Goal: Task Accomplishment & Management: Manage account settings

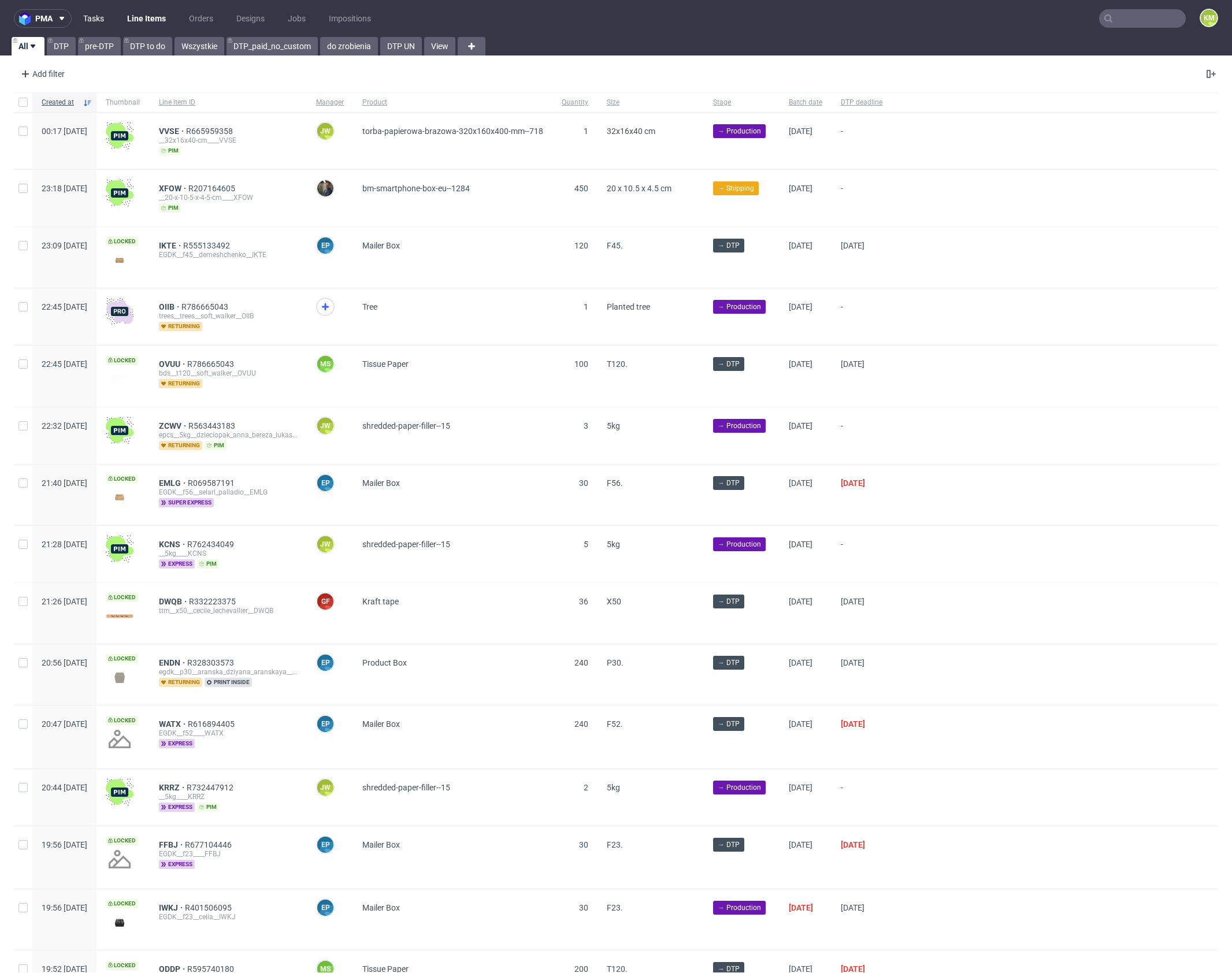
click at [94, 24] on link "Tasks" at bounding box center [93, 18] width 35 height 18
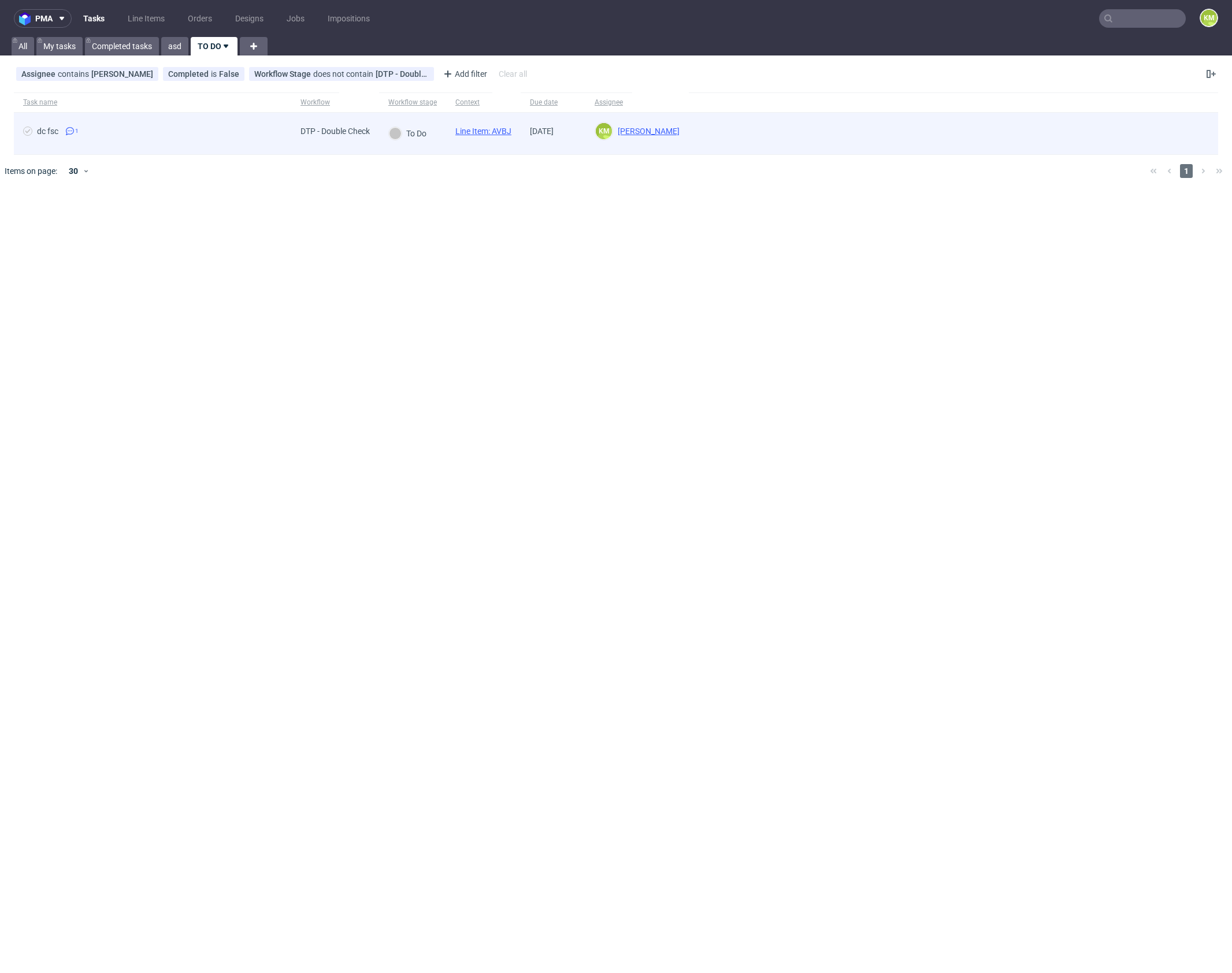
click at [501, 129] on link "Line Item: AVBJ" at bounding box center [483, 131] width 56 height 10
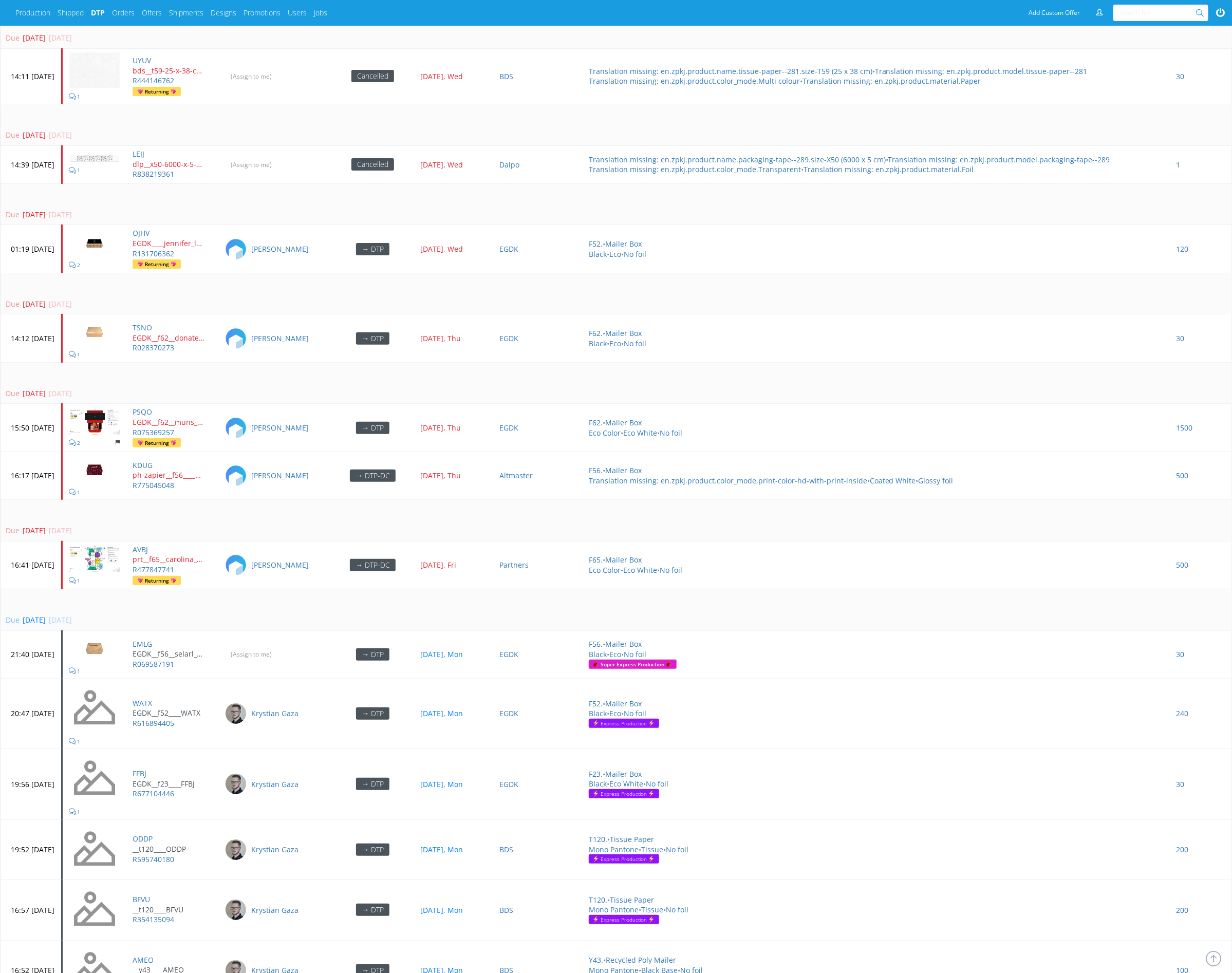
scroll to position [2451, 0]
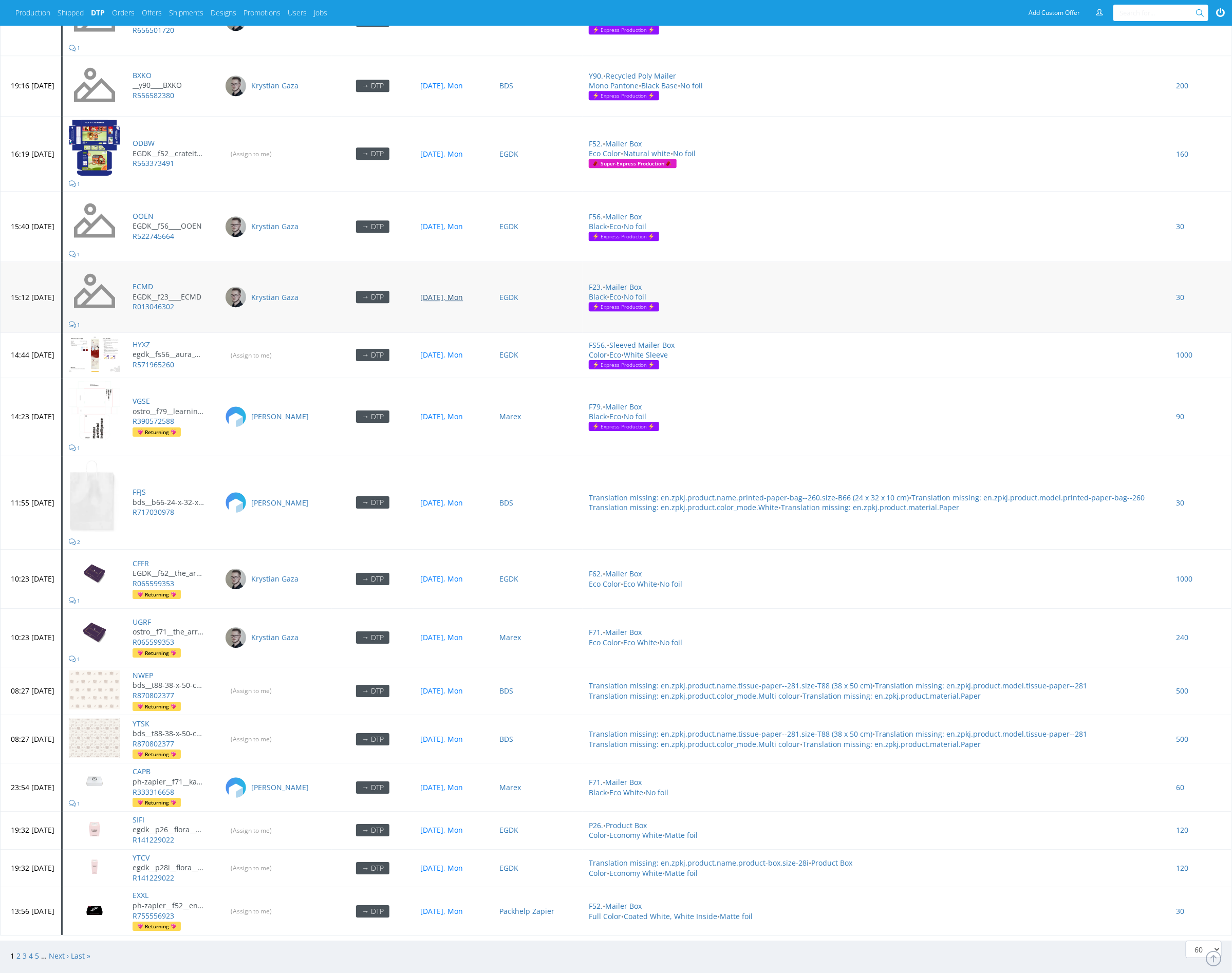
scroll to position [4284, 0]
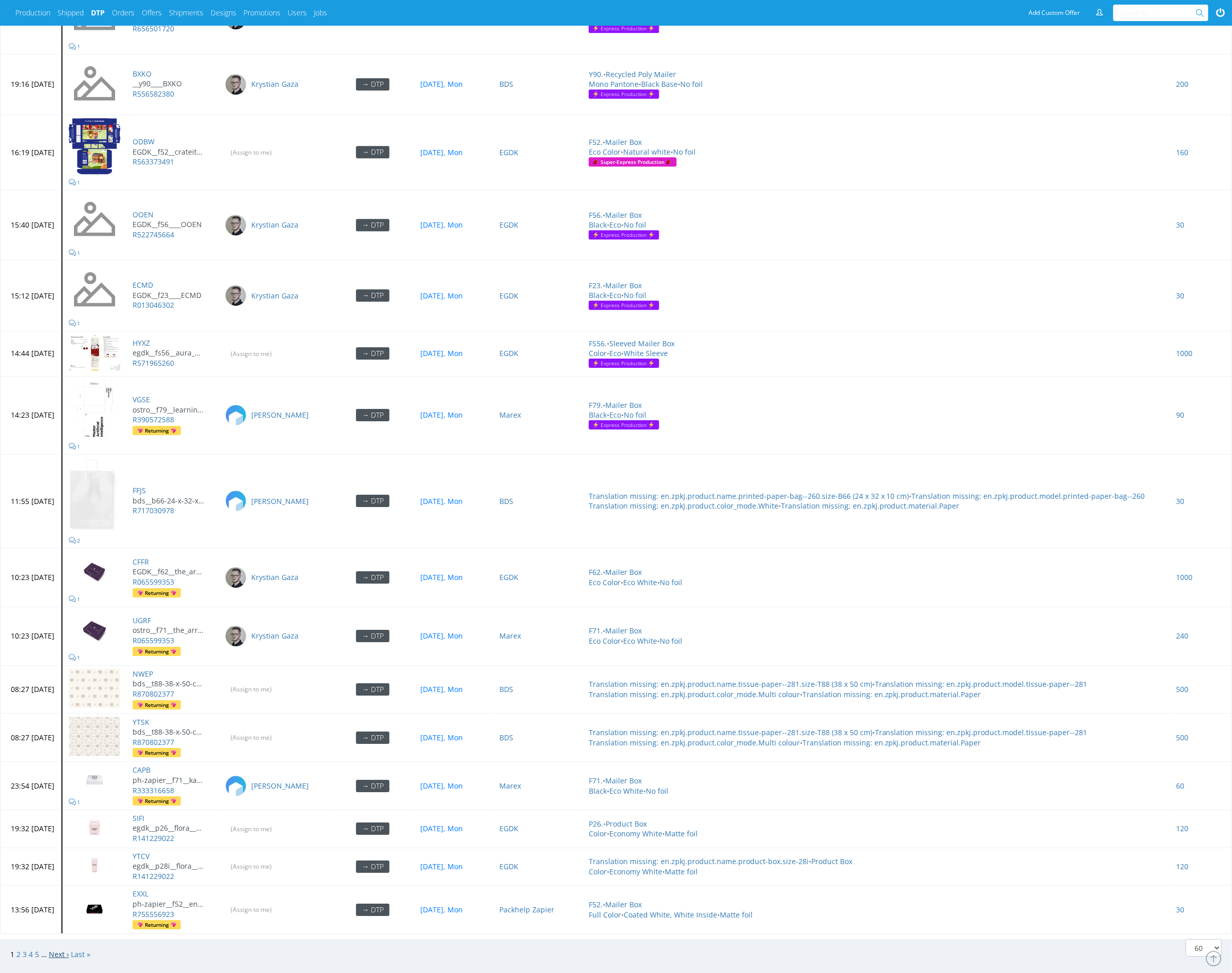
click at [60, 949] on link "Next ›" at bounding box center [59, 954] width 20 height 10
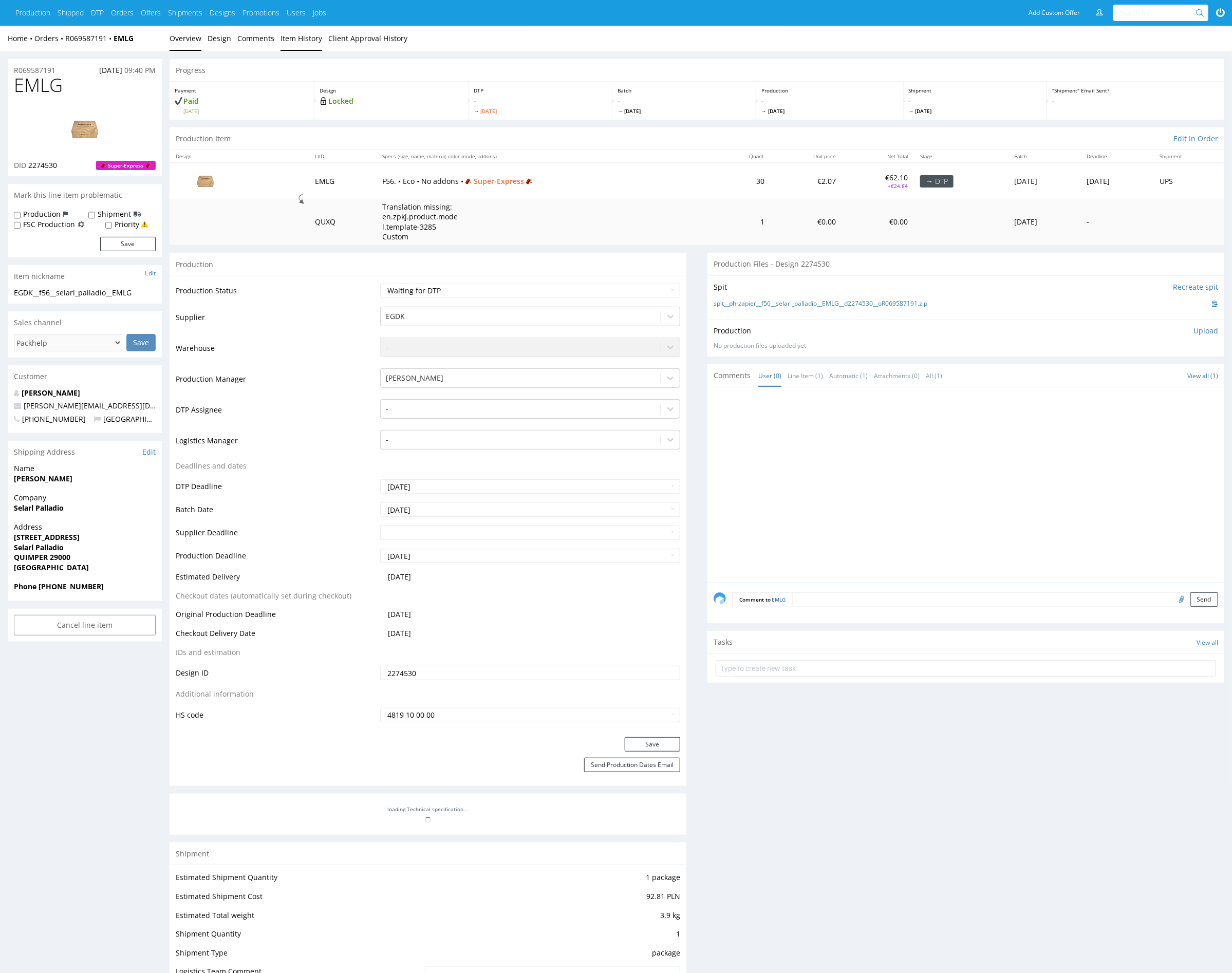
click at [283, 38] on link "Item History" at bounding box center [301, 39] width 42 height 25
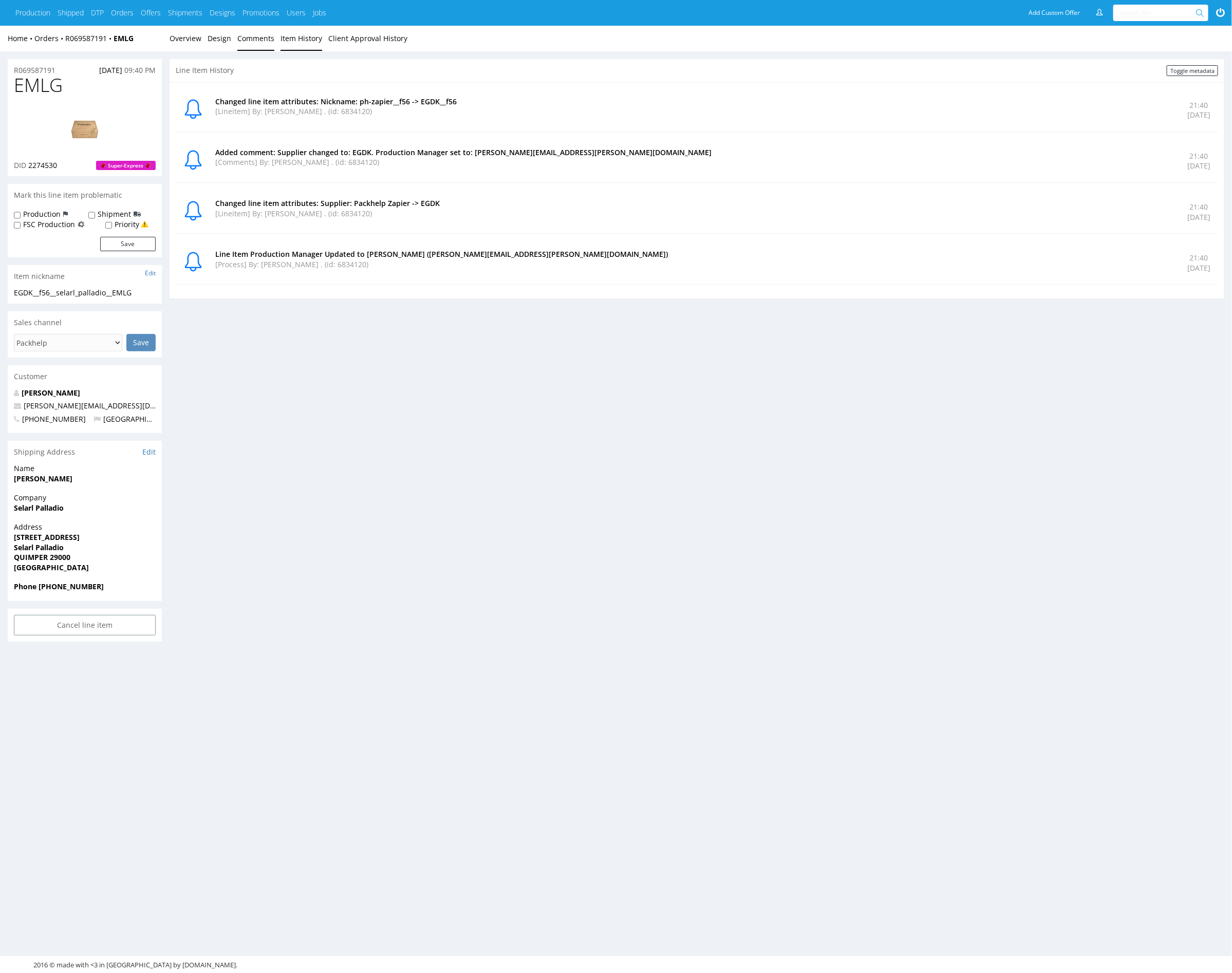
click at [247, 40] on link "Comments" at bounding box center [256, 39] width 37 height 25
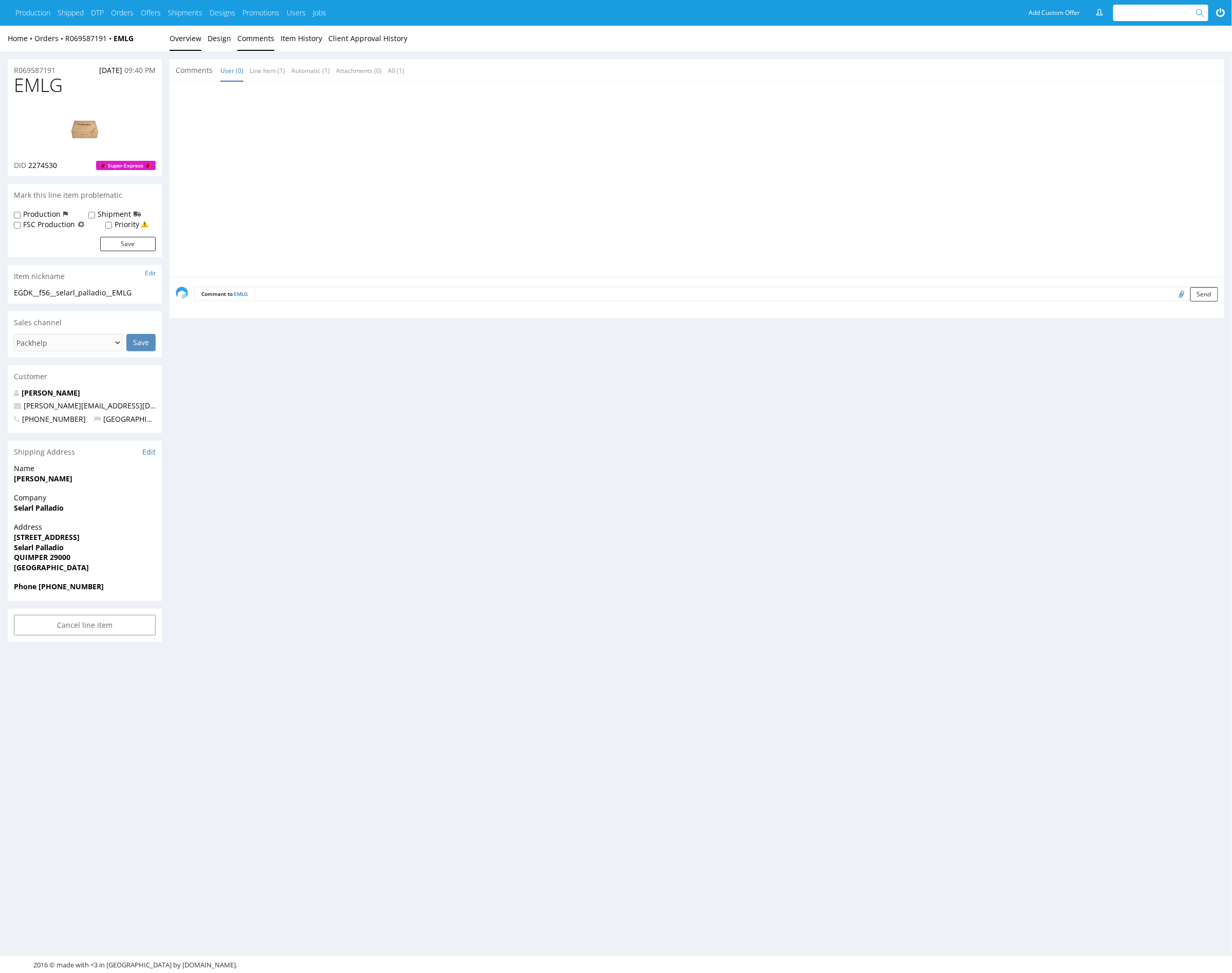
click at [184, 41] on link "Overview" at bounding box center [185, 39] width 32 height 25
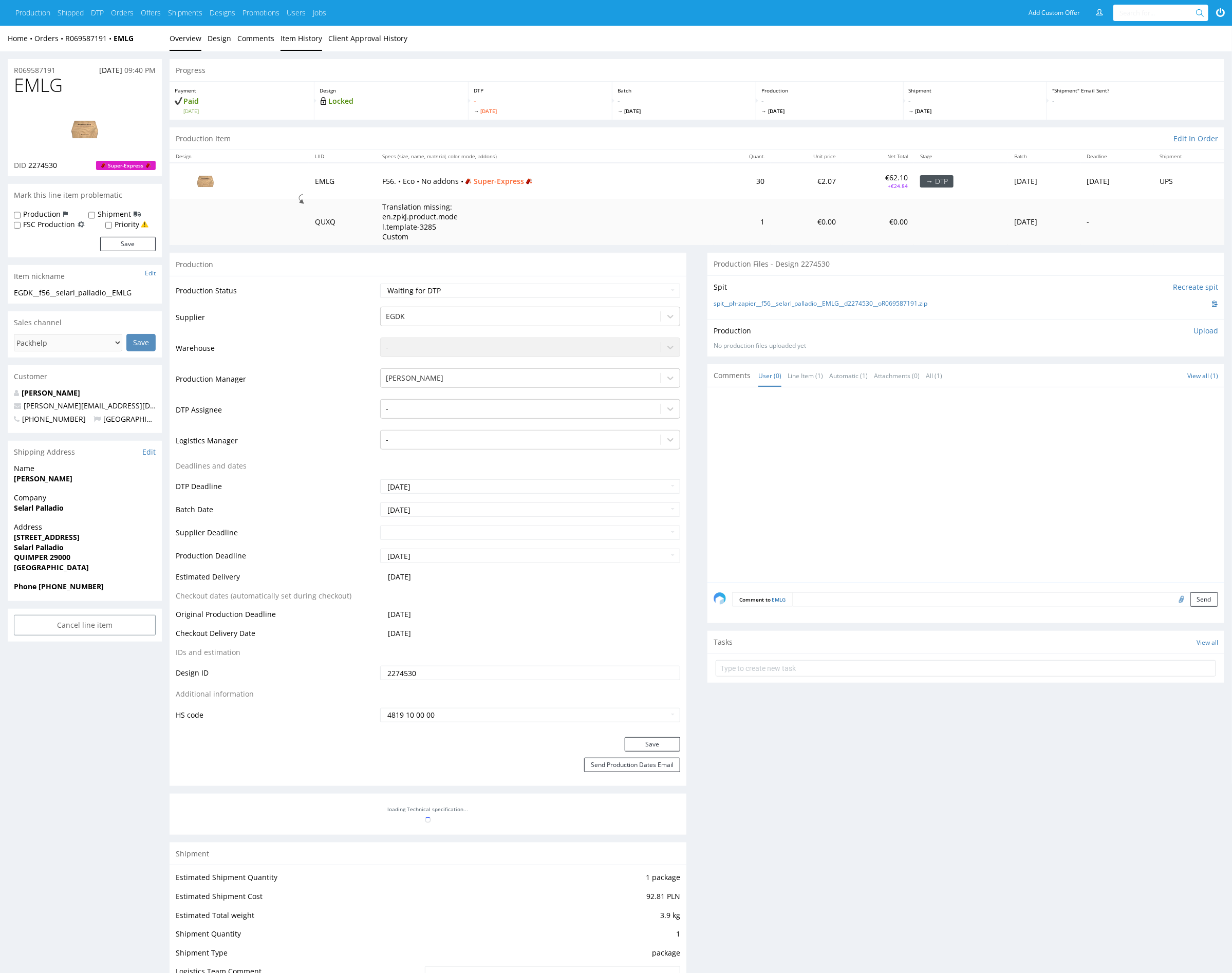
click at [289, 35] on link "Item History" at bounding box center [301, 39] width 42 height 25
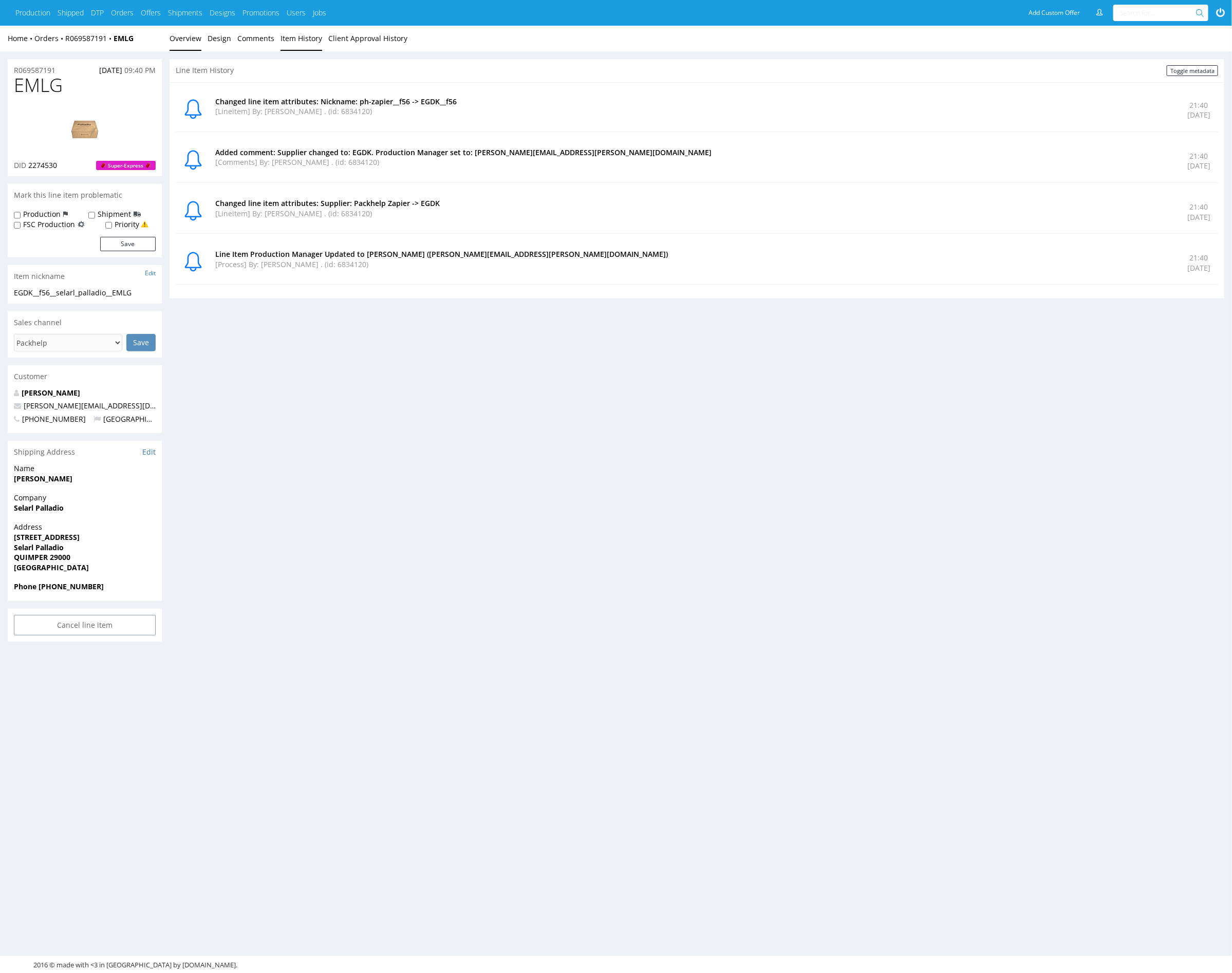
click at [178, 39] on link "Overview" at bounding box center [185, 39] width 32 height 25
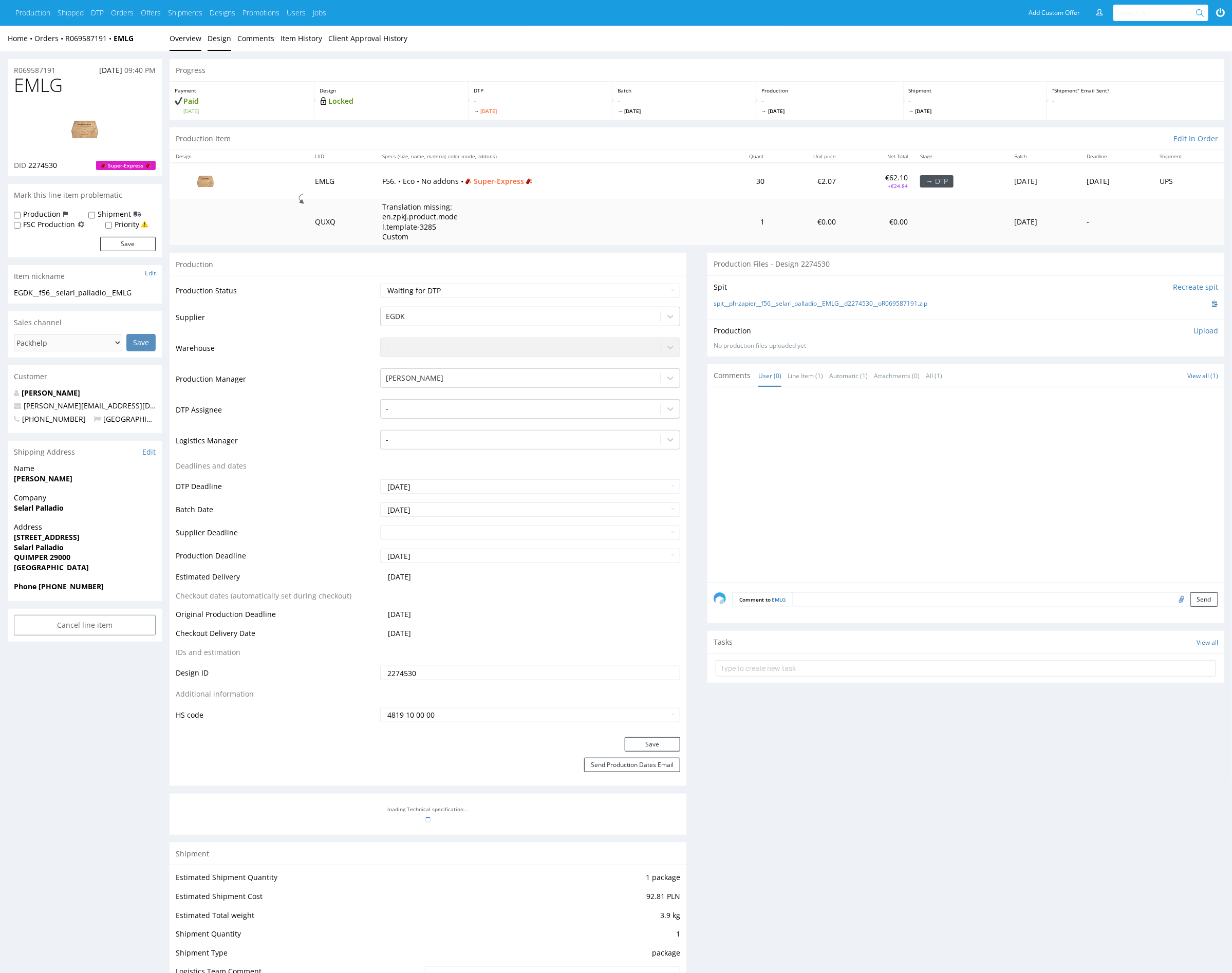
click at [221, 38] on link "Design" at bounding box center [219, 39] width 24 height 25
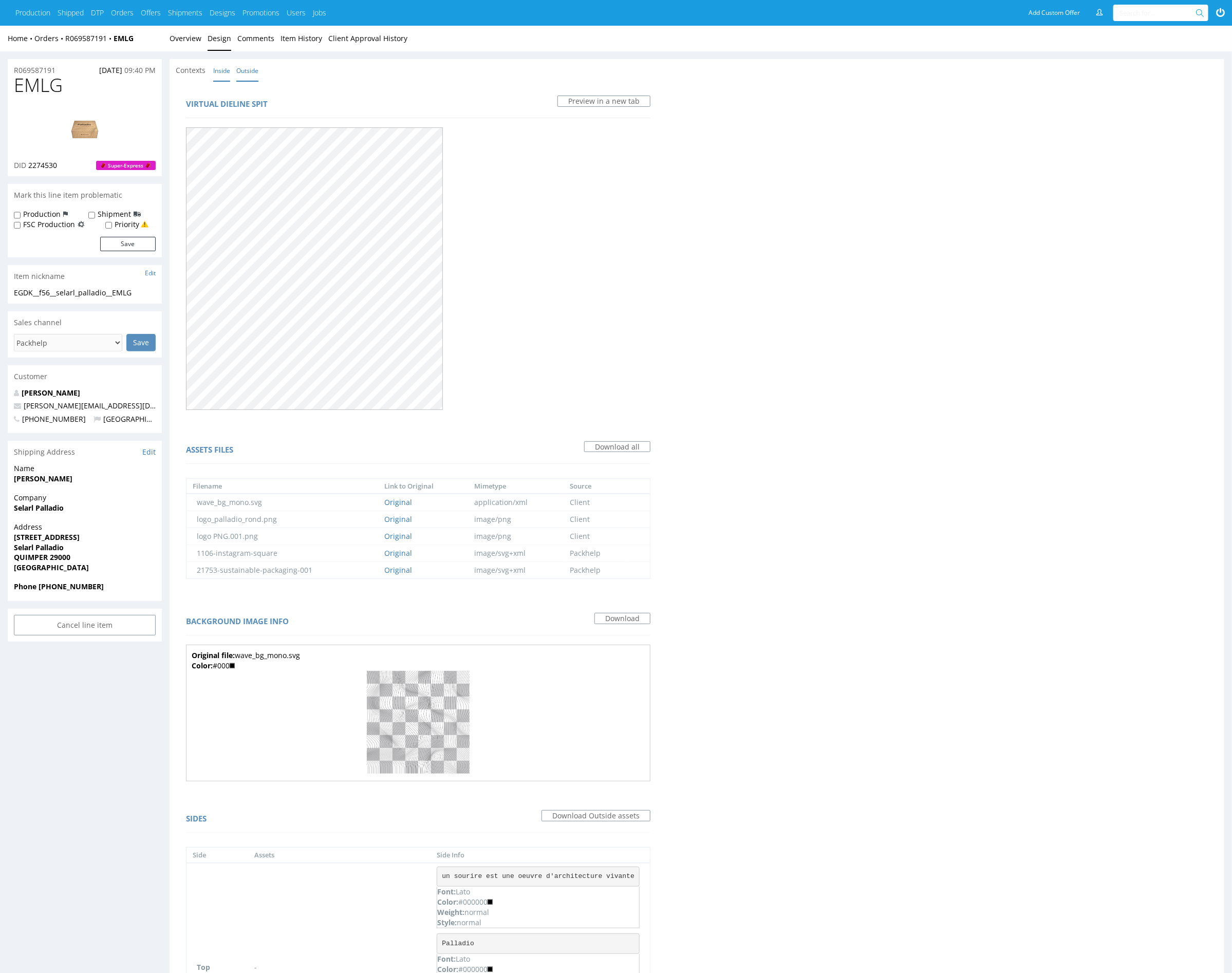
click at [214, 68] on link "Inside" at bounding box center [222, 71] width 17 height 22
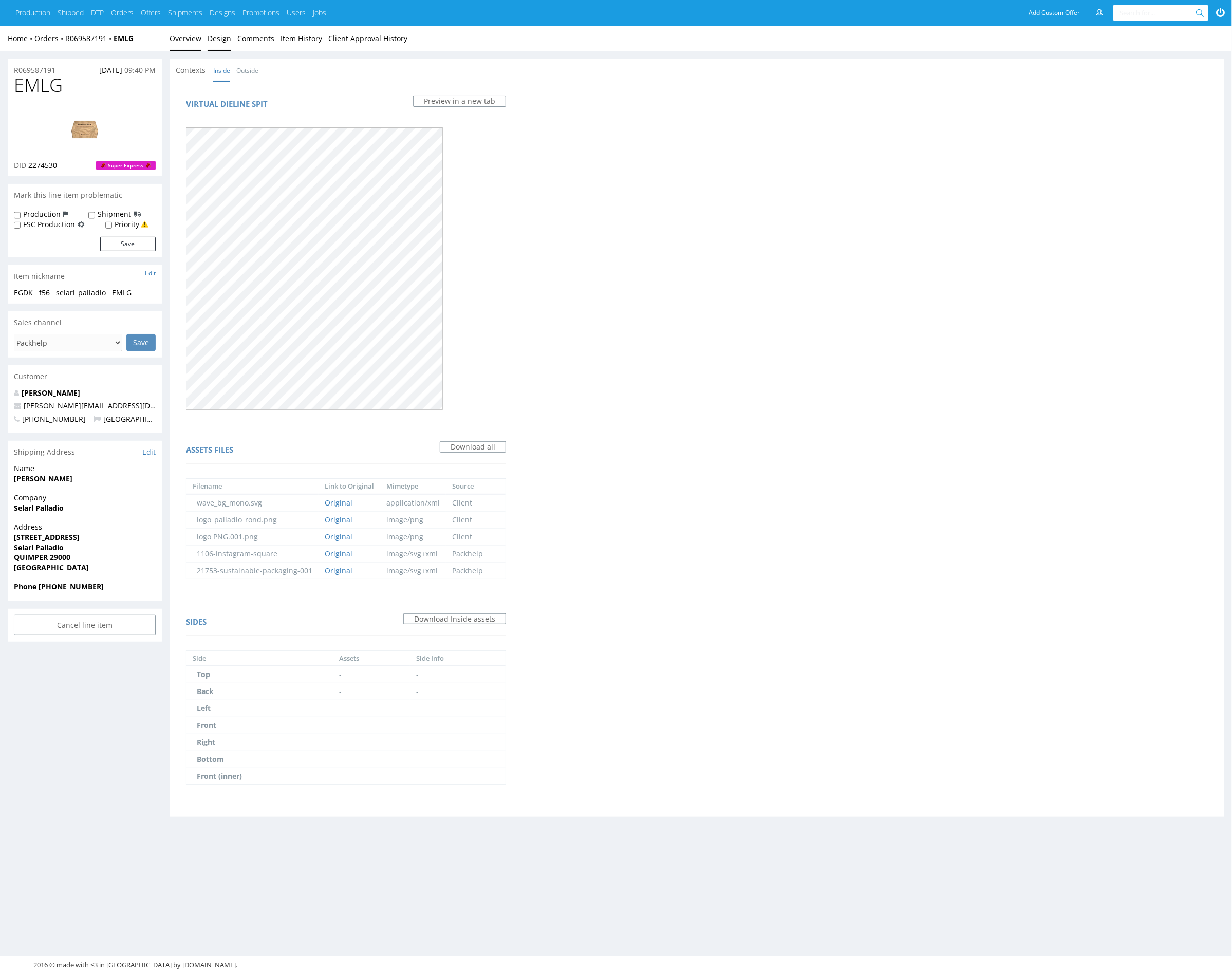
click at [183, 38] on link "Overview" at bounding box center [185, 39] width 32 height 25
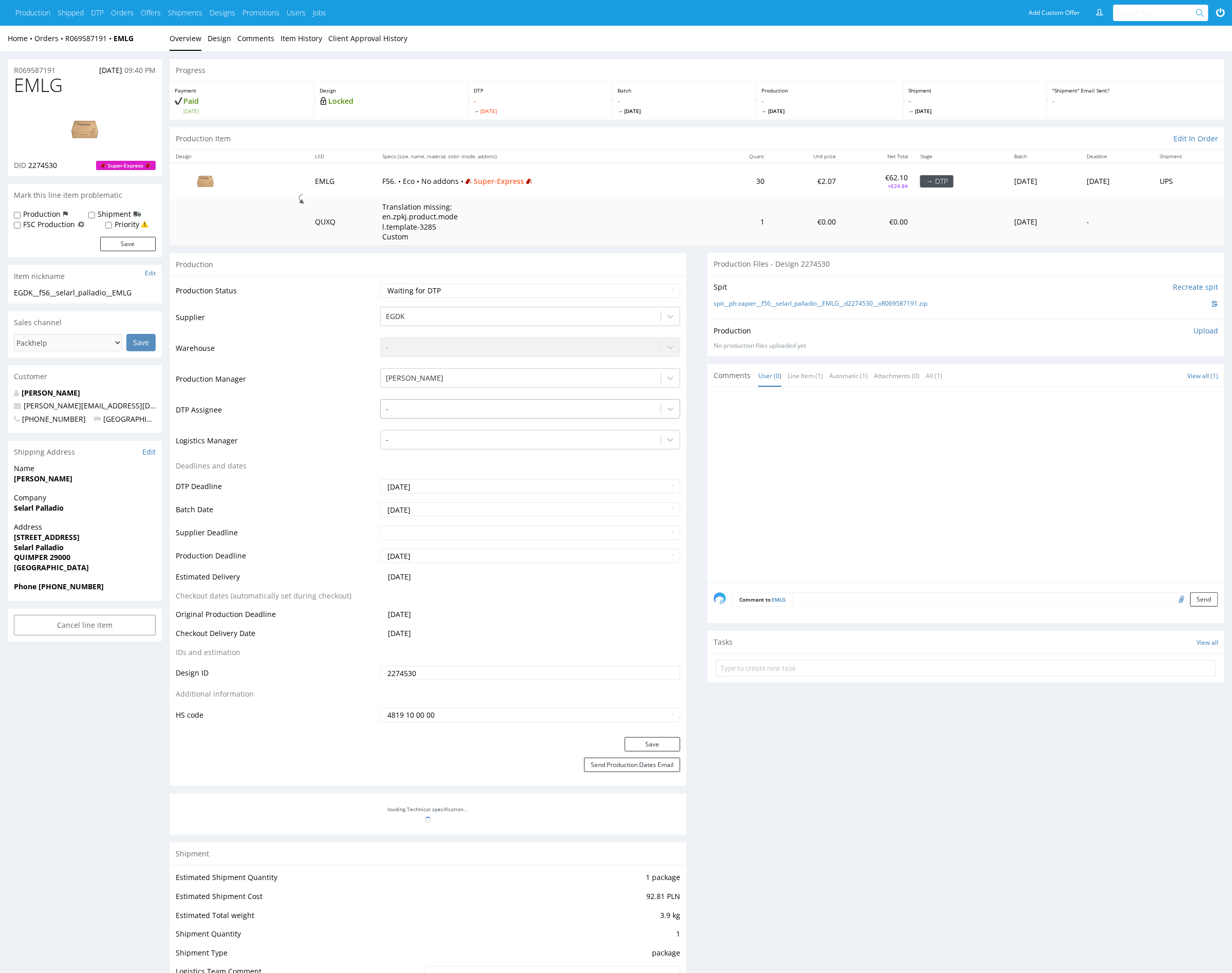
click at [434, 407] on div at bounding box center [521, 409] width 269 height 12
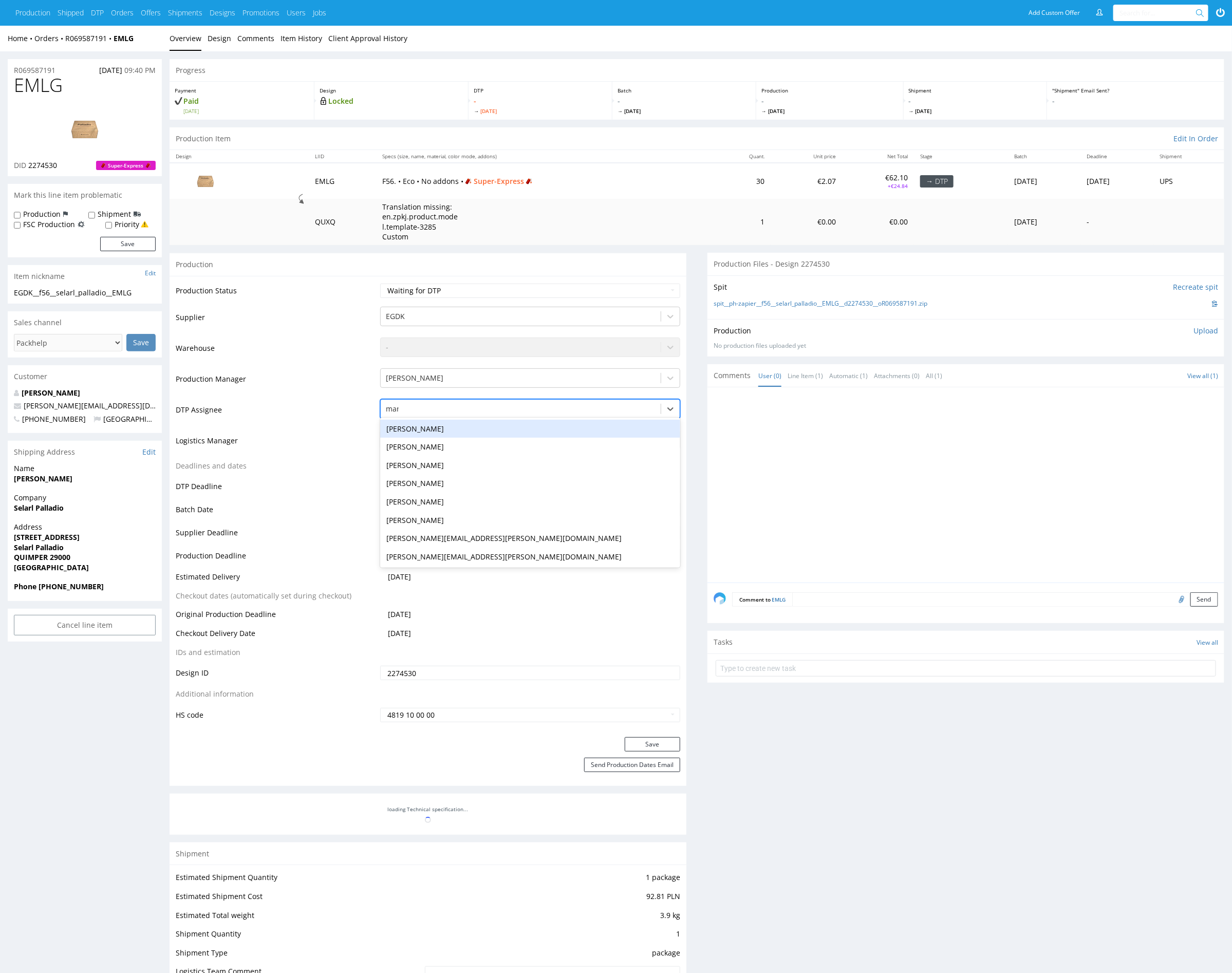
type input "mark"
click at [445, 425] on div "[PERSON_NAME]" at bounding box center [530, 429] width 300 height 19
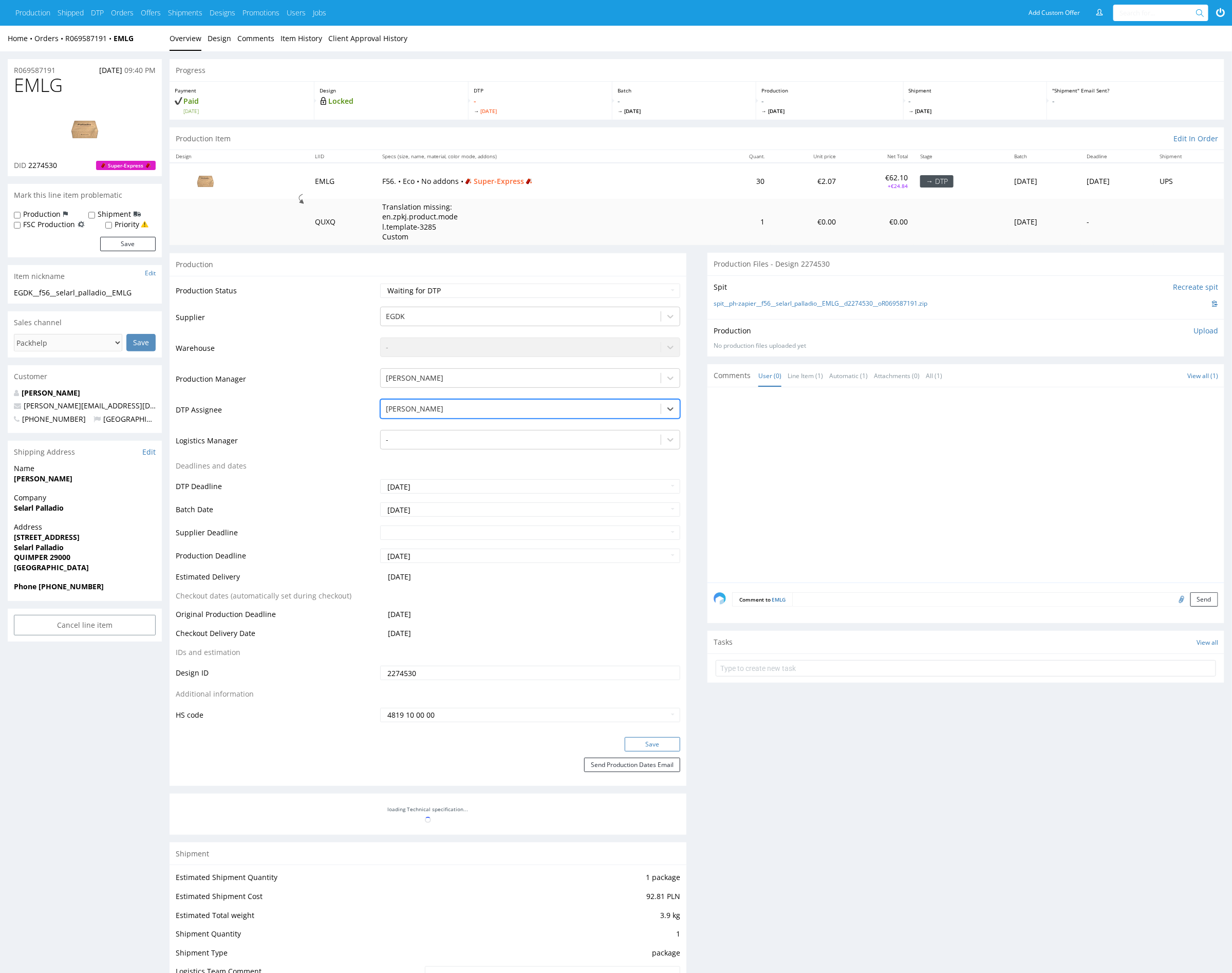
click at [640, 745] on button "Save" at bounding box center [653, 745] width 56 height 15
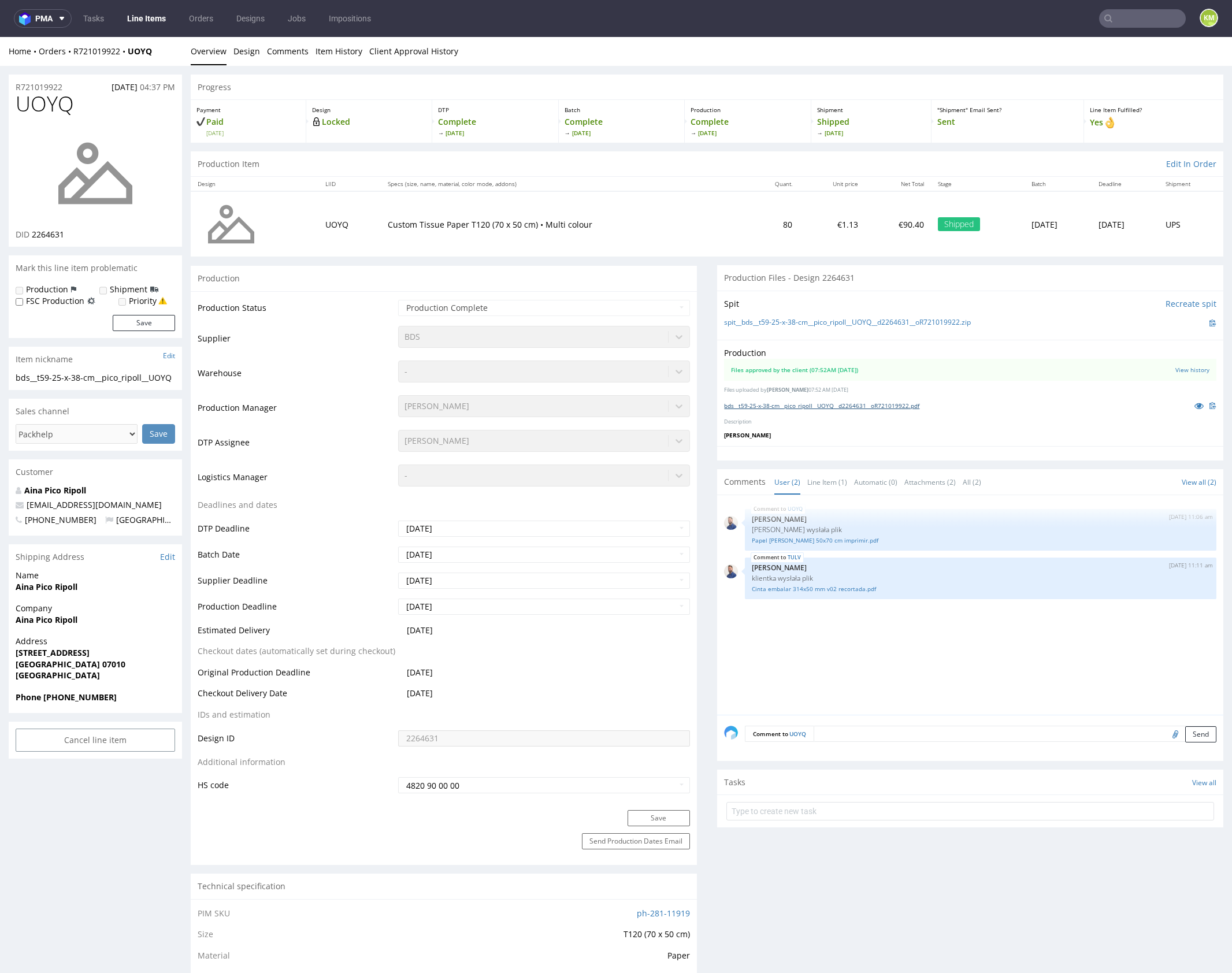
click at [809, 405] on link "bds__t59-25-x-38-cm__pico_ripoll__UOYQ__d2264631__oR721019922.pdf" at bounding box center [821, 406] width 195 height 8
click at [836, 540] on link "Papel de seda 50x70 cm imprimir.pdf" at bounding box center [980, 540] width 457 height 9
click at [257, 54] on link "Design" at bounding box center [247, 51] width 27 height 29
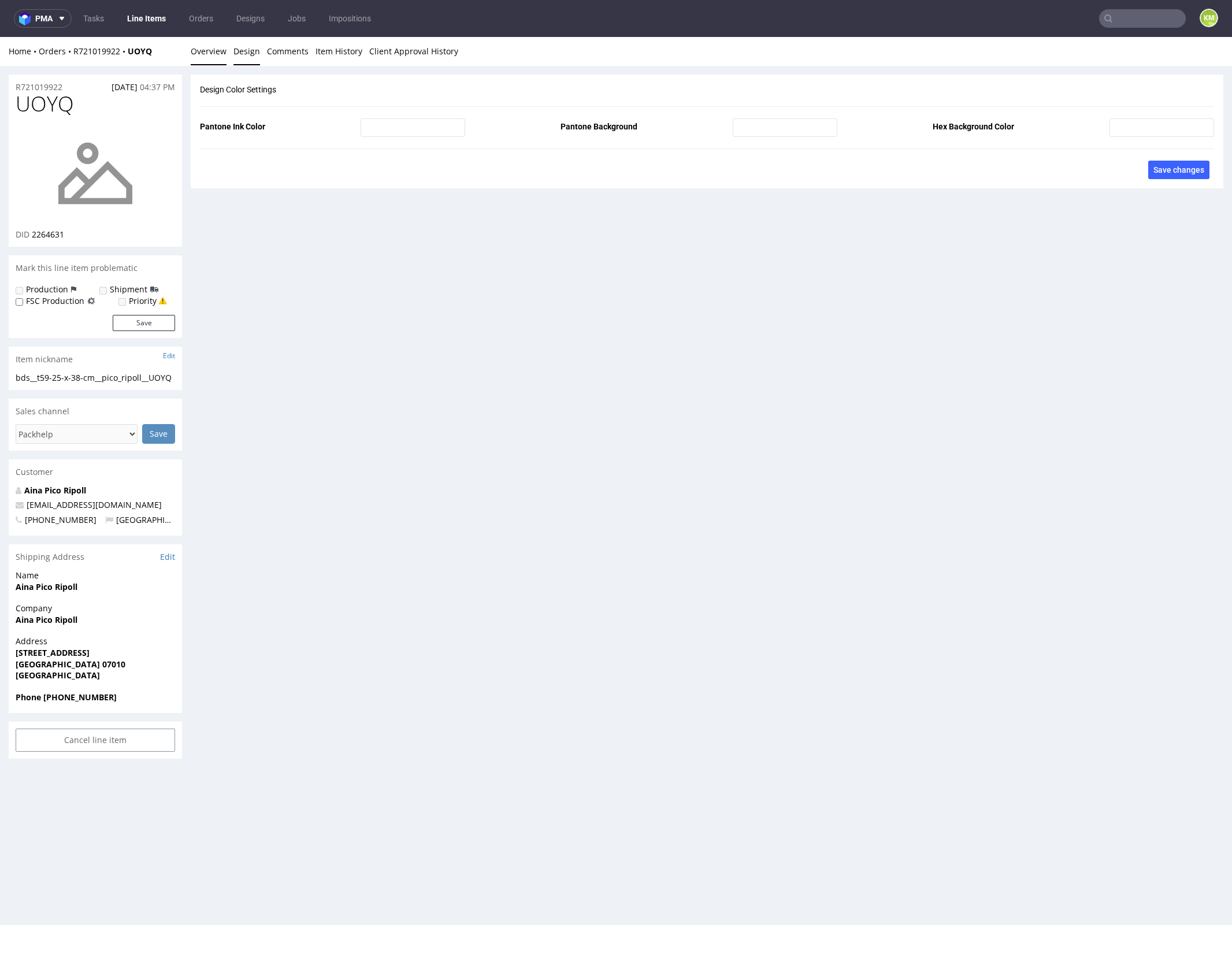
click at [208, 50] on link "Overview" at bounding box center [209, 51] width 36 height 29
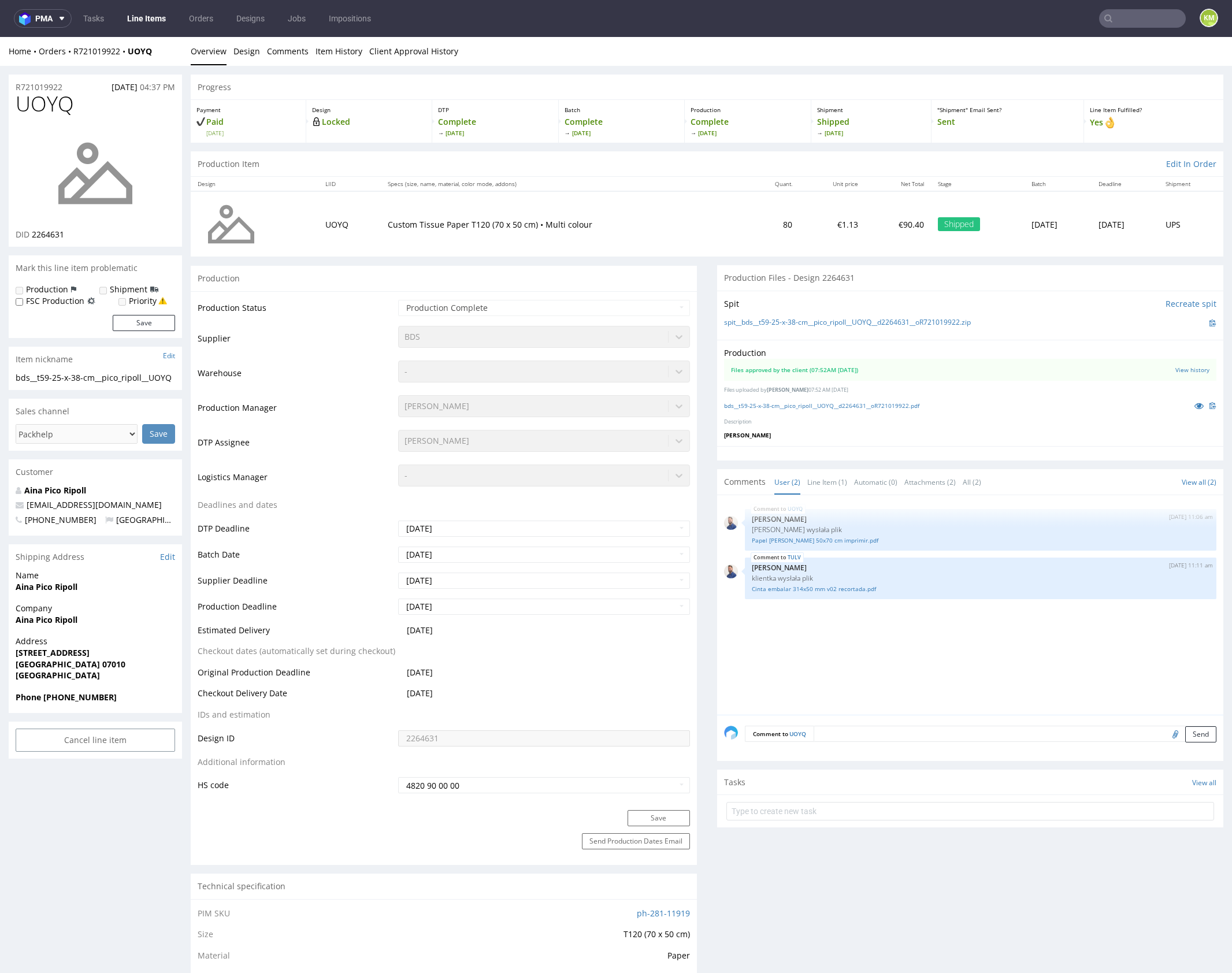
click at [909, 687] on div "UOYQ 25th Sep 25 | 11:06 am Michał Rachański Klientka wysłała plik Papel de sed…" at bounding box center [973, 608] width 499 height 213
click at [817, 482] on link "Line Item (1)" at bounding box center [827, 482] width 40 height 25
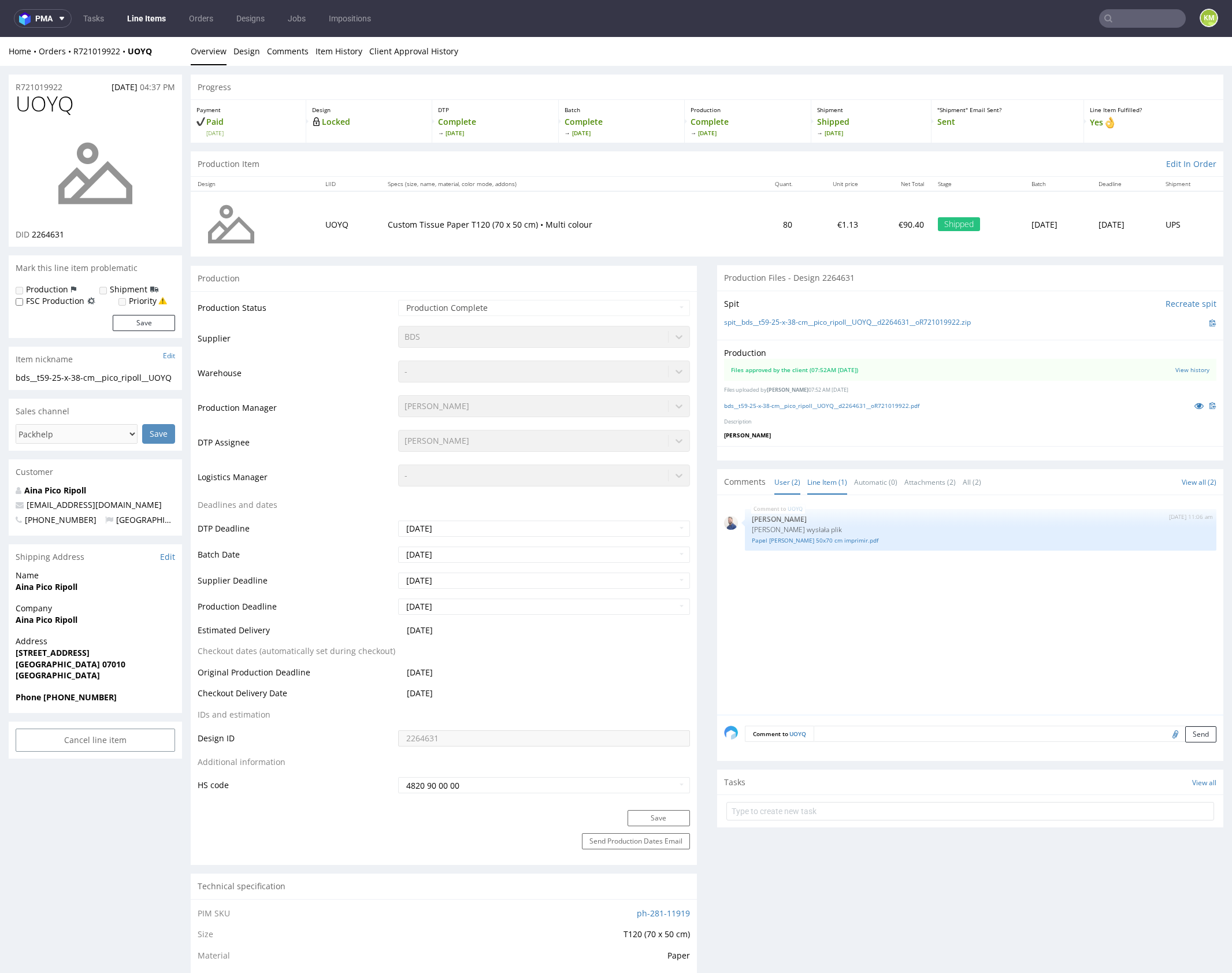
click at [778, 481] on link "User (2)" at bounding box center [787, 482] width 26 height 25
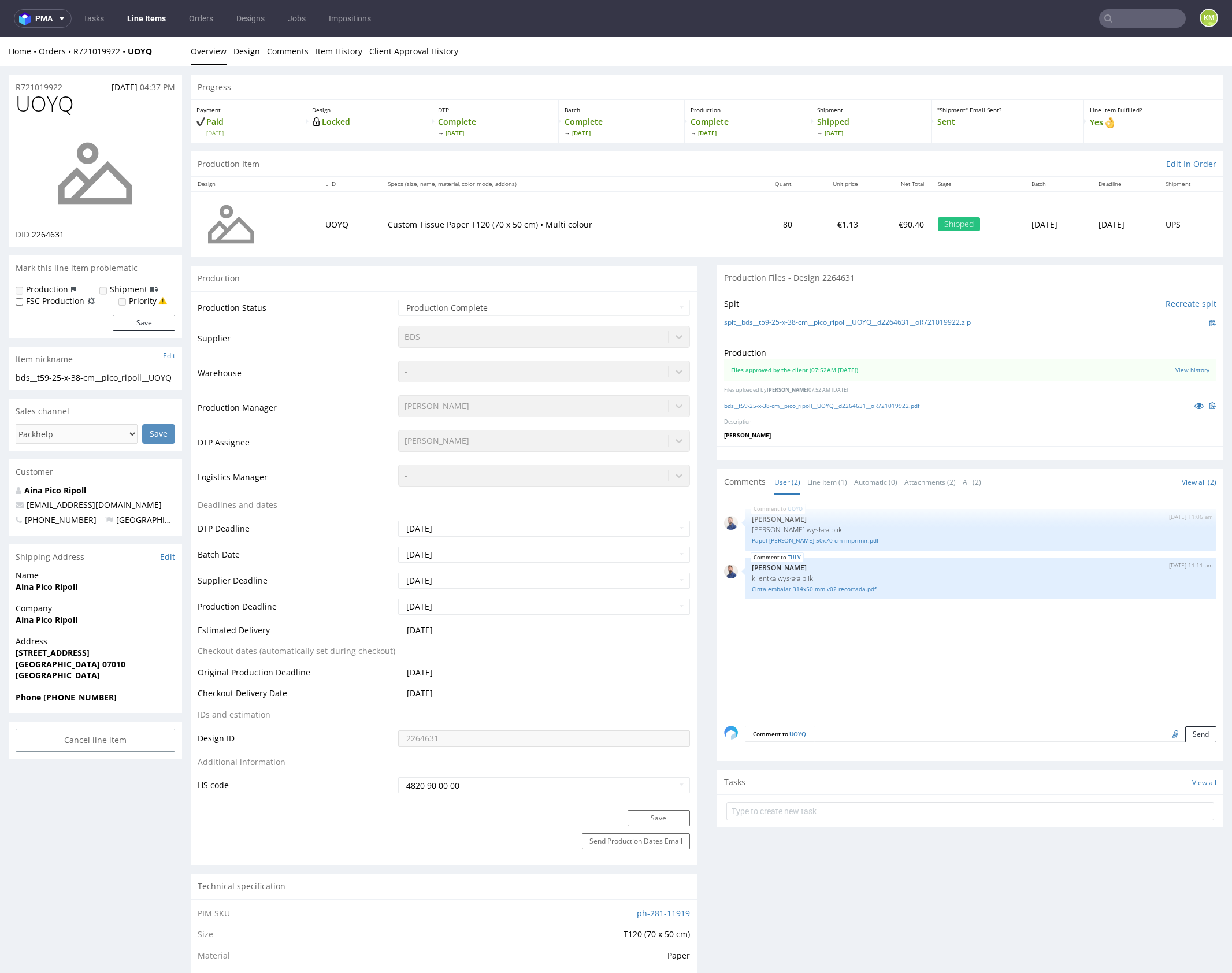
click at [909, 643] on div "UOYQ 25th Sep 25 | 11:06 am Michał Rachański Klientka wysłała plik Papel de sed…" at bounding box center [973, 608] width 499 height 213
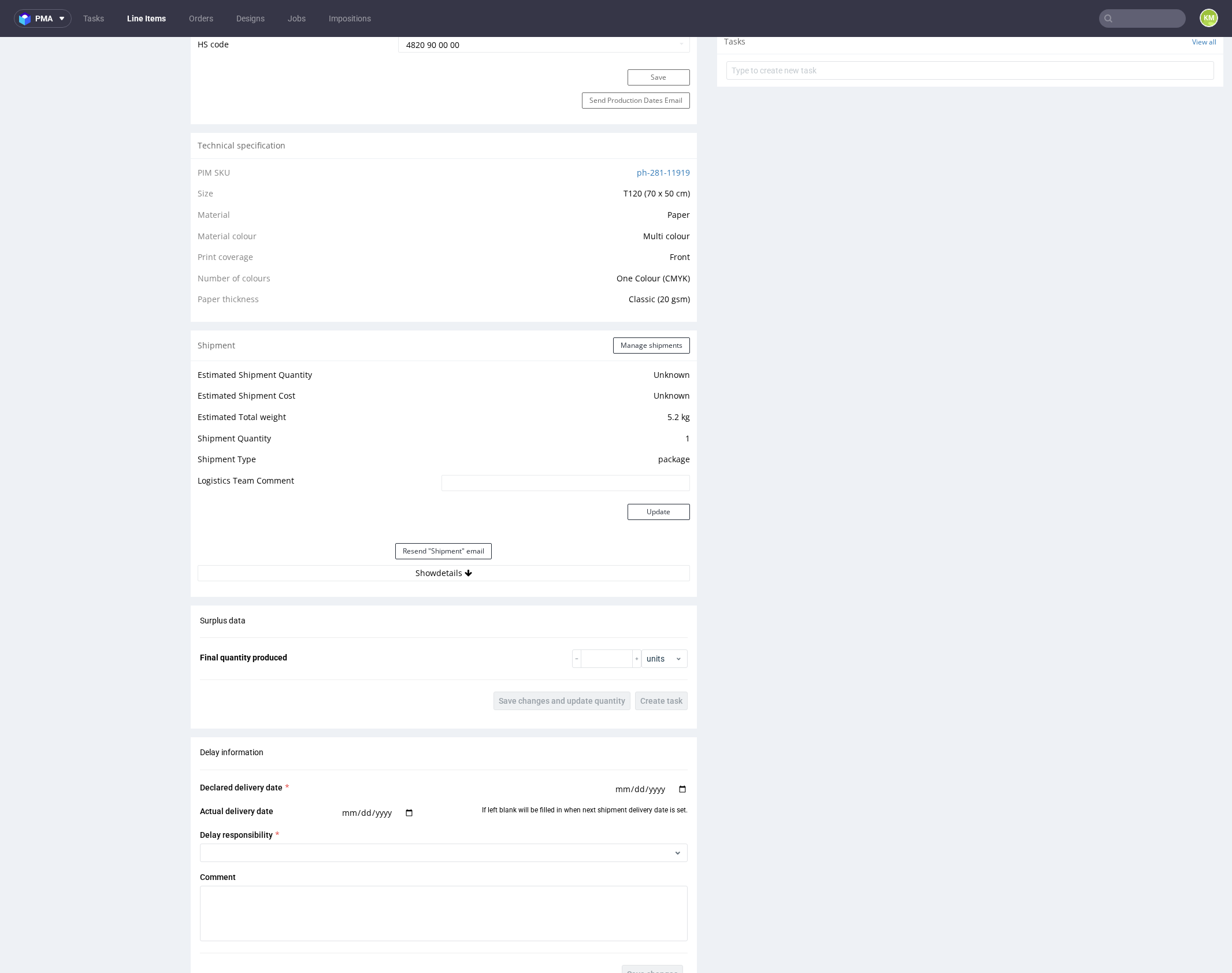
scroll to position [69, 0]
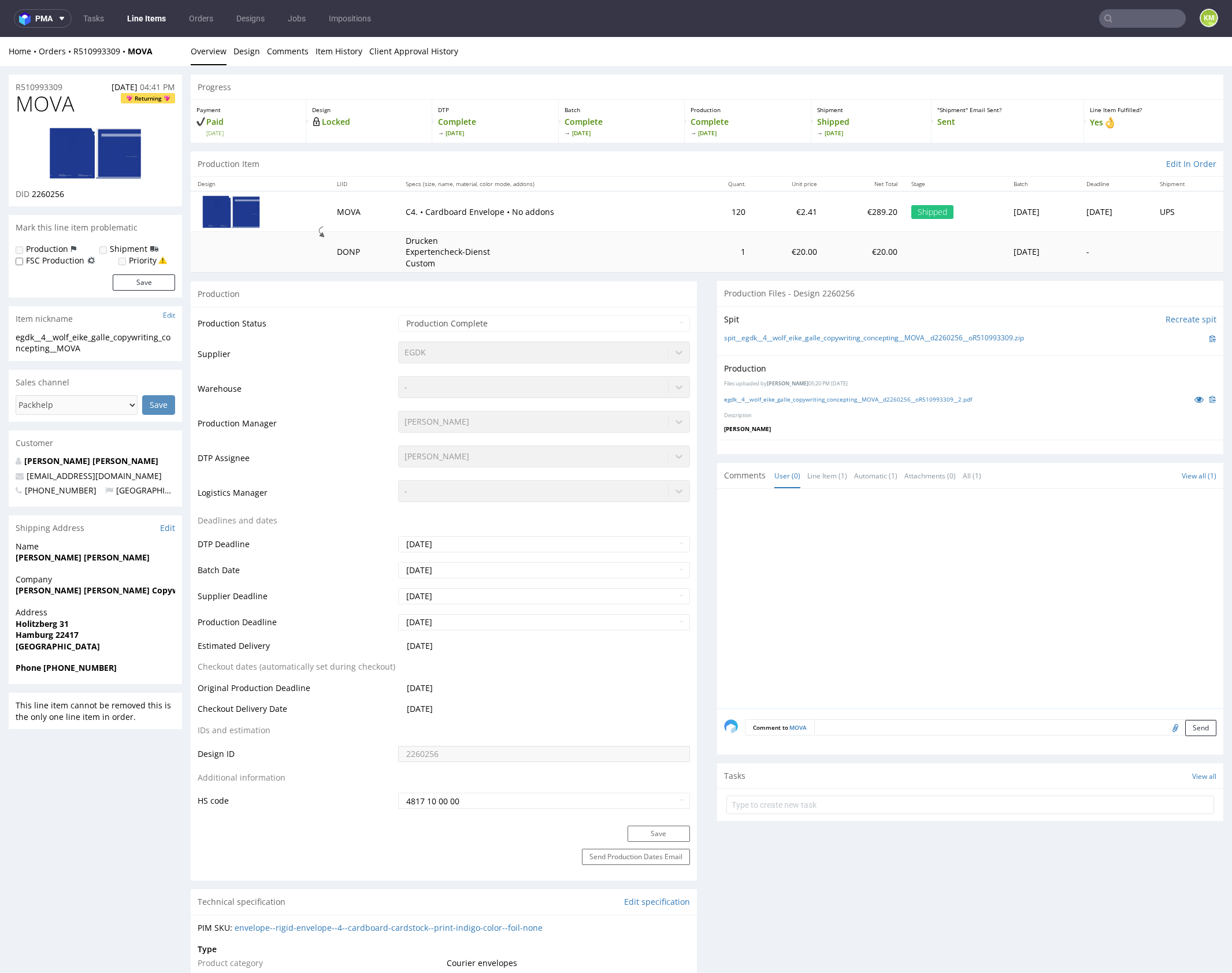
click at [1024, 590] on div at bounding box center [973, 602] width 499 height 213
click at [1195, 398] on icon at bounding box center [1199, 400] width 10 height 8
click at [248, 56] on link "Design" at bounding box center [247, 51] width 27 height 29
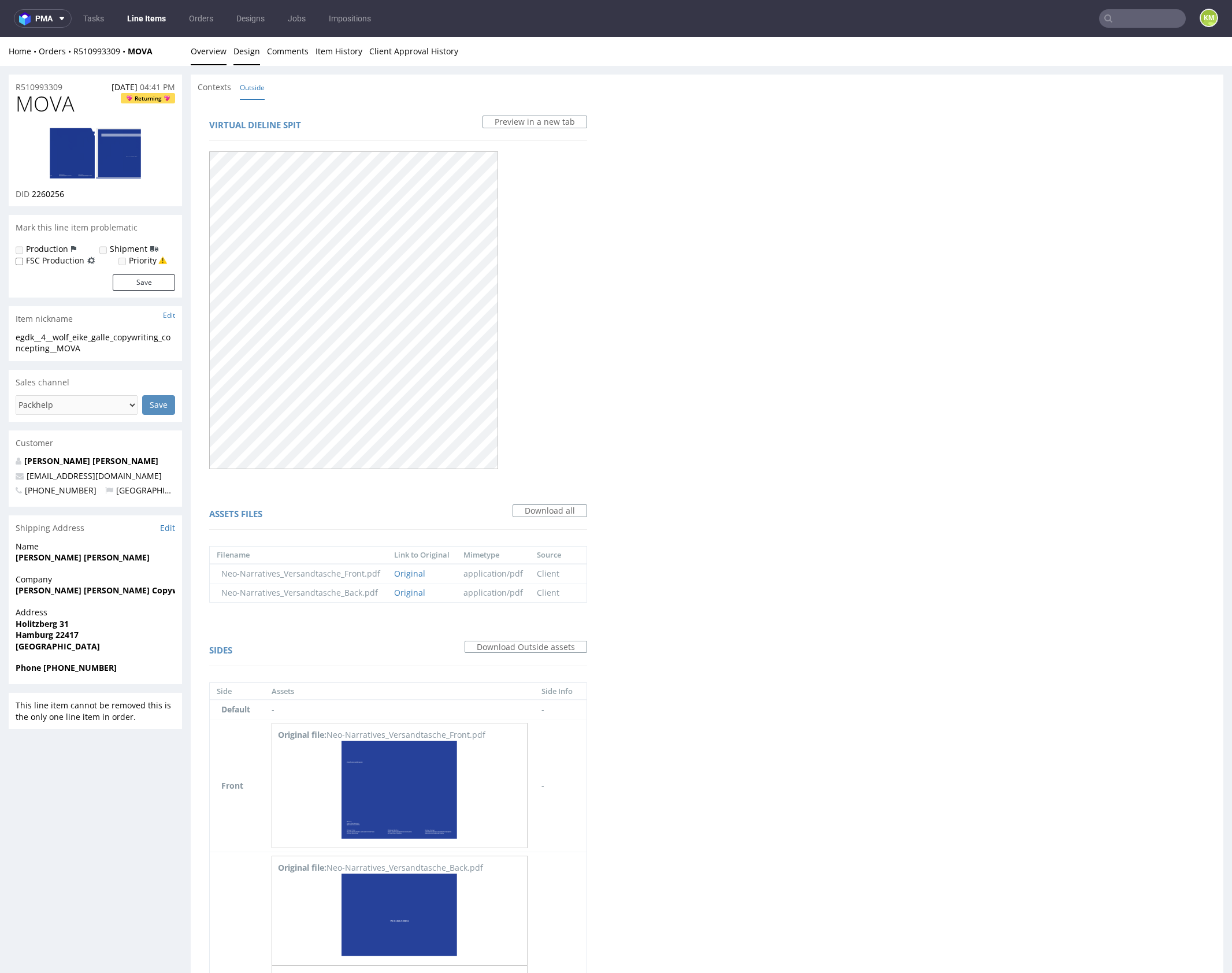
click at [218, 45] on link "Overview" at bounding box center [209, 51] width 36 height 29
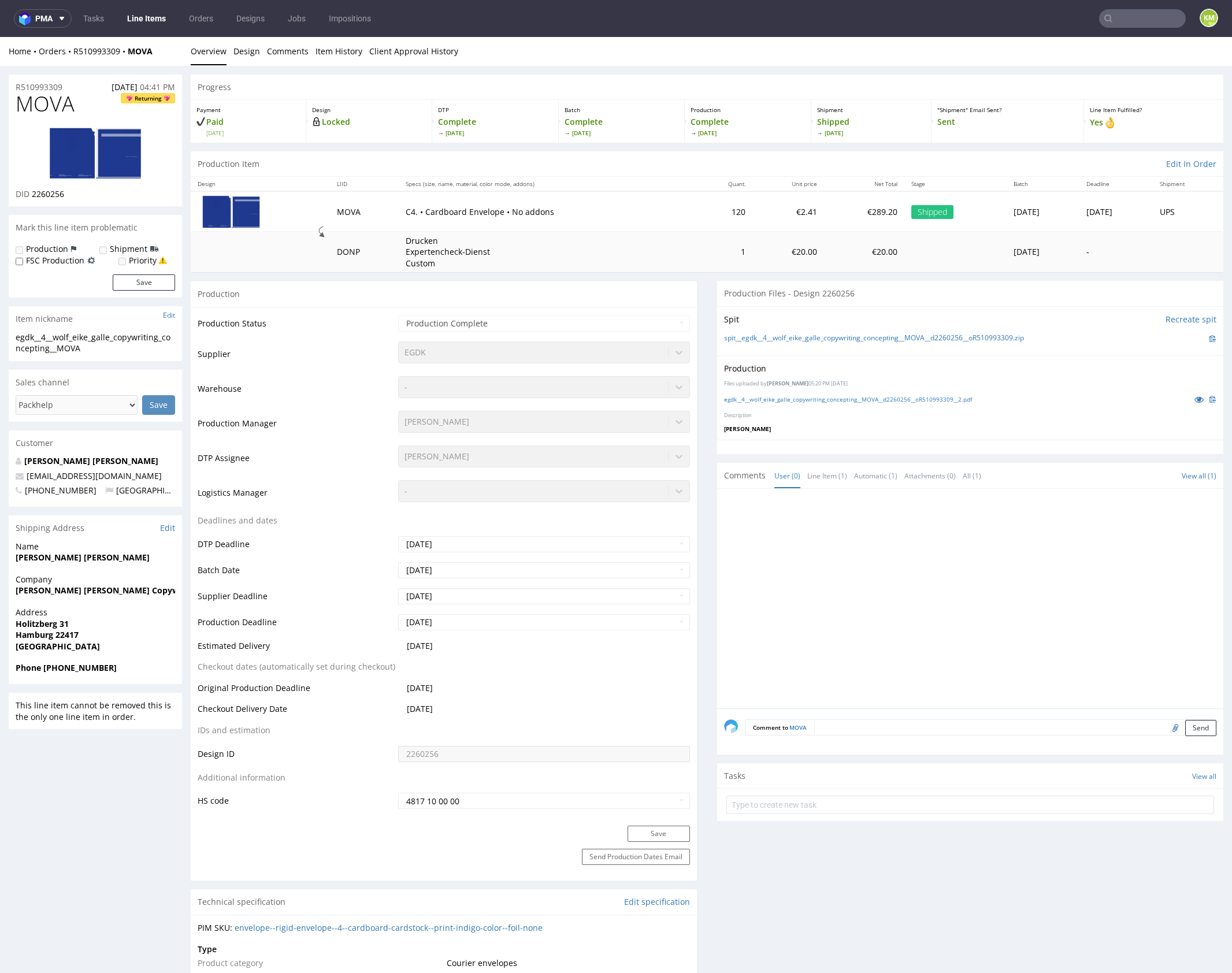
click at [905, 516] on div at bounding box center [973, 602] width 499 height 213
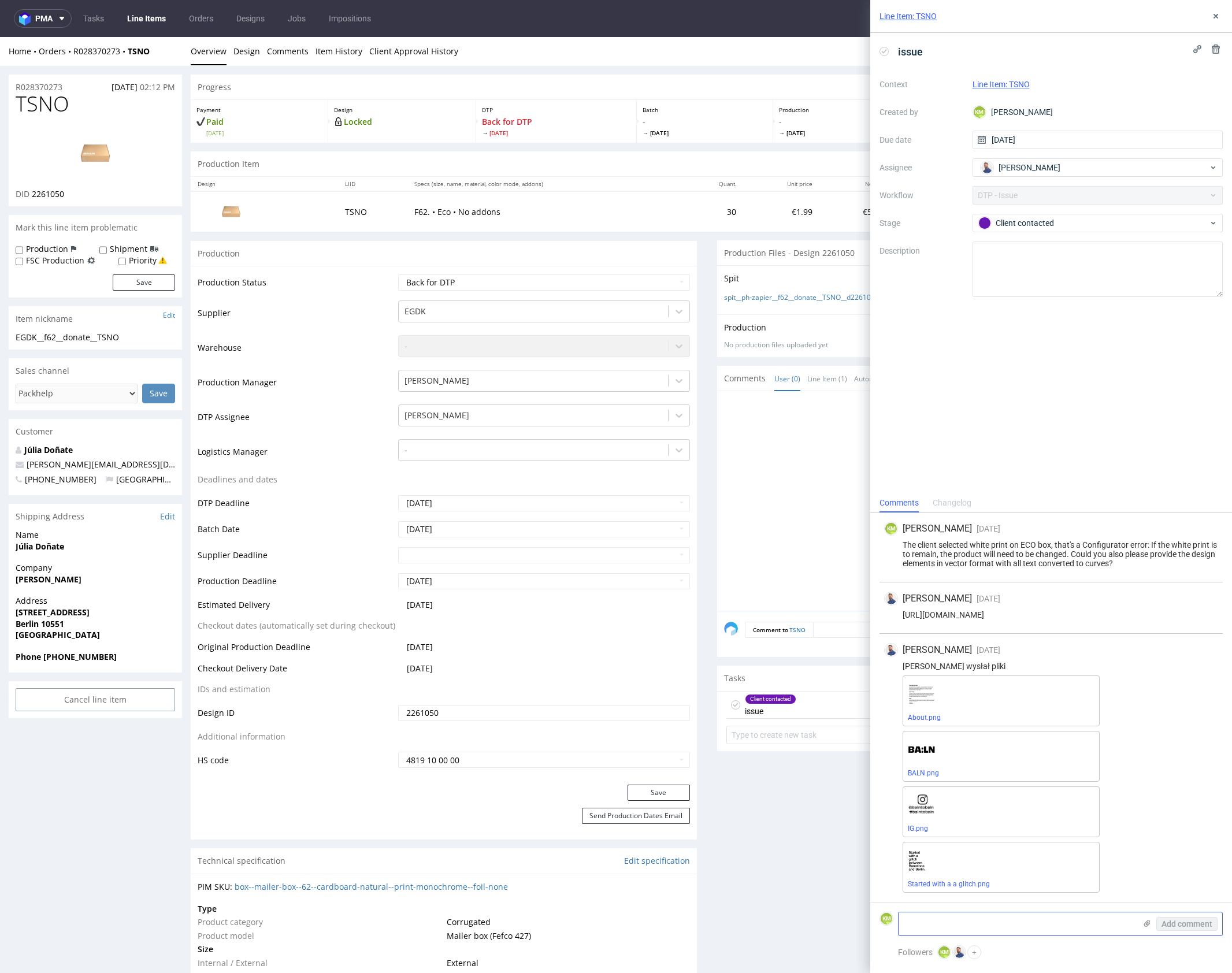
click at [991, 923] on textarea at bounding box center [1017, 924] width 237 height 23
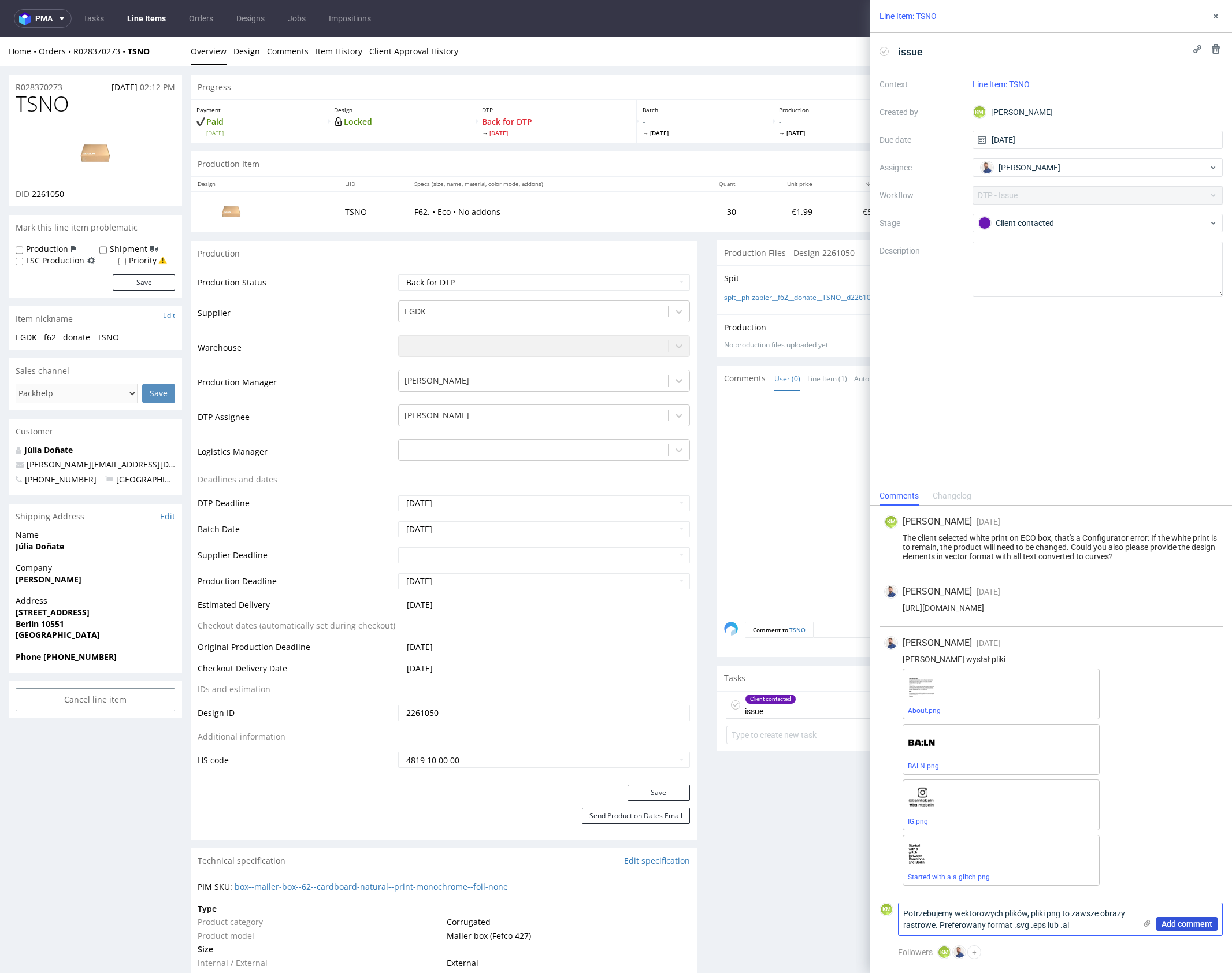
type textarea "Potrzebujemy wektorowych plików, pliki png to zawsze obrazy rastrowe. Preferowa…"
click at [1193, 922] on span "Add comment" at bounding box center [1186, 924] width 51 height 8
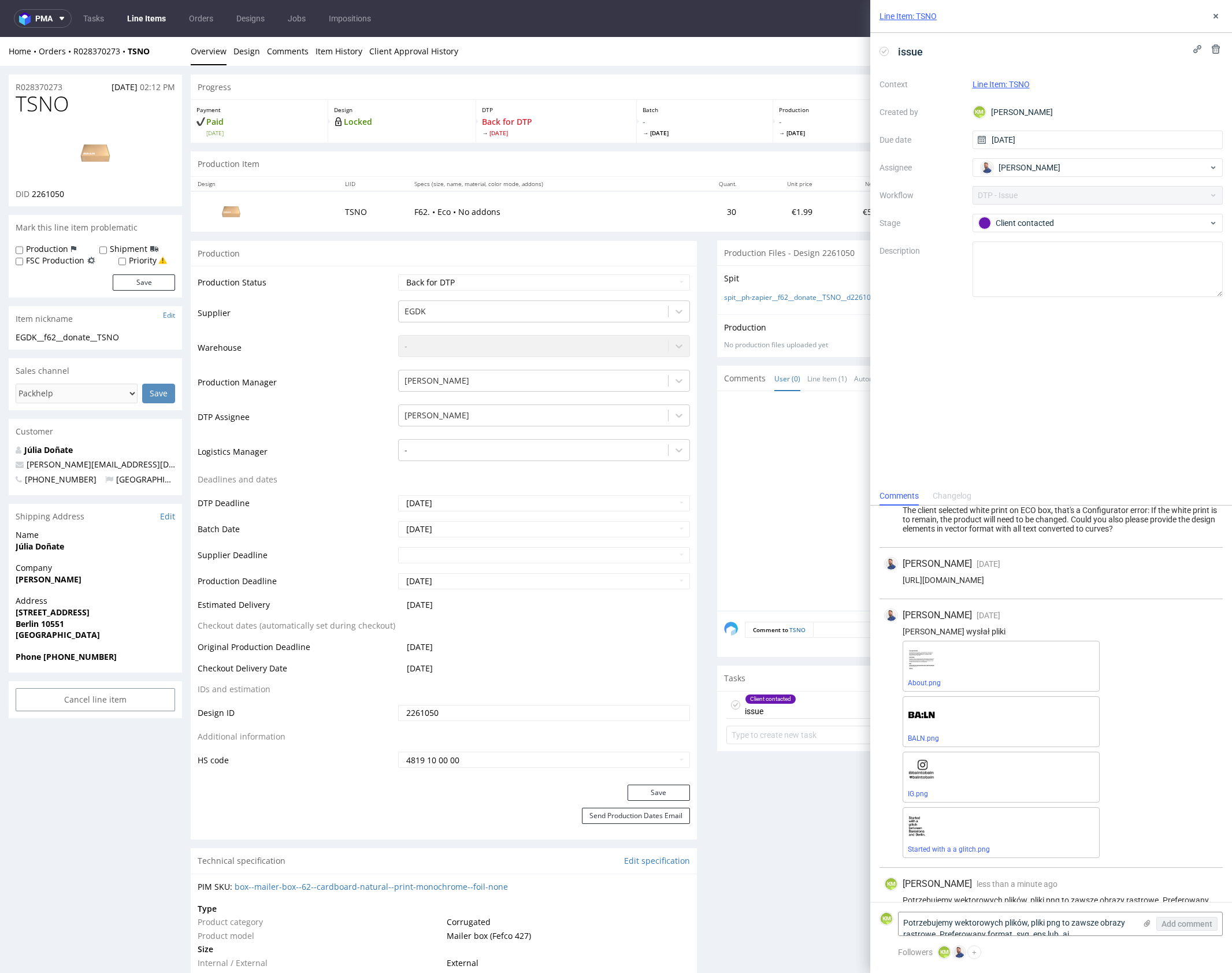
scroll to position [52, 0]
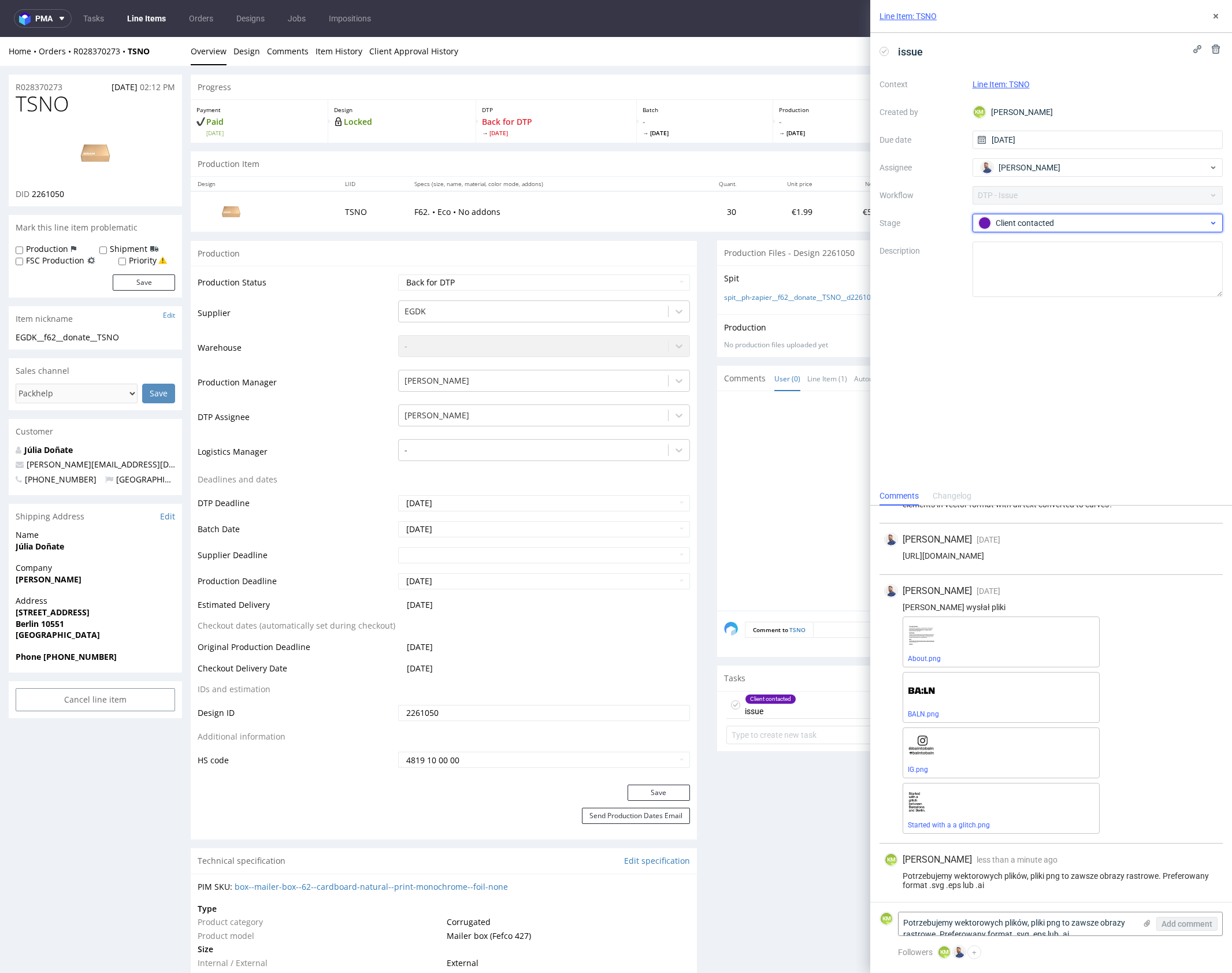
click at [1042, 221] on div "Client contacted" at bounding box center [1093, 223] width 230 height 13
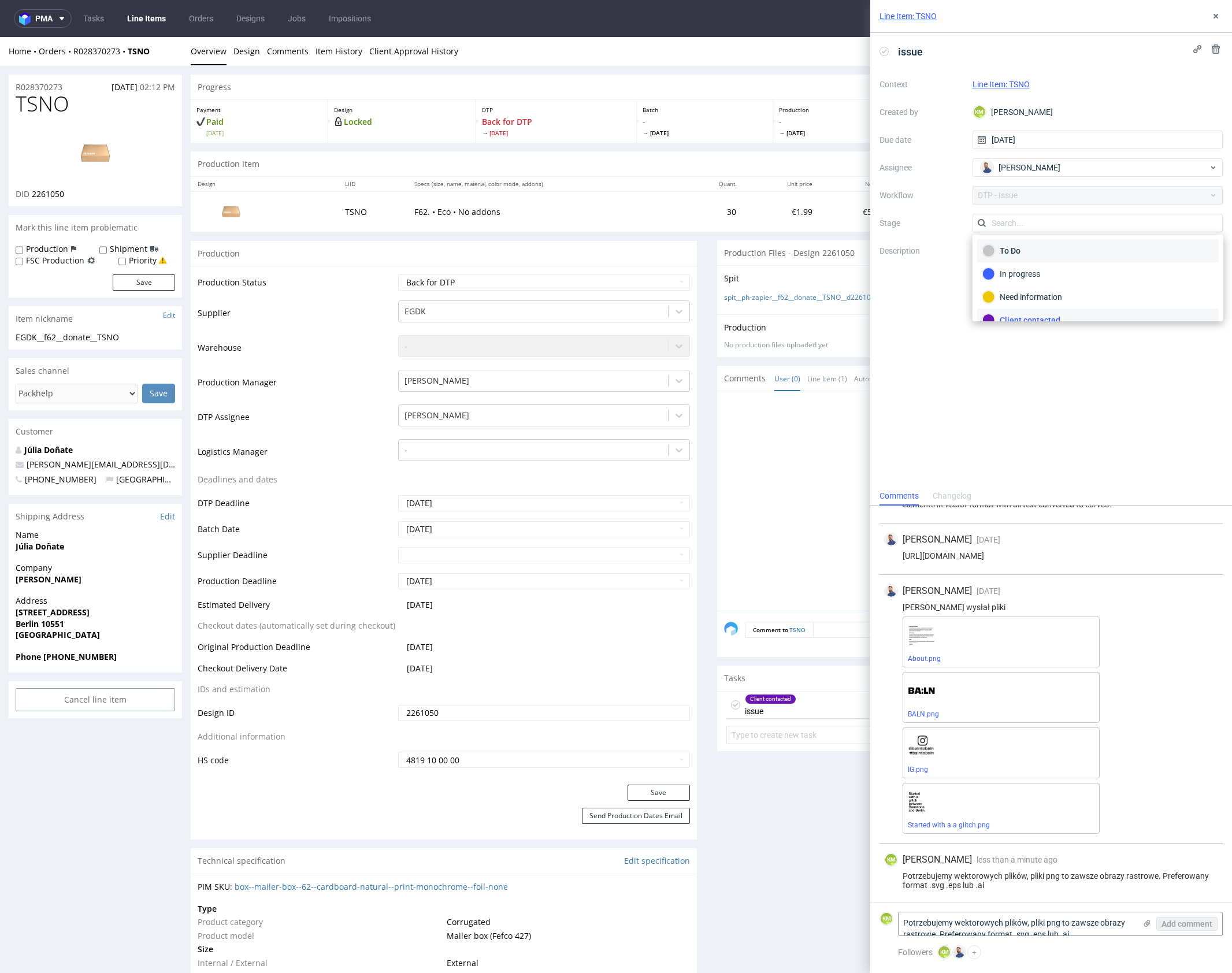
scroll to position [9, 0]
click at [1040, 245] on div "To Do" at bounding box center [1097, 242] width 230 height 13
click at [616, 279] on select "Waiting for Artwork Waiting for Diecut Waiting for Mockup Waiting for DTP Waiti…" at bounding box center [544, 283] width 292 height 16
select select "dtp_issue"
click at [398, 275] on select "Waiting for Artwork Waiting for Diecut Waiting for Mockup Waiting for DTP Waiti…" at bounding box center [544, 283] width 292 height 16
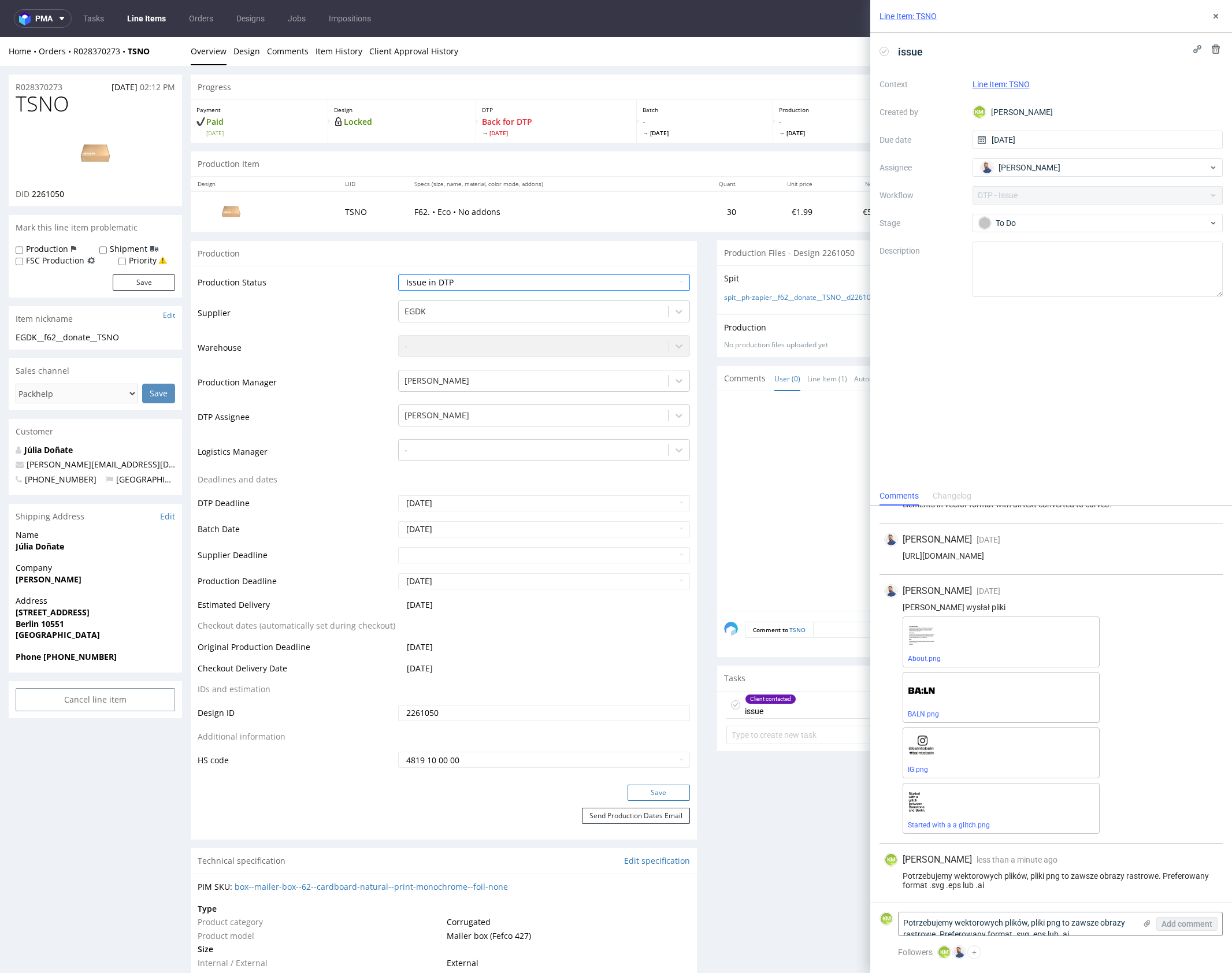
click at [670, 790] on button "Save" at bounding box center [658, 793] width 63 height 16
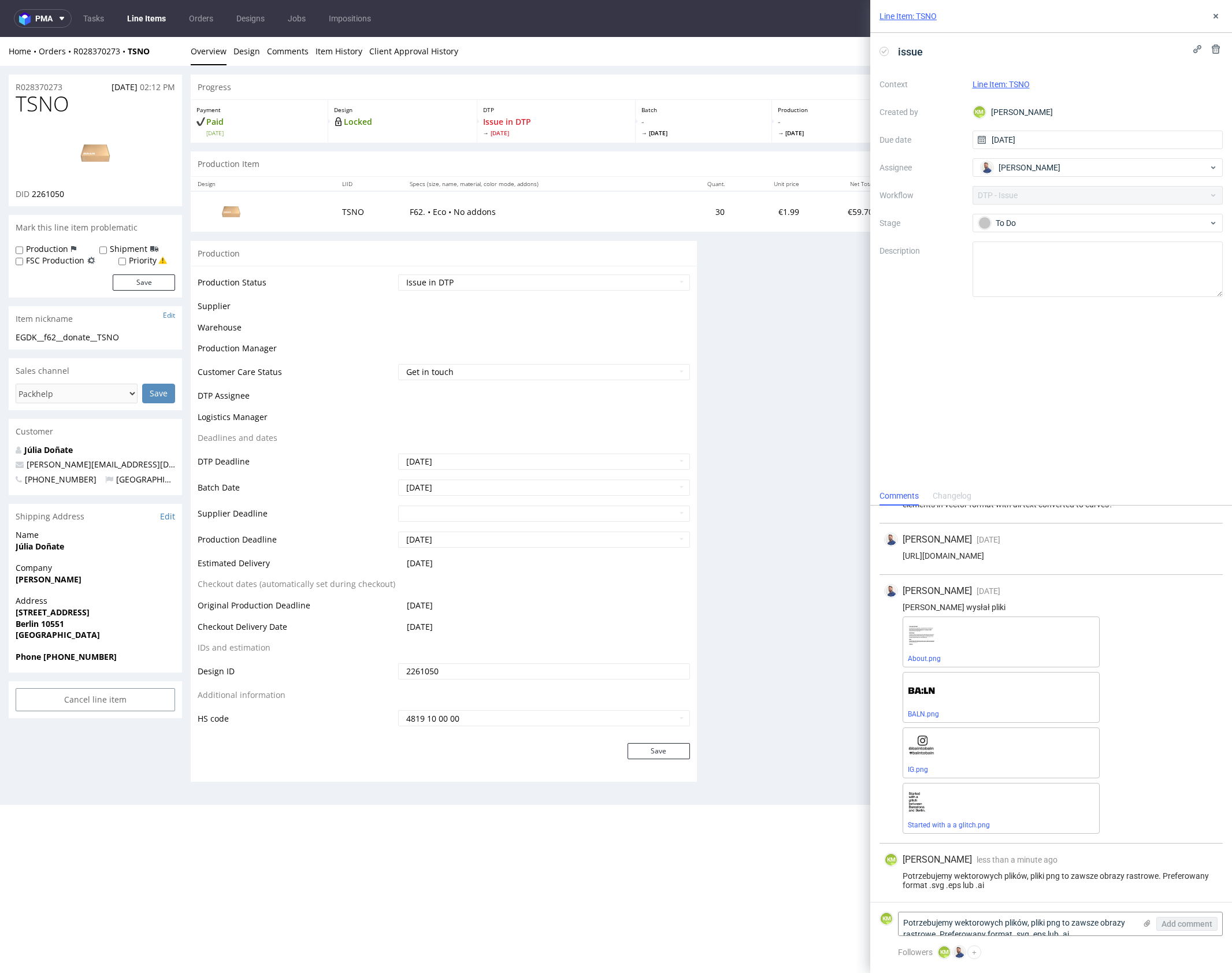
scroll to position [0, 0]
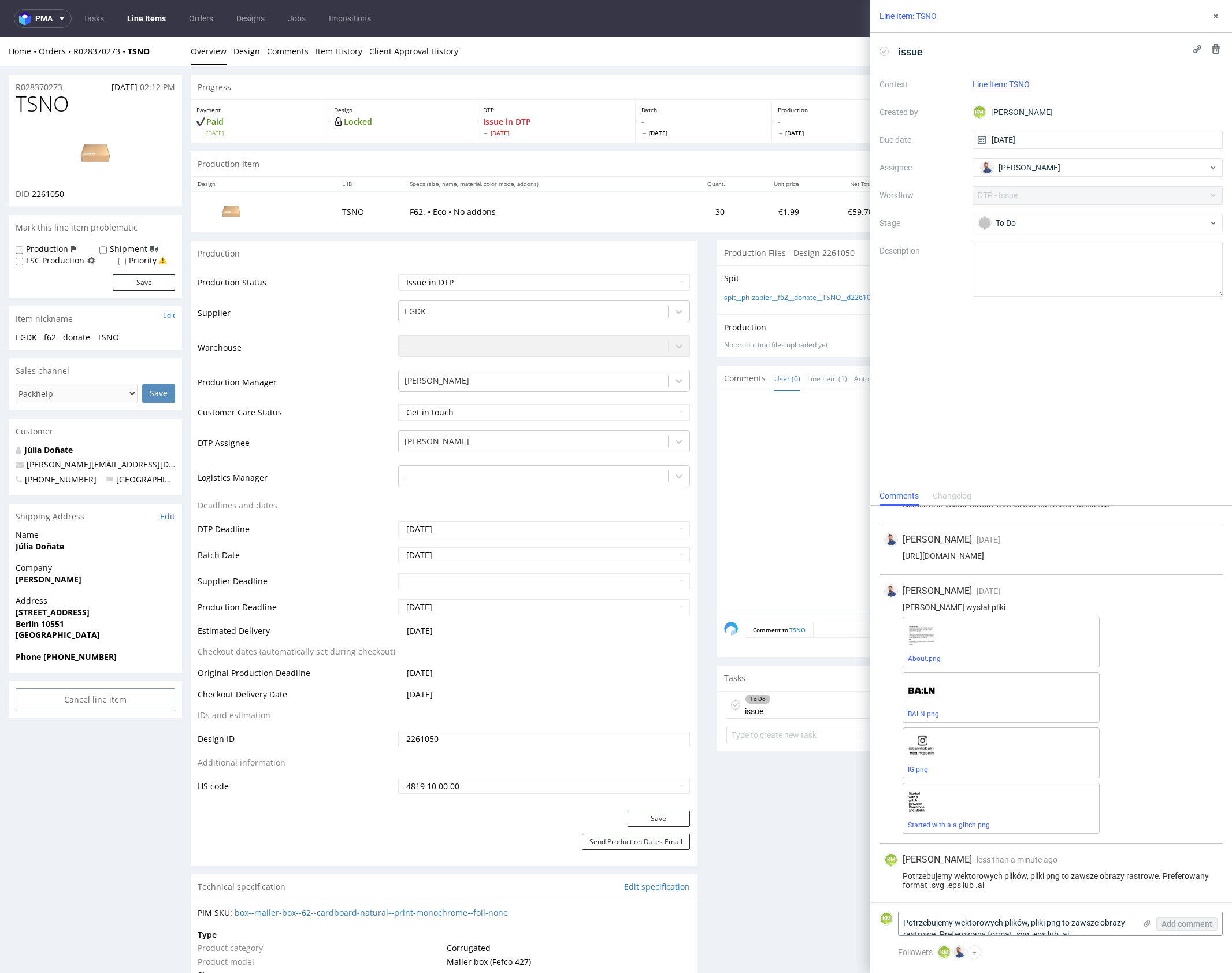
click at [1044, 874] on div "Potrzebujemy wektorowych plików, pliki png to zawsze obrazy rastrowe. Preferowa…" at bounding box center [1051, 880] width 334 height 18
copy div "Potrzebujemy wektorowych plików, pliki png to zawsze obrazy rastrowe. Preferowa…"
click at [1214, 18] on use at bounding box center [1216, 16] width 5 height 5
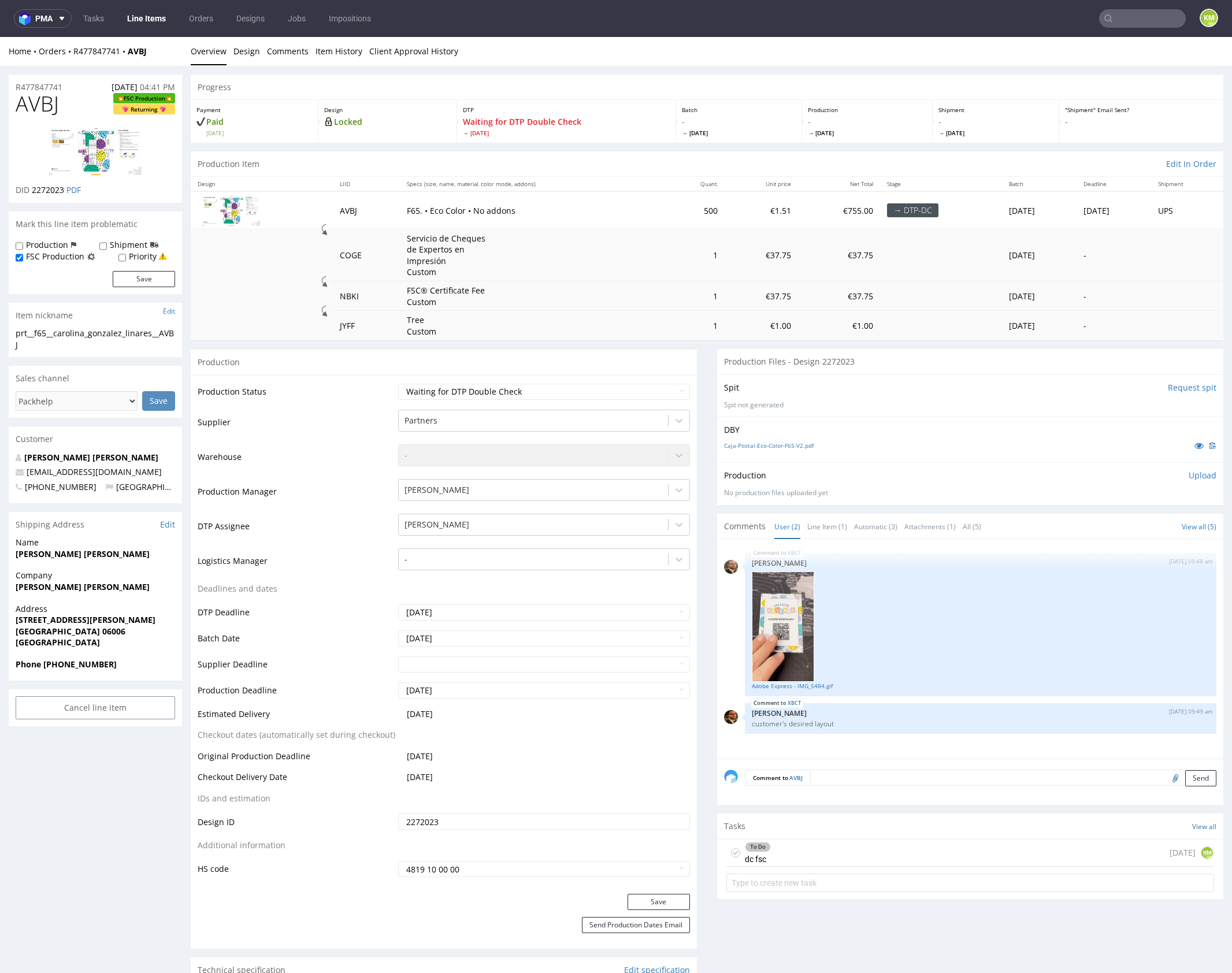
click at [813, 852] on div "To Do dc fsc [DATE] KM" at bounding box center [970, 853] width 488 height 27
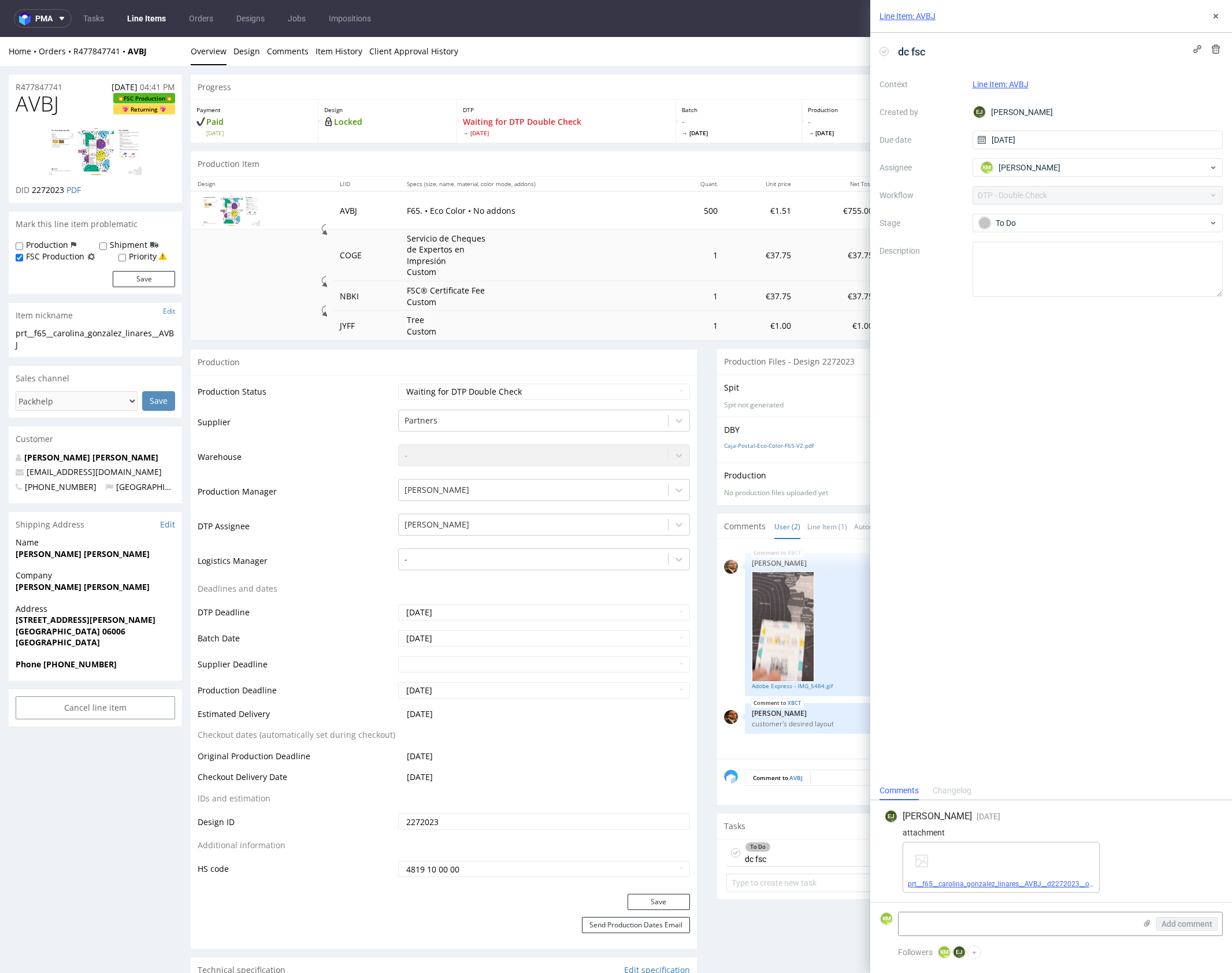
click at [1046, 886] on link "prt__f65__carolina_gonzalez_linares__AVBJ__d2272023__oR477847741__outside.pdf" at bounding box center [1039, 884] width 263 height 8
click at [1210, 15] on button at bounding box center [1216, 16] width 14 height 14
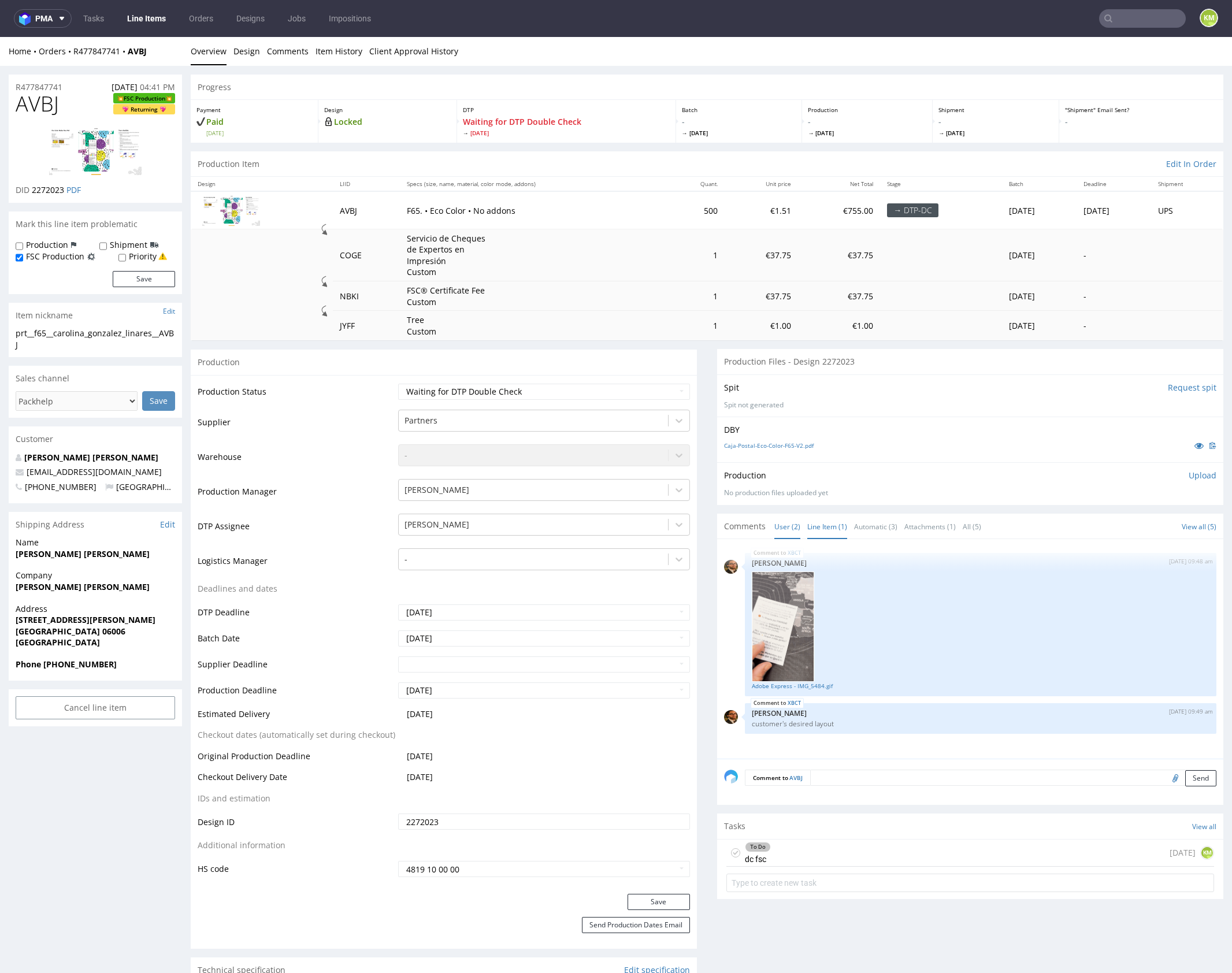
click at [828, 523] on link "Line Item (1)" at bounding box center [827, 527] width 40 height 25
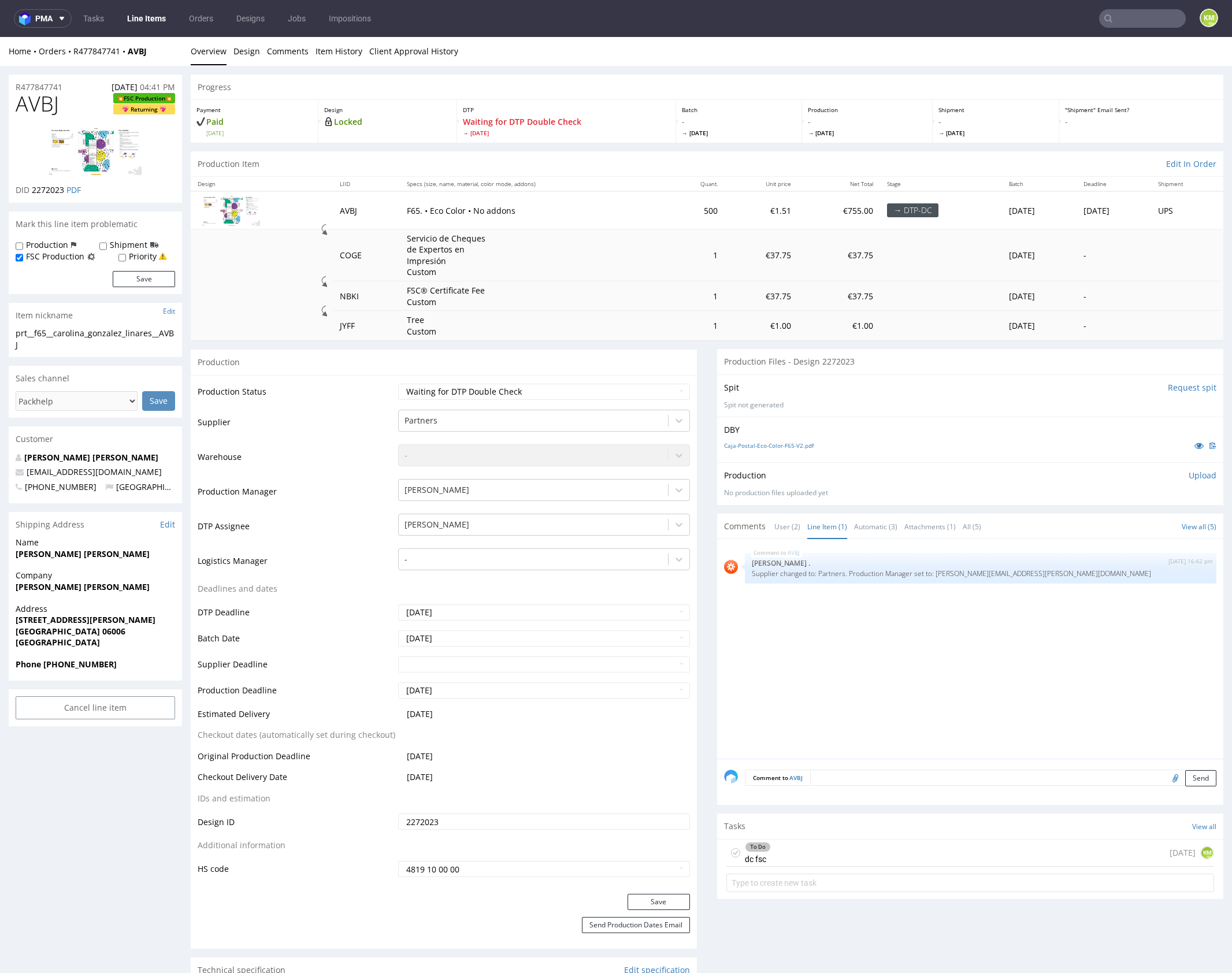
click at [858, 621] on div "AVBJ 7th Oct 25 | 16:42 pm Rob . Supplier changed to: Partners. Production Mana…" at bounding box center [973, 652] width 499 height 213
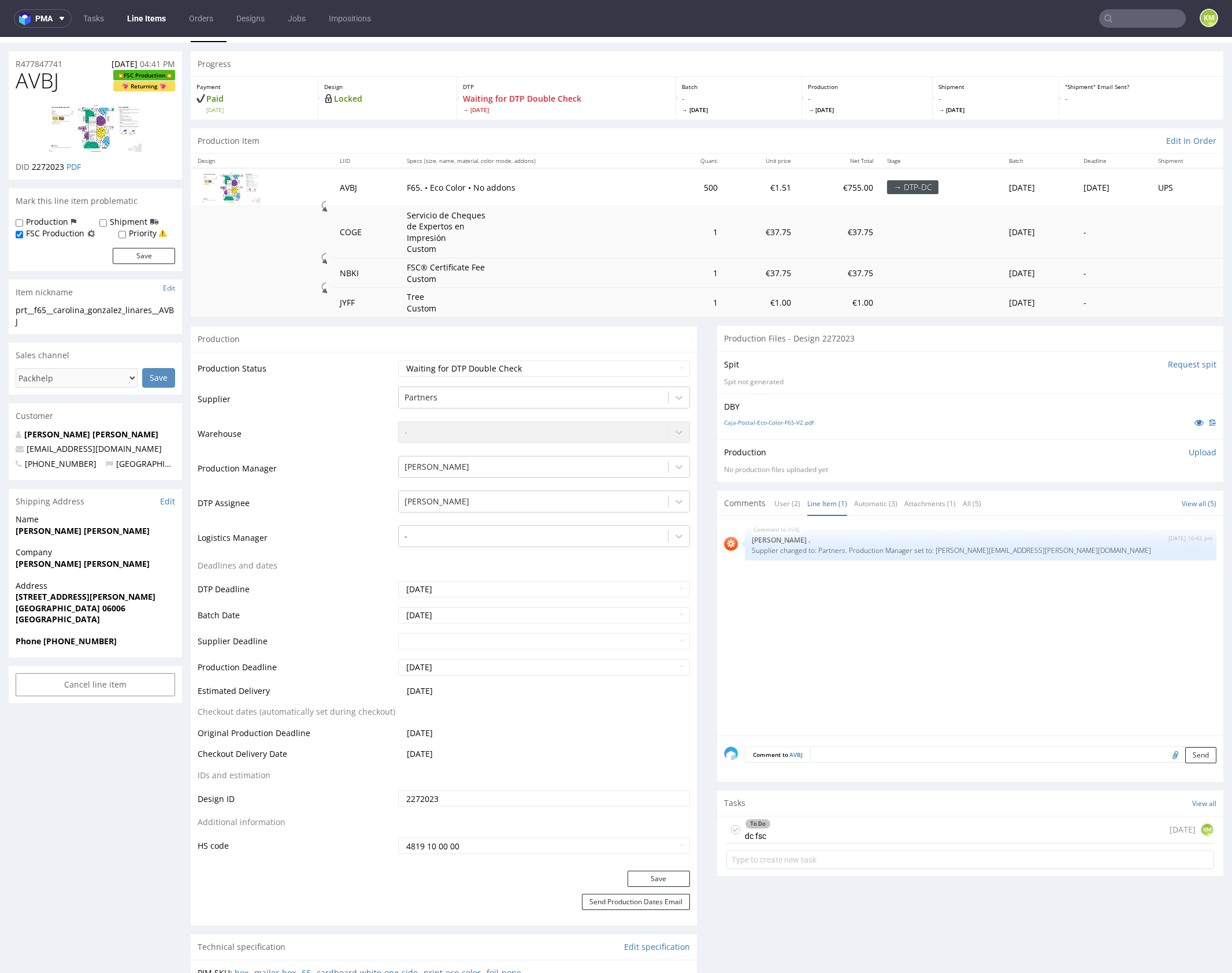
scroll to position [10, 0]
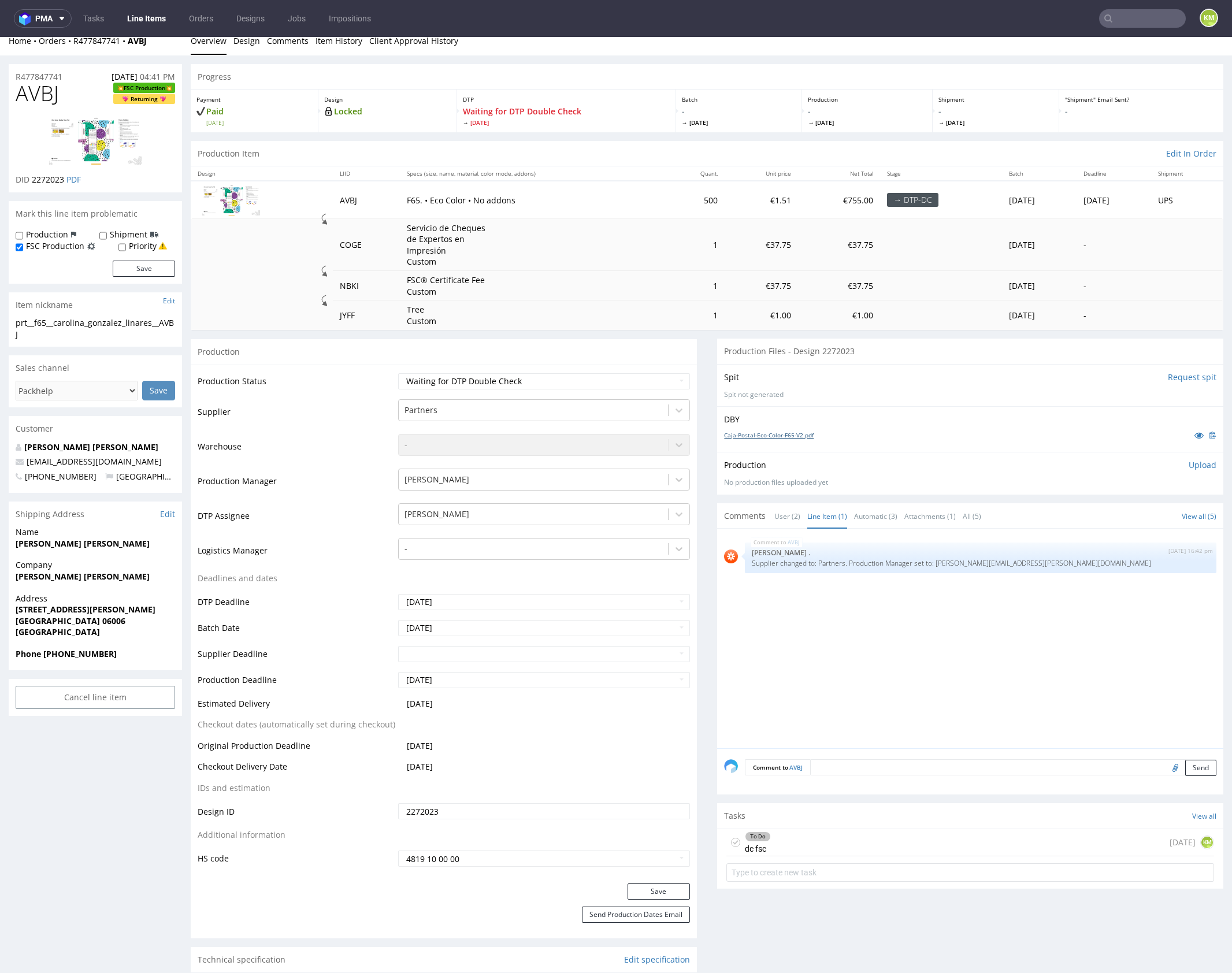
click at [793, 436] on link "Caja-Postal-Eco-Color-F65-V2.pdf" at bounding box center [769, 435] width 90 height 8
click at [797, 646] on div "AVBJ 7th Oct 25 | 16:42 pm Rob . Supplier changed to: Partners. Production Mana…" at bounding box center [973, 641] width 499 height 213
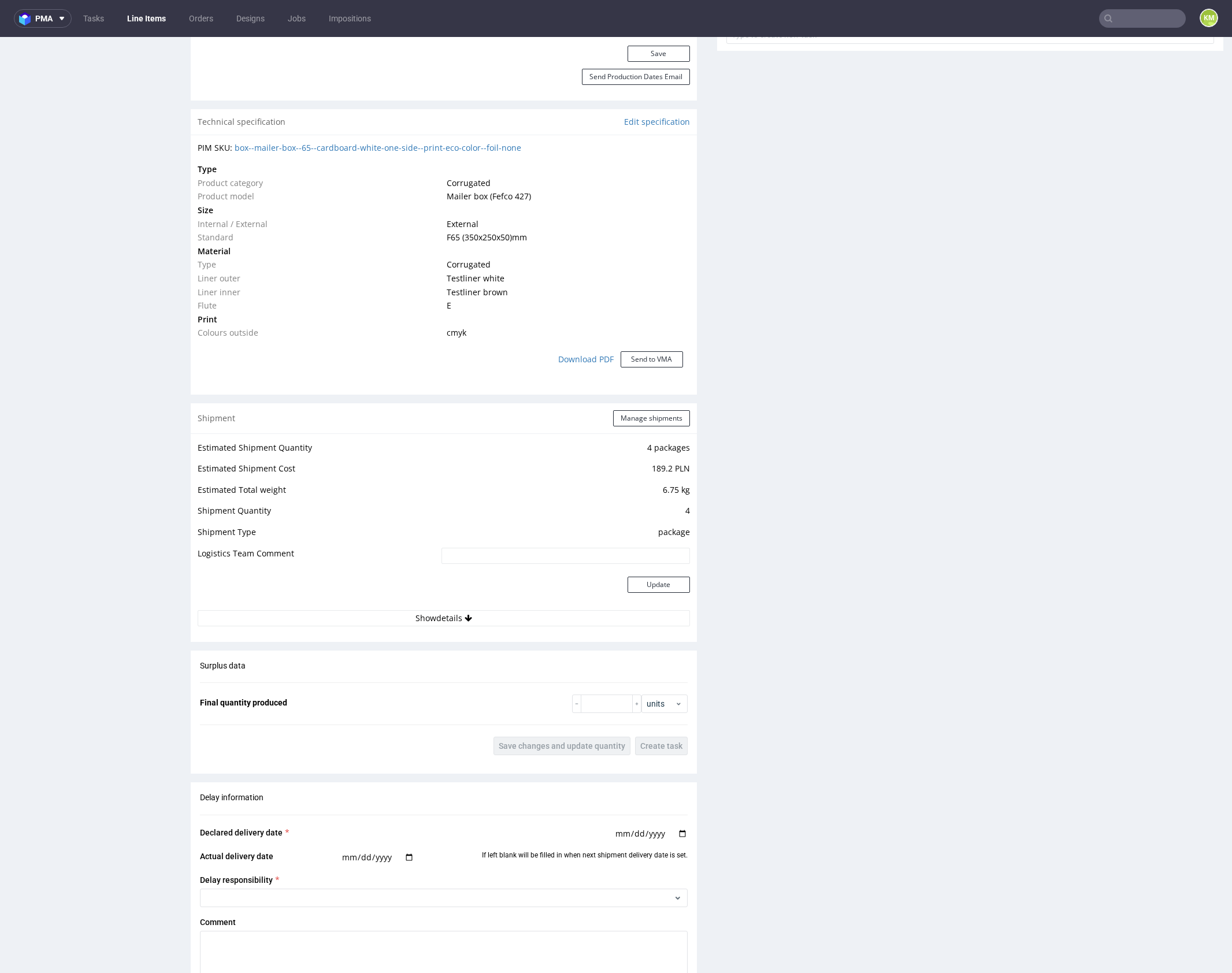
scroll to position [16, 0]
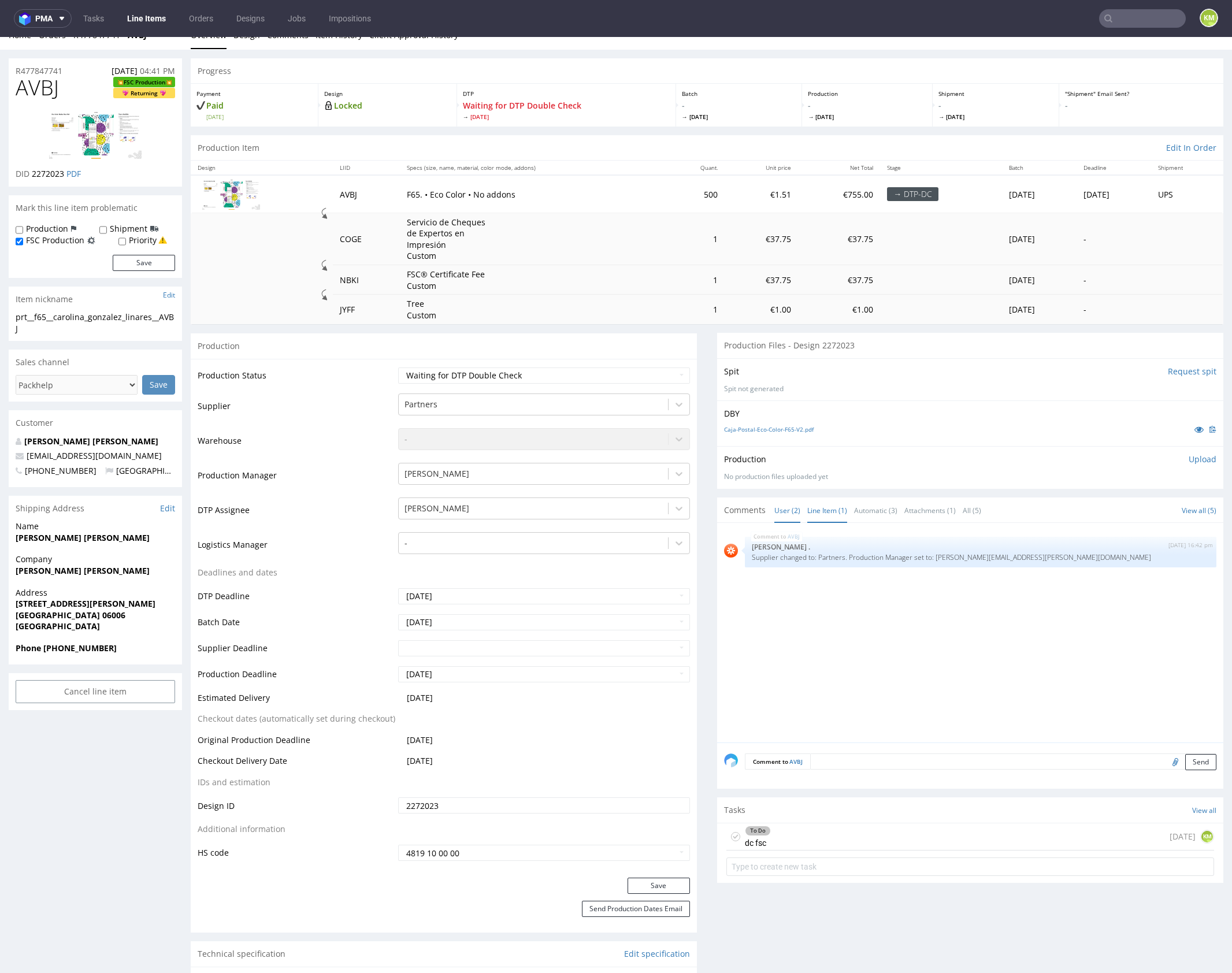
click at [784, 510] on link "User (2)" at bounding box center [787, 510] width 26 height 25
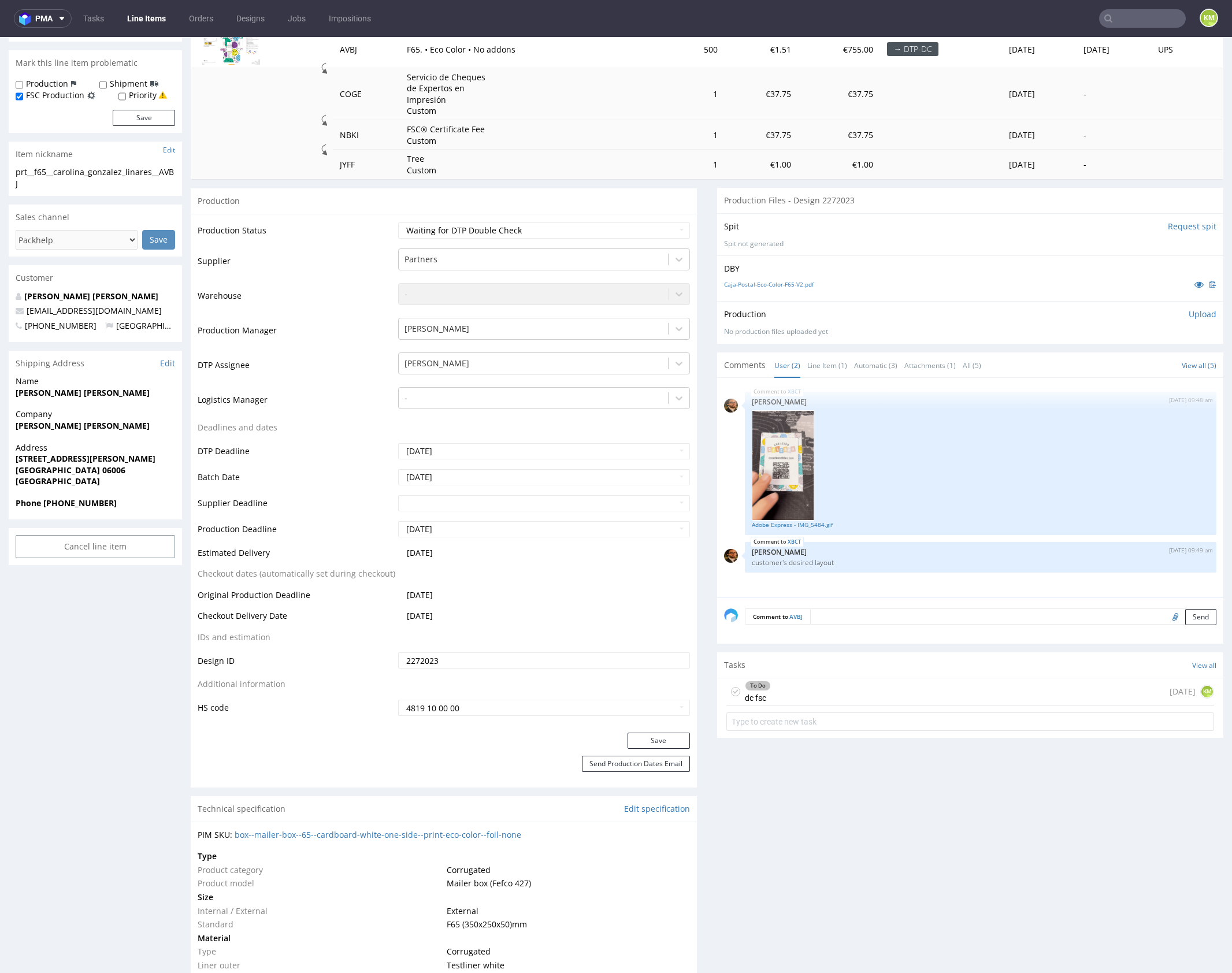
scroll to position [175, 0]
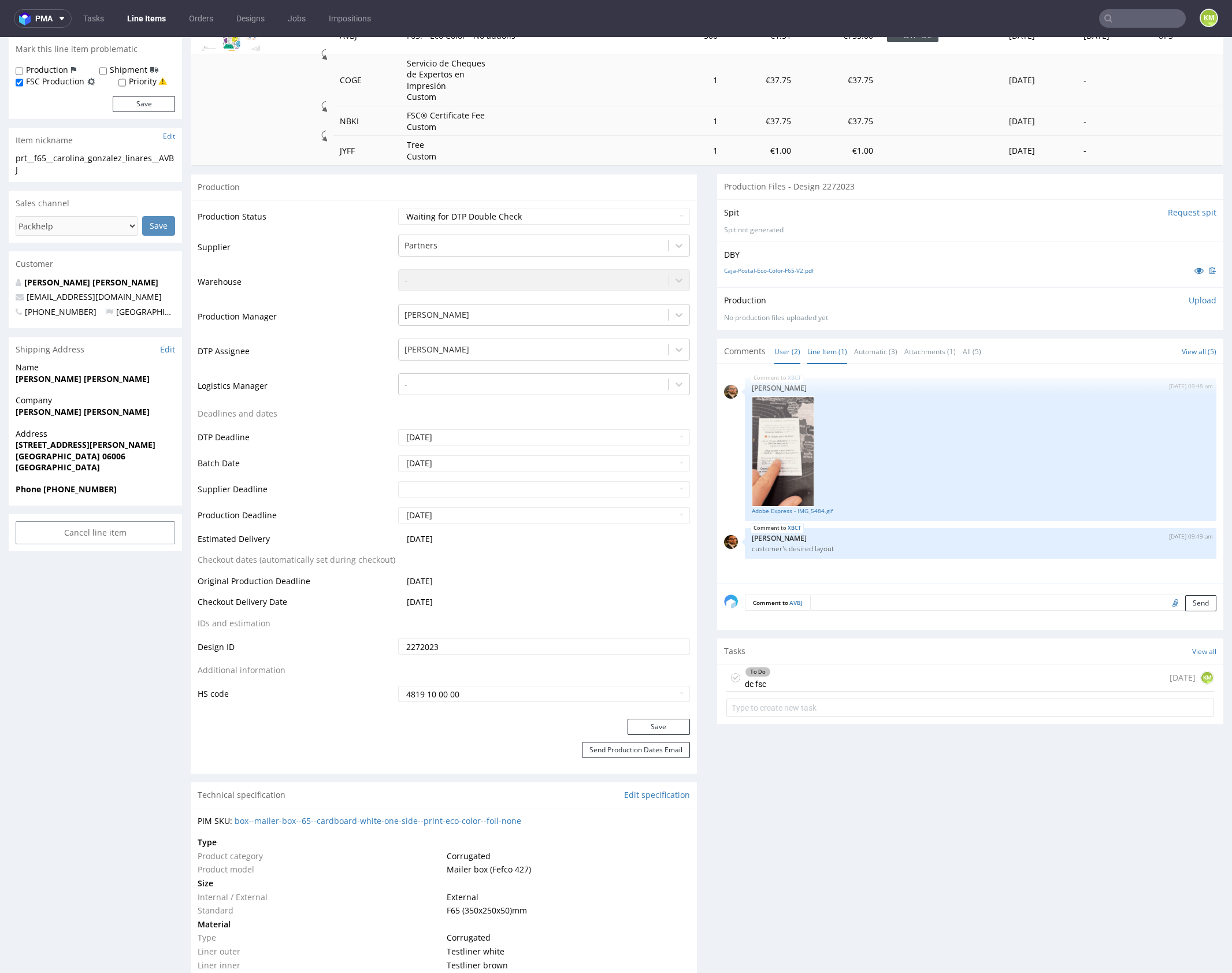
click at [824, 353] on link "Line Item (1)" at bounding box center [827, 351] width 40 height 25
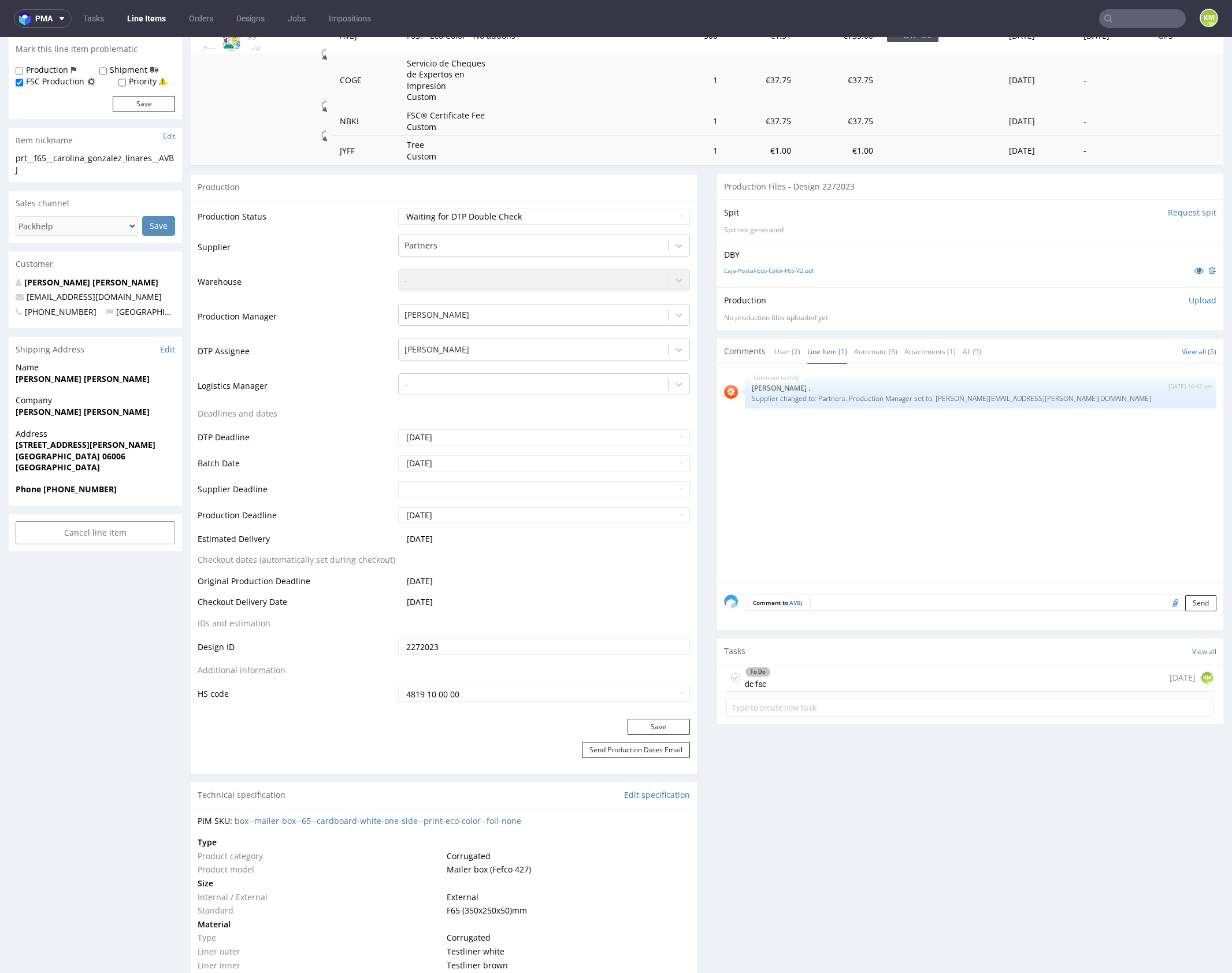
click at [866, 479] on div "AVBJ 7th Oct 25 | 16:42 pm Rob . Supplier changed to: Partners. Production Mana…" at bounding box center [973, 477] width 499 height 213
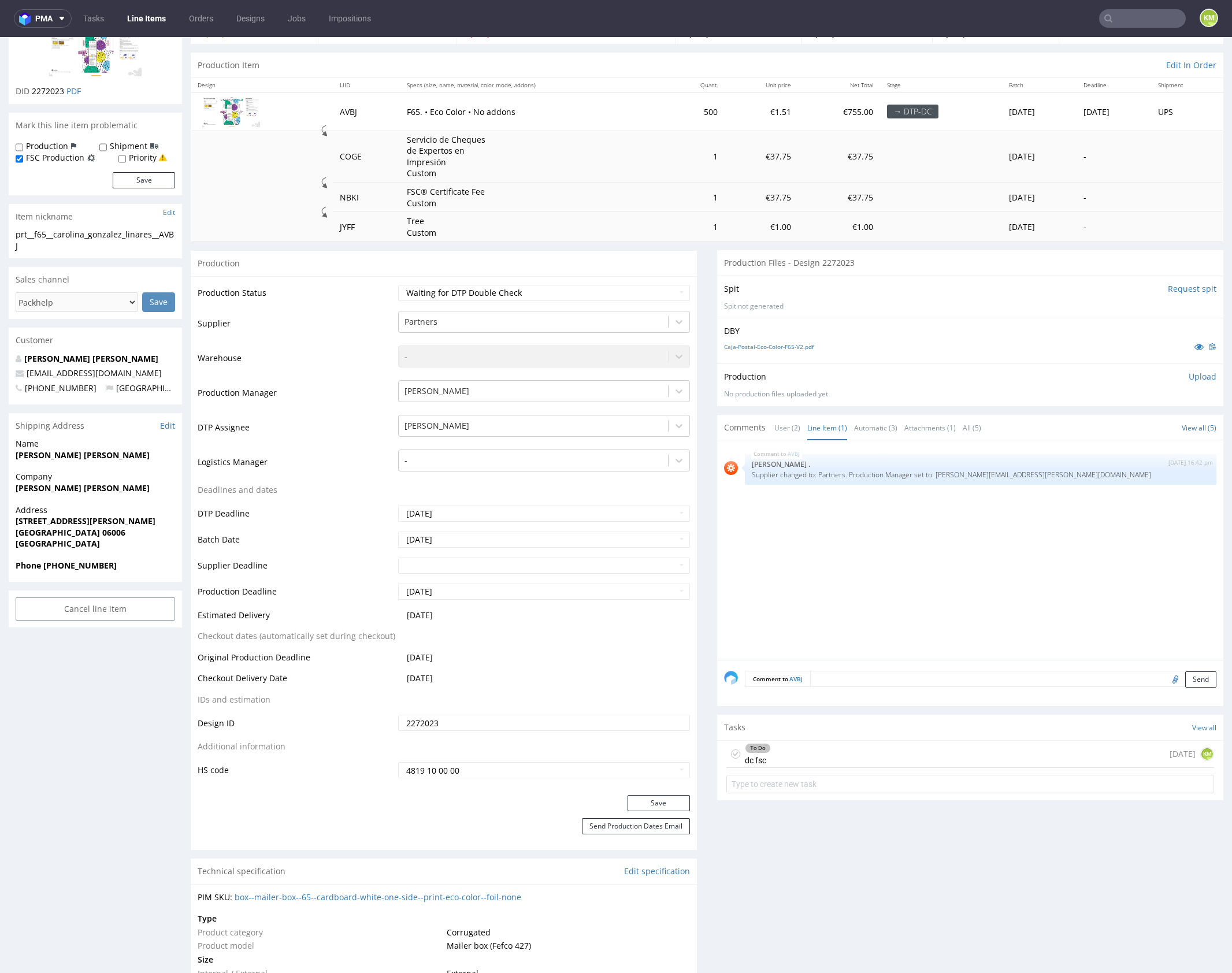
scroll to position [0, 0]
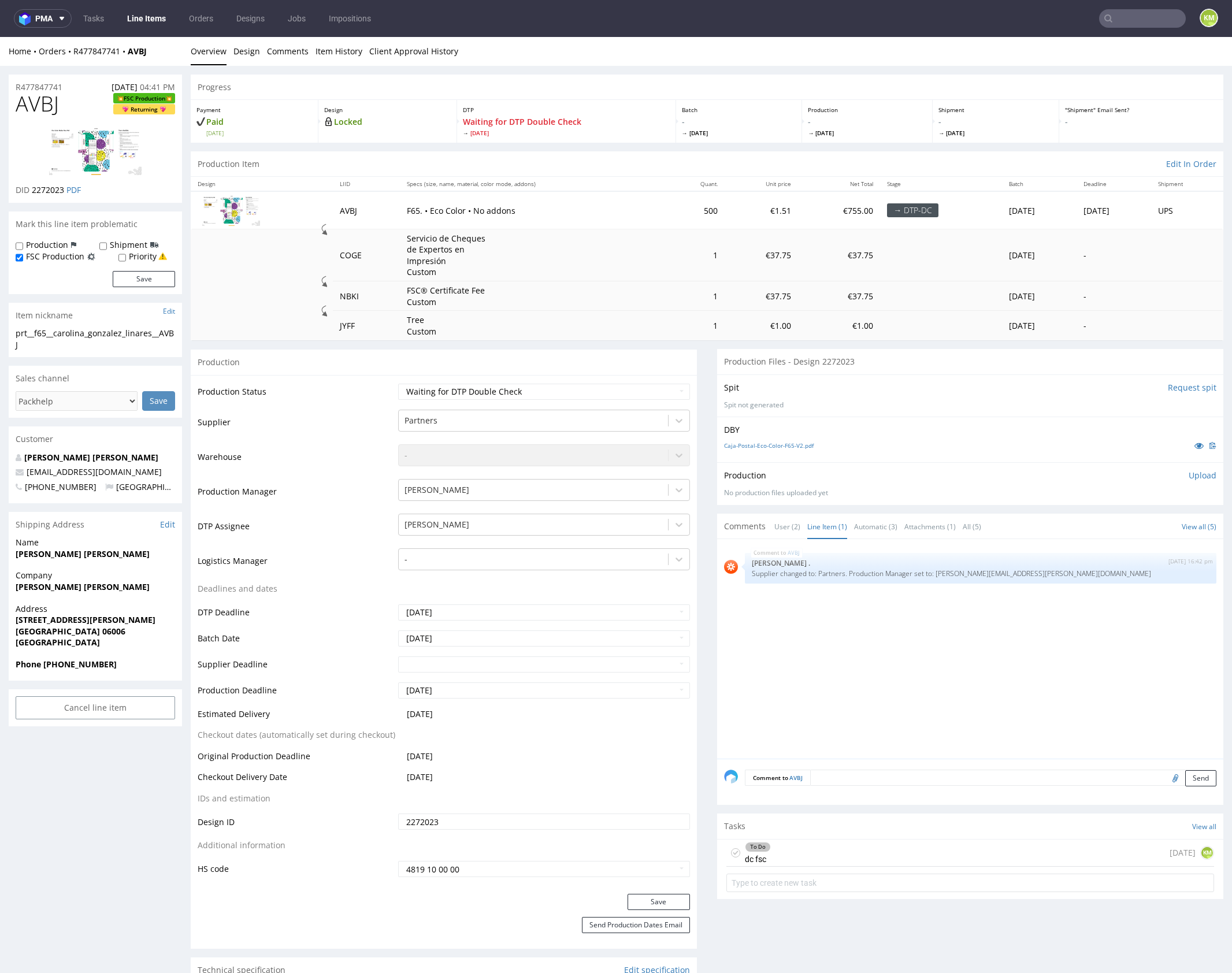
click at [728, 856] on div "To Do dc fsc" at bounding box center [748, 852] width 44 height 26
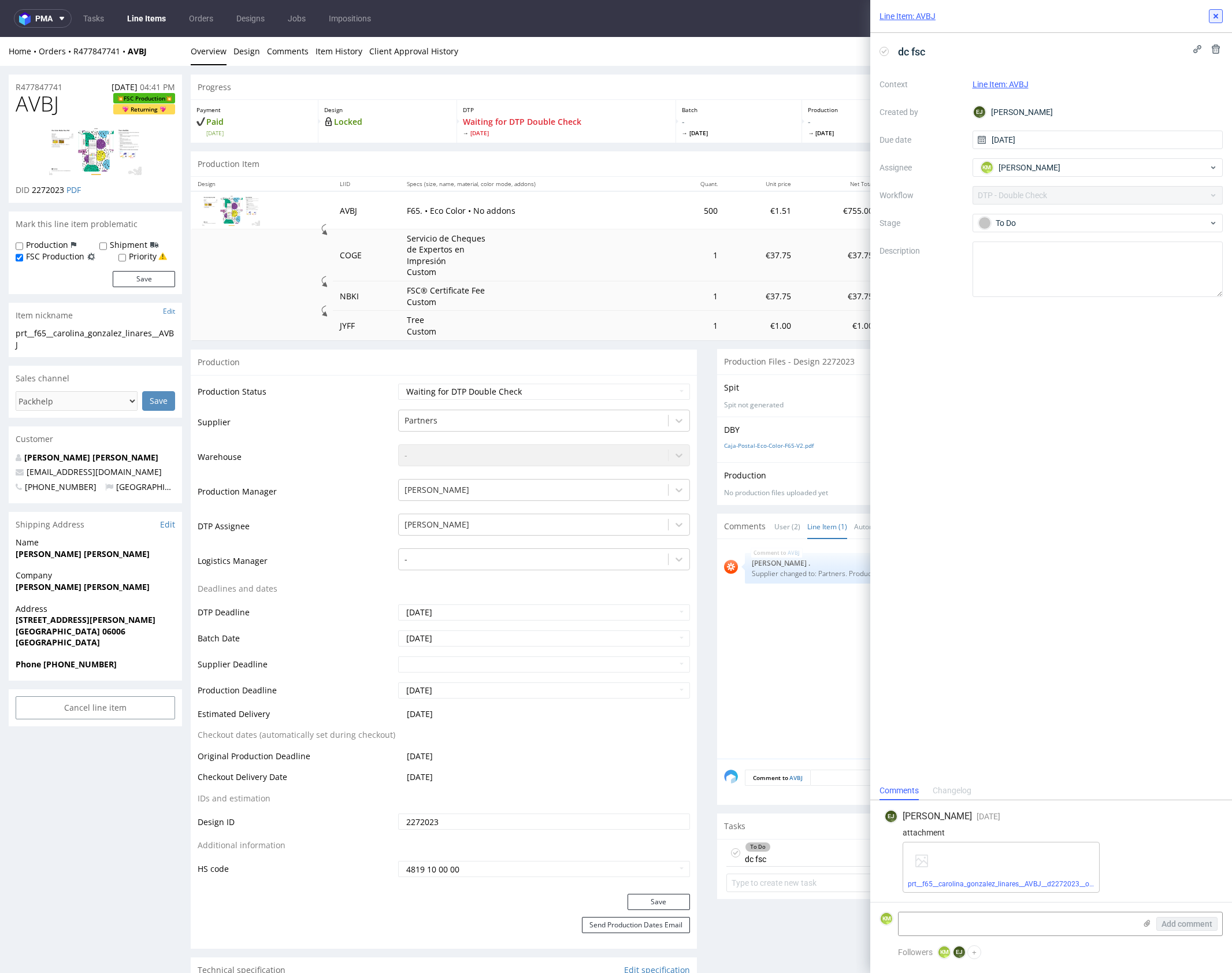
click at [1214, 19] on icon at bounding box center [1216, 16] width 10 height 10
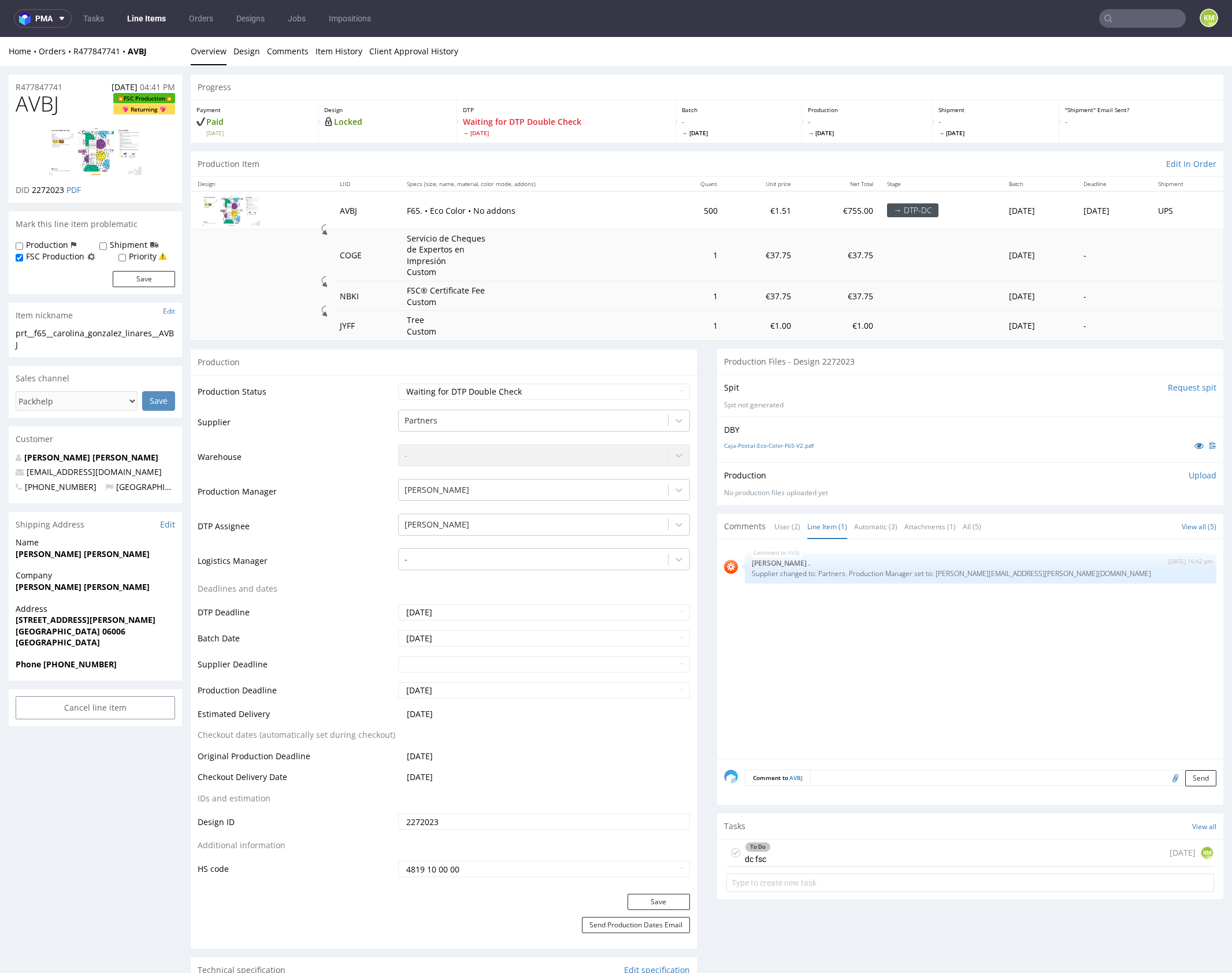
click at [731, 853] on icon at bounding box center [736, 853] width 10 height 10
click at [621, 390] on select "Waiting for Artwork Waiting for Diecut Waiting for Mockup Waiting for DTP Waiti…" at bounding box center [544, 392] width 292 height 16
select select "dtp_dc_done"
click at [398, 384] on select "Waiting for Artwork Waiting for Diecut Waiting for Mockup Waiting for DTP Waiti…" at bounding box center [544, 392] width 292 height 16
click at [662, 900] on button "Save" at bounding box center [658, 902] width 63 height 16
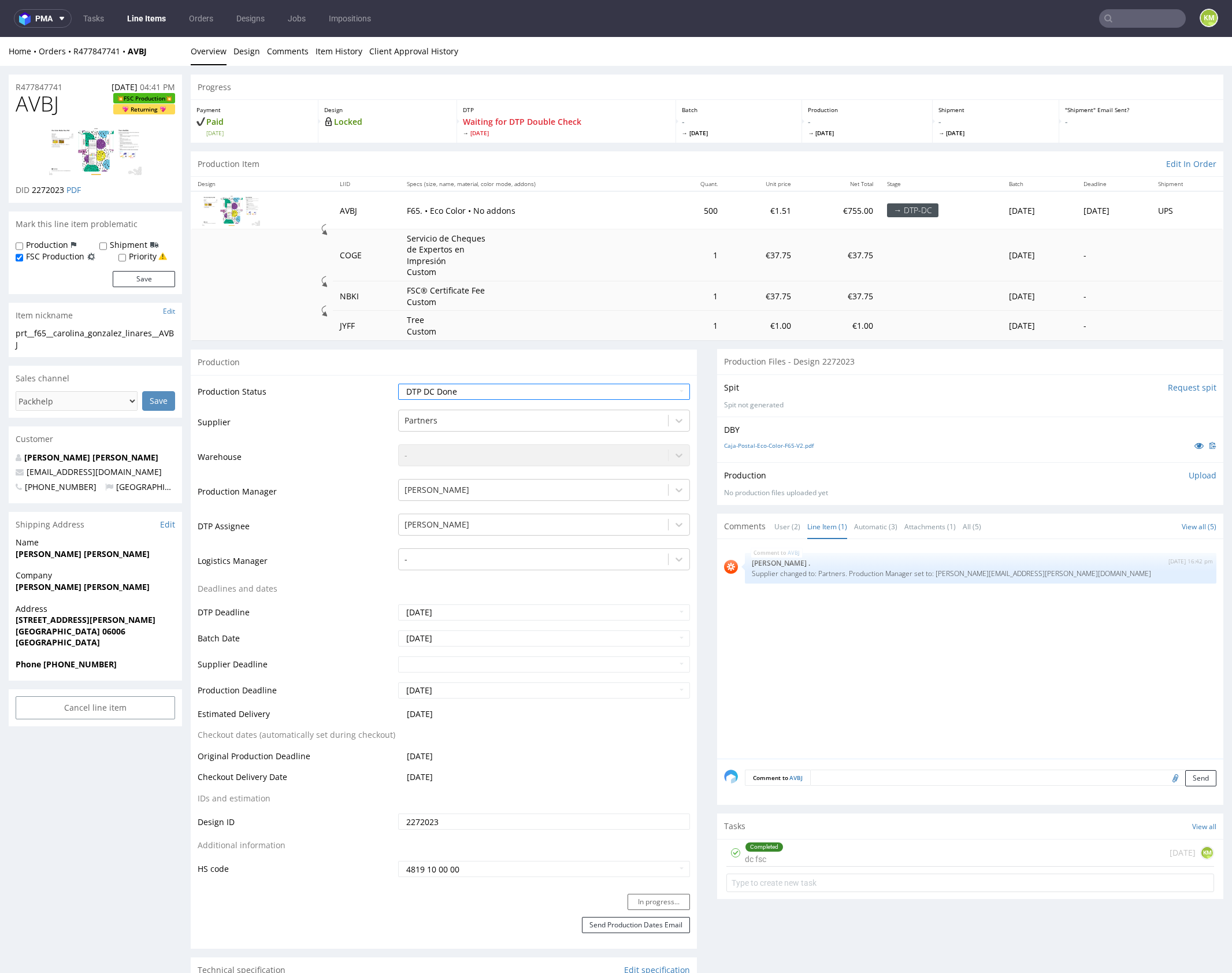
click at [864, 701] on div "AVBJ 7th Oct 25 | 16:42 pm Rob . Supplier changed to: Partners. Production Mana…" at bounding box center [973, 652] width 499 height 213
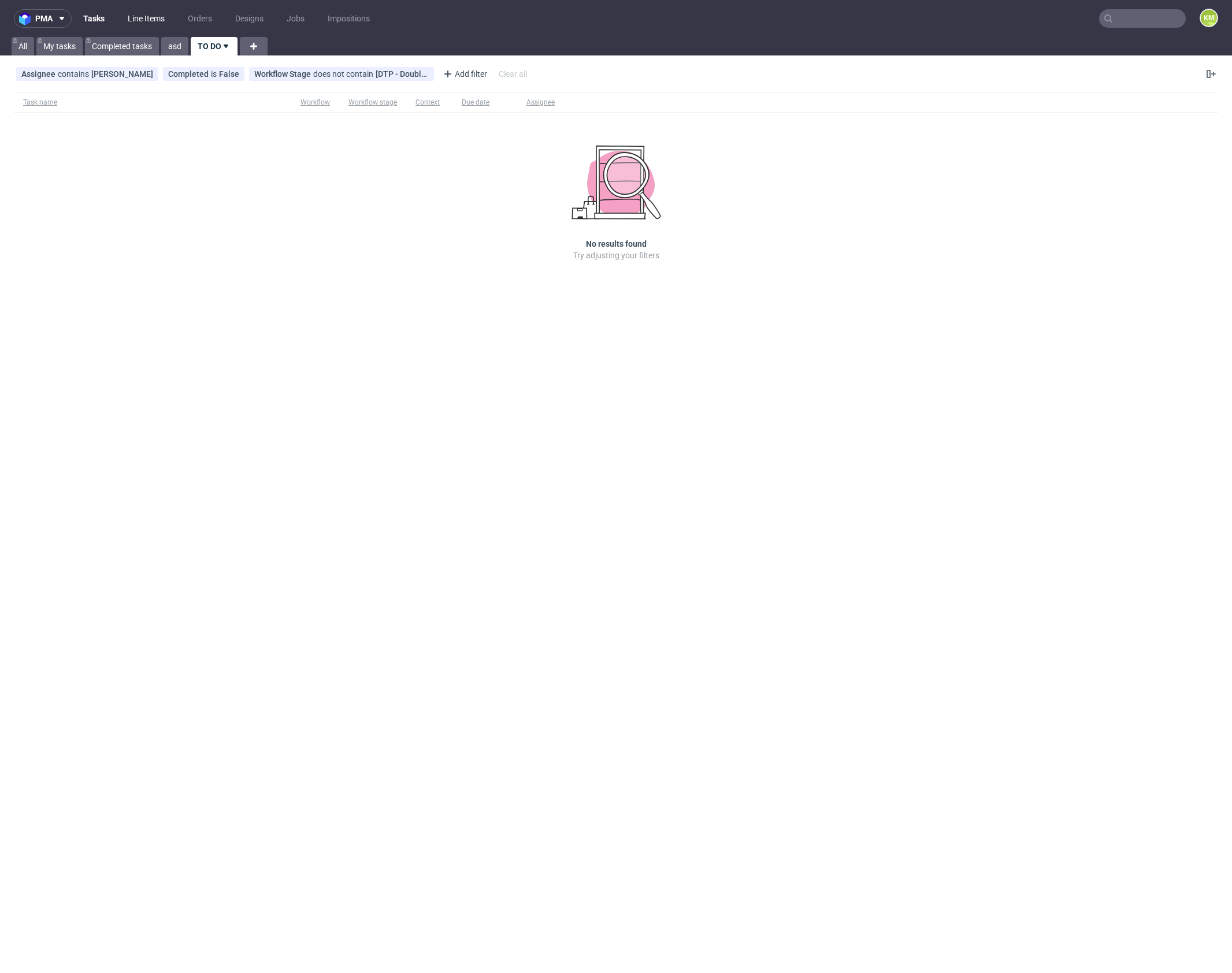
click at [148, 20] on link "Line Items" at bounding box center [146, 18] width 51 height 18
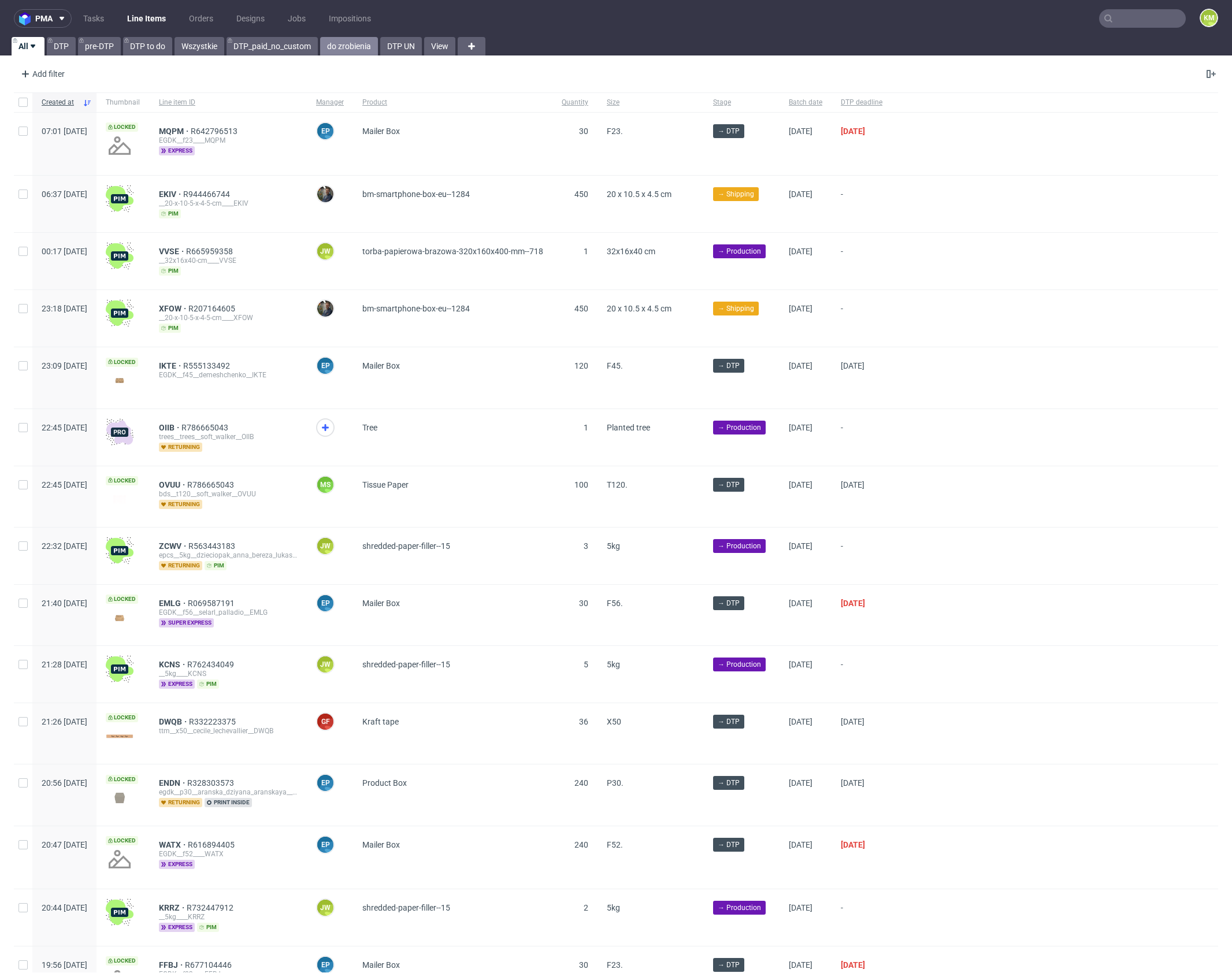
click at [340, 51] on link "do zrobienia" at bounding box center [349, 46] width 58 height 18
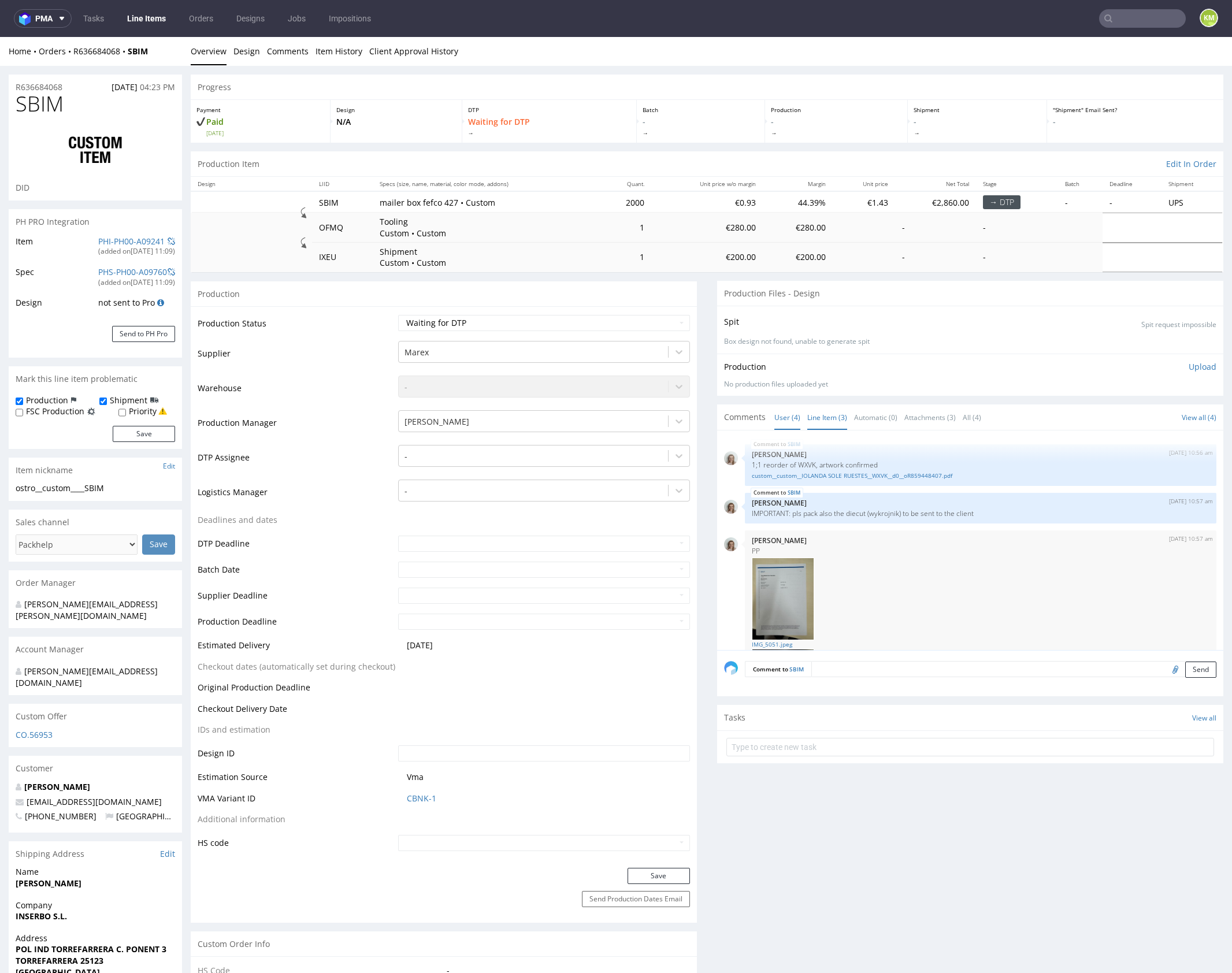
click at [814, 425] on link "Line Item (3)" at bounding box center [827, 417] width 40 height 25
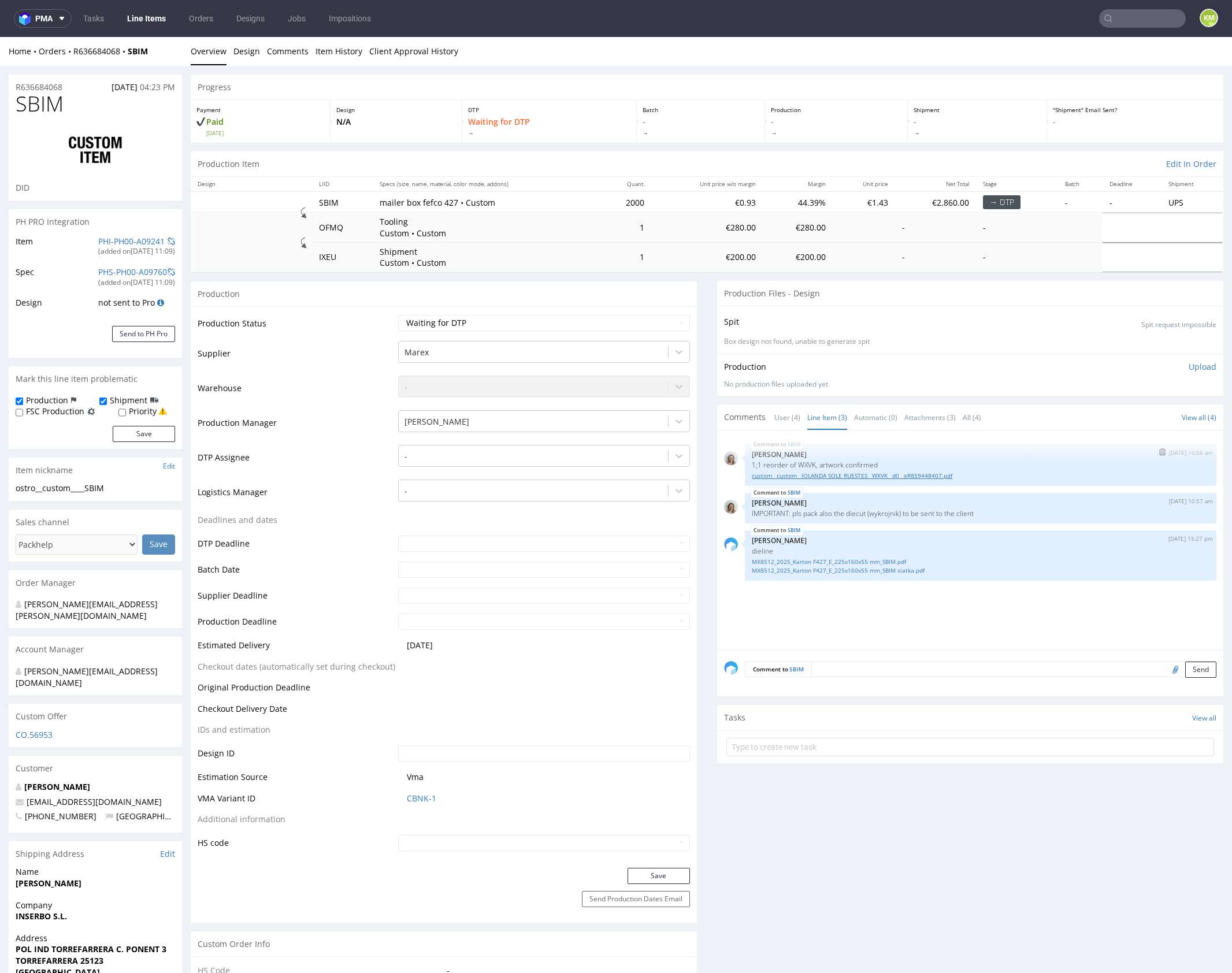
click at [881, 474] on link "custom__custom__IOLANDA SOLE RUESTES__WXVK__d0__oR859448407.pdf" at bounding box center [980, 476] width 457 height 9
click at [944, 599] on div "SBIM [DATE] 10:56 am [PERSON_NAME] 1;1 reorder of WXVK, artwork confirmed custo…" at bounding box center [973, 544] width 499 height 213
click at [890, 560] on link "MX8512_2025_Karton F427_E_225x160x55 mm_SBIM.pdf" at bounding box center [980, 562] width 457 height 9
click at [896, 567] on link "MX8512_2025_Karton F427_E_225x160x55 mm_SBIM siatka.pdf" at bounding box center [980, 570] width 457 height 9
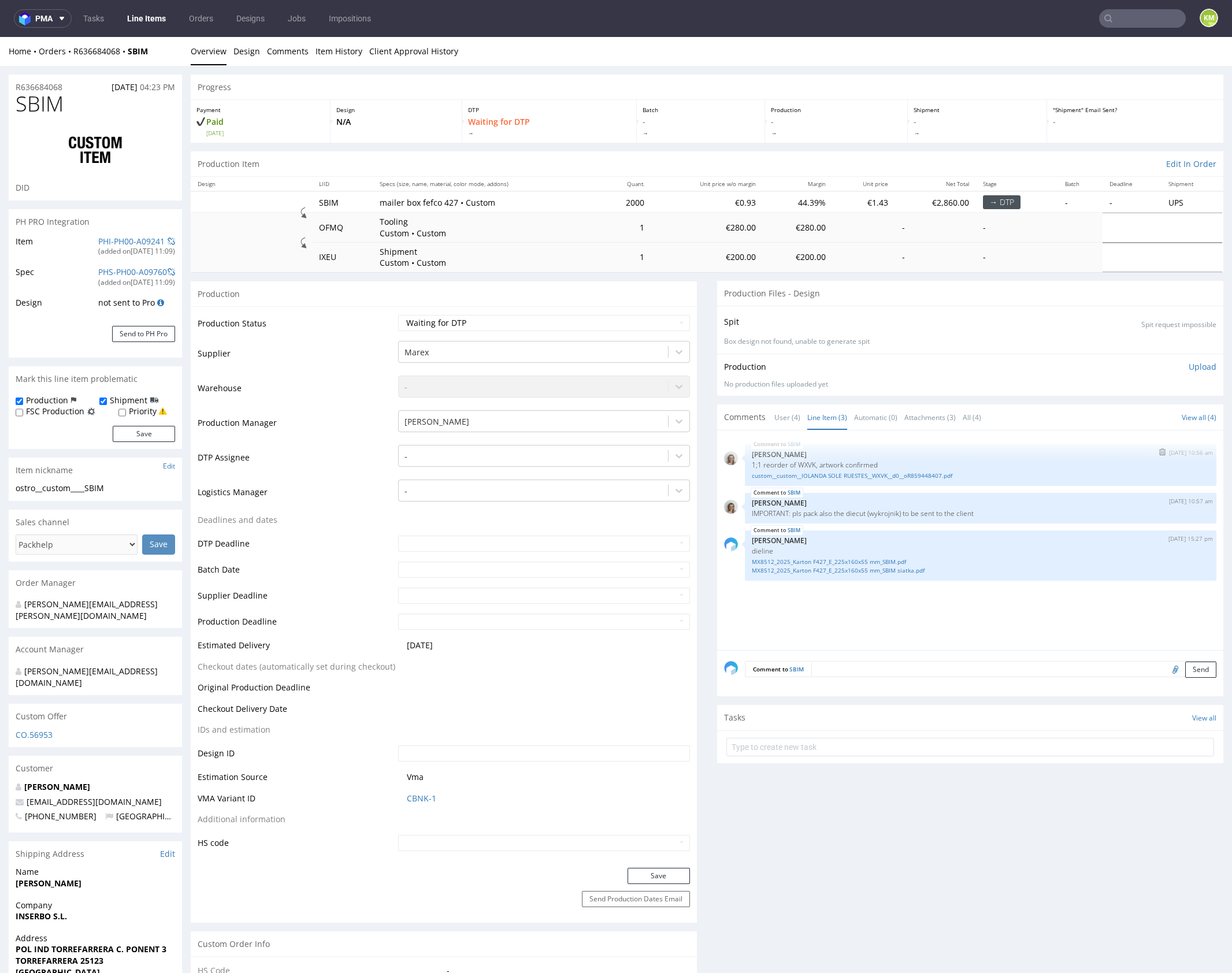
click at [801, 465] on p "1;1 reorder of WXVK, artwork confirmed" at bounding box center [980, 465] width 457 height 9
copy p "WXVK"
click at [905, 604] on div "SBIM 10th Oct 25 | 10:56 am Monika Poźniak 1;1 reorder of WXVK, artwork confirm…" at bounding box center [973, 544] width 499 height 213
click at [101, 489] on div "ostro__custom____SBIM" at bounding box center [95, 488] width 160 height 12
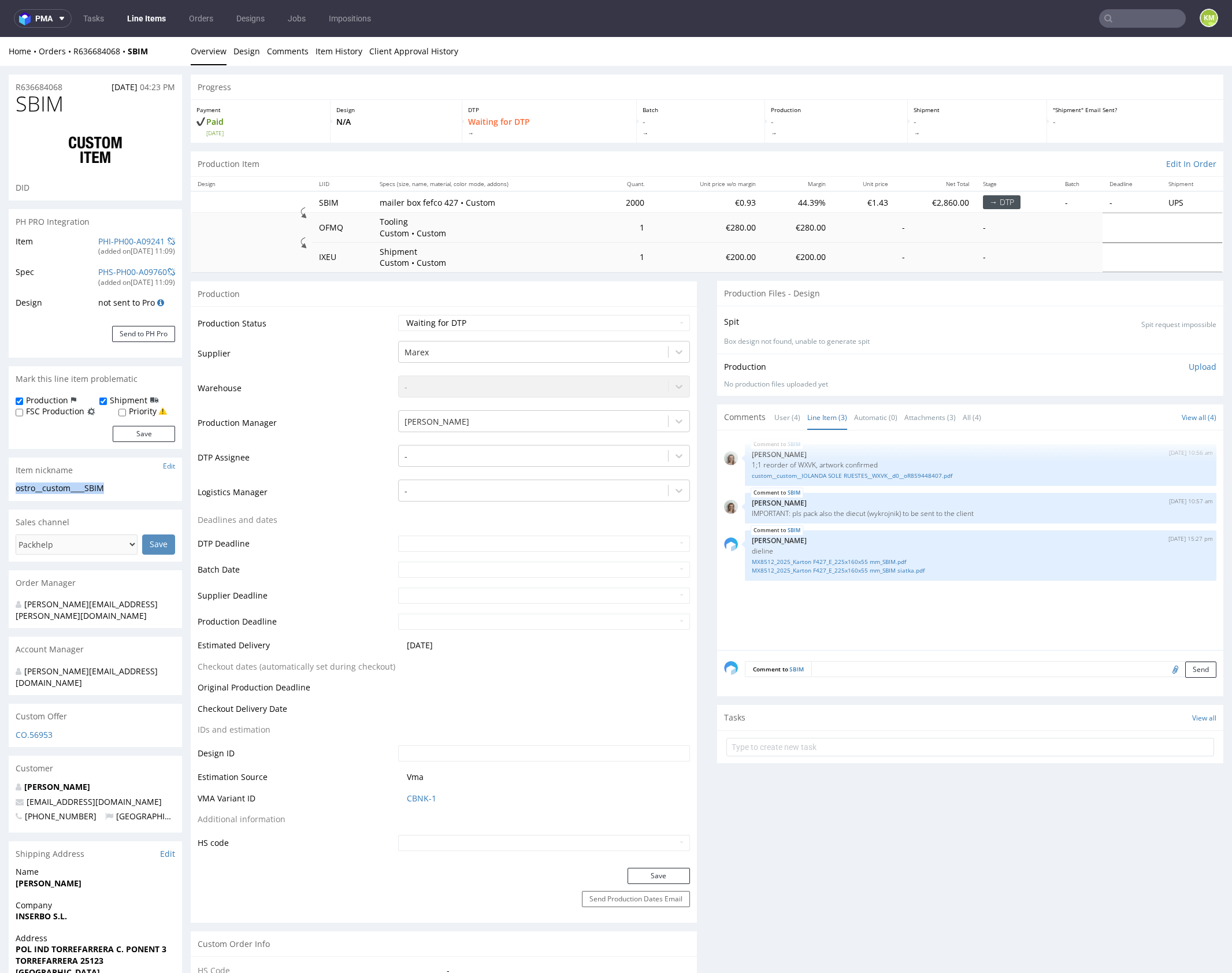
click at [101, 489] on div "ostro__custom____SBIM" at bounding box center [95, 488] width 160 height 12
copy div "ostro__custom____SBIM"
copy link "R636684068"
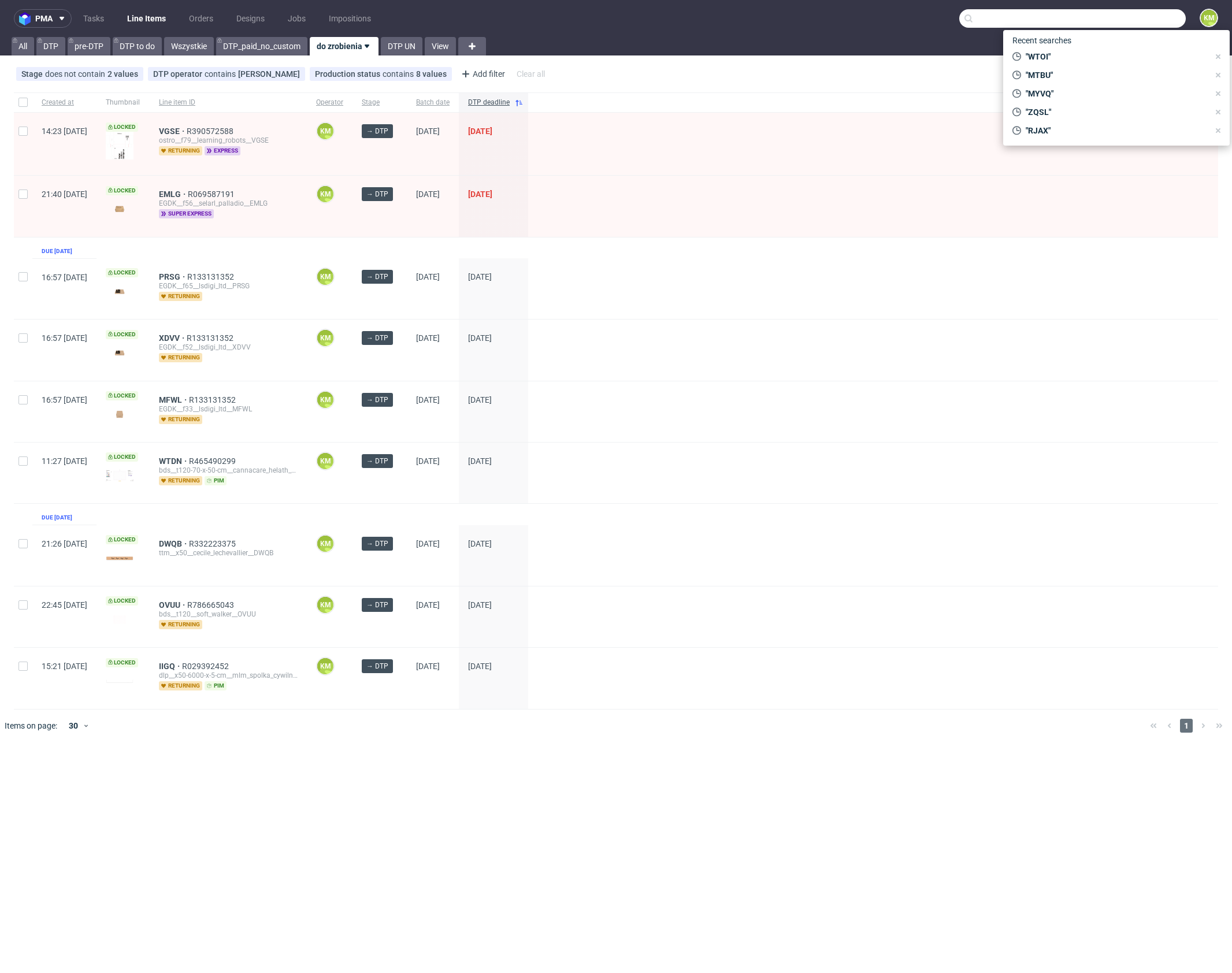
click at [1119, 21] on input "text" at bounding box center [1072, 18] width 226 height 18
paste input "WXVK"
type input "WXVK"
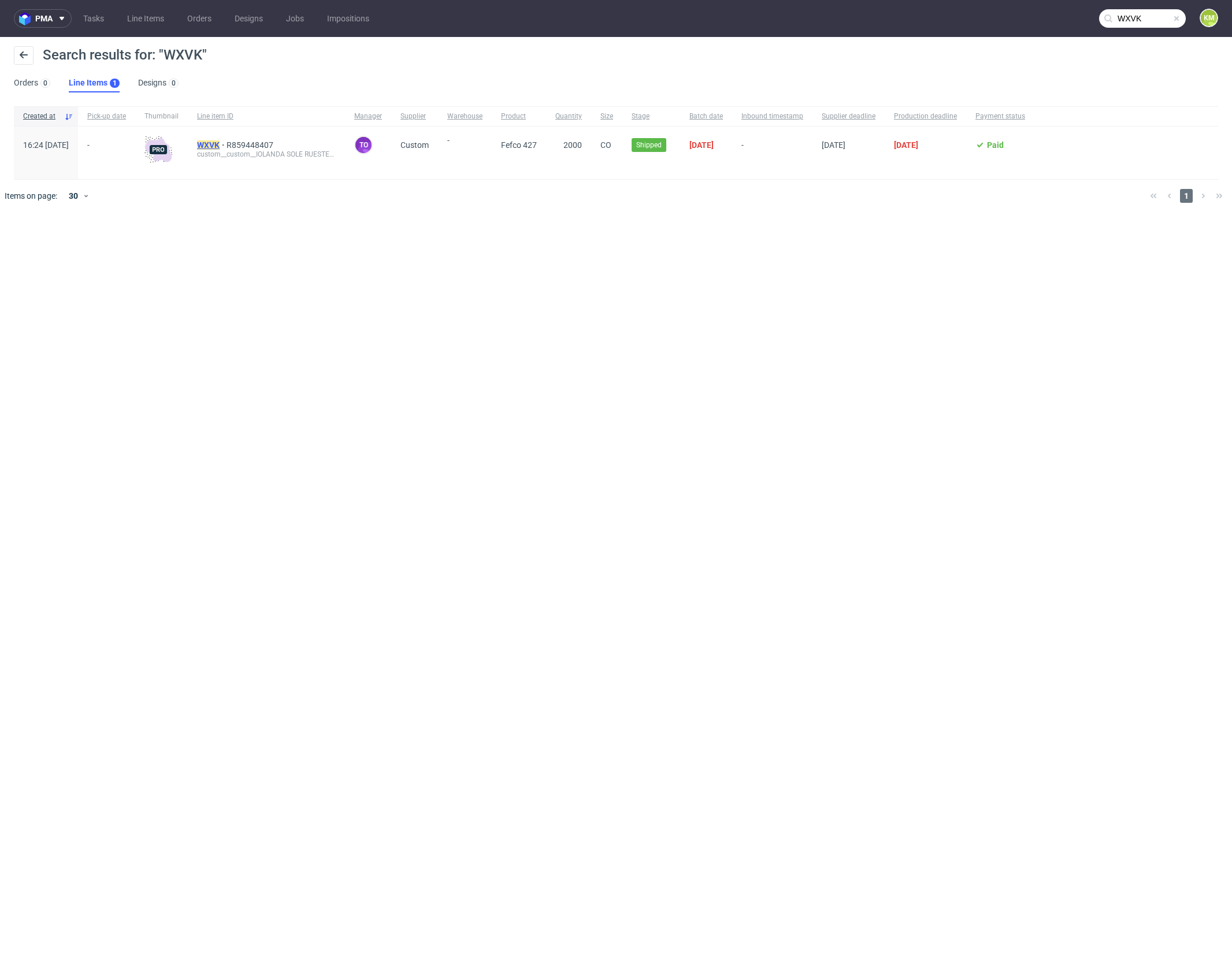
click at [219, 143] on mark "WXVK" at bounding box center [208, 145] width 22 height 10
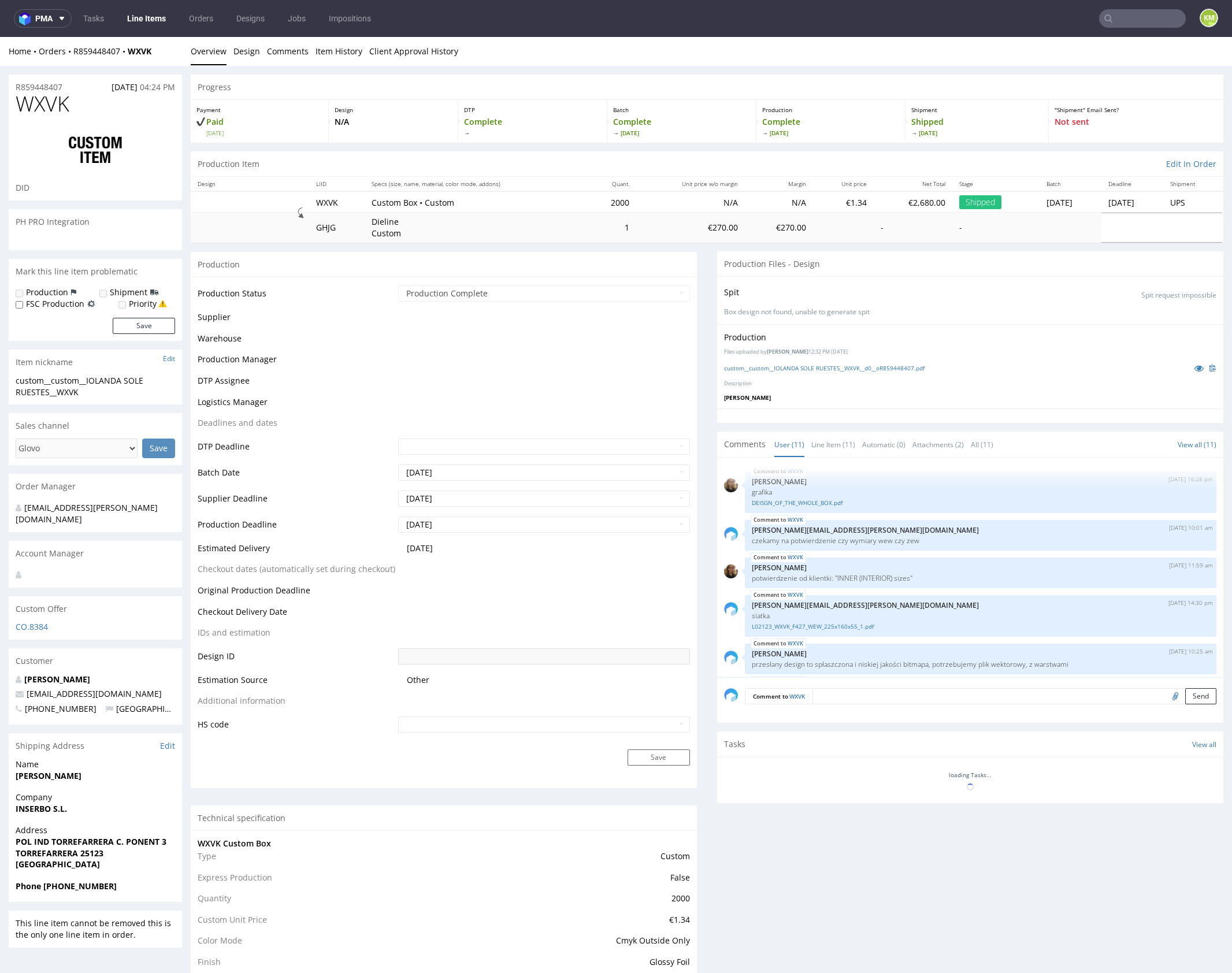
scroll to position [238, 0]
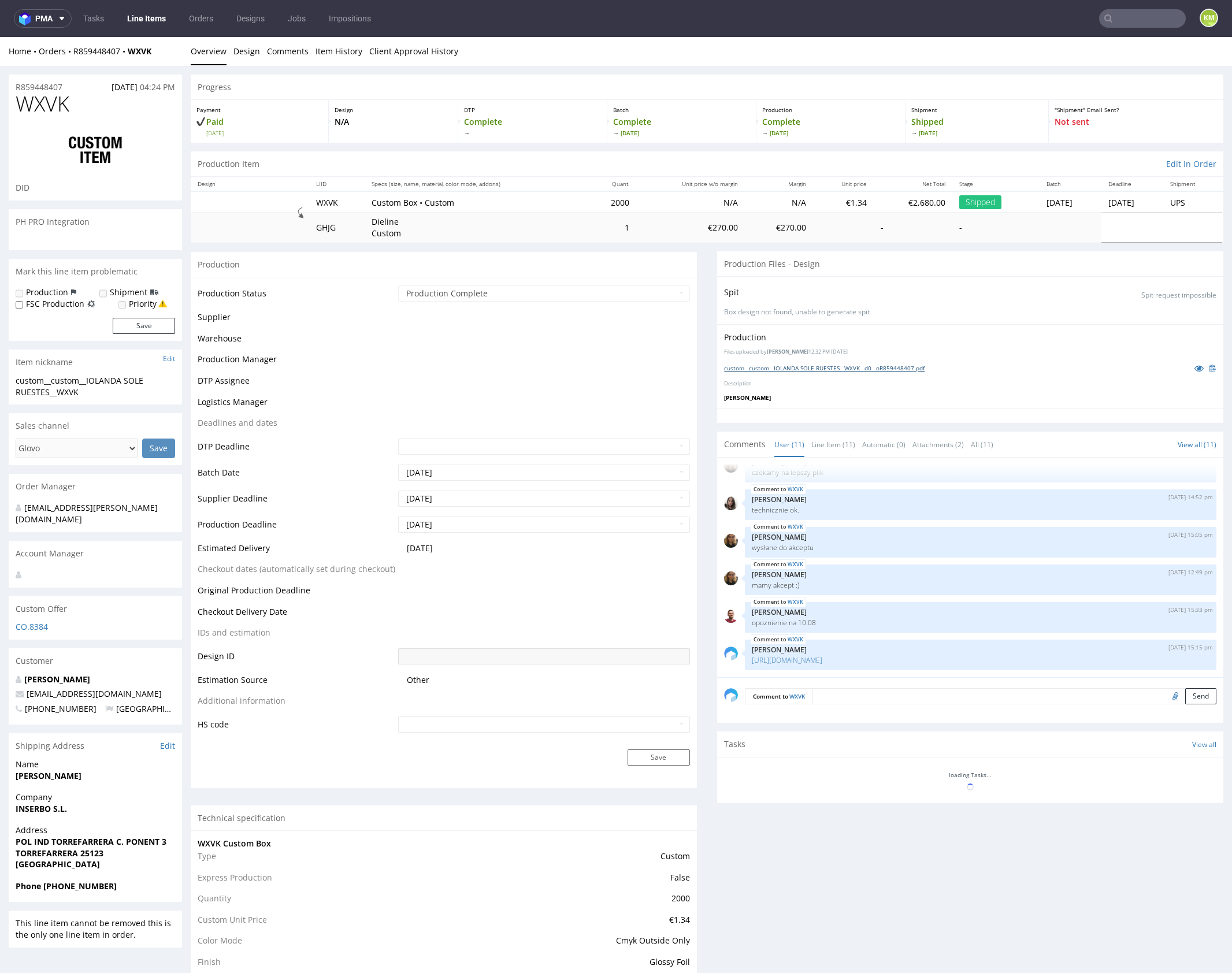
select select "done"
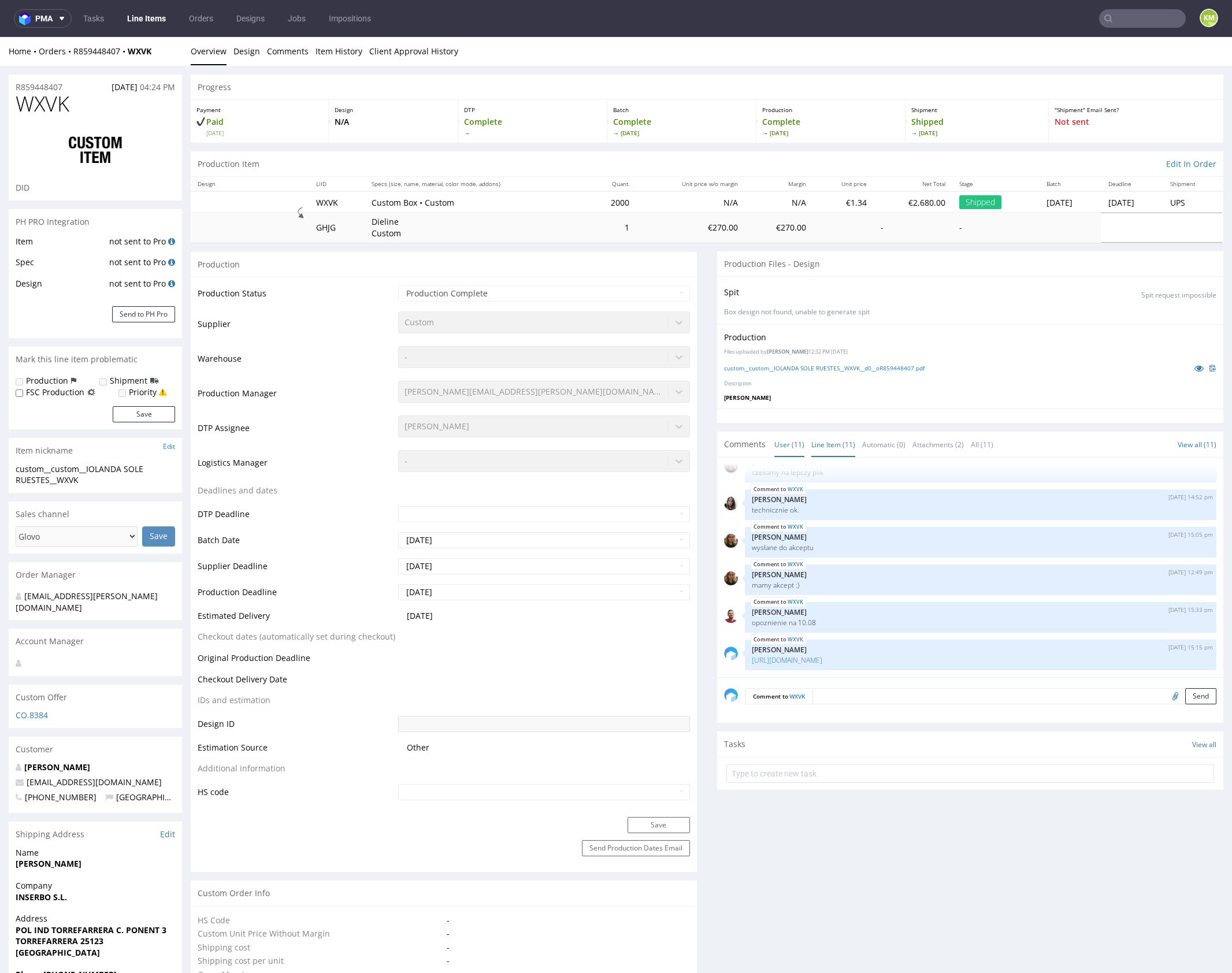
click at [828, 444] on link "Line Item (11)" at bounding box center [833, 444] width 44 height 25
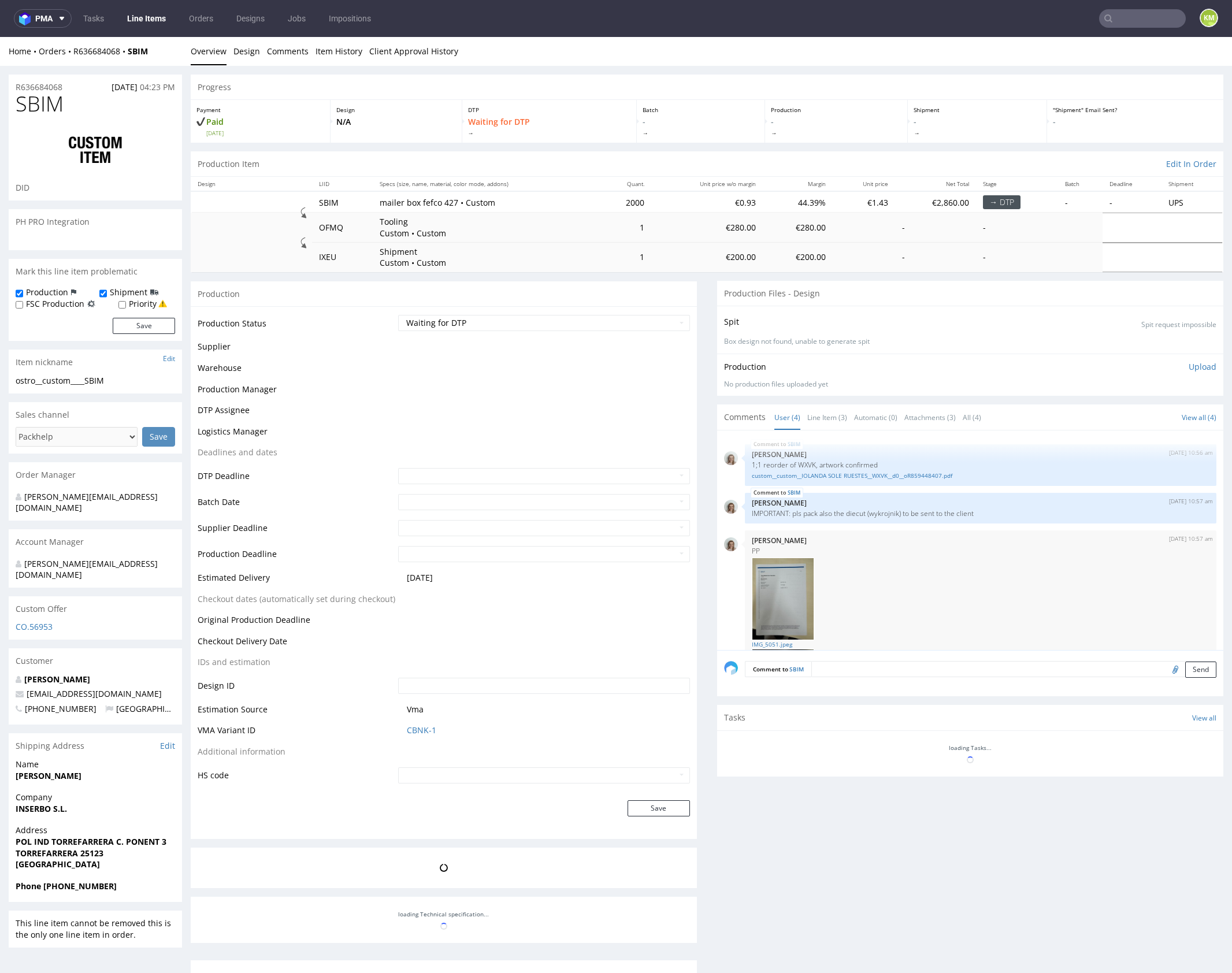
scroll to position [160, 0]
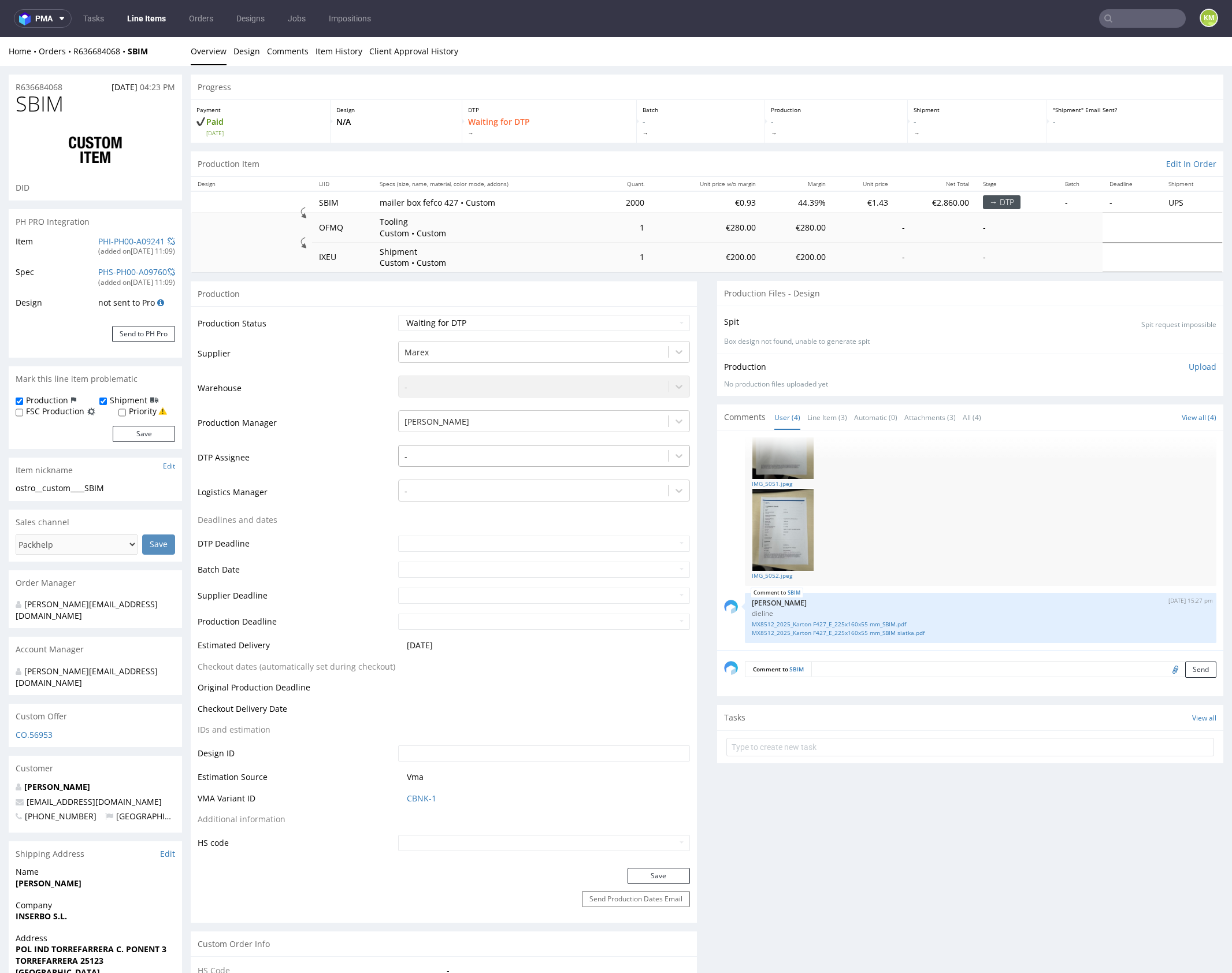
click at [517, 453] on div at bounding box center [533, 457] width 258 height 14
type input "[PERSON_NAME]"
click at [489, 484] on div "[PERSON_NAME]" at bounding box center [544, 478] width 292 height 21
click at [660, 872] on button "Save" at bounding box center [658, 876] width 63 height 16
click at [822, 419] on link "Line Item (3)" at bounding box center [827, 417] width 40 height 25
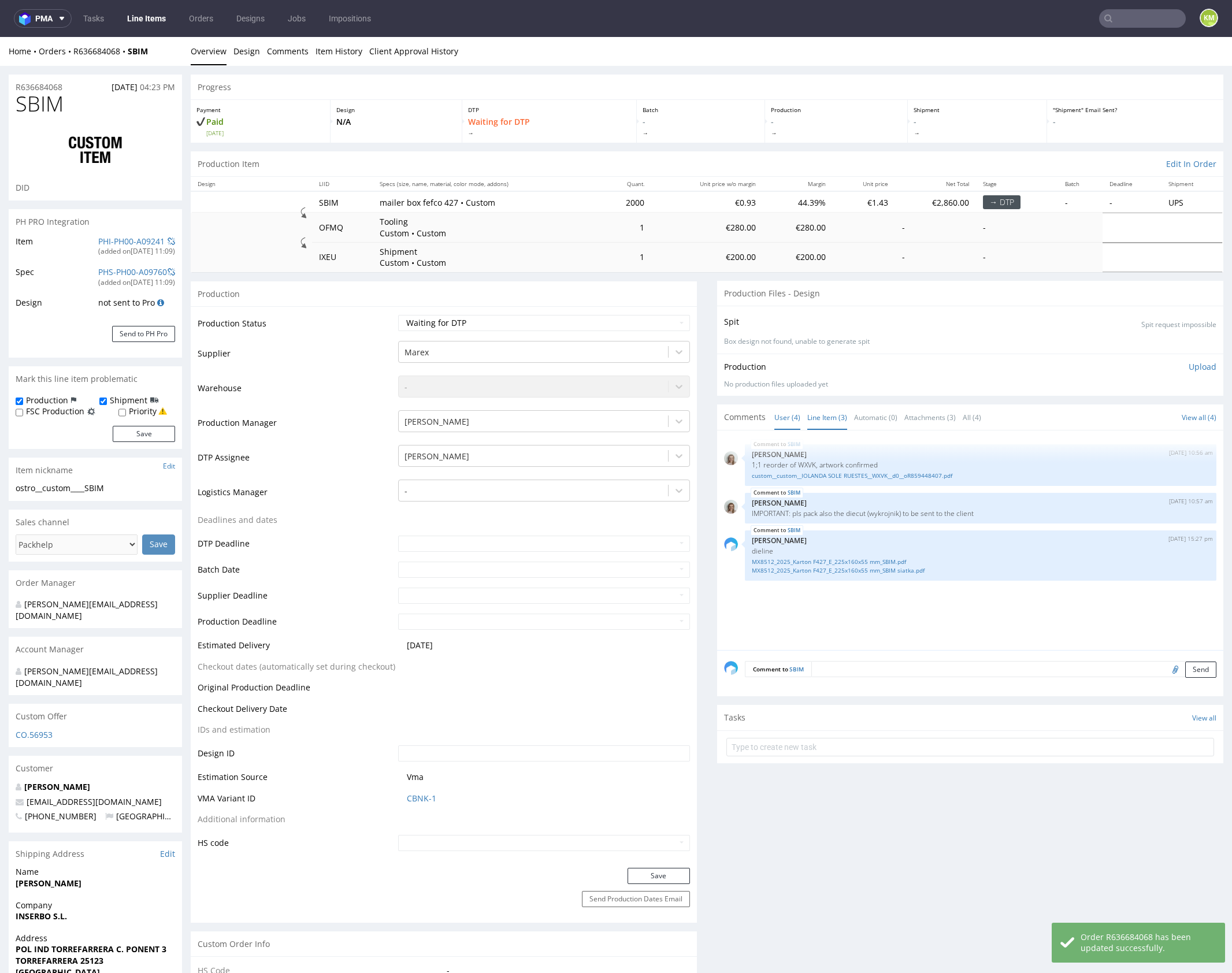
click at [781, 419] on link "User (4)" at bounding box center [787, 417] width 26 height 25
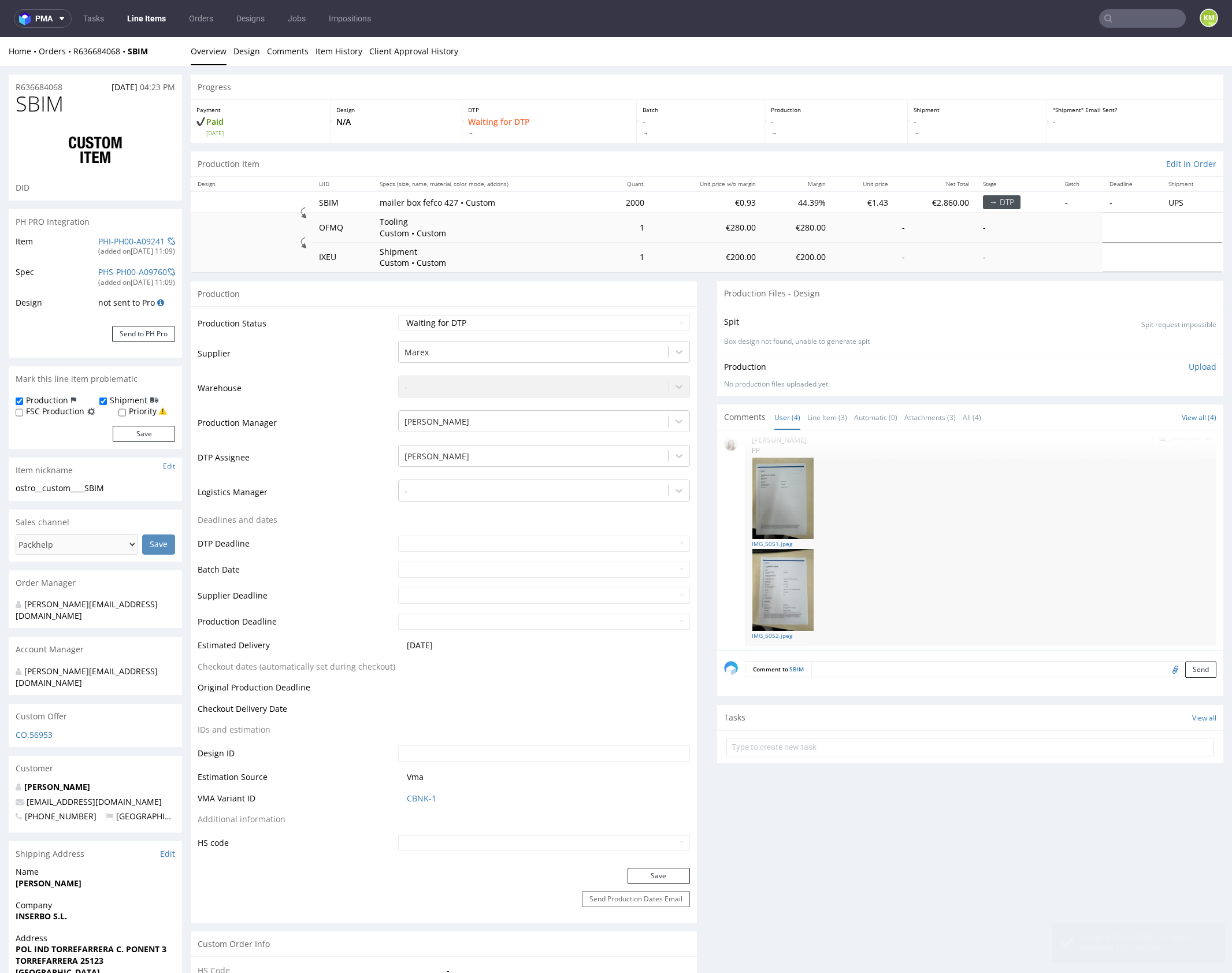
scroll to position [121, 0]
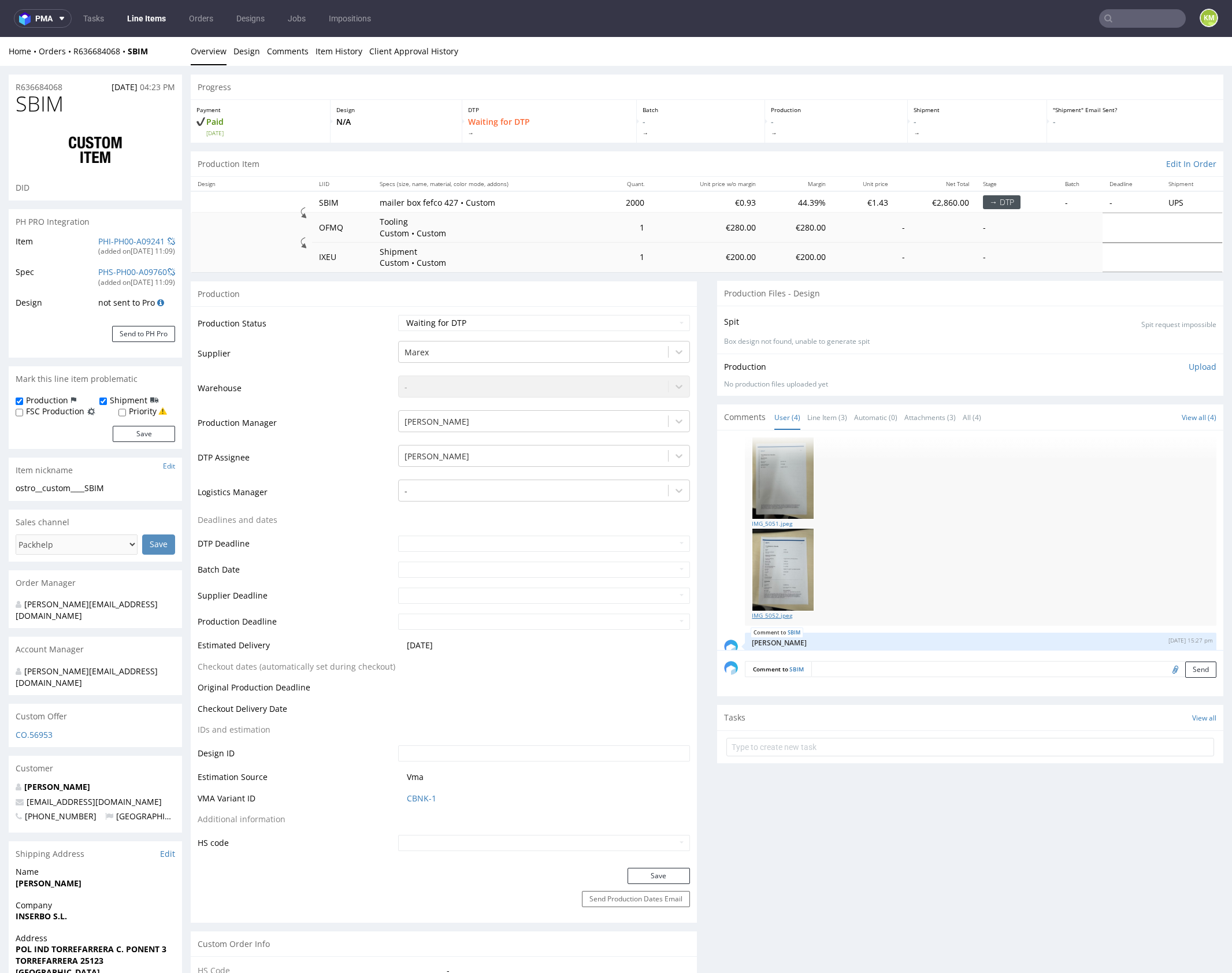
click at [779, 616] on link "IMG_5052.jpeg" at bounding box center [980, 616] width 457 height 9
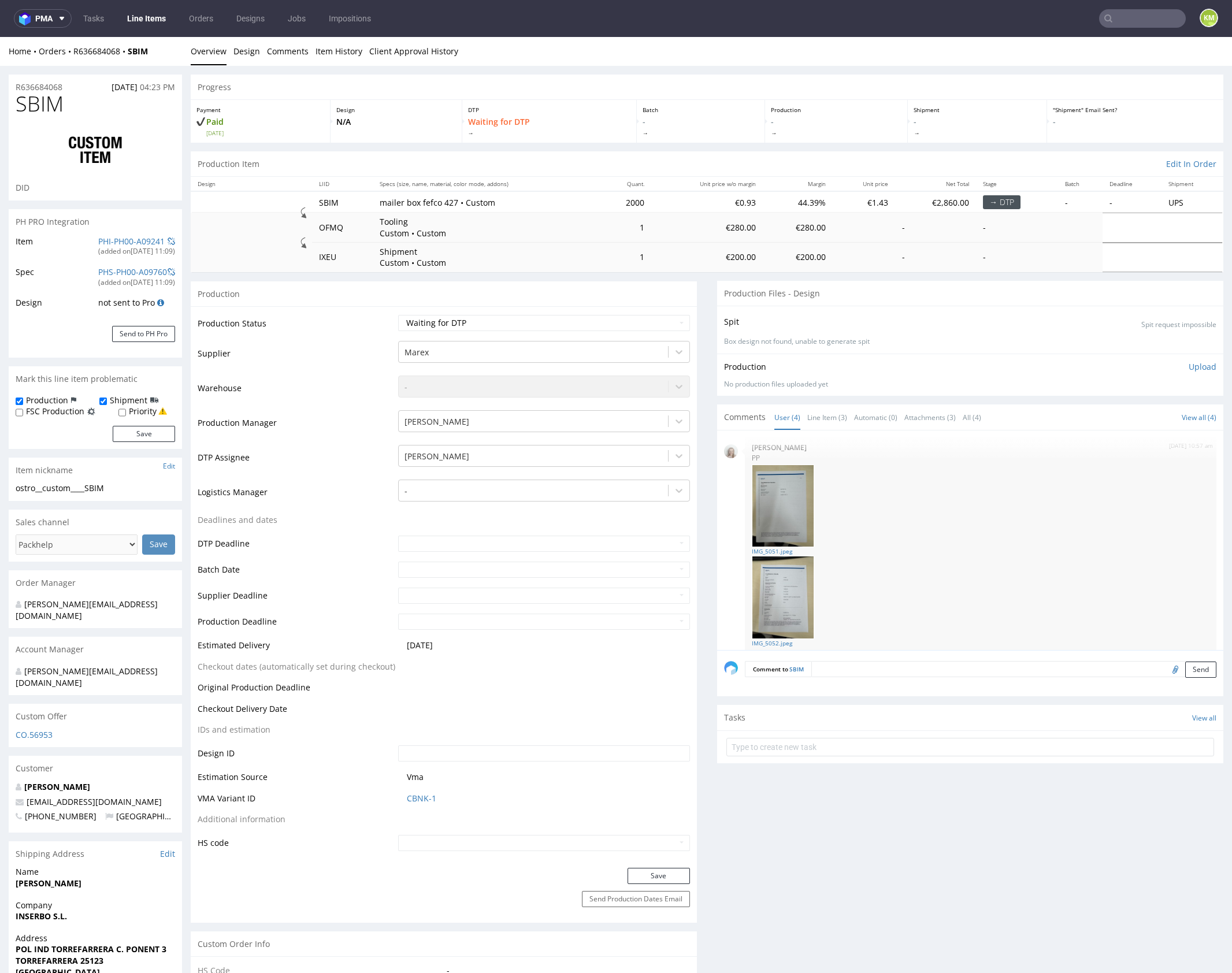
scroll to position [0, 0]
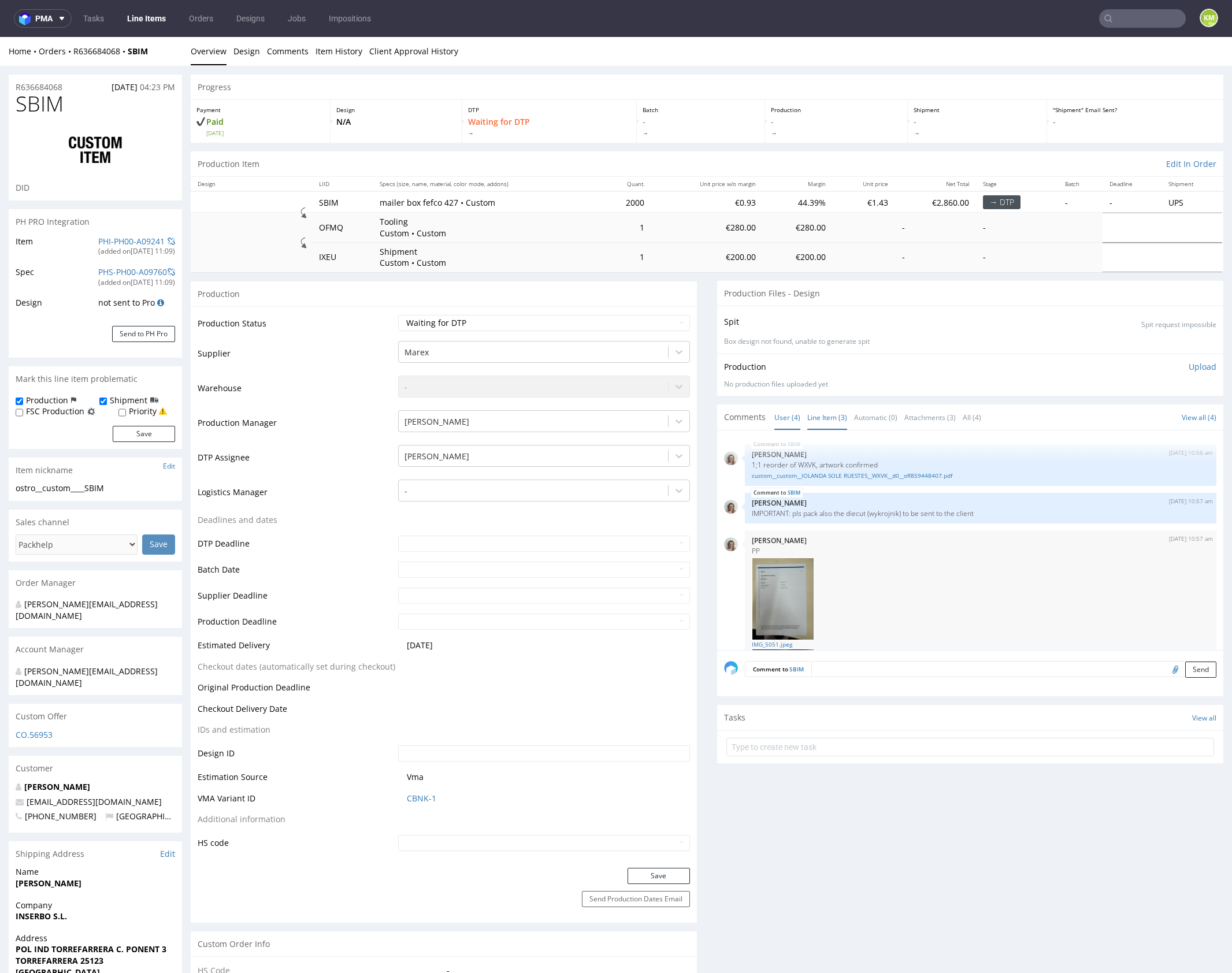
click at [828, 413] on link "Line Item (3)" at bounding box center [827, 417] width 40 height 25
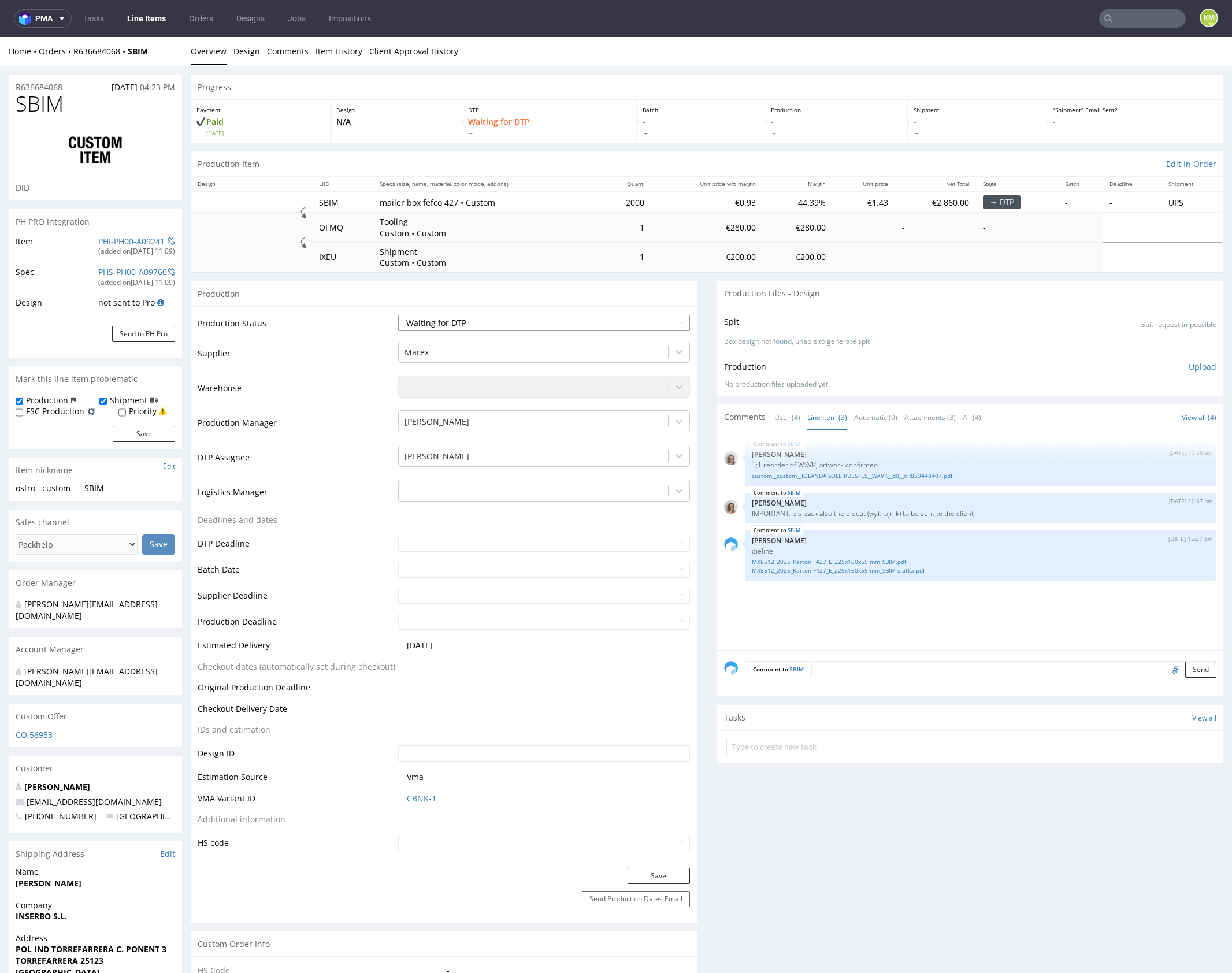
click at [623, 315] on select "Waiting for Artwork Waiting for Diecut Waiting for Mockup Waiting for DTP Waiti…" at bounding box center [544, 323] width 292 height 16
select select "dtp_ca_needed"
click at [398, 315] on select "Waiting for Artwork Waiting for Diecut Waiting for Mockup Waiting for DTP Waiti…" at bounding box center [544, 323] width 292 height 16
click at [673, 874] on button "Save" at bounding box center [658, 876] width 63 height 16
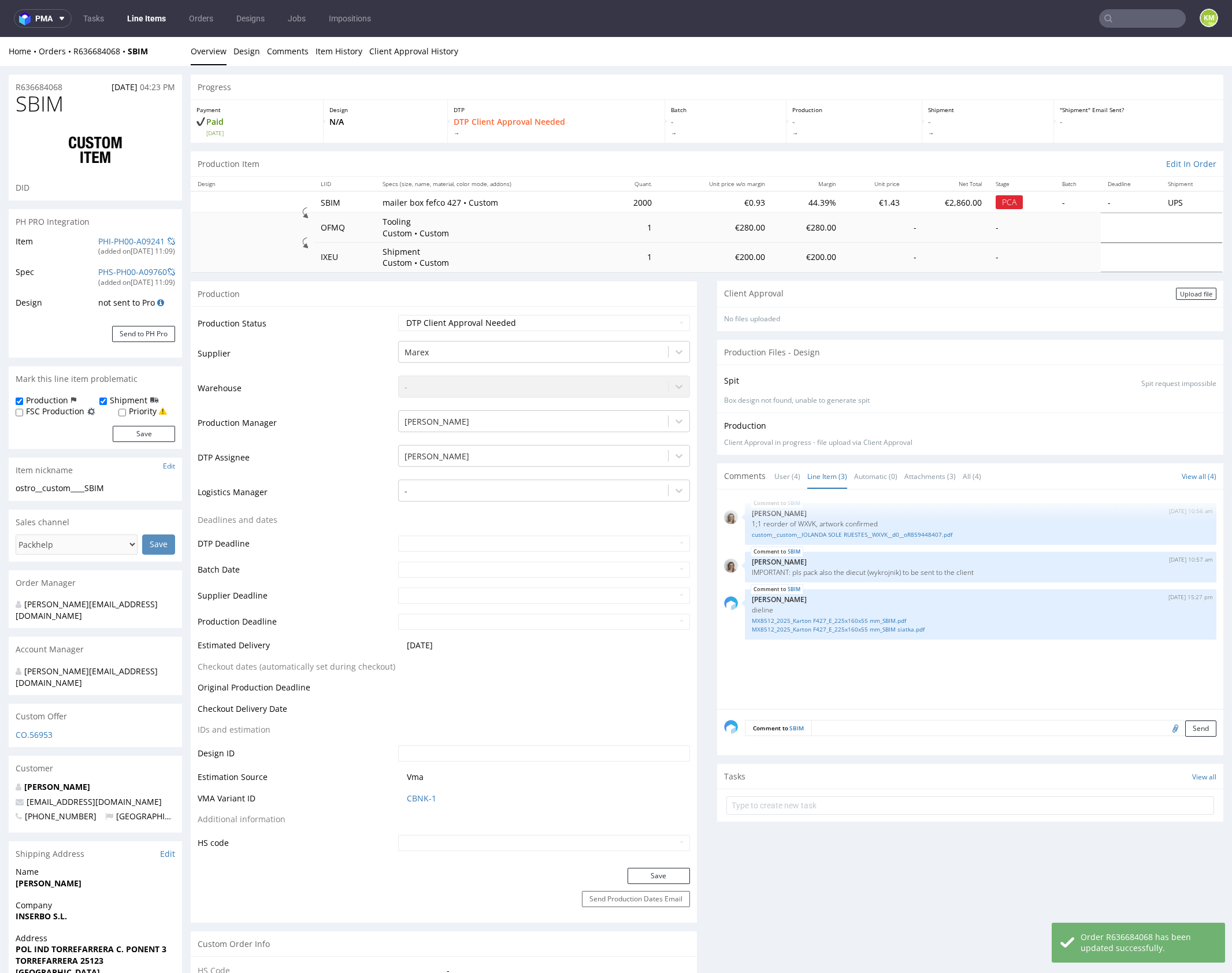
click at [1172, 286] on div "Client Approval Upload file" at bounding box center [970, 294] width 506 height 26
click at [1179, 291] on div "Upload file" at bounding box center [1196, 294] width 41 height 12
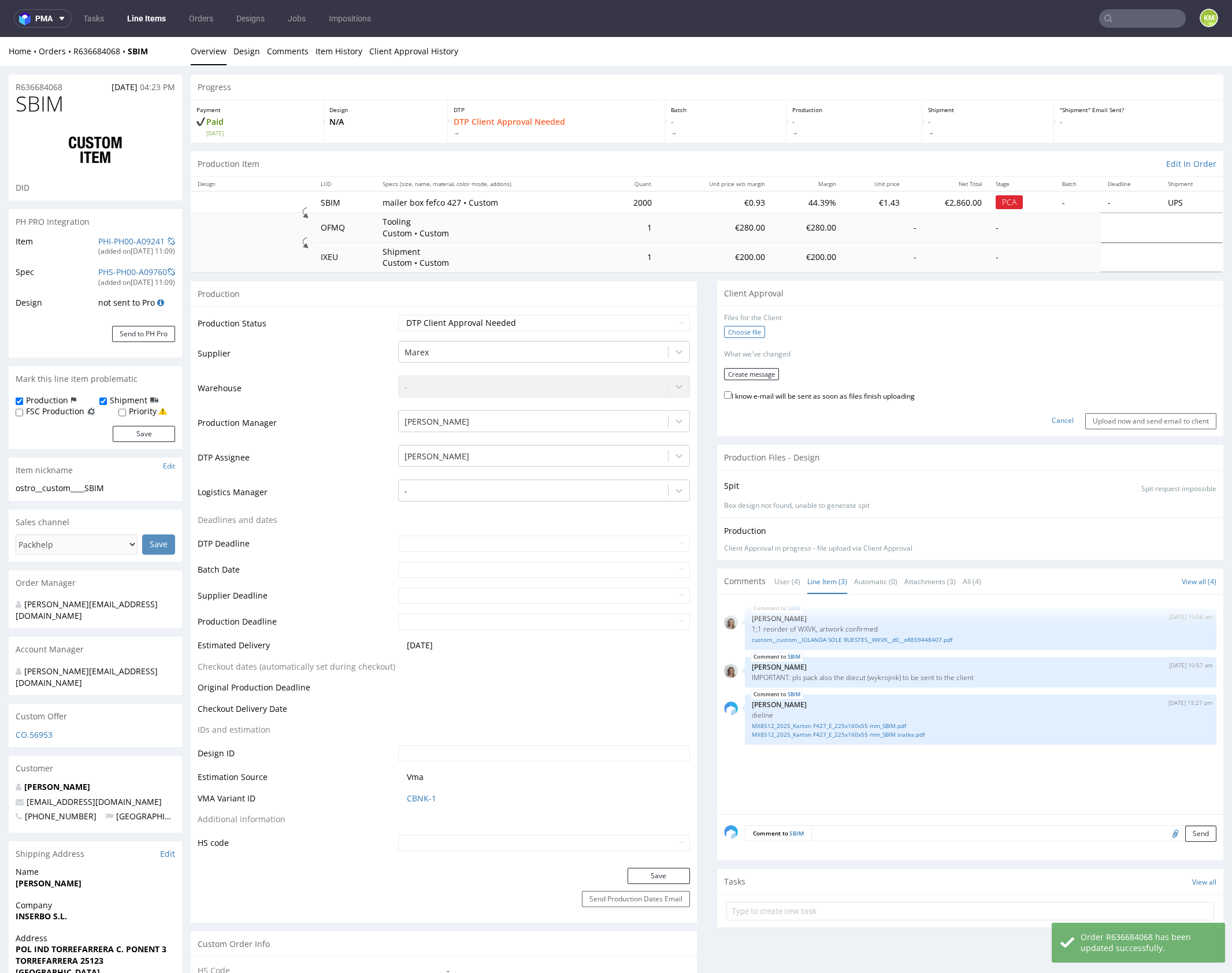
click at [745, 330] on label "Choose file" at bounding box center [744, 332] width 41 height 12
click at [0, 37] on input "Choose file" at bounding box center [0, 37] width 0 height 0
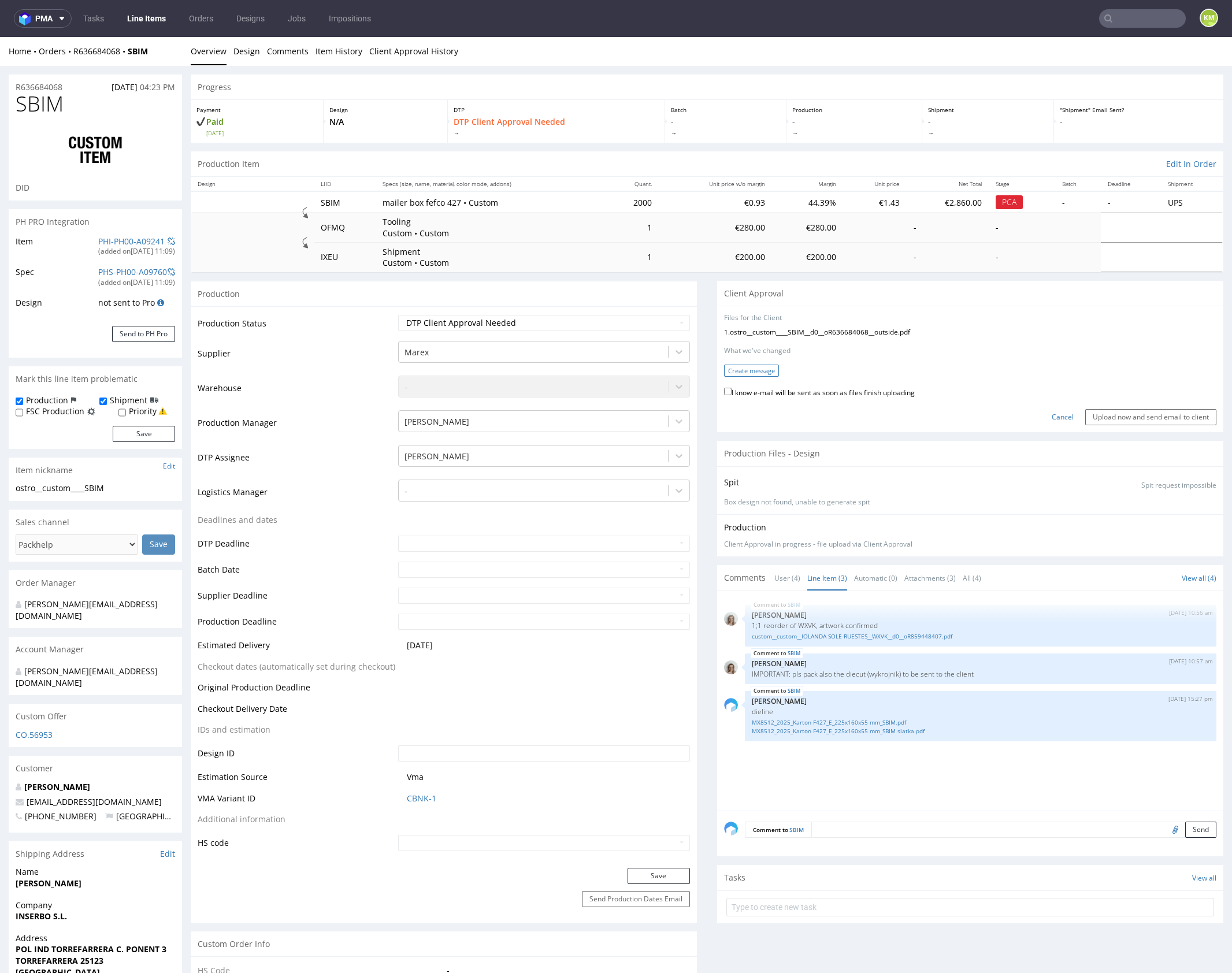
click at [751, 372] on button "Create message" at bounding box center [751, 371] width 55 height 12
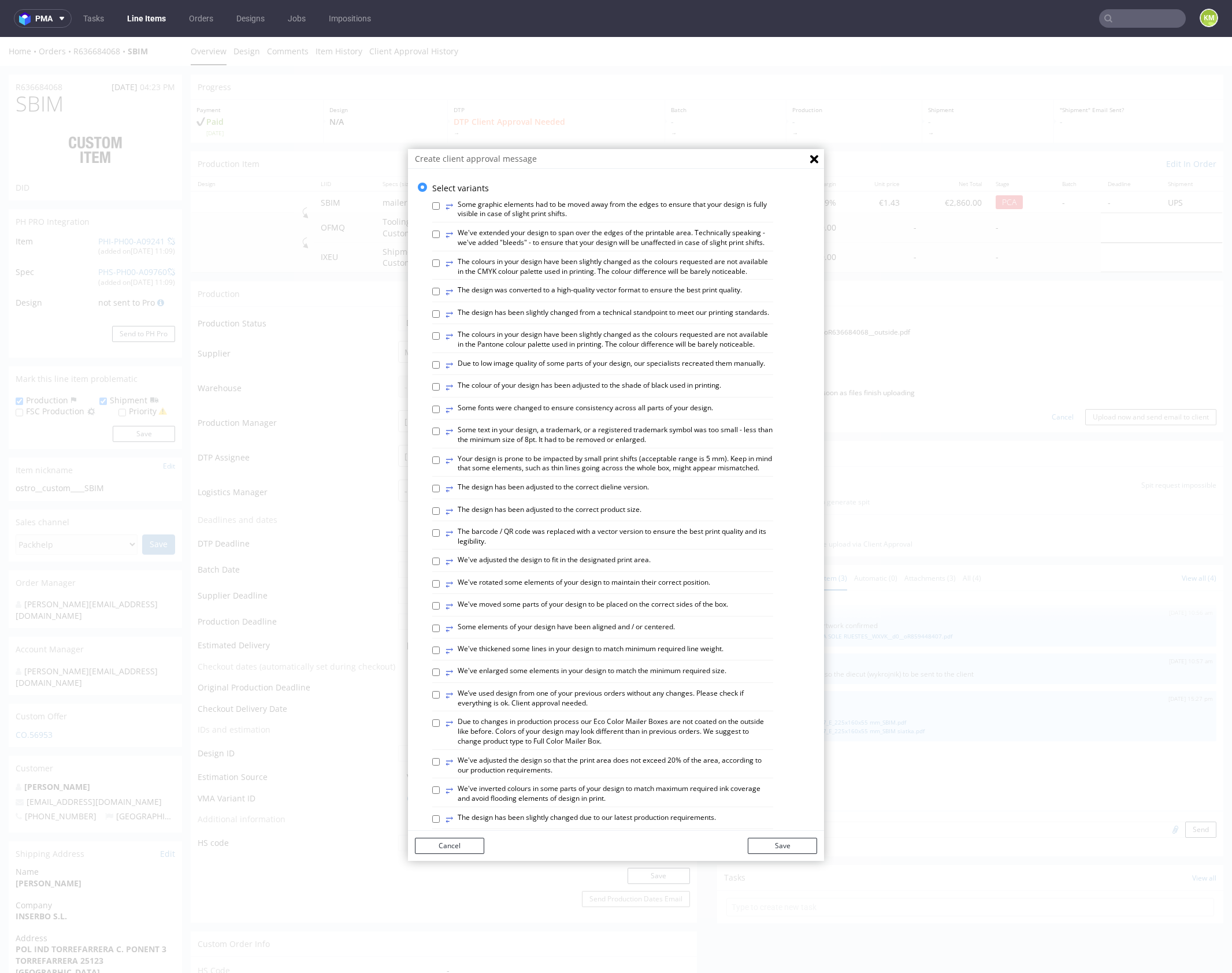
click at [602, 495] on label "⥂ The design has been adjusted to the correct dieline version." at bounding box center [547, 489] width 203 height 13
click at [440, 492] on input "⥂ The design has been adjusted to the correct dieline version." at bounding box center [436, 488] width 7 height 7
checkbox input "true"
click at [786, 849] on button "Save" at bounding box center [782, 846] width 69 height 16
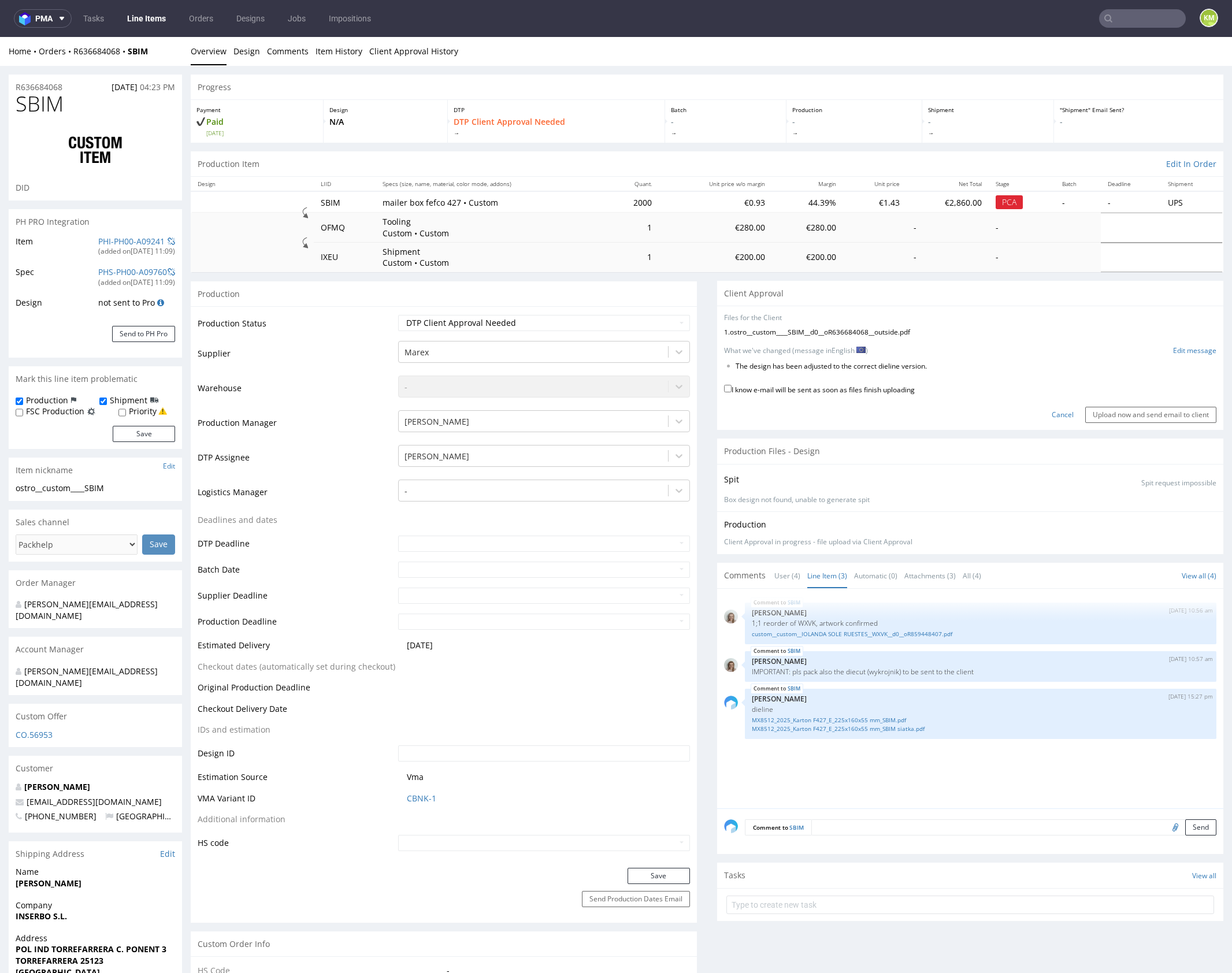
click at [905, 388] on label "I know e-mail will be sent as soon as files finish uploading" at bounding box center [819, 389] width 191 height 13
click at [731, 388] on input "I know e-mail will be sent as soon as files finish uploading" at bounding box center [727, 388] width 7 height 7
checkbox input "true"
click at [1115, 415] on input "Upload now and send email to client" at bounding box center [1150, 415] width 131 height 16
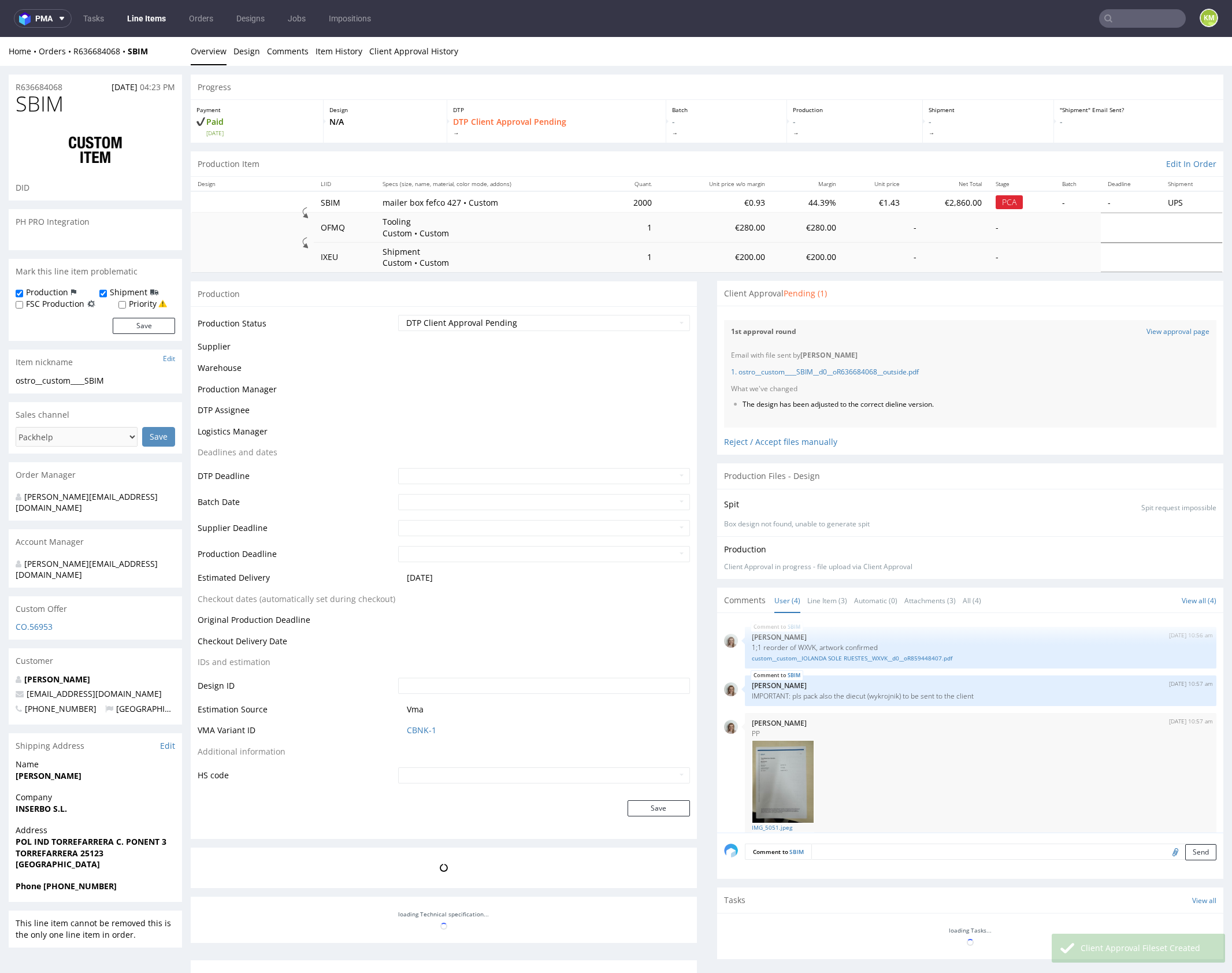
scroll to position [160, 0]
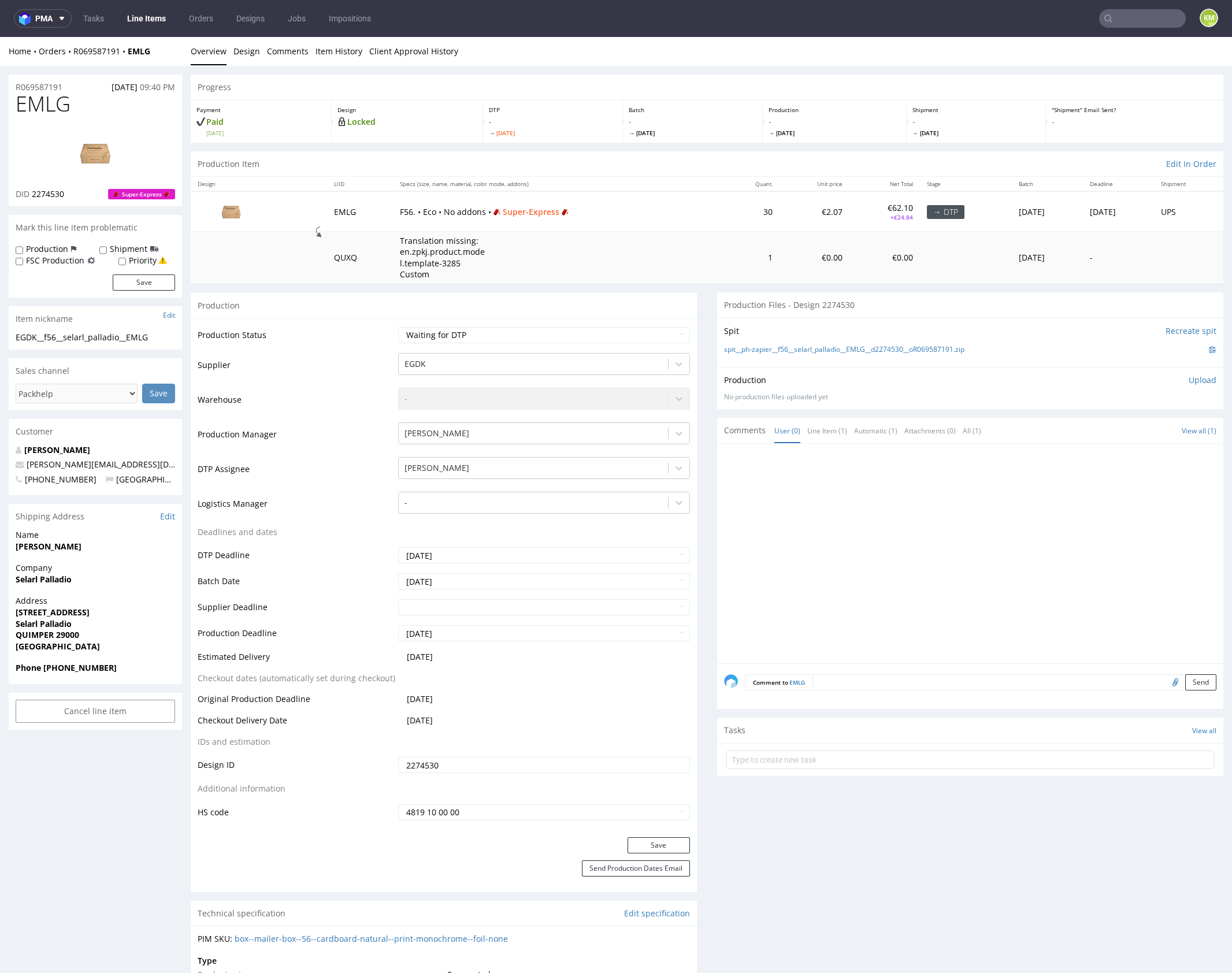
click at [820, 512] on div at bounding box center [973, 556] width 499 height 213
click at [829, 518] on div at bounding box center [973, 556] width 499 height 213
click at [863, 516] on div at bounding box center [973, 556] width 499 height 213
click at [860, 496] on div at bounding box center [973, 556] width 499 height 213
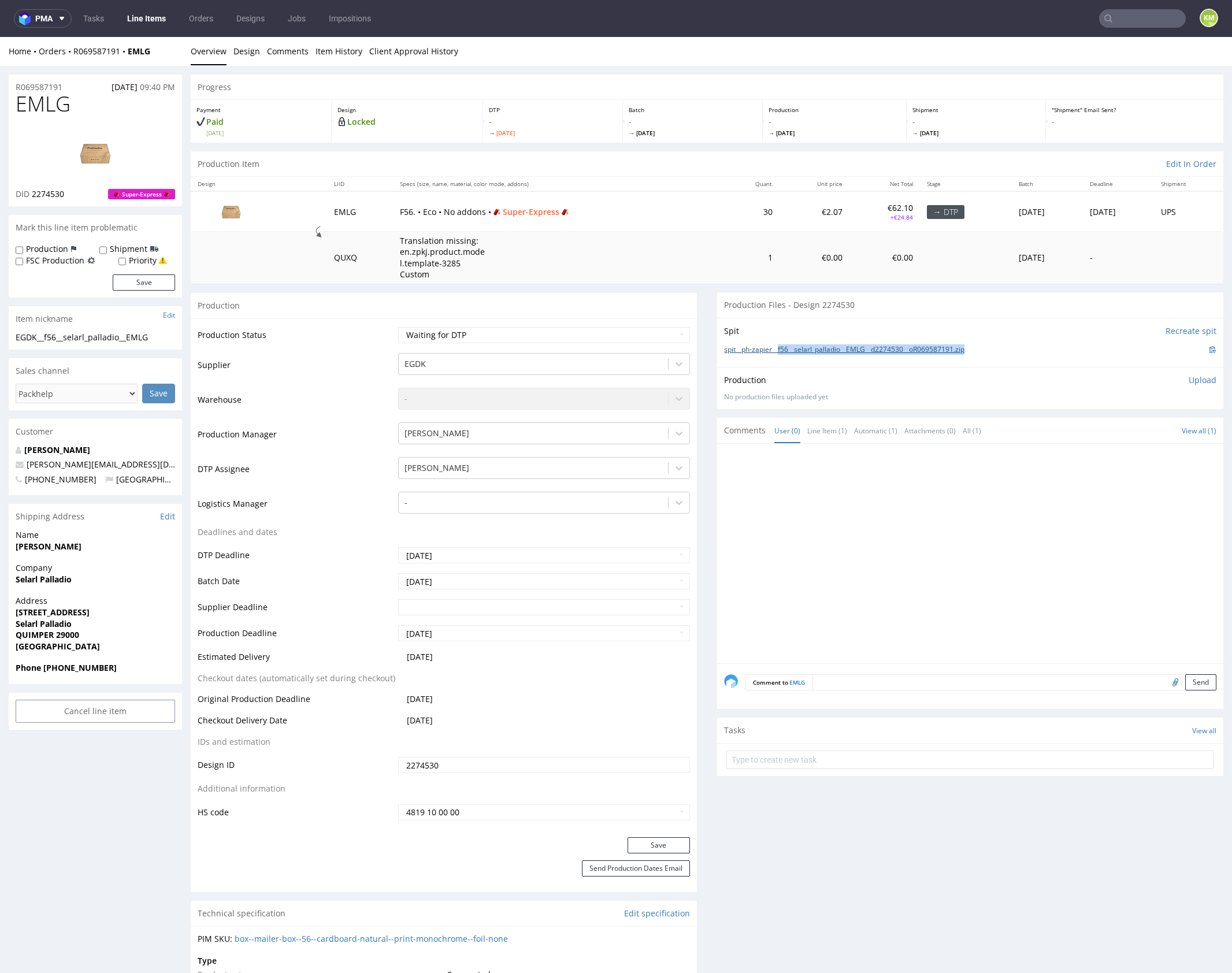
drag, startPoint x: 980, startPoint y: 348, endPoint x: 777, endPoint y: 349, distance: 203.0
click at [777, 349] on div "spit__ph-zapier__f56__selarl_palladio__EMLG__d2274530__oR069587191.zip" at bounding box center [970, 349] width 492 height 13
copy link "f56__selarl_palladio__EMLG__d2274530__oR069587191.zip"
click at [960, 531] on div at bounding box center [973, 556] width 499 height 213
click at [954, 532] on div at bounding box center [973, 556] width 499 height 213
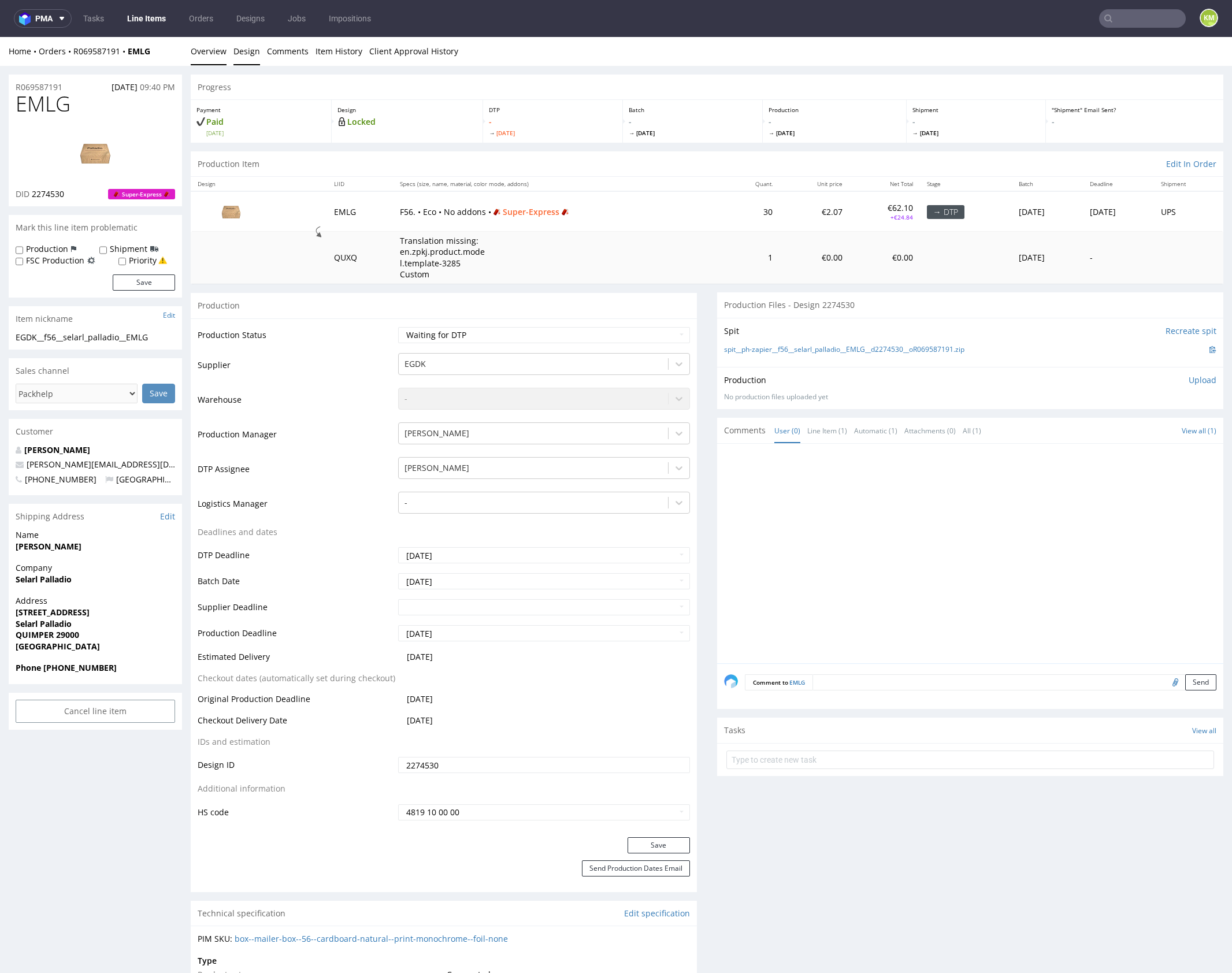
click at [241, 50] on link "Design" at bounding box center [247, 51] width 27 height 29
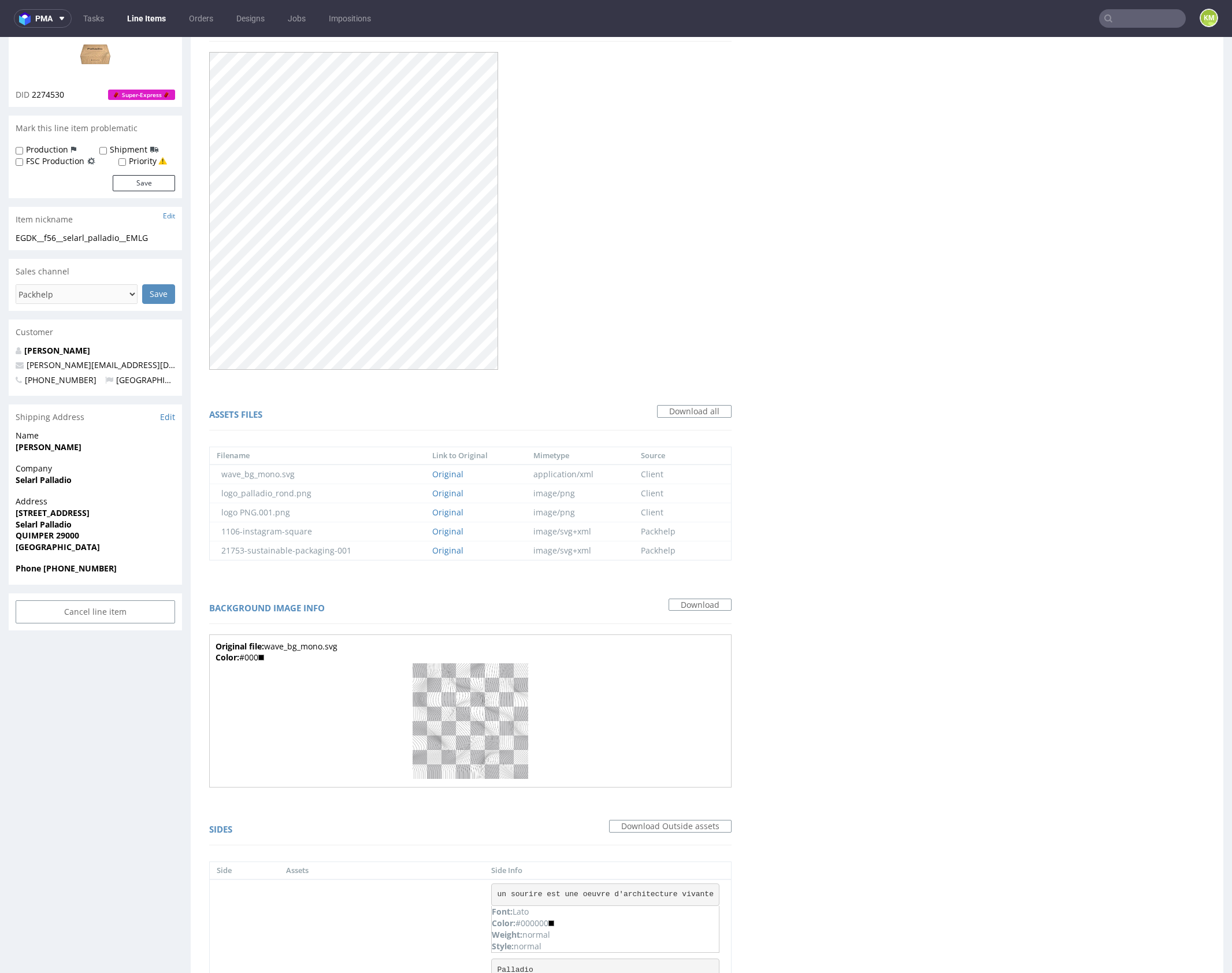
scroll to position [323, 0]
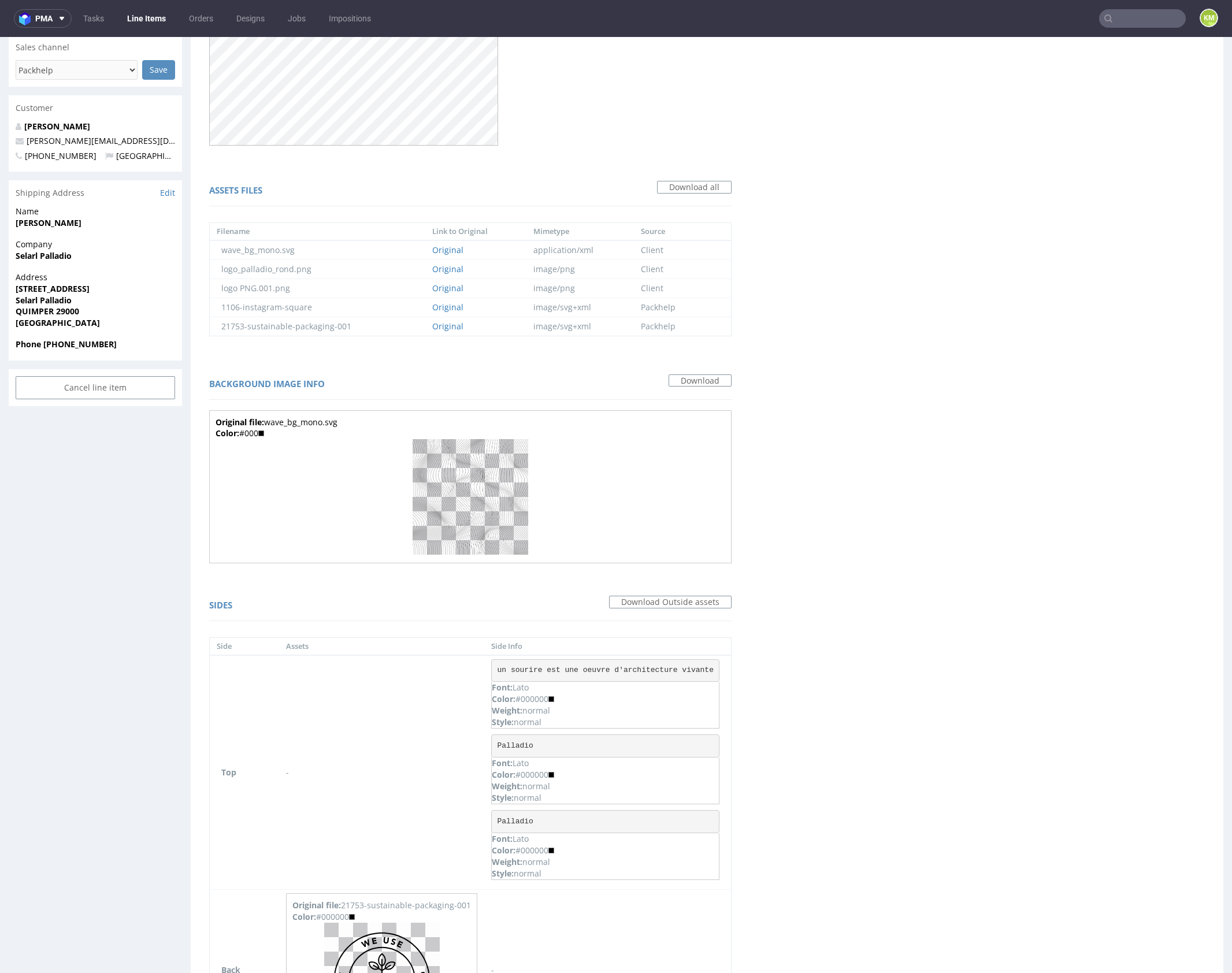
click at [989, 463] on div "Virtual dieline spit Preview in a new tab Assets files Download all Filename Li…" at bounding box center [707, 686] width 1032 height 1820
click at [485, 486] on img at bounding box center [470, 497] width 116 height 116
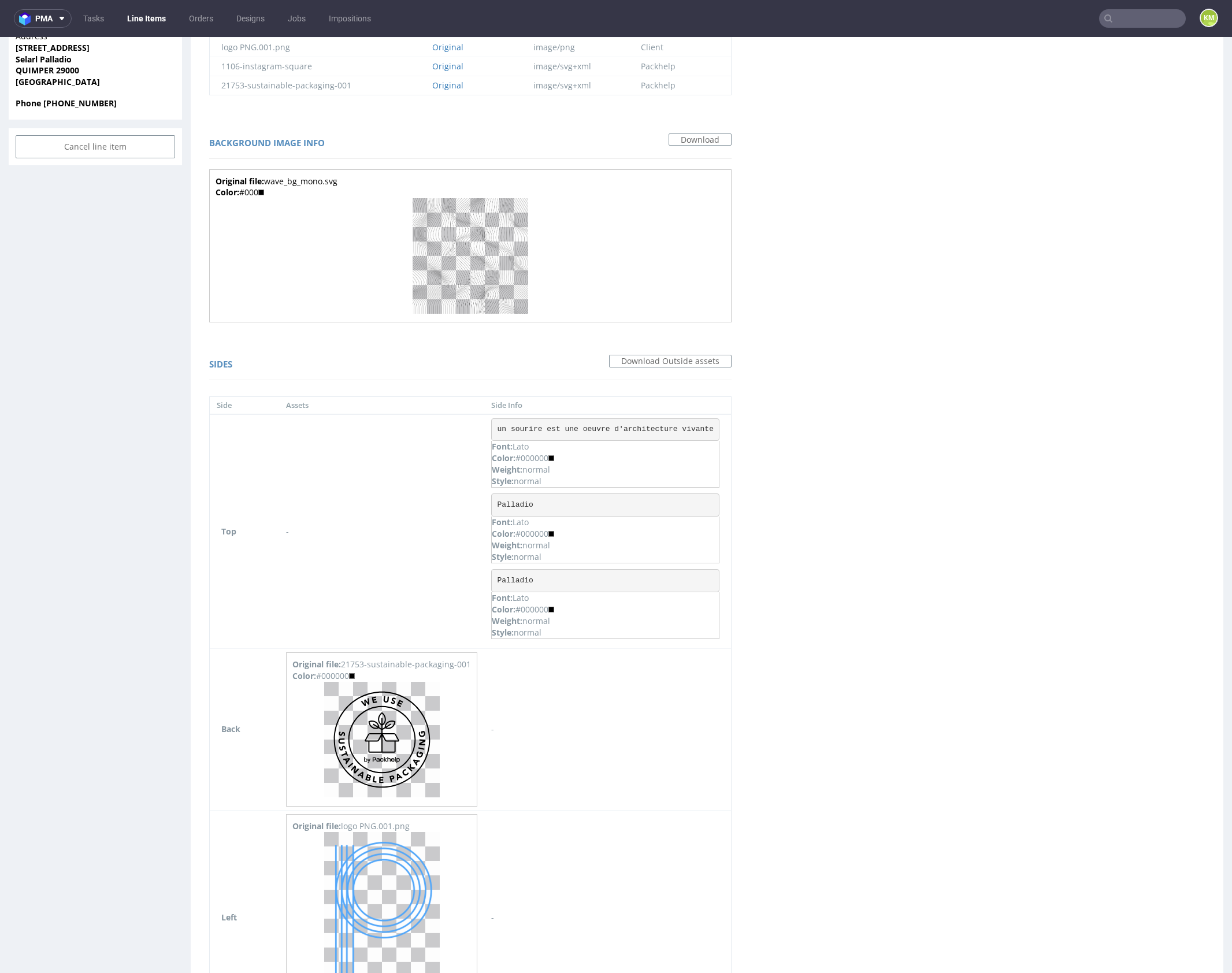
scroll to position [0, 0]
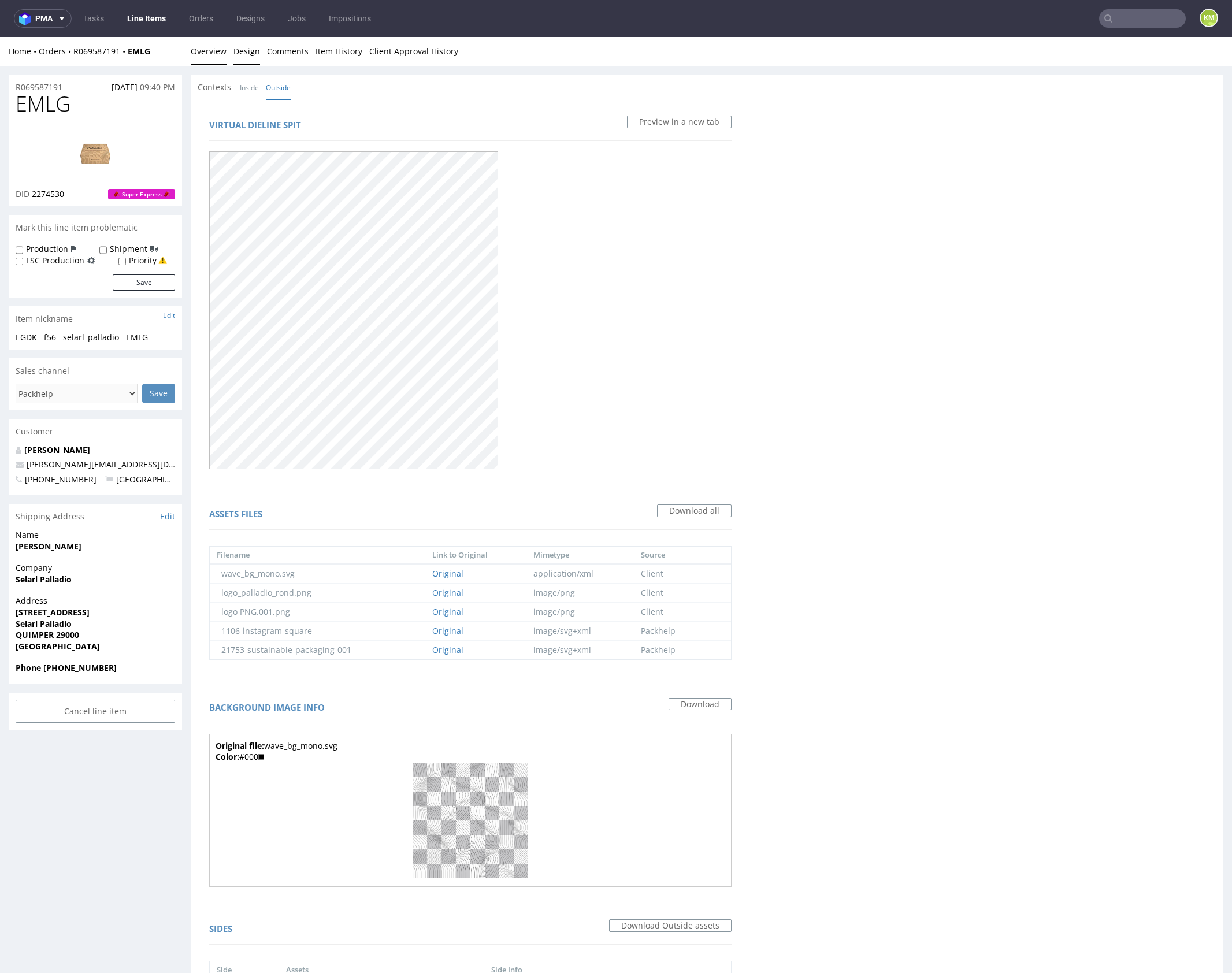
click at [217, 53] on link "Overview" at bounding box center [209, 51] width 36 height 29
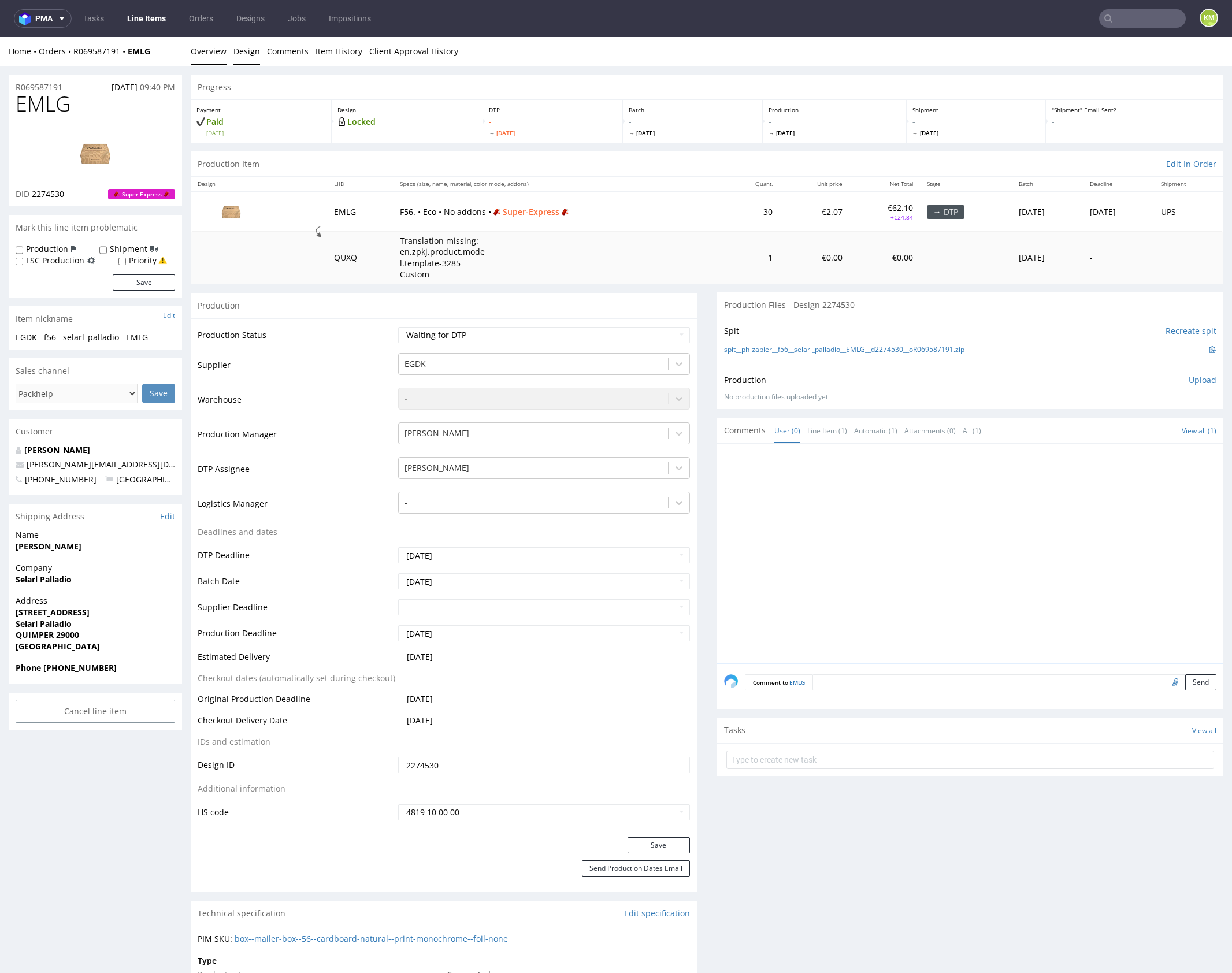
click at [237, 52] on link "Design" at bounding box center [247, 51] width 27 height 29
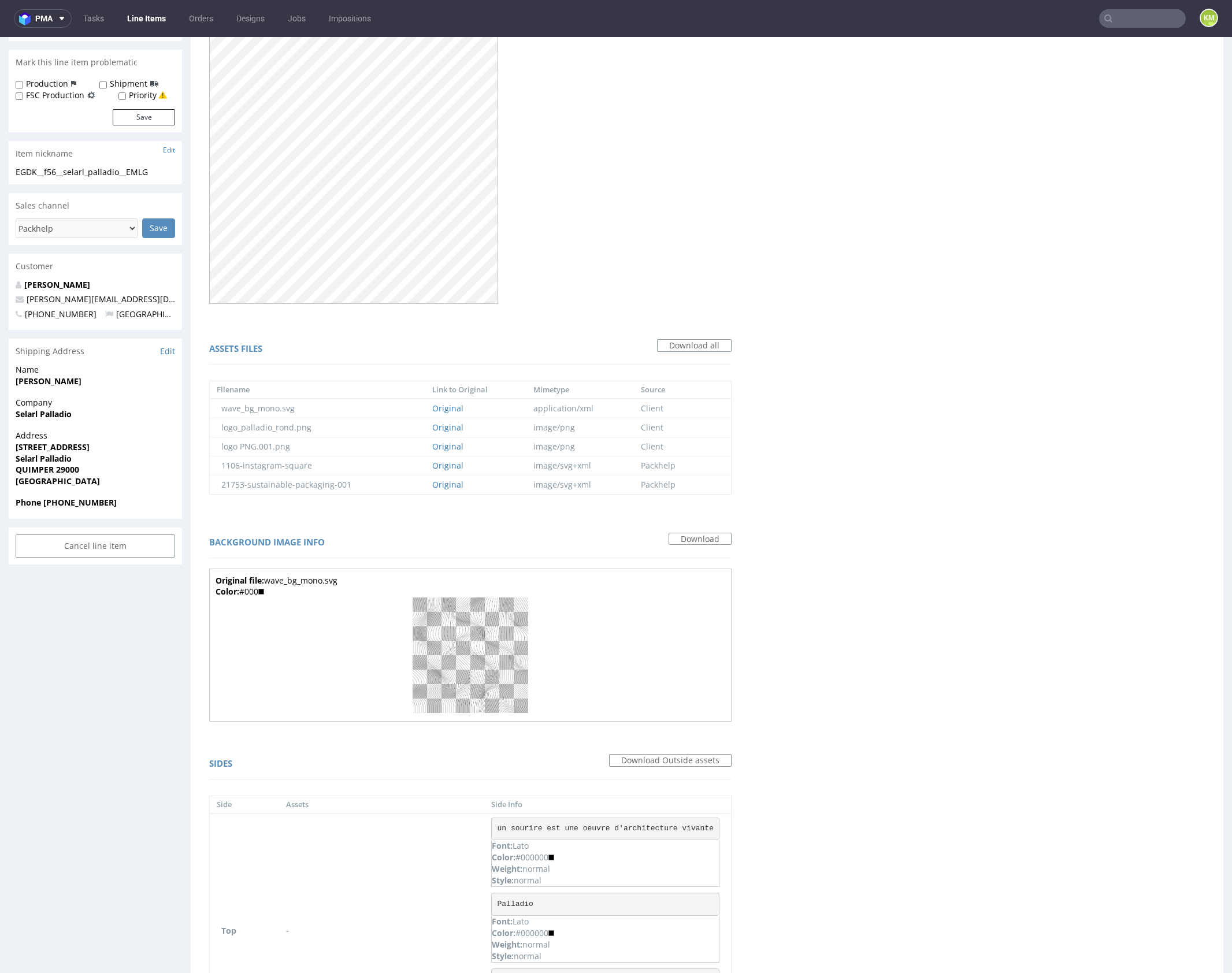
scroll to position [874, 0]
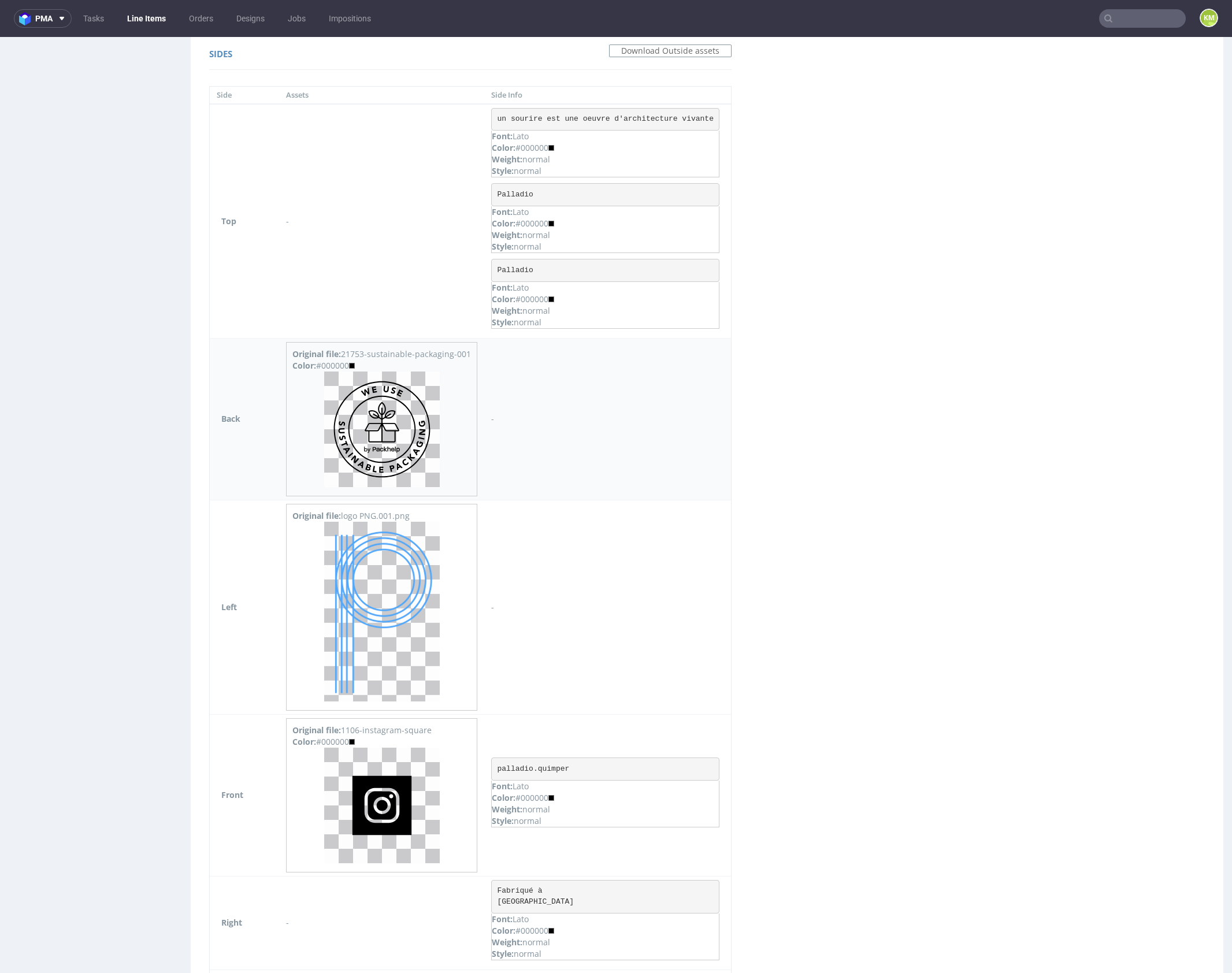
click at [413, 433] on img at bounding box center [382, 429] width 116 height 116
click at [865, 476] on div "Virtual dieline spit Preview in a new tab Assets files Download all Filename Li…" at bounding box center [707, 135] width 1032 height 1820
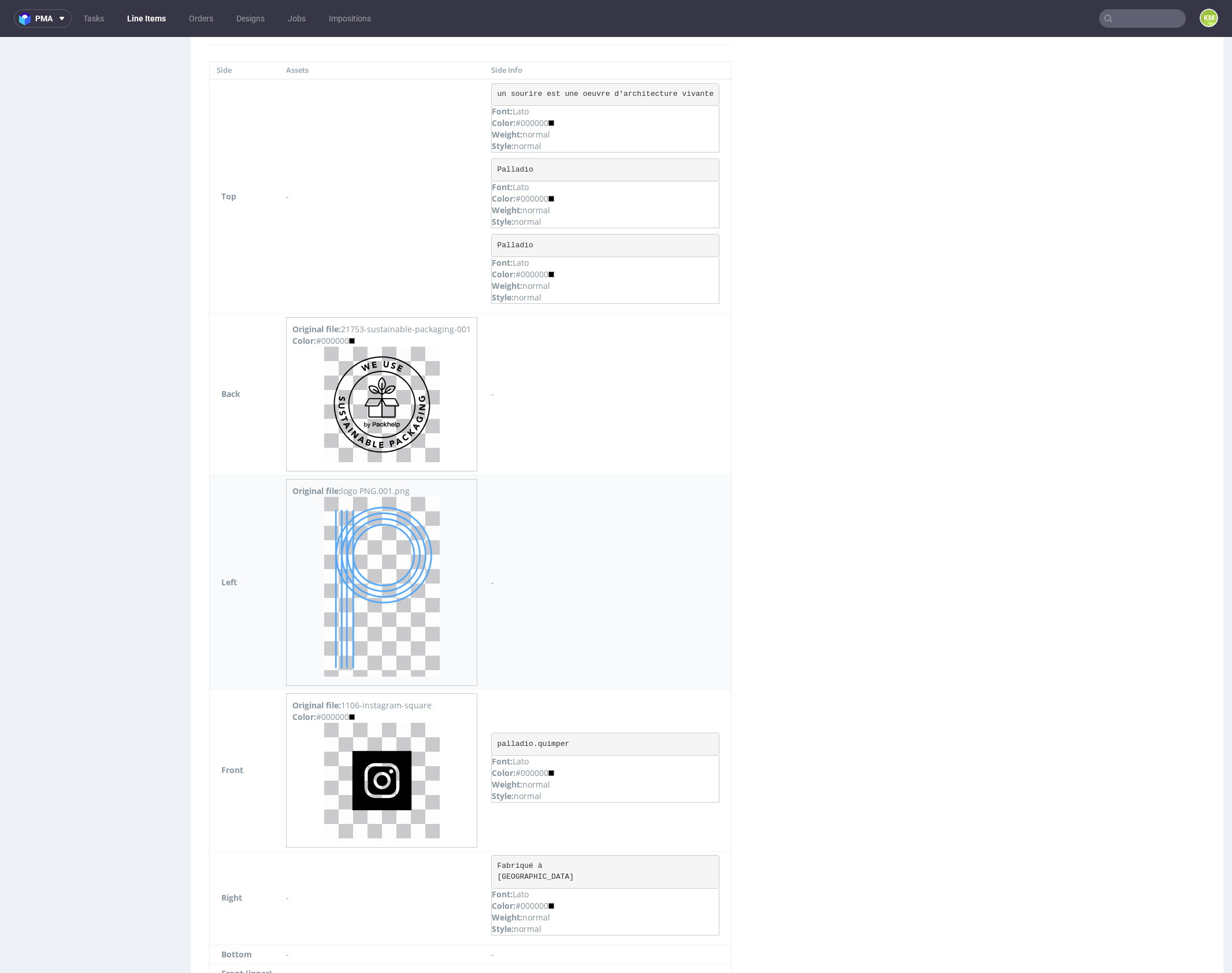
scroll to position [962, 0]
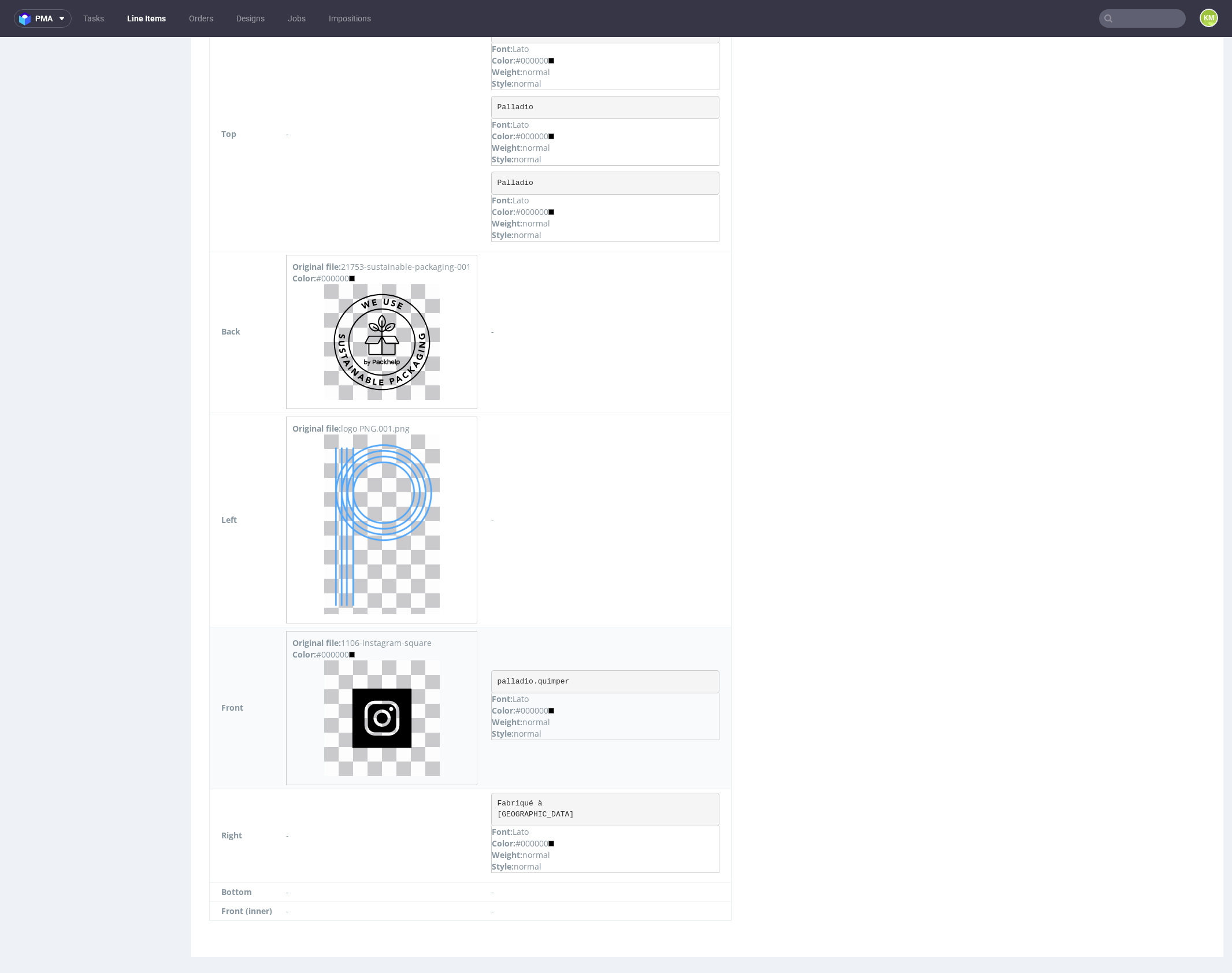
click at [398, 690] on img at bounding box center [382, 718] width 116 height 116
click at [938, 491] on div "Virtual dieline spit Preview in a new tab Assets files Download all Filename Li…" at bounding box center [707, 47] width 1032 height 1820
click at [933, 604] on div "Virtual dieline spit Preview in a new tab Assets files Download all Filename Li…" at bounding box center [707, 47] width 1032 height 1820
click at [385, 501] on img at bounding box center [382, 524] width 116 height 179
click at [520, 800] on pre "Fabriqué à Quimper" at bounding box center [605, 809] width 228 height 33
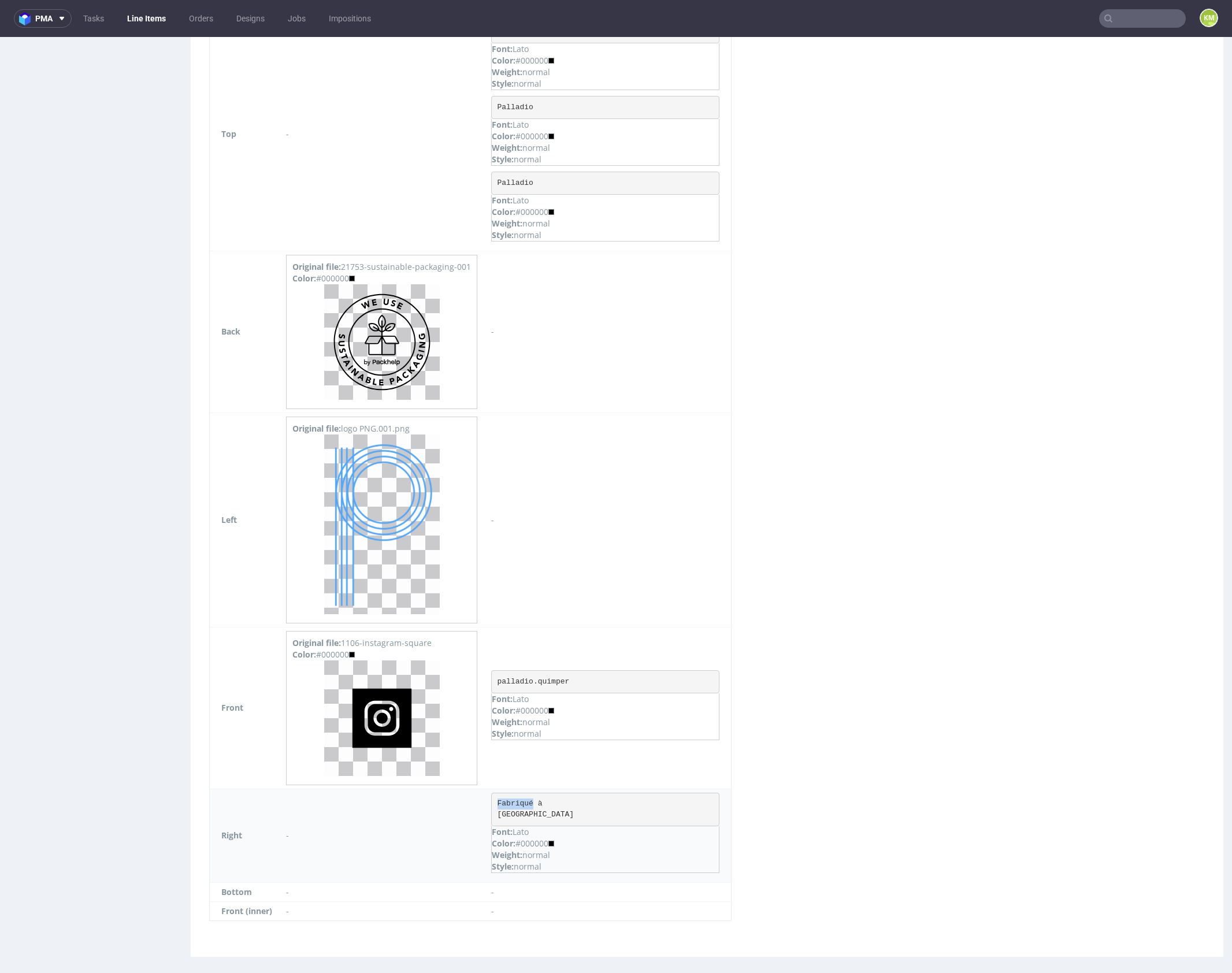
click at [520, 800] on pre "Fabriqué à Quimper" at bounding box center [605, 809] width 228 height 33
click at [515, 798] on pre "Fabriqué à Quimper" at bounding box center [605, 809] width 228 height 33
drag, startPoint x: 496, startPoint y: 794, endPoint x: 550, endPoint y: 815, distance: 57.9
click at [550, 815] on pre "Fabriqué à Quimper" at bounding box center [605, 809] width 228 height 33
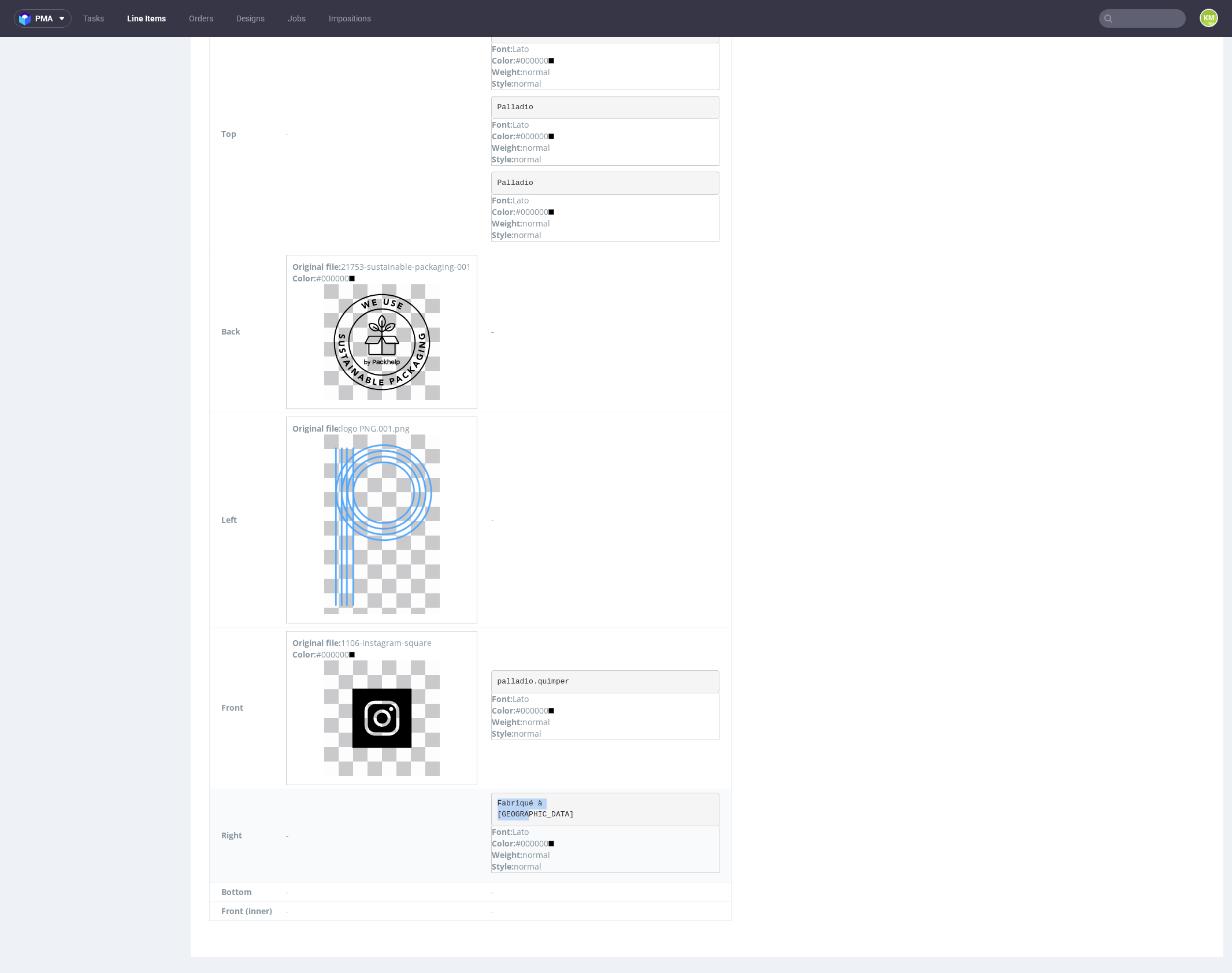
copy pre "Fabriqué à Quimper"
click at [995, 711] on div "Virtual dieline spit Preview in a new tab Assets files Download all Filename Li…" at bounding box center [707, 47] width 1032 height 1820
drag, startPoint x: 498, startPoint y: 796, endPoint x: 558, endPoint y: 816, distance: 63.2
click at [559, 816] on pre "Fabriqué à Quimper" at bounding box center [605, 809] width 228 height 33
copy pre "Fabriqué à Quimper"
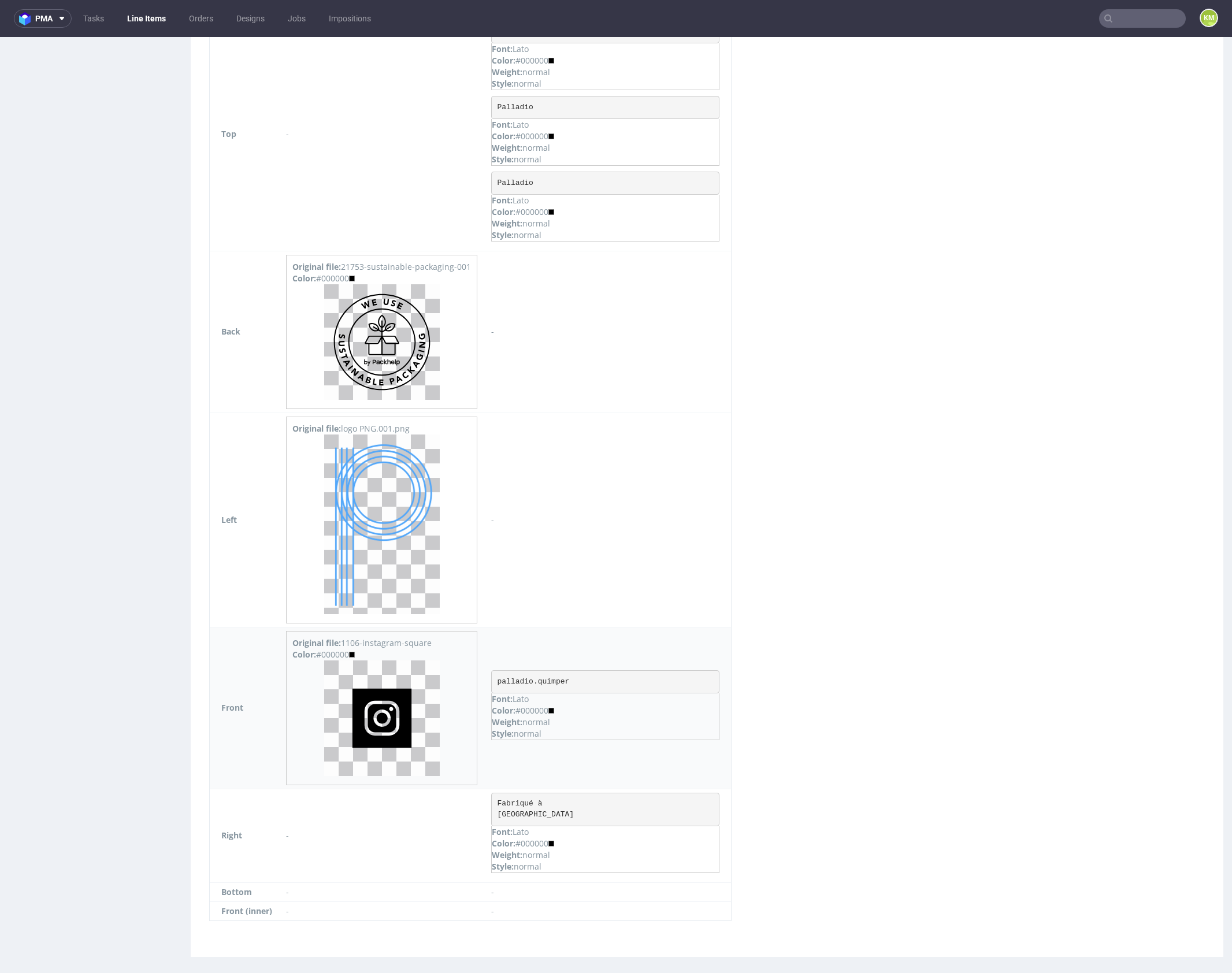
click at [547, 679] on pre "palladio.quimper" at bounding box center [605, 682] width 228 height 23
click at [548, 679] on pre "palladio.quimper" at bounding box center [605, 682] width 228 height 23
click at [548, 678] on pre "palladio.quimper" at bounding box center [605, 682] width 228 height 23
copy pre "palladio.quimper"
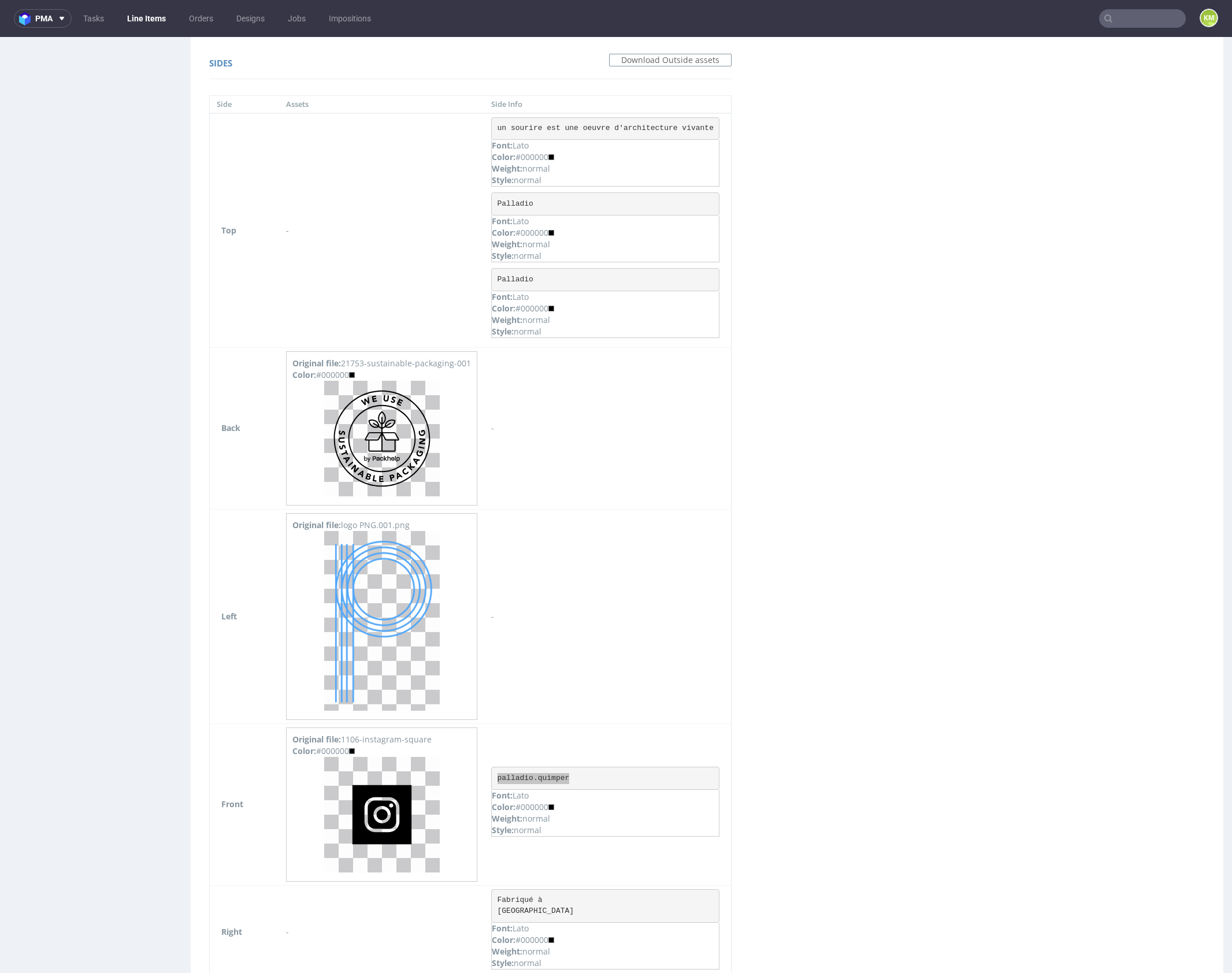
scroll to position [754, 0]
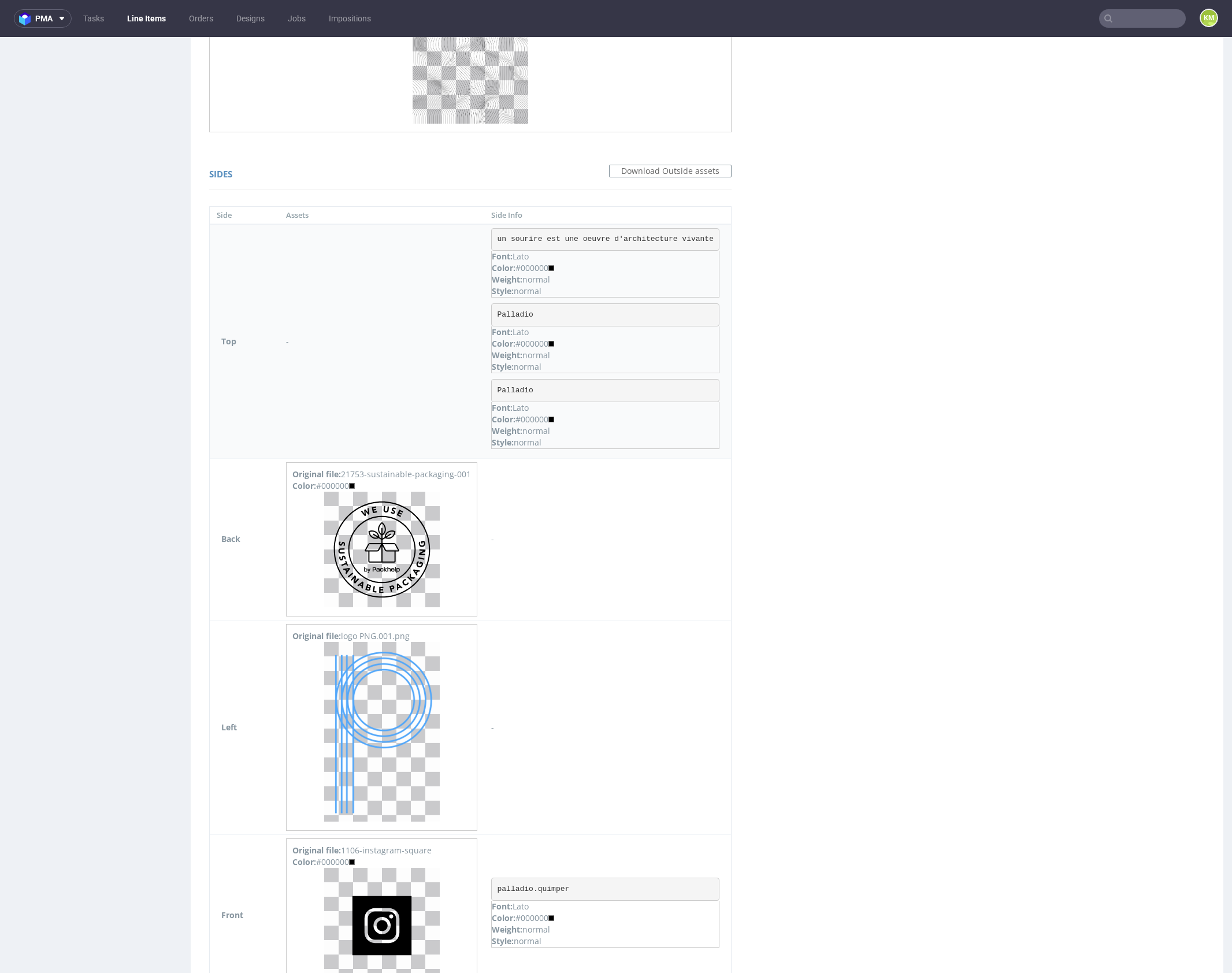
click at [605, 237] on pre "un sourire est une oeuvre d'architecture vivante" at bounding box center [605, 240] width 228 height 23
copy pre "un sourire est une oeuvre d'architecture vivante"
click at [520, 315] on pre "Palladio" at bounding box center [605, 315] width 228 height 23
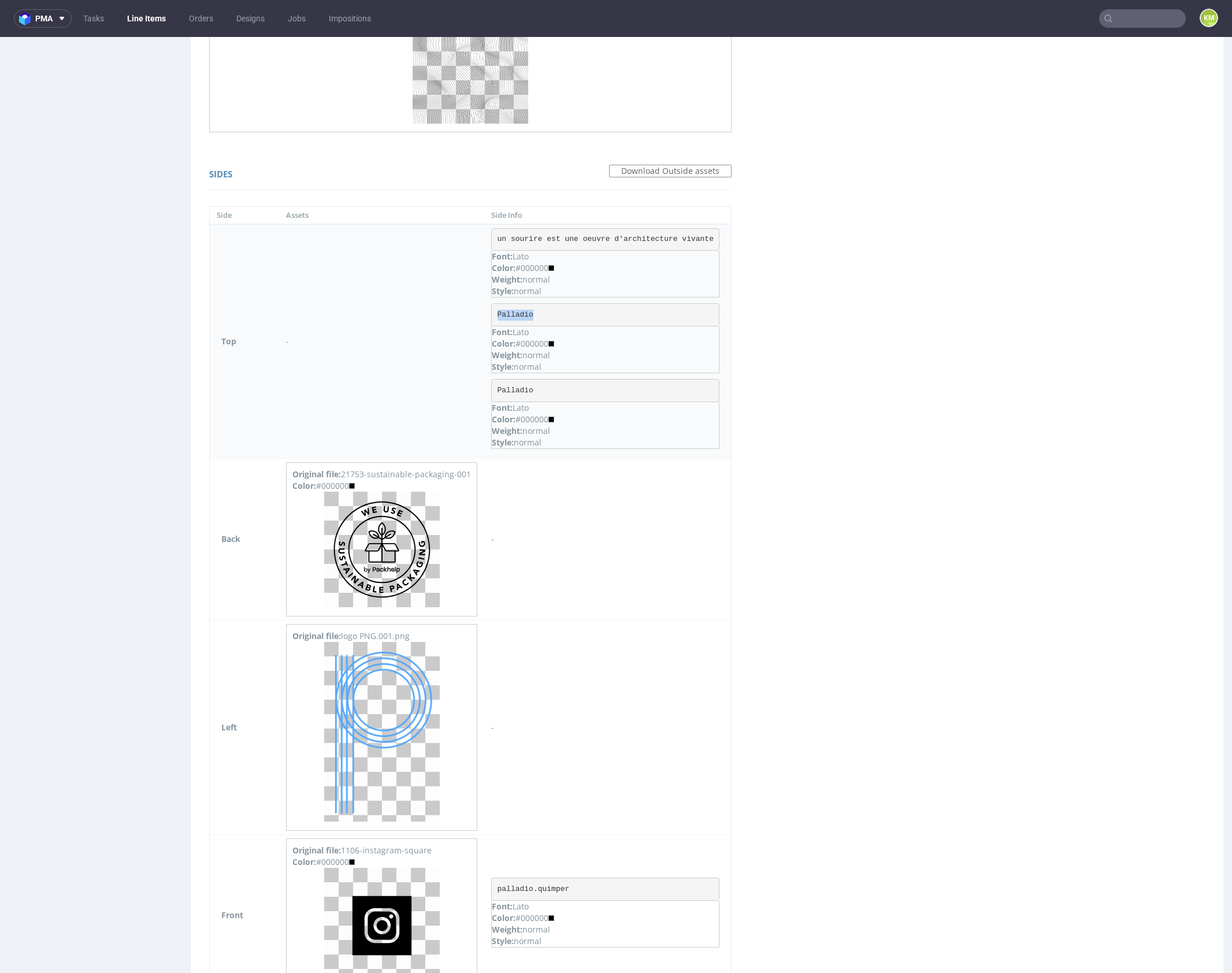
click at [520, 315] on pre "Palladio" at bounding box center [605, 315] width 228 height 23
copy pre "Palladio"
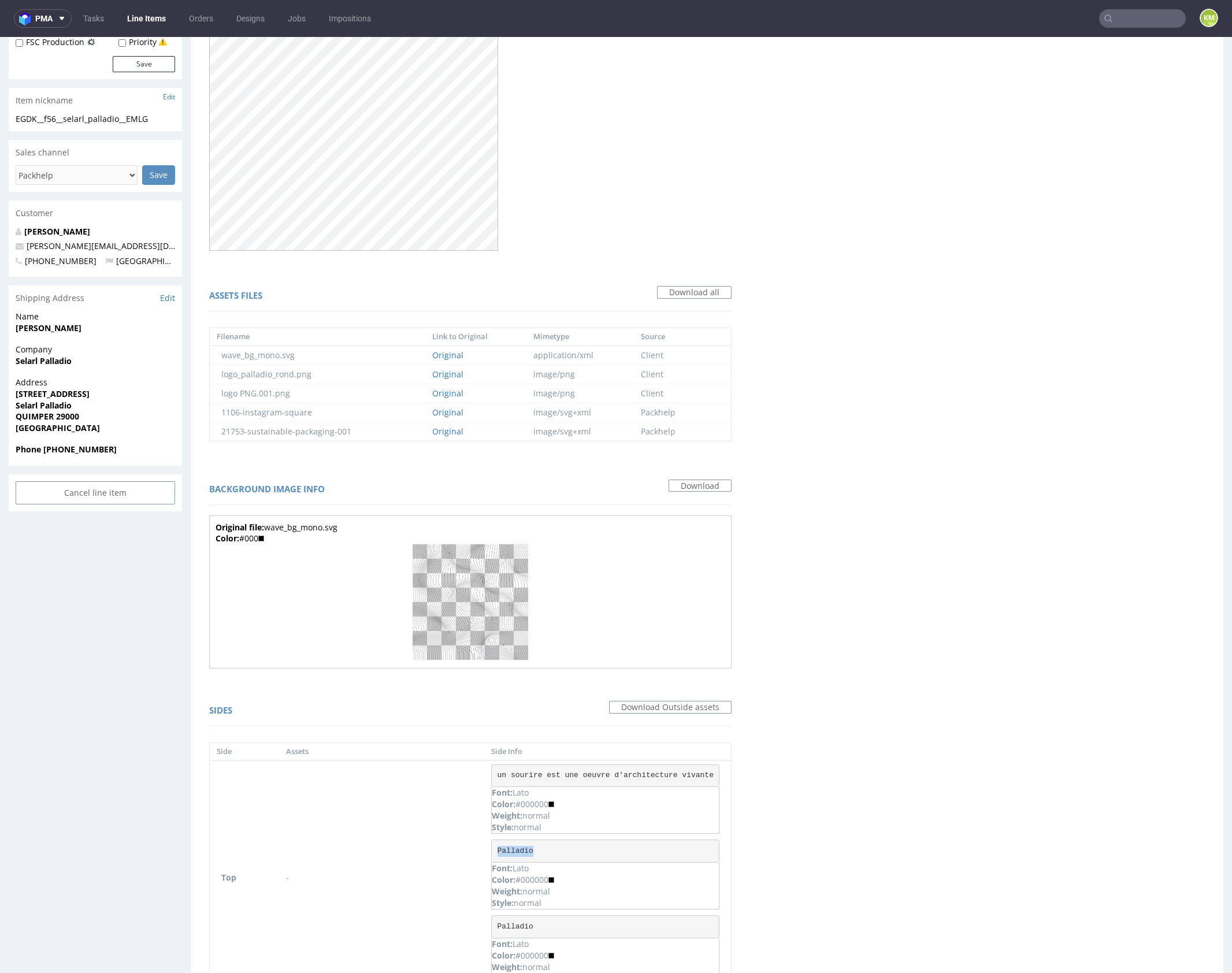
scroll to position [0, 0]
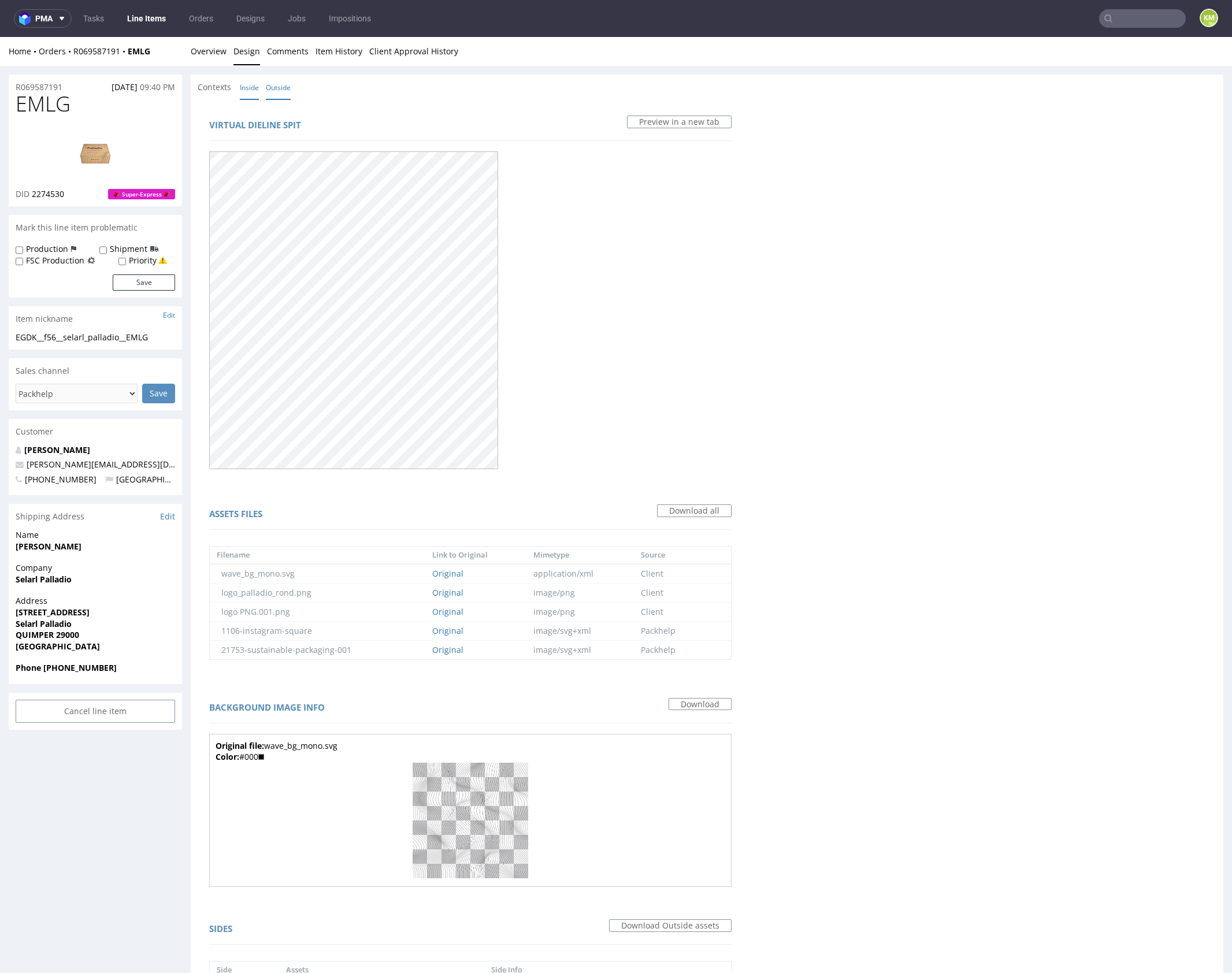
click at [251, 86] on link "Inside" at bounding box center [249, 88] width 19 height 25
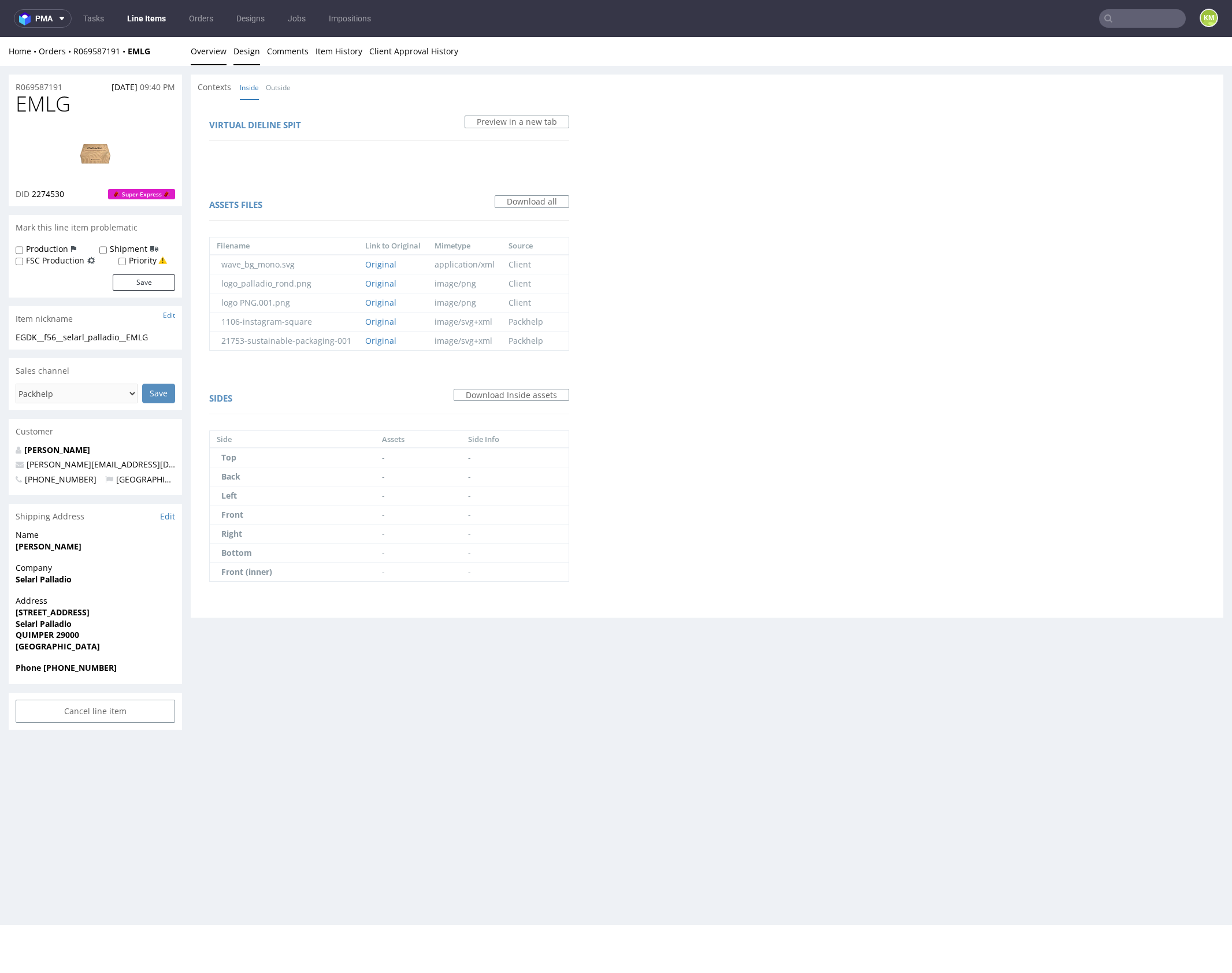
click at [210, 55] on link "Overview" at bounding box center [209, 51] width 36 height 29
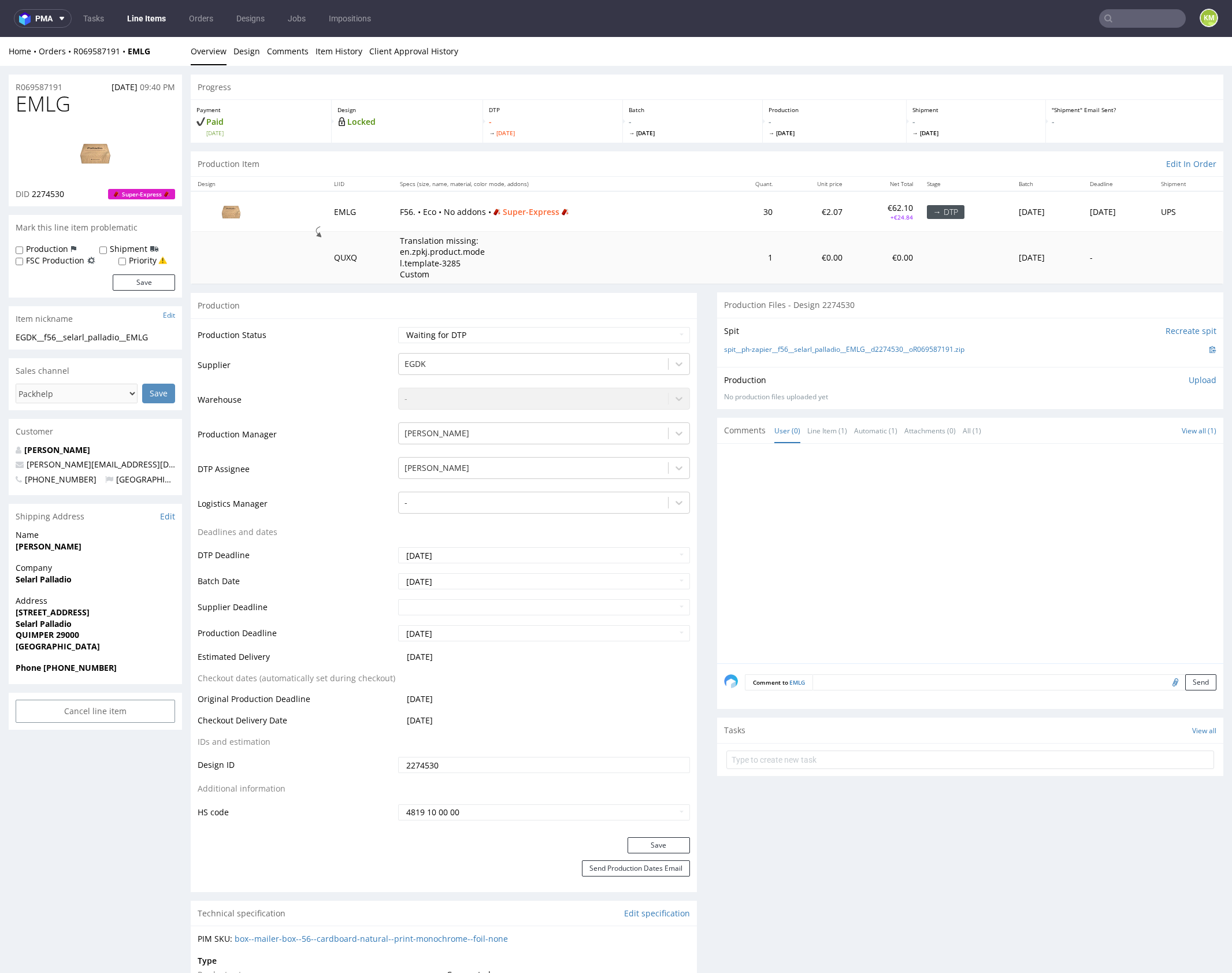
click at [56, 105] on span "EMLG" at bounding box center [43, 104] width 55 height 23
copy span "EMLG"
drag, startPoint x: 979, startPoint y: 346, endPoint x: 777, endPoint y: 348, distance: 202.0
click at [777, 348] on div "spit__ph-zapier__f56__selarl_palladio__EMLG__d2274530__oR069587191.zip" at bounding box center [970, 349] width 492 height 13
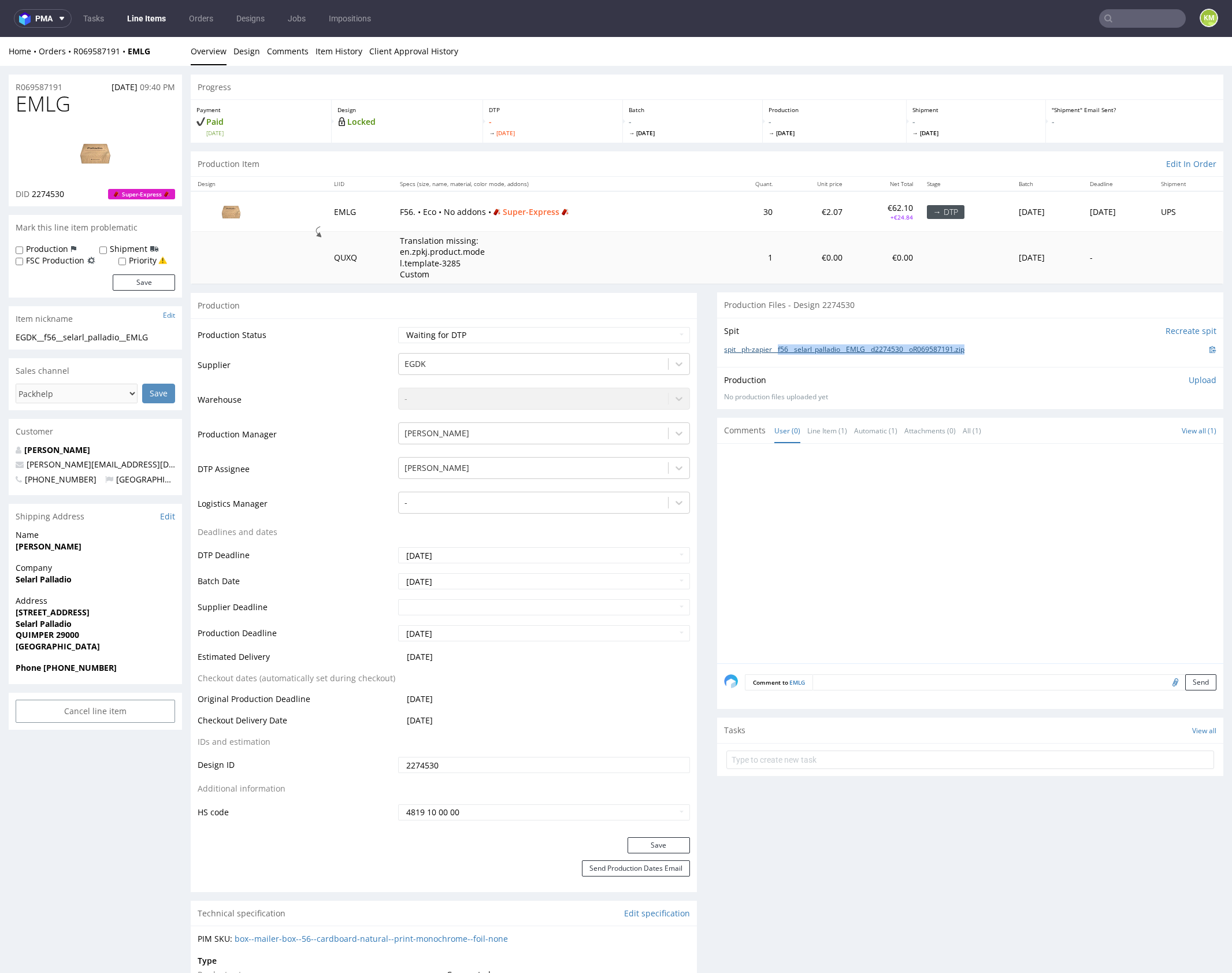
copy link "f56__selarl_palladio__EMLG__d2274530__oR069587191.zip"
click at [1189, 381] on p "Upload" at bounding box center [1202, 380] width 28 height 12
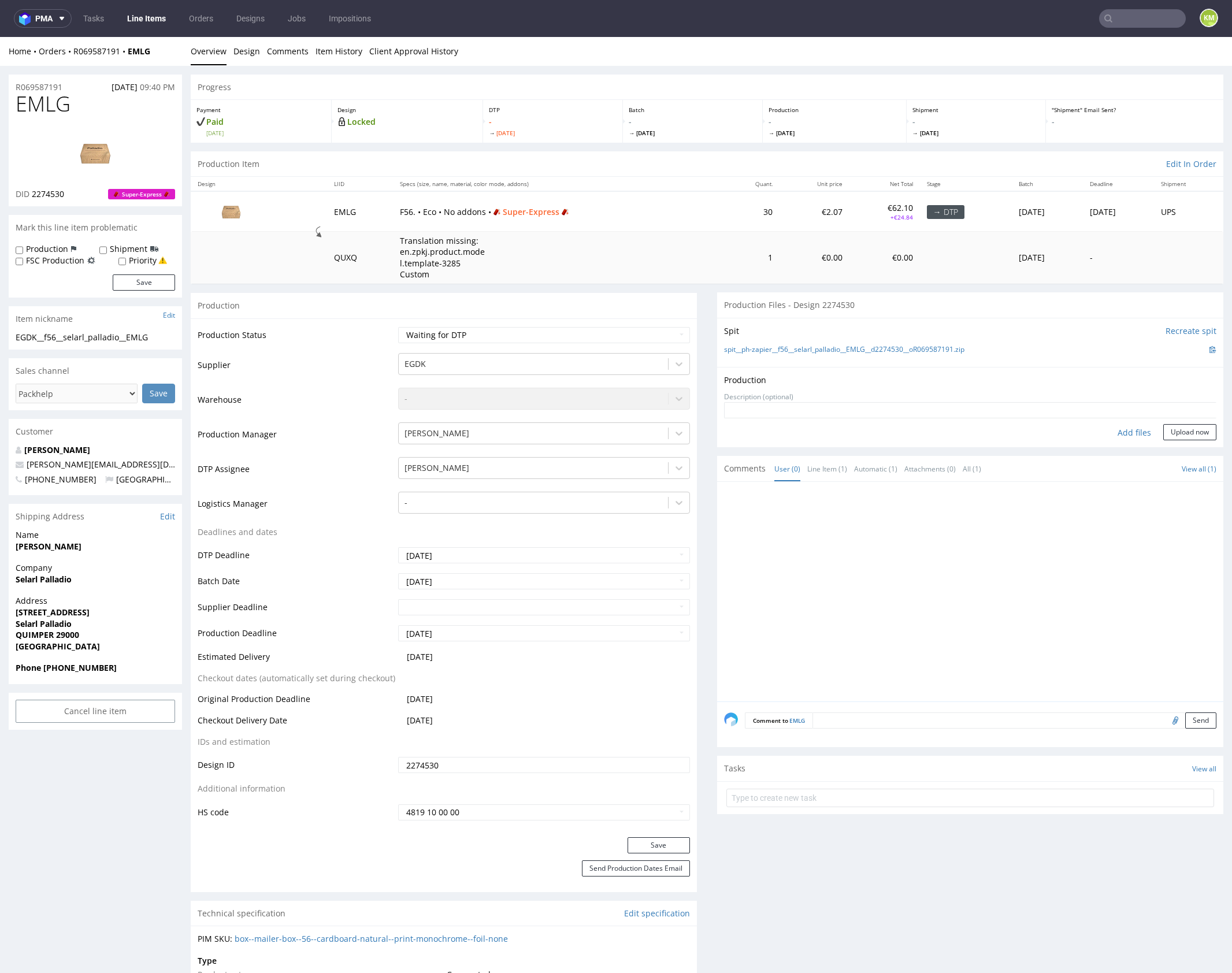
click at [1119, 431] on div "Add files" at bounding box center [1134, 433] width 58 height 18
type input "C:\fakepath\f56__selarl_palladio__EMLG__d2274530__oR069587191__outside.pdf"
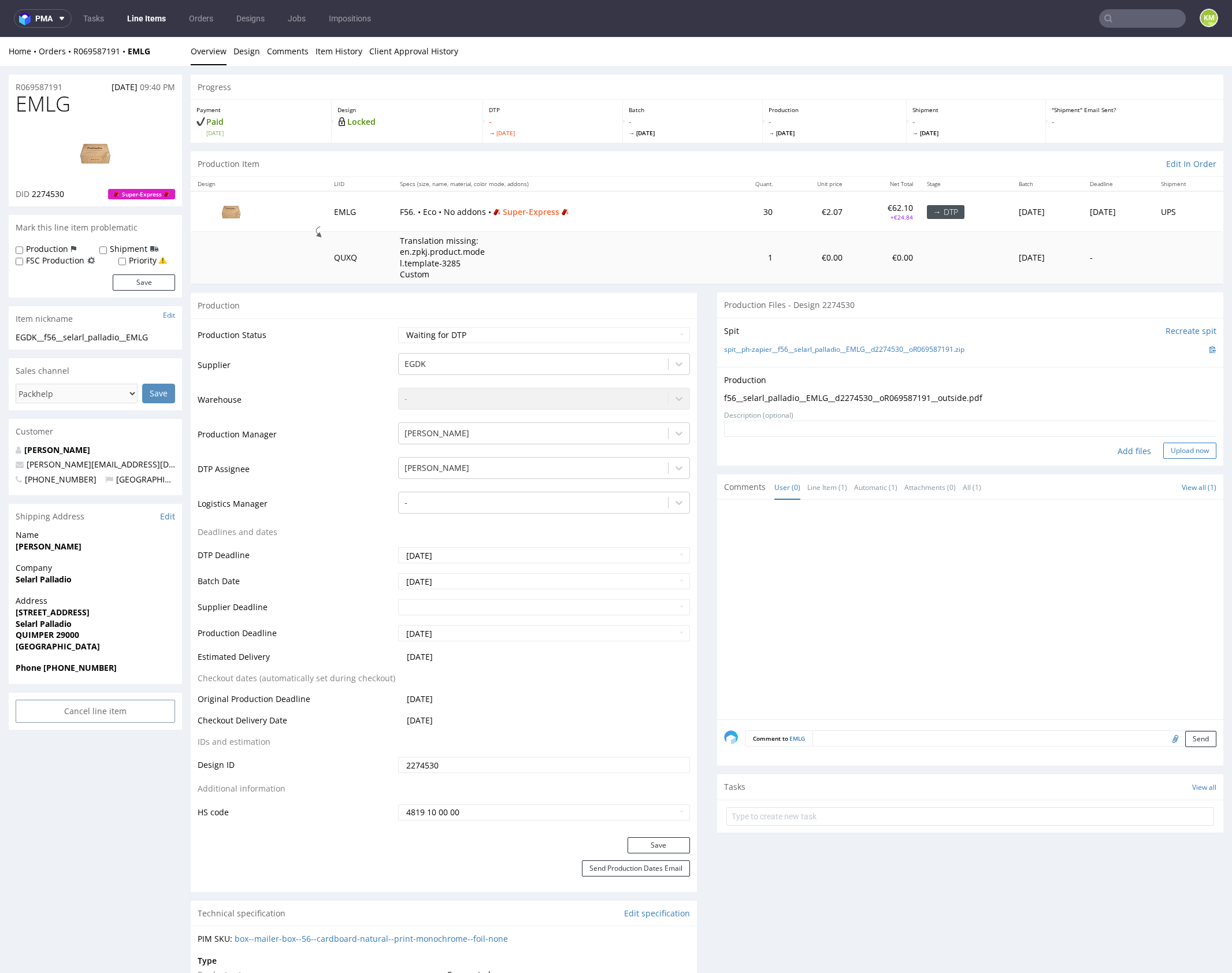
click at [1177, 449] on button "Upload now" at bounding box center [1190, 450] width 53 height 16
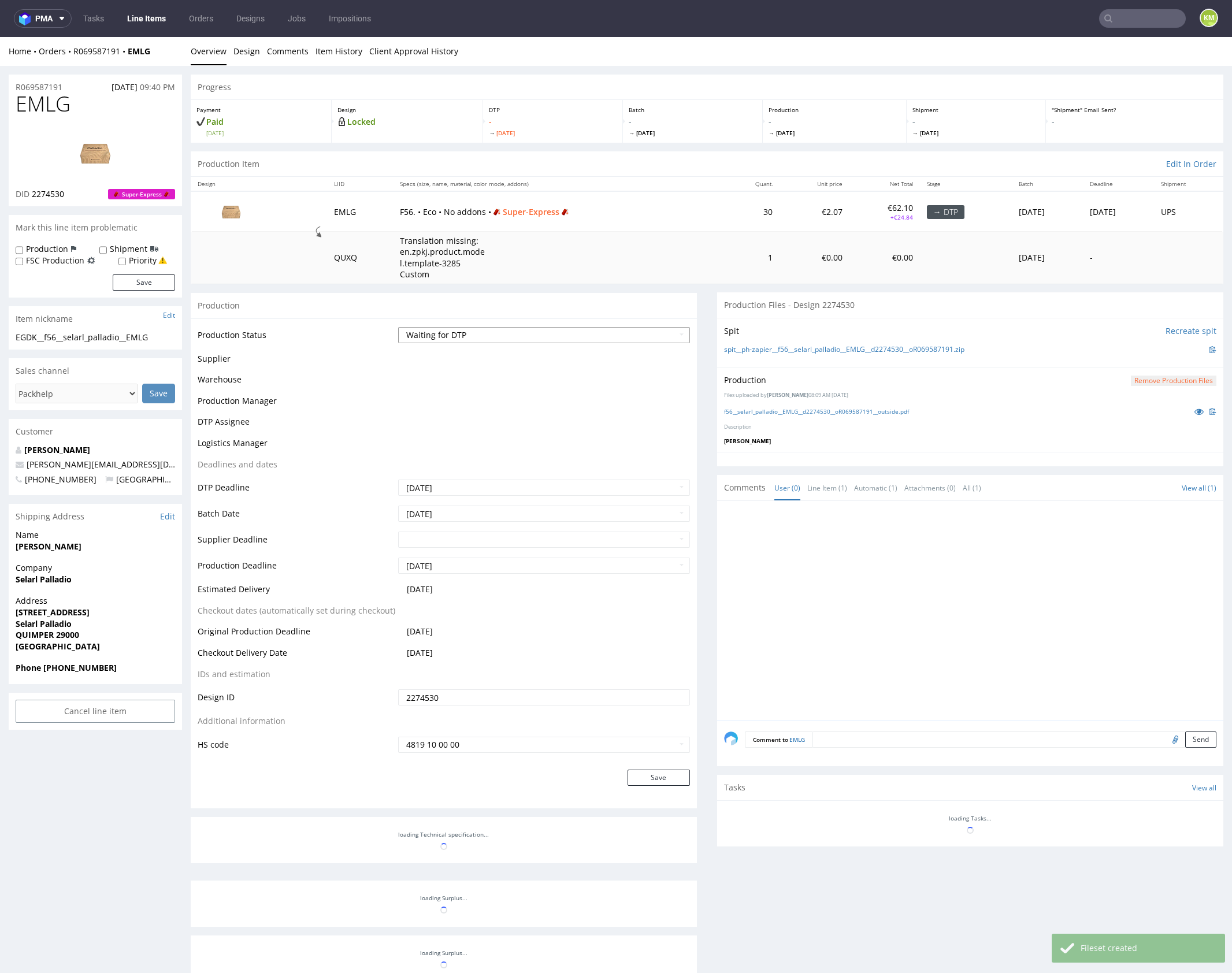
click at [622, 334] on select "Waiting for Artwork Waiting for Diecut Waiting for Mockup Waiting for DTP Waiti…" at bounding box center [544, 335] width 292 height 16
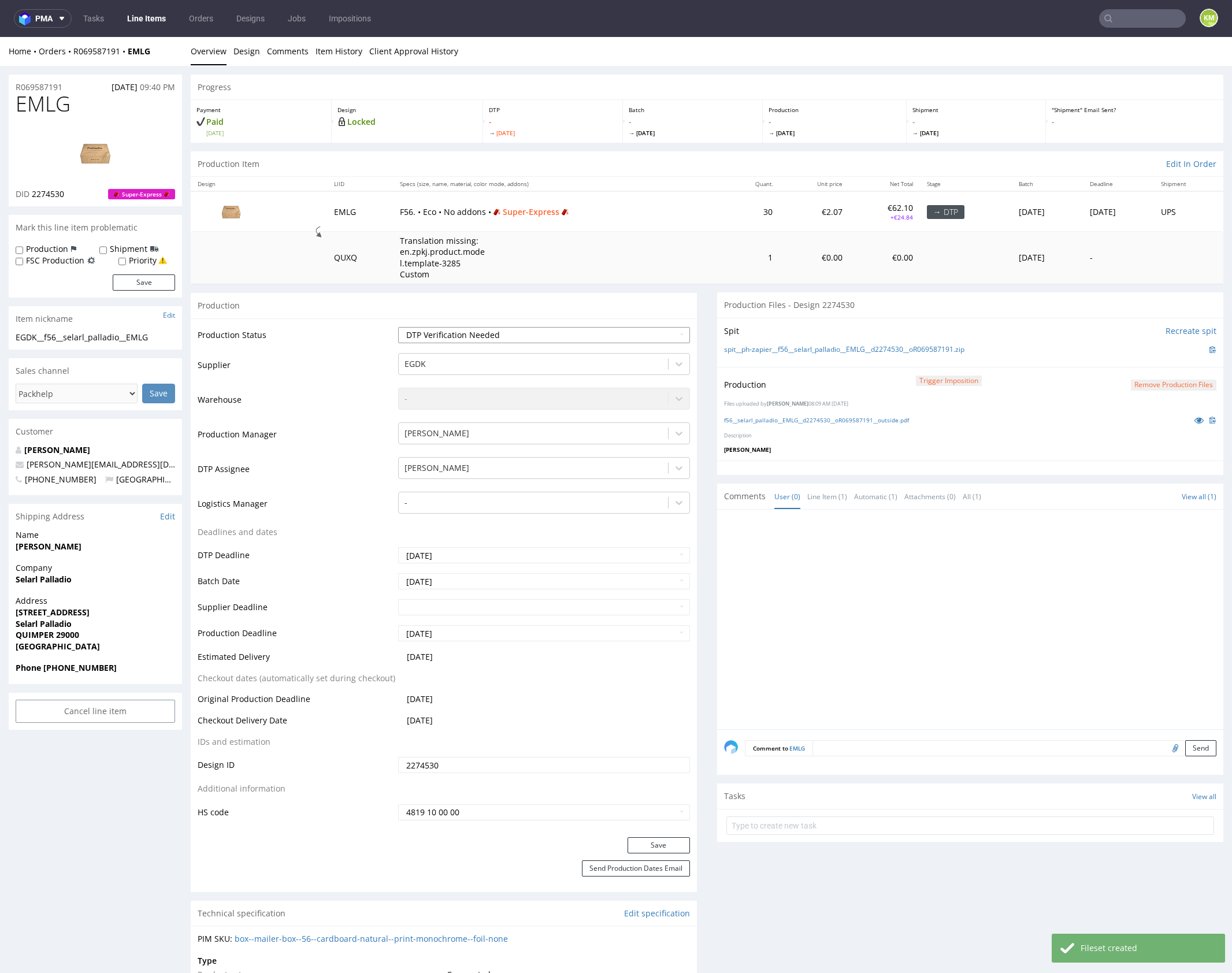
click at [398, 327] on select "Waiting for Artwork Waiting for Diecut Waiting for Mockup Waiting for DTP Waiti…" at bounding box center [544, 335] width 292 height 16
click at [601, 334] on select "Waiting for Artwork Waiting for Diecut Waiting for Mockup Waiting for DTP Waiti…" at bounding box center [544, 335] width 292 height 16
select select "dtp_production_ready"
click at [398, 327] on select "Waiting for Artwork Waiting for Diecut Waiting for Mockup Waiting for DTP Waiti…" at bounding box center [544, 335] width 292 height 16
drag, startPoint x: 669, startPoint y: 844, endPoint x: 694, endPoint y: 796, distance: 54.1
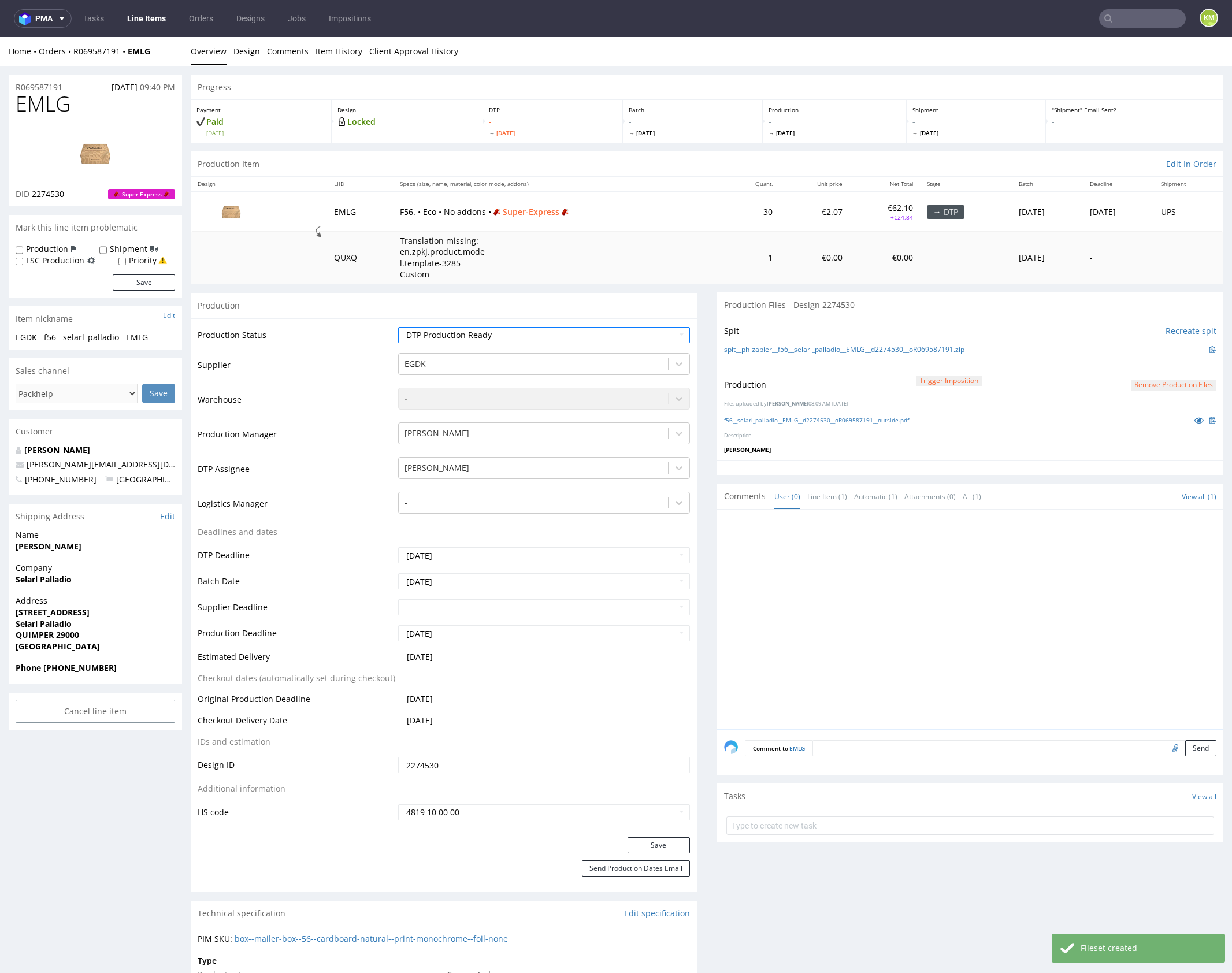
click at [668, 843] on button "Save" at bounding box center [658, 845] width 63 height 16
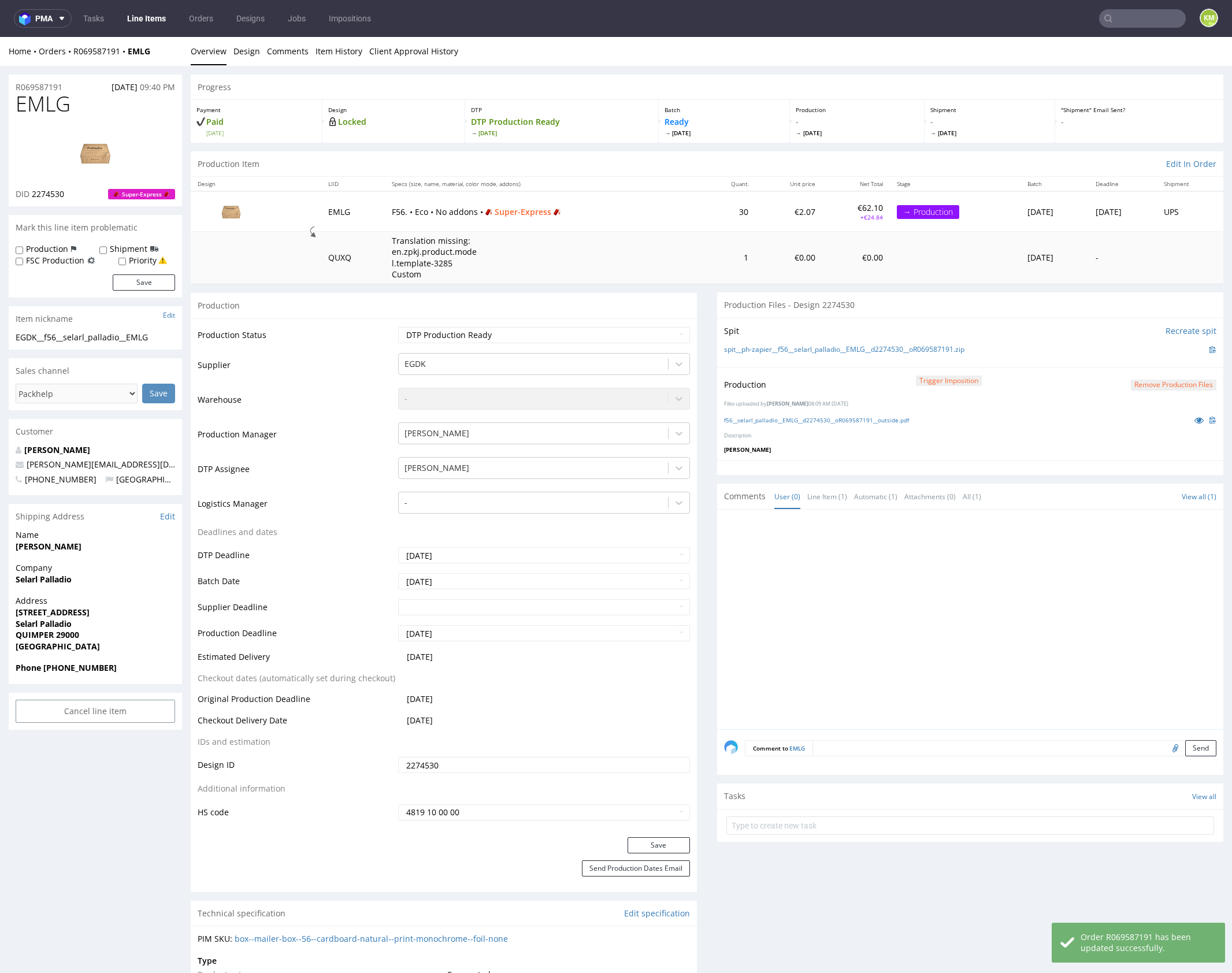
click at [851, 643] on div at bounding box center [973, 622] width 499 height 213
click at [670, 843] on button "Save" at bounding box center [658, 845] width 63 height 16
click at [896, 633] on div at bounding box center [973, 622] width 499 height 213
click at [895, 633] on div at bounding box center [973, 622] width 499 height 213
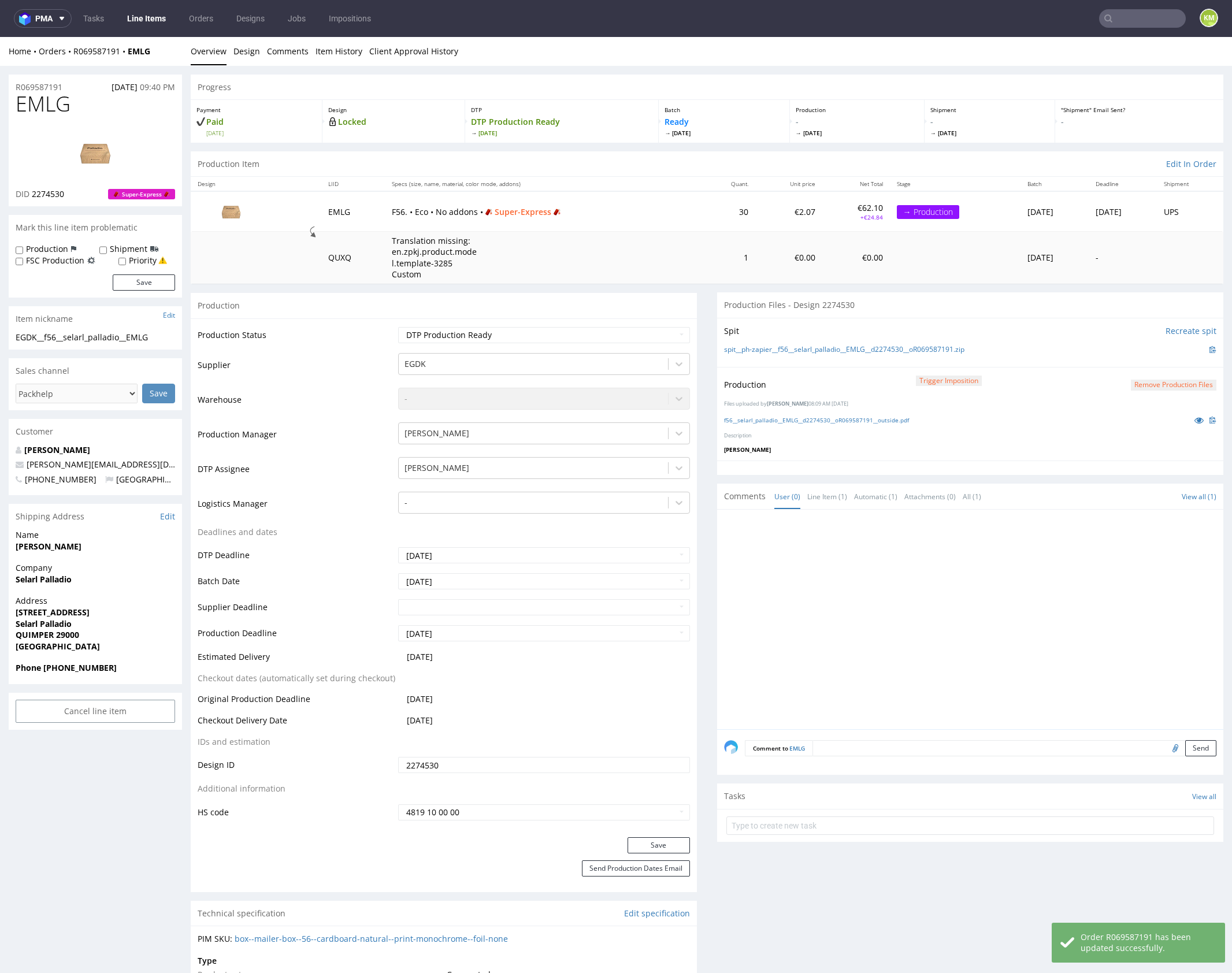
click at [895, 633] on div at bounding box center [973, 622] width 499 height 213
click at [945, 612] on div at bounding box center [973, 622] width 499 height 213
click at [944, 612] on div at bounding box center [973, 622] width 499 height 213
click at [938, 604] on div at bounding box center [973, 622] width 499 height 213
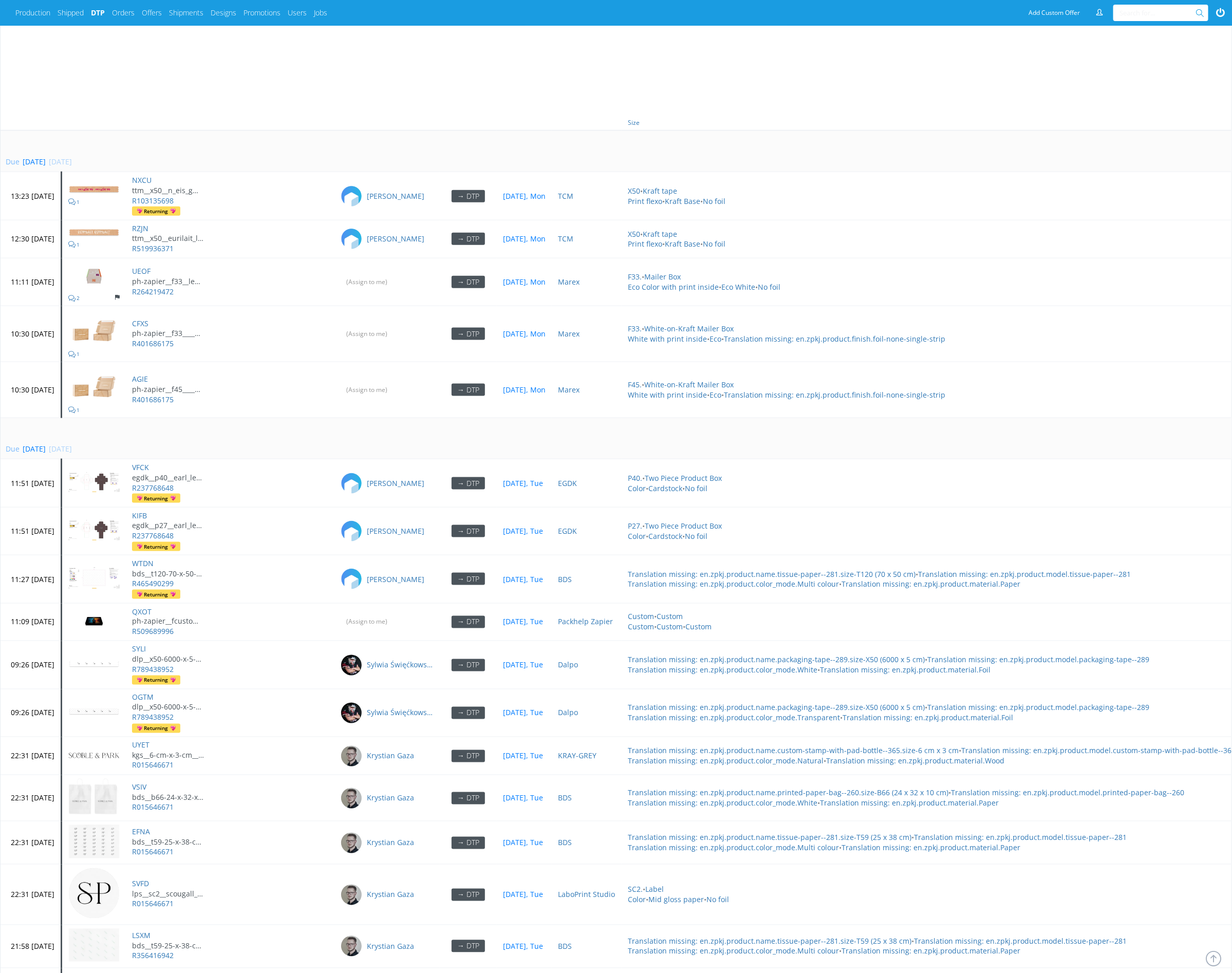
scroll to position [367, 0]
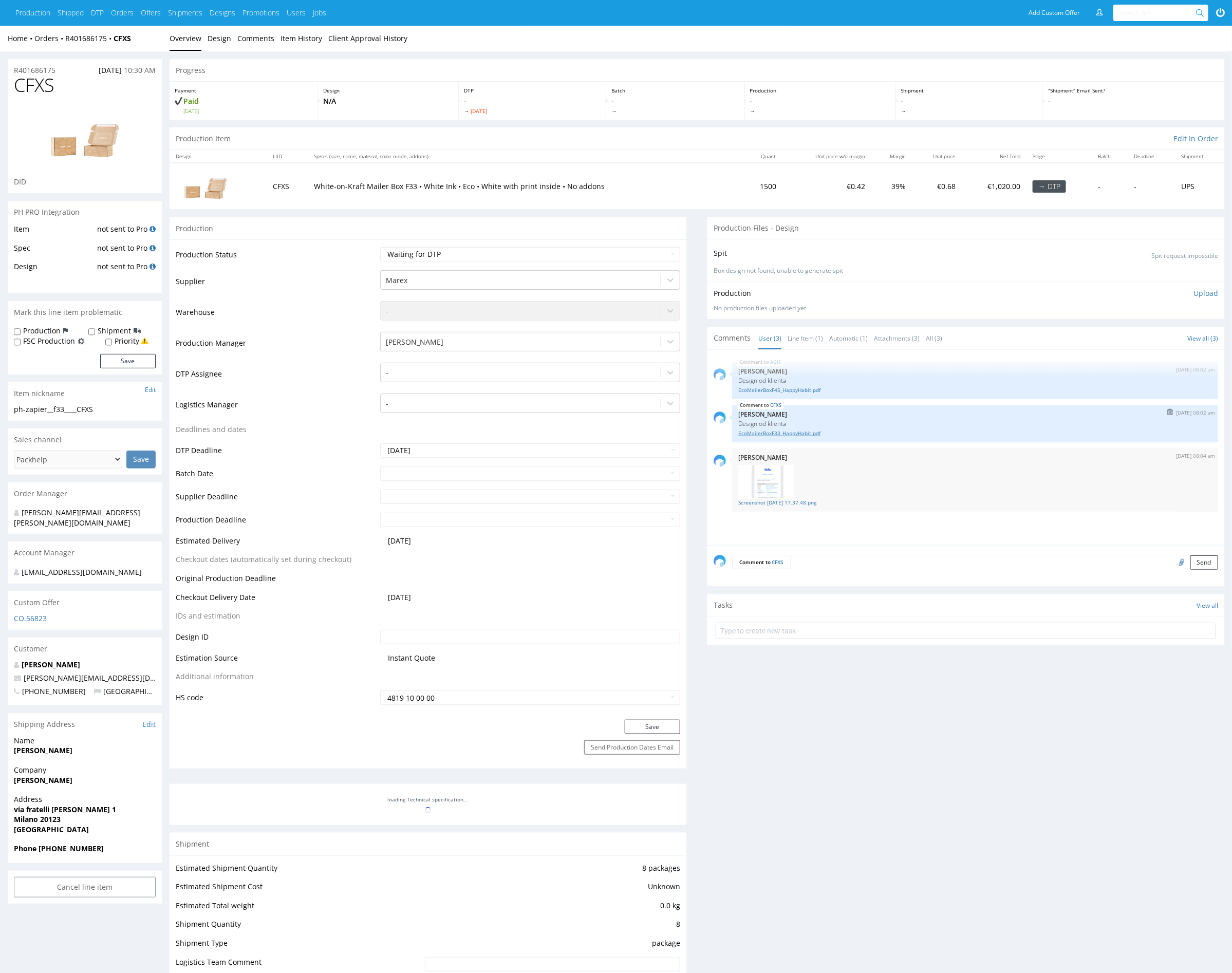
click at [802, 432] on link "EcoMailerBoxF33_HappyHabit.pdf" at bounding box center [975, 433] width 474 height 8
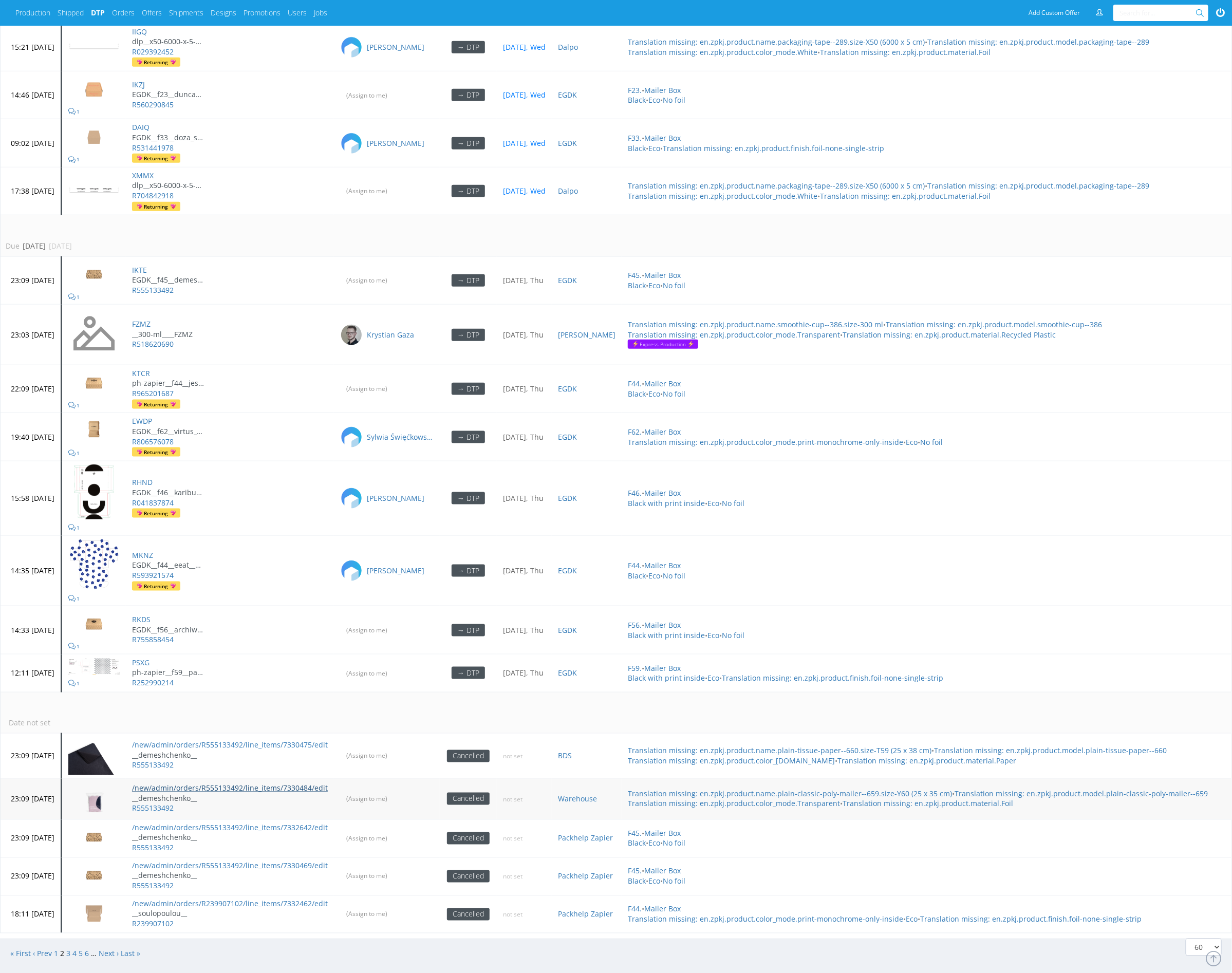
scroll to position [3005, 0]
click at [57, 948] on link "1" at bounding box center [56, 953] width 4 height 10
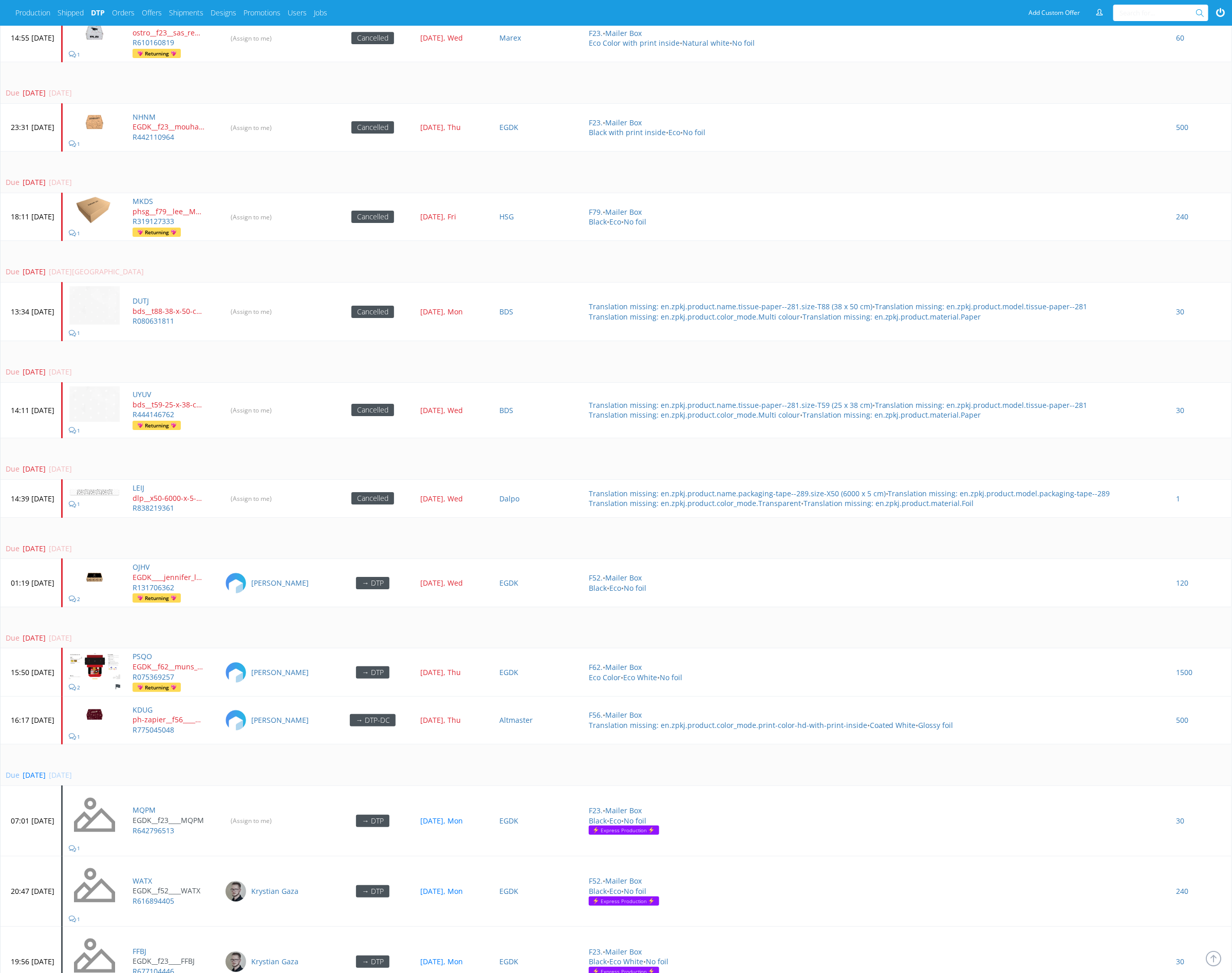
scroll to position [2516, 0]
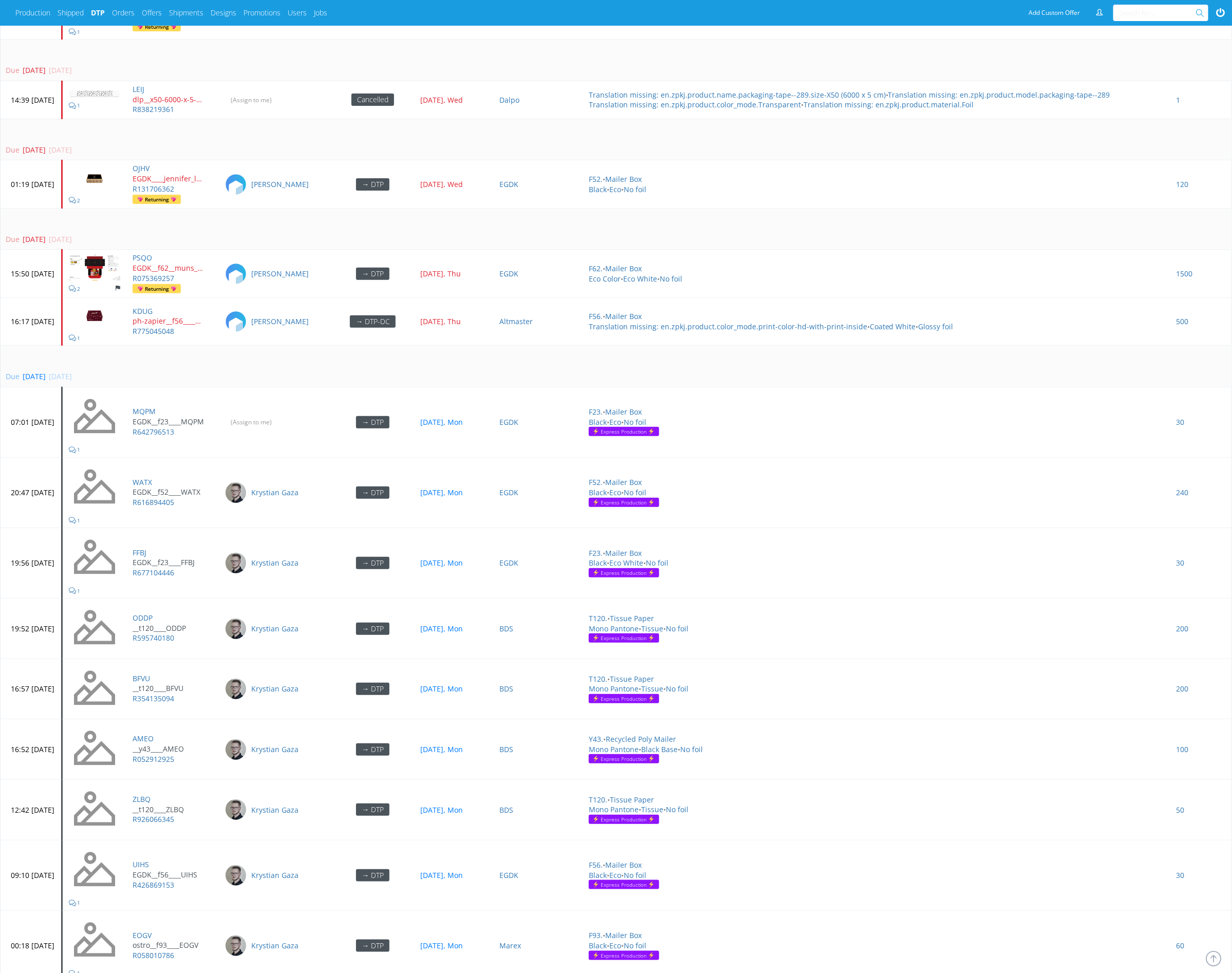
click at [409, 352] on td "Due [DATE] [DATE]" at bounding box center [616, 366] width 1231 height 42
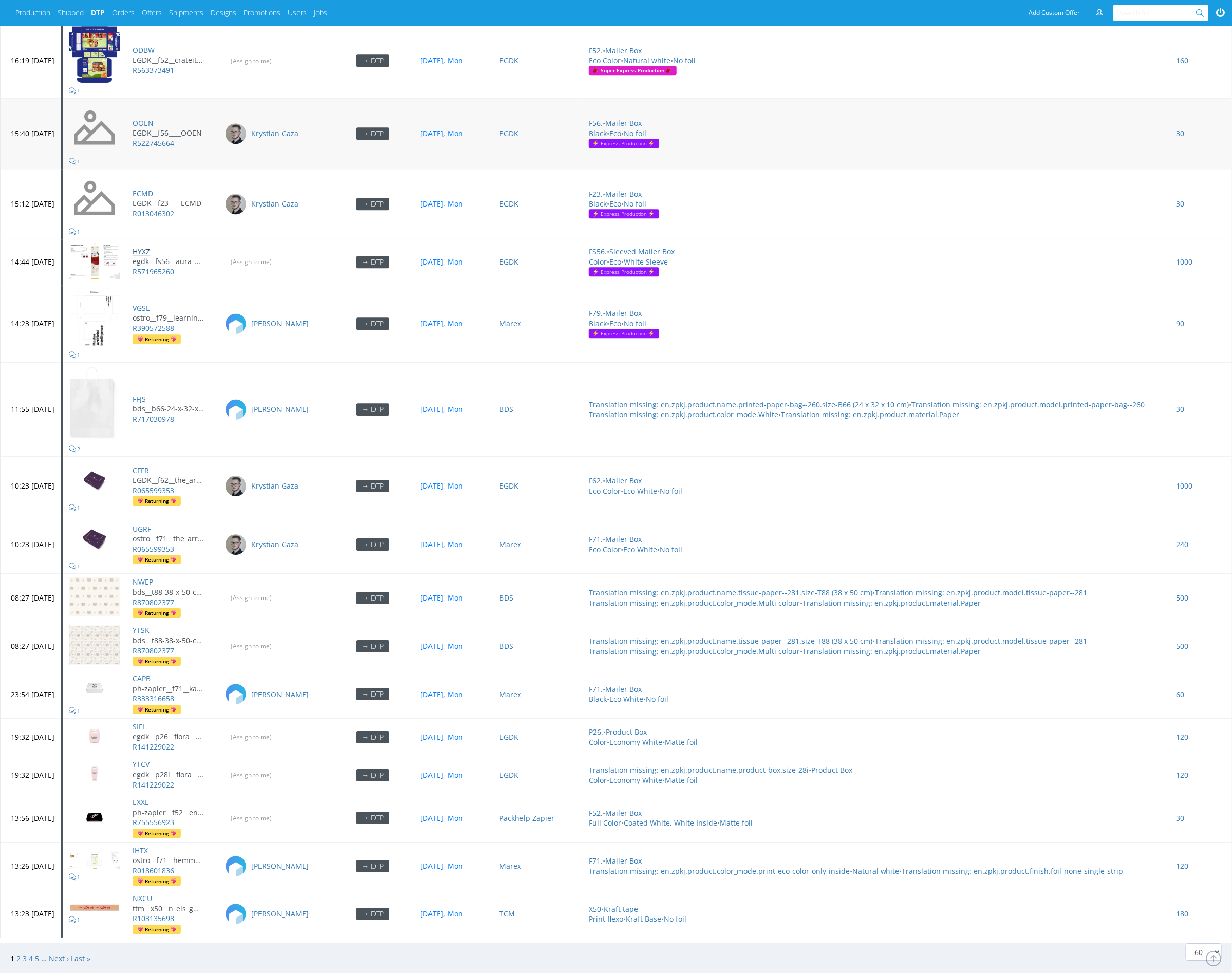
scroll to position [4224, 0]
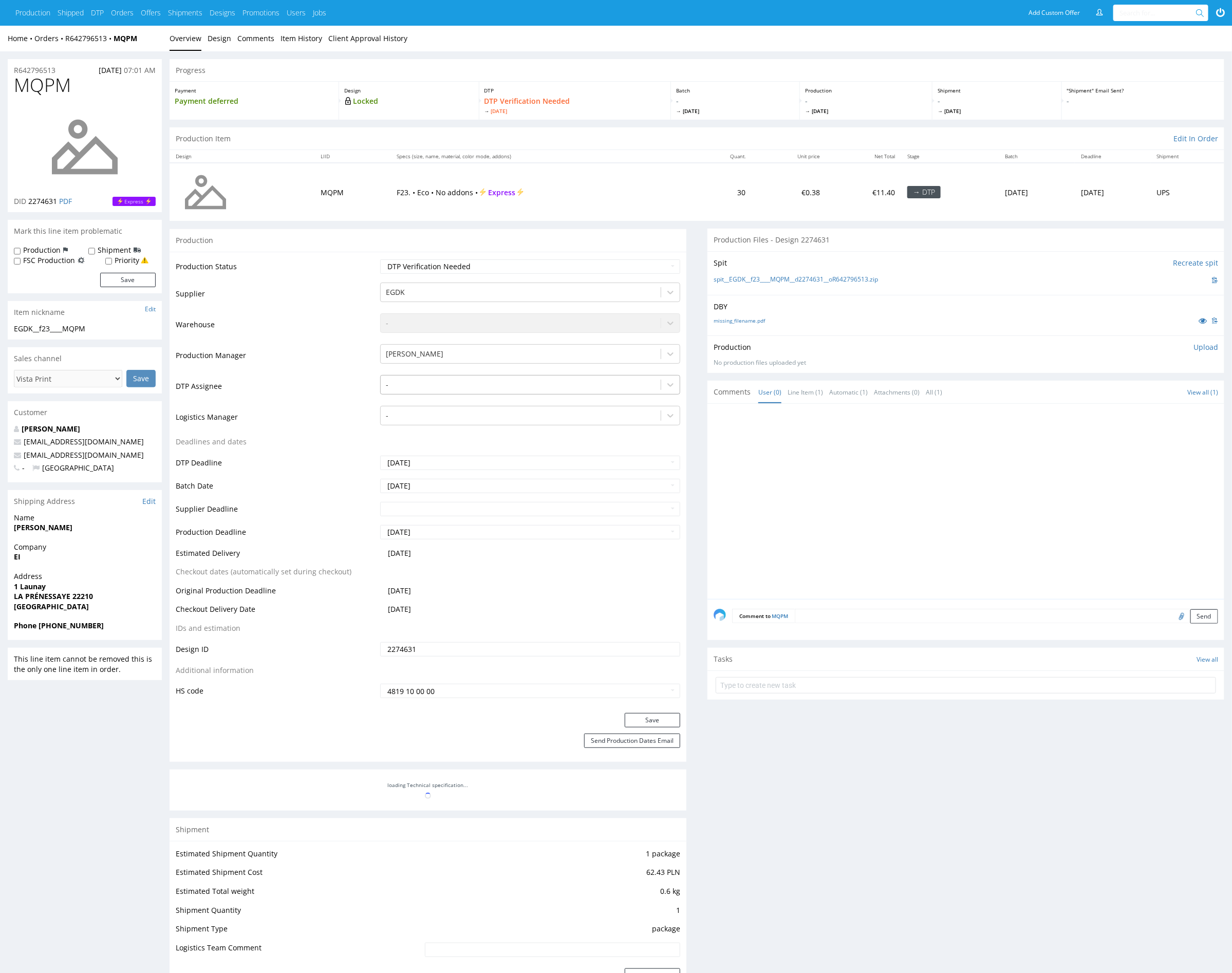
click at [454, 385] on div at bounding box center [521, 385] width 269 height 12
type input "mark"
click at [459, 397] on div "[PERSON_NAME]" at bounding box center [530, 405] width 300 height 19
click at [653, 720] on button "Save" at bounding box center [653, 720] width 56 height 15
click at [292, 38] on link "Item History" at bounding box center [301, 39] width 42 height 25
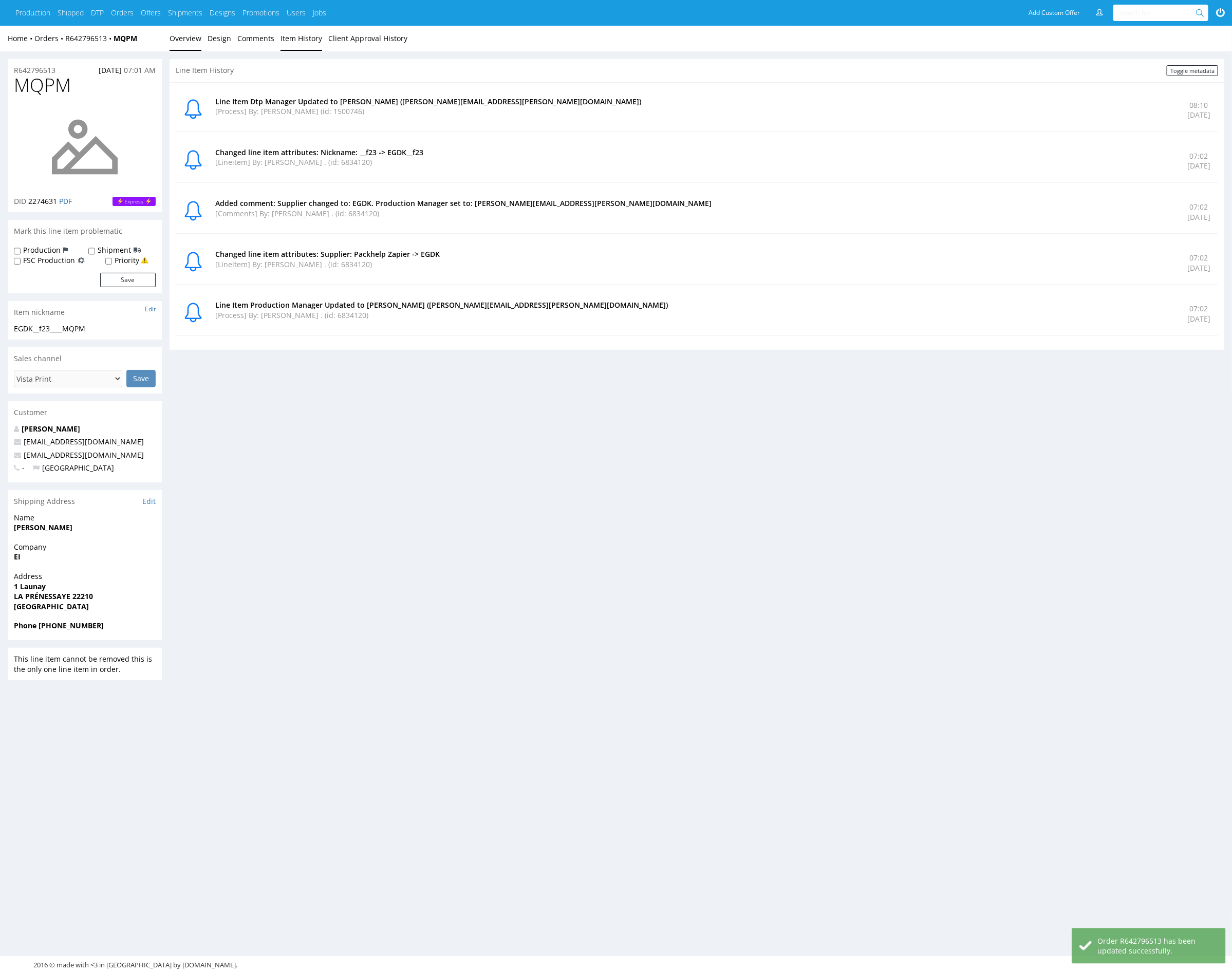
click at [187, 39] on link "Overview" at bounding box center [185, 39] width 32 height 25
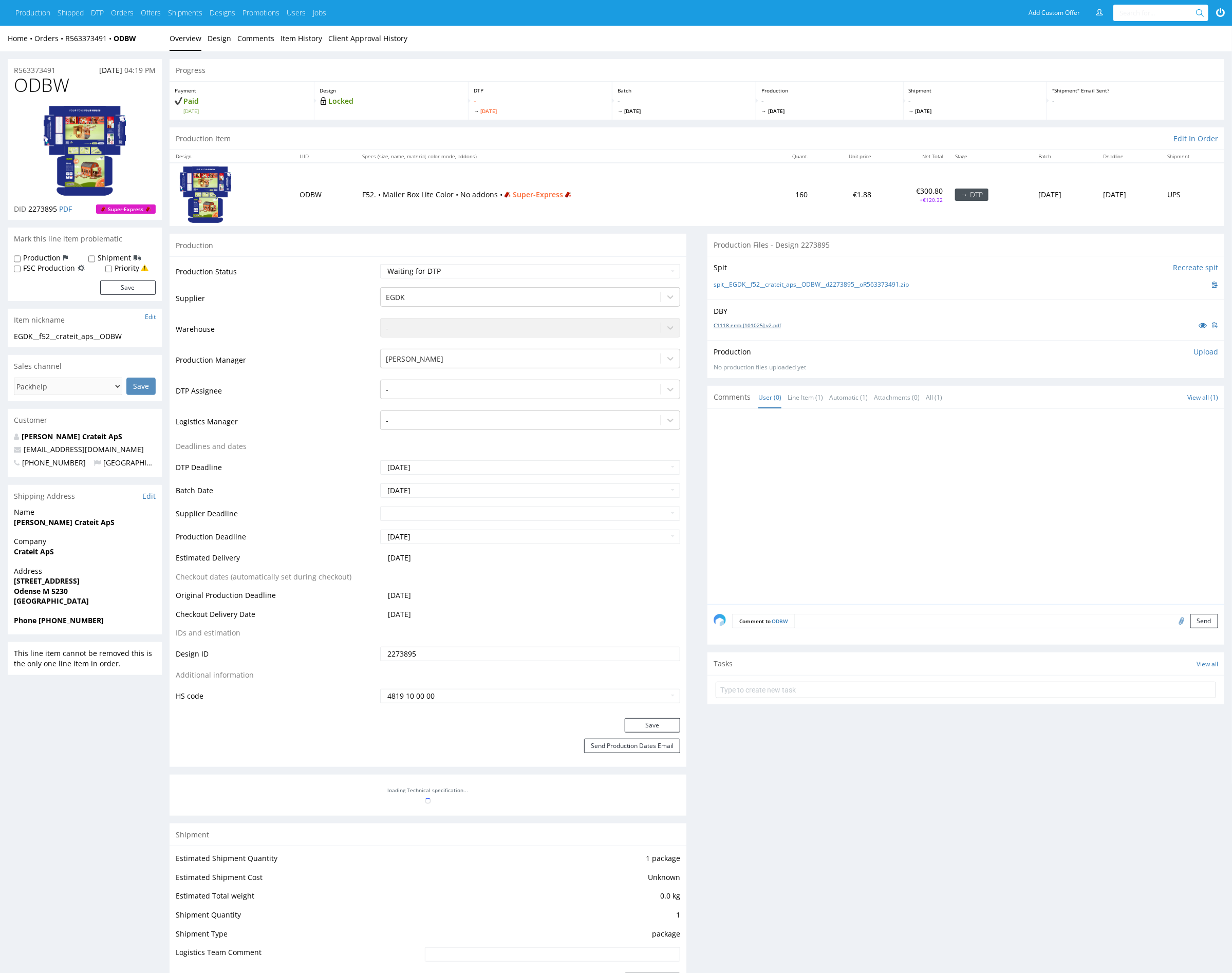
click at [756, 326] on link "C1118 emb [101025] v2.pdf" at bounding box center [747, 325] width 67 height 7
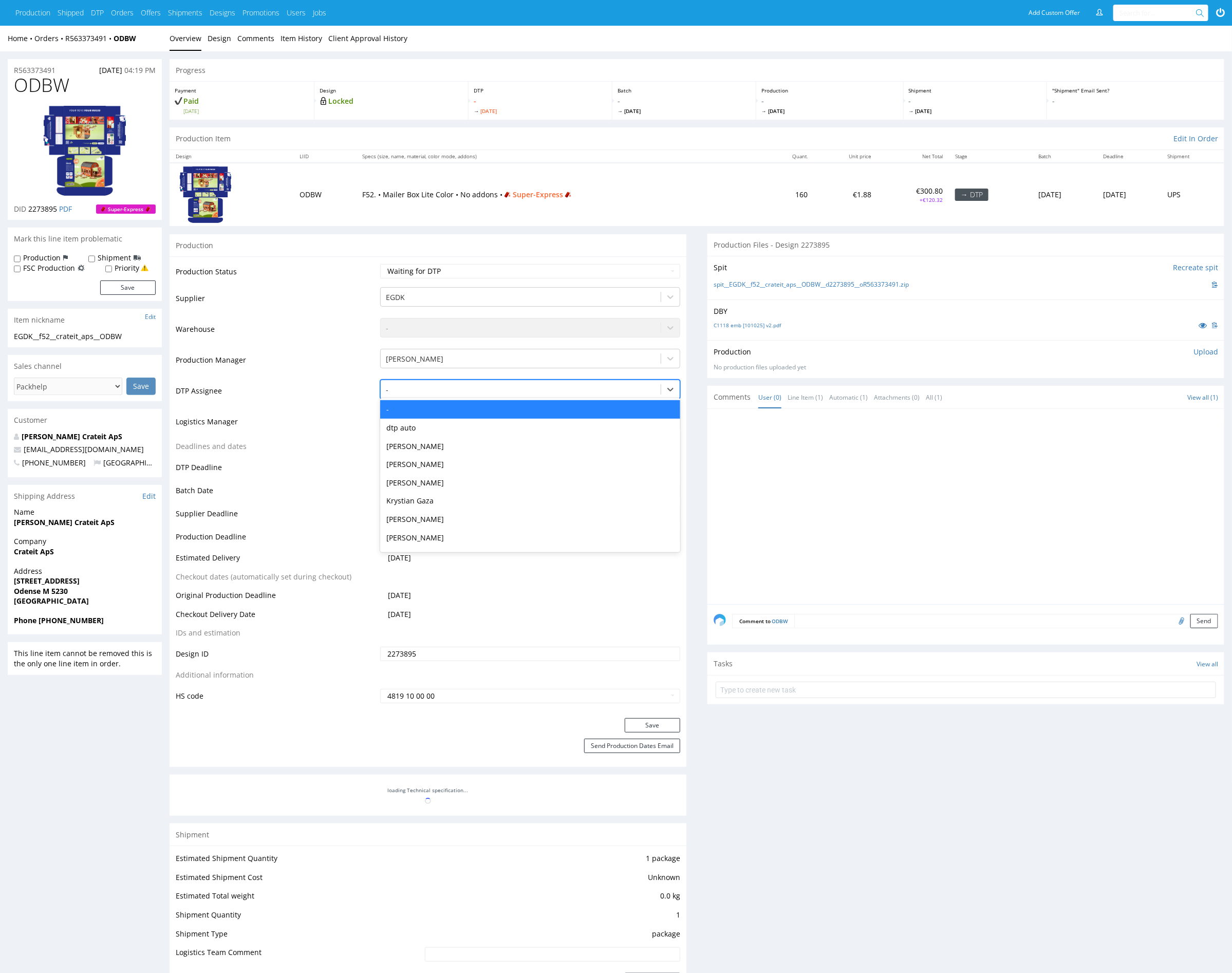
click at [471, 389] on div at bounding box center [521, 390] width 269 height 12
type input "mark"
click at [470, 407] on div "[PERSON_NAME]" at bounding box center [530, 409] width 300 height 19
click at [656, 723] on button "Save" at bounding box center [653, 726] width 56 height 15
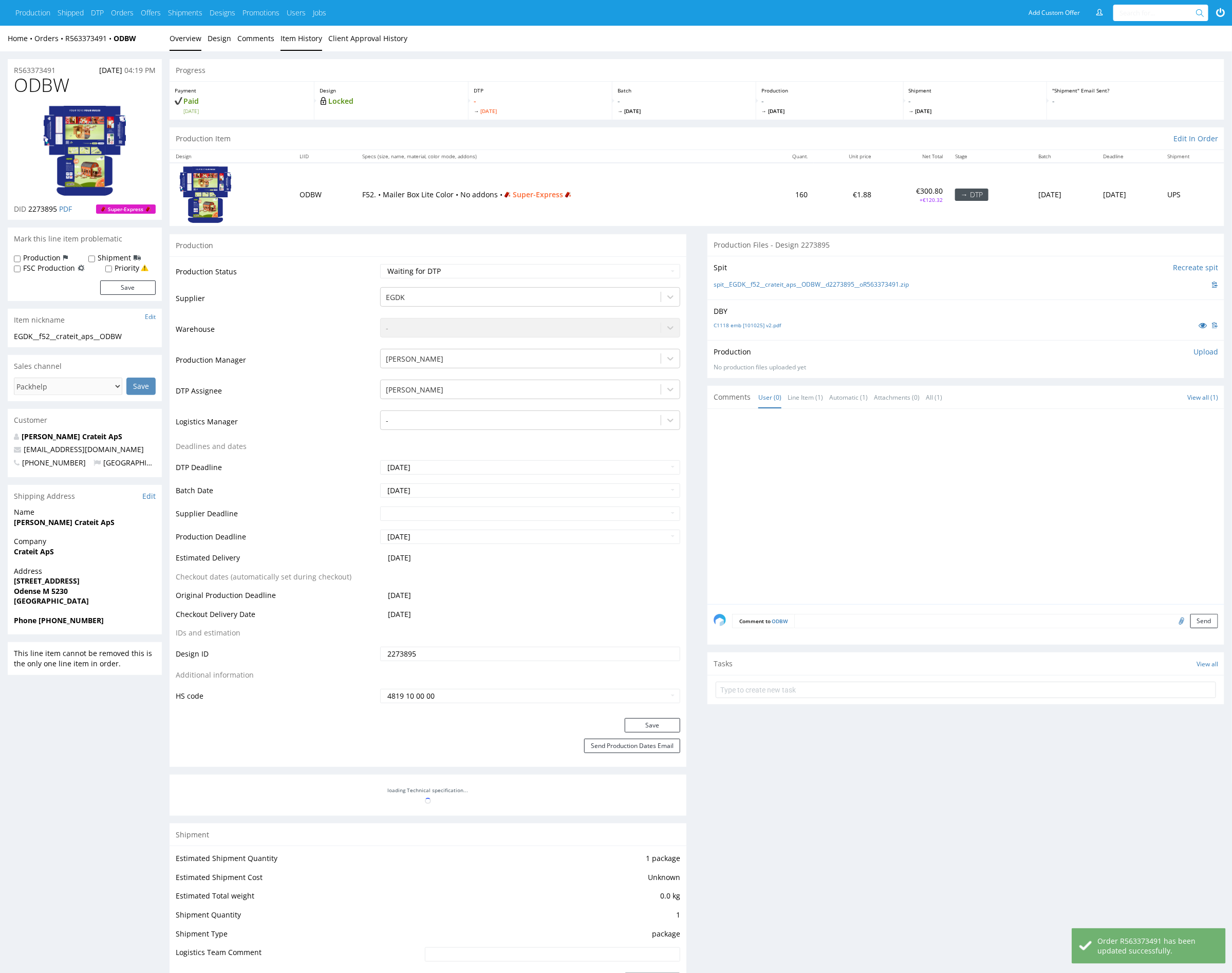
drag, startPoint x: 295, startPoint y: 38, endPoint x: 221, endPoint y: 40, distance: 74.0
click at [295, 38] on link "Item History" at bounding box center [301, 39] width 42 height 25
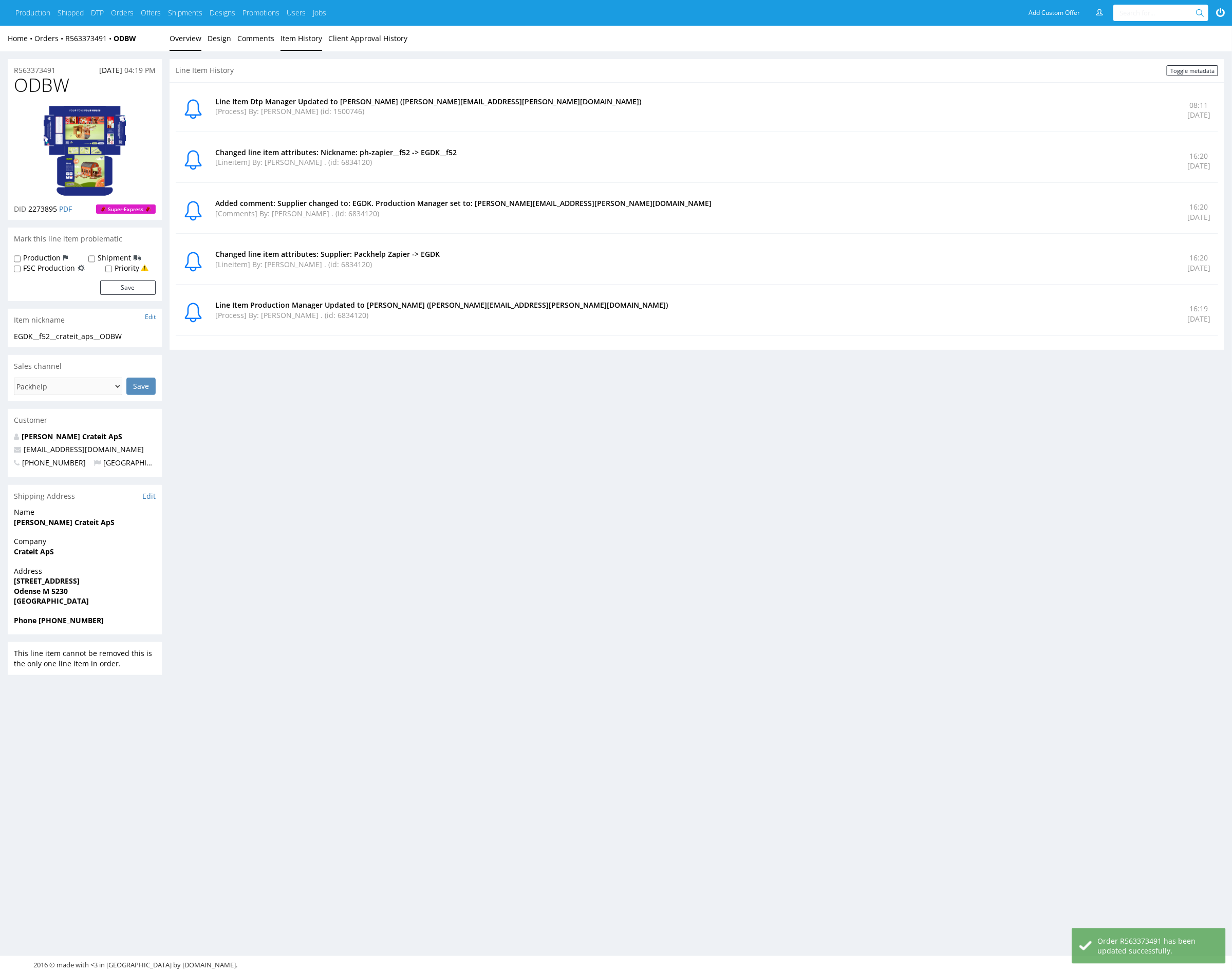
click at [194, 39] on link "Overview" at bounding box center [185, 39] width 32 height 25
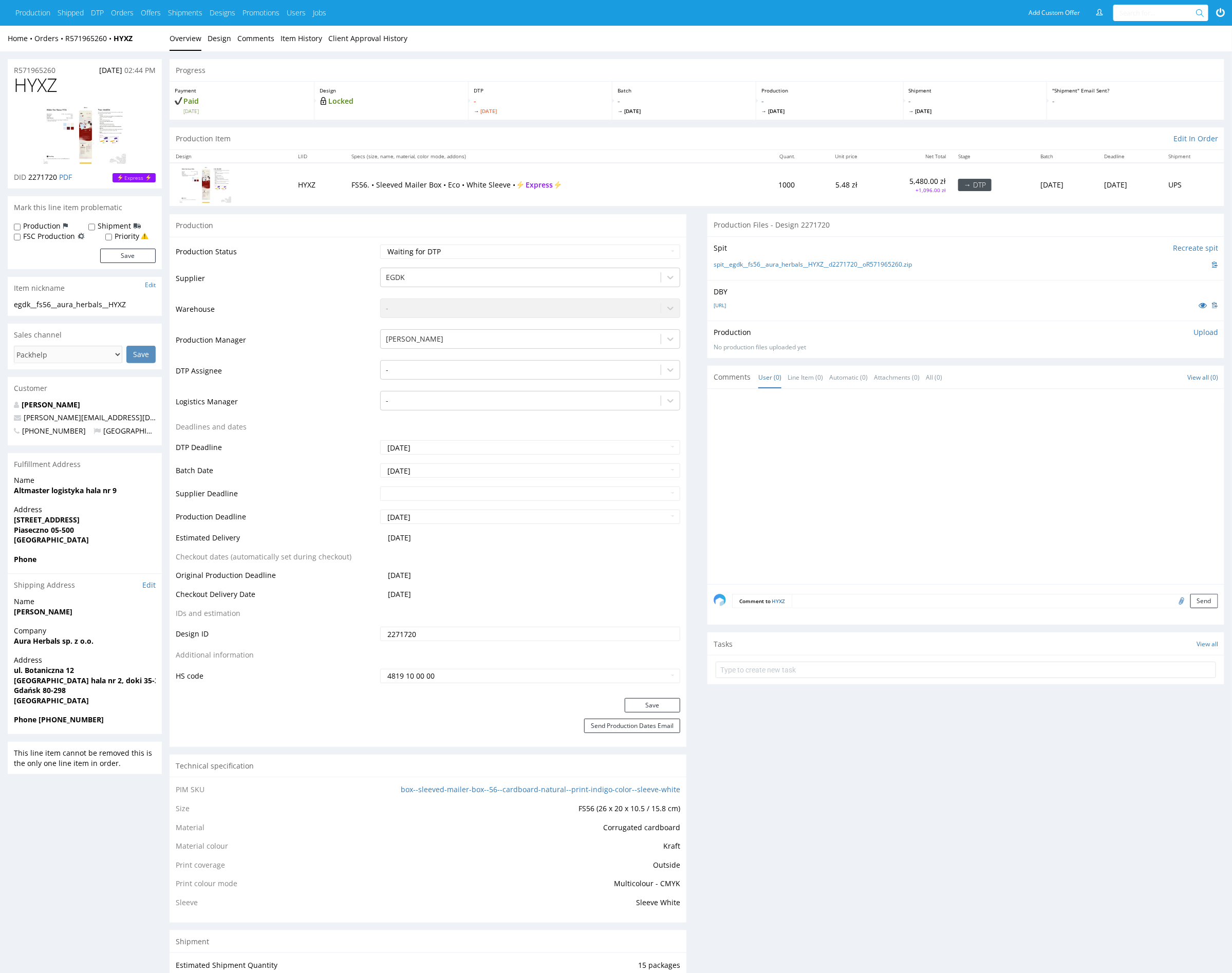
click at [824, 410] on div at bounding box center [969, 490] width 511 height 189
click at [726, 304] on link "[URL]" at bounding box center [720, 305] width 12 height 7
click at [860, 463] on div at bounding box center [969, 490] width 511 height 189
click at [857, 338] on div "Production Upload No production files uploaded yet Description (optional) Add f…" at bounding box center [966, 340] width 505 height 25
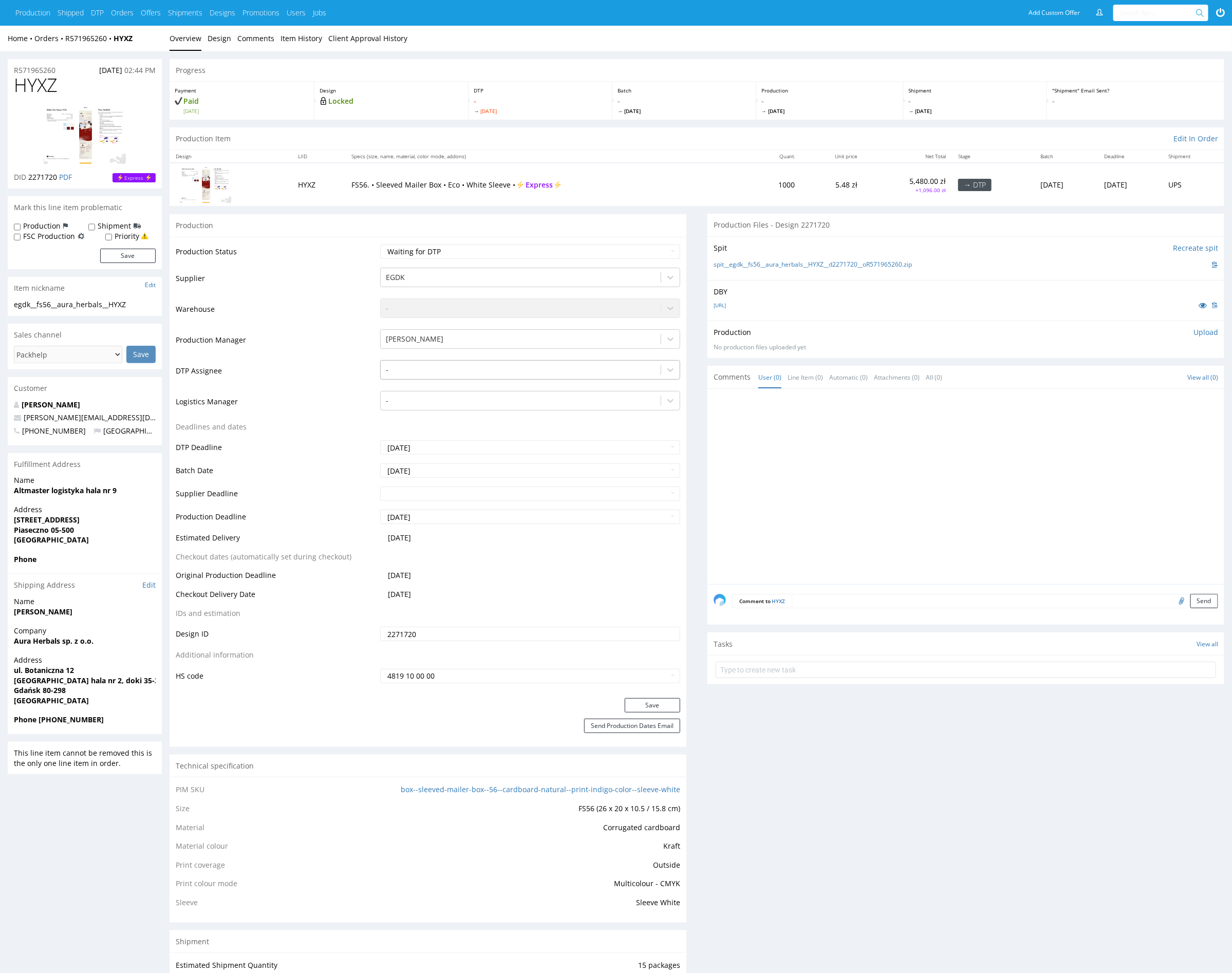
click at [393, 362] on div "-" at bounding box center [520, 370] width 280 height 16
type input "mark"
click at [476, 386] on div "Karol Markowski" at bounding box center [530, 390] width 300 height 19
click at [664, 701] on button "Save" at bounding box center [653, 706] width 56 height 15
click at [876, 494] on div at bounding box center [969, 490] width 511 height 189
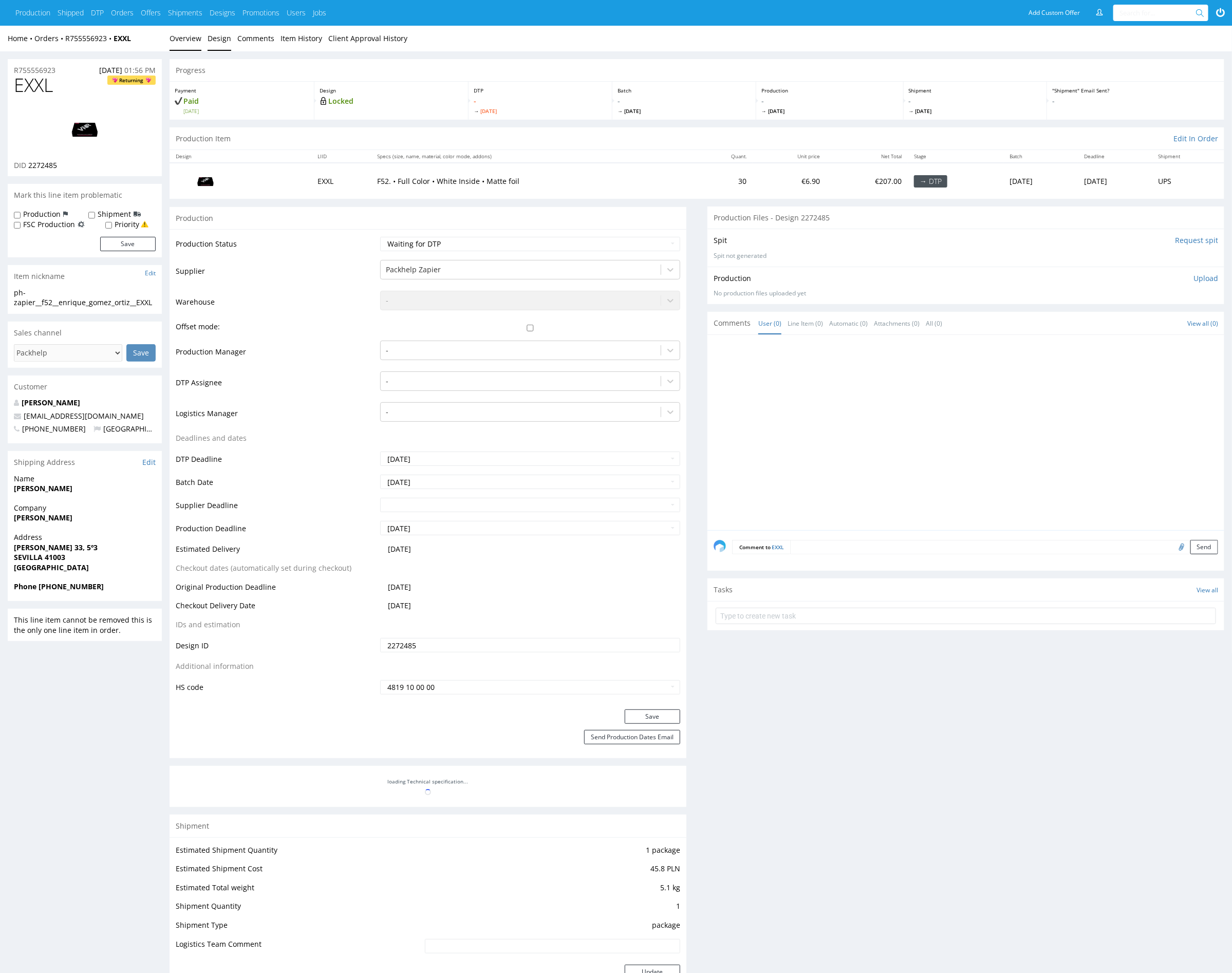
click at [220, 40] on link "Design" at bounding box center [219, 39] width 24 height 25
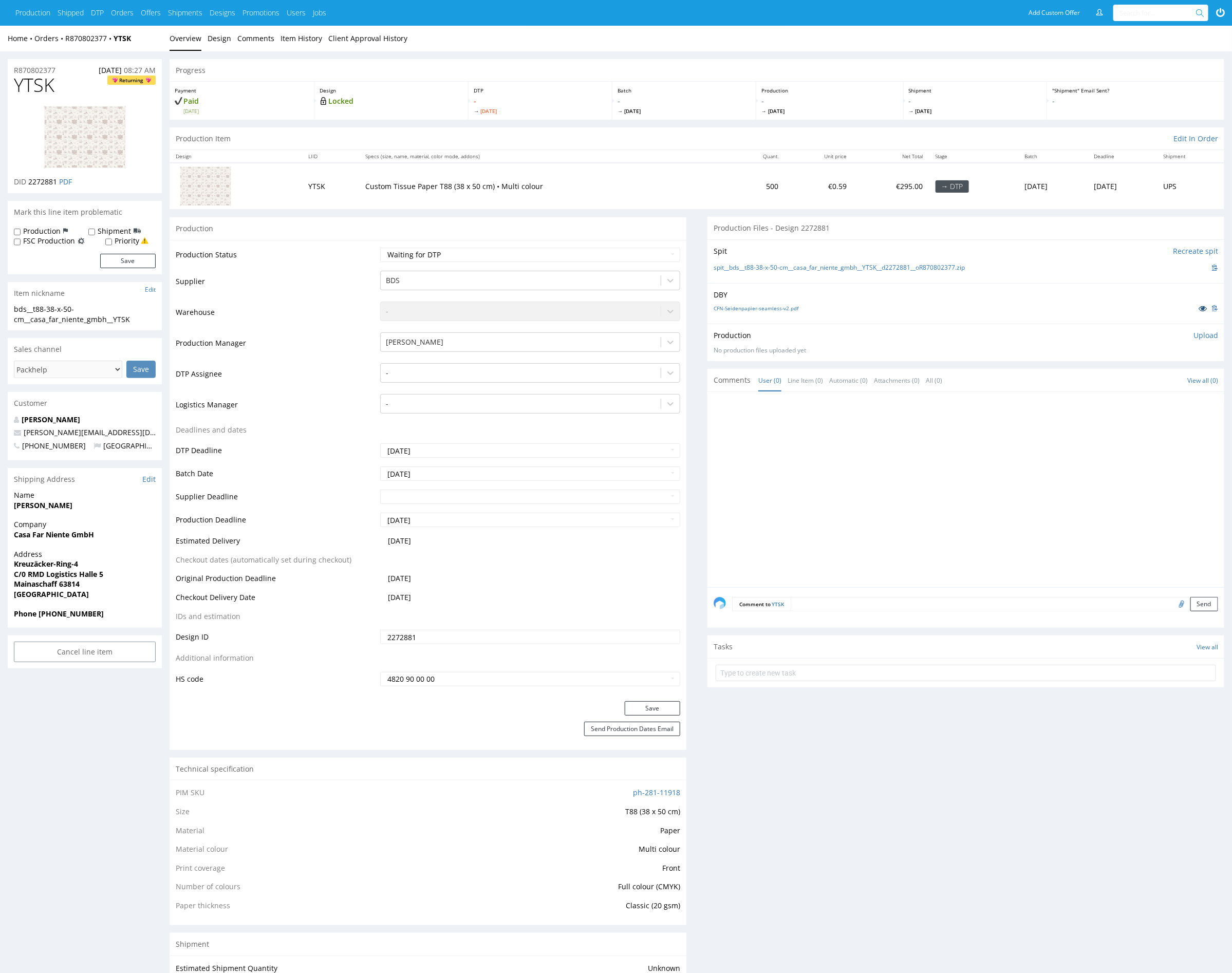
click at [1199, 308] on icon at bounding box center [1203, 308] width 8 height 7
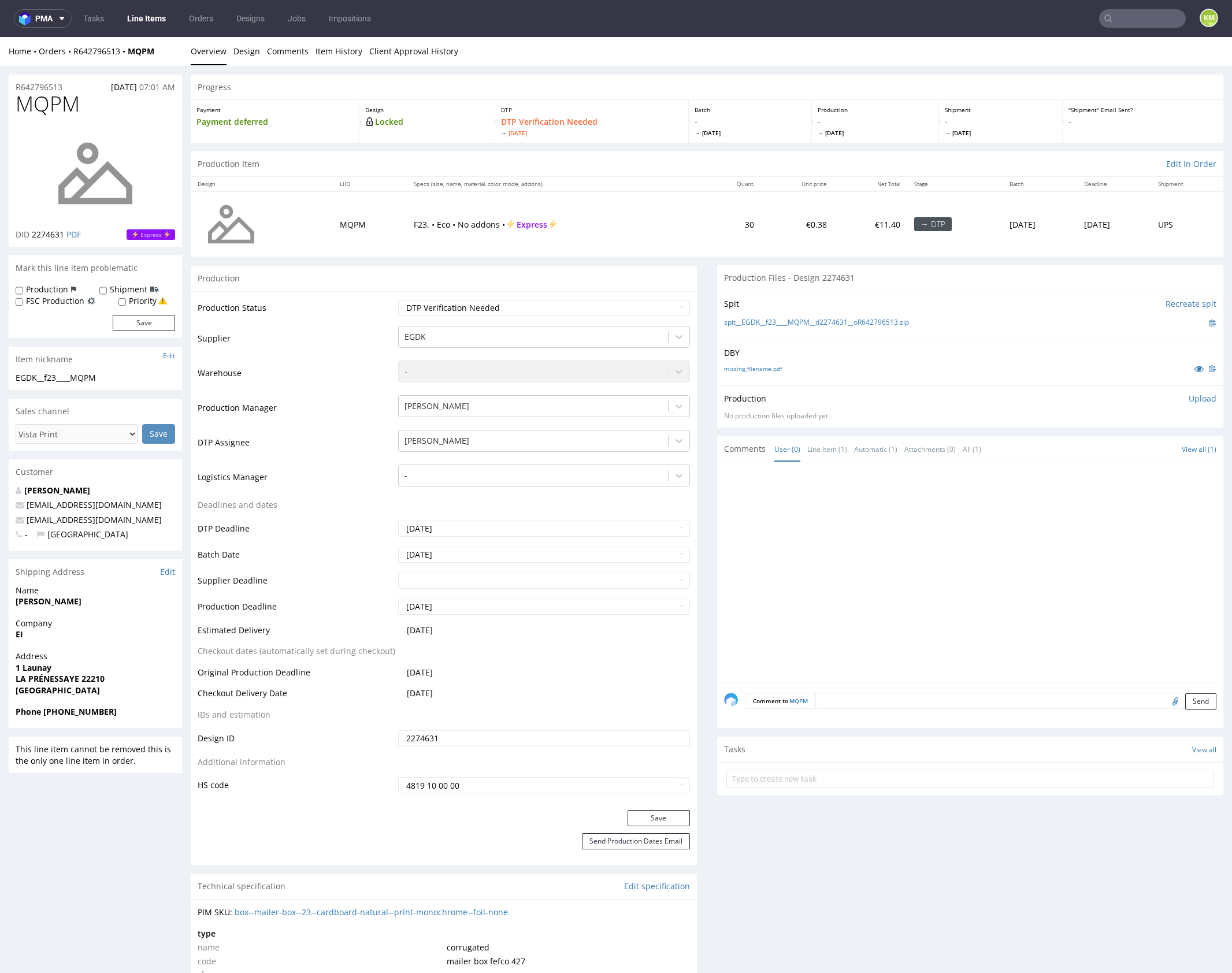
drag, startPoint x: 914, startPoint y: 520, endPoint x: 913, endPoint y: 514, distance: 6.1
click at [914, 518] on div at bounding box center [973, 575] width 499 height 213
click at [767, 367] on link "missing_filename.pdf" at bounding box center [752, 369] width 58 height 8
click at [827, 771] on input "text" at bounding box center [970, 779] width 488 height 18
click at [762, 779] on input "vista print to canceled" at bounding box center [970, 779] width 488 height 18
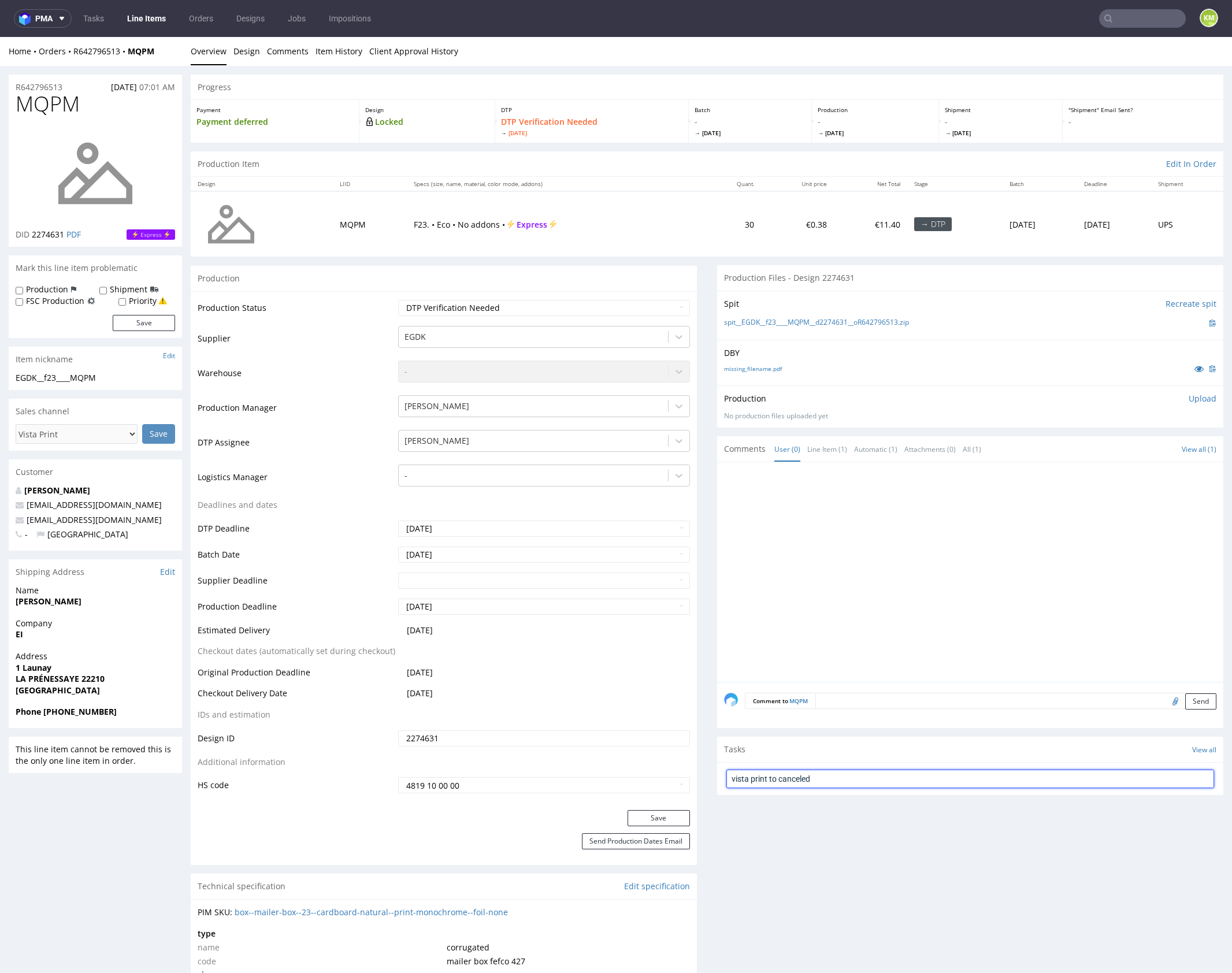
type input "vista print to canceled"
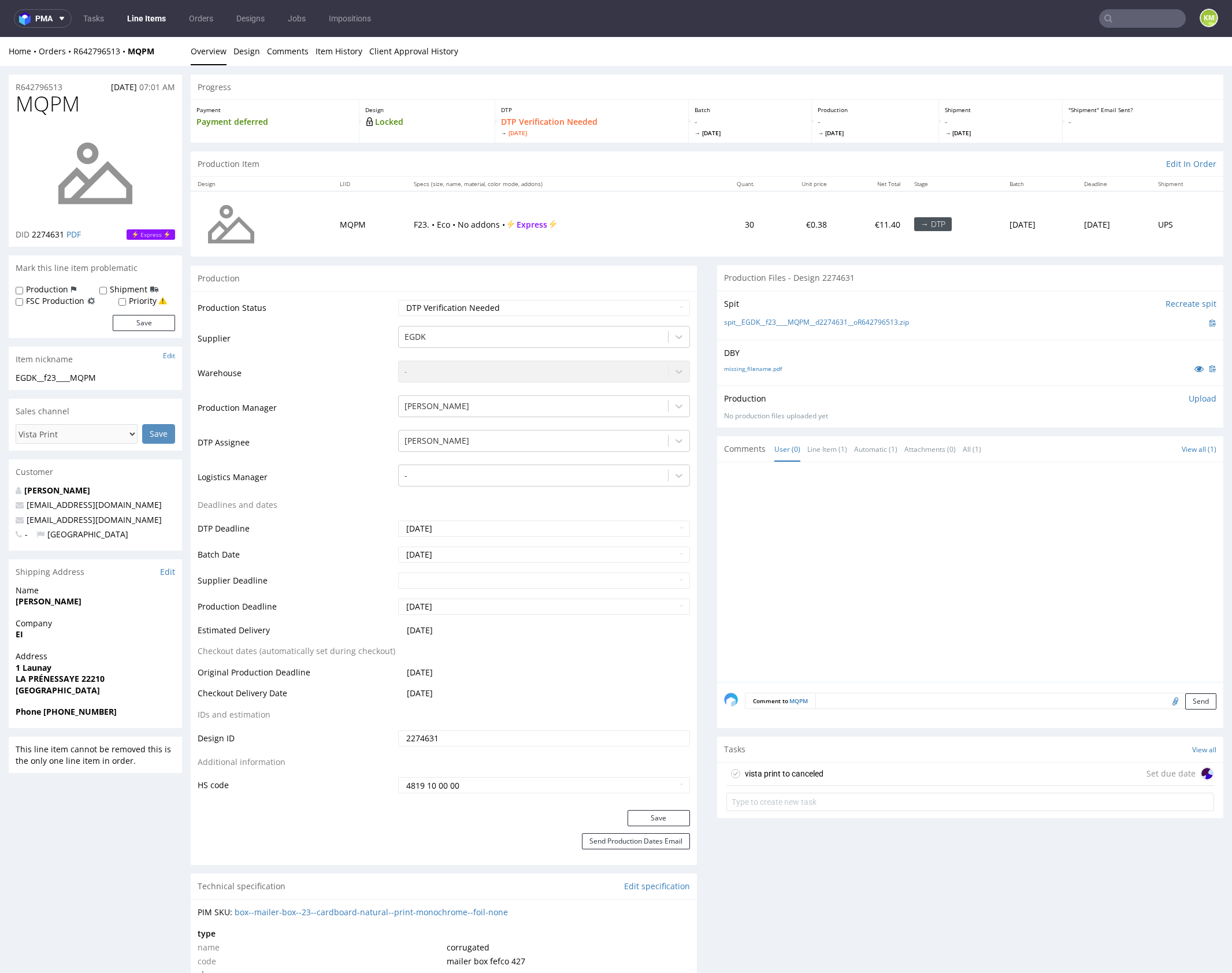
click at [557, 308] on select "Waiting for Artwork Waiting for Diecut Waiting for Mockup Waiting for DTP Waiti…" at bounding box center [544, 308] width 292 height 16
select select "dtp_issue"
click at [398, 300] on select "Waiting for Artwork Waiting for Diecut Waiting for Mockup Waiting for DTP Waiti…" at bounding box center [544, 308] width 292 height 16
click at [654, 816] on button "Save" at bounding box center [658, 818] width 63 height 16
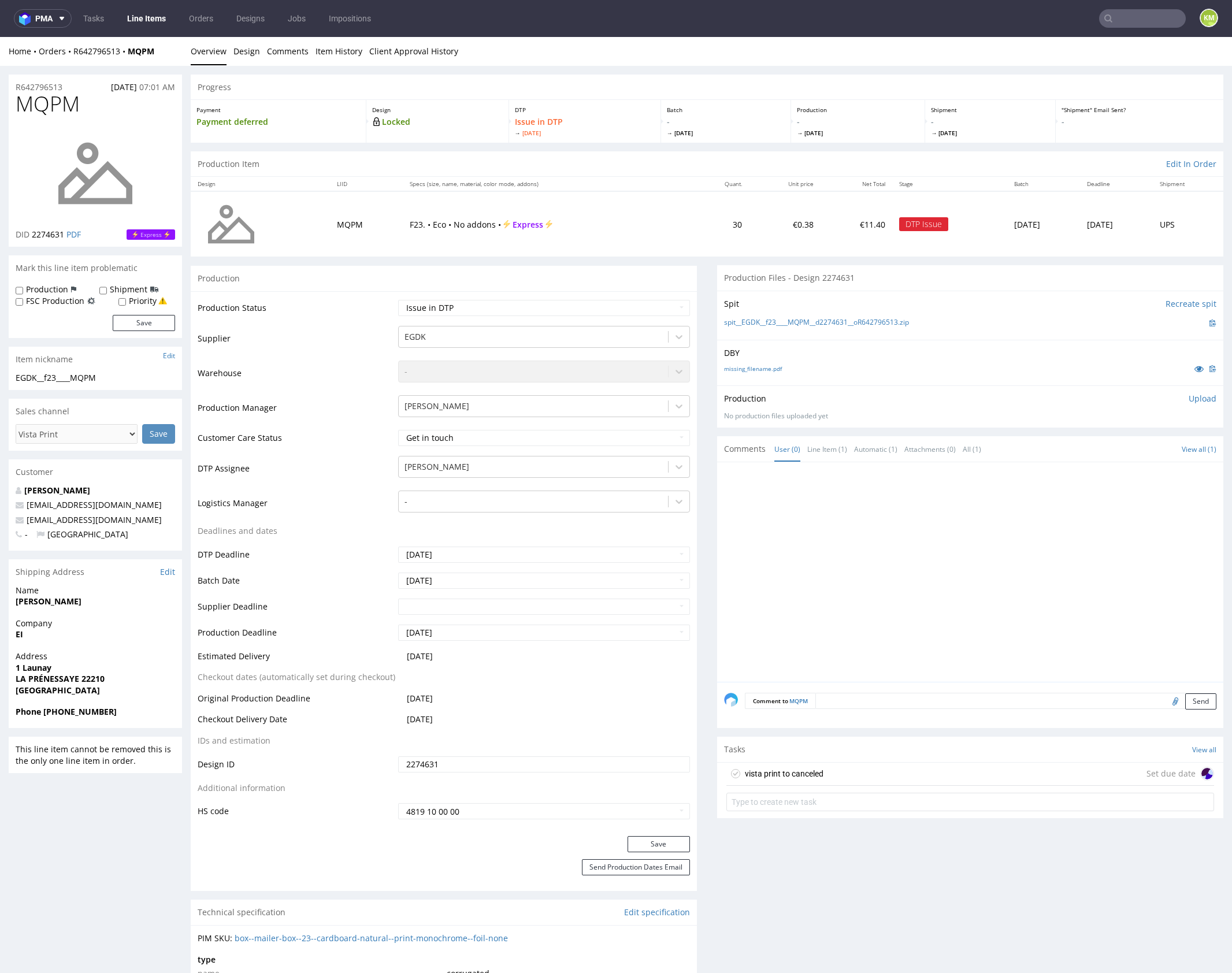
click at [836, 771] on div "vista print to canceled Set due date" at bounding box center [970, 774] width 488 height 23
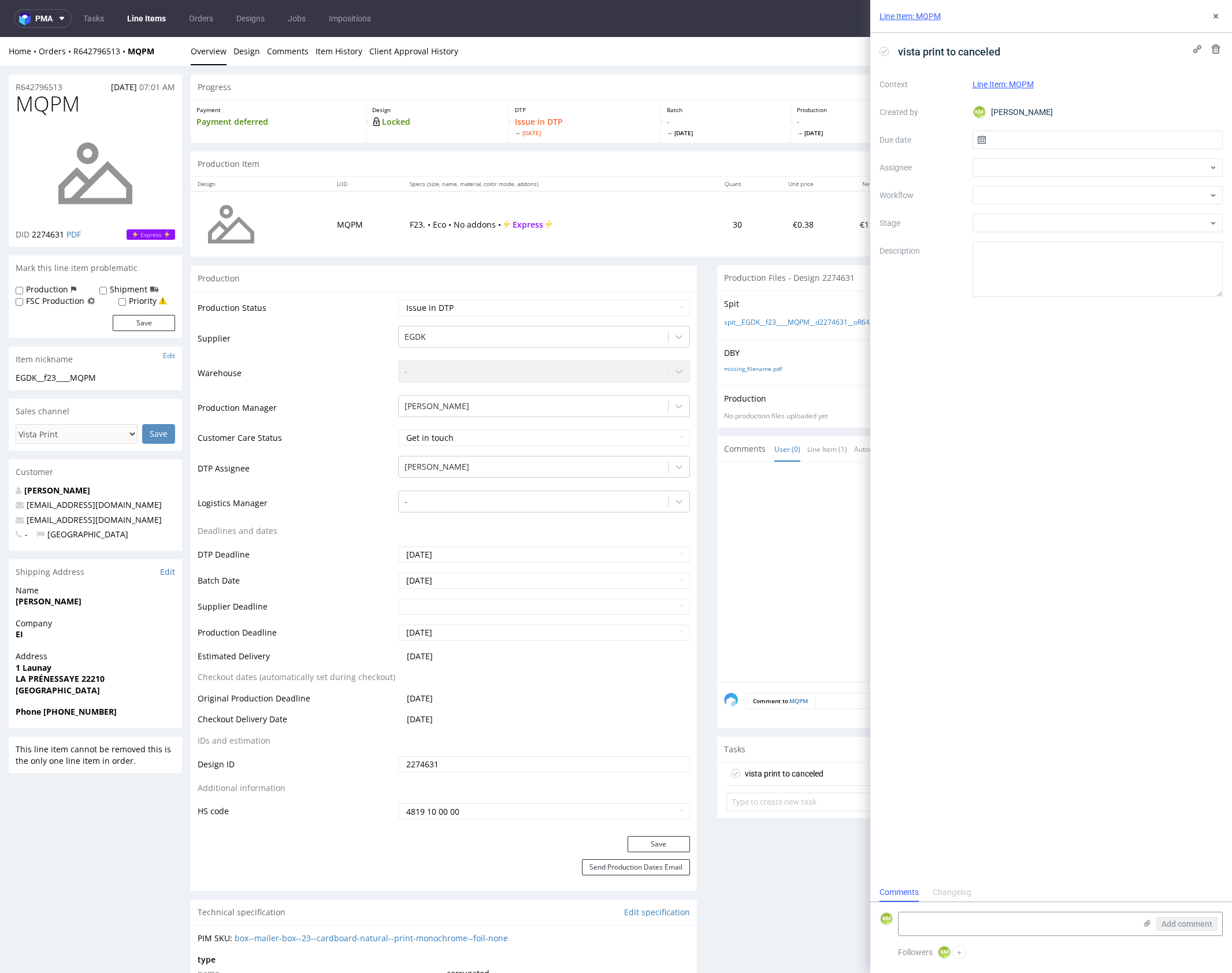
scroll to position [10, 0]
click at [1014, 917] on textarea at bounding box center [1017, 924] width 237 height 23
paste textarea "Submitted design is multicoloured, it’s not suitable for this type of product"
type textarea "Submitted design is multicoloured, it’s not suitable for this type of product"
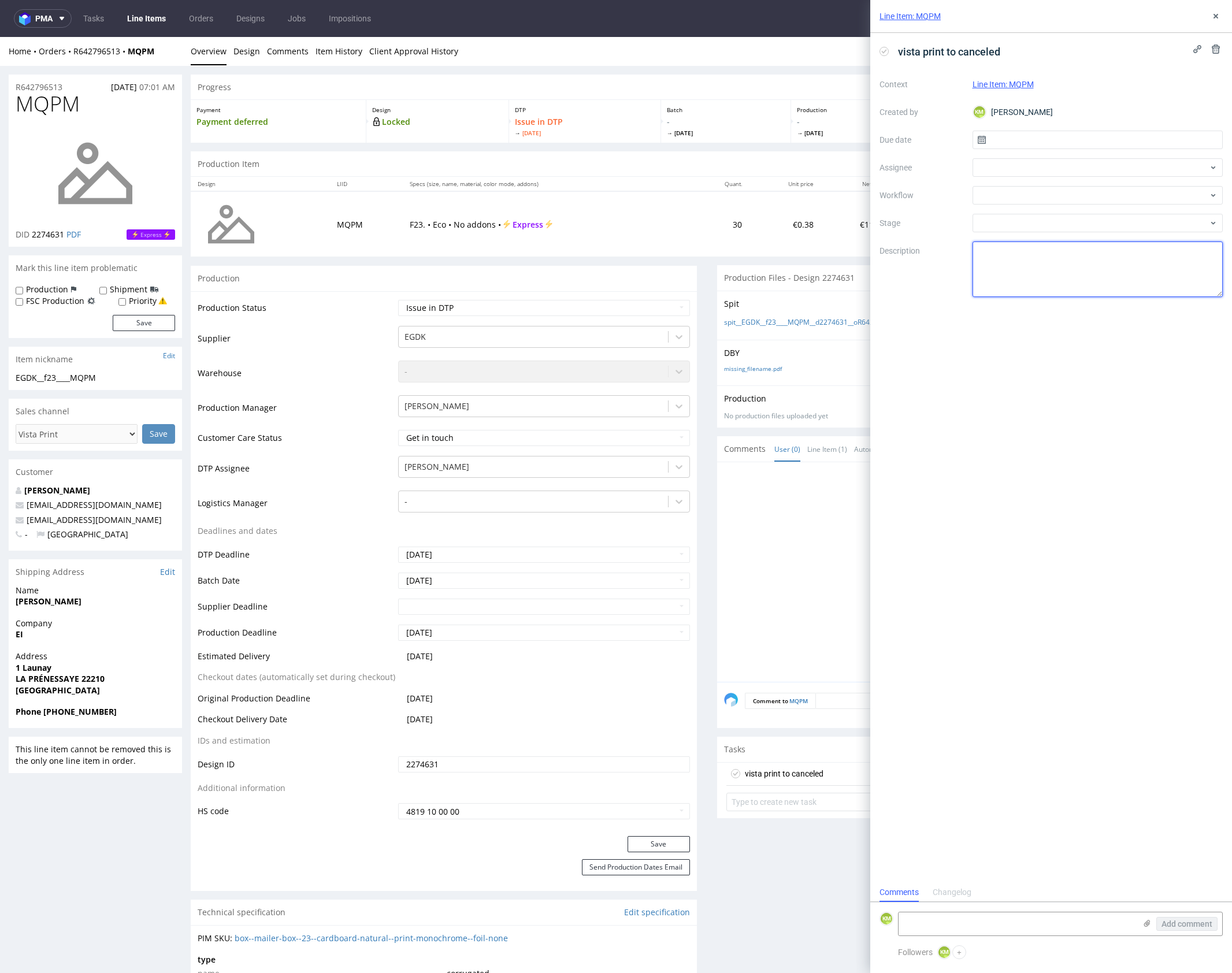
click at [1038, 280] on textarea at bounding box center [1097, 269] width 251 height 56
paste textarea "Submitted design is multicoloured, it’s not suitable for this type of product"
click at [1080, 276] on textarea "Submitted design is multicoloured, it’s not suitable for this type of product" at bounding box center [1097, 269] width 251 height 56
type textarea "Submitted design is multicoloured, it’s not suitable for this type of product"
click at [1021, 149] on div "Context Line Item: MQPM Created by KM Karol Markowski Due date Assignee Workflo…" at bounding box center [1051, 186] width 343 height 222
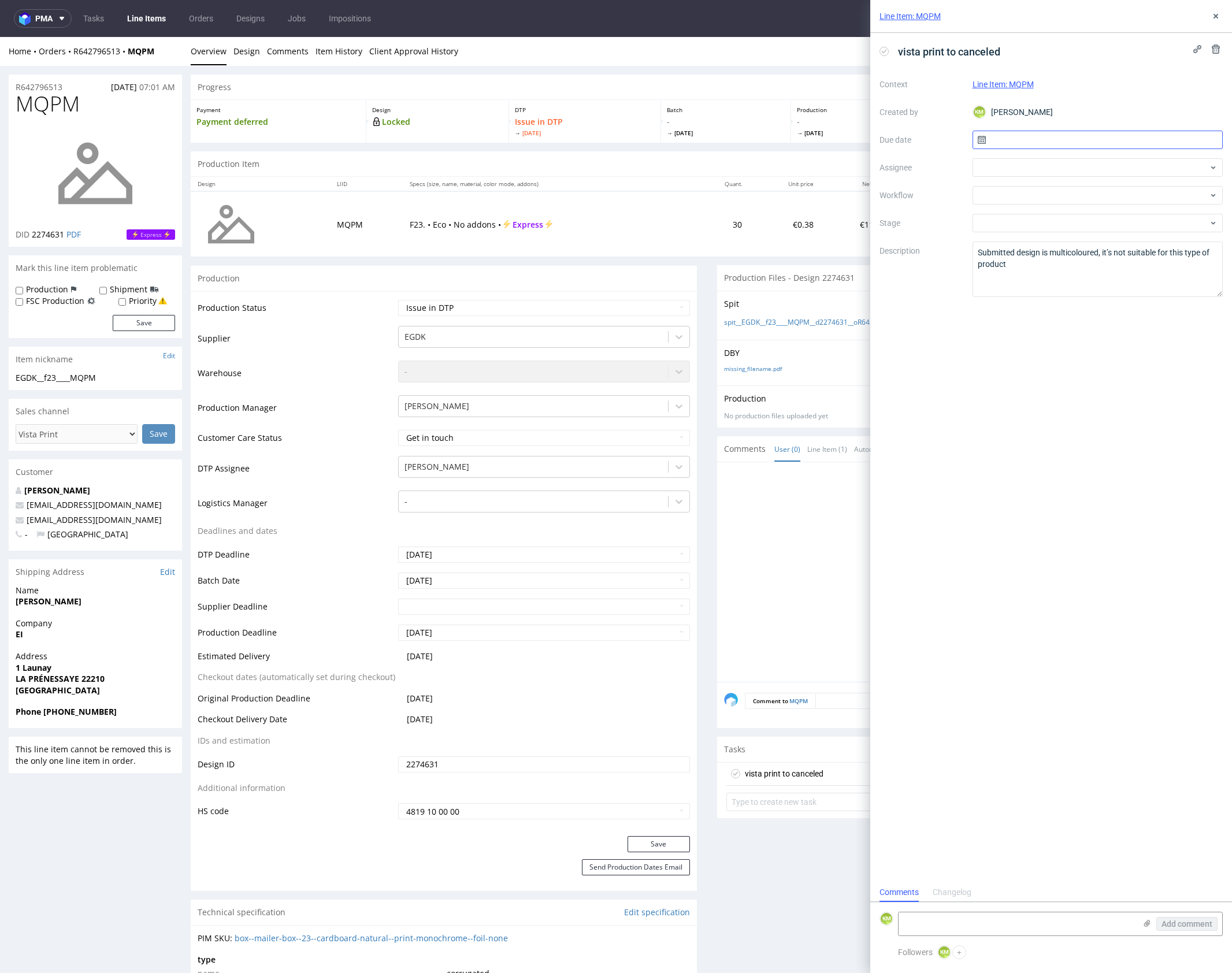
click at [1023, 144] on input "text" at bounding box center [1097, 139] width 251 height 18
click at [1064, 257] on span "13" at bounding box center [1061, 256] width 10 height 12
type input "[DATE]"
click at [1020, 166] on div at bounding box center [1097, 167] width 251 height 18
type input "leś"
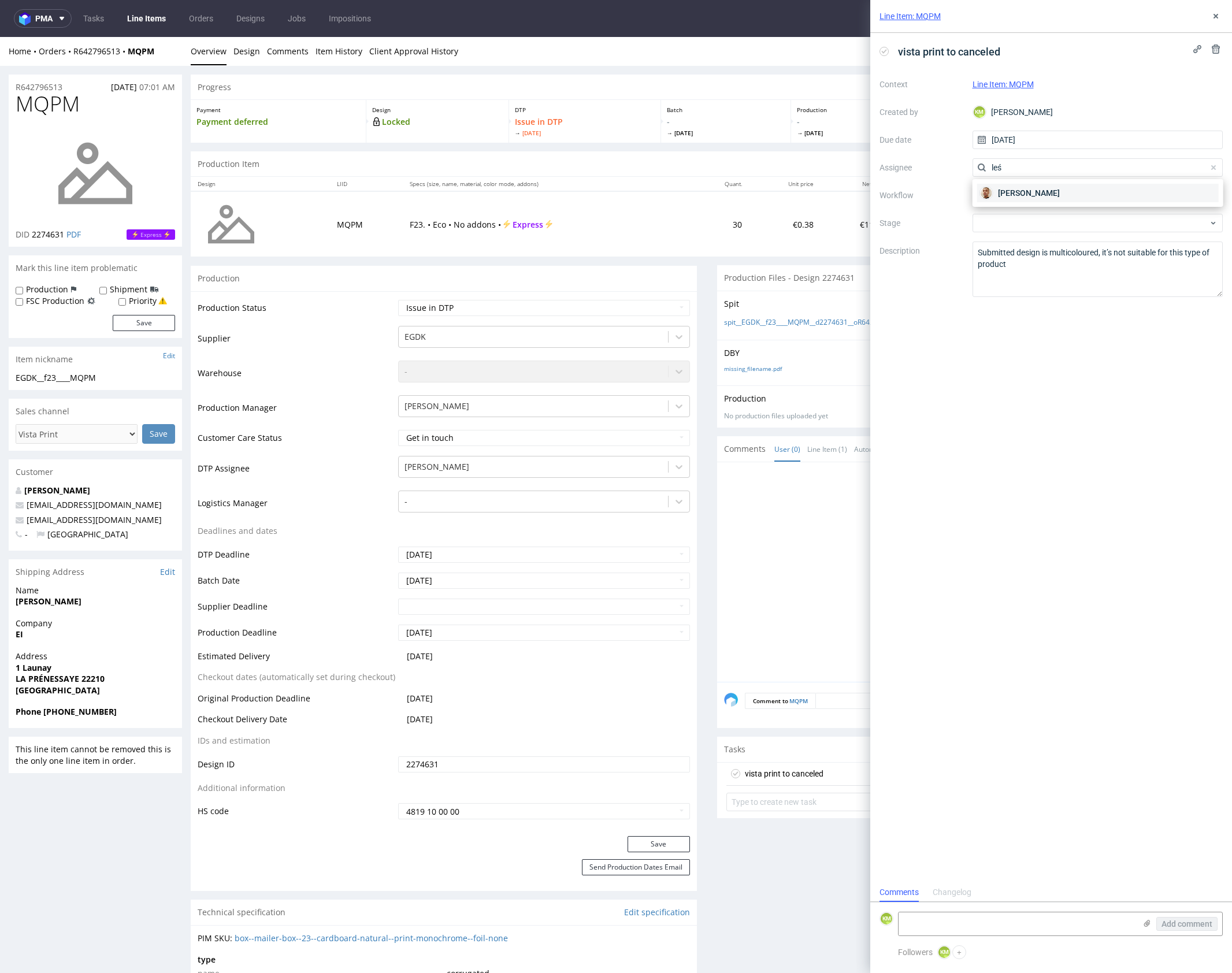
drag, startPoint x: 1025, startPoint y: 193, endPoint x: 1020, endPoint y: 198, distance: 7.1
click at [1025, 193] on span "Bartłomiej Leśniczuk" at bounding box center [1028, 192] width 62 height 12
click at [1018, 199] on div at bounding box center [1097, 195] width 251 height 18
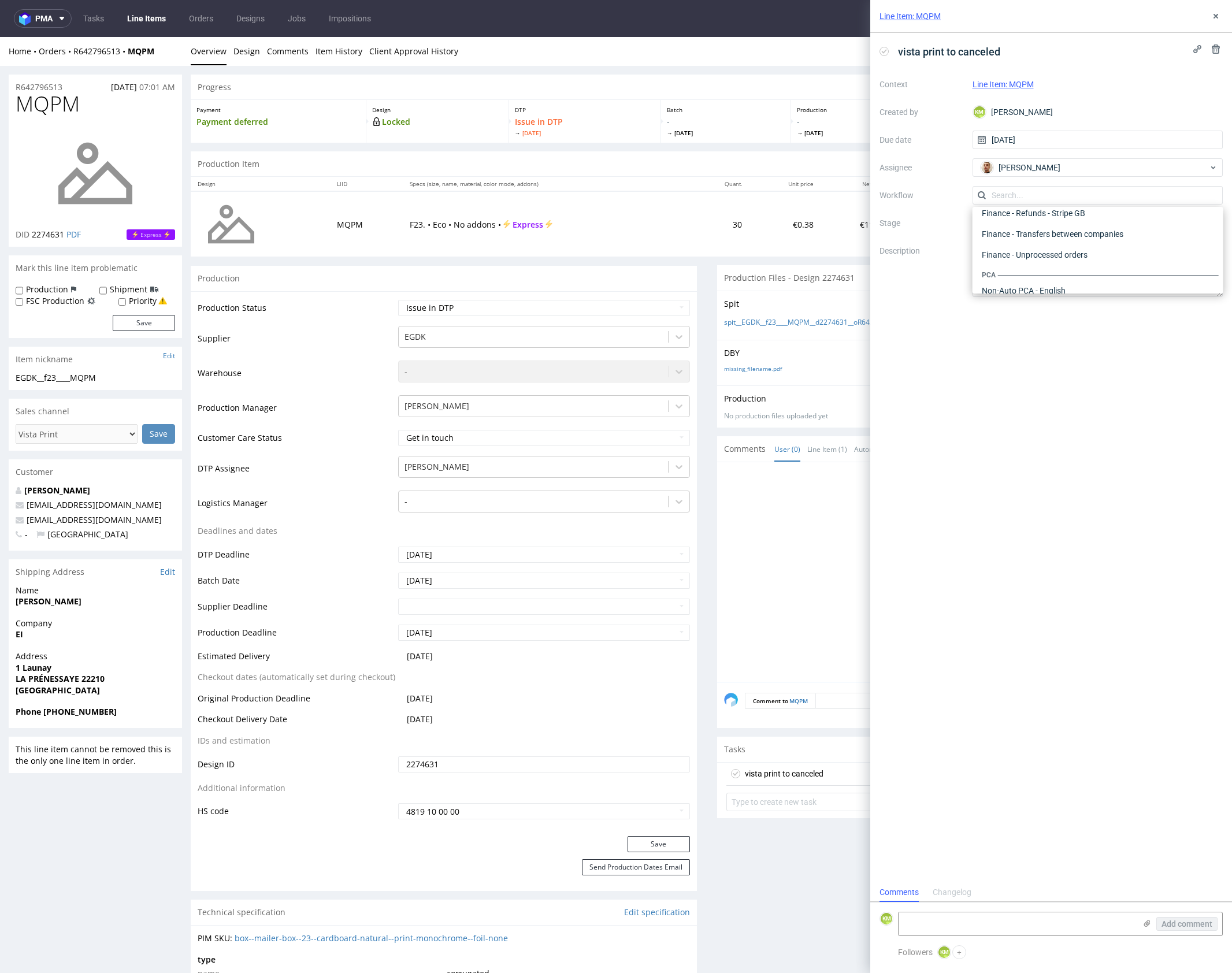
scroll to position [18, 0]
click at [1039, 234] on div "DTP - Issue" at bounding box center [1097, 240] width 241 height 21
click at [1061, 261] on textarea "Problem: Impact: What is needed?:" at bounding box center [1097, 269] width 251 height 56
paste textarea "Submitted design is multicoloured, it’s not suitable for this type of product"
click at [1076, 274] on textarea "Problem: Impact: What is needed?:" at bounding box center [1097, 269] width 251 height 56
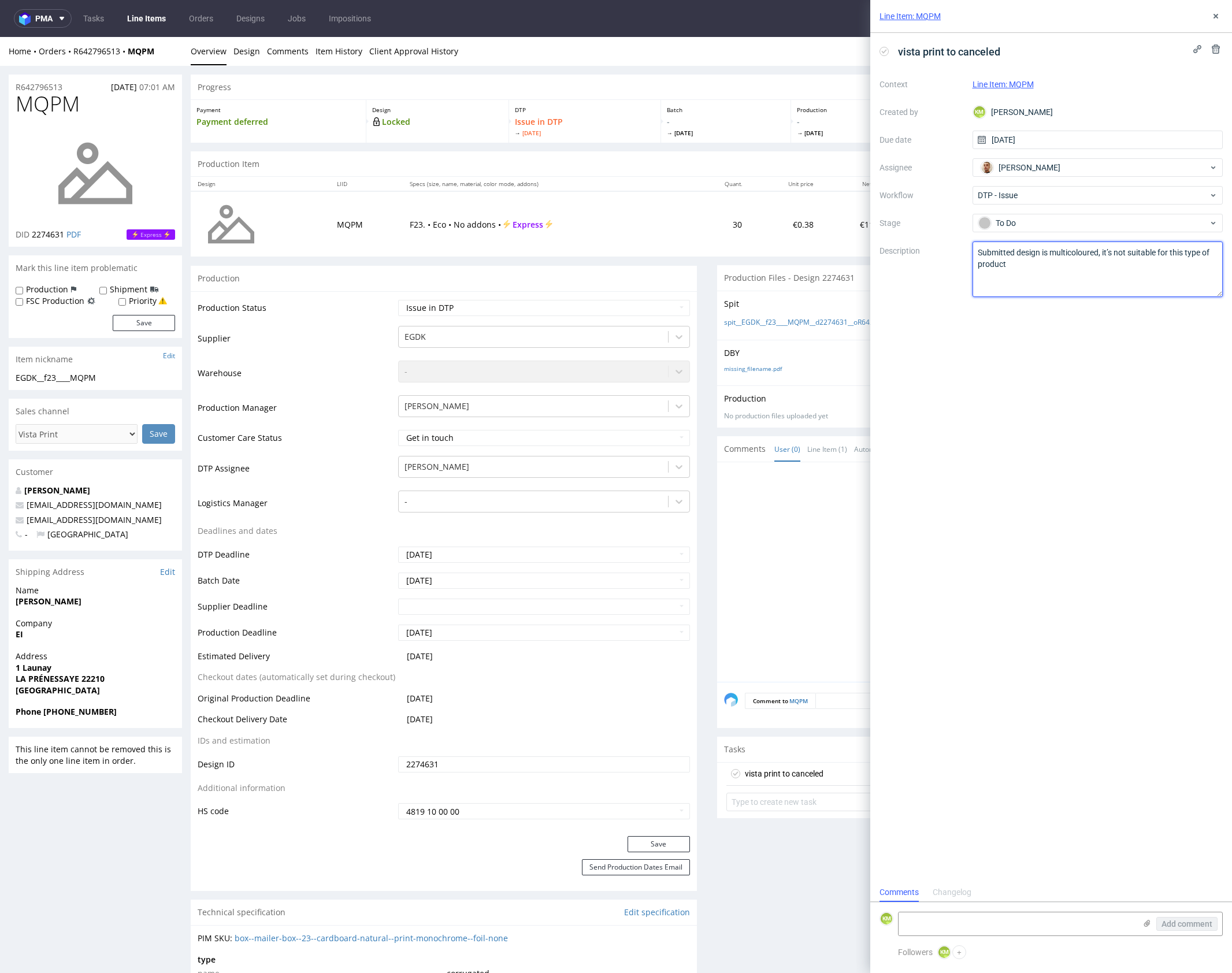
type textarea "Submitted design is multicoloured, it’s not suitable for this type of product"
click at [1095, 395] on div "vista print to canceled Context Line Item: MQPM Created by KM Karol Markowski D…" at bounding box center [1051, 457] width 362 height 850
click at [1214, 18] on use at bounding box center [1216, 16] width 5 height 5
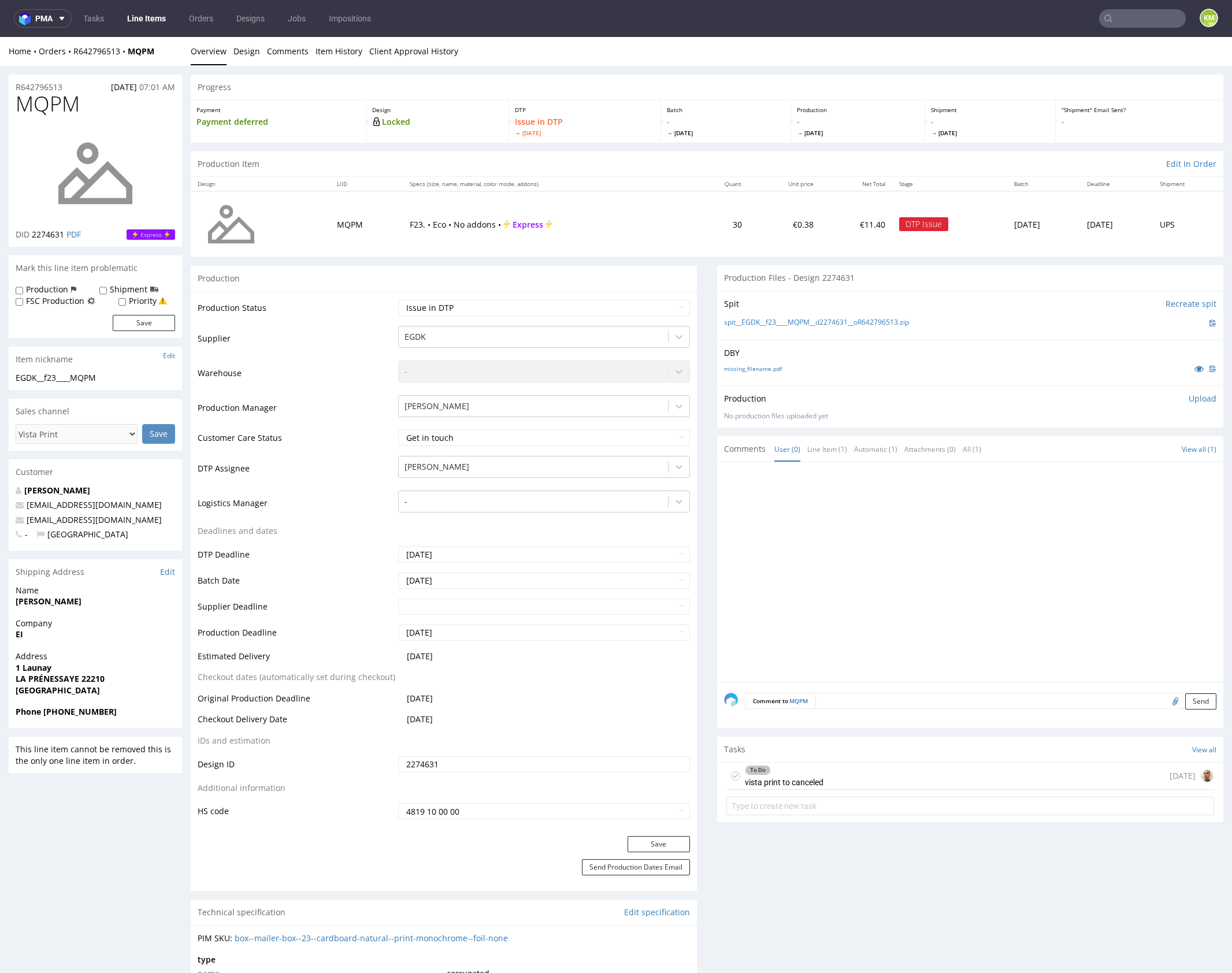
click at [793, 618] on div at bounding box center [973, 575] width 499 height 213
click at [843, 556] on div at bounding box center [973, 575] width 499 height 213
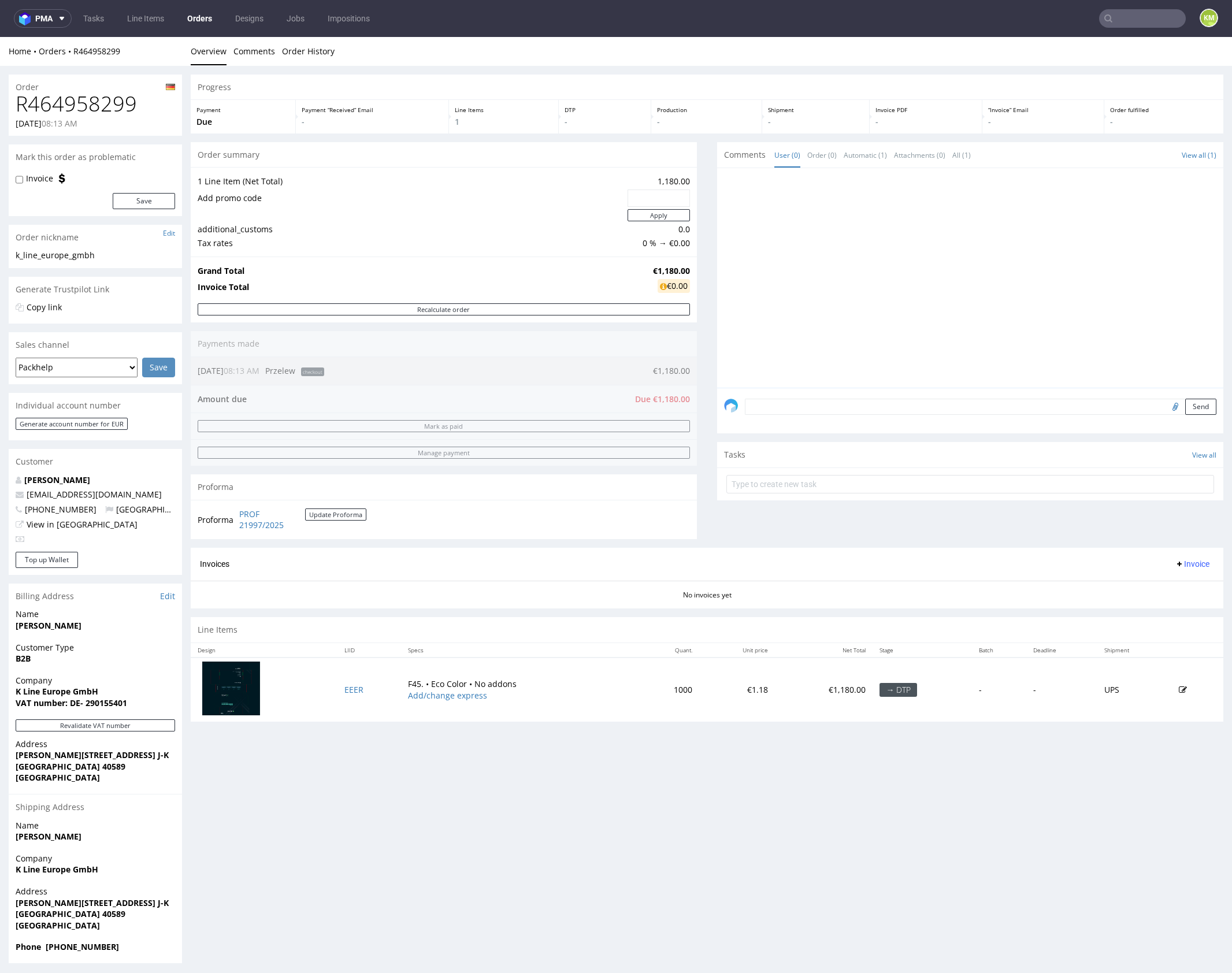
drag, startPoint x: 428, startPoint y: 767, endPoint x: 418, endPoint y: 739, distance: 29.7
click at [424, 755] on div "Progress Payment Due Payment “Received” Email - Line Items 1 DTP - Production -…" at bounding box center [707, 519] width 1032 height 889
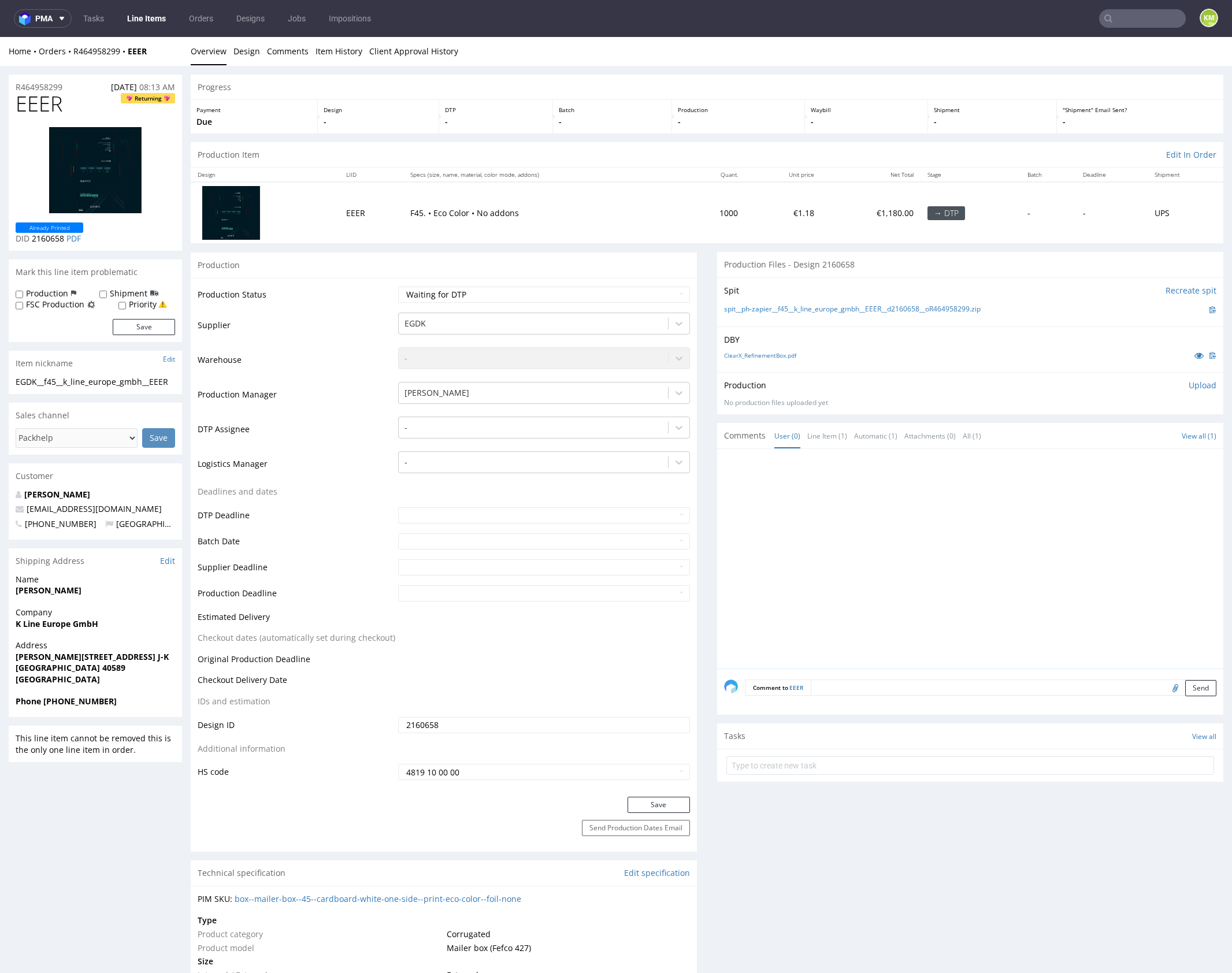
click at [764, 600] on div at bounding box center [973, 562] width 499 height 213
click at [239, 56] on link "Design" at bounding box center [247, 51] width 27 height 29
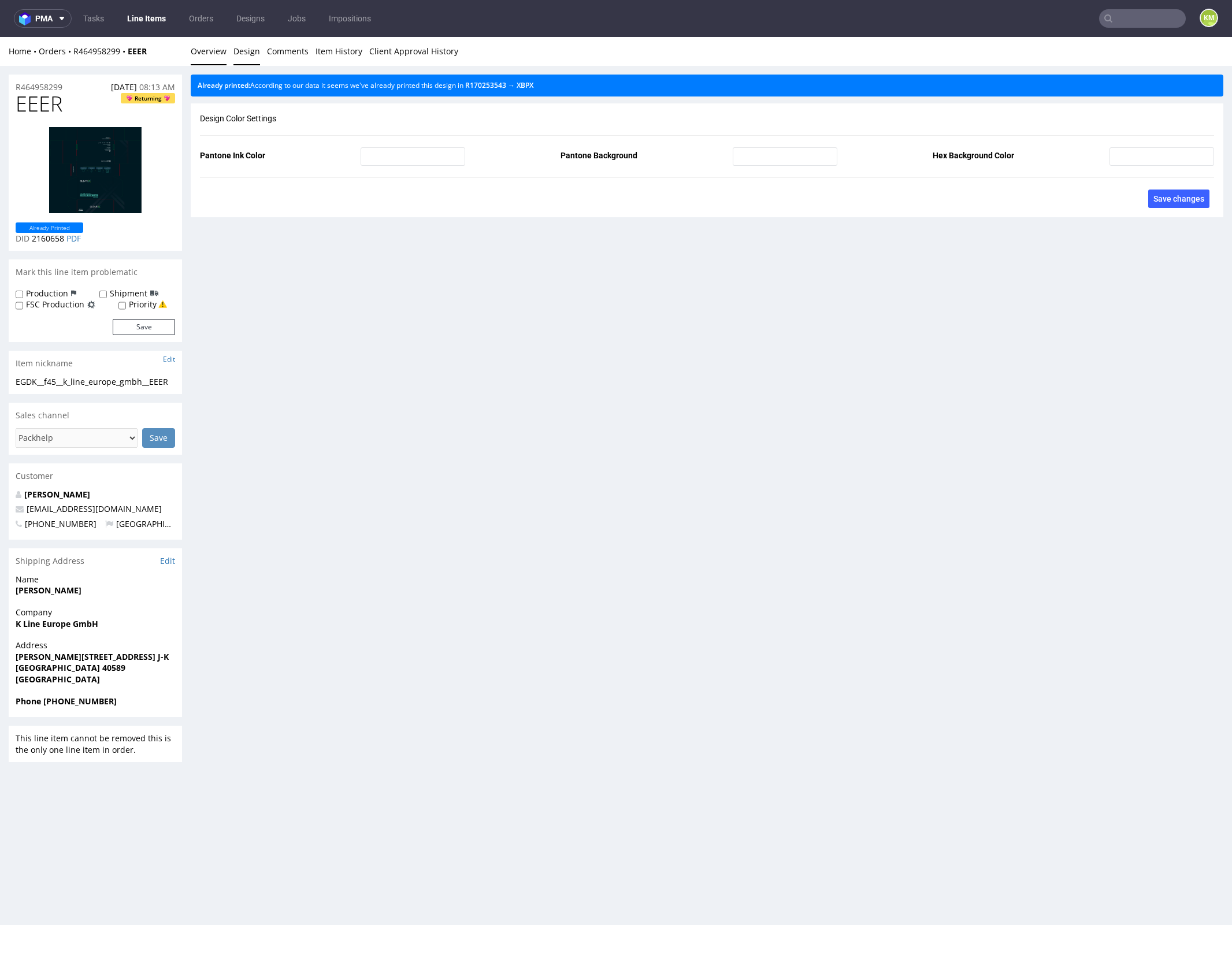
click at [207, 56] on link "Overview" at bounding box center [209, 51] width 36 height 29
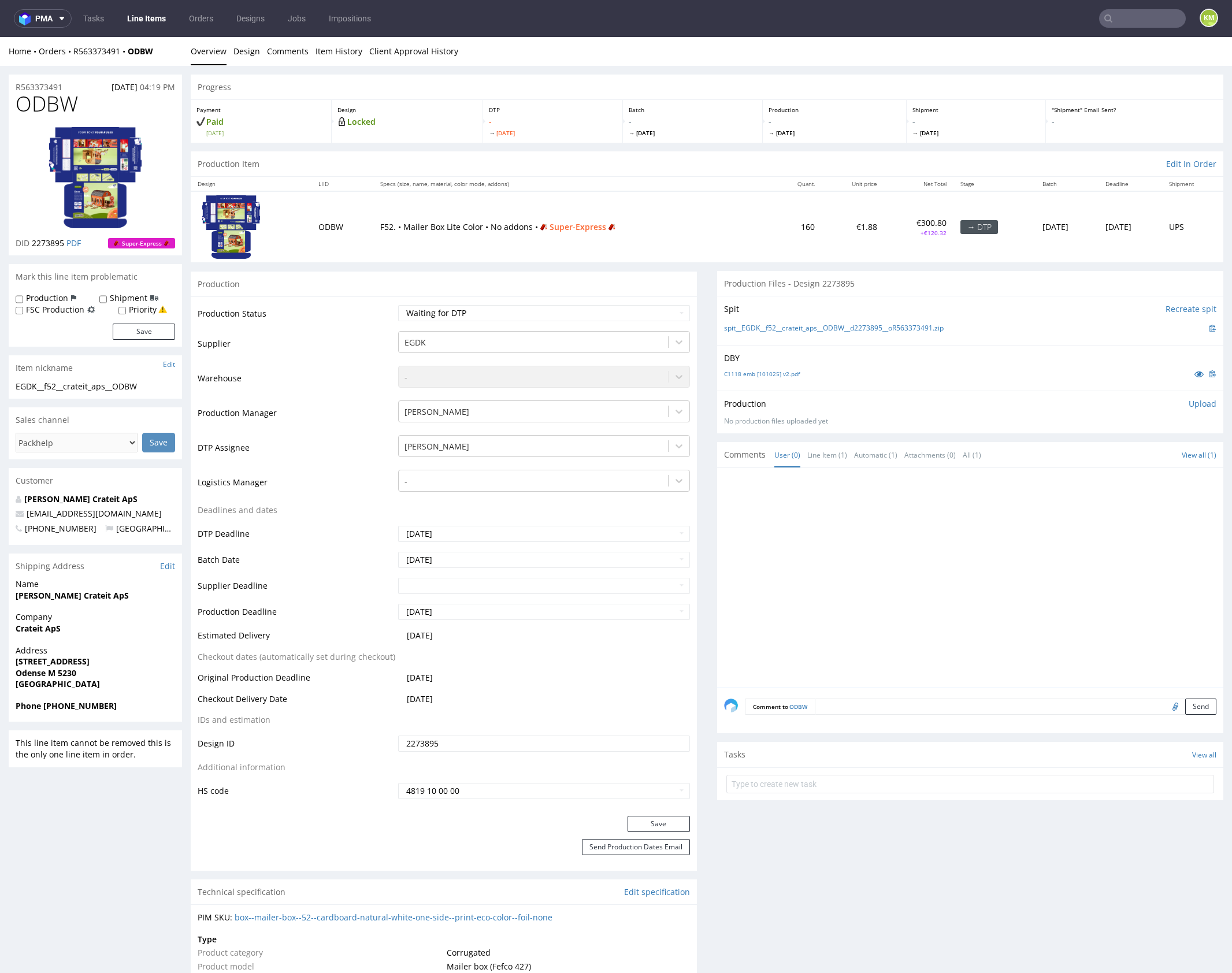
click at [892, 592] on div at bounding box center [973, 581] width 499 height 213
drag, startPoint x: 892, startPoint y: 592, endPoint x: 873, endPoint y: 478, distance: 115.6
click at [892, 592] on div at bounding box center [973, 581] width 499 height 213
click at [784, 376] on link "C1118 emb [101025] v2.pdf" at bounding box center [761, 374] width 75 height 8
click at [841, 578] on div at bounding box center [973, 581] width 499 height 213
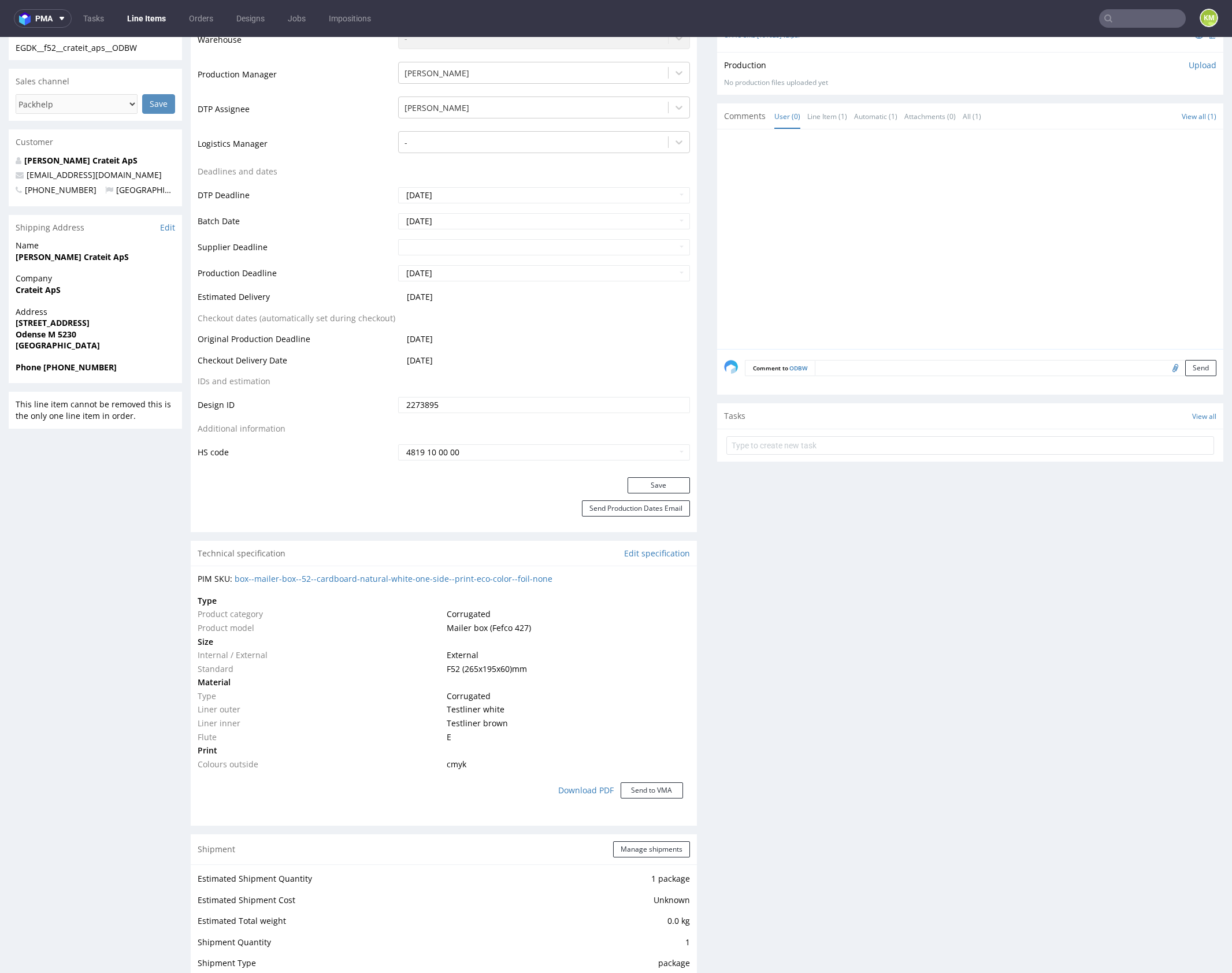
scroll to position [345, 0]
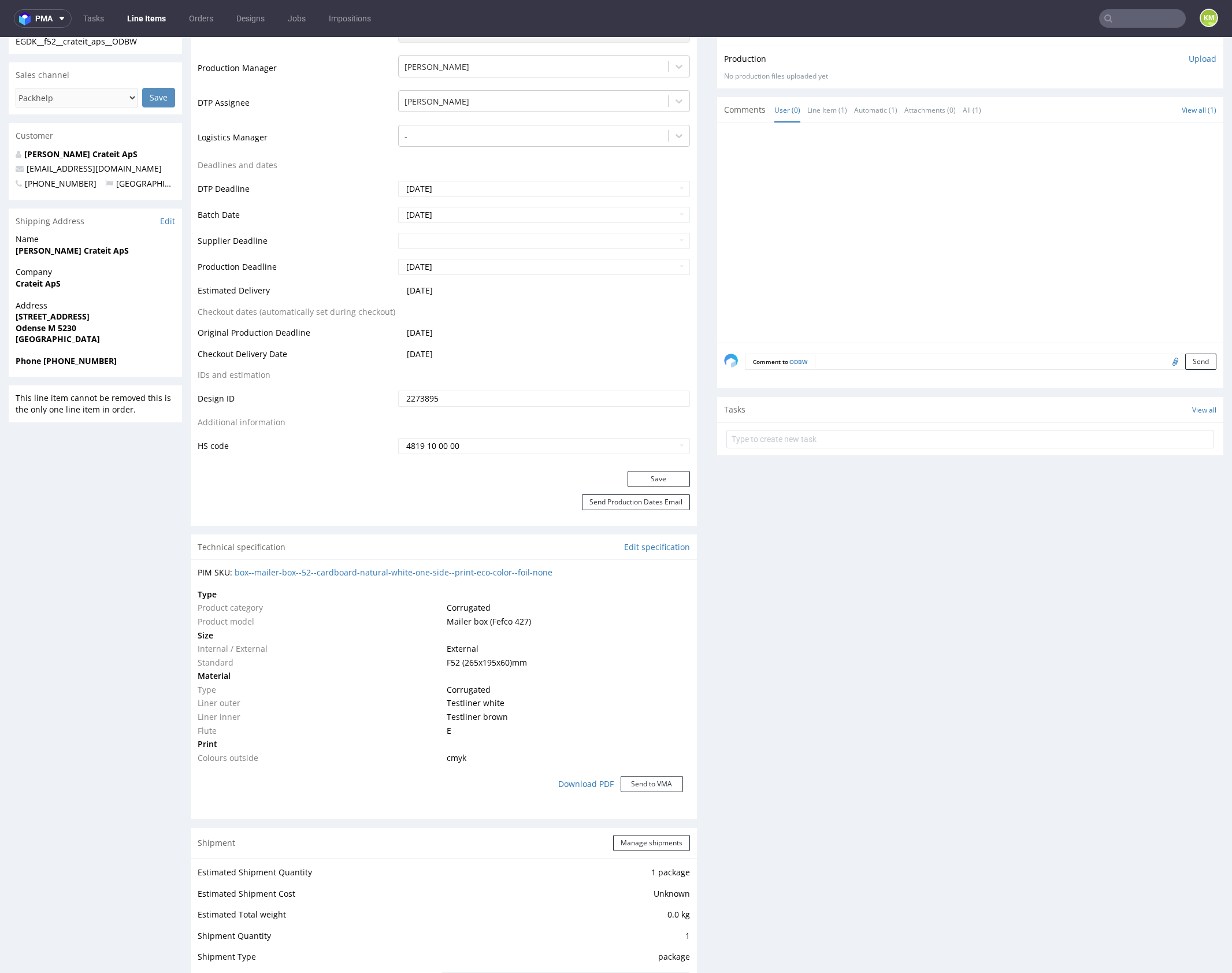
drag, startPoint x: 787, startPoint y: 585, endPoint x: 787, endPoint y: 592, distance: 7.0
click at [788, 588] on div "Production Files - Design 2273895 Spit Recreate spit spit__EGDK__f52__crateit_a…" at bounding box center [970, 787] width 506 height 1722
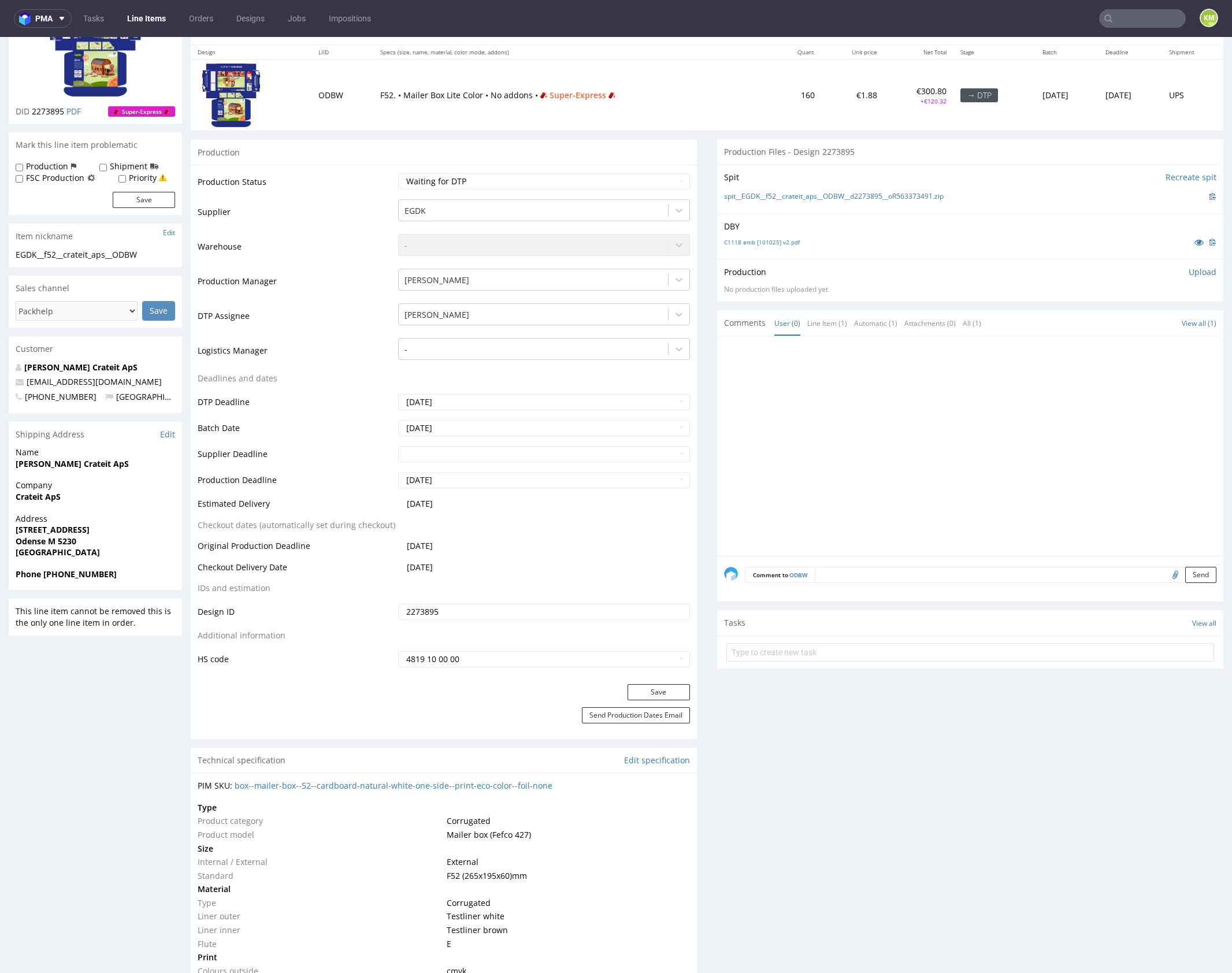
scroll to position [0, 0]
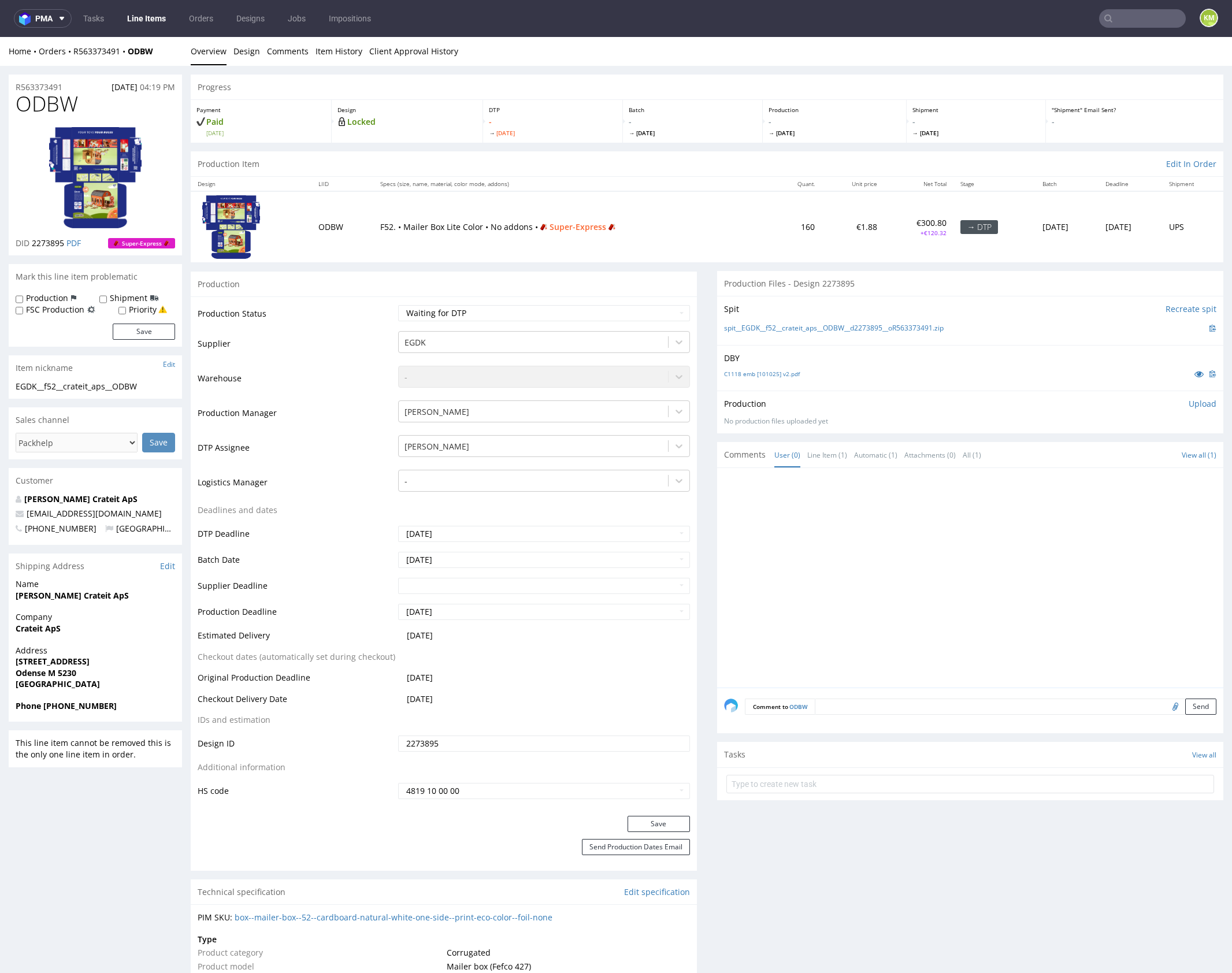
drag, startPoint x: 824, startPoint y: 597, endPoint x: 830, endPoint y: 593, distance: 7.2
click at [824, 597] on div at bounding box center [973, 581] width 499 height 213
click at [804, 540] on div at bounding box center [973, 581] width 499 height 213
drag, startPoint x: 420, startPoint y: 226, endPoint x: 453, endPoint y: 227, distance: 33.0
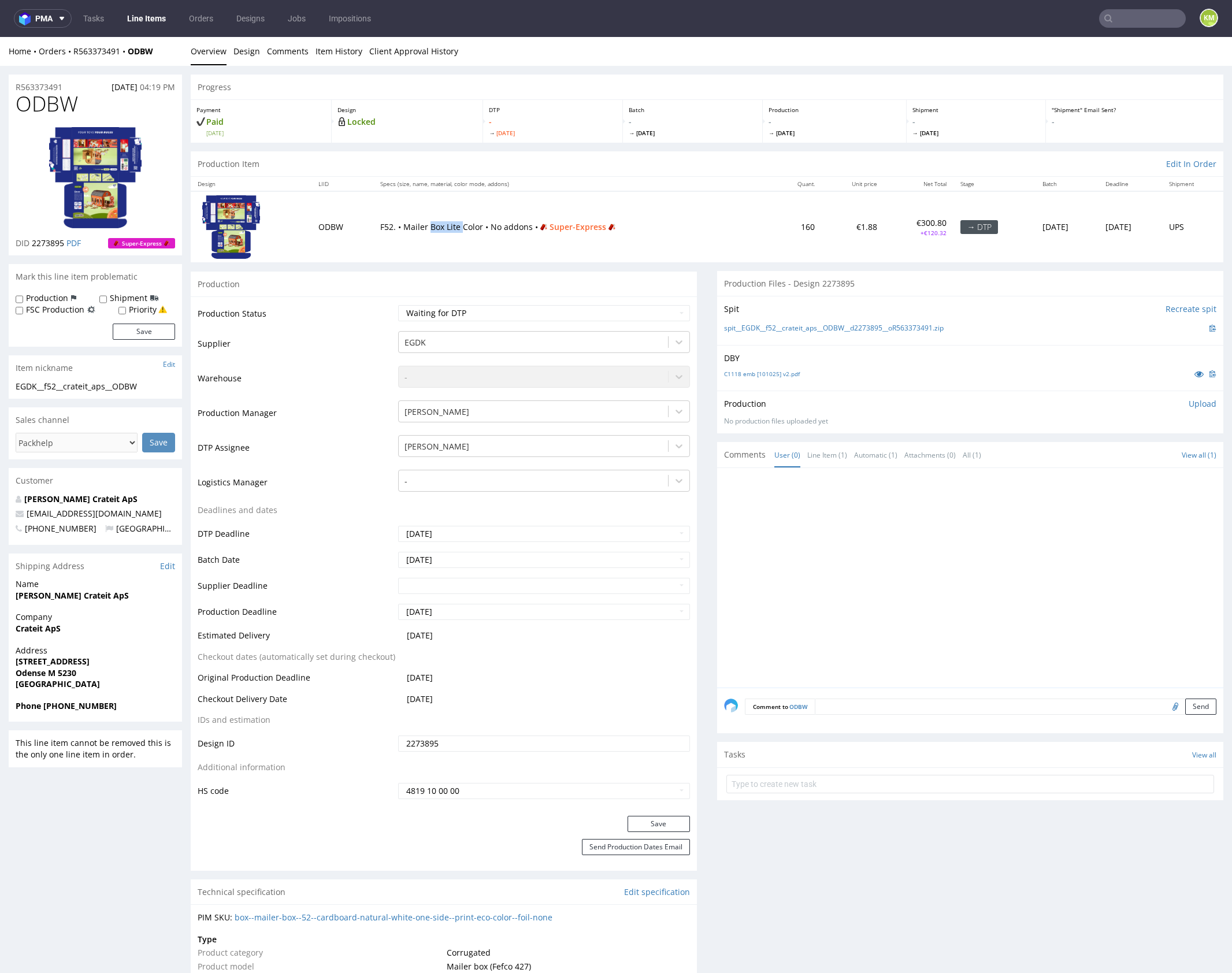
click at [453, 227] on p "F52. • Mailer Box Lite Color • No addons • Super-Express" at bounding box center [572, 227] width 385 height 12
click at [816, 779] on input "text" at bounding box center [970, 783] width 488 height 18
type input "issue super express"
click at [805, 774] on div "issue super express" at bounding box center [779, 779] width 70 height 14
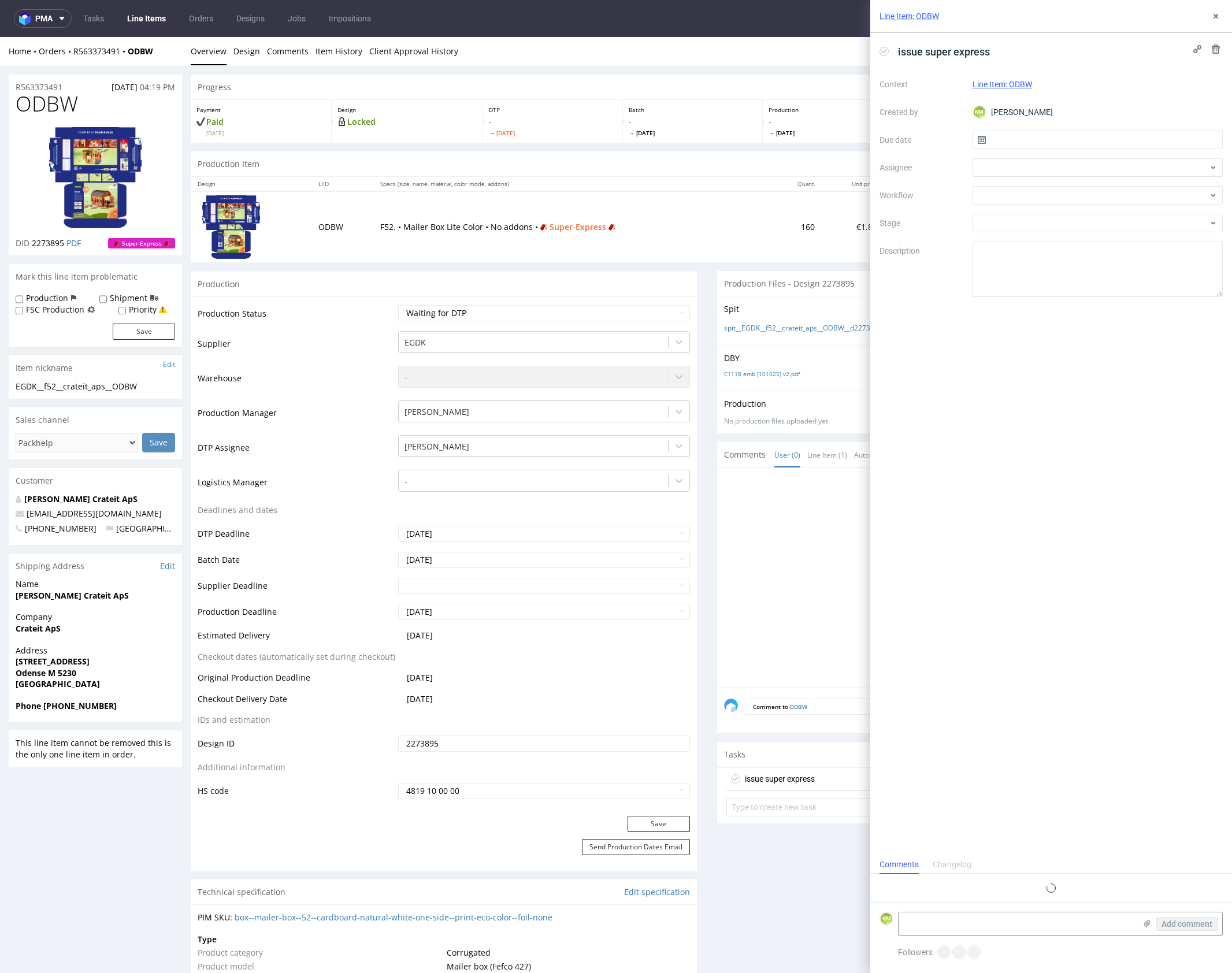
scroll to position [10, 0]
click at [1053, 141] on input "text" at bounding box center [1097, 139] width 251 height 18
click at [1065, 256] on button "13" at bounding box center [1060, 256] width 18 height 18
type input "13/10/2025"
click at [1012, 198] on div at bounding box center [1097, 195] width 251 height 18
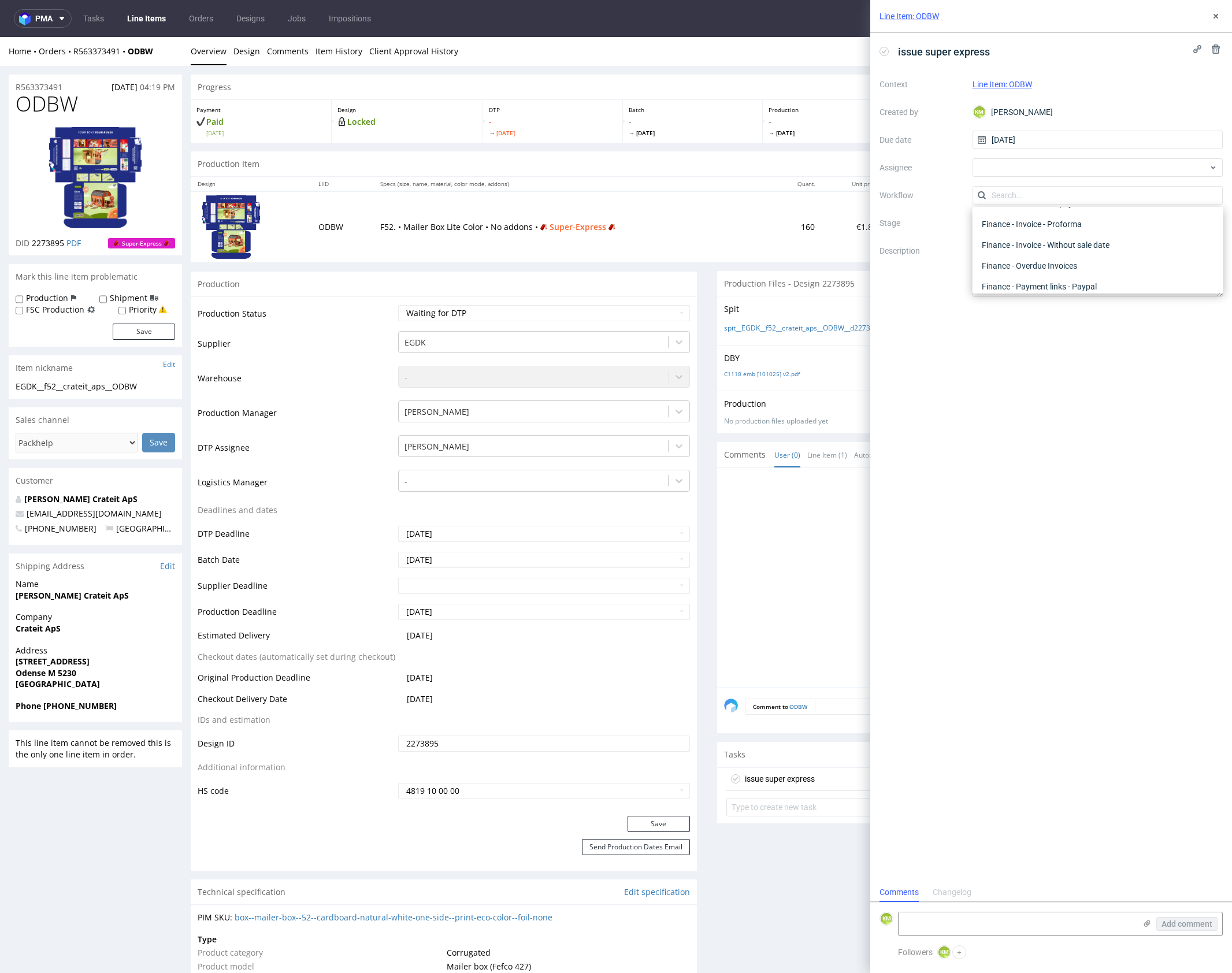
scroll to position [0, 0]
click at [1039, 254] on div "DTP - Issue" at bounding box center [1097, 258] width 241 height 21
click at [1045, 270] on textarea "Problem: Impact: What is needed?:" at bounding box center [1097, 269] width 251 height 56
paste textarea "A few issues came up with this project, but first of all, the design features f…"
type textarea "A few issues came up with this project, but first of all, the design features f…"
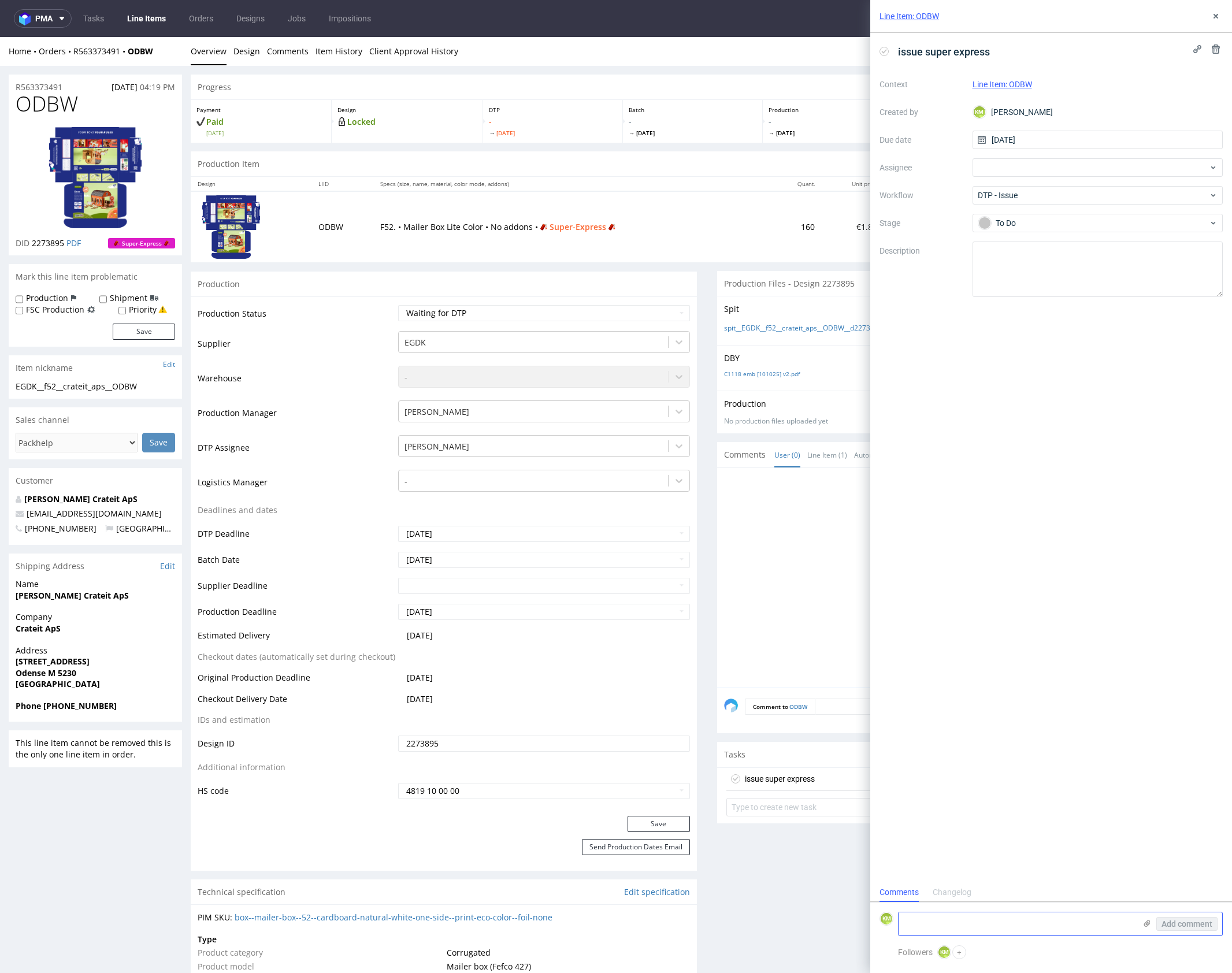
click at [1006, 921] on textarea at bounding box center [1017, 924] width 237 height 23
paste textarea "A few issues came up with this project, but first of all, the design features f…"
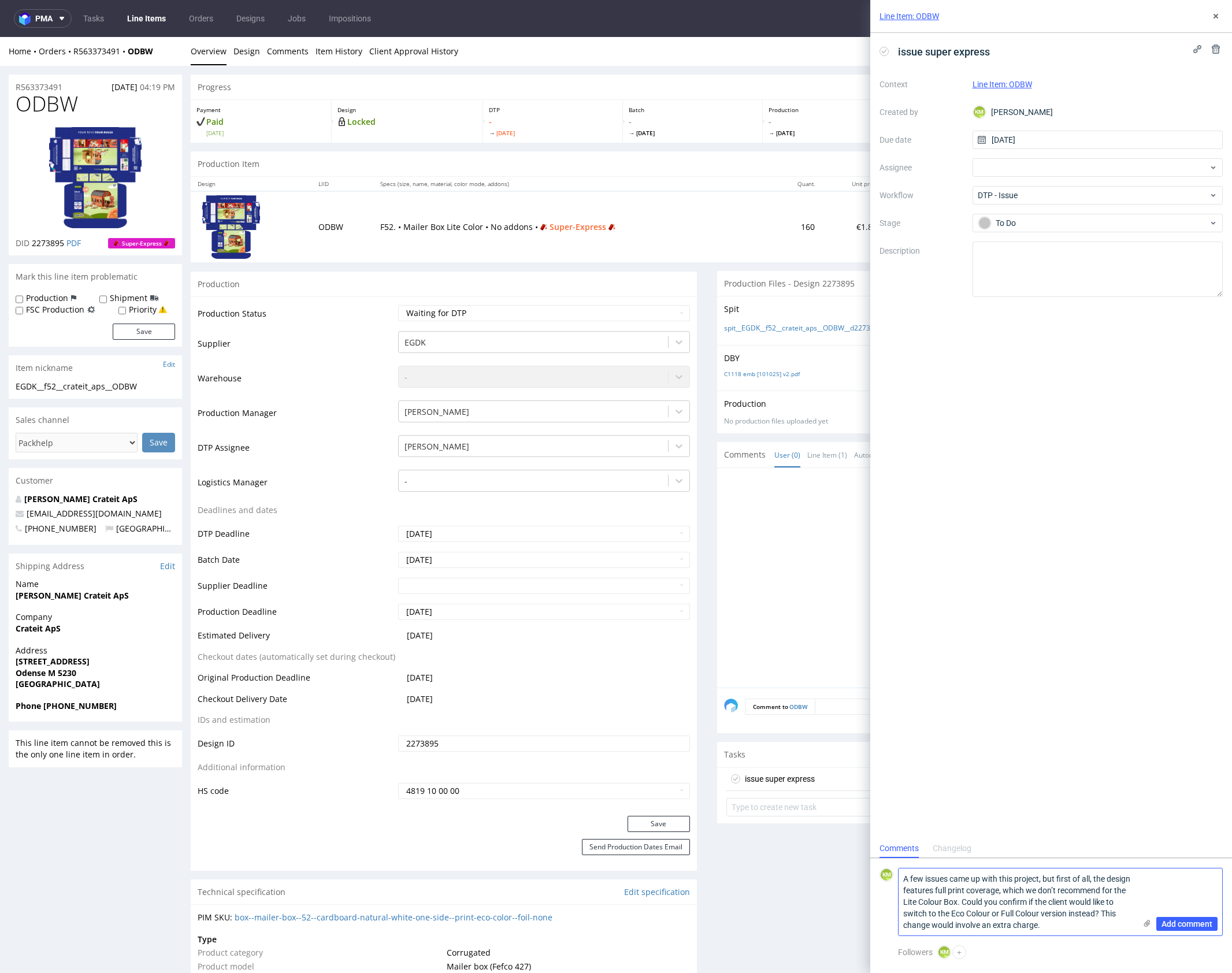
click at [951, 891] on textarea "A few issues came up with this project, but first of all, the design features f…" at bounding box center [1017, 902] width 237 height 67
click at [944, 895] on textarea "A few issues came up with this project, but first of all, the design includes f…" at bounding box center [1017, 902] width 237 height 67
click at [1019, 882] on textarea "A few issues came up with this project, but first of all, the design includes f…" at bounding box center [1017, 902] width 237 height 67
paste textarea "featur"
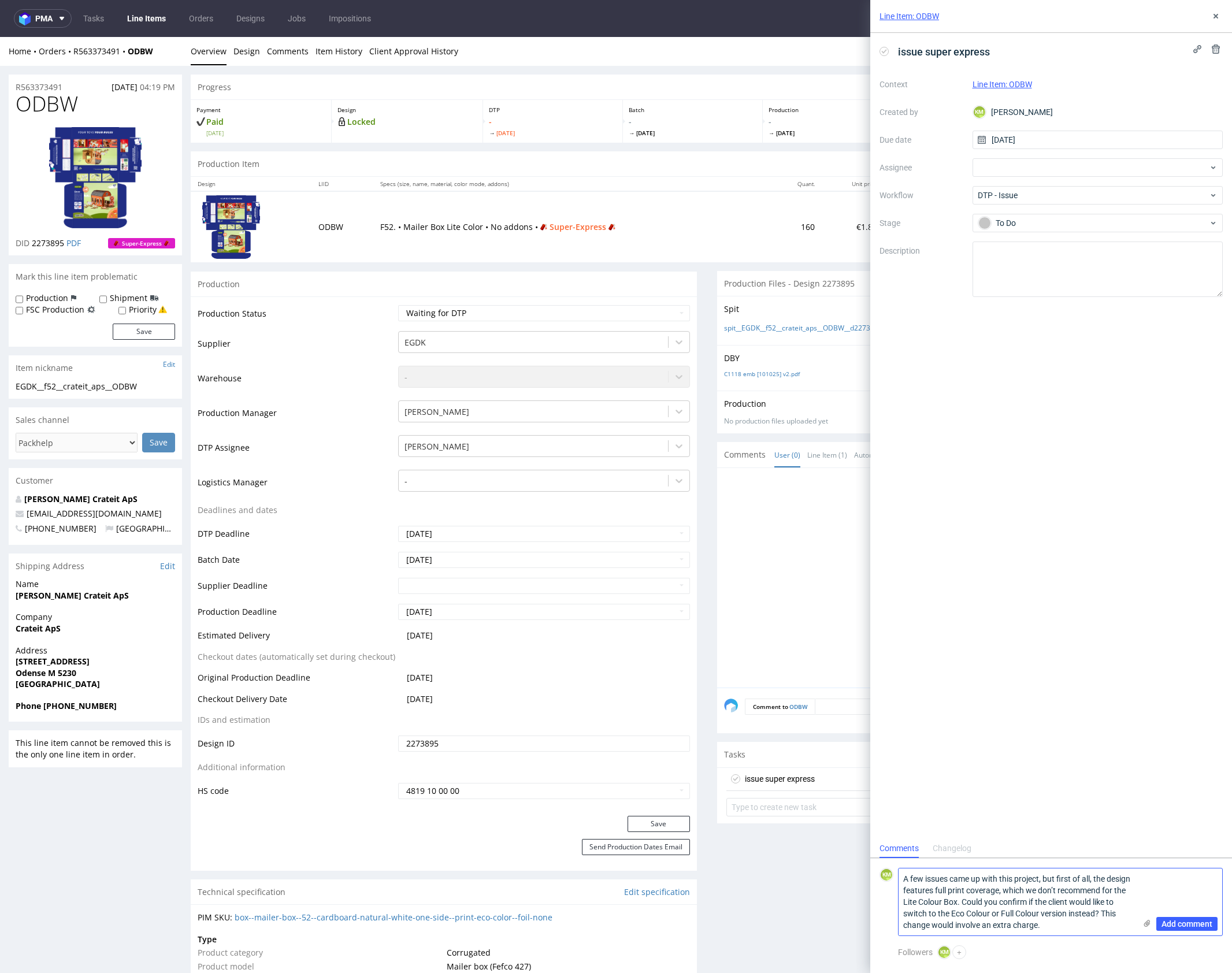
click at [1087, 928] on textarea "A few issues came up with this project, but first of all, the design features f…" at bounding box center [1017, 902] width 237 height 67
type textarea "A few issues came up with this project, but first of all, the design features f…"
click at [1193, 924] on span "Add comment" at bounding box center [1186, 924] width 51 height 8
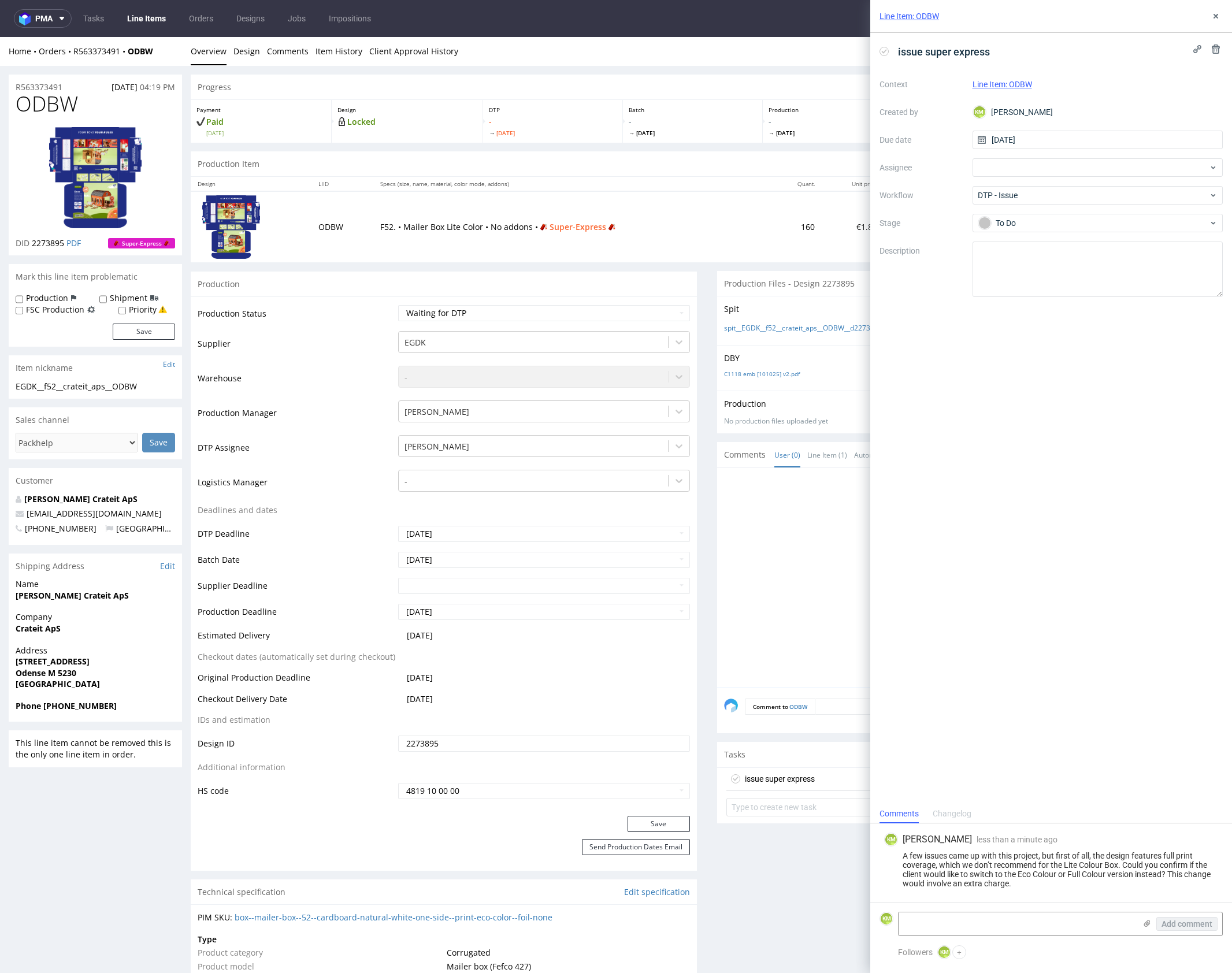
drag, startPoint x: 1104, startPoint y: 604, endPoint x: 1109, endPoint y: 345, distance: 259.0
click at [1104, 588] on div "issue super express Context Line Item: ODBW Created by KM Karol Markowski Due d…" at bounding box center [1051, 418] width 362 height 771
click at [1218, 15] on icon at bounding box center [1216, 16] width 10 height 10
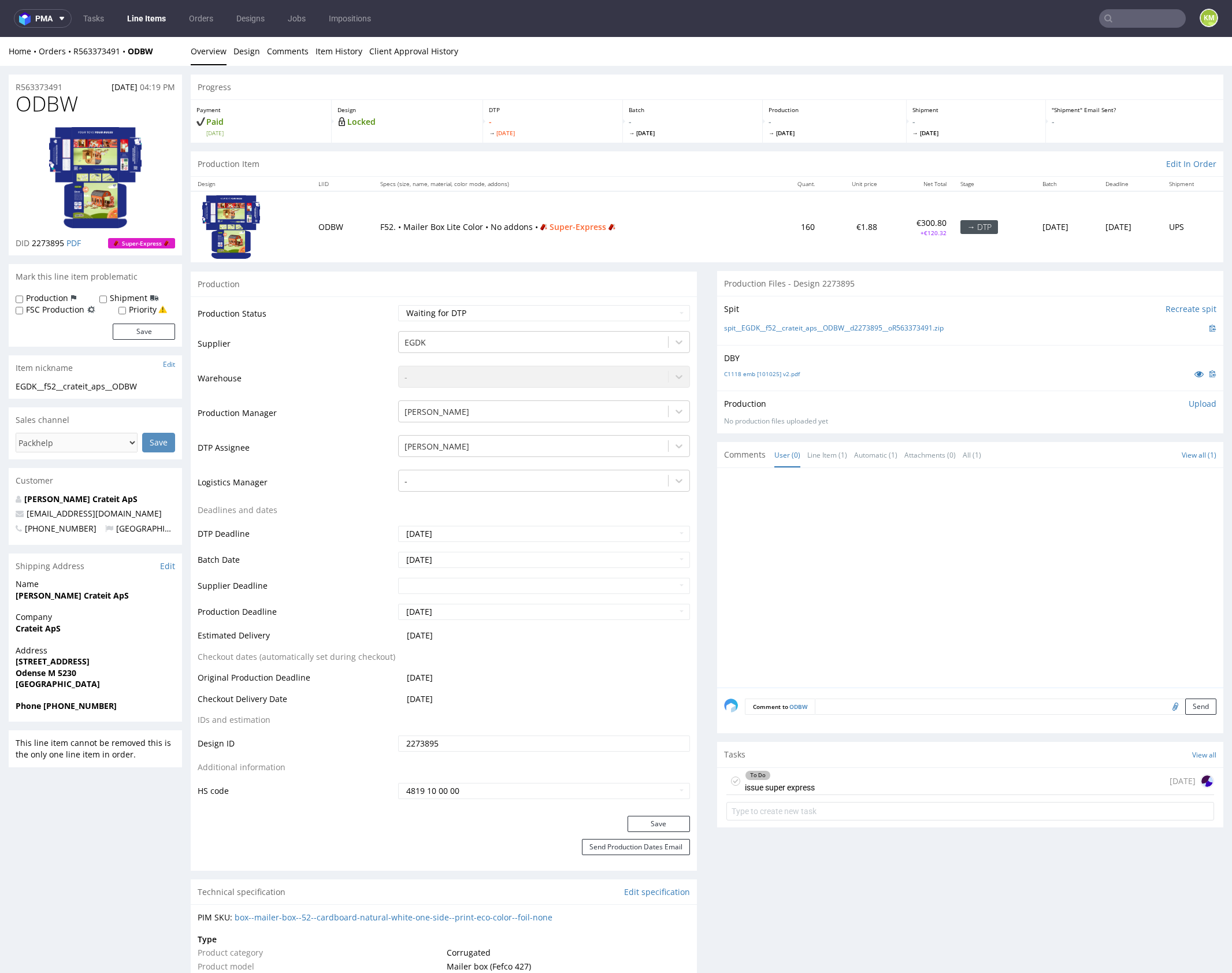
click at [828, 550] on div at bounding box center [973, 581] width 499 height 213
click at [561, 312] on select "Waiting for Artwork Waiting for Diecut Waiting for Mockup Waiting for DTP Waiti…" at bounding box center [544, 313] width 292 height 16
select select "dtp_issue"
click at [398, 305] on select "Waiting for Artwork Waiting for Diecut Waiting for Mockup Waiting for DTP Waiti…" at bounding box center [544, 313] width 292 height 16
click at [662, 827] on button "Save" at bounding box center [658, 824] width 63 height 16
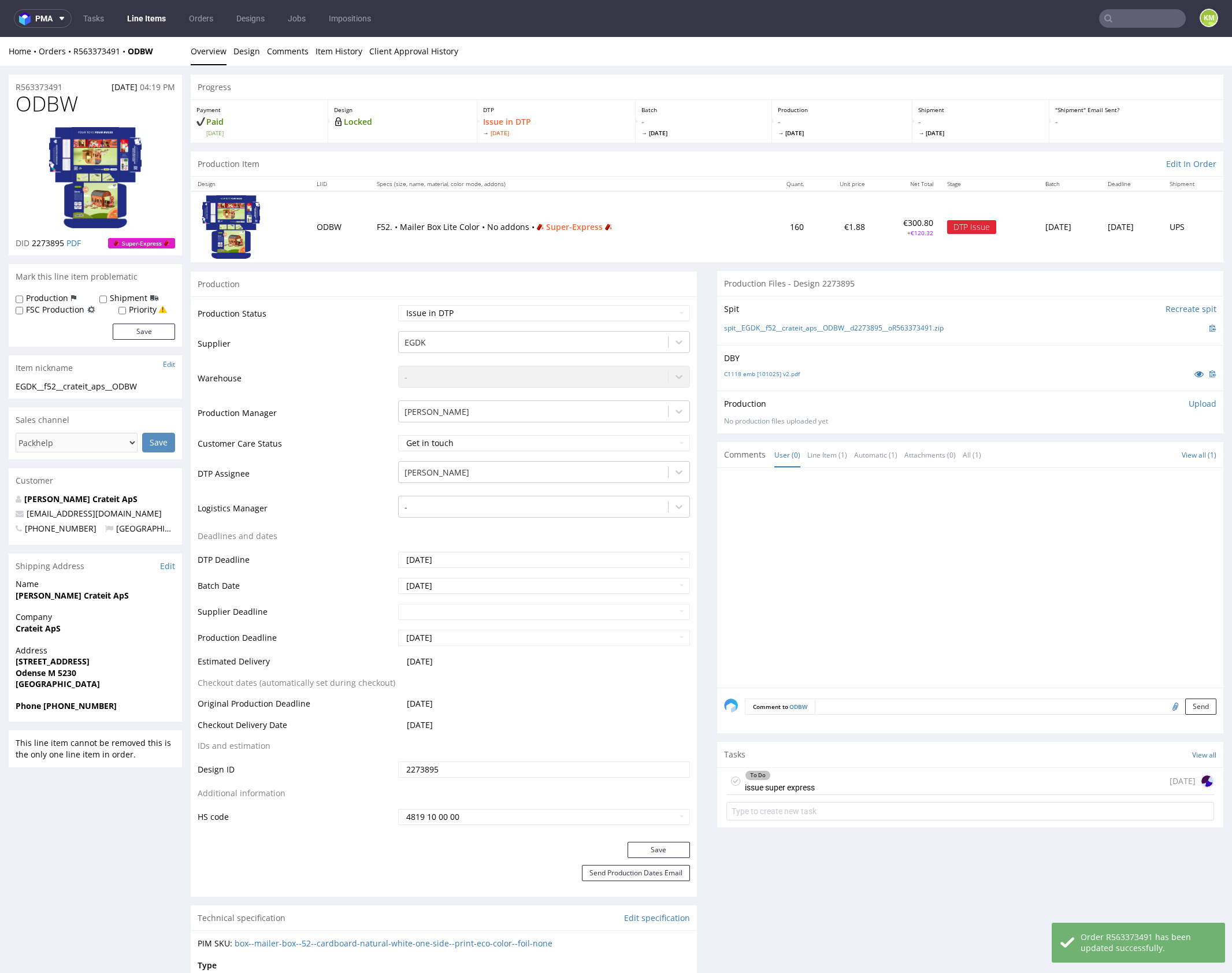
click at [844, 597] on div at bounding box center [973, 581] width 499 height 213
click at [794, 585] on div at bounding box center [973, 581] width 499 height 213
click at [52, 101] on span "ODBW" at bounding box center [47, 104] width 63 height 23
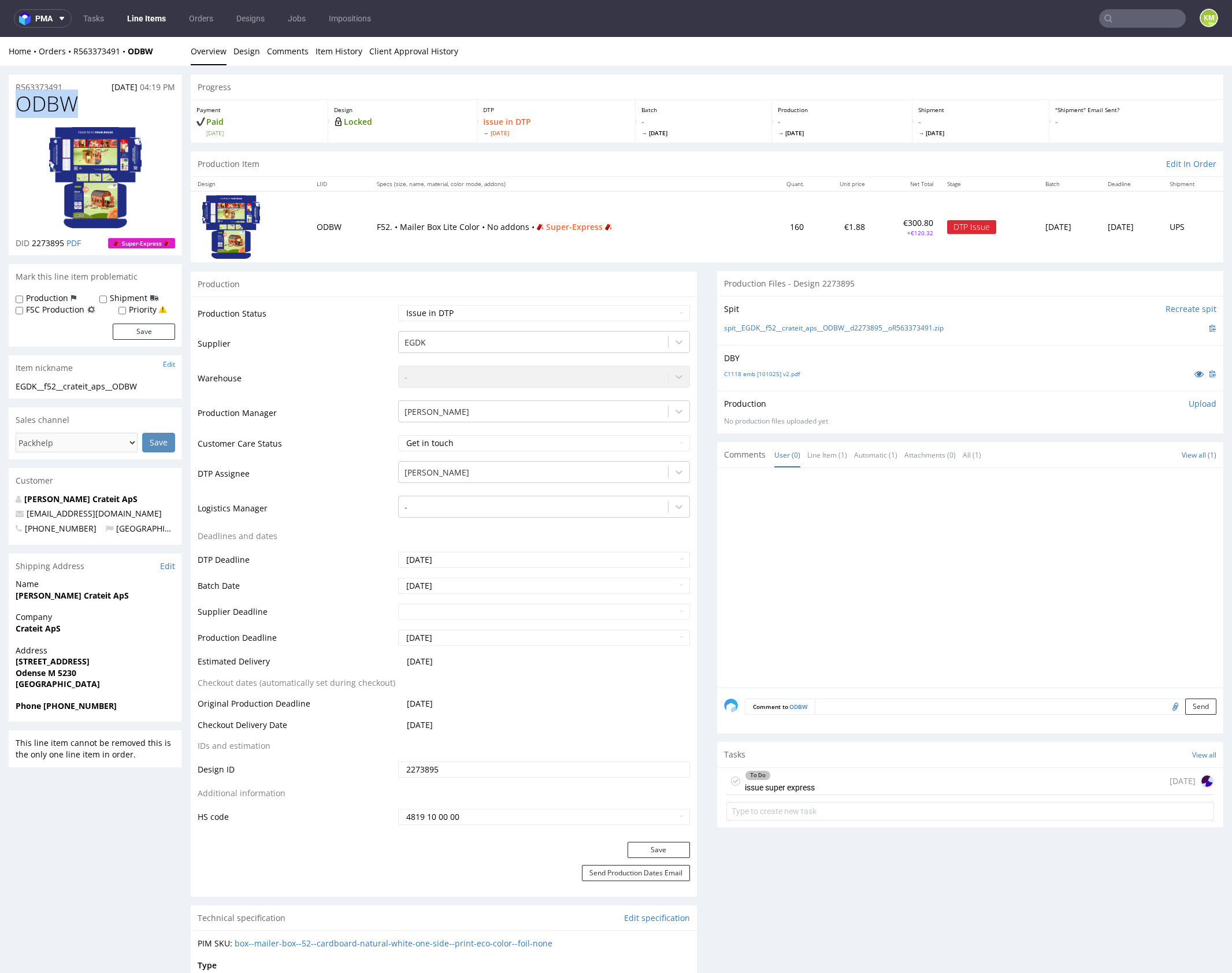
click at [52, 102] on span "ODBW" at bounding box center [47, 104] width 63 height 23
copy span "ODBW"
click at [904, 565] on div at bounding box center [973, 581] width 499 height 213
click at [57, 113] on span "ODBW" at bounding box center [47, 104] width 63 height 23
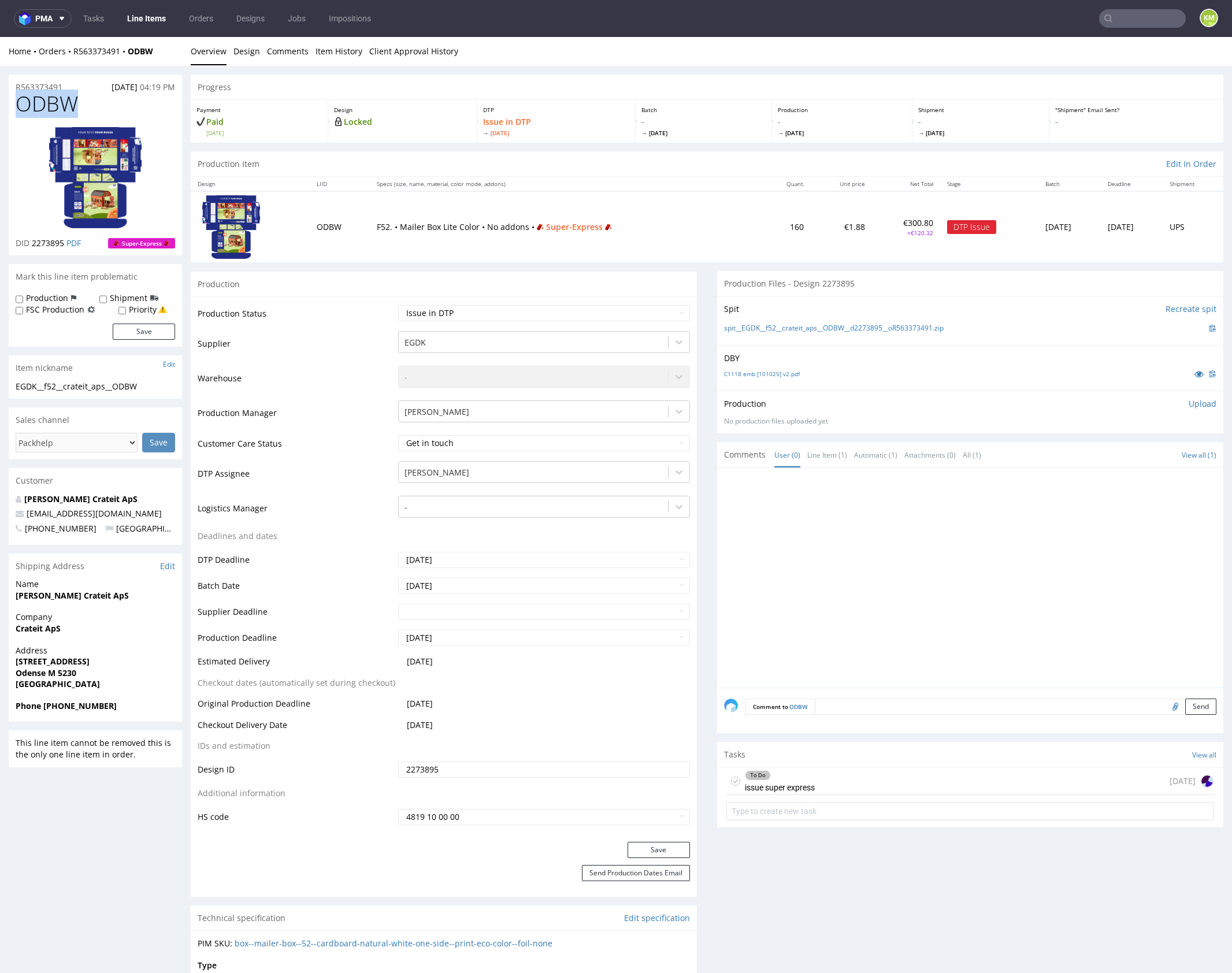
copy span "ODBW"
drag, startPoint x: 944, startPoint y: 554, endPoint x: 946, endPoint y: 547, distance: 7.3
click at [944, 552] on div at bounding box center [973, 581] width 499 height 213
click at [503, 81] on div "Progress" at bounding box center [707, 87] width 1032 height 25
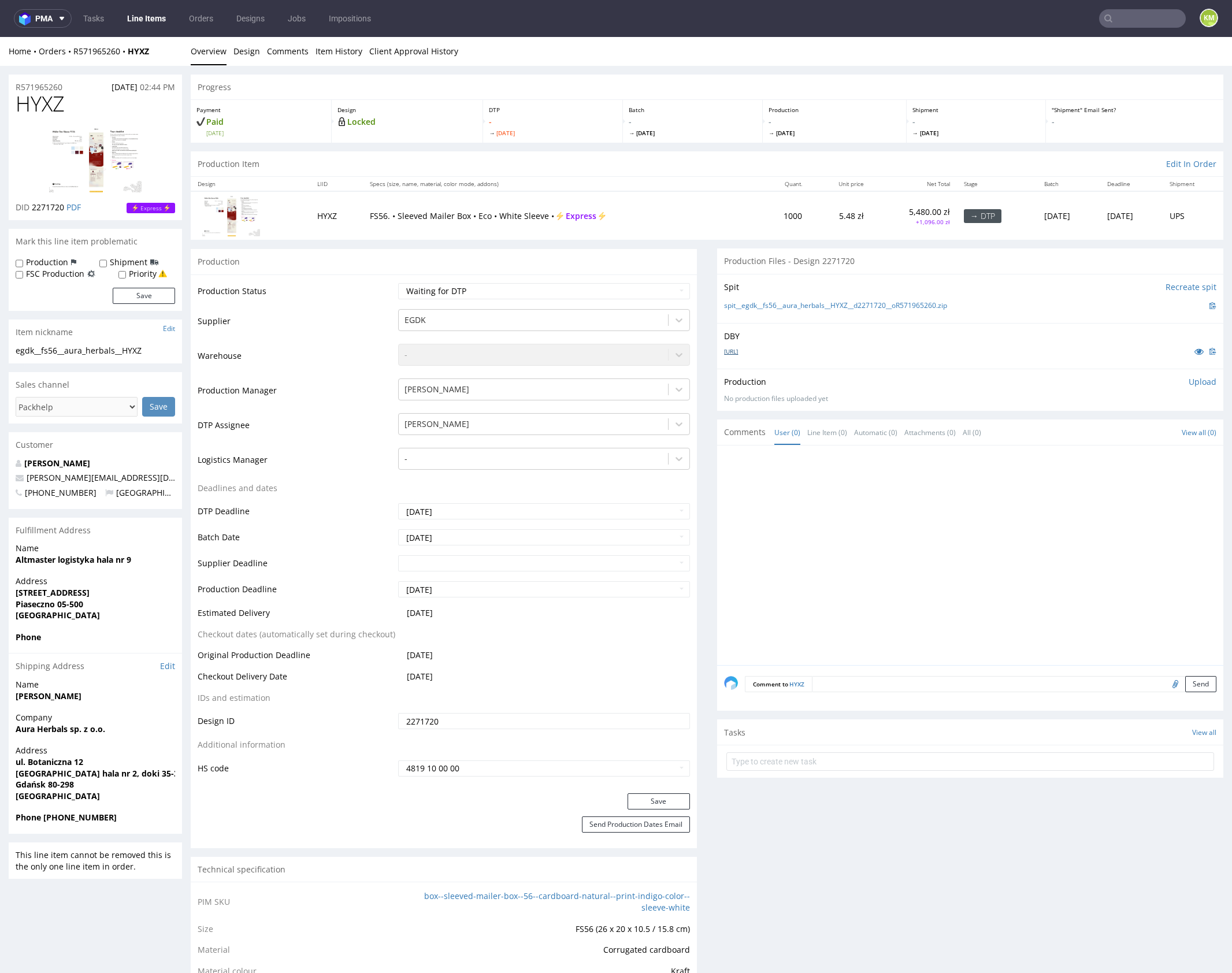
click at [738, 353] on link "[URL]" at bounding box center [731, 351] width 14 height 8
drag, startPoint x: 855, startPoint y: 520, endPoint x: 879, endPoint y: 518, distance: 24.1
click at [879, 518] on div at bounding box center [973, 559] width 499 height 213
click at [864, 517] on div at bounding box center [973, 559] width 499 height 213
click at [921, 560] on div at bounding box center [973, 559] width 499 height 213
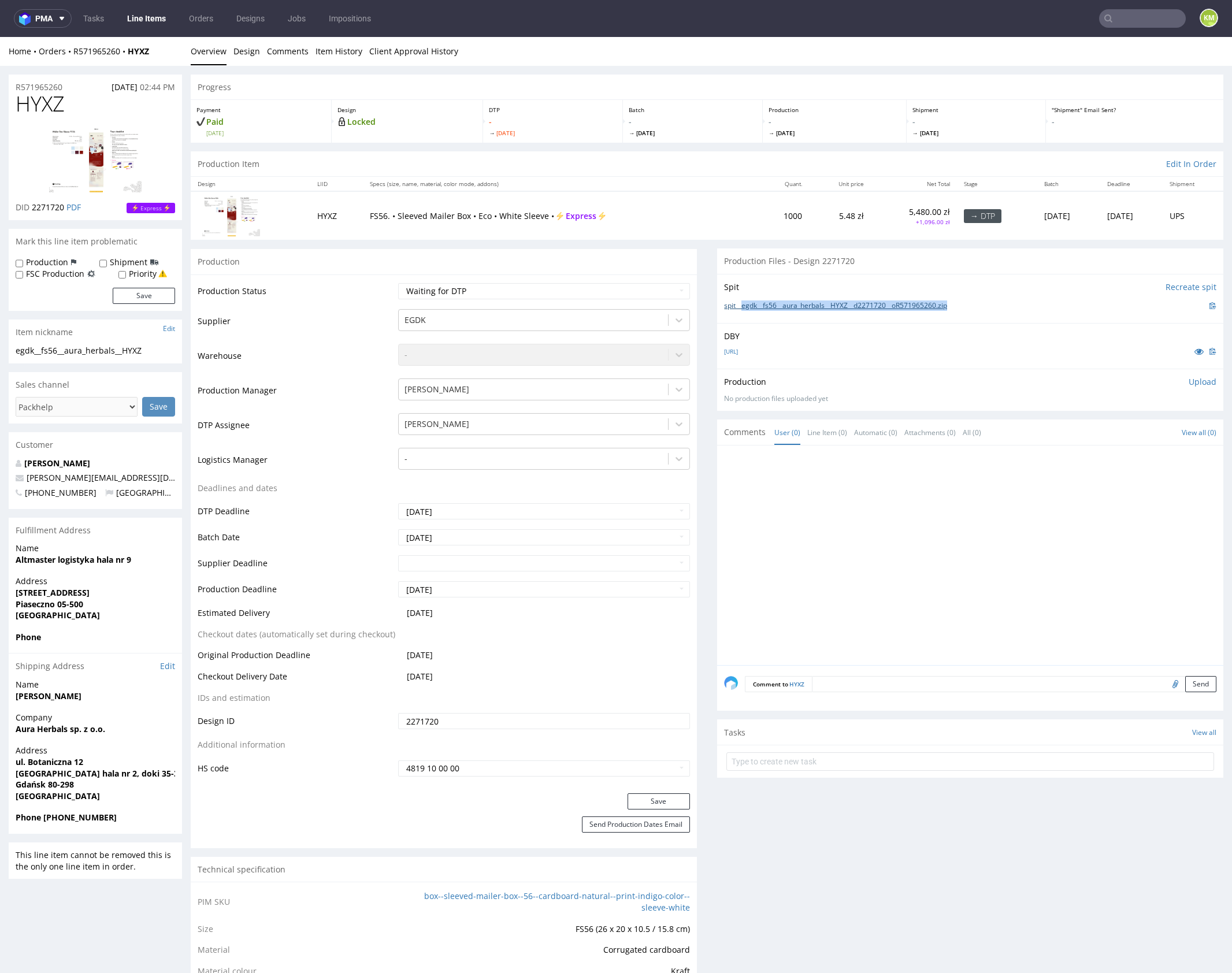
drag, startPoint x: 967, startPoint y: 306, endPoint x: 739, endPoint y: 305, distance: 228.0
click at [739, 305] on div "spit__egdk__fs56__aura_herbals__HYXZ__d2271720__oR571965260.zip" at bounding box center [970, 305] width 492 height 13
copy link "egdk__fs56__aura_herbals__HYXZ__d2271720__oR571965260.zip"
click at [985, 570] on div at bounding box center [973, 559] width 499 height 213
click at [843, 551] on div at bounding box center [973, 559] width 499 height 213
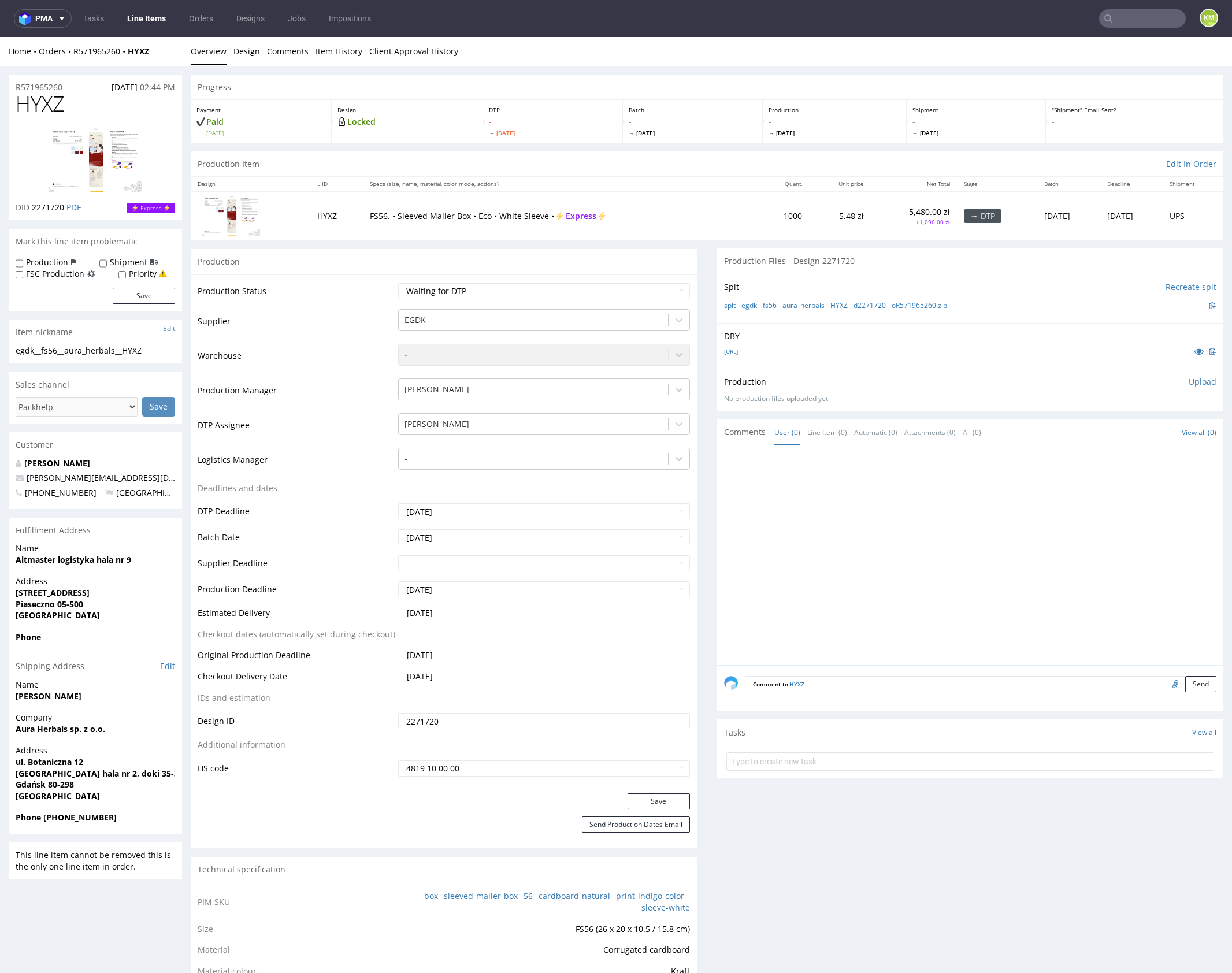
click at [843, 551] on div at bounding box center [973, 559] width 499 height 213
click at [839, 550] on div at bounding box center [973, 559] width 499 height 213
click at [59, 102] on span "HYXZ" at bounding box center [40, 104] width 49 height 23
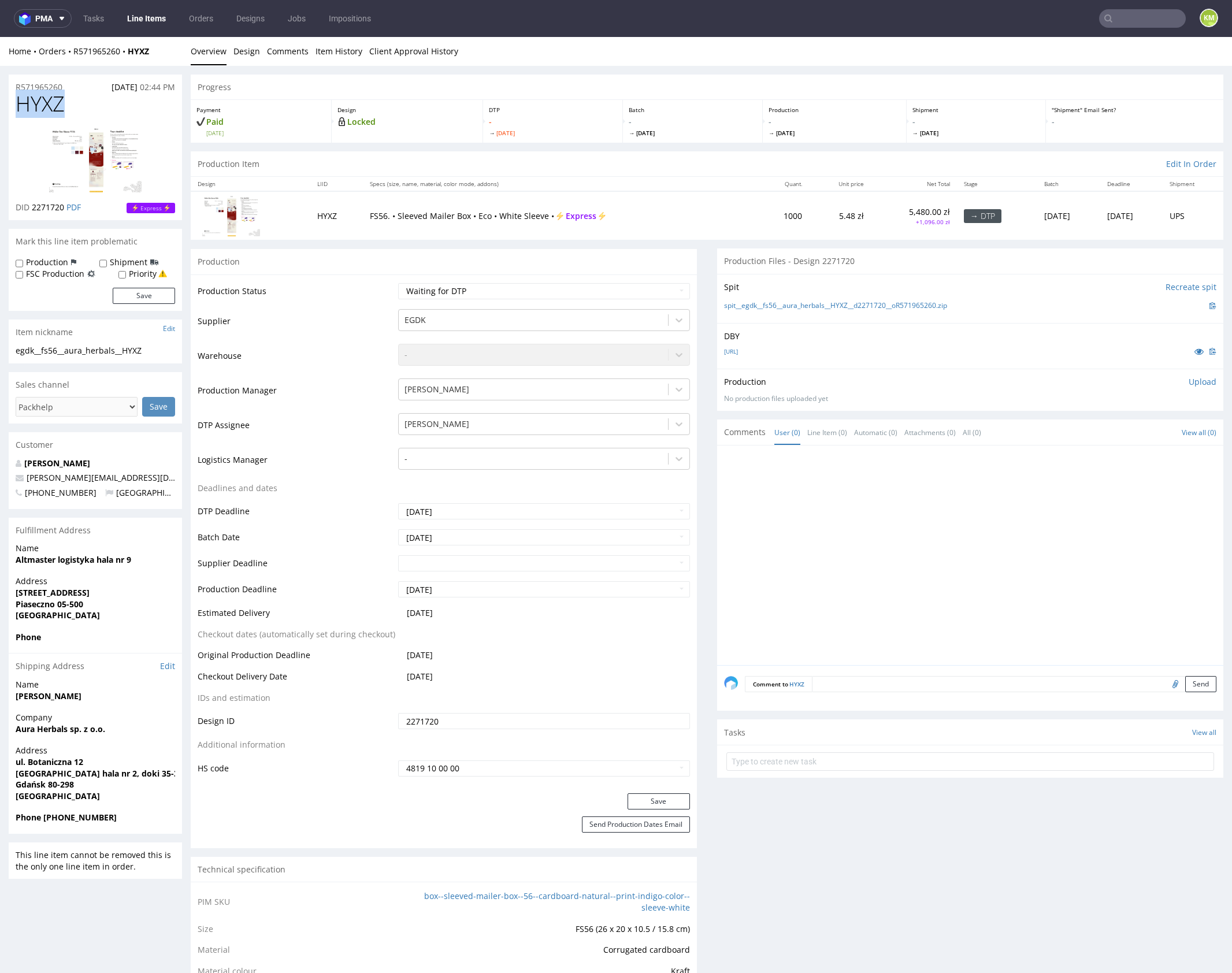
copy span "HYXZ"
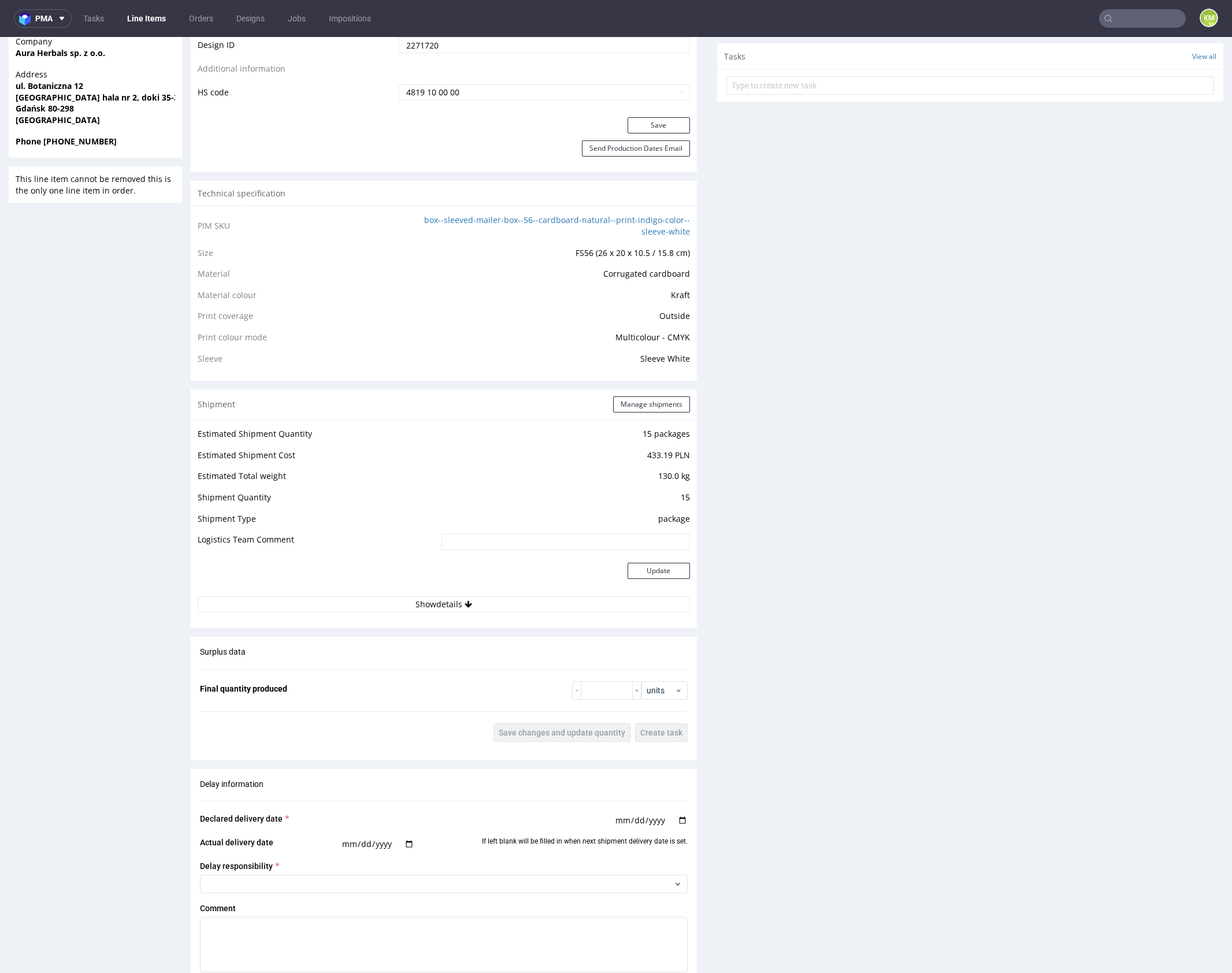
click at [755, 425] on div "Production Files - Design 2271720 Spit Recreate spit spit__egdk__fs56__aura_her…" at bounding box center [970, 391] width 506 height 1636
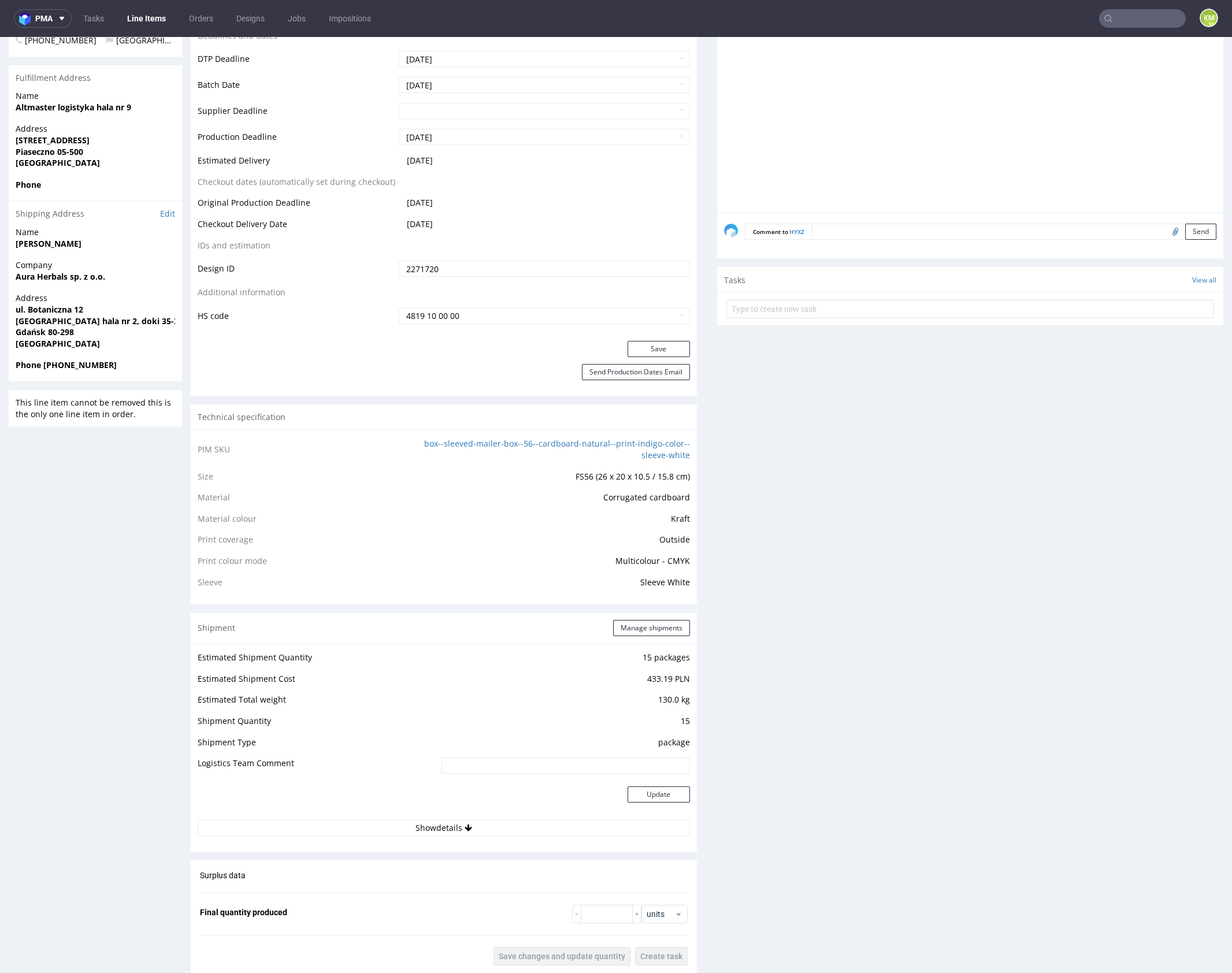
scroll to position [395, 0]
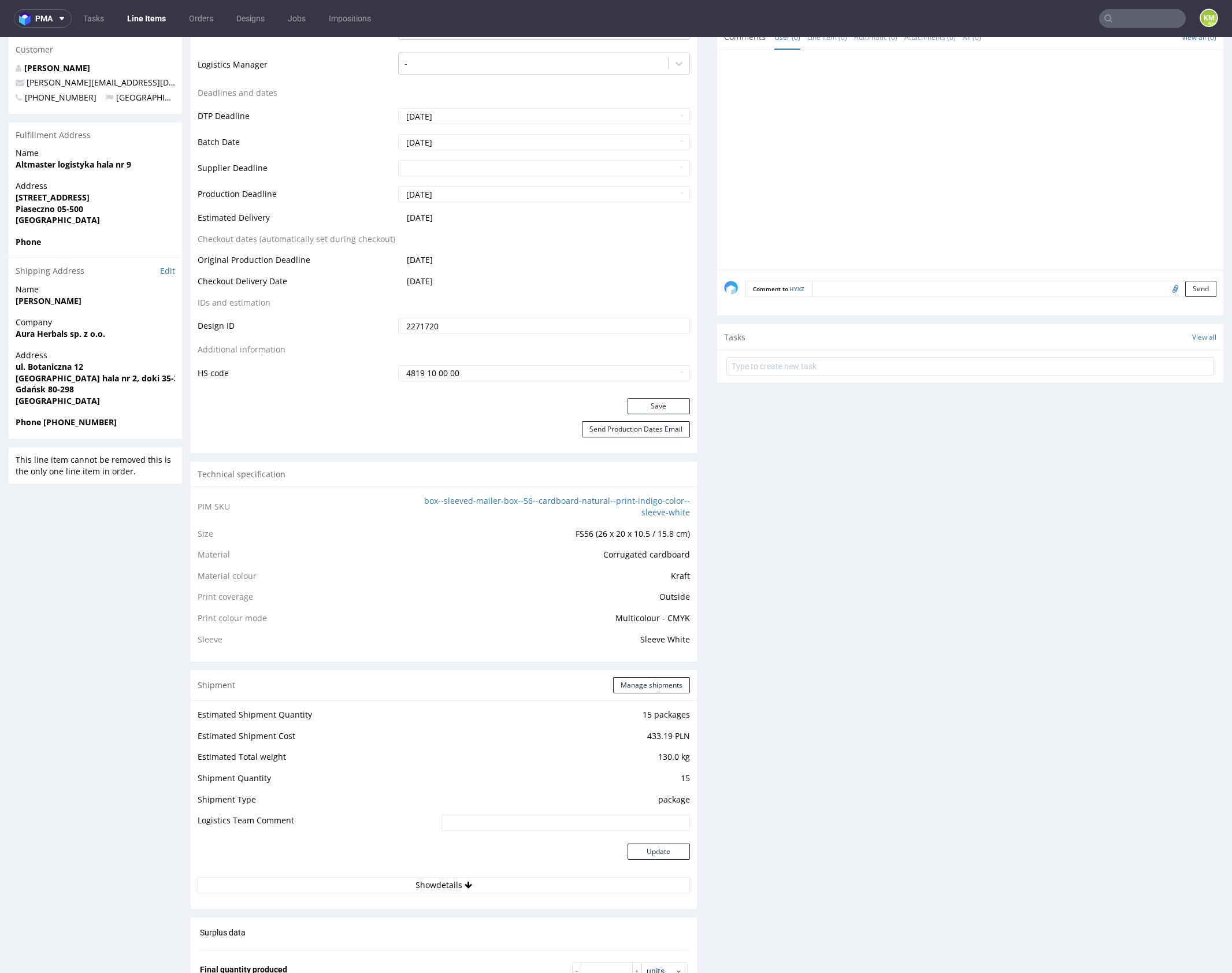
click at [768, 491] on div "Production Files - Design 2271720 Spit Recreate spit spit__egdk__fs56__aura_her…" at bounding box center [970, 671] width 506 height 1636
click at [737, 610] on div "Production Files - Design 2271720 Spit Recreate spit spit__egdk__fs56__aura_her…" at bounding box center [970, 671] width 506 height 1636
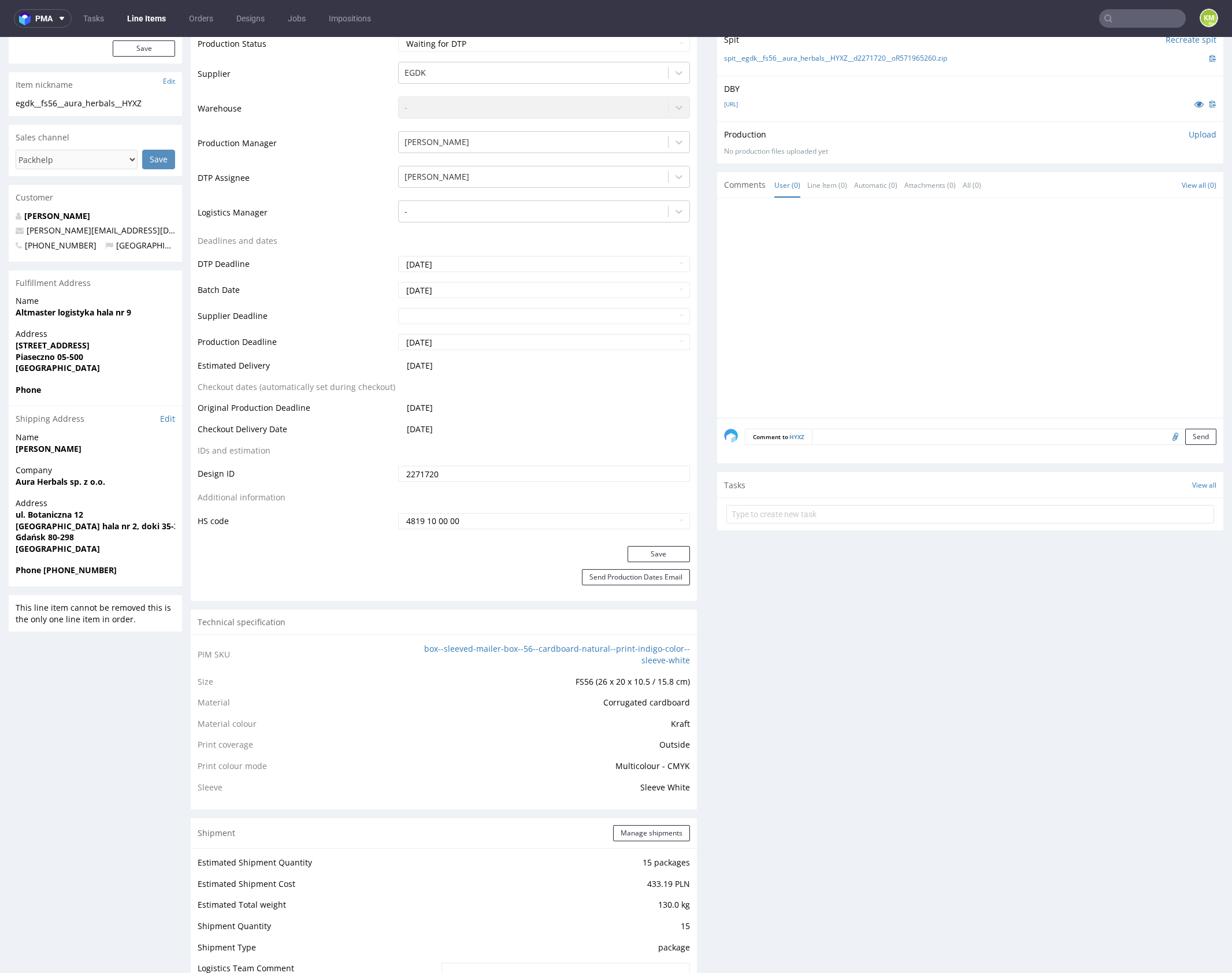
scroll to position [0, 0]
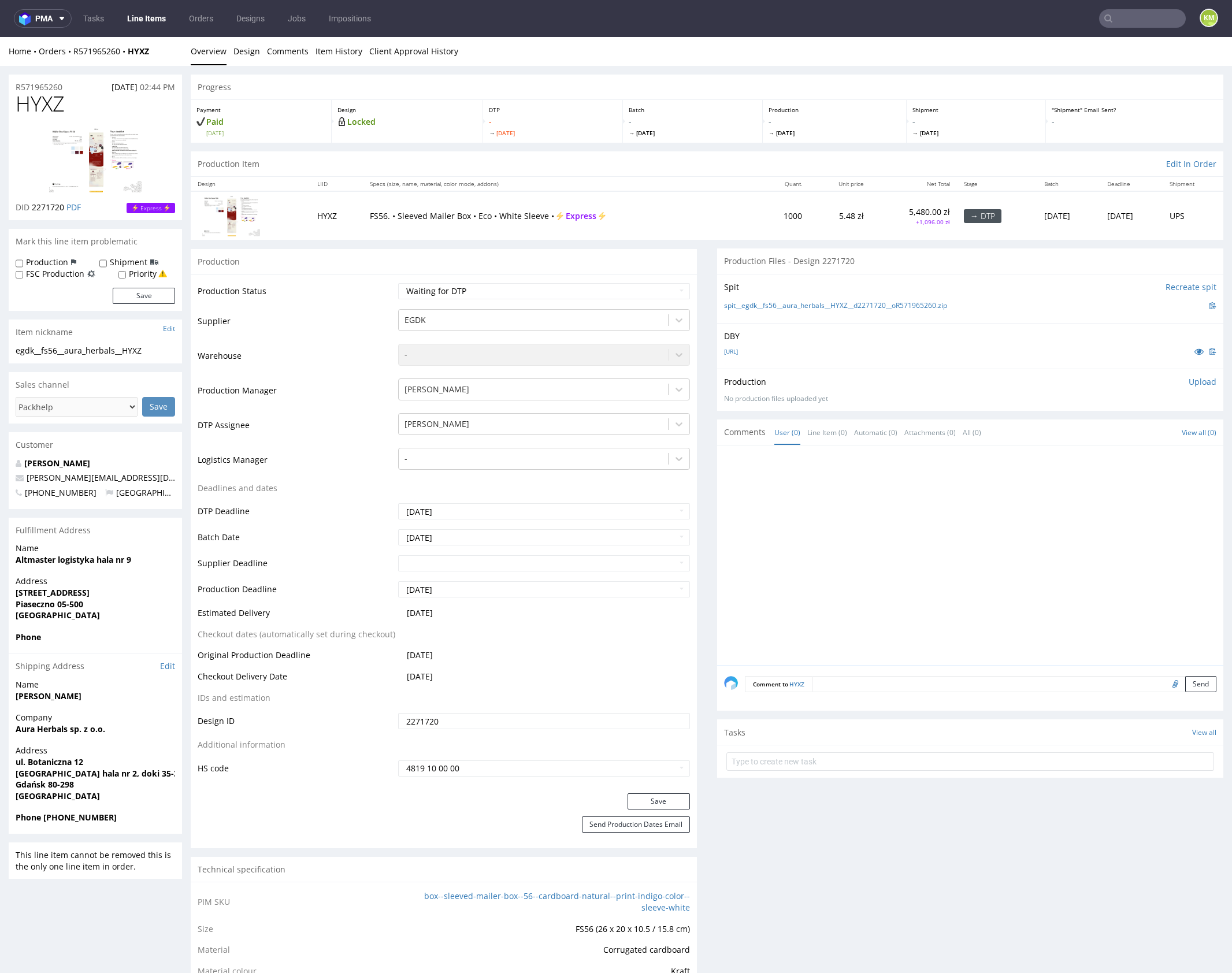
click at [836, 578] on div at bounding box center [973, 559] width 499 height 213
click at [924, 752] on input "text" at bounding box center [970, 761] width 488 height 18
type input "issue express"
click at [901, 751] on div "issue express Set due date" at bounding box center [970, 757] width 488 height 23
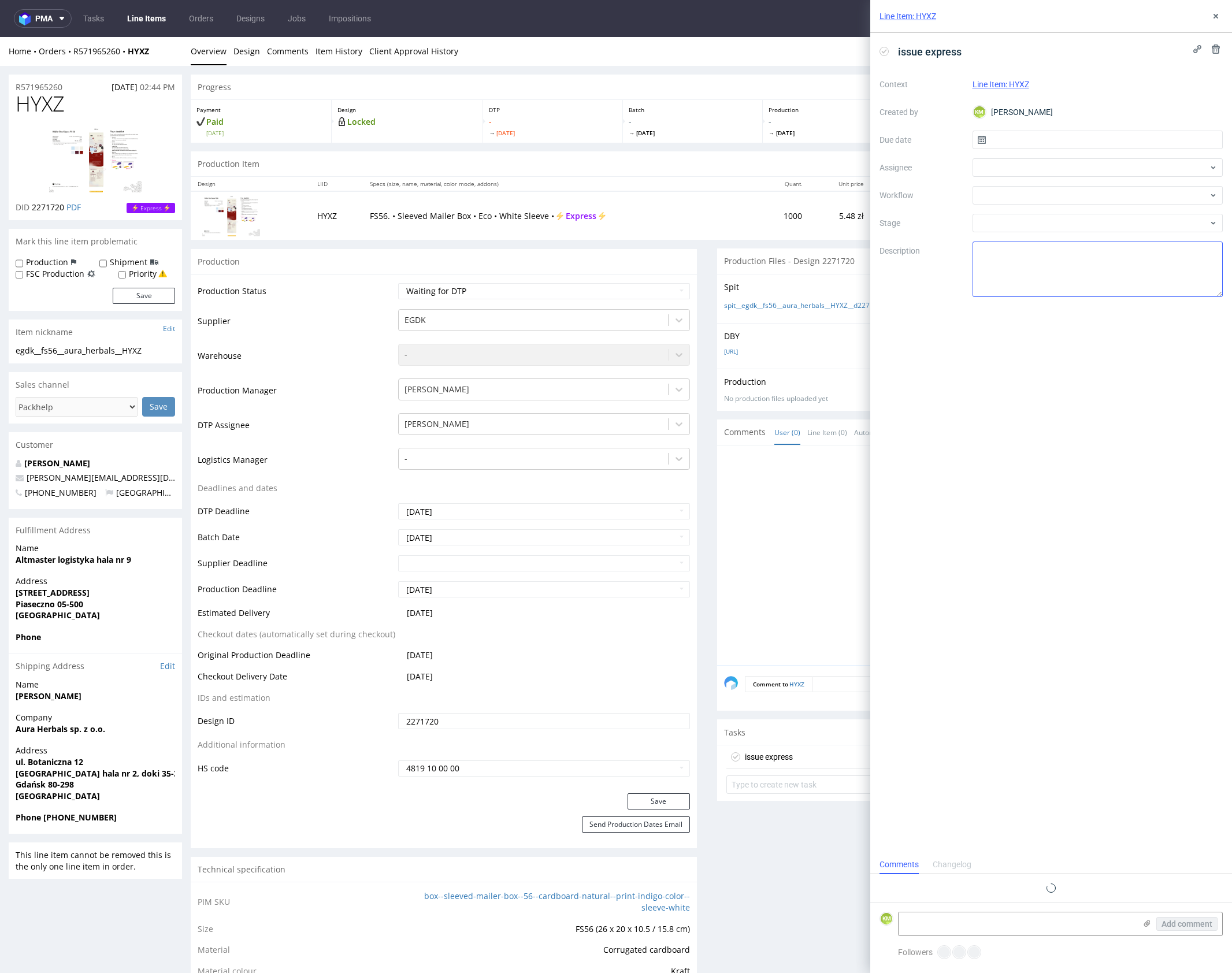
scroll to position [10, 0]
click at [1016, 140] on input "text" at bounding box center [1097, 139] width 251 height 18
click at [1068, 253] on button "13" at bounding box center [1060, 256] width 18 height 18
type input "[DATE]"
click at [1013, 198] on div at bounding box center [1097, 195] width 251 height 18
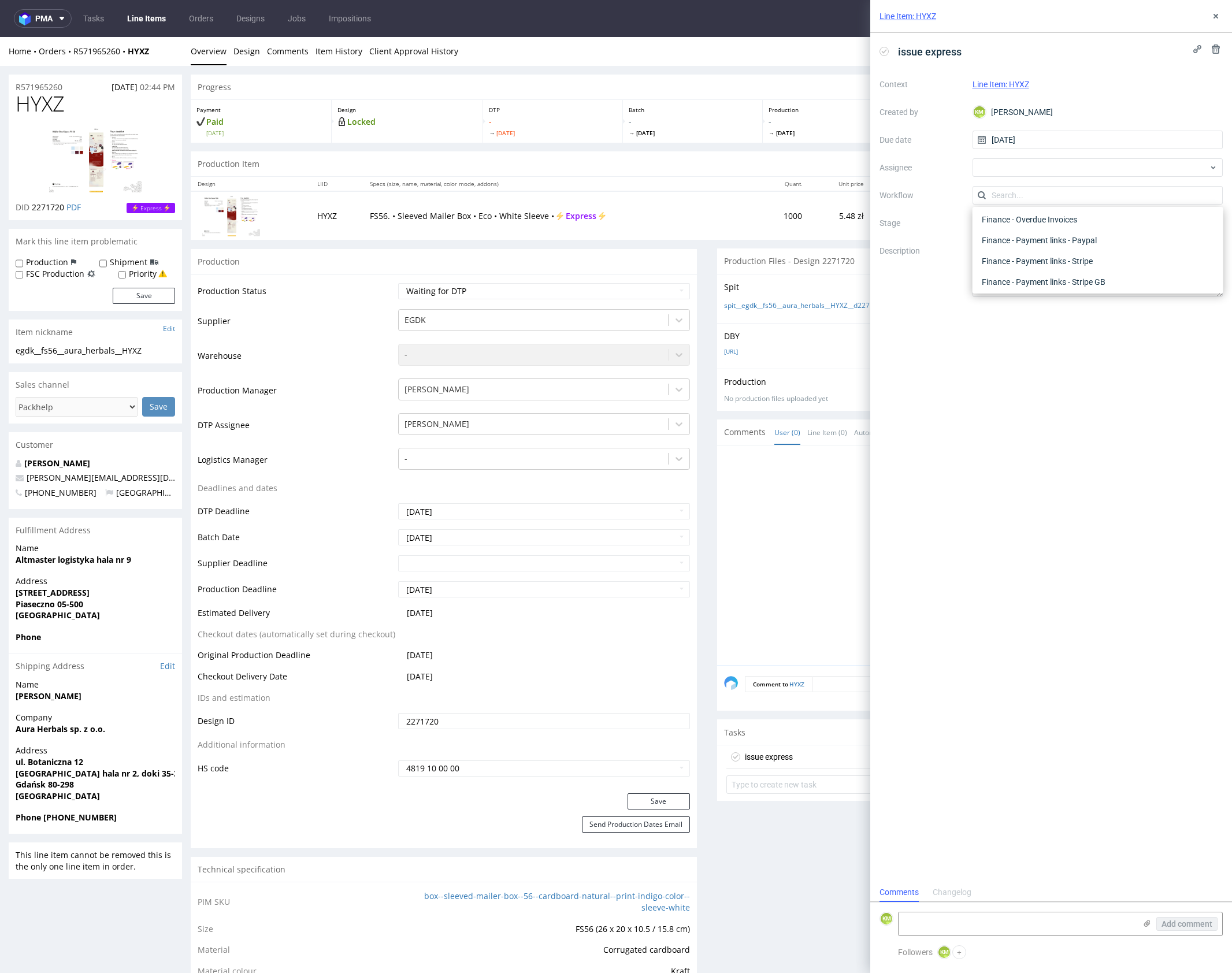
scroll to position [0, 0]
click at [1044, 256] on div "DTP - Issue" at bounding box center [1097, 258] width 241 height 21
click at [1040, 262] on textarea "Problem: Impact: What is needed?:" at bounding box center [1097, 269] width 251 height 56
click at [1067, 925] on textarea at bounding box center [1017, 924] width 237 height 23
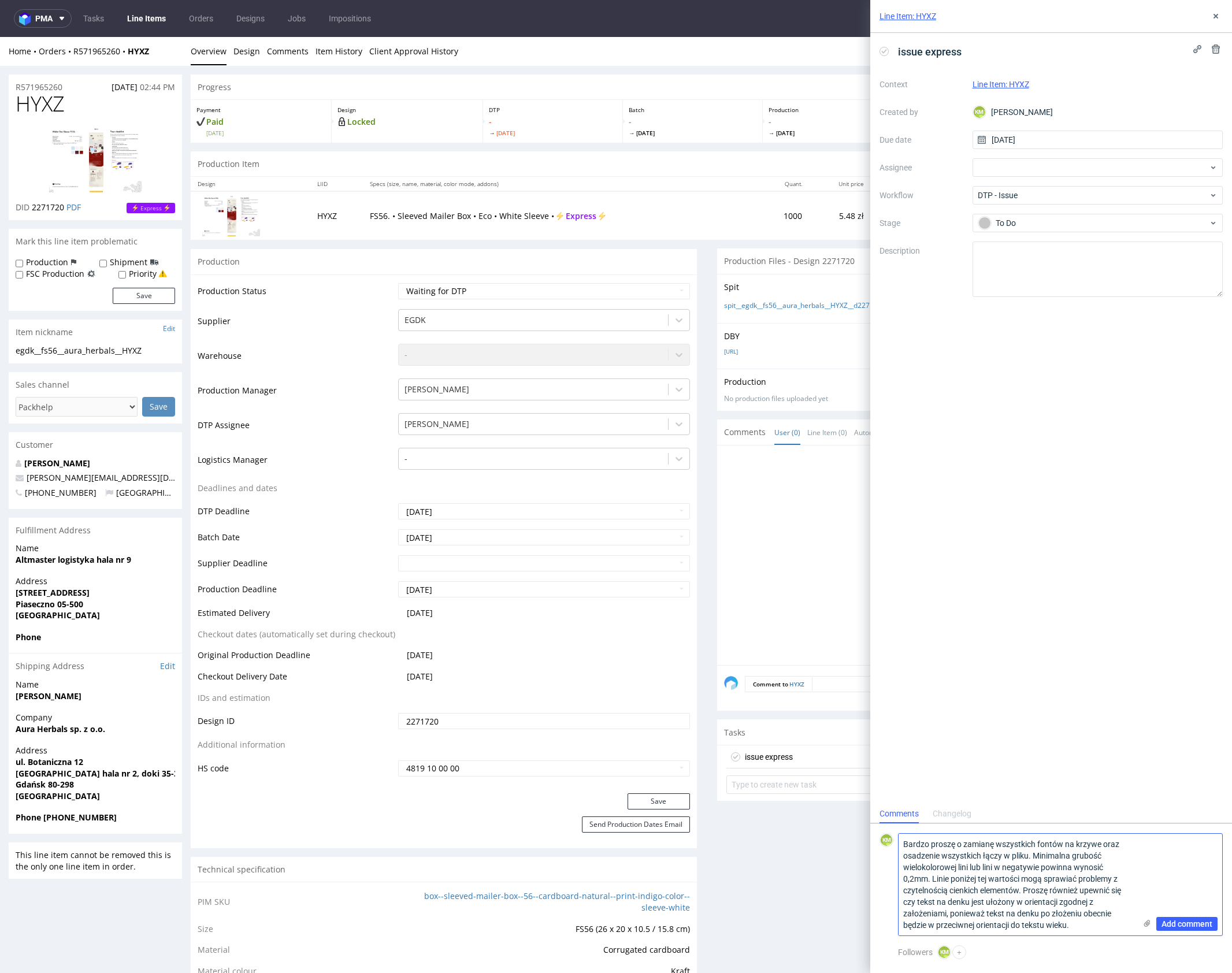
click at [1049, 873] on textarea "Bardzo proszę o zamianę wszystkich fontów na krzywe oraz osadzenie wszystkich ł…" at bounding box center [1017, 885] width 237 height 102
drag, startPoint x: 1005, startPoint y: 870, endPoint x: 1039, endPoint y: 886, distance: 37.6
click at [1006, 871] on textarea "Bardzo proszę o zamianę wszystkich fontów na krzywe oraz osadzenie wszystkich ł…" at bounding box center [1017, 885] width 237 height 102
drag, startPoint x: 1039, startPoint y: 886, endPoint x: 1044, endPoint y: 889, distance: 5.8
click at [1039, 886] on textarea "Bardzo proszę o zamianę wszystkich fontów na krzywe oraz osadzenie wszystkich ł…" at bounding box center [1017, 885] width 237 height 102
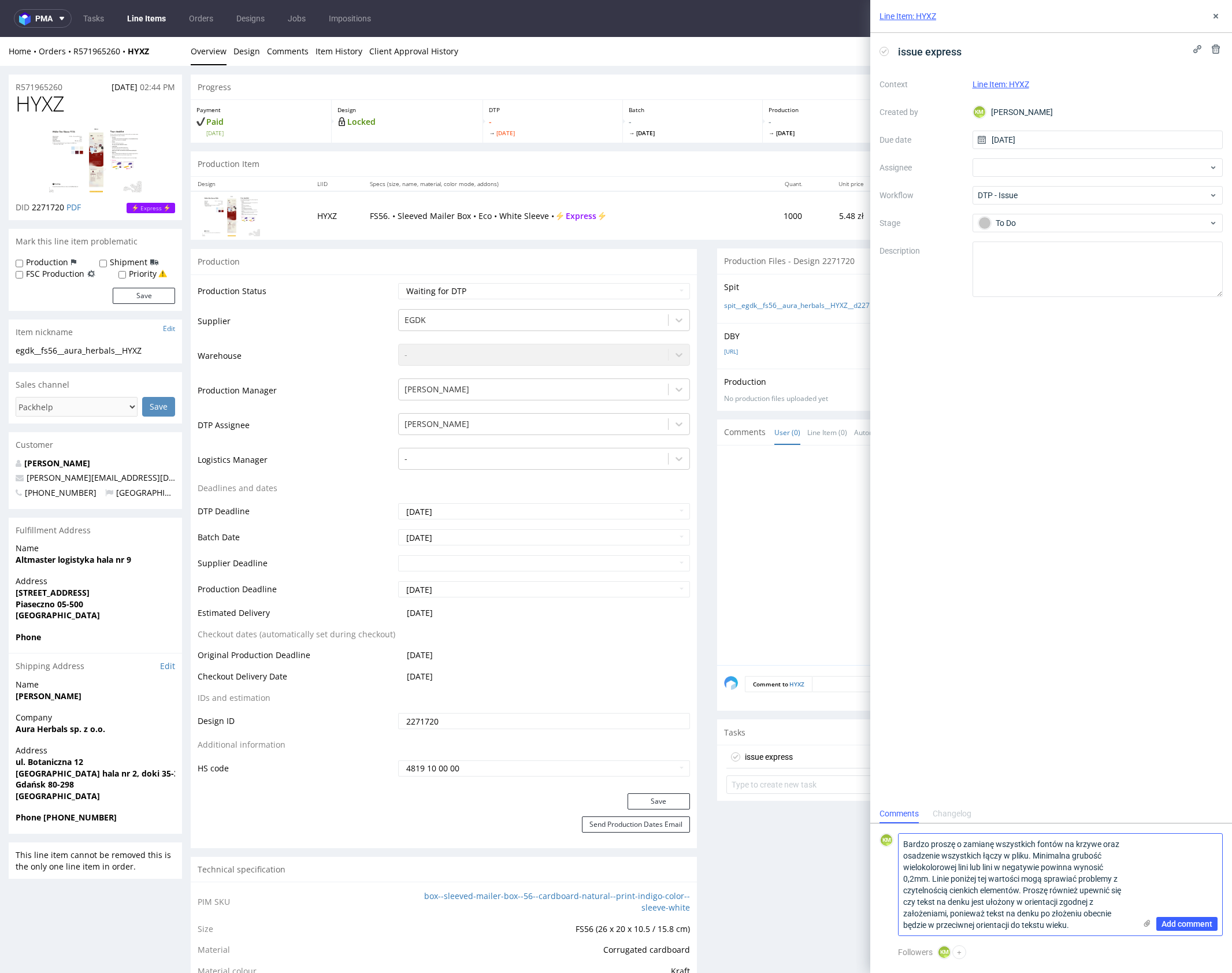
click at [1079, 929] on textarea "Bardzo proszę o zamianę wszystkich fontów na krzywe oraz osadzenie wszystkich ł…" at bounding box center [1017, 885] width 237 height 102
paste textarea "Bardzo proszę o zamianę wszystkich fontów na krzywe oraz o osadzenie wszystkich…"
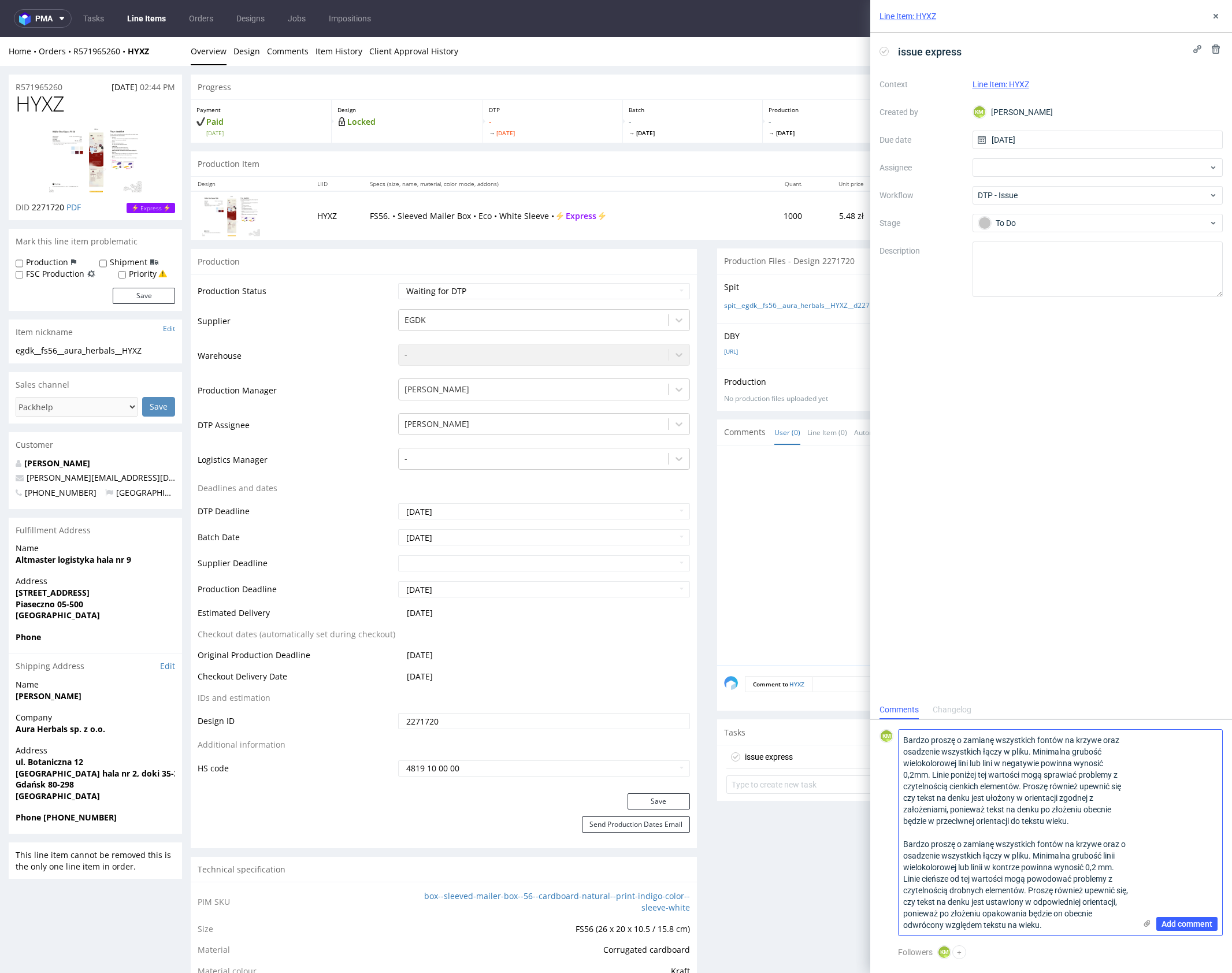
click at [1051, 906] on textarea "Bardzo proszę o zamianę wszystkich fontów na krzywe oraz osadzenie wszystkich ł…" at bounding box center [1017, 832] width 237 height 206
click at [1015, 884] on textarea "Bardzo proszę o zamianę wszystkich fontów na krzywe oraz osadzenie wszystkich ł…" at bounding box center [1017, 832] width 237 height 206
click at [1026, 801] on textarea "Bardzo proszę o zamianę wszystkich fontów na krzywe oraz osadzenie wszystkich ł…" at bounding box center [1017, 832] width 237 height 206
click at [990, 878] on textarea "Bardzo proszę o zamianę wszystkich fontów na krzywe oraz osadzenie wszystkich ł…" at bounding box center [1017, 832] width 237 height 206
click at [951, 866] on textarea "Bardzo proszę o zamianę wszystkich fontów na krzywe oraz osadzenie wszystkich ł…" at bounding box center [1017, 832] width 237 height 206
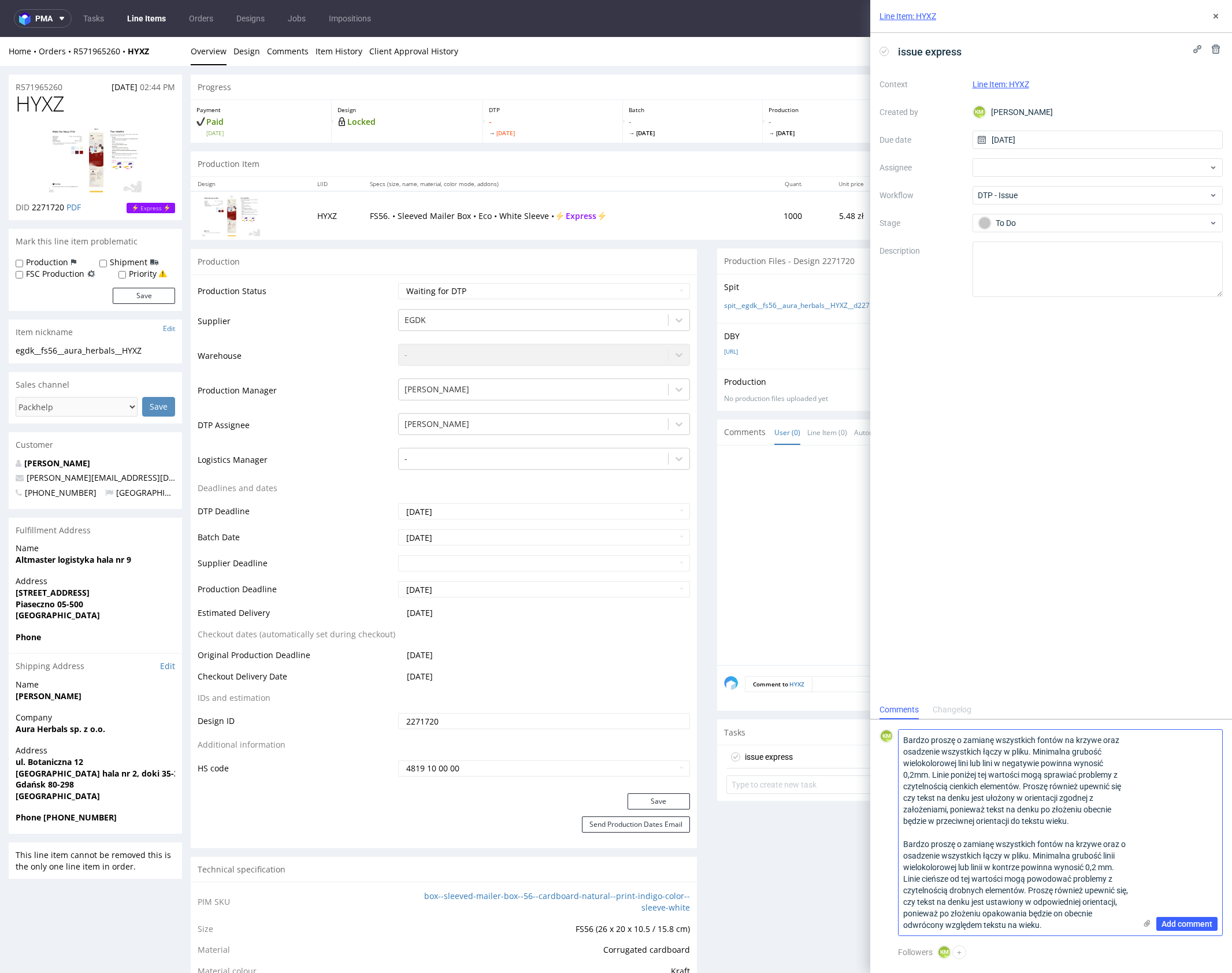
click at [1085, 927] on textarea "Bardzo proszę o zamianę wszystkich fontów na krzywe oraz osadzenie wszystkich ł…" at bounding box center [1017, 832] width 237 height 206
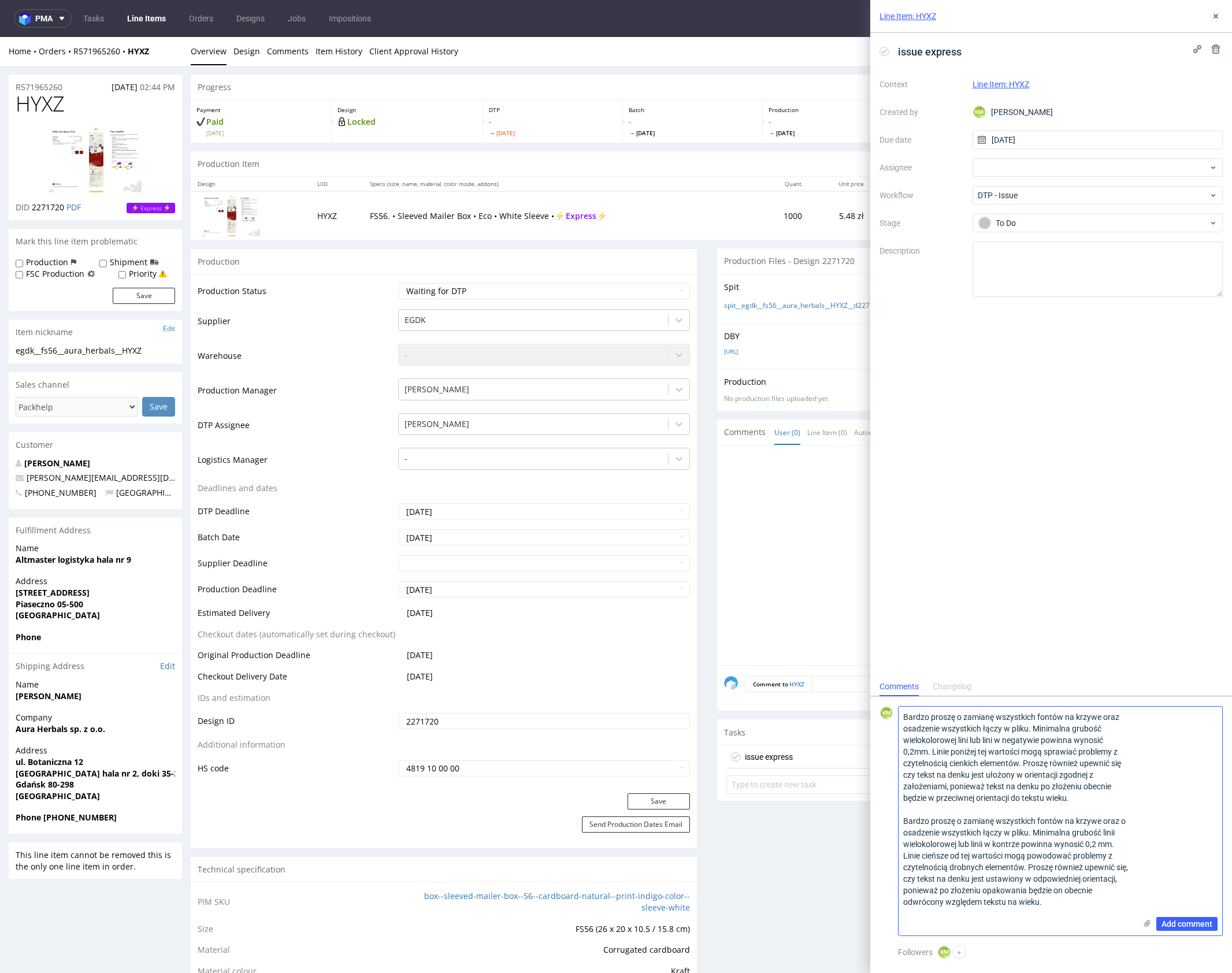
paste textarea "Bardzo proszę o zamianę wszystkich fontów na krzywe oraz o osadzenie wszystkich…"
drag, startPoint x: 1075, startPoint y: 798, endPoint x: 893, endPoint y: 714, distance: 200.4
click at [893, 714] on div "KM Bardzo proszę o zamianę wszystkich fontów na krzywe oraz osadzenie wszystkic…" at bounding box center [1051, 821] width 343 height 230
drag, startPoint x: 1080, startPoint y: 906, endPoint x: 1088, endPoint y: 909, distance: 8.5
click at [1080, 906] on textarea "Bardzo proszę o zamianę wszystkich fontów na krzywe oraz osadzenie wszystkich ł…" at bounding box center [1017, 821] width 237 height 229
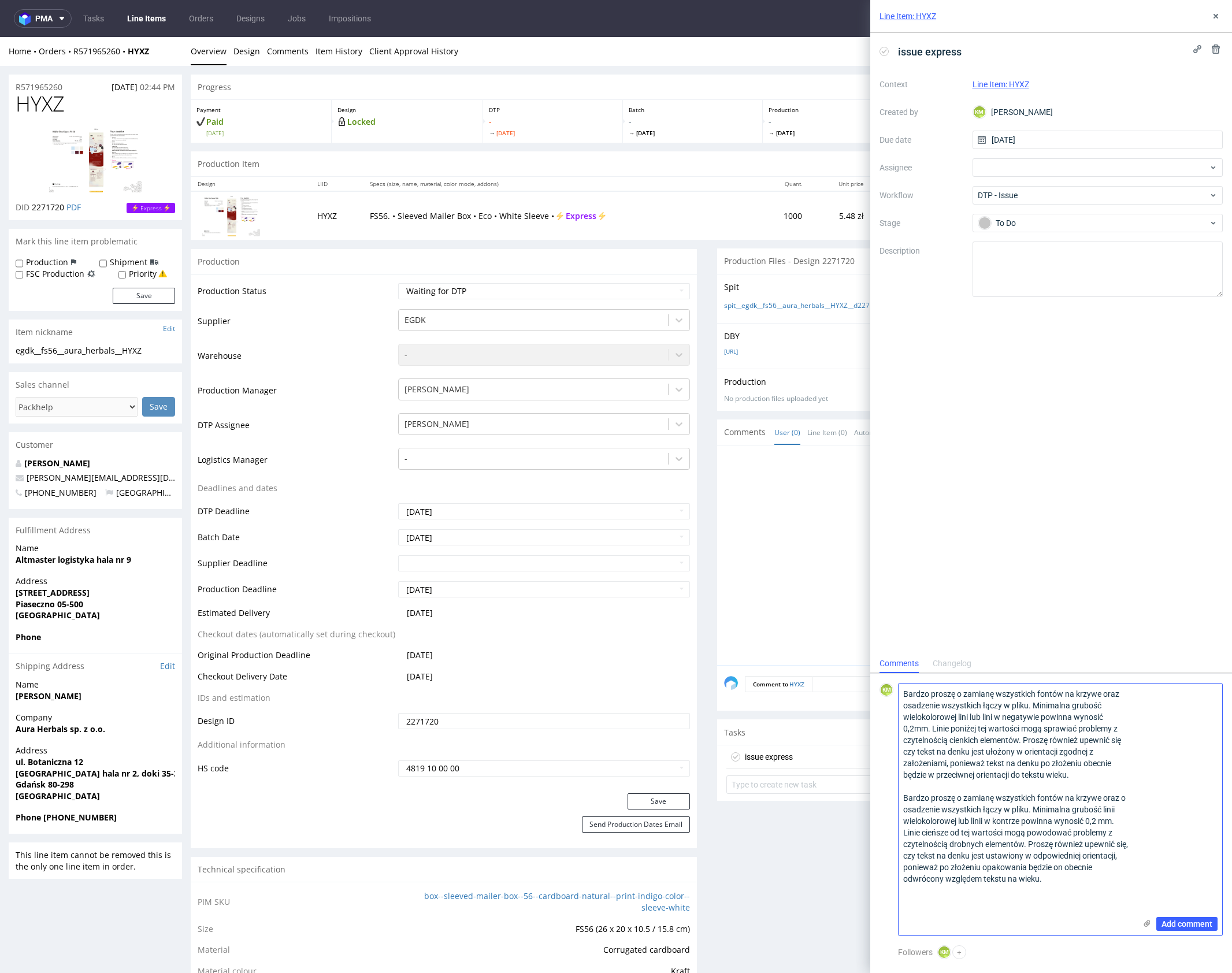
paste textarea "Bardzo proszę o zamianę wszystkich fontów na krzywe oraz osadzenie wszystkich ł…"
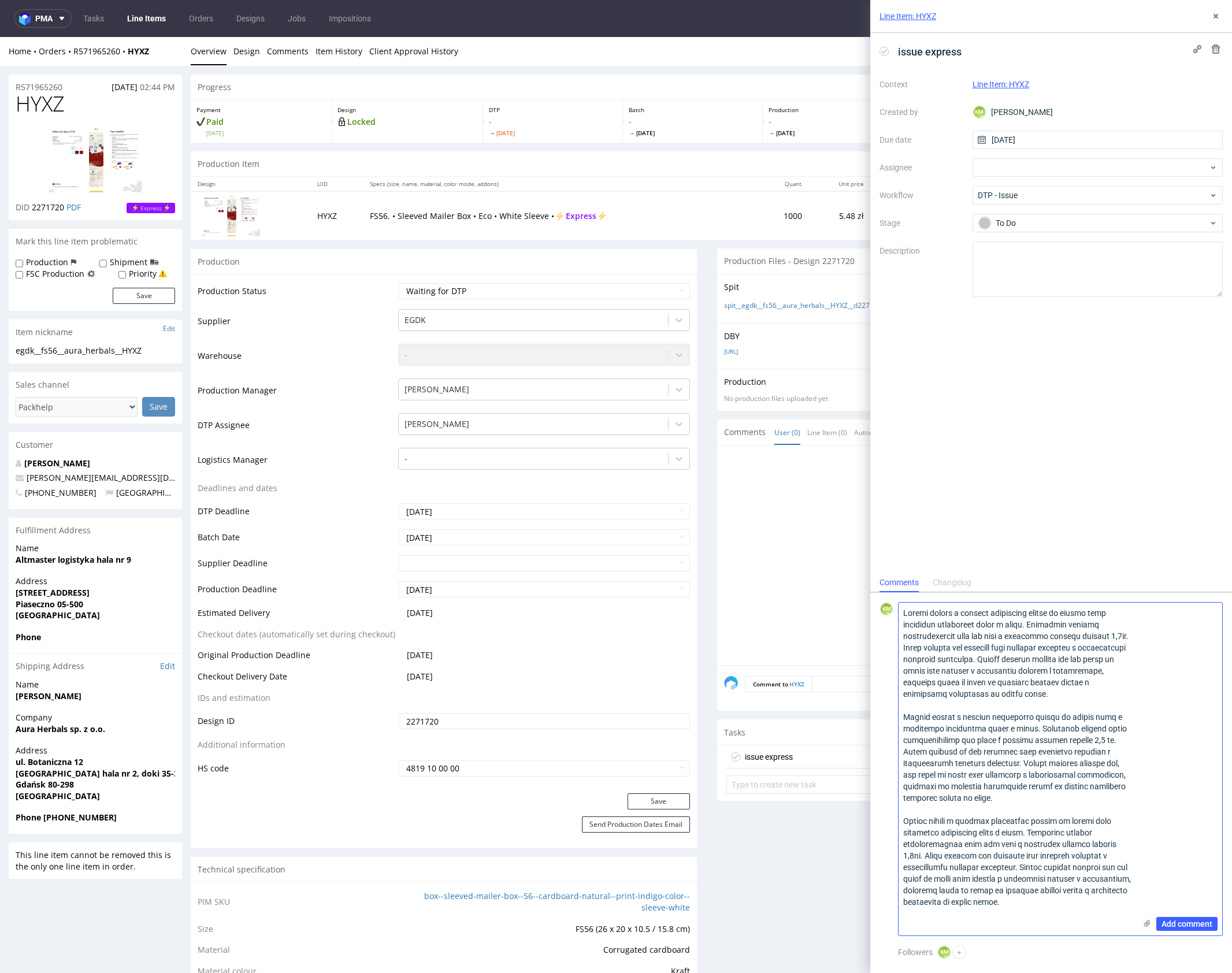
click at [1075, 899] on textarea at bounding box center [1017, 769] width 237 height 333
click at [1058, 874] on textarea at bounding box center [1017, 769] width 237 height 333
drag, startPoint x: 1052, startPoint y: 894, endPoint x: 904, endPoint y: 816, distance: 167.3
click at [904, 816] on textarea at bounding box center [1017, 769] width 237 height 333
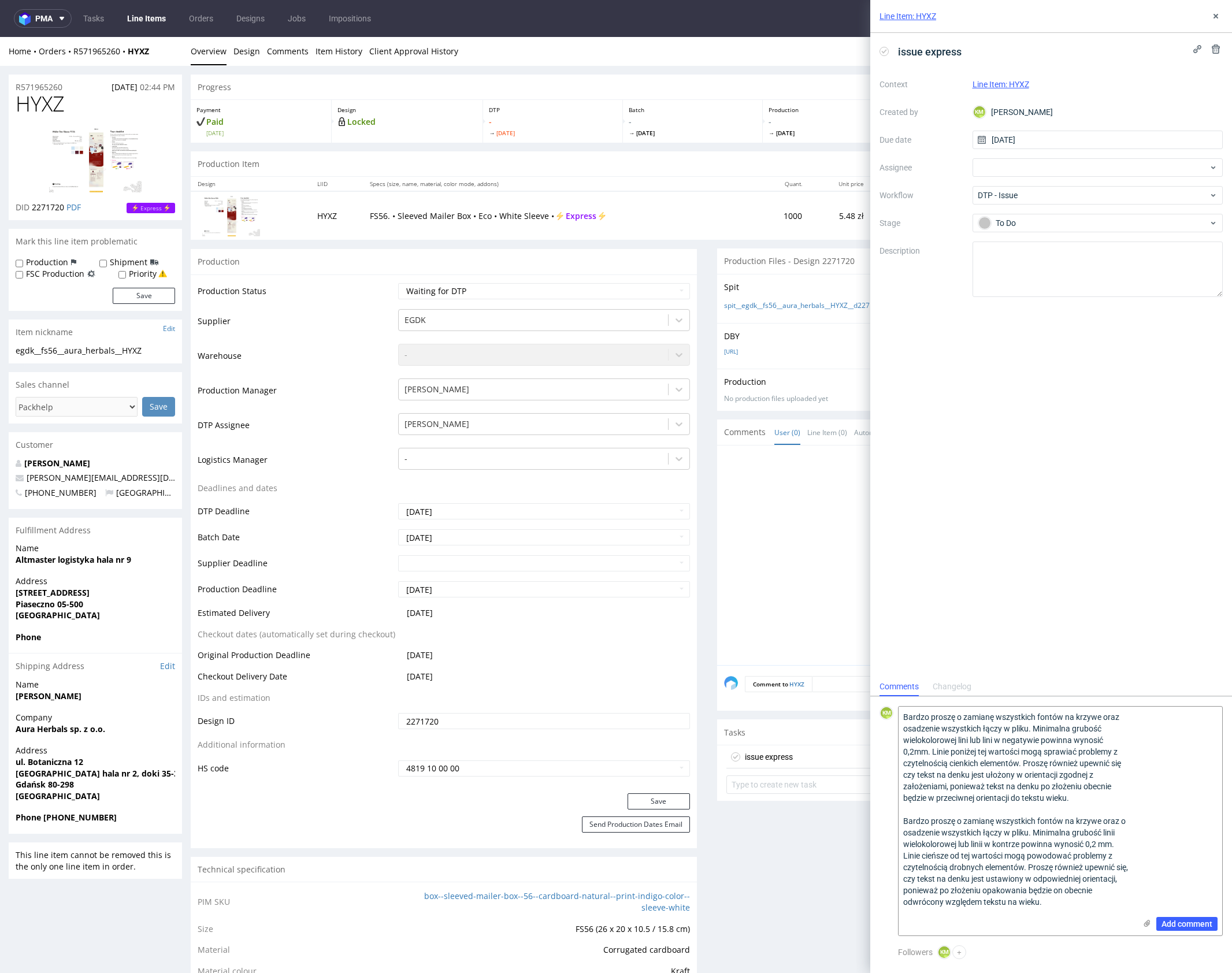
drag, startPoint x: 965, startPoint y: 806, endPoint x: 881, endPoint y: 708, distance: 129.1
click at [881, 708] on div "KM Bardzo proszę o zamianę wszystkich fontów na krzywe oraz osadzenie wszystkic…" at bounding box center [1051, 821] width 343 height 230
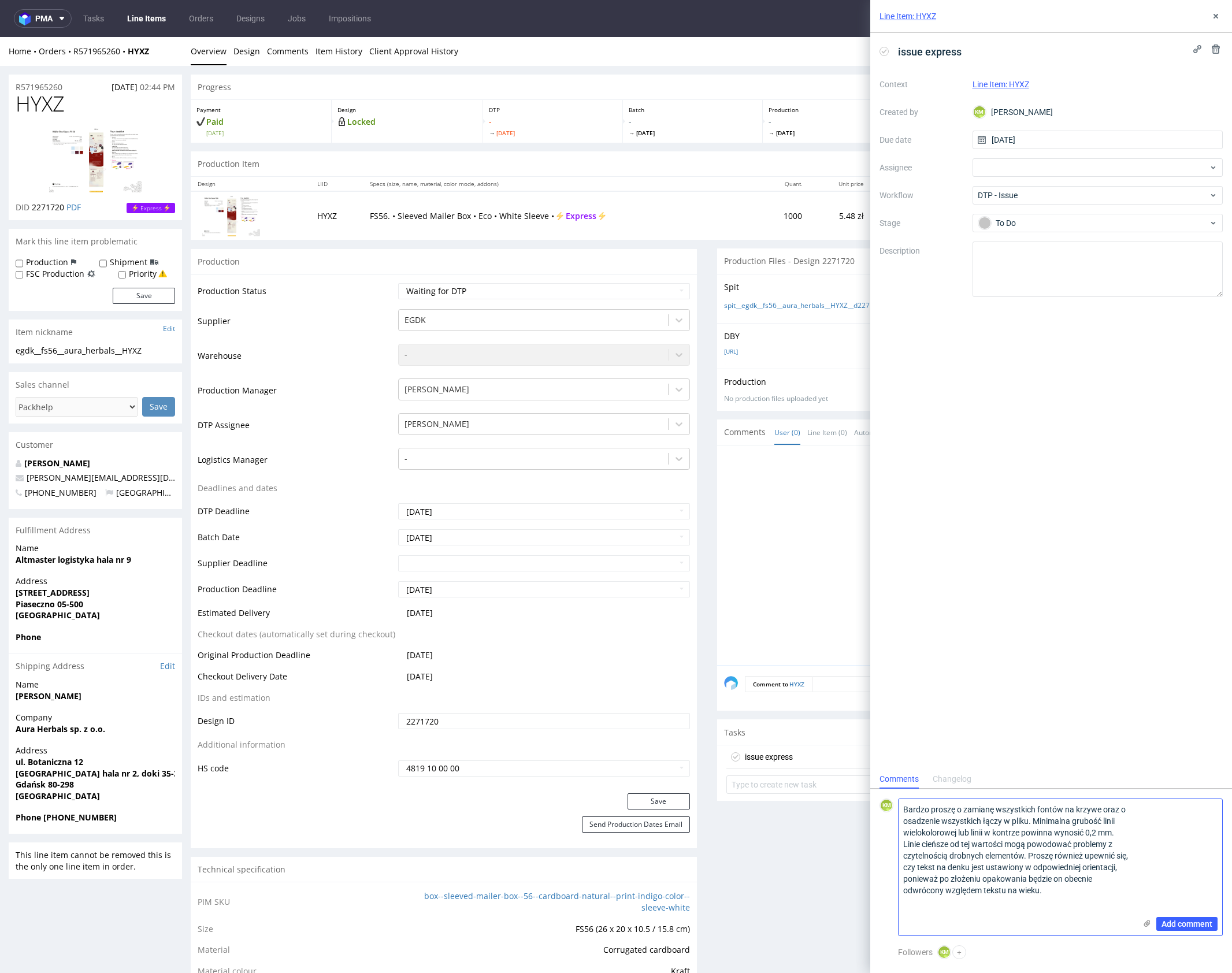
click at [905, 823] on textarea "Bardzo proszę o zamianę wszystkich fontów na krzywe oraz o osadzenie wszystkich…" at bounding box center [1017, 867] width 237 height 137
click at [902, 821] on textarea "Bardzo proszę o zamianę wszystkich fontów na krzywe oraz o osadzenie wszystkich…" at bounding box center [1017, 867] width 237 height 137
click at [1133, 865] on textarea "Bardzo proszę o zamianę wszystkich fontów na krzywe oraz o osadzenie wszystkich…" at bounding box center [1017, 873] width 237 height 125
click at [1132, 874] on textarea "Bardzo proszę o zamianę wszystkich fontów na krzywe oraz o osadzenie wszystkich…" at bounding box center [1017, 873] width 237 height 125
type textarea "Bardzo proszę o zamianę wszystkich fontów na krzywe oraz o osadzenie wszystkich…"
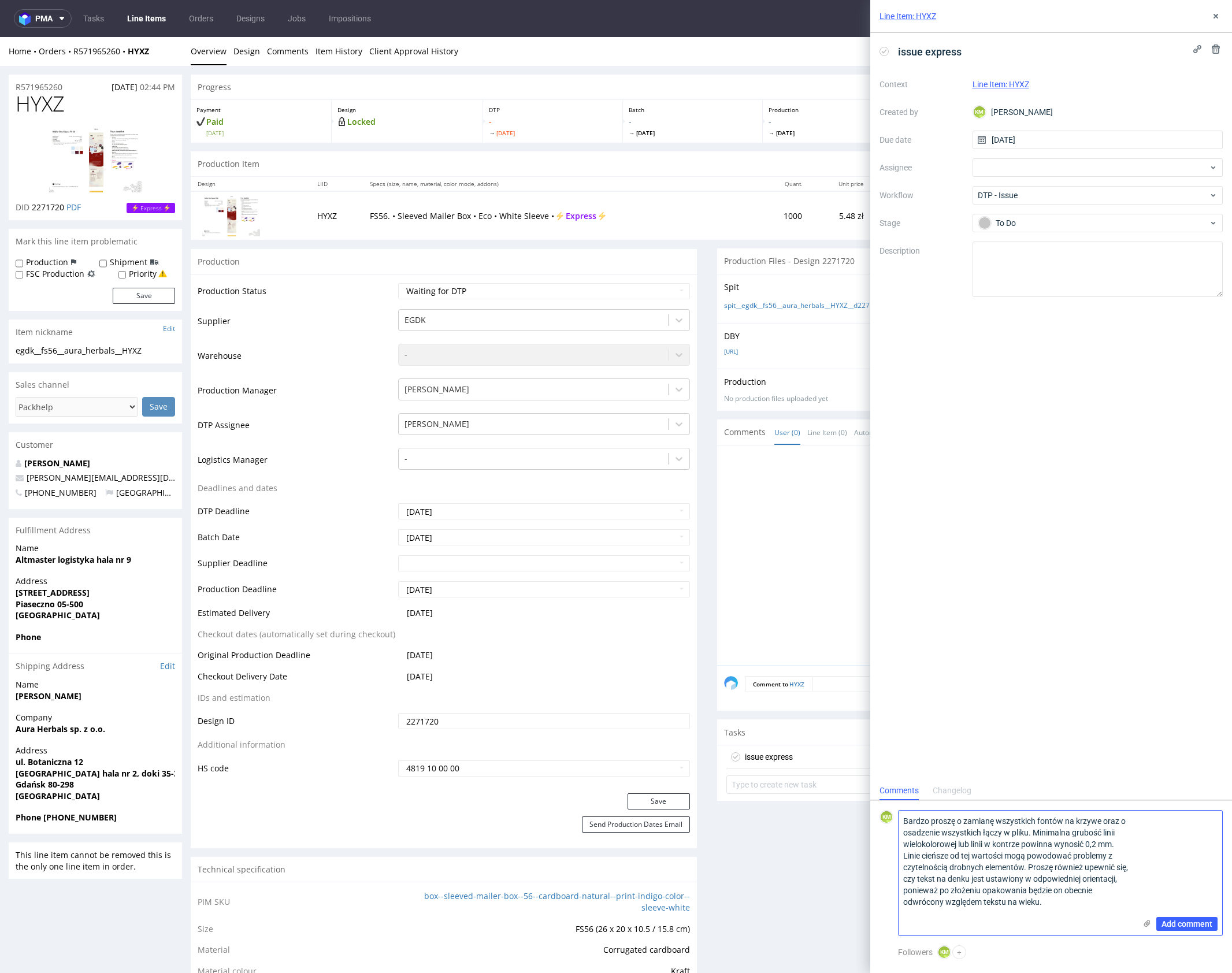
click at [1071, 903] on textarea "Bardzo proszę o zamianę wszystkich fontów na krzywe oraz o osadzenie wszystkich…" at bounding box center [1017, 873] width 237 height 125
click at [1193, 927] on span "Add comment" at bounding box center [1186, 924] width 51 height 8
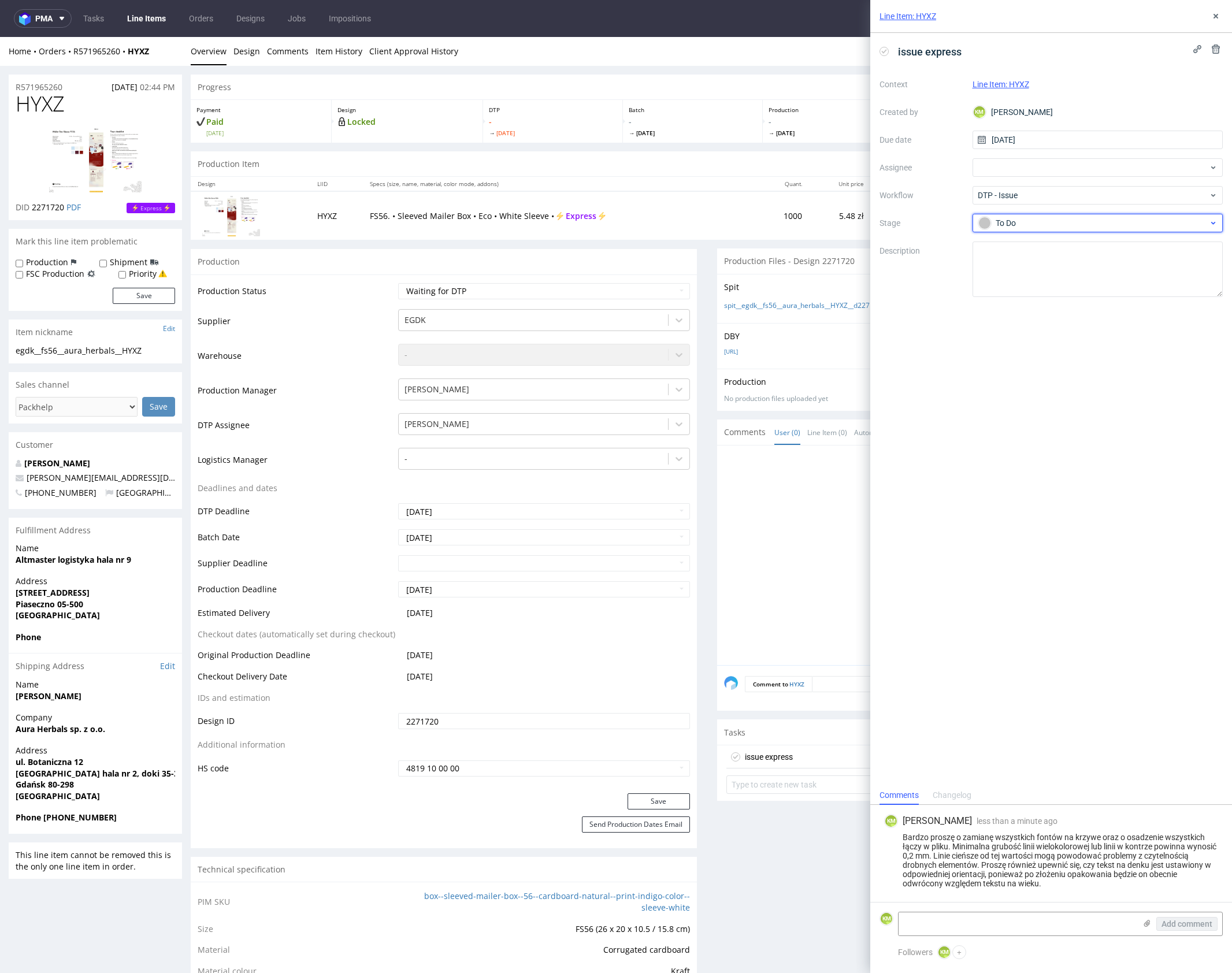
click at [1062, 226] on div "To Do" at bounding box center [1093, 223] width 230 height 13
click at [1045, 301] on div "Need information" at bounding box center [1097, 297] width 230 height 13
click at [1059, 222] on div "Need information" at bounding box center [1093, 223] width 230 height 13
click at [1048, 249] on div "To Do" at bounding box center [1097, 251] width 230 height 13
click at [1044, 361] on div "issue express Context Line Item: HYXZ Created by KM Karol Markowski Due date 13…" at bounding box center [1051, 409] width 362 height 753
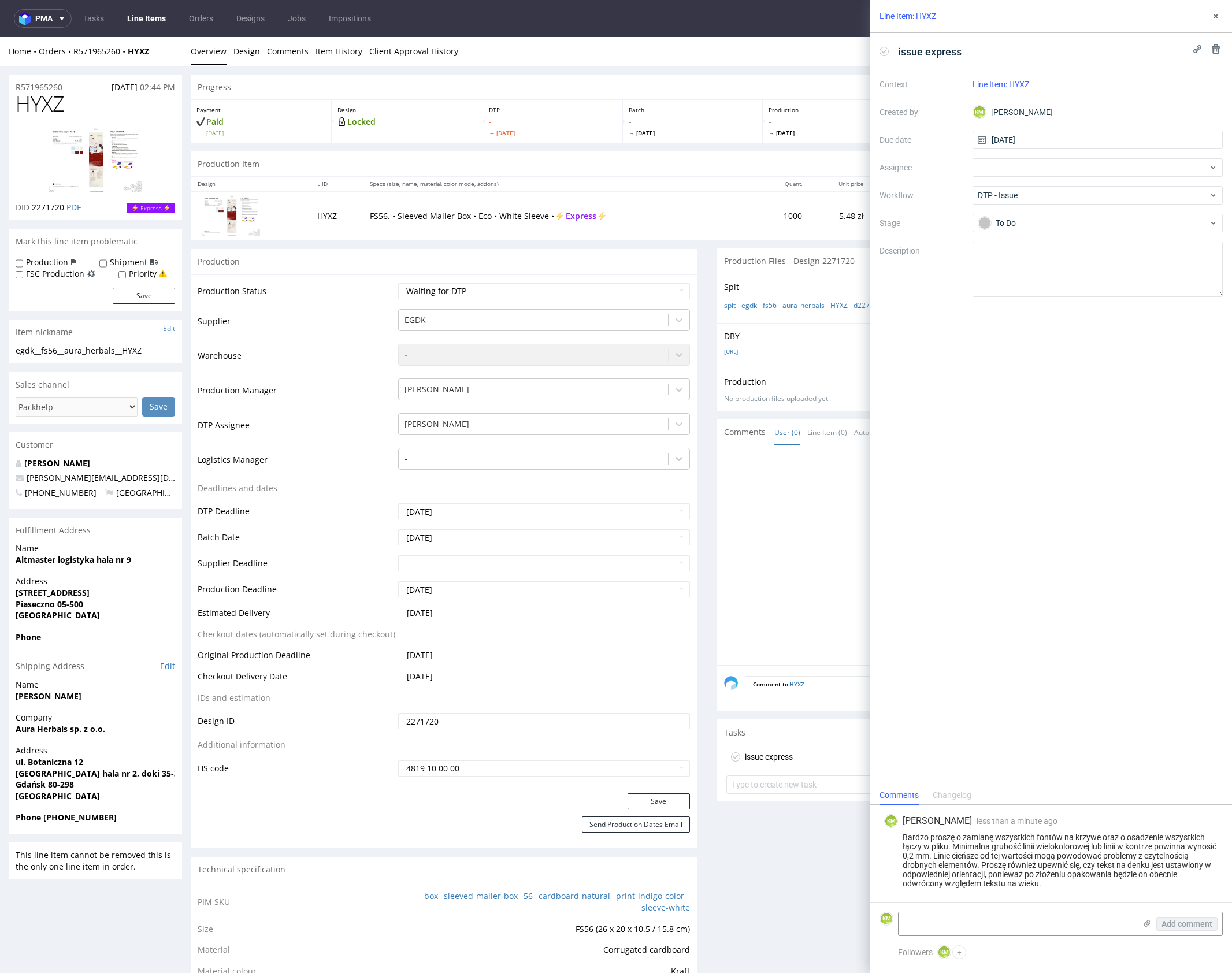
click at [1217, 23] on div "Line Item: HYXZ" at bounding box center [1051, 16] width 362 height 33
click at [1216, 14] on icon at bounding box center [1216, 16] width 10 height 10
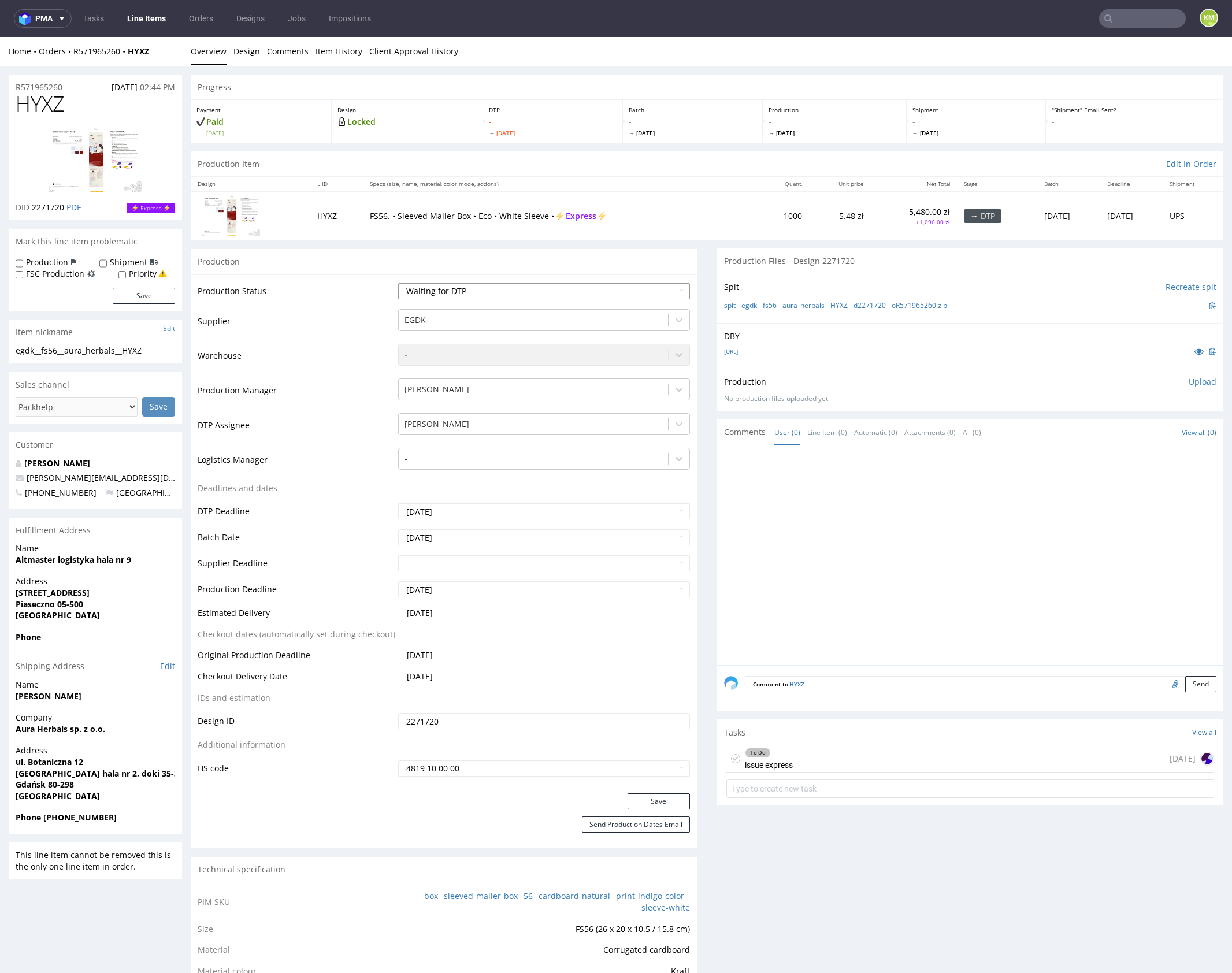
click at [625, 288] on select "Waiting for Artwork Waiting for Diecut Waiting for Mockup Waiting for DTP Waiti…" at bounding box center [544, 291] width 292 height 16
select select "dtp_issue"
click at [398, 283] on select "Waiting for Artwork Waiting for Diecut Waiting for Mockup Waiting for DTP Waiti…" at bounding box center [544, 291] width 292 height 16
click at [666, 801] on button "Save" at bounding box center [658, 801] width 63 height 16
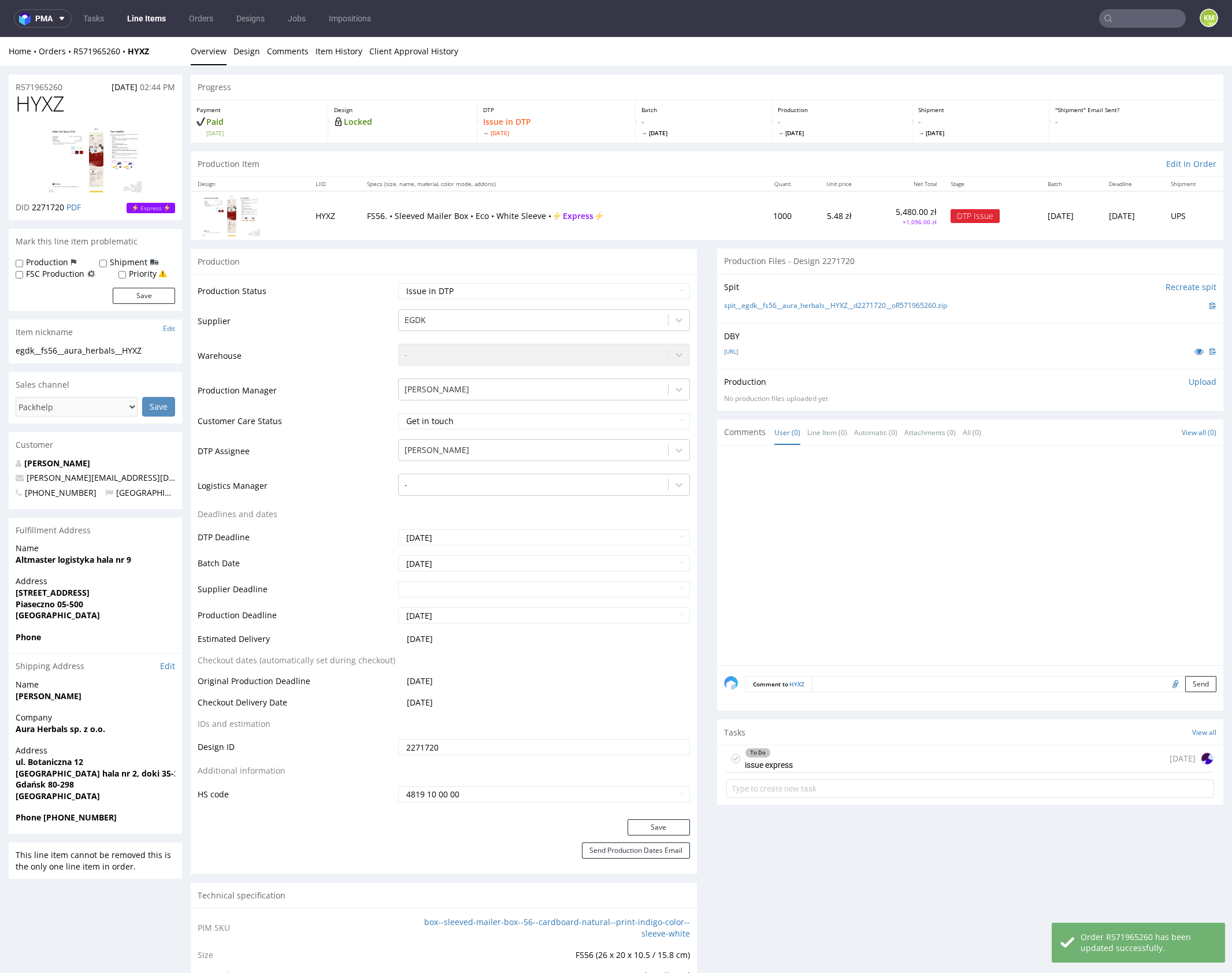
click at [813, 758] on div "To Do issue express today" at bounding box center [970, 759] width 488 height 27
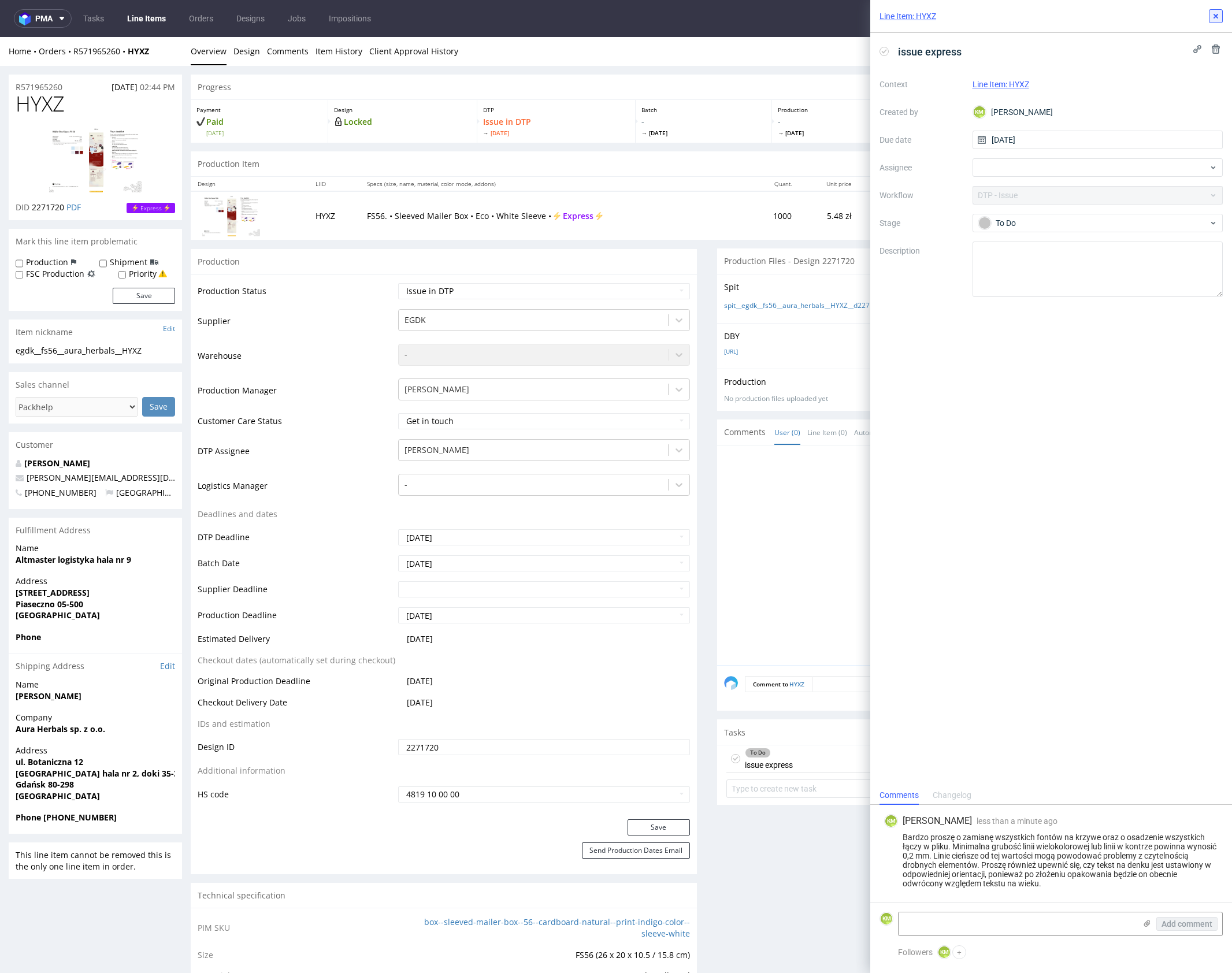
click at [1211, 20] on icon at bounding box center [1216, 16] width 10 height 10
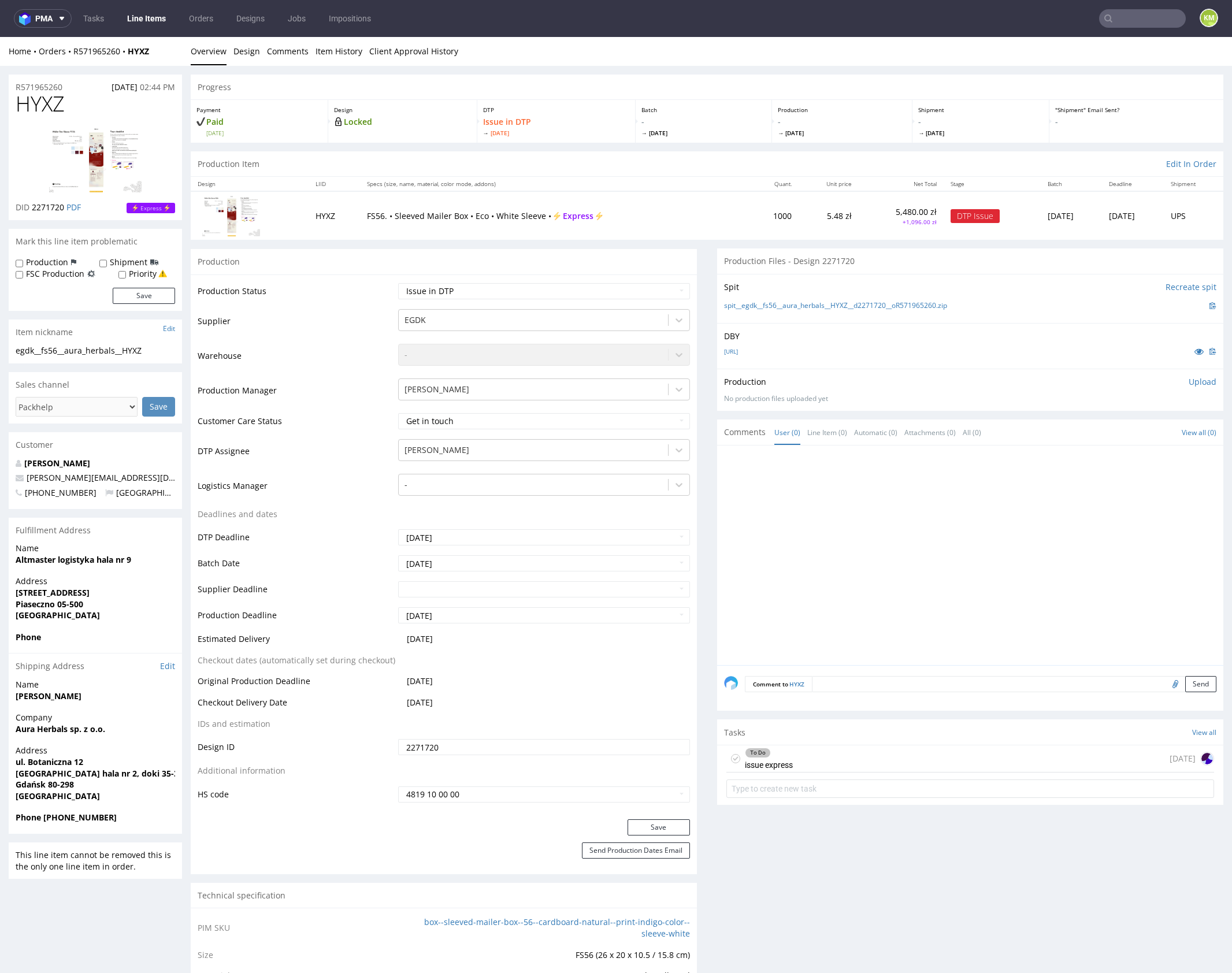
click at [817, 506] on div at bounding box center [973, 559] width 499 height 213
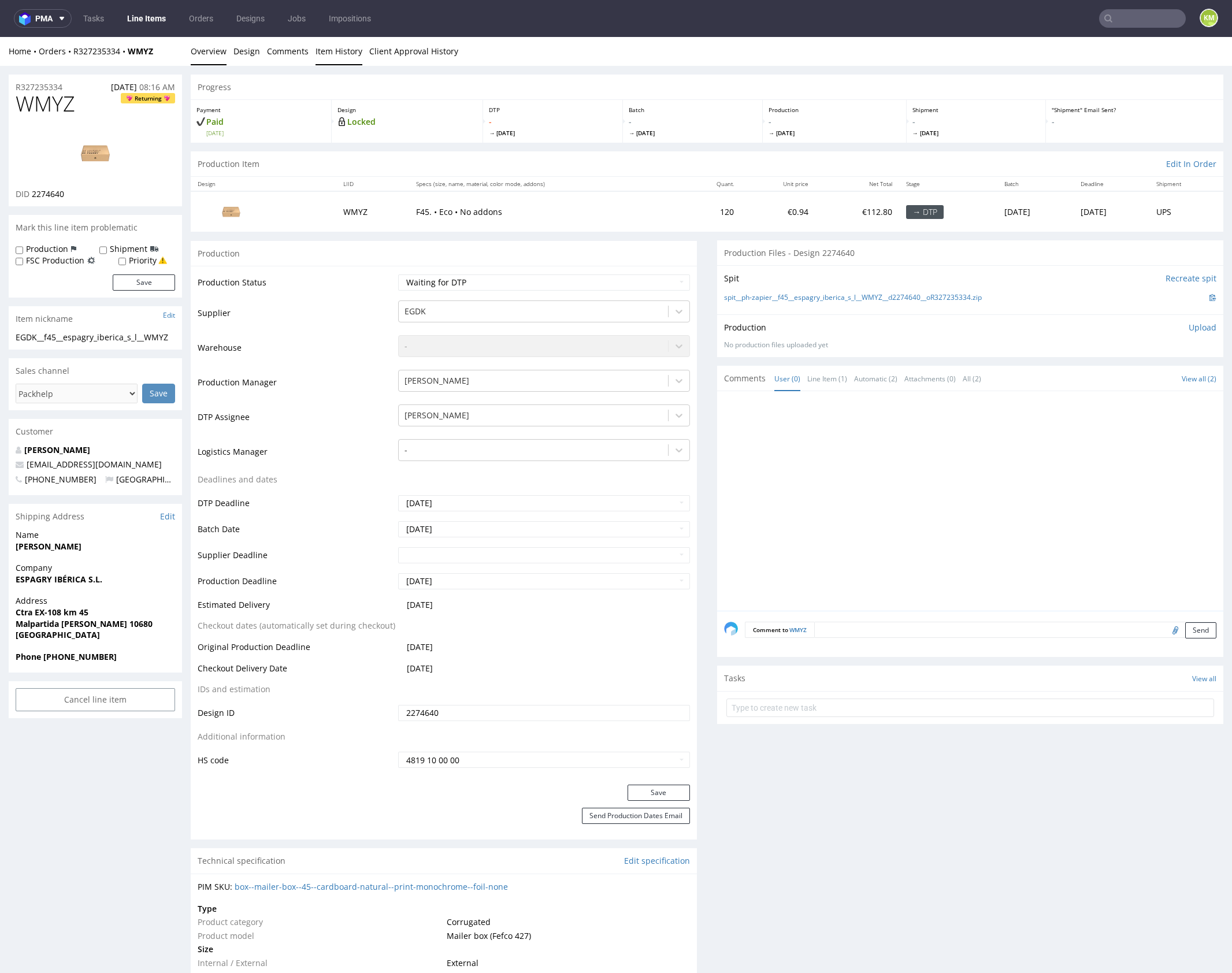
click at [330, 50] on link "Item History" at bounding box center [338, 51] width 47 height 29
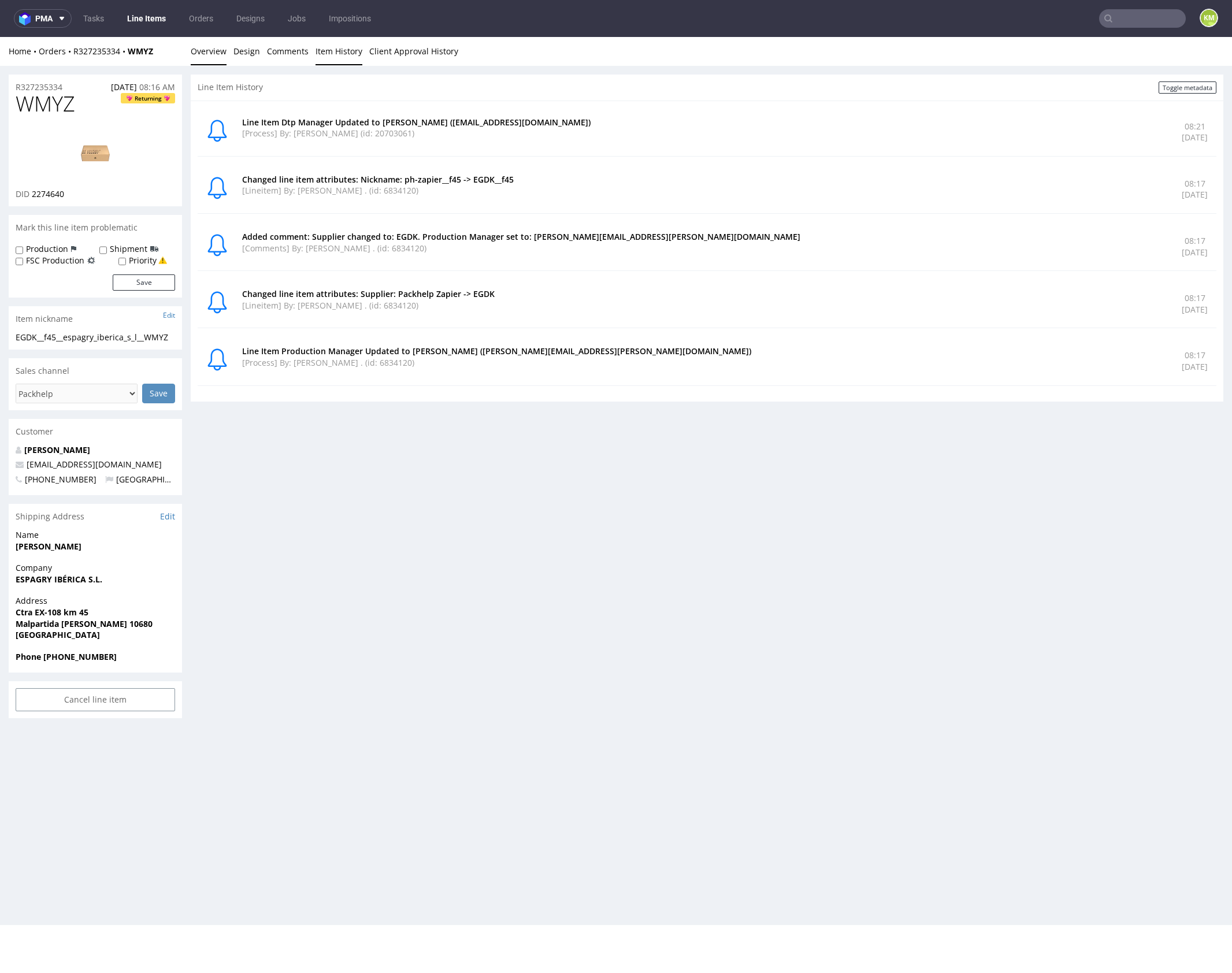
click at [203, 54] on link "Overview" at bounding box center [209, 51] width 36 height 29
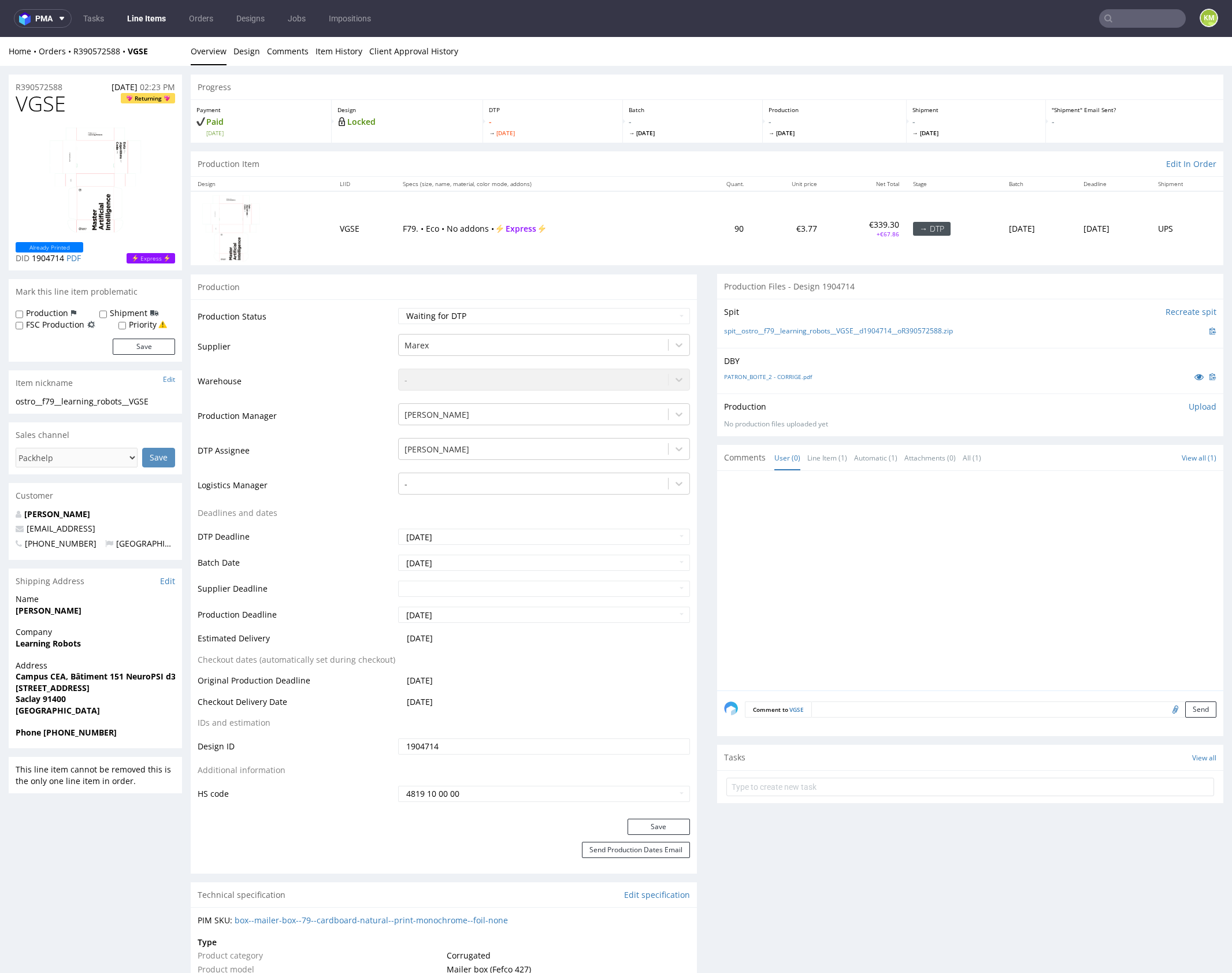
click at [873, 573] on div at bounding box center [973, 584] width 499 height 213
click at [240, 56] on link "Design" at bounding box center [247, 51] width 27 height 29
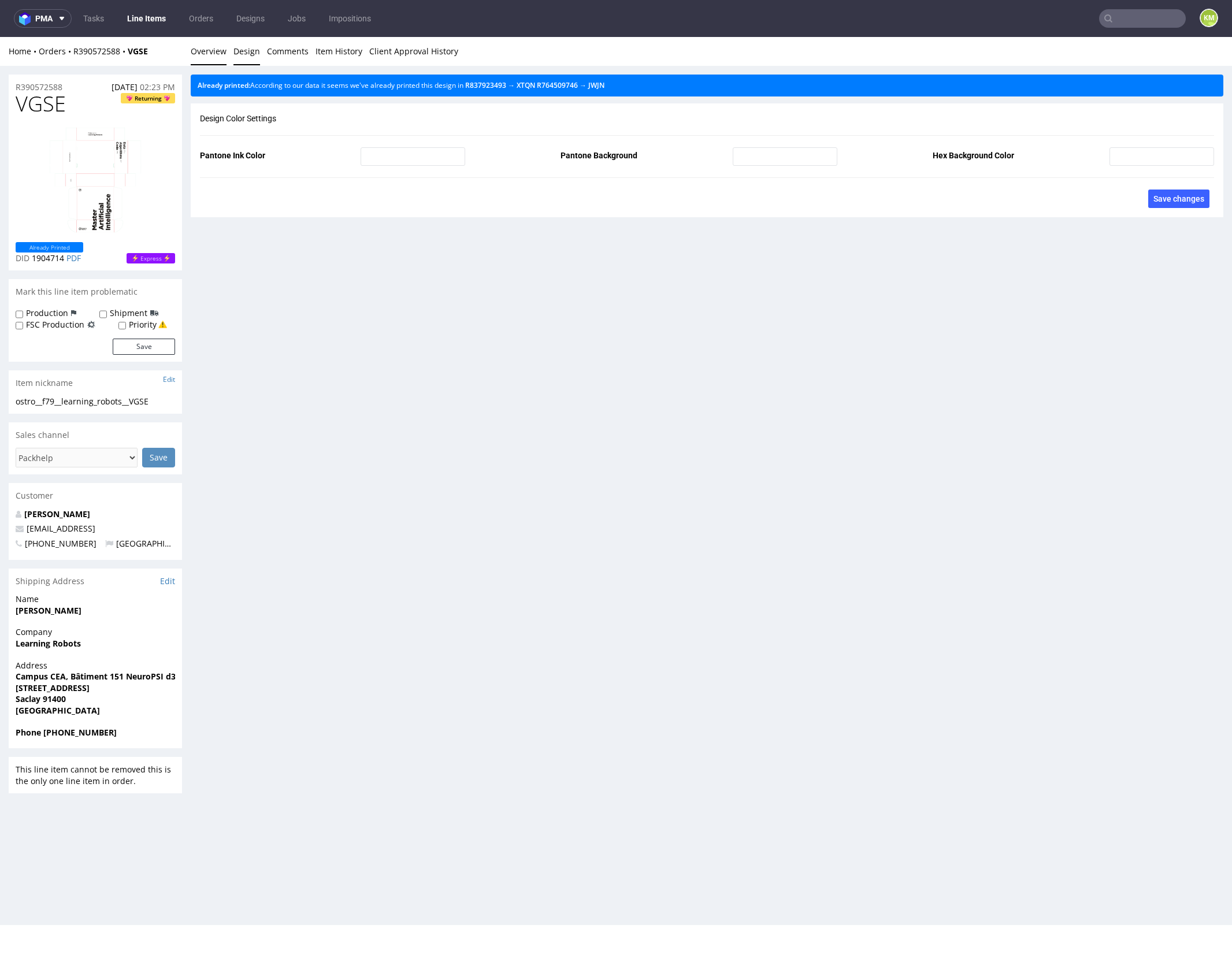
click at [215, 52] on link "Overview" at bounding box center [209, 51] width 36 height 29
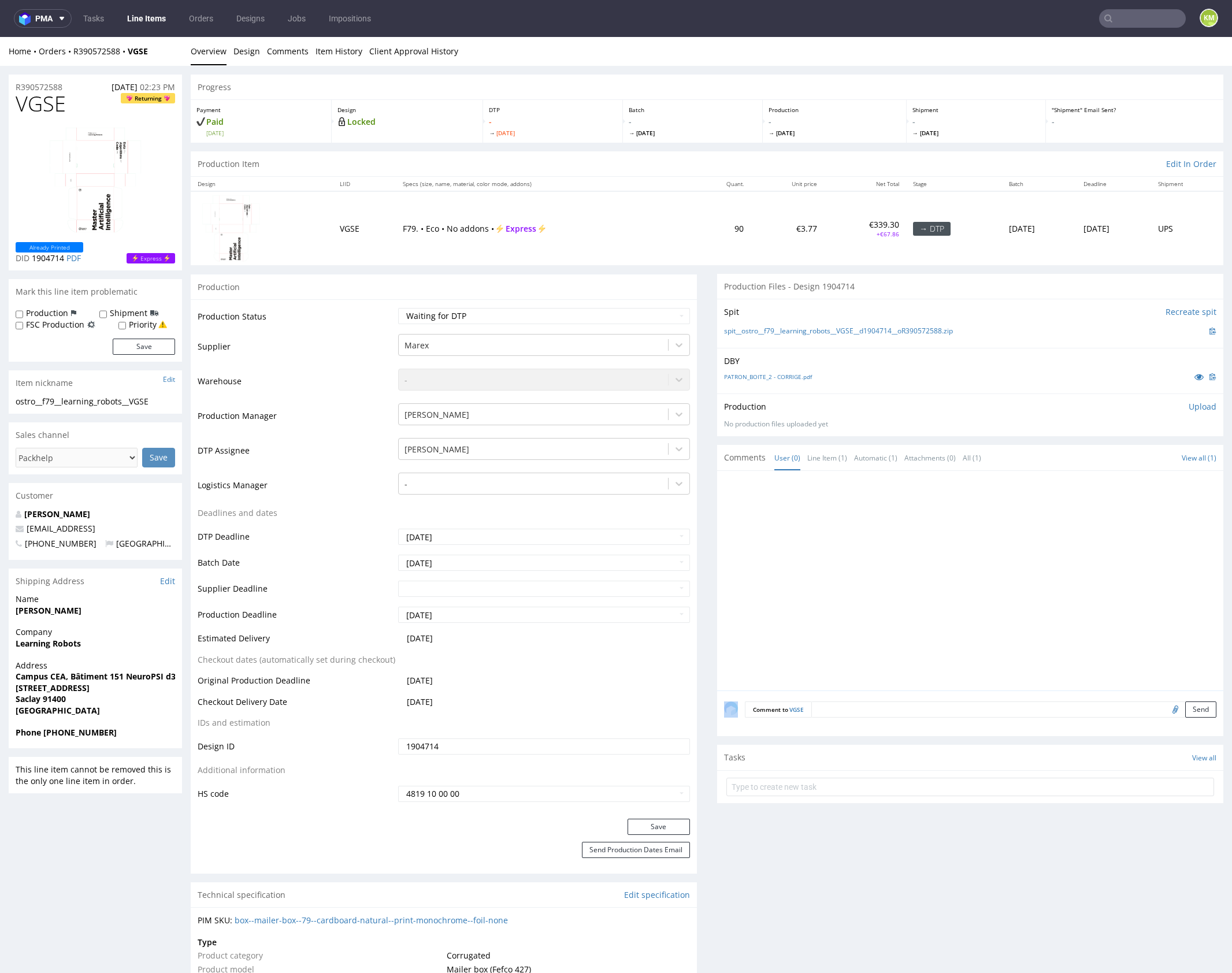
click at [901, 569] on div at bounding box center [973, 584] width 499 height 213
click at [905, 391] on div "DBY PATRON_BOITE_2 - CORRIGE.pdf" at bounding box center [970, 370] width 506 height 46
drag, startPoint x: 974, startPoint y: 329, endPoint x: 737, endPoint y: 332, distance: 237.0
click at [737, 332] on div "spit__ostro__f79__learning_robots__VGSE__d1904714__oR390572588.zip" at bounding box center [970, 331] width 492 height 13
copy link "ostro__f79__learning_robots__VGSE__d1904714__oR390572588.zip"
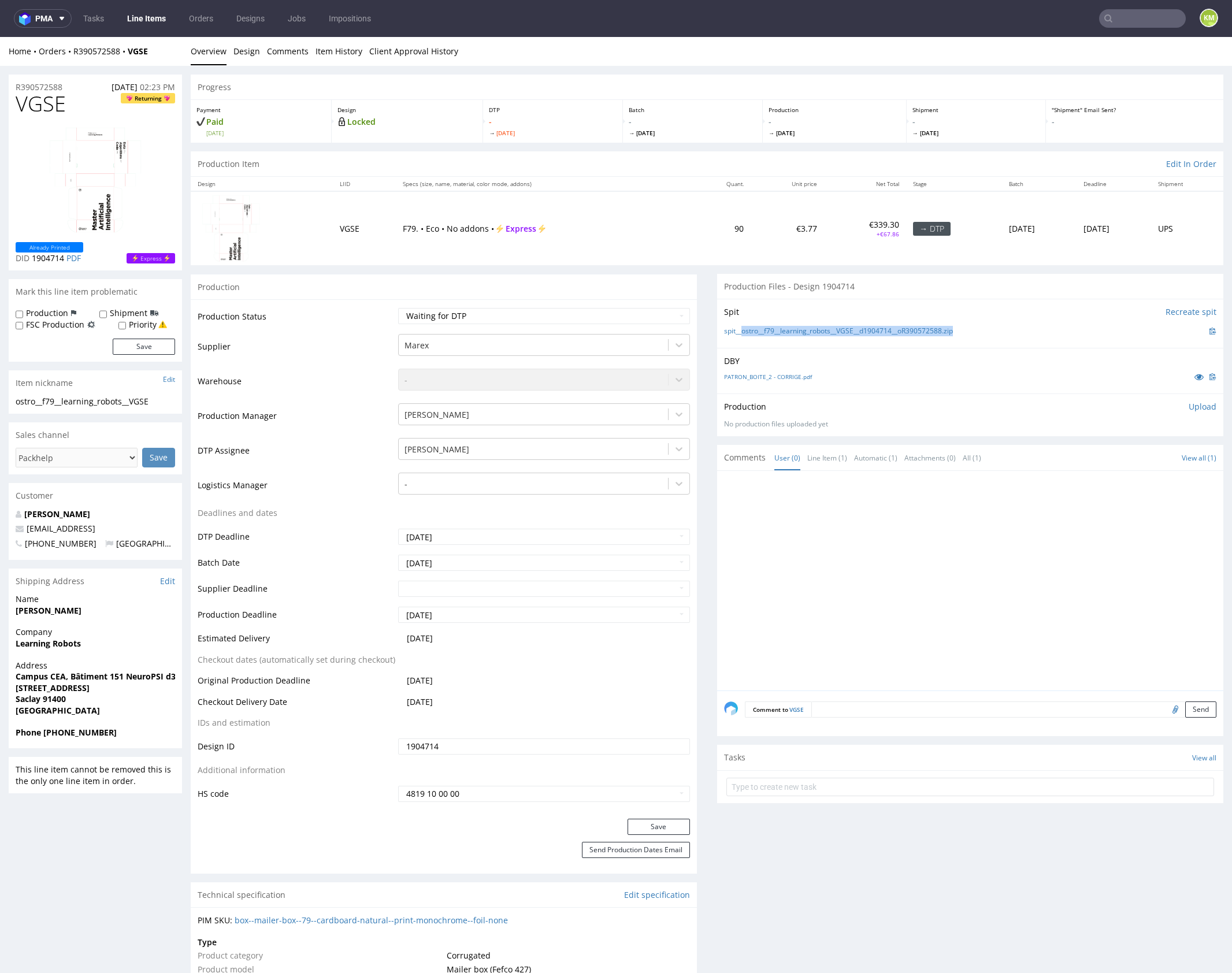
click at [52, 99] on span "VGSE" at bounding box center [41, 104] width 50 height 23
copy span "VGSE"
click at [1195, 408] on p "Upload" at bounding box center [1202, 406] width 28 height 12
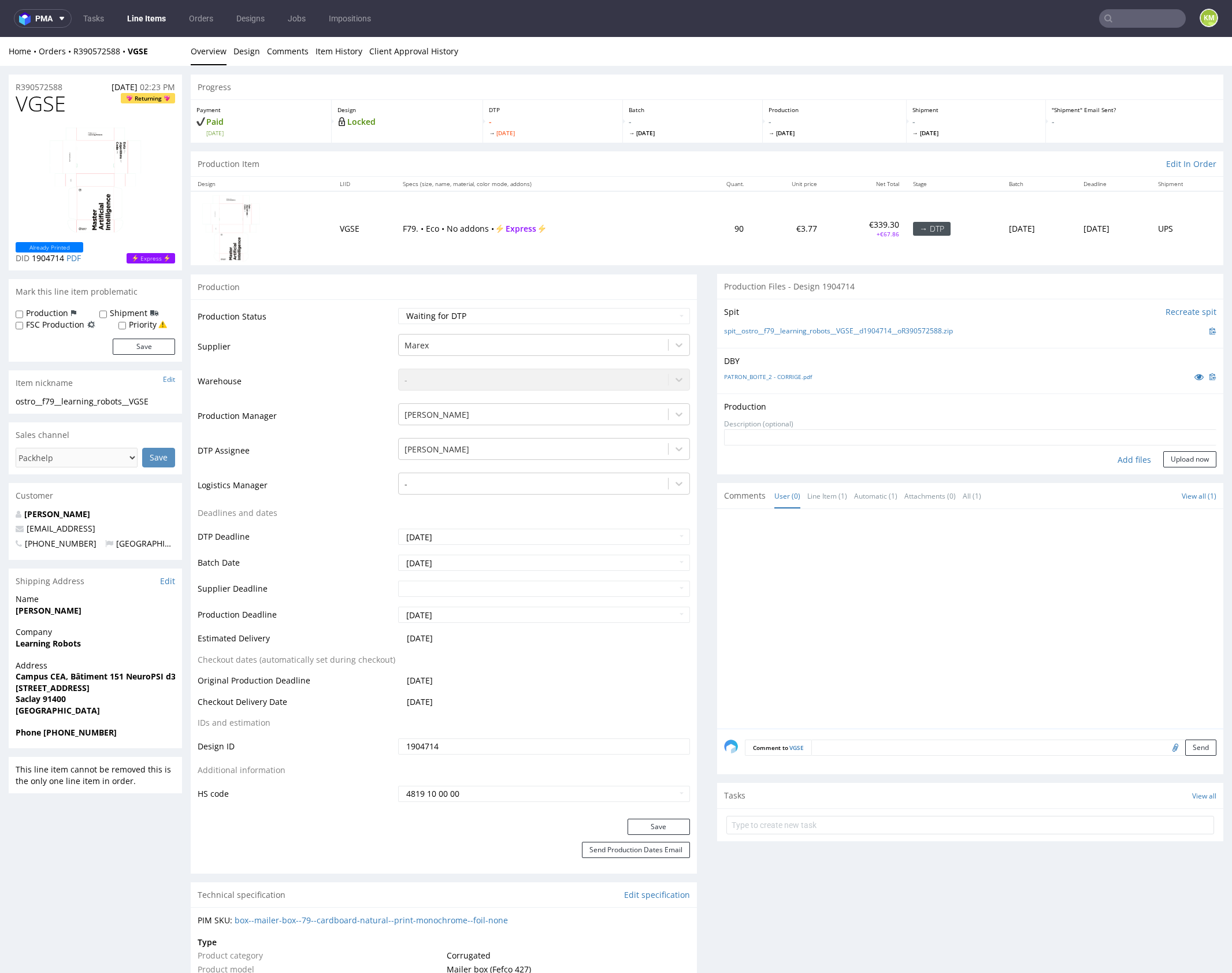
click at [1133, 464] on div "Add files" at bounding box center [1134, 460] width 58 height 18
type input "C:\fakepath\ostro__f79__learning_robots__VGSE__d1904714__oR390572588__outside.p…"
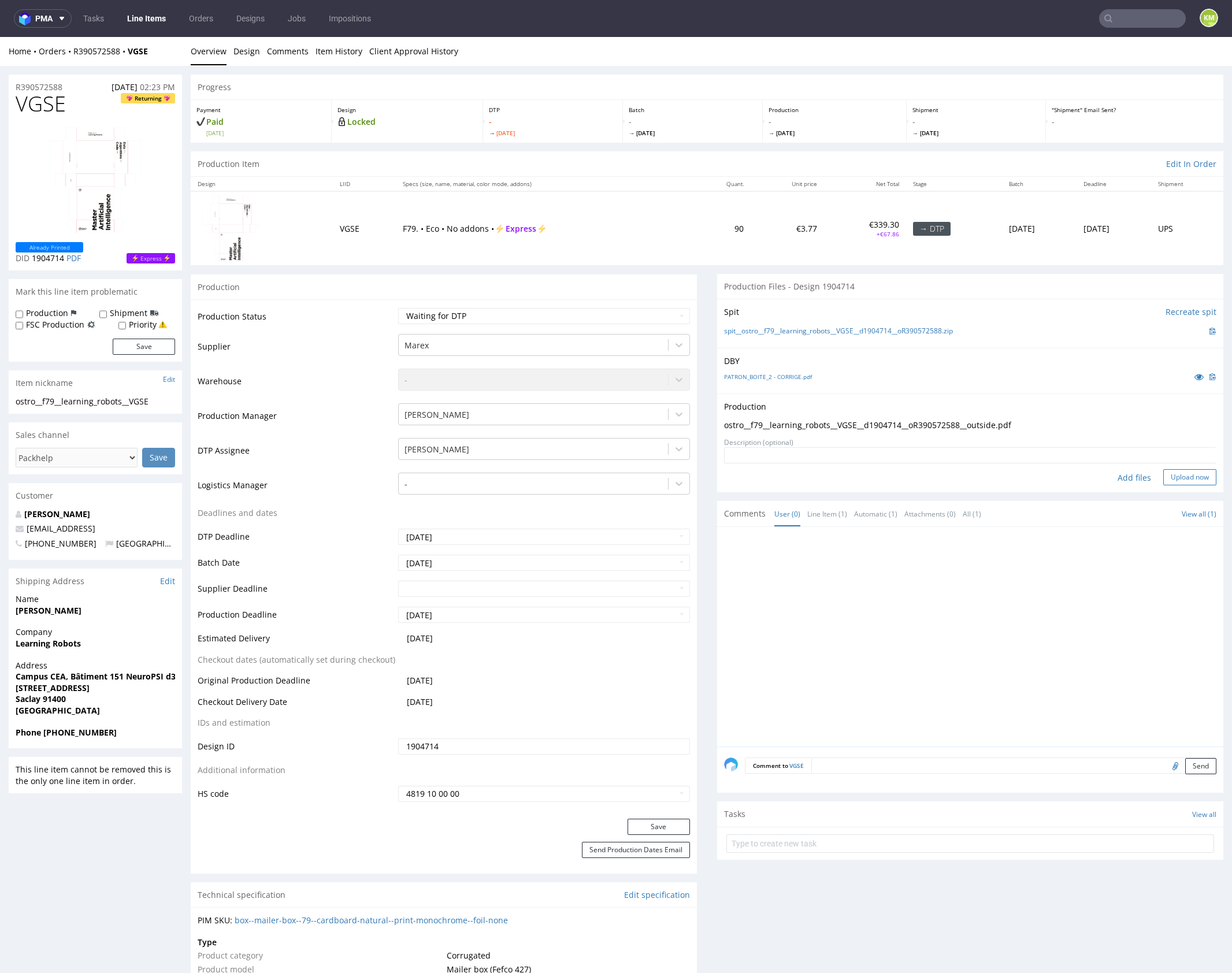
click at [1176, 481] on button "Upload now" at bounding box center [1190, 477] width 53 height 16
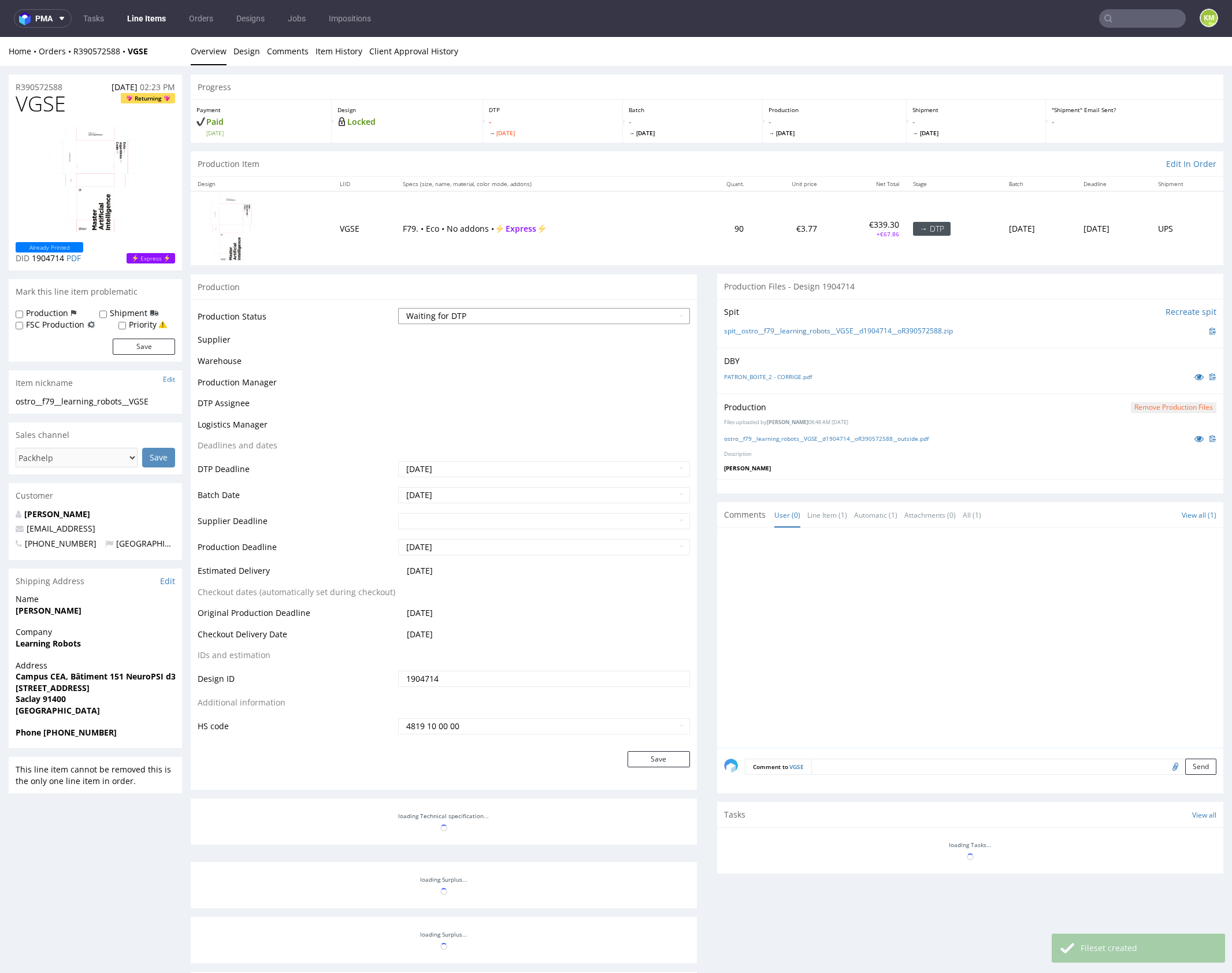
click at [586, 313] on select "Waiting for Artwork Waiting for Diecut Waiting for Mockup Waiting for DTP Waiti…" at bounding box center [544, 316] width 292 height 16
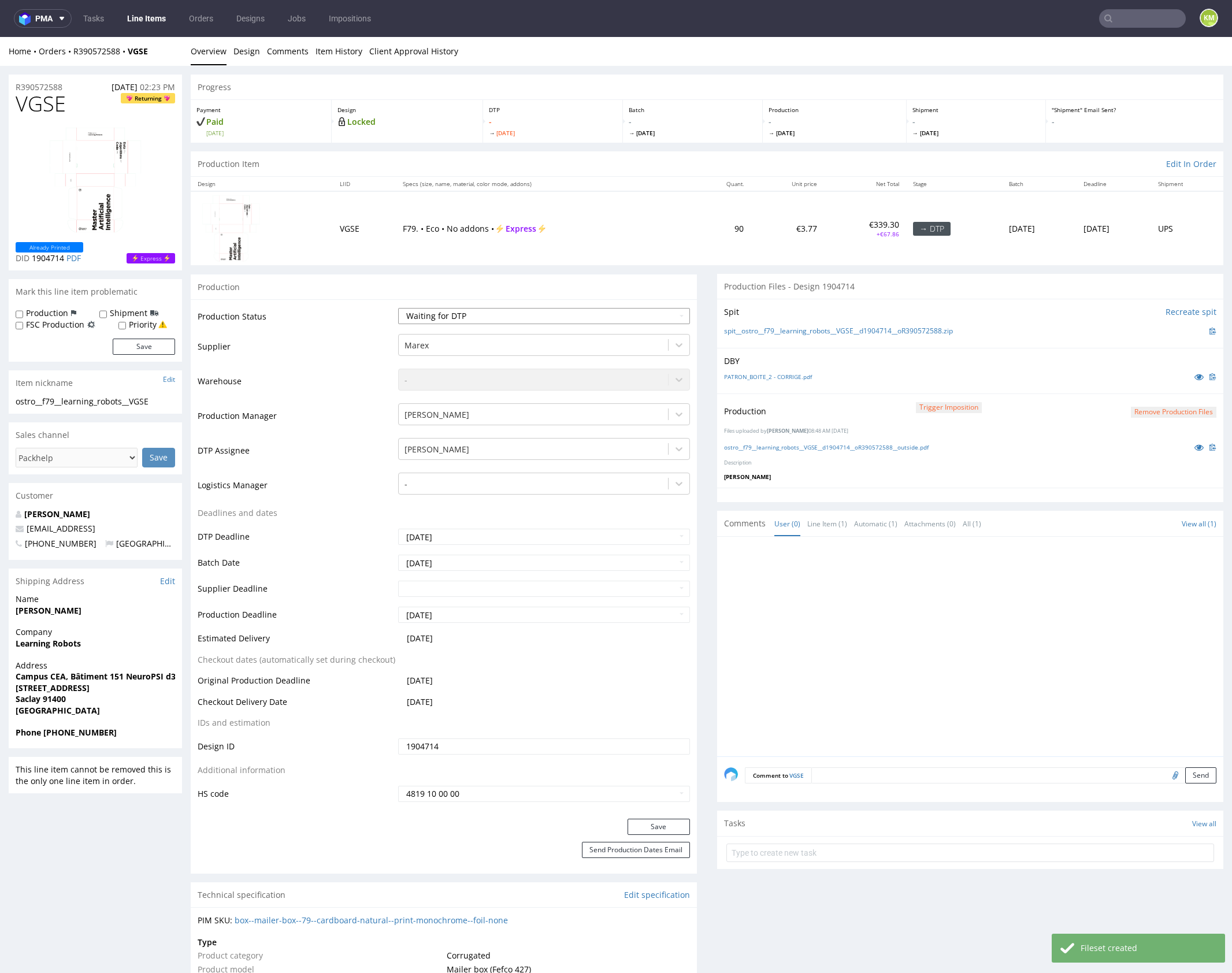
select select "dtp_production_ready"
click at [398, 308] on select "Waiting for Artwork Waiting for Diecut Waiting for Mockup Waiting for DTP Waiti…" at bounding box center [544, 316] width 292 height 16
click at [671, 824] on button "Save" at bounding box center [658, 827] width 63 height 16
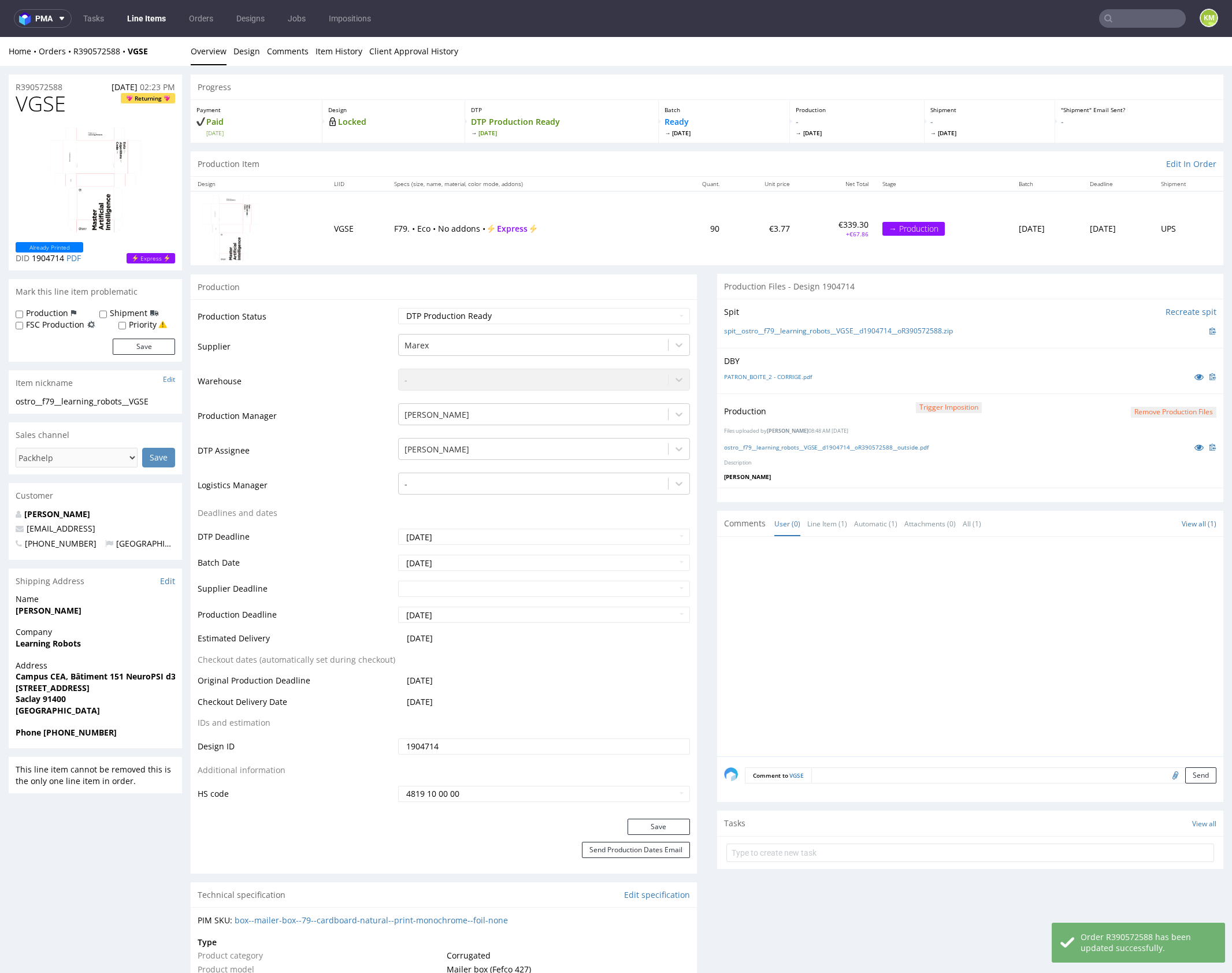
click at [966, 613] on div at bounding box center [973, 650] width 499 height 213
click at [871, 607] on div at bounding box center [973, 650] width 499 height 213
click at [852, 614] on div at bounding box center [973, 650] width 499 height 213
click at [833, 630] on div at bounding box center [973, 650] width 499 height 213
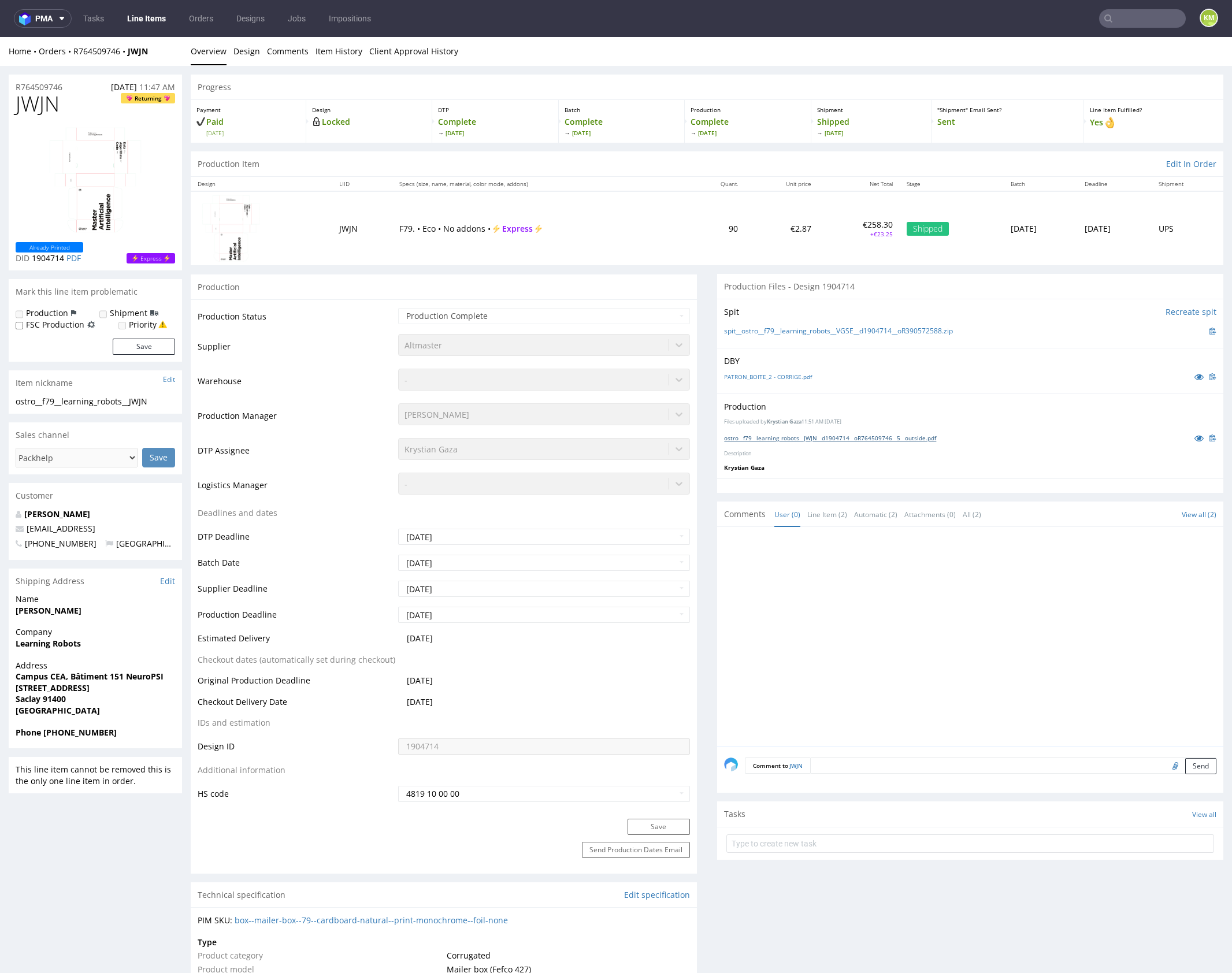
click at [826, 435] on link "ostro__f79__learning_robots__JWJN__d1904714__oR764509746__5__outside.pdf" at bounding box center [830, 438] width 212 height 8
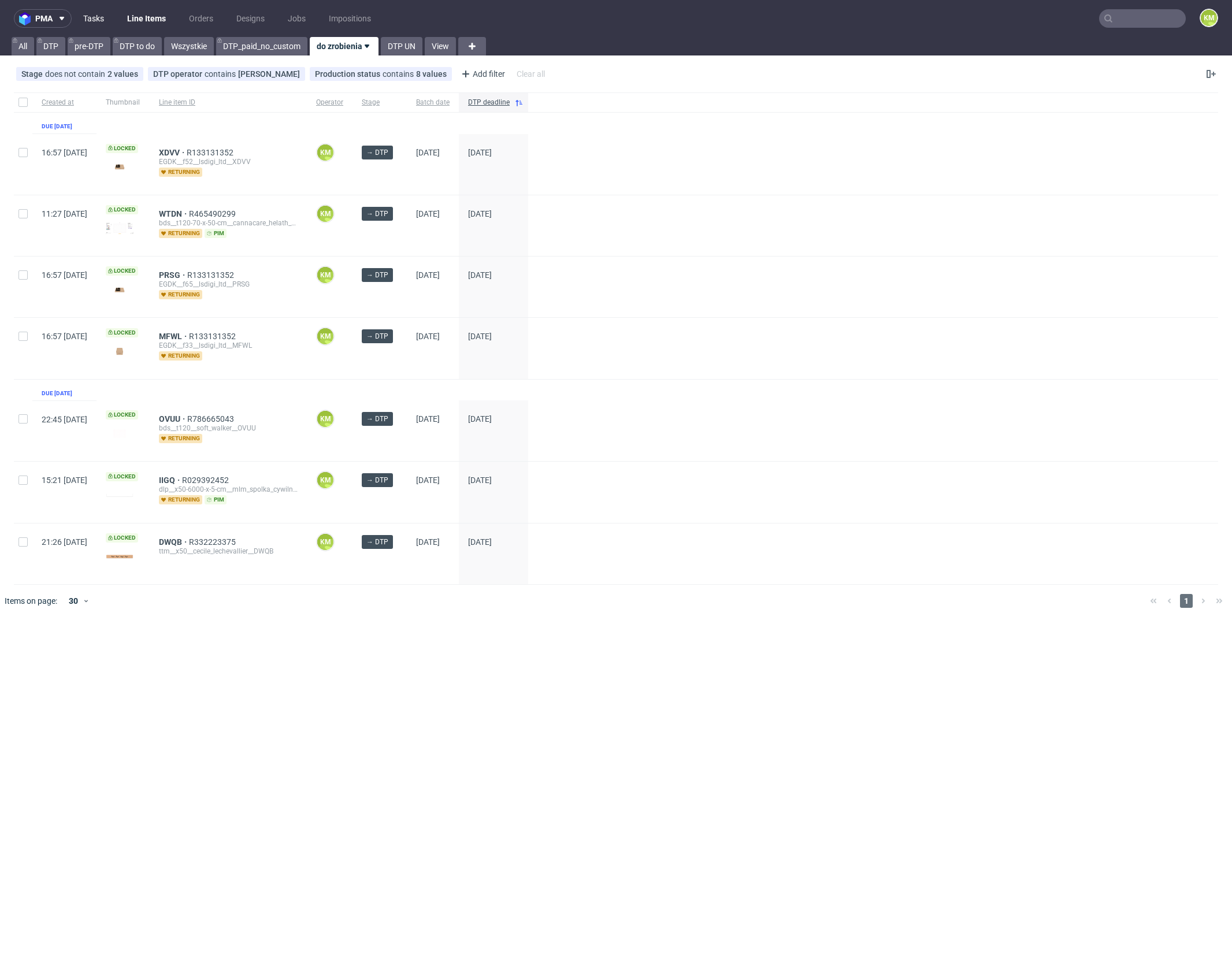
click at [92, 23] on link "Tasks" at bounding box center [93, 18] width 35 height 18
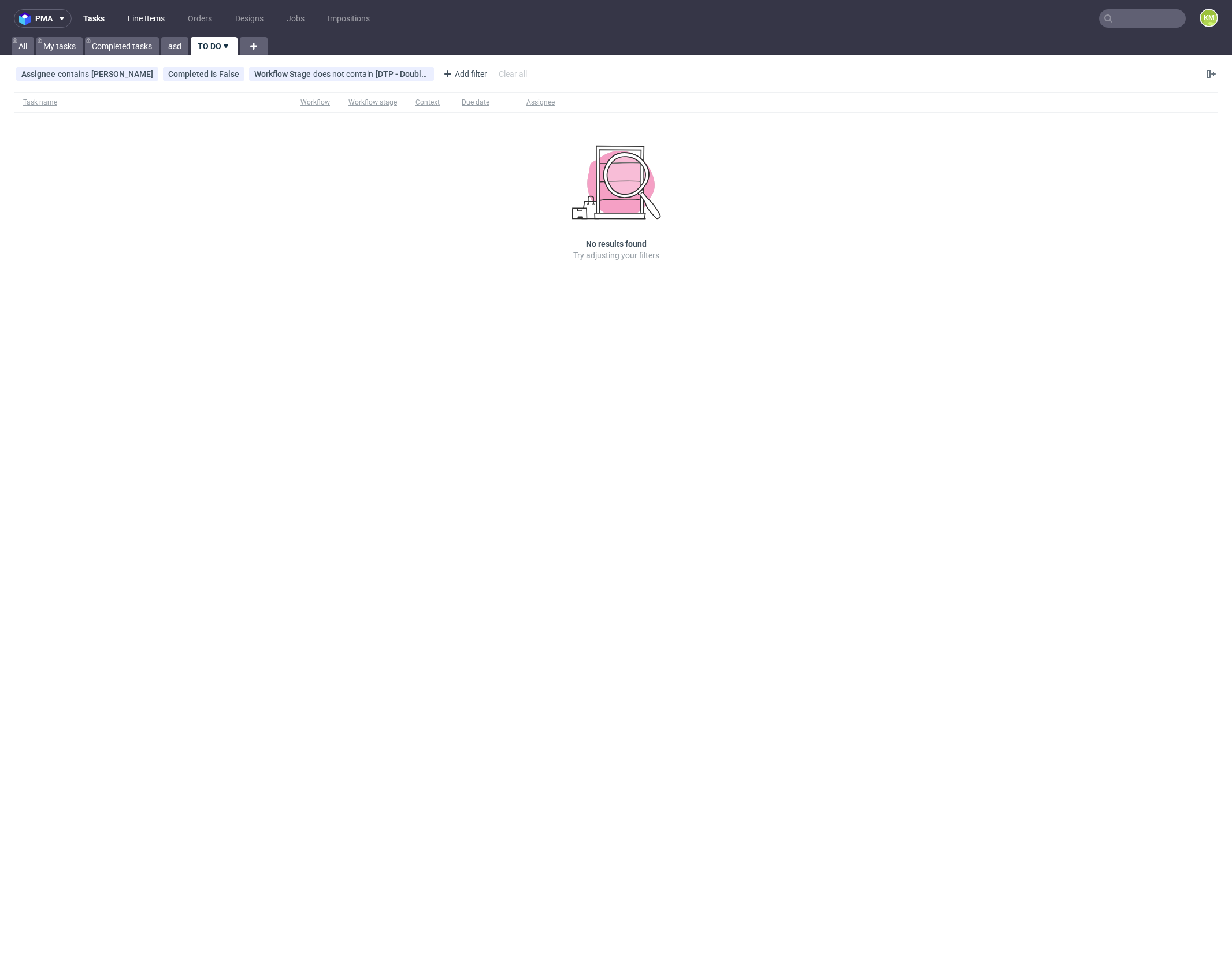
click at [154, 22] on link "Line Items" at bounding box center [146, 18] width 51 height 18
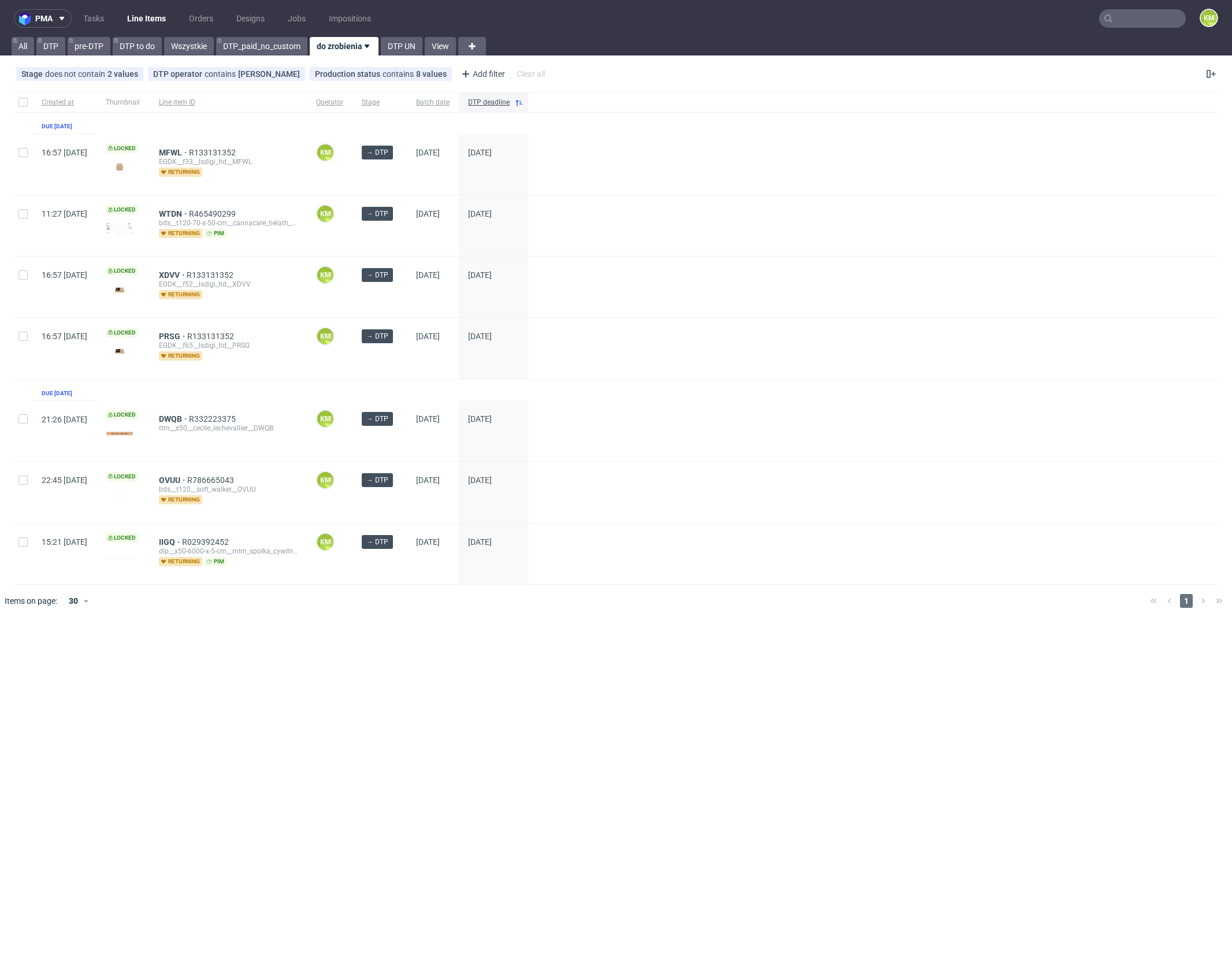
click at [391, 736] on div "pma Tasks Line Items Orders Designs Jobs Impositions KM All DTP pre-DTP DTP to …" at bounding box center [616, 486] width 1232 height 973
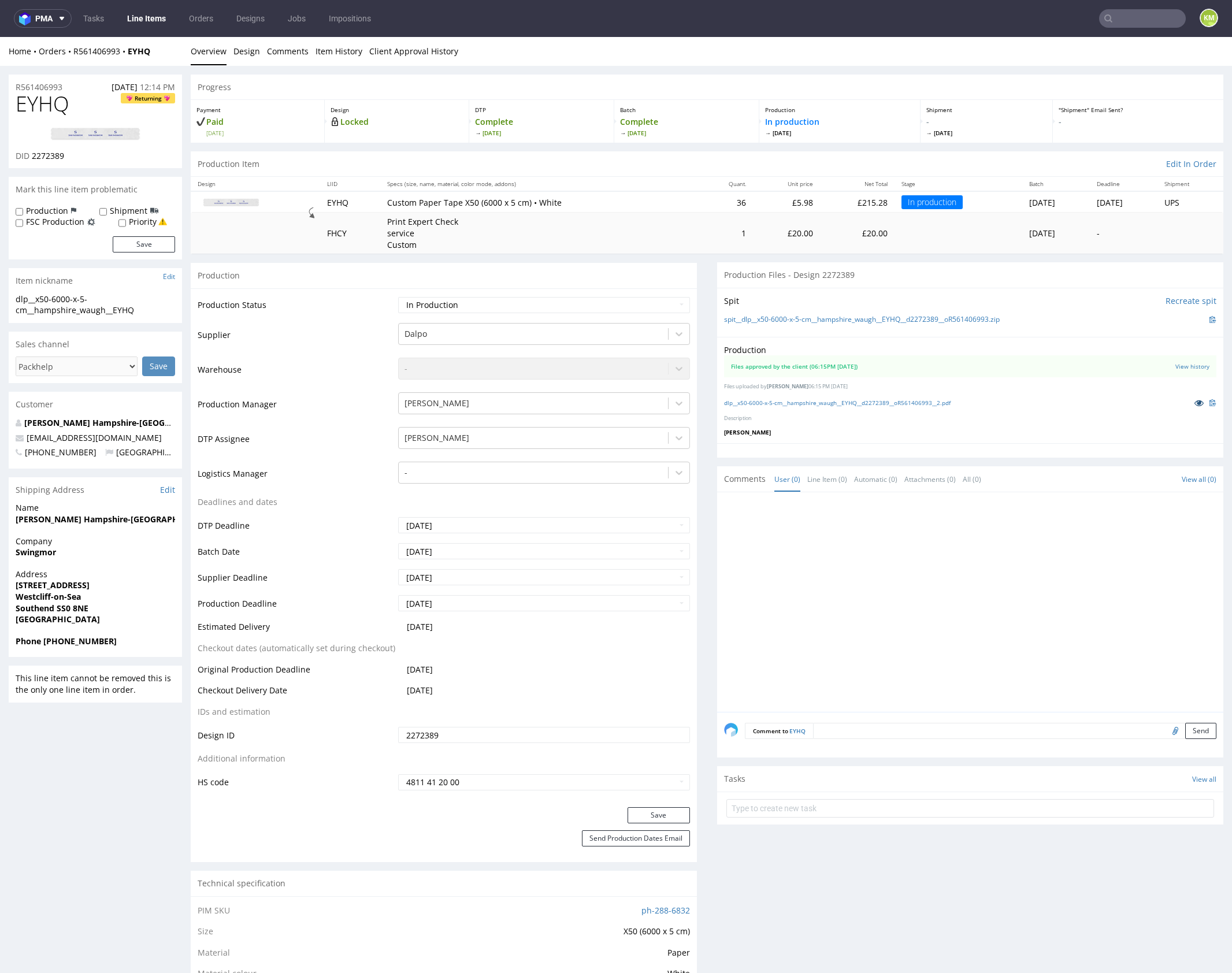
click at [1195, 400] on icon at bounding box center [1199, 403] width 10 height 8
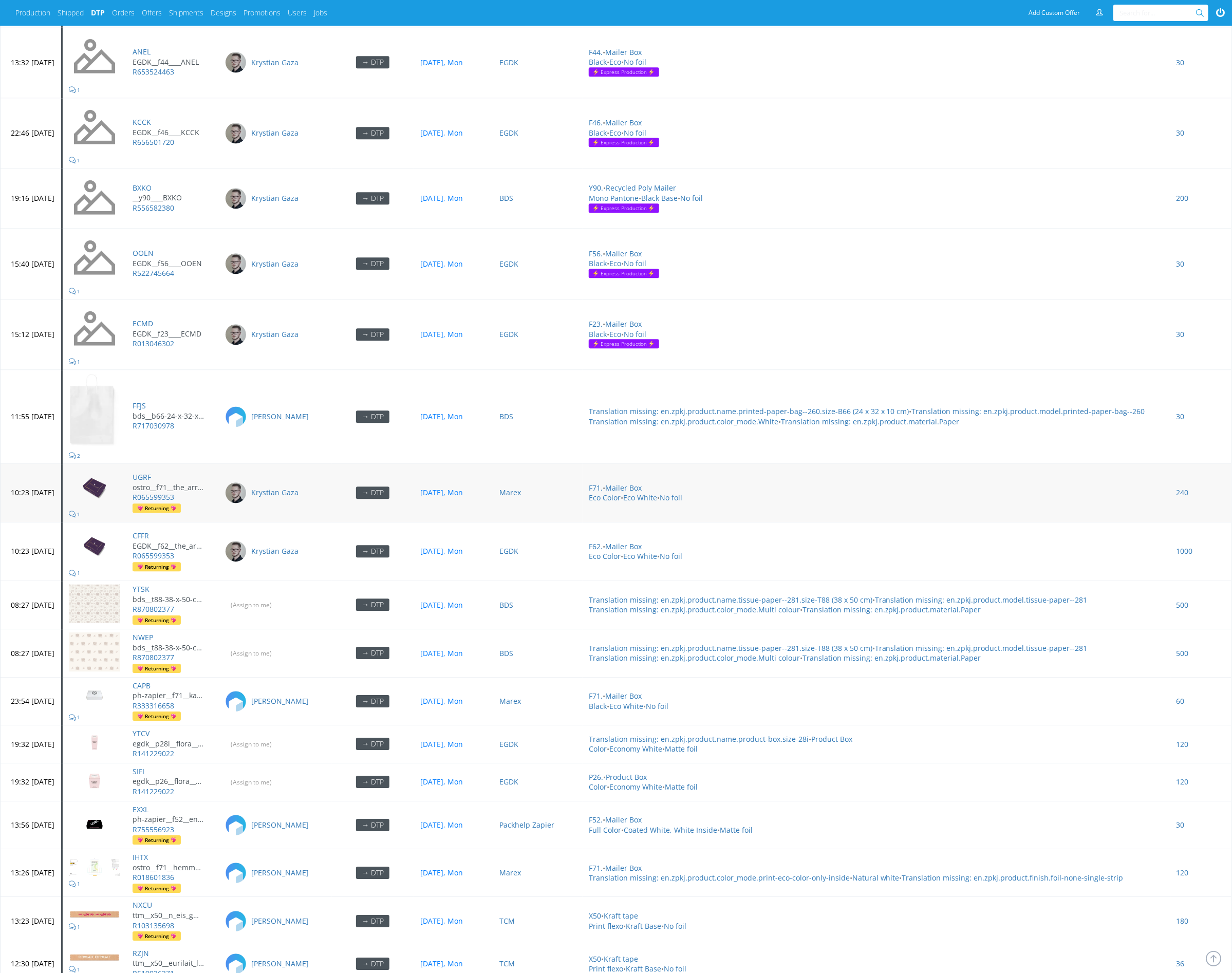
scroll to position [4168, 0]
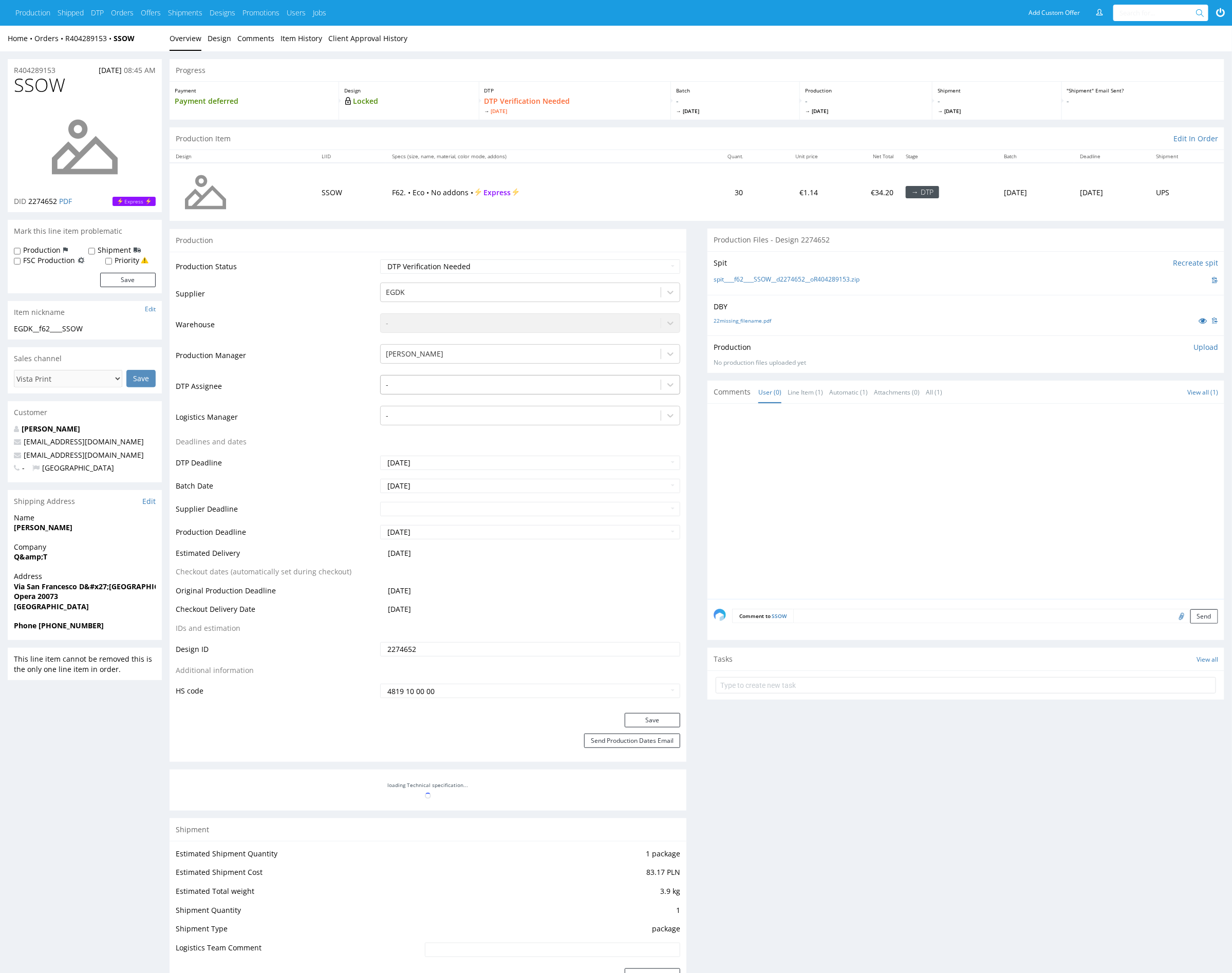
click at [456, 387] on div at bounding box center [521, 385] width 269 height 12
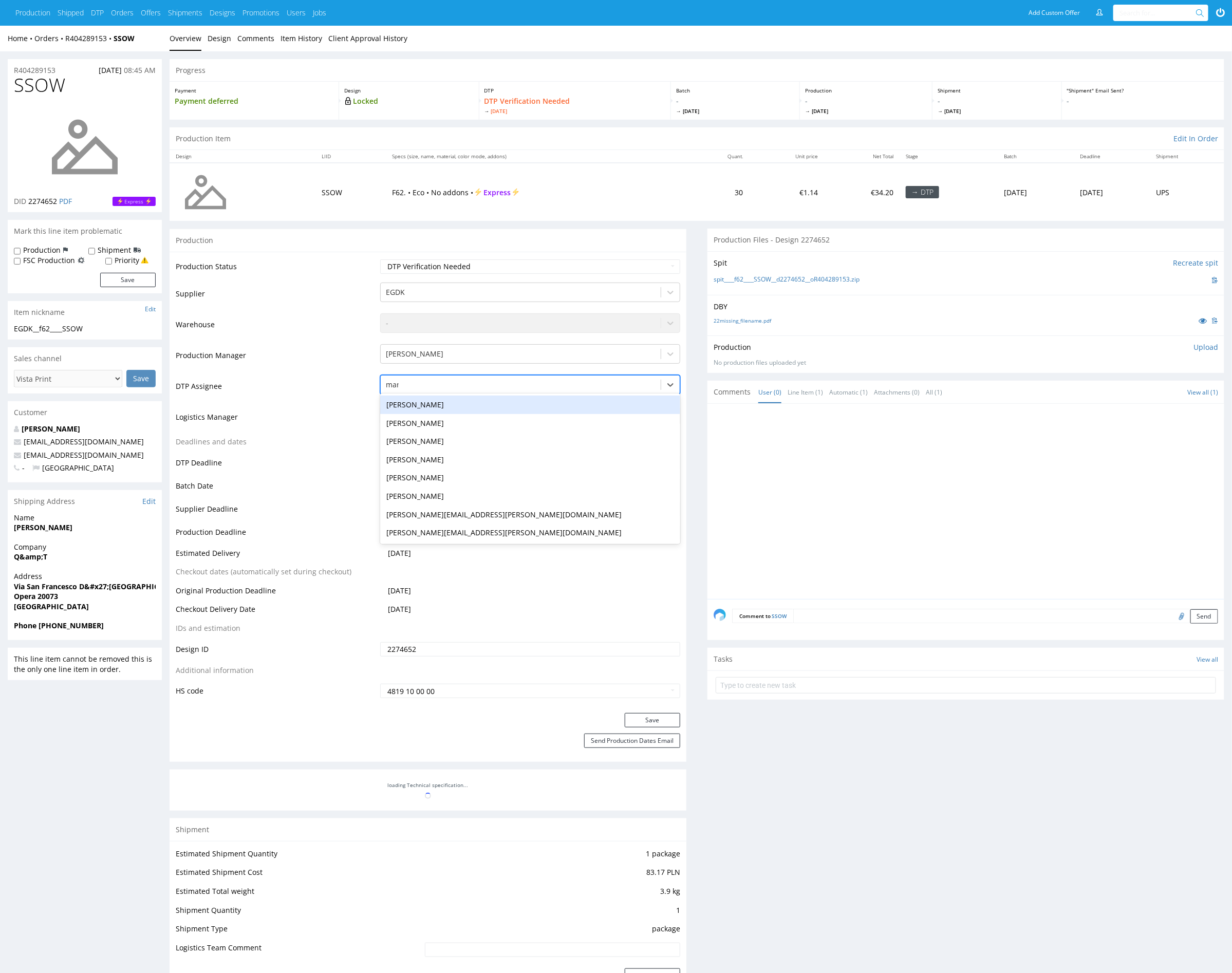
type input "mark"
click at [459, 403] on div "[PERSON_NAME]" at bounding box center [530, 405] width 300 height 19
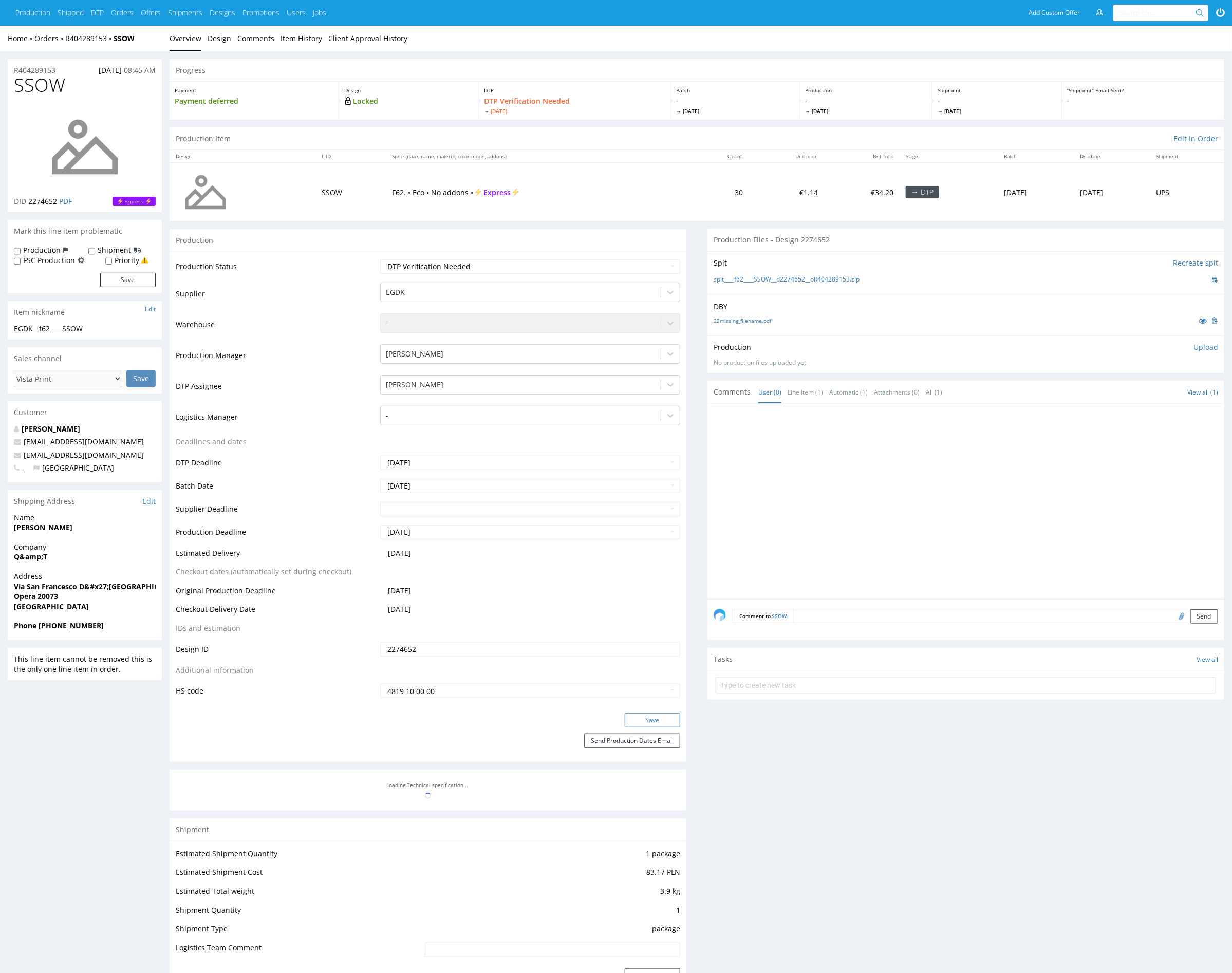
click at [672, 720] on button "Save" at bounding box center [653, 720] width 56 height 15
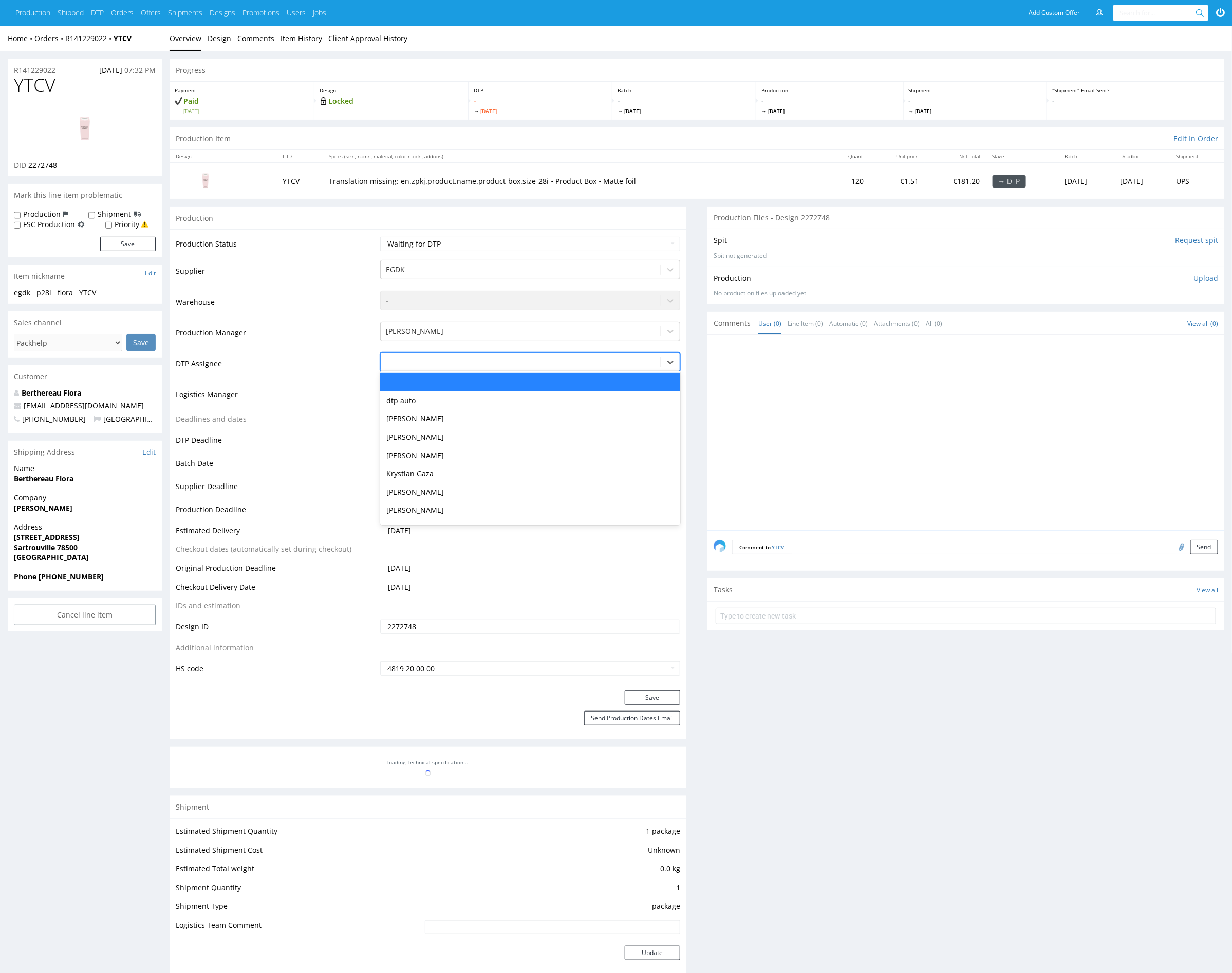
click at [440, 366] on div at bounding box center [521, 362] width 269 height 12
type input "mark"
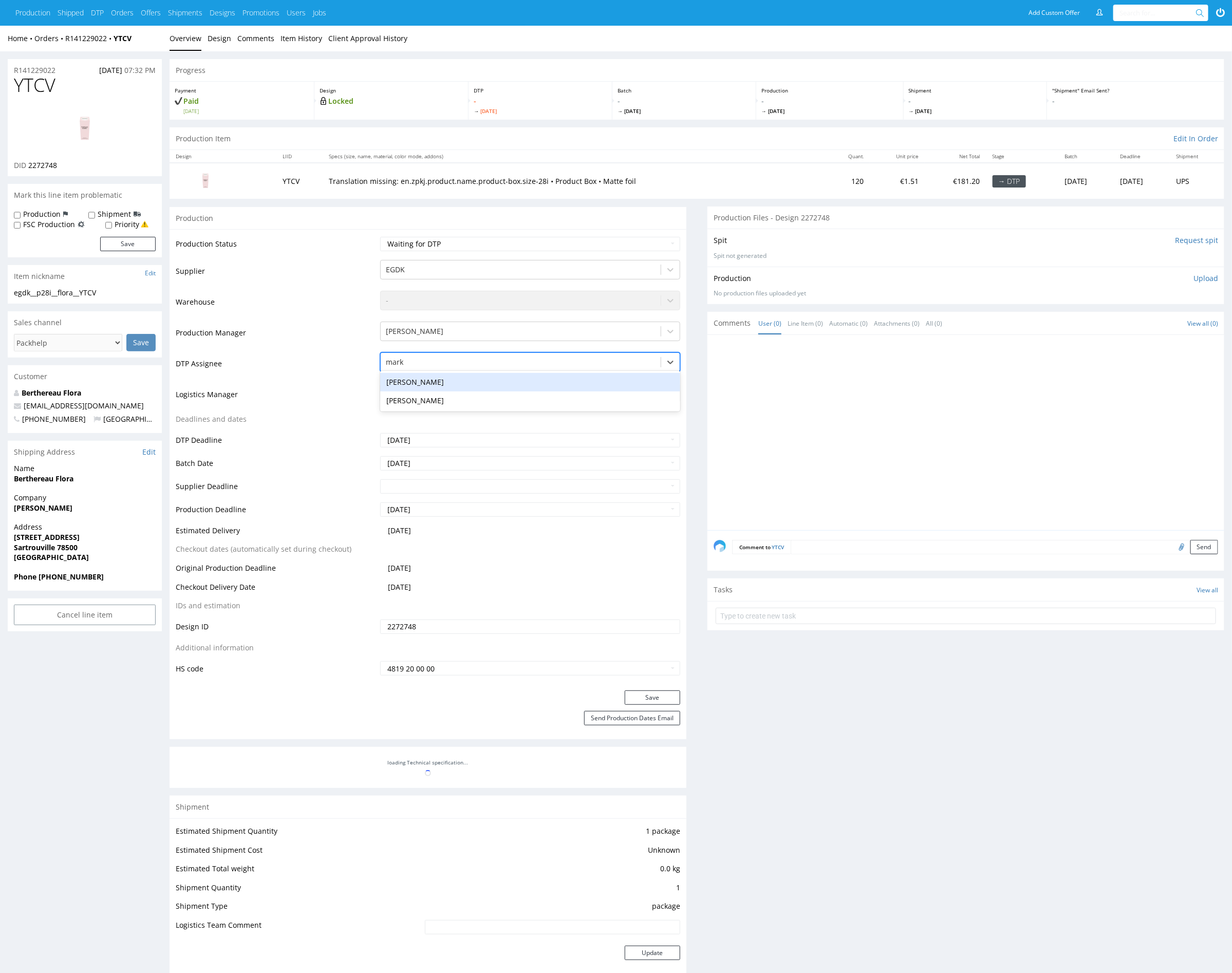
click at [449, 386] on div "[PERSON_NAME]" at bounding box center [530, 382] width 300 height 19
click at [662, 693] on button "Save" at bounding box center [653, 698] width 56 height 15
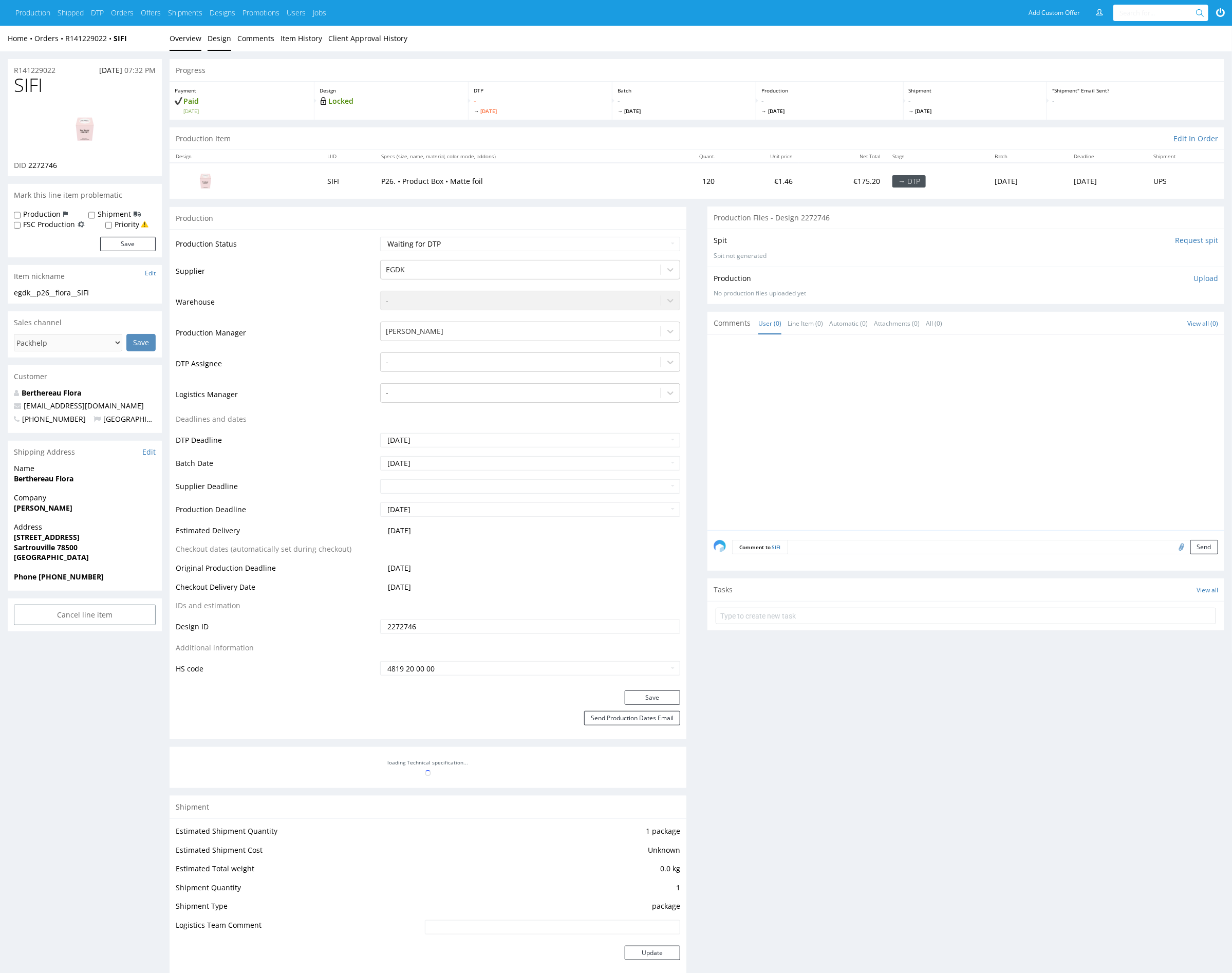
click at [219, 39] on link "Design" at bounding box center [219, 39] width 24 height 25
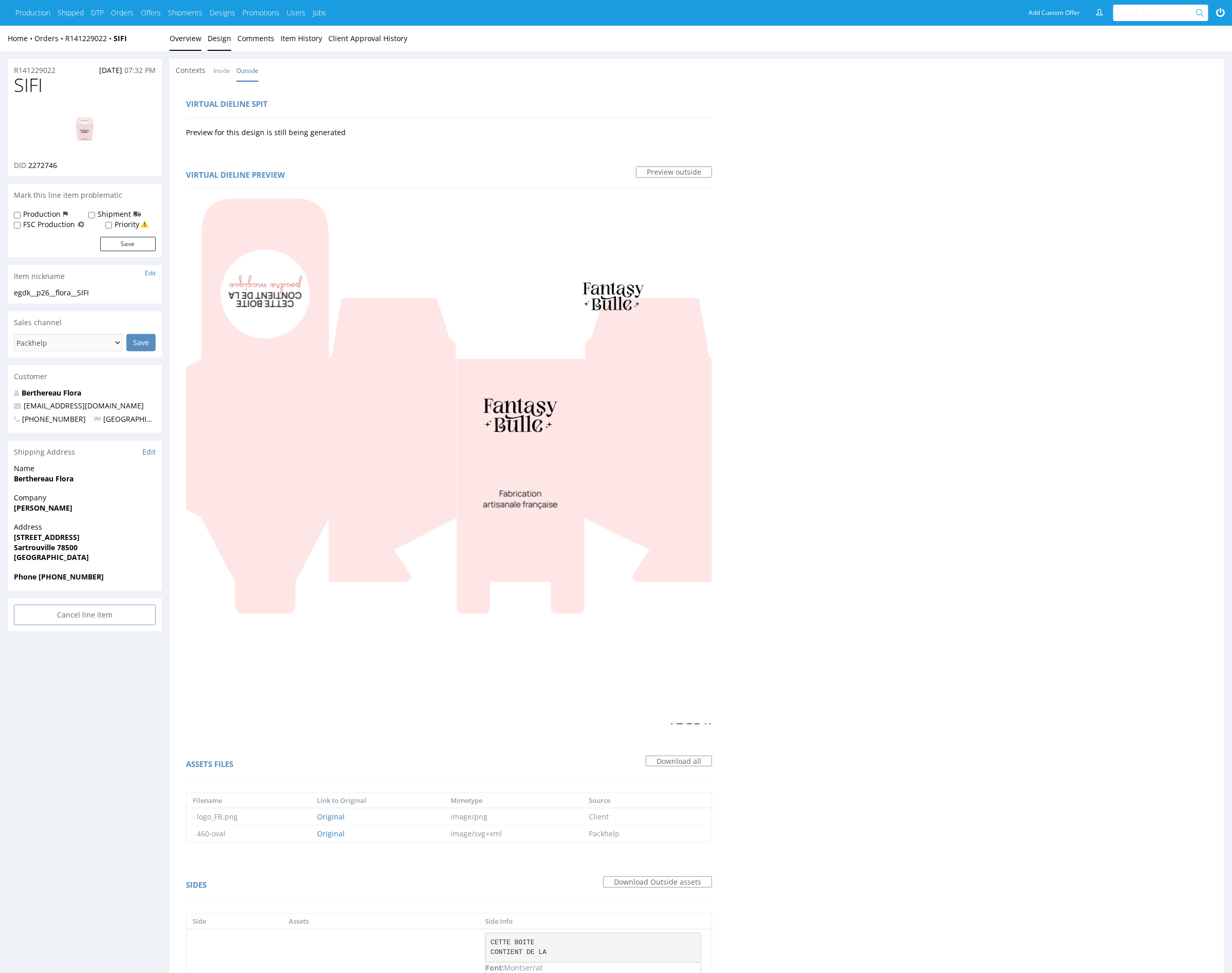
click at [180, 42] on link "Overview" at bounding box center [185, 39] width 32 height 25
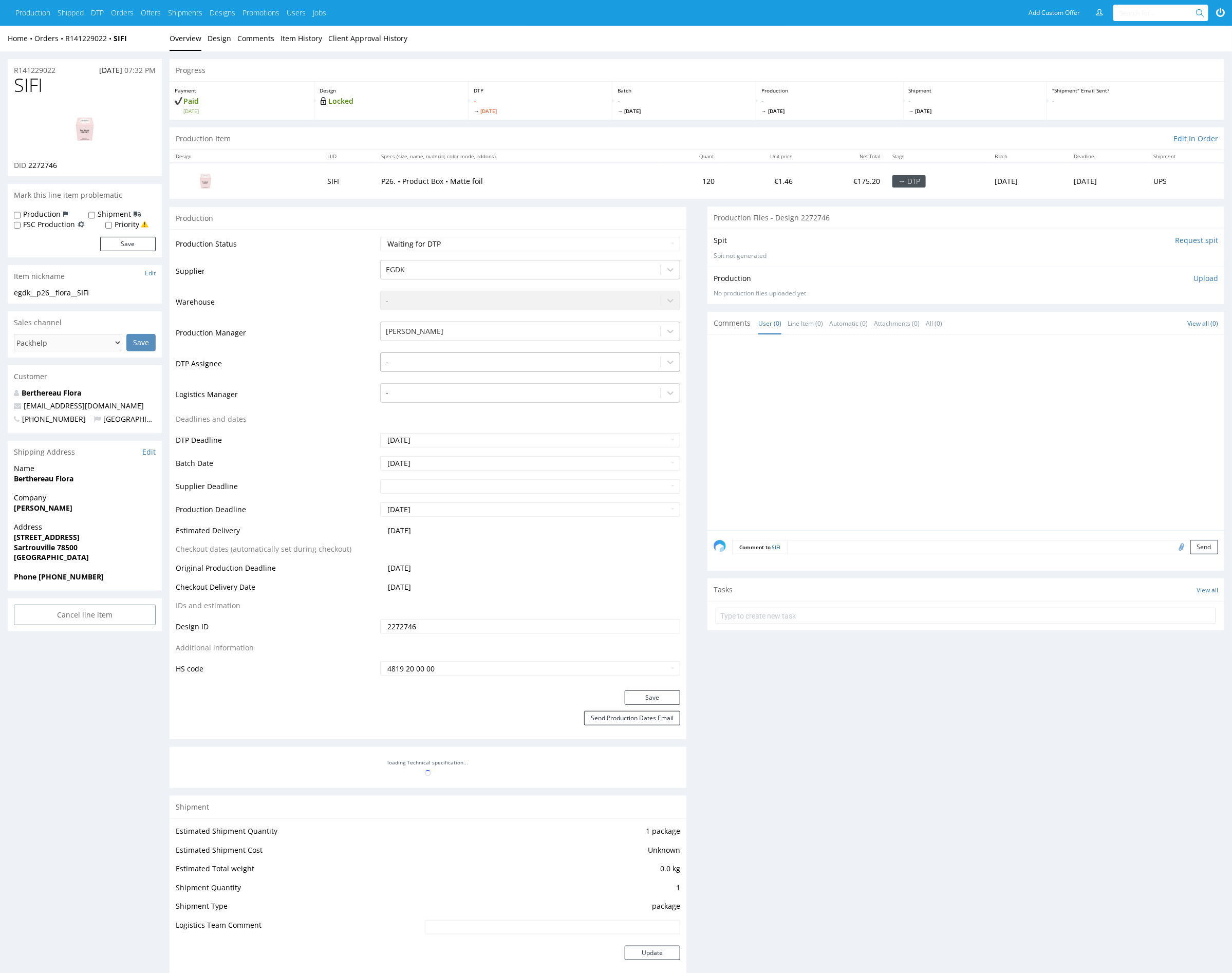
click at [454, 365] on div at bounding box center [521, 362] width 269 height 12
type input "mark"
click at [459, 387] on div "[PERSON_NAME]" at bounding box center [530, 382] width 300 height 19
click at [666, 696] on button "Save" at bounding box center [653, 698] width 56 height 15
click at [280, 44] on link "Item History" at bounding box center [301, 39] width 42 height 25
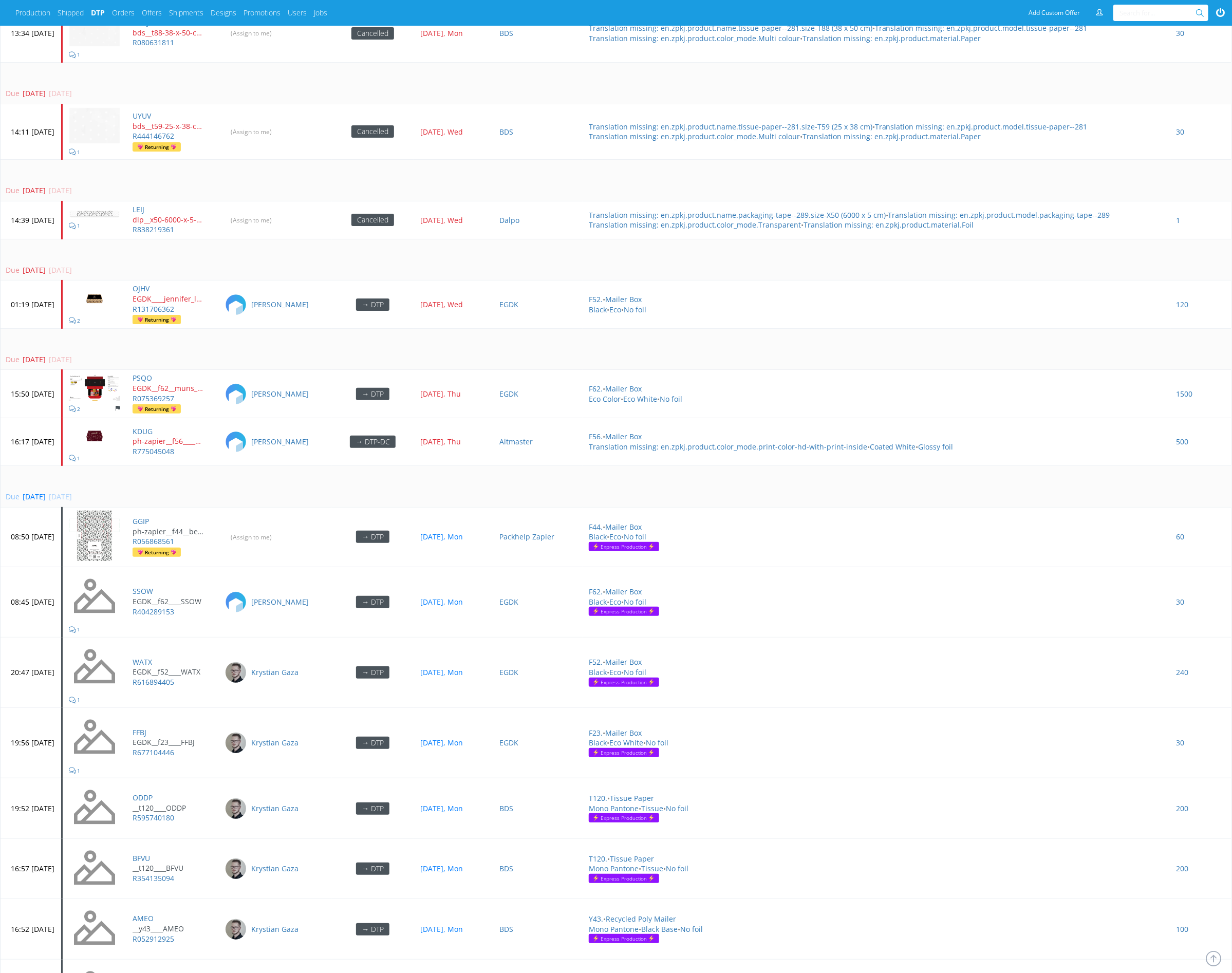
scroll to position [3091, 0]
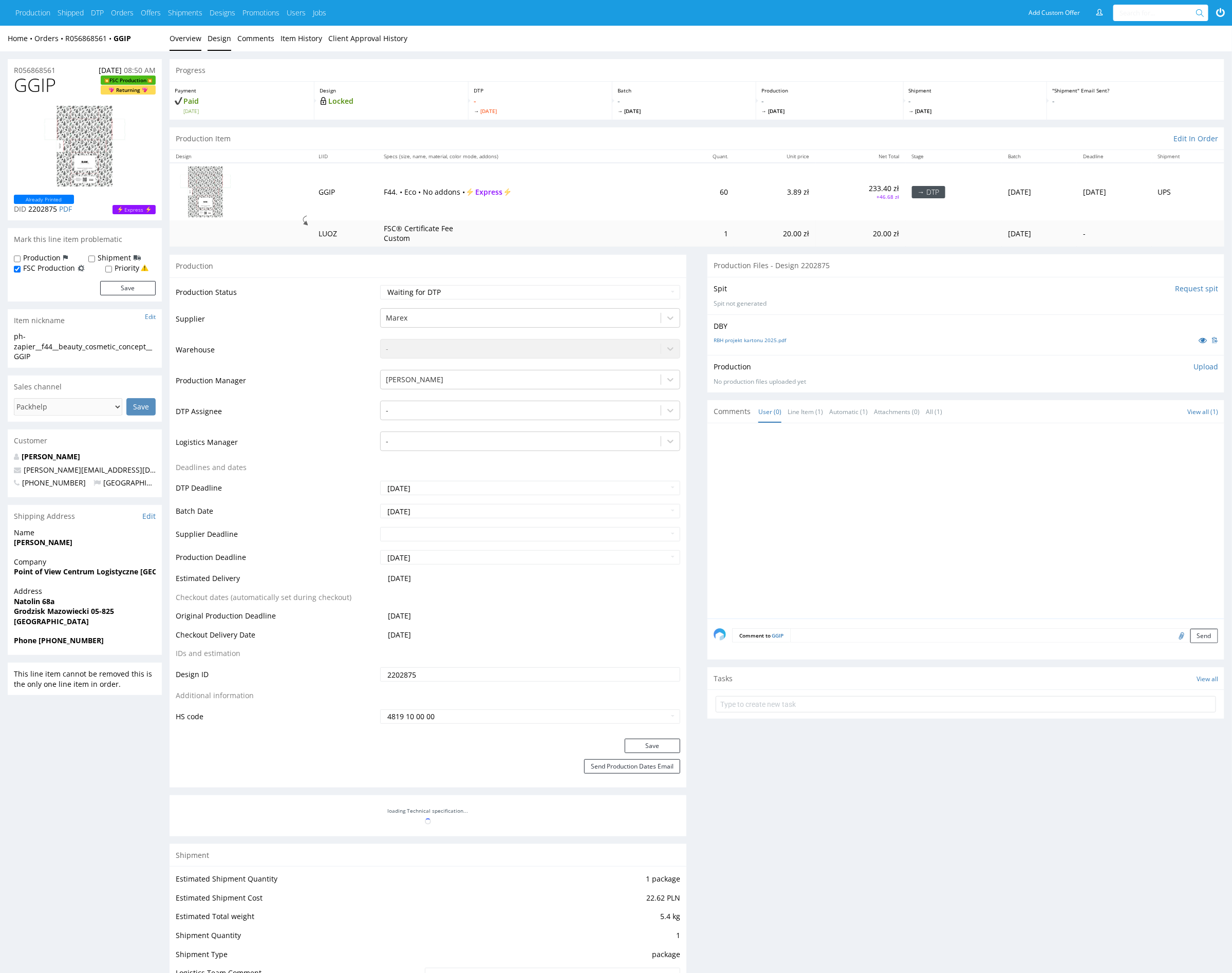
click at [216, 43] on link "Design" at bounding box center [219, 39] width 24 height 25
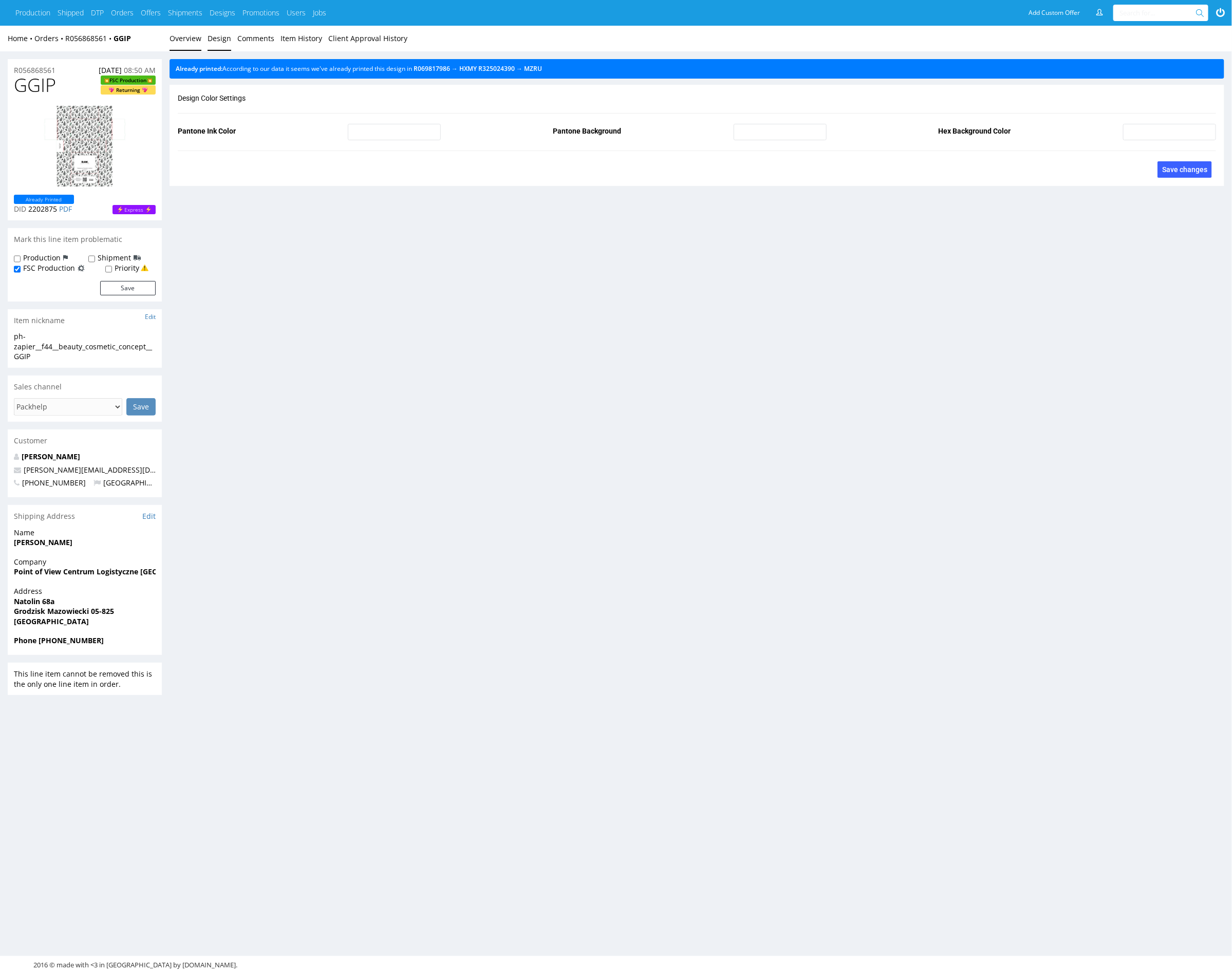
click at [187, 36] on link "Overview" at bounding box center [185, 39] width 32 height 25
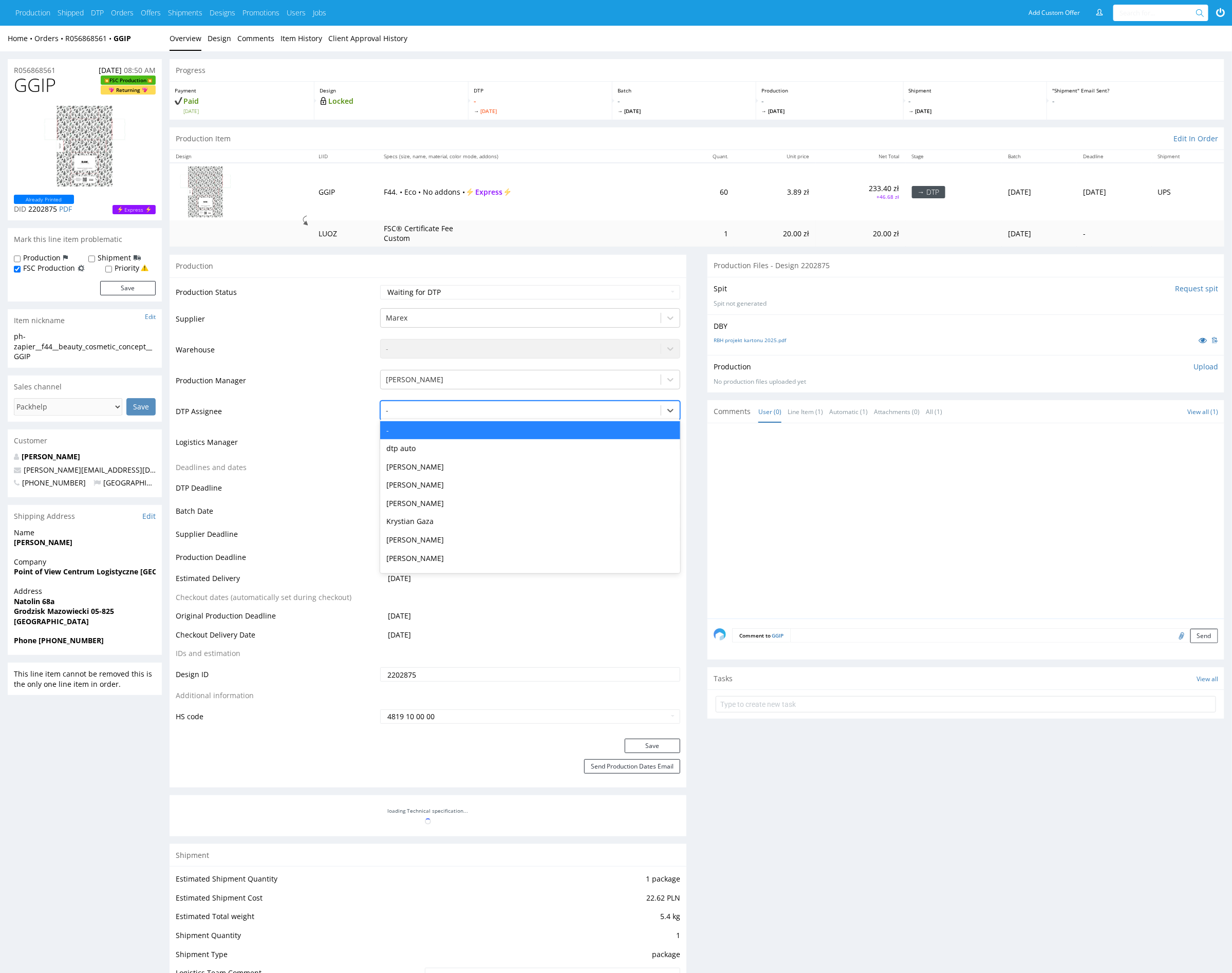
click at [487, 407] on div at bounding box center [521, 410] width 269 height 12
type input "mark"
click at [537, 429] on div "Karol Markowski" at bounding box center [530, 430] width 300 height 19
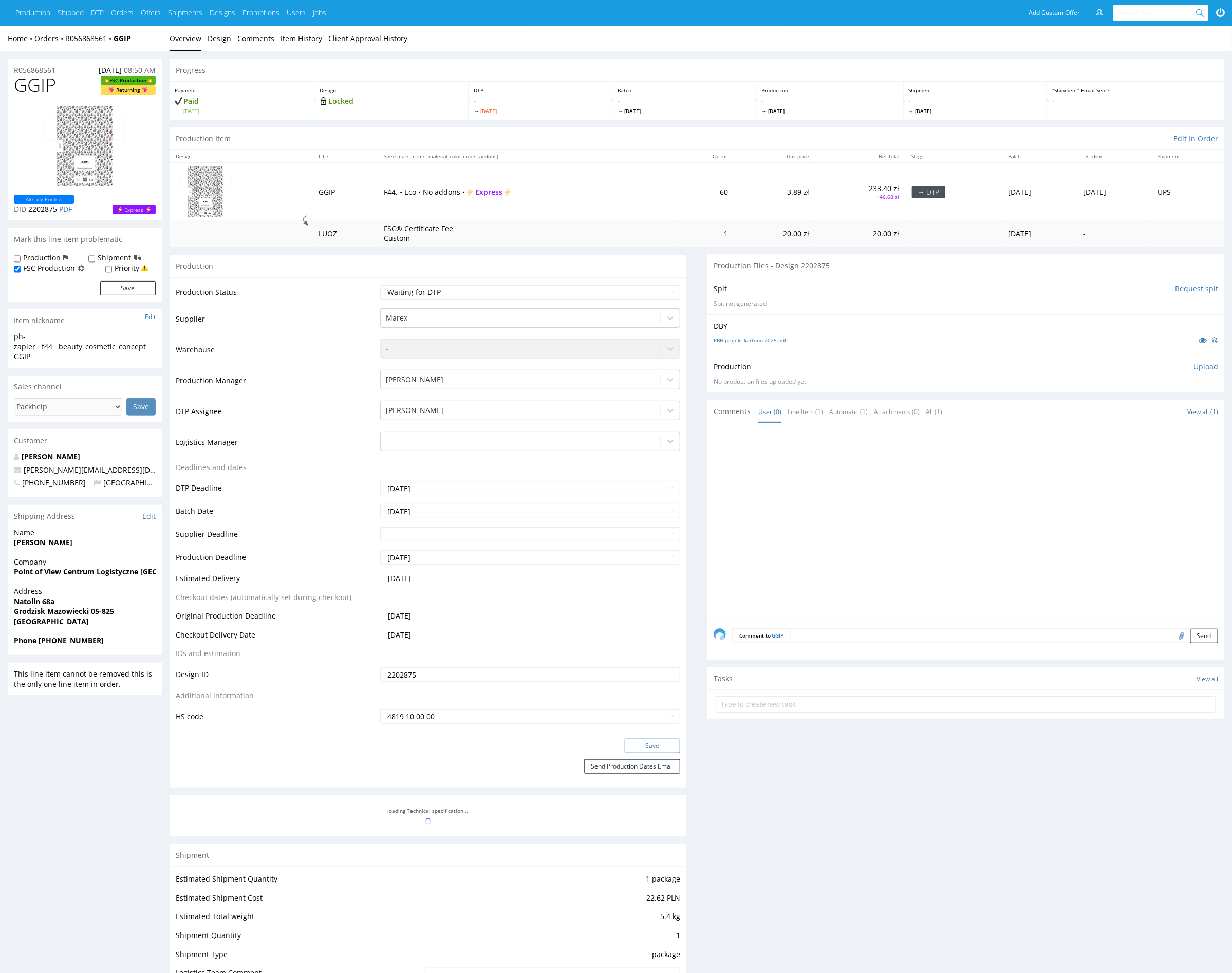
click at [668, 742] on button "Save" at bounding box center [653, 746] width 56 height 15
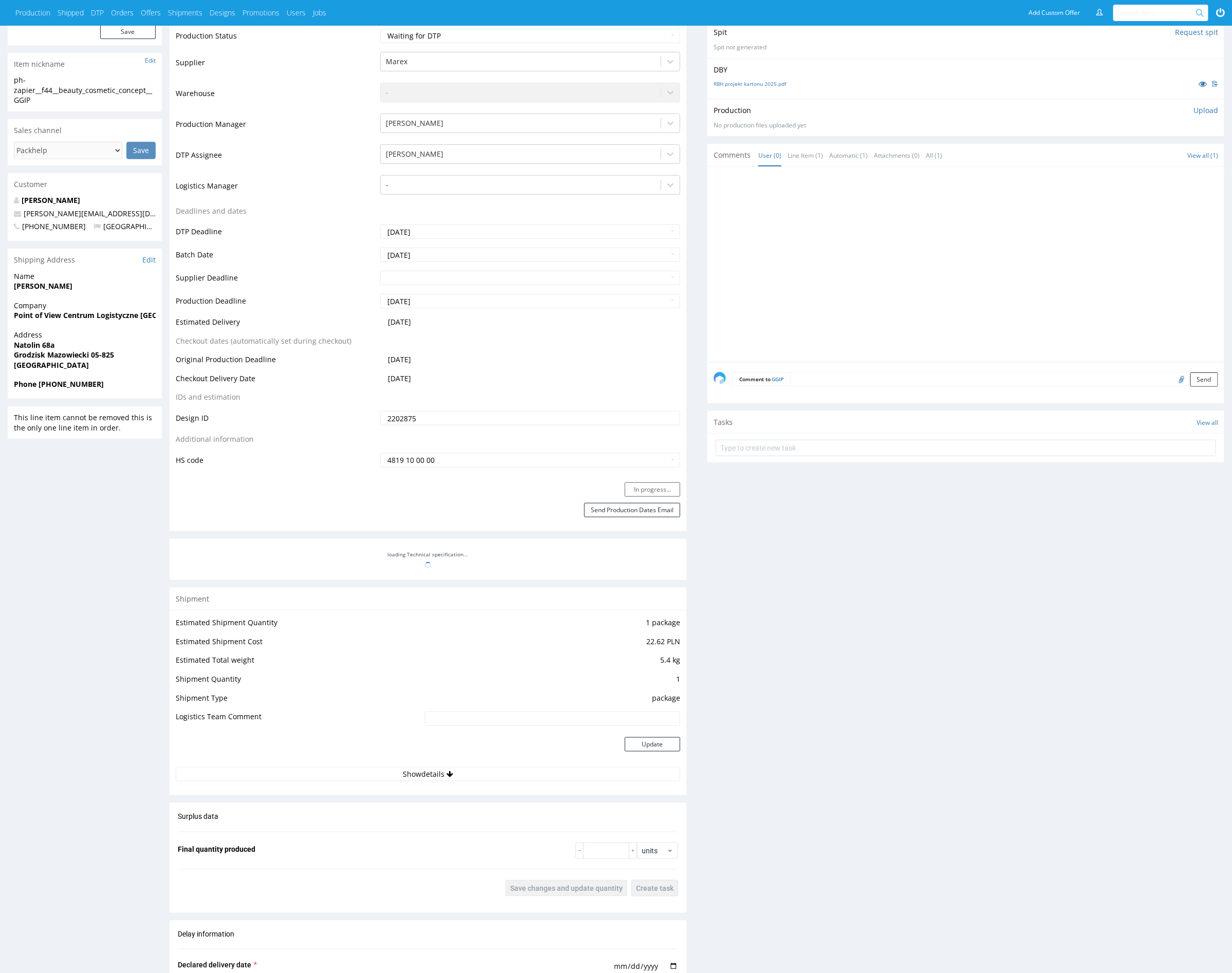
scroll to position [684, 0]
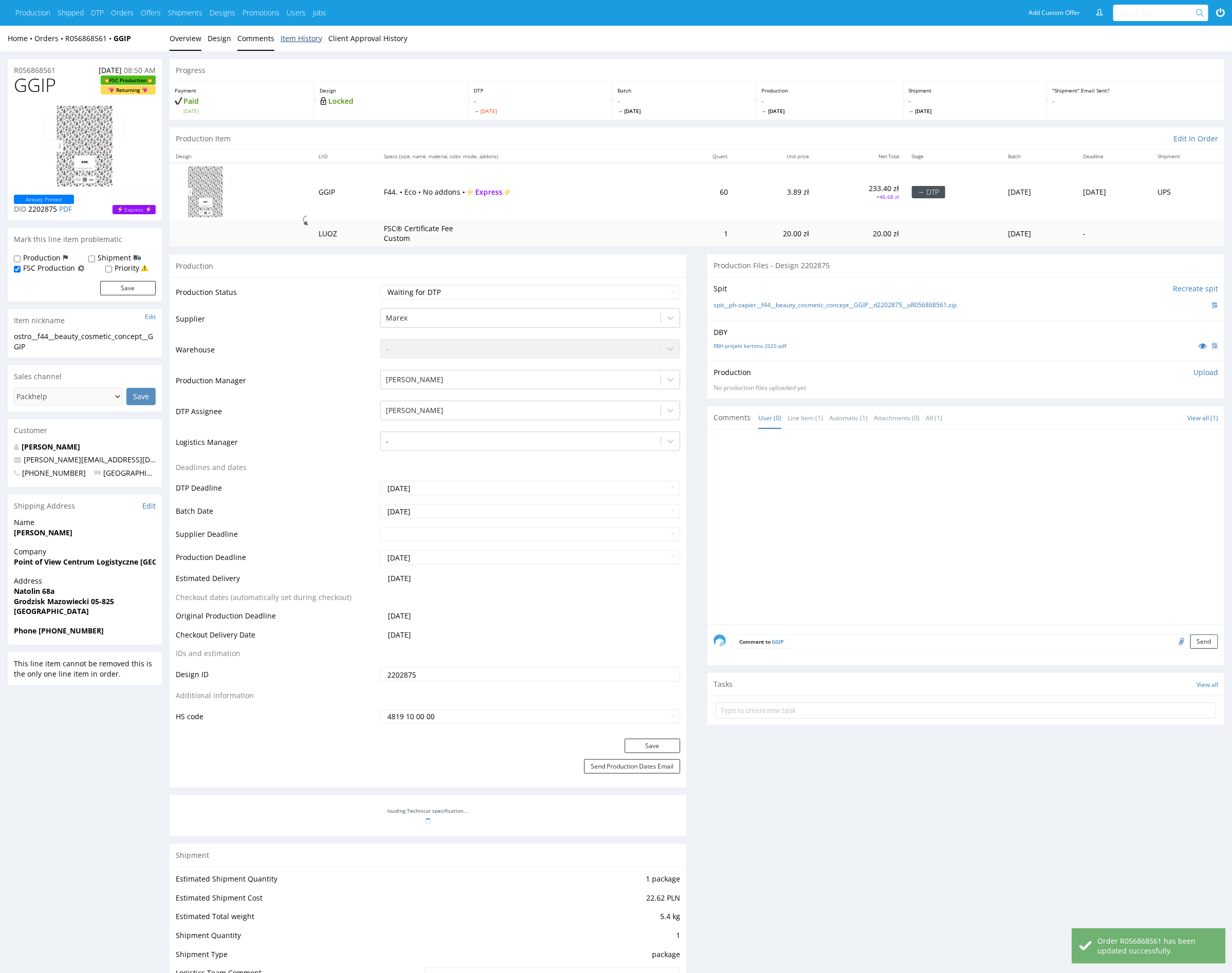
drag, startPoint x: 304, startPoint y: 37, endPoint x: 241, endPoint y: 43, distance: 63.3
click at [304, 37] on link "Item History" at bounding box center [301, 39] width 42 height 25
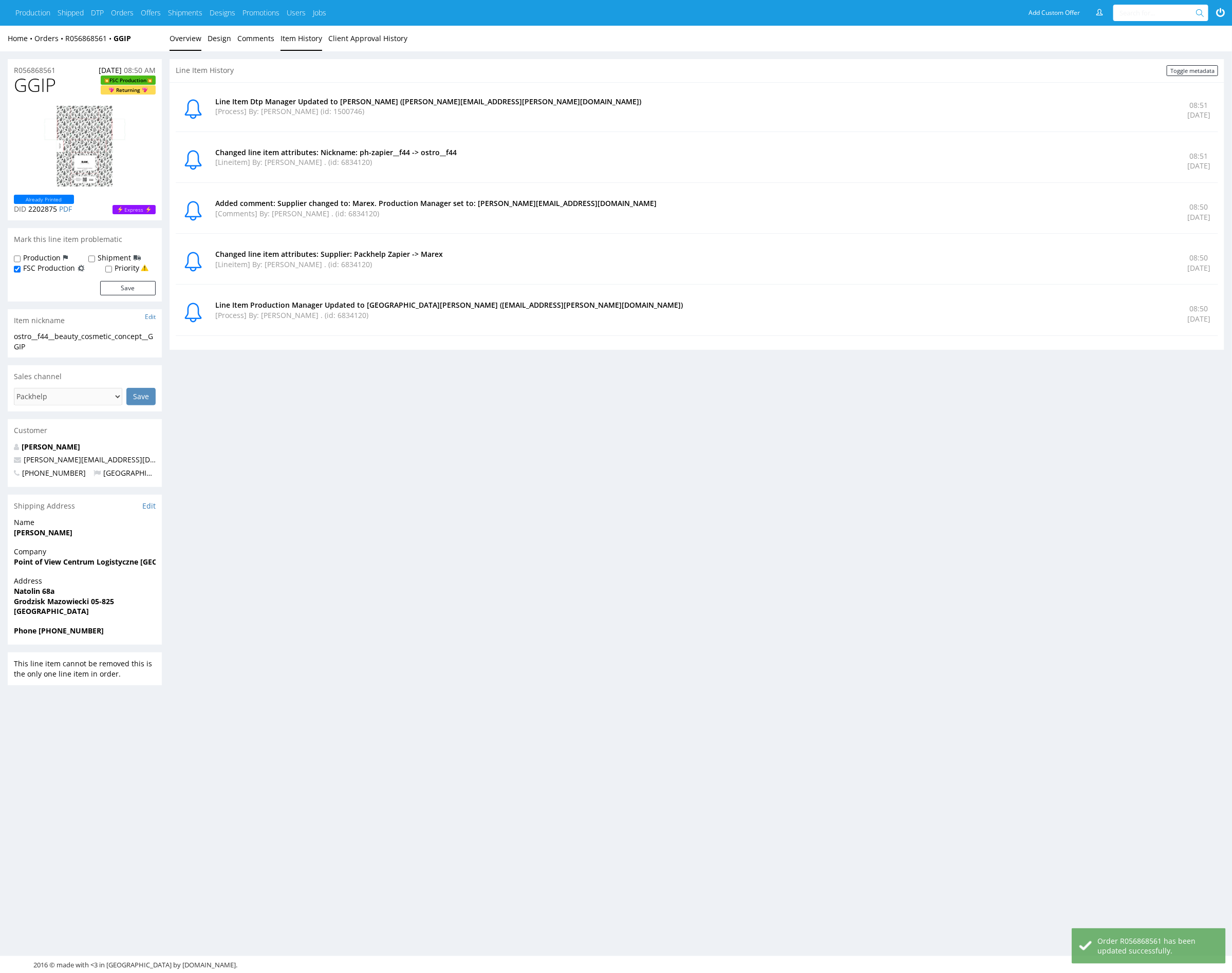
click at [191, 34] on link "Overview" at bounding box center [185, 39] width 32 height 25
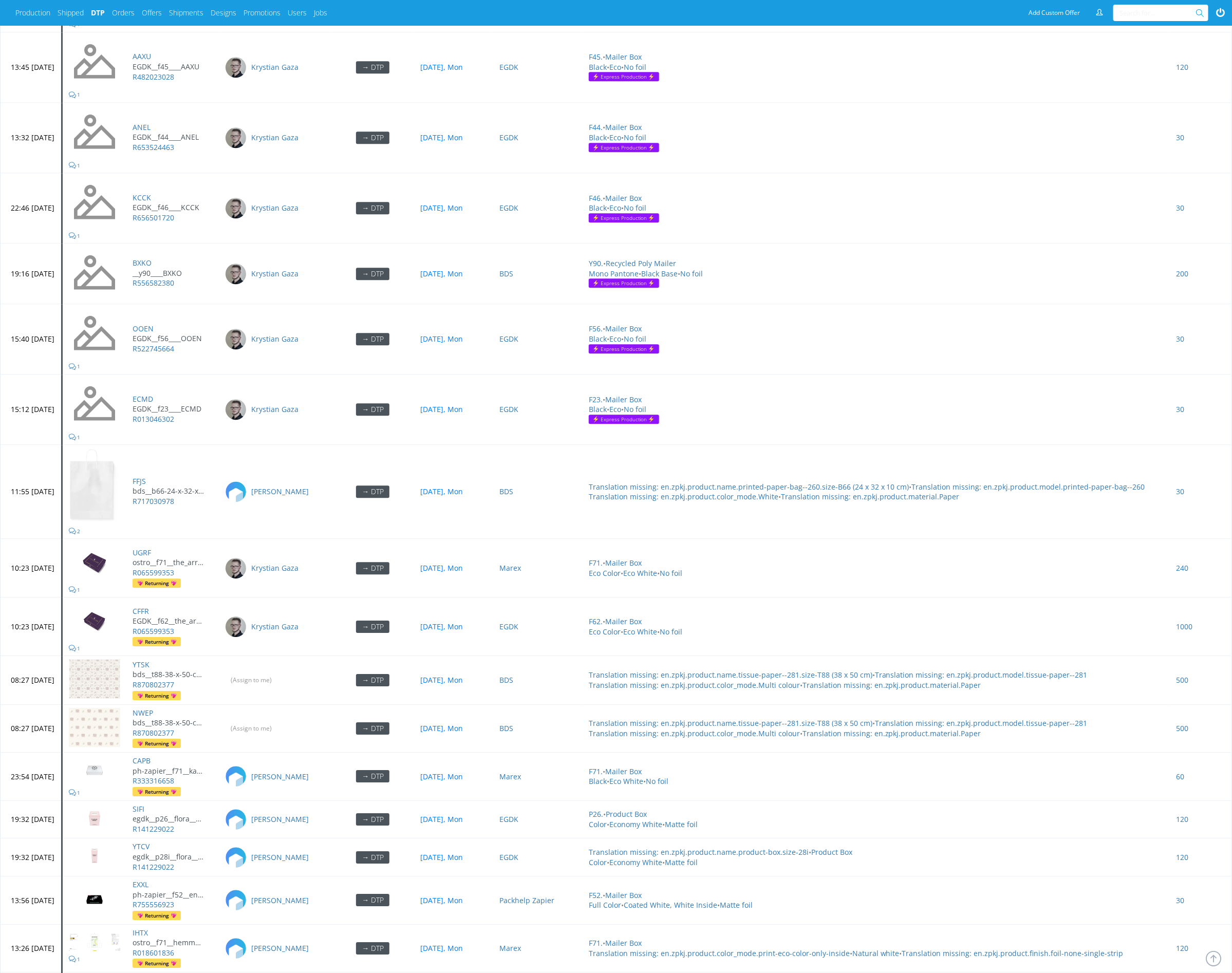
scroll to position [4181, 0]
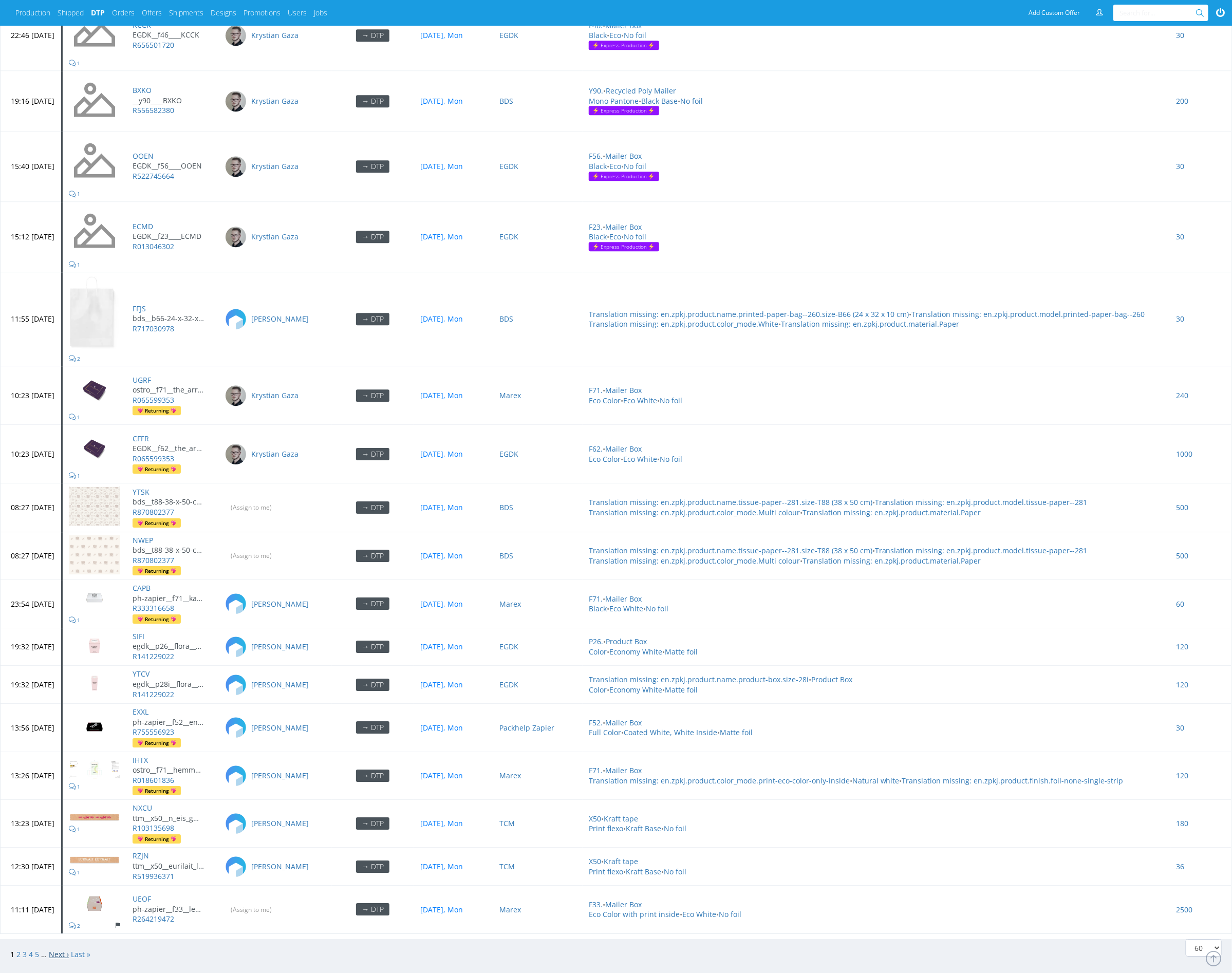
click at [60, 949] on link "Next ›" at bounding box center [59, 954] width 20 height 10
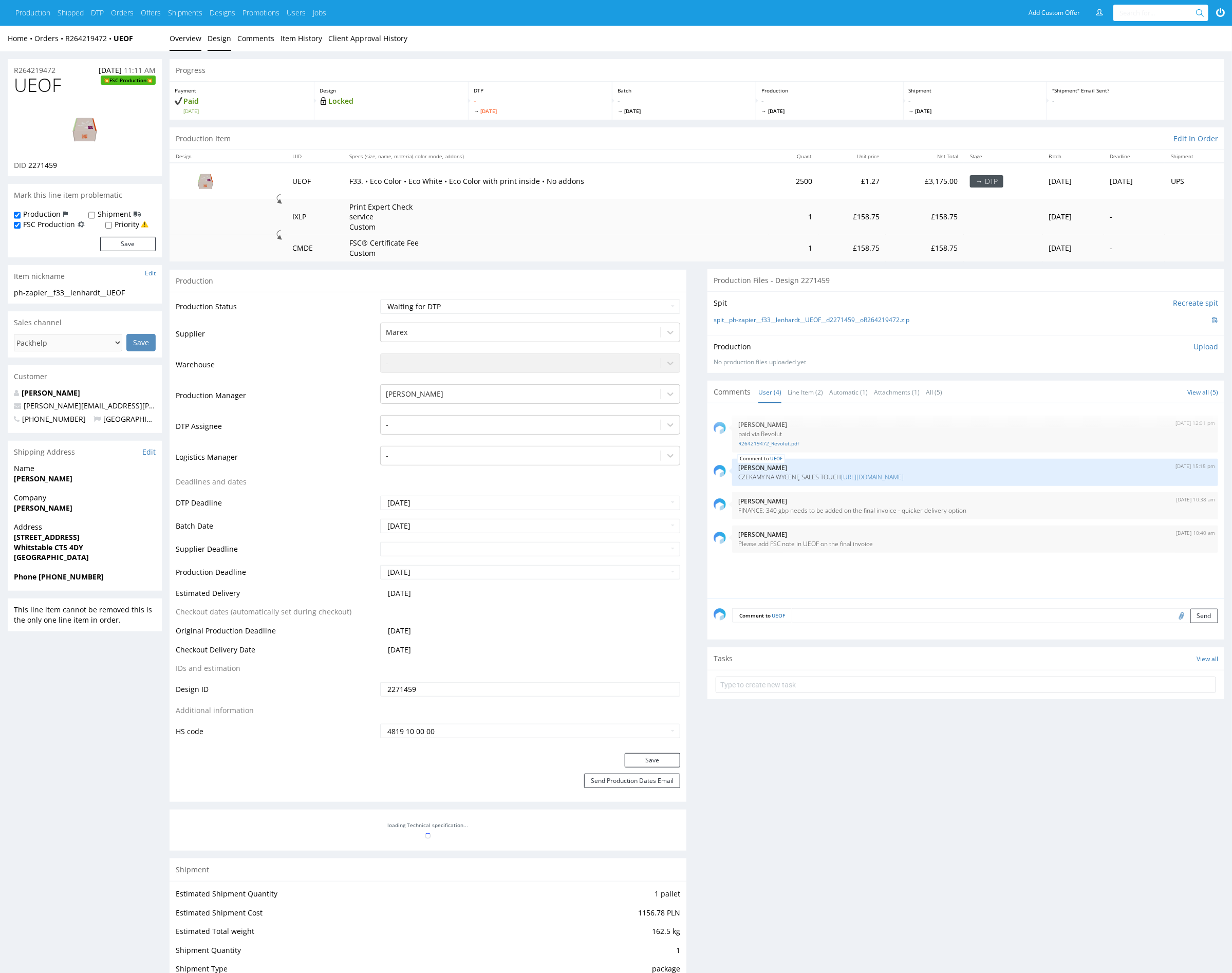
click at [209, 37] on link "Design" at bounding box center [219, 39] width 24 height 25
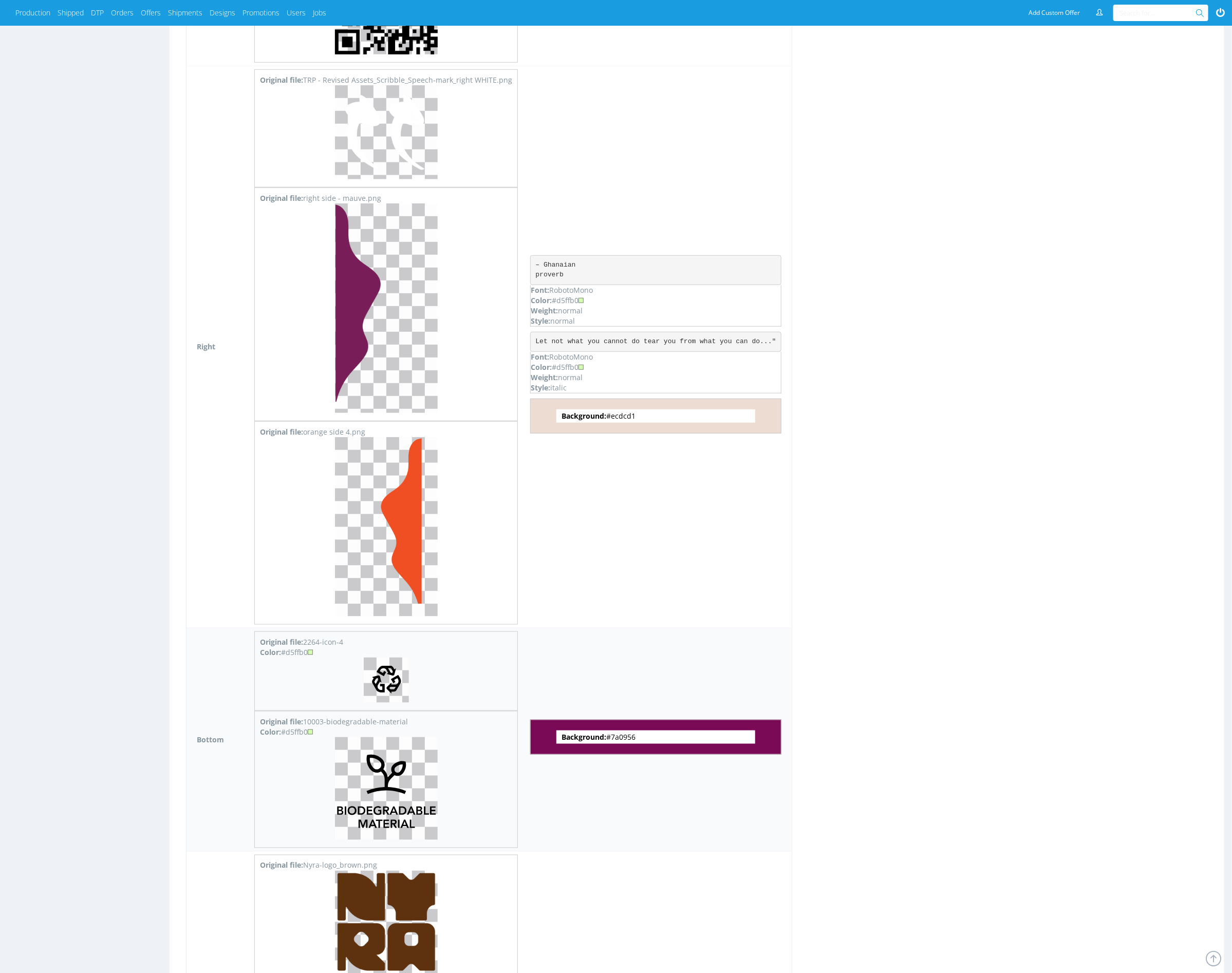
scroll to position [3224, 0]
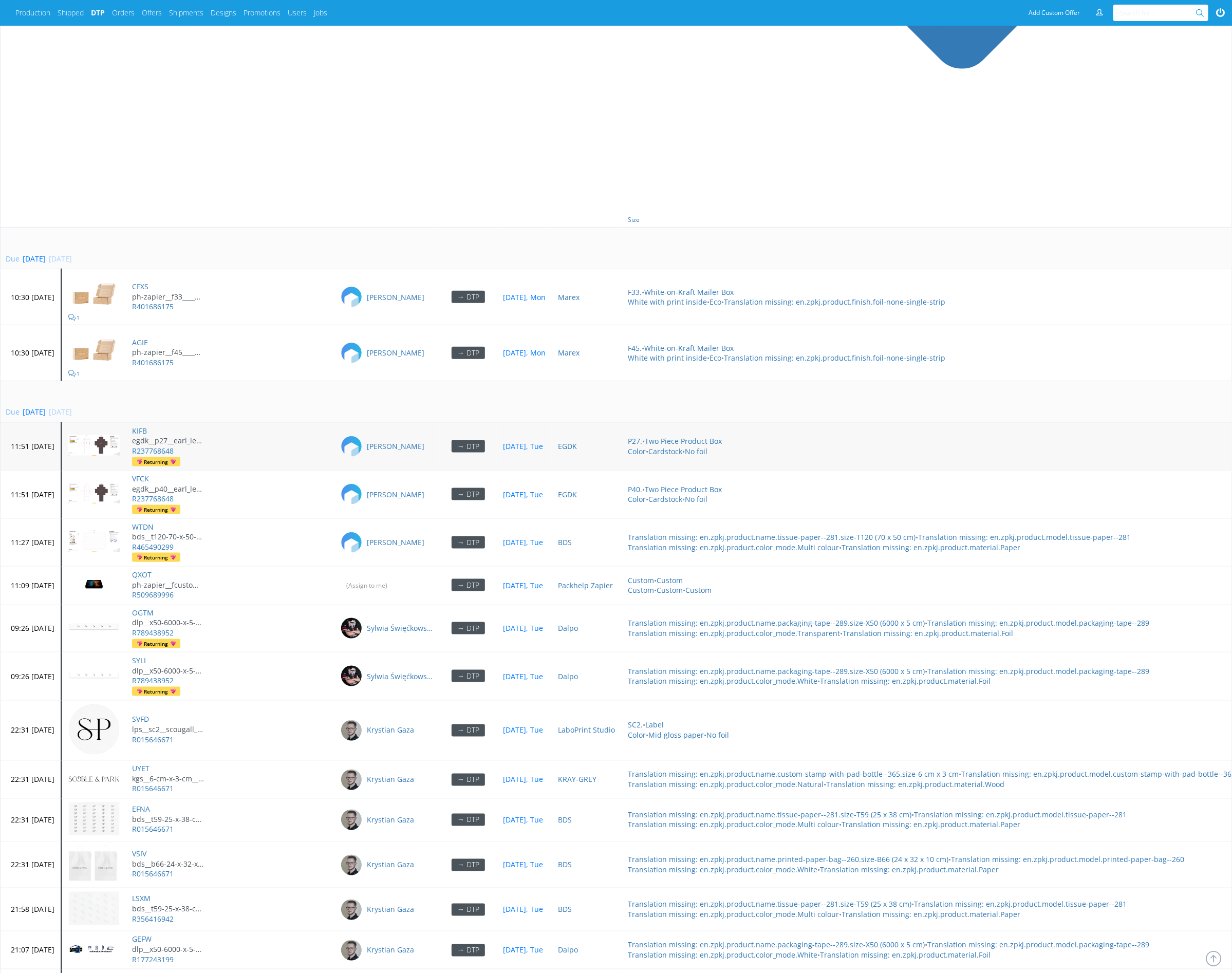
scroll to position [511, 0]
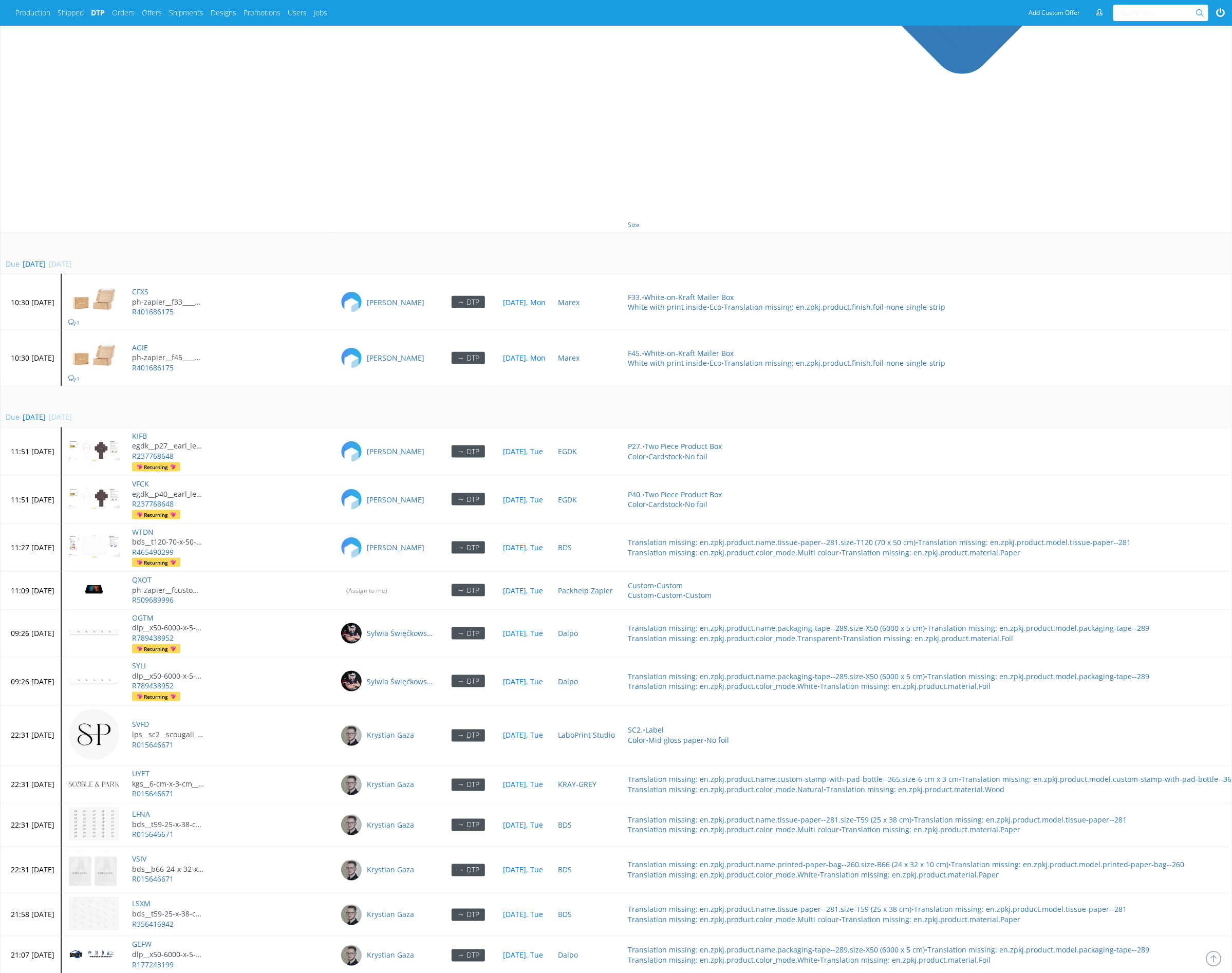
drag, startPoint x: 335, startPoint y: 392, endPoint x: 327, endPoint y: 390, distance: 8.2
click at [334, 390] on td "Due [DATE] [DATE]" at bounding box center [658, 407] width 1315 height 42
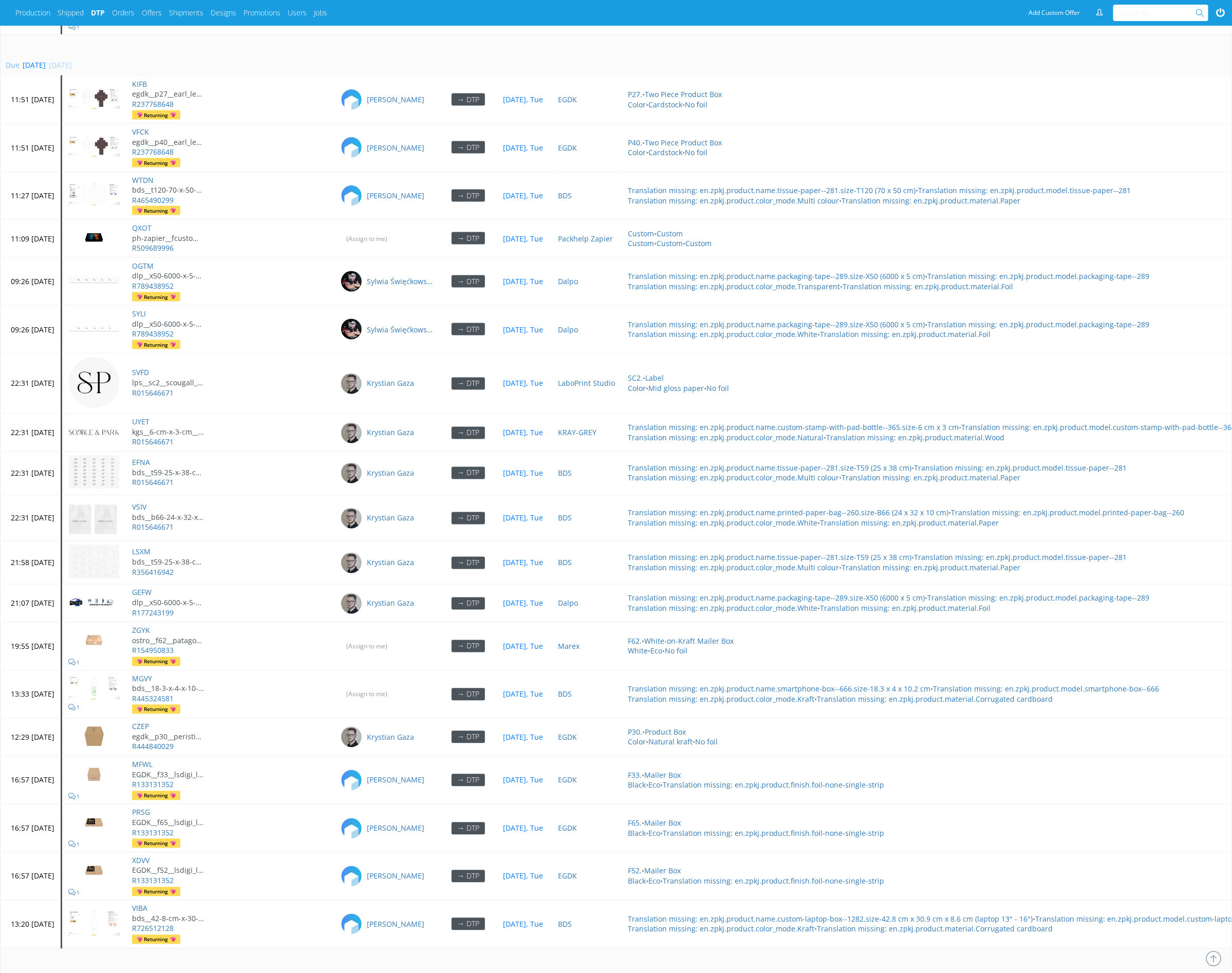
scroll to position [1261, 0]
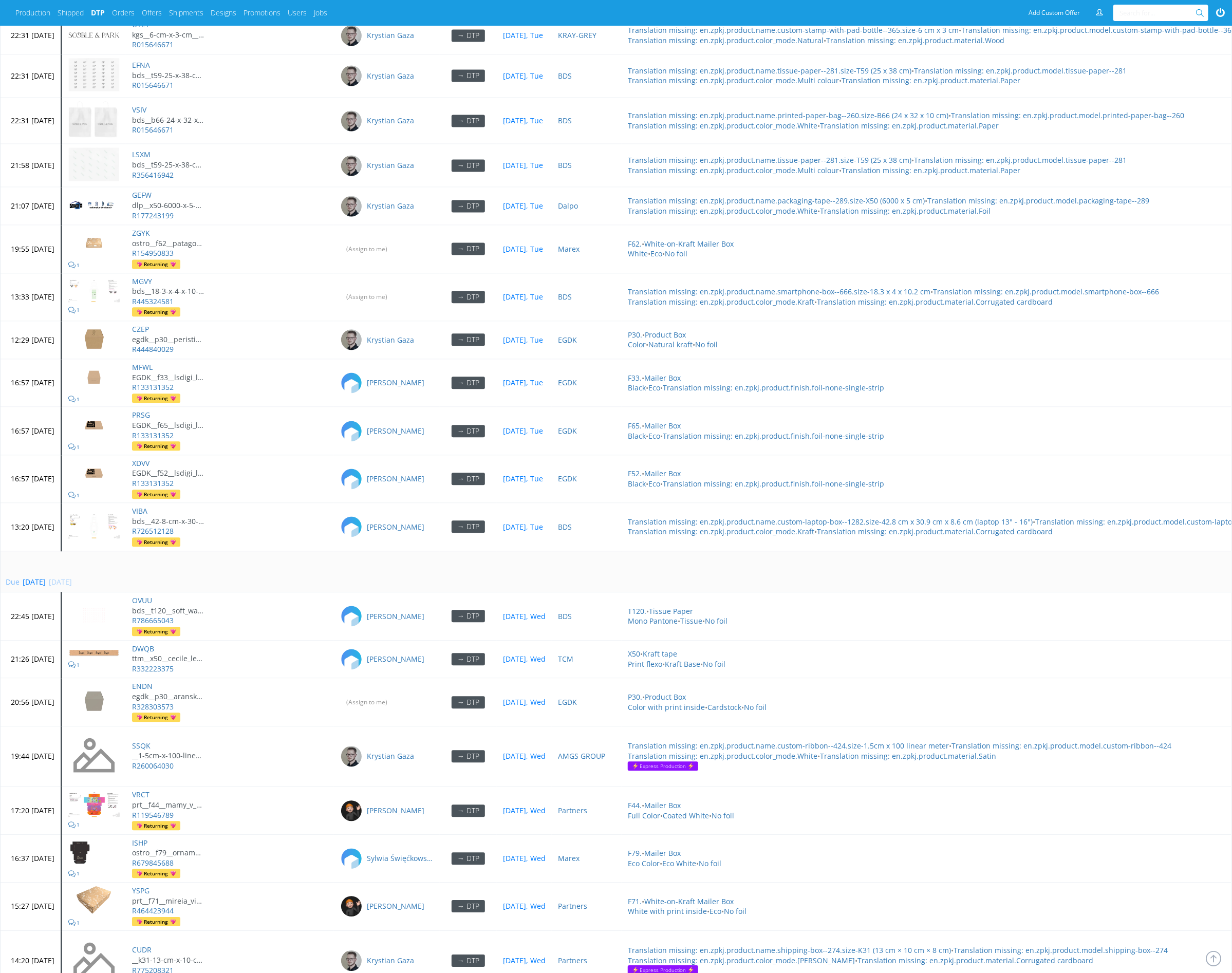
click at [368, 551] on td "Due in 2 days 15 Oct 2025, Wed" at bounding box center [658, 572] width 1315 height 42
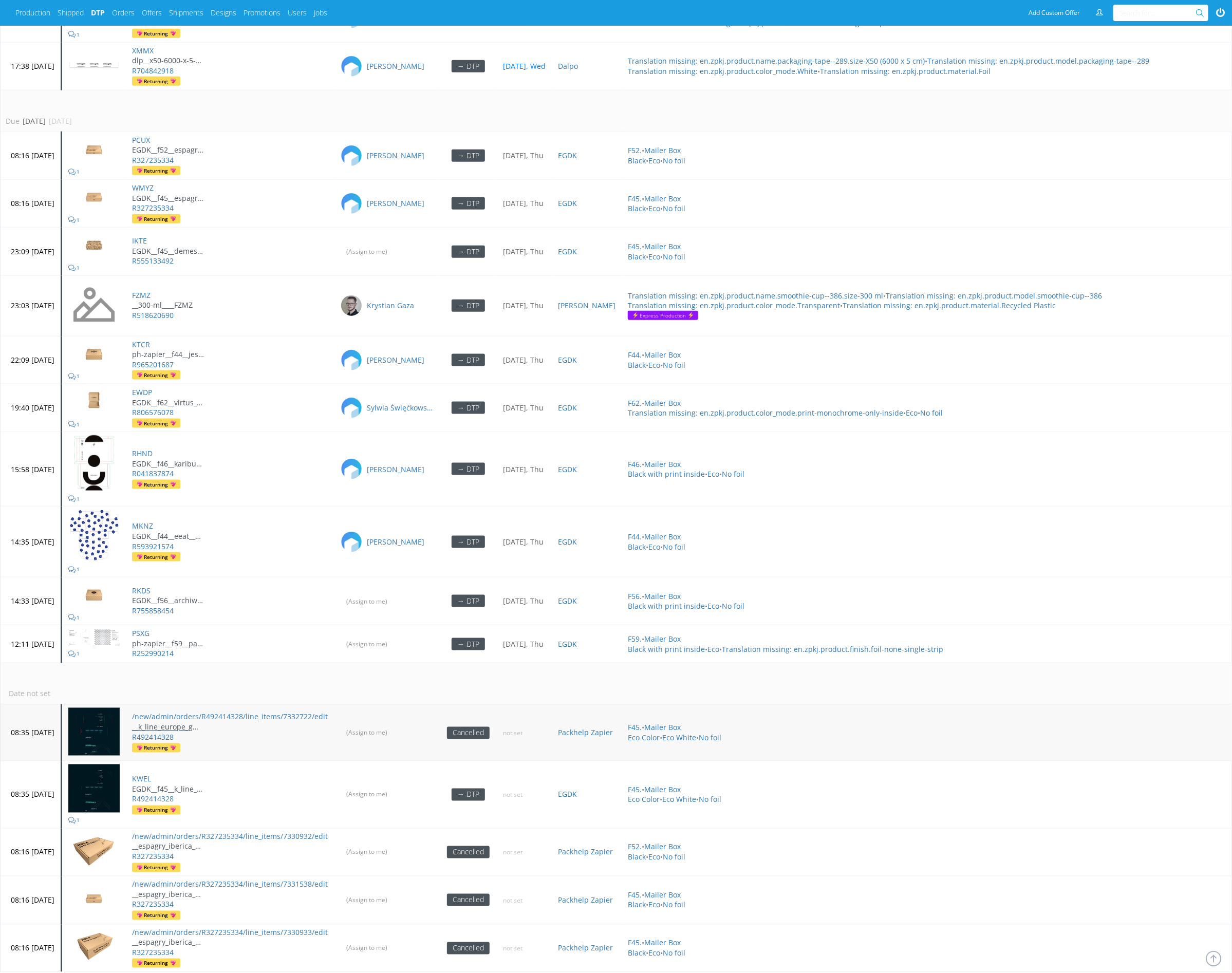
scroll to position [3010, 0]
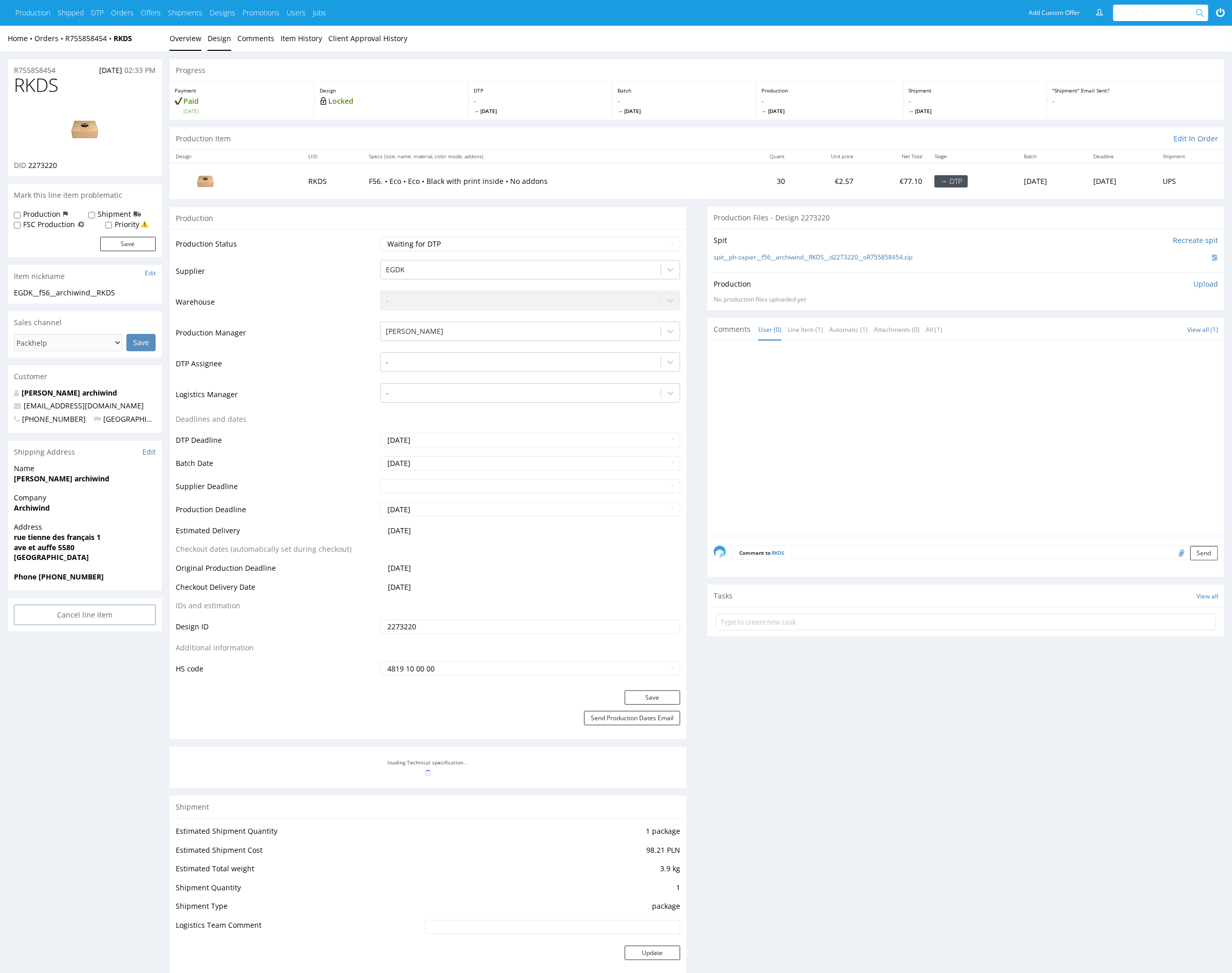
click at [222, 39] on link "Design" at bounding box center [219, 39] width 24 height 25
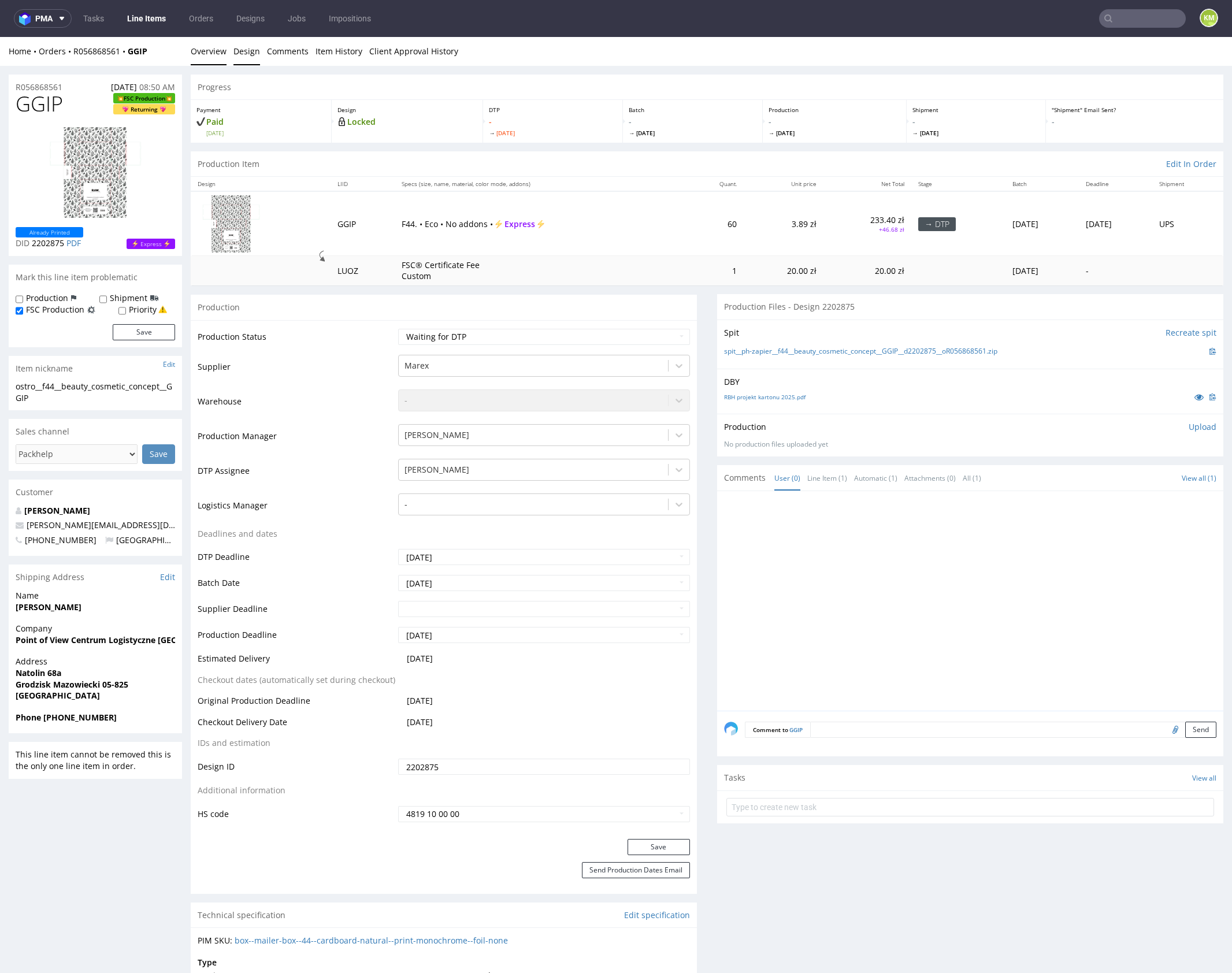
click at [241, 55] on link "Design" at bounding box center [247, 51] width 27 height 29
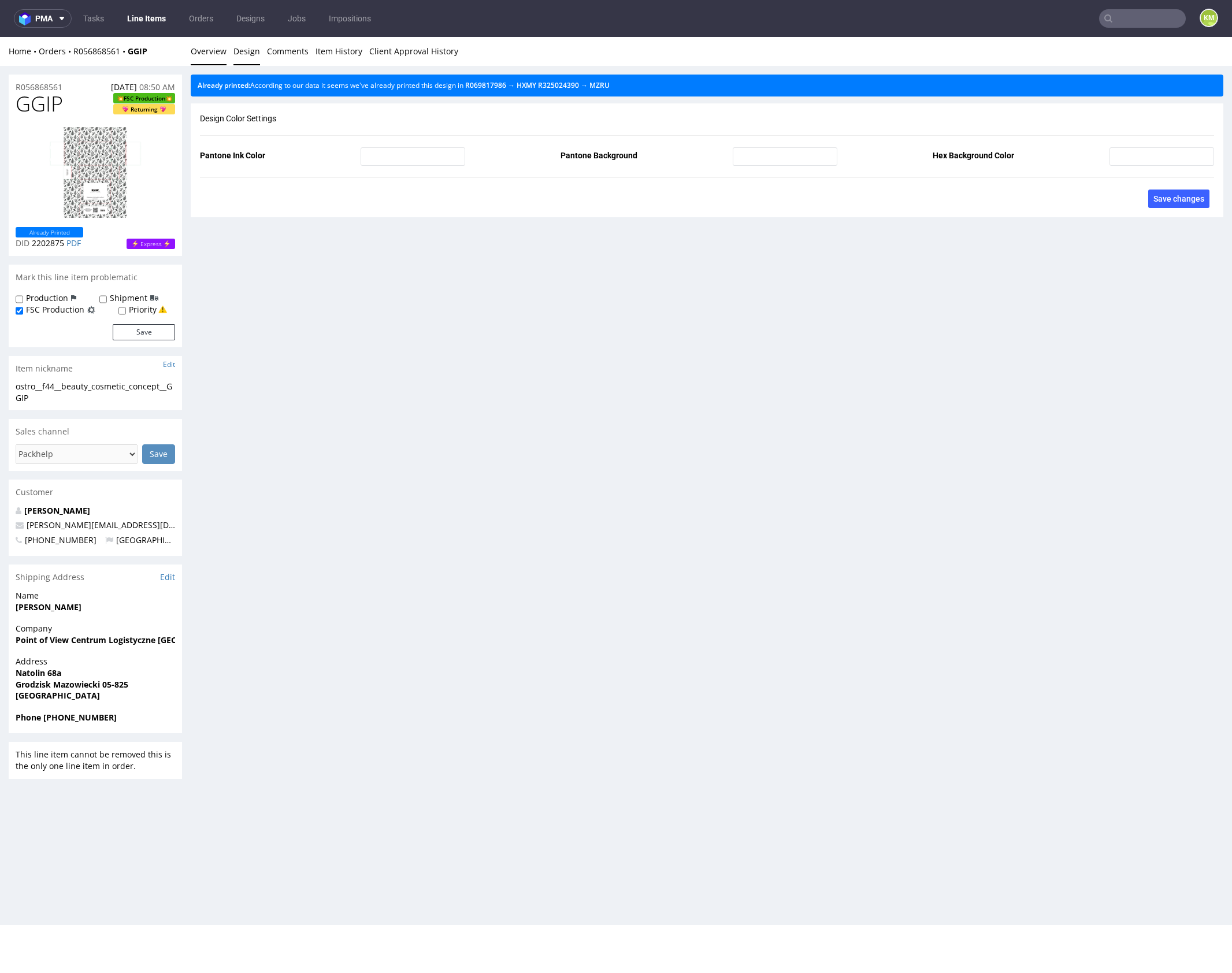
click at [217, 54] on link "Overview" at bounding box center [209, 51] width 36 height 29
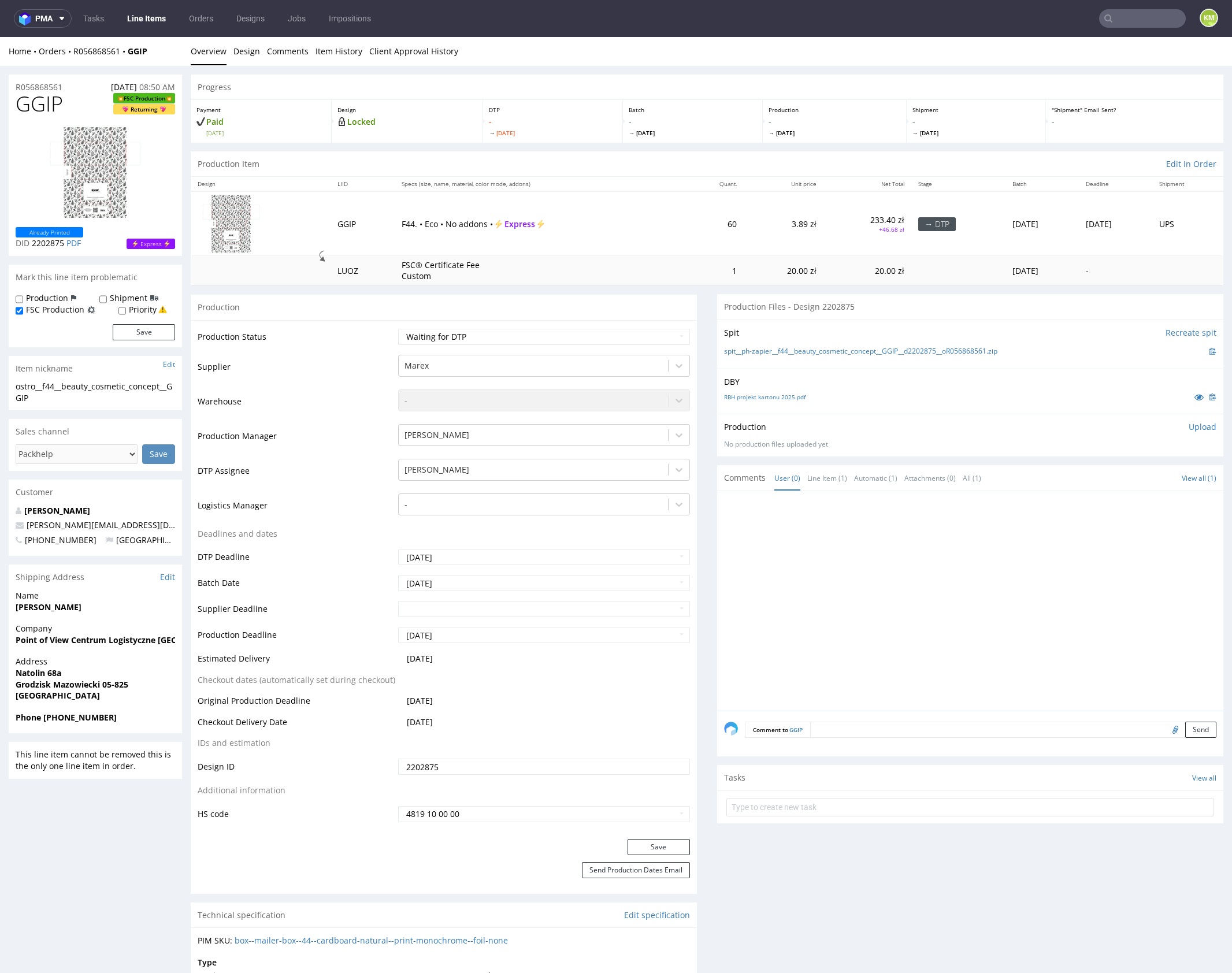
click at [948, 406] on div "DBY RBH projekt kartonu 2025.pdf" at bounding box center [970, 391] width 506 height 46
drag, startPoint x: 1016, startPoint y: 351, endPoint x: 777, endPoint y: 354, distance: 239.0
click at [777, 354] on div "spit__ph-zapier__f44__beauty_cosmetic_concept__GGIP__d2202875__oR056868561.zip" at bounding box center [970, 351] width 492 height 13
copy link "f44__beauty_cosmetic_concept__GGIP__d2202875__oR056868561.zip"
click at [41, 103] on span "GGIP" at bounding box center [39, 104] width 48 height 23
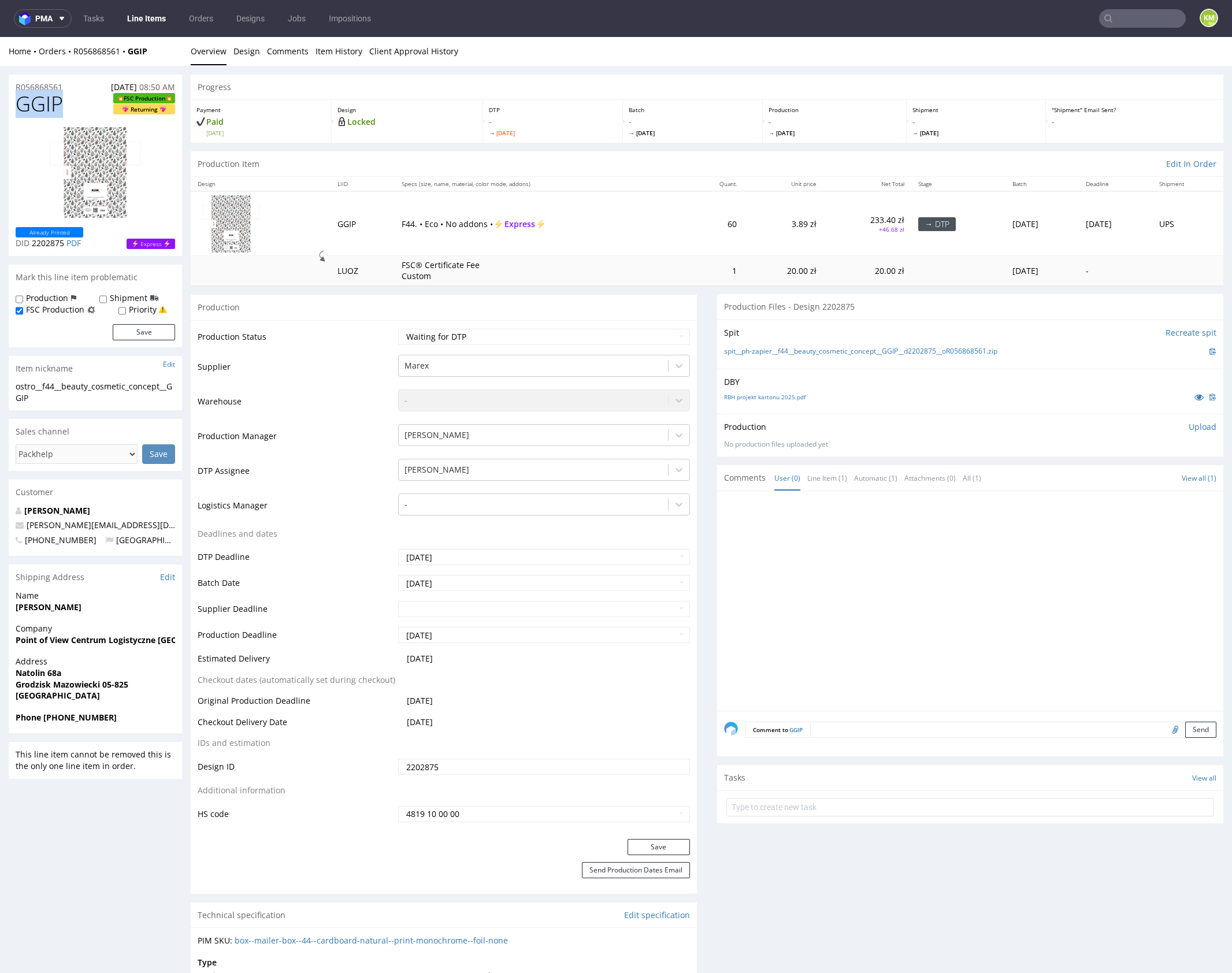
click at [41, 103] on span "GGIP" at bounding box center [39, 104] width 48 height 23
copy span "GGIP"
drag, startPoint x: 1189, startPoint y: 427, endPoint x: 1153, endPoint y: 457, distance: 46.9
click at [1189, 427] on p "Upload" at bounding box center [1202, 427] width 28 height 12
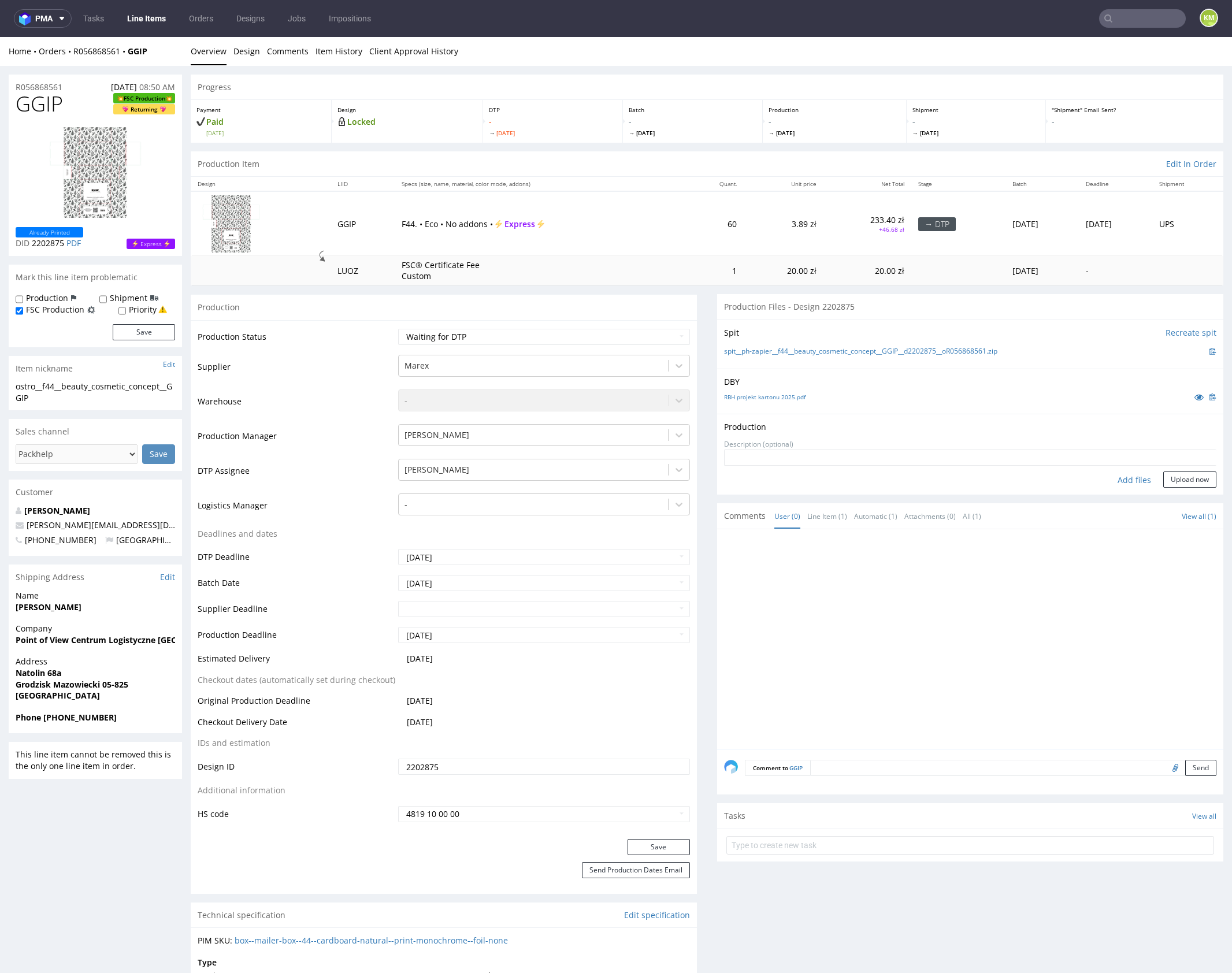
click at [1123, 480] on div "Add files" at bounding box center [1134, 480] width 58 height 18
type input "C:\fakepath\f44__beauty_cosmetic_concept__GGIP__d2202875__oR056868561__outside.…"
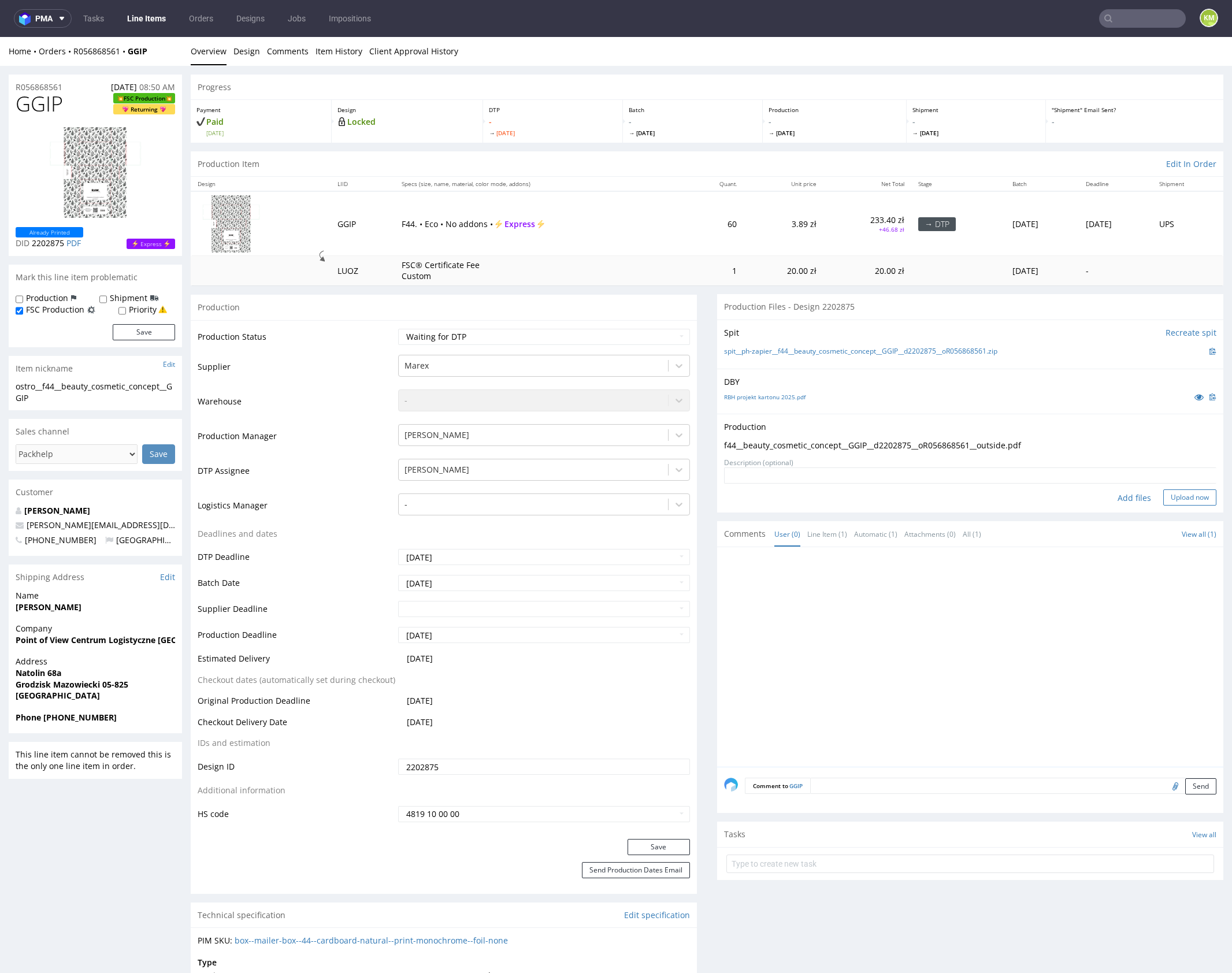
click at [1181, 493] on button "Upload now" at bounding box center [1190, 497] width 53 height 16
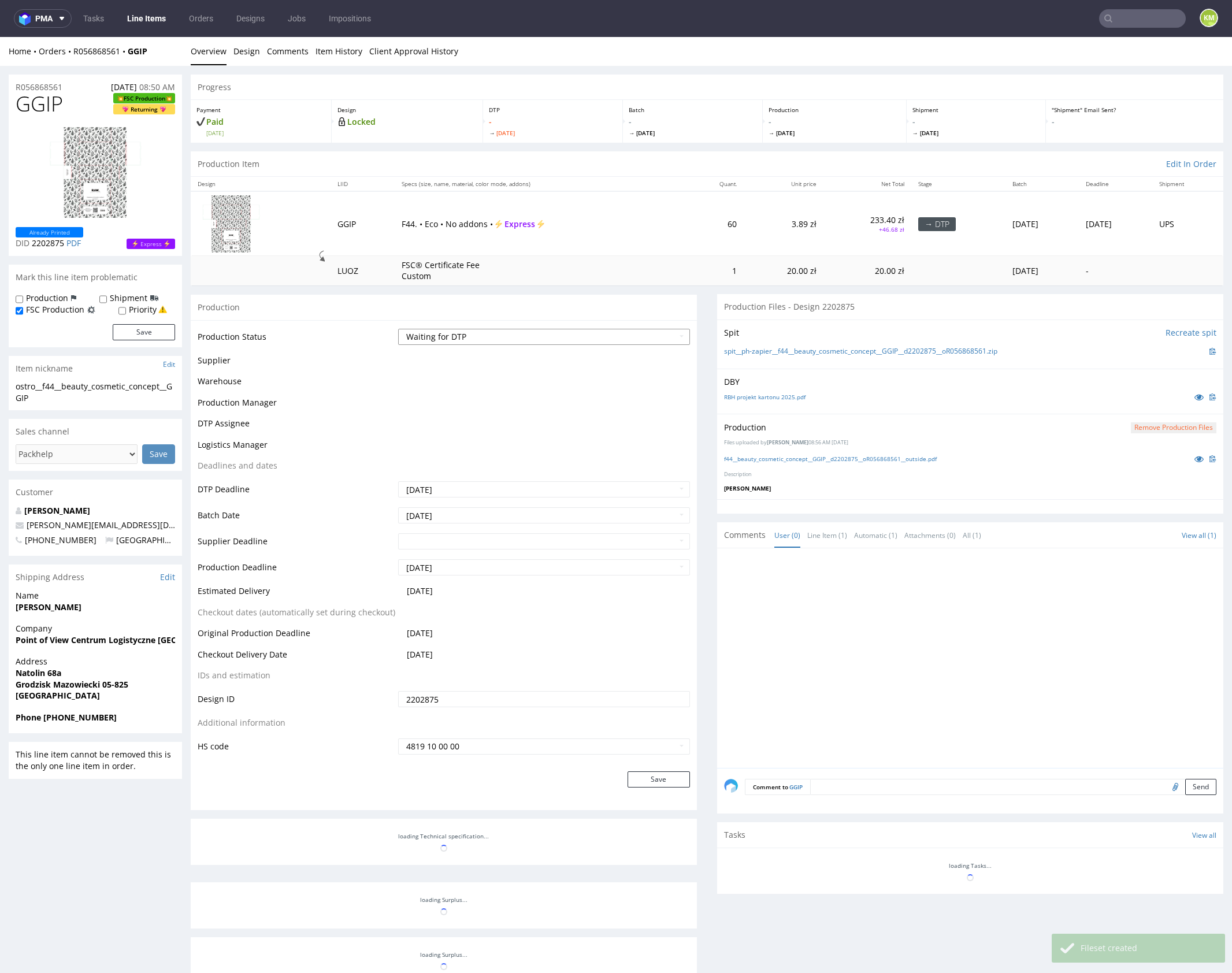
click at [631, 334] on select "Waiting for Artwork Waiting for Diecut Waiting for Mockup Waiting for DTP Waiti…" at bounding box center [544, 337] width 292 height 16
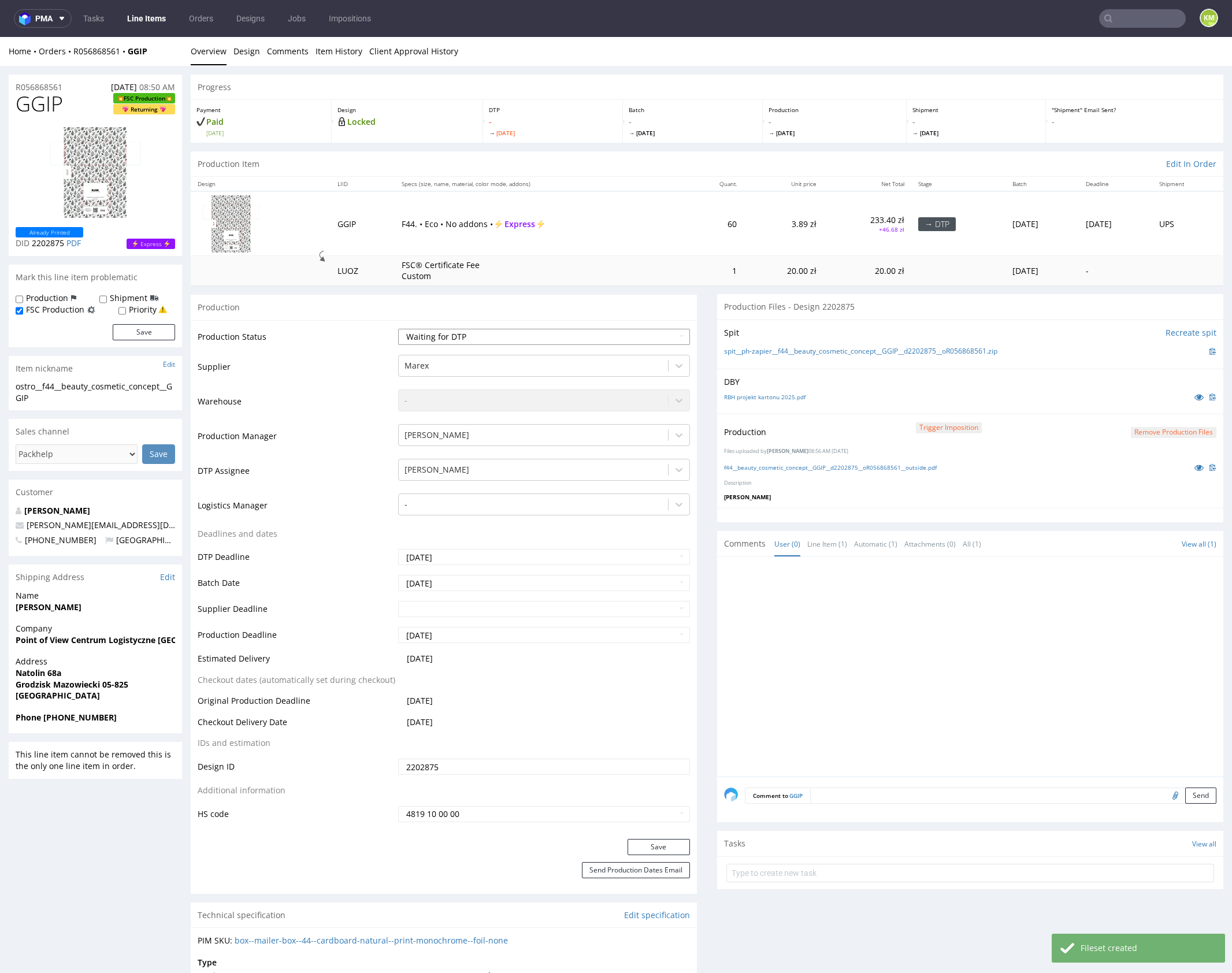
select select "dtp_production_ready"
click at [398, 329] on select "Waiting for Artwork Waiting for Diecut Waiting for Mockup Waiting for DTP Waiti…" at bounding box center [544, 337] width 292 height 16
click at [667, 845] on button "Save" at bounding box center [658, 847] width 63 height 16
click at [838, 717] on div at bounding box center [973, 670] width 499 height 213
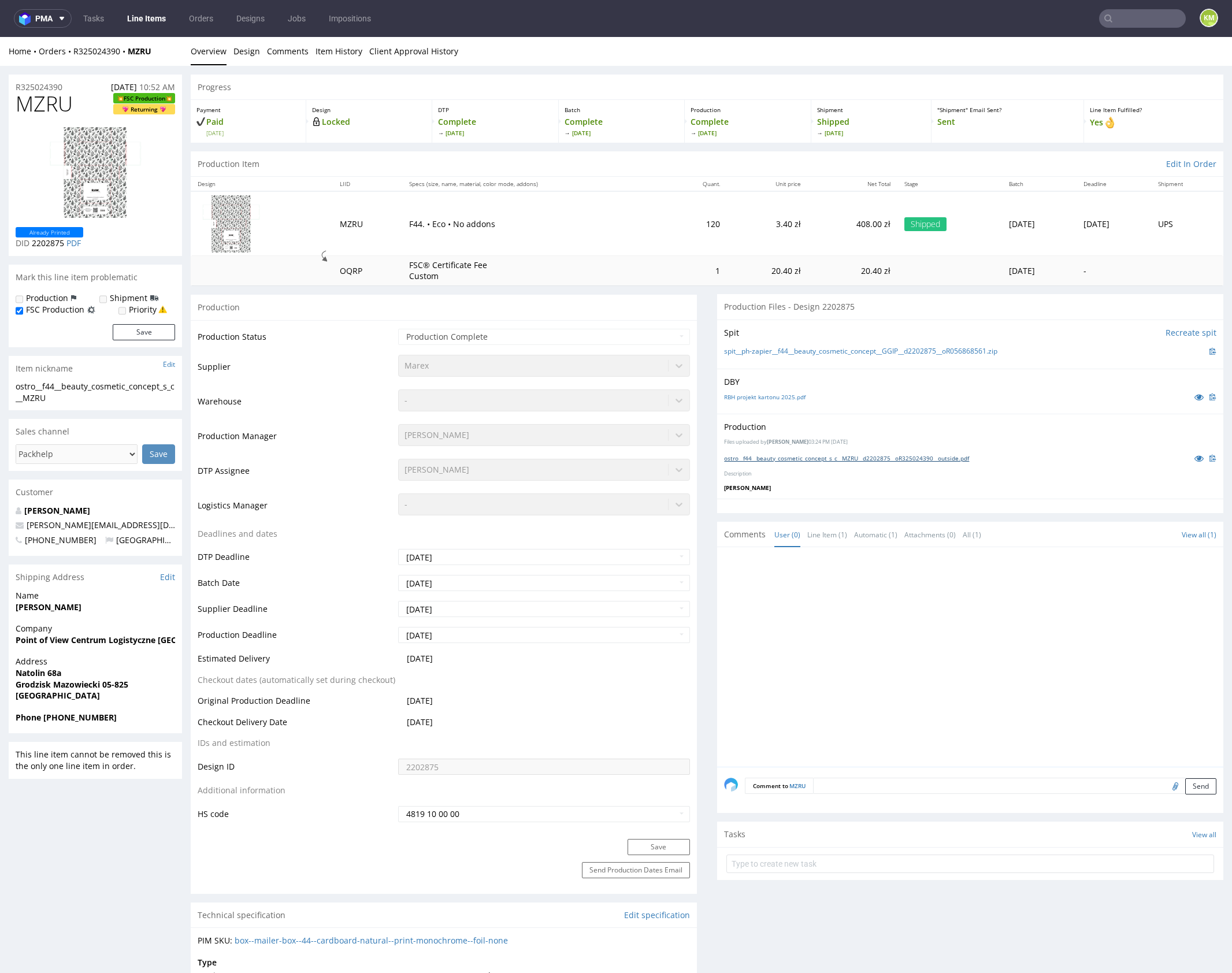
click at [877, 457] on link "ostro__f44__beauty_cosmetic_concept_s_c__MZRU__d2202875__oR325024390__outside.p…" at bounding box center [846, 458] width 245 height 8
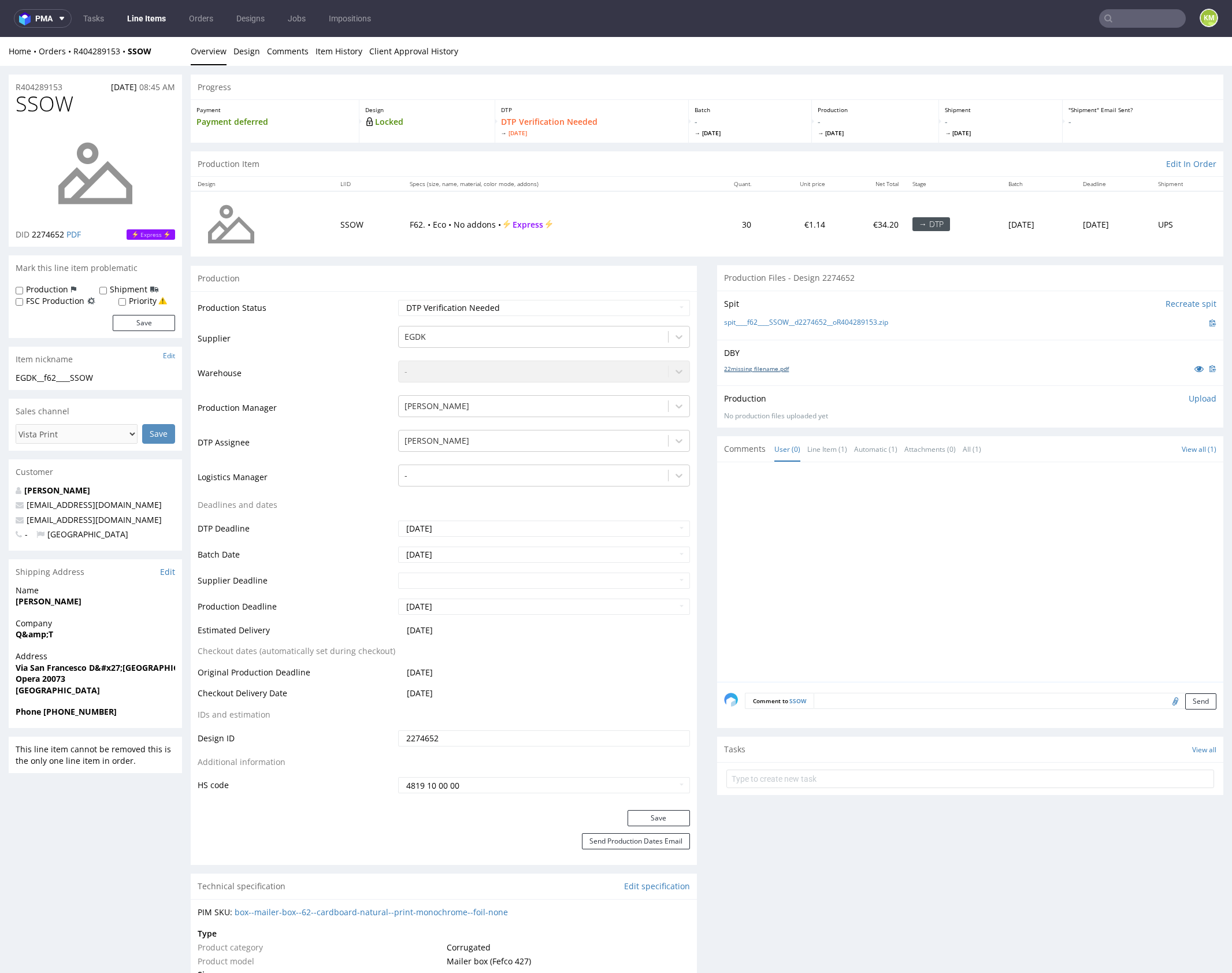
click at [761, 368] on link "22missing_filename.pdf" at bounding box center [756, 369] width 65 height 8
drag, startPoint x: 908, startPoint y: 321, endPoint x: 745, endPoint y: 318, distance: 163.0
click at [745, 318] on div "spit____f62____SSOW__d2274652__oR404289153.zip" at bounding box center [970, 323] width 492 height 13
copy link "f62____SSOW__d2274652__oR404289153.zip"
click at [48, 106] on span "SSOW" at bounding box center [44, 104] width 58 height 23
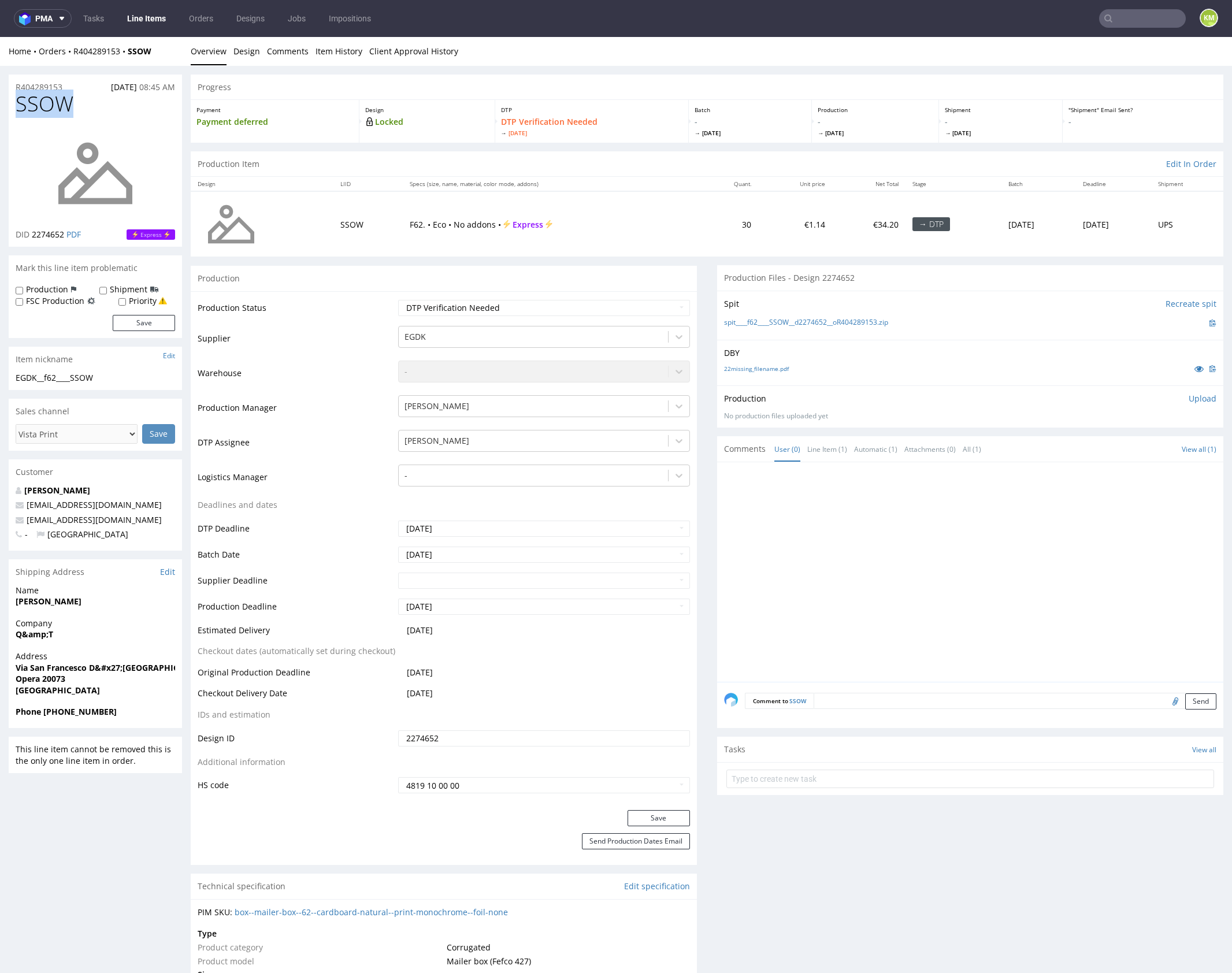
click at [48, 106] on span "SSOW" at bounding box center [44, 104] width 58 height 23
copy span "SSOW"
click at [996, 586] on div at bounding box center [973, 575] width 499 height 213
click at [1189, 400] on p "Upload" at bounding box center [1202, 398] width 28 height 12
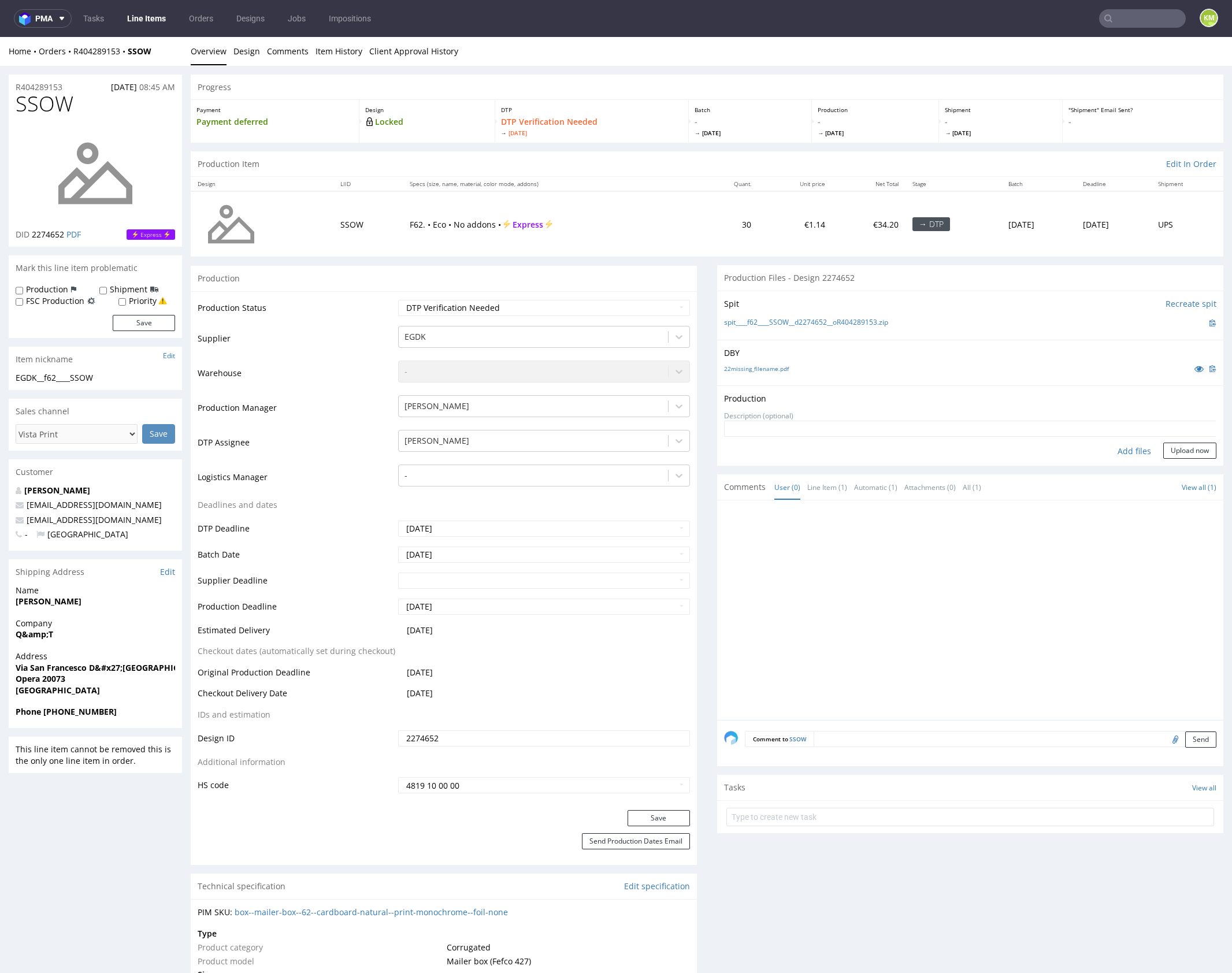
click at [1122, 453] on div "Add files" at bounding box center [1134, 451] width 58 height 18
type input "C:\fakepath\f62____SSOW__d2274652__oR404289153__outside.pdf"
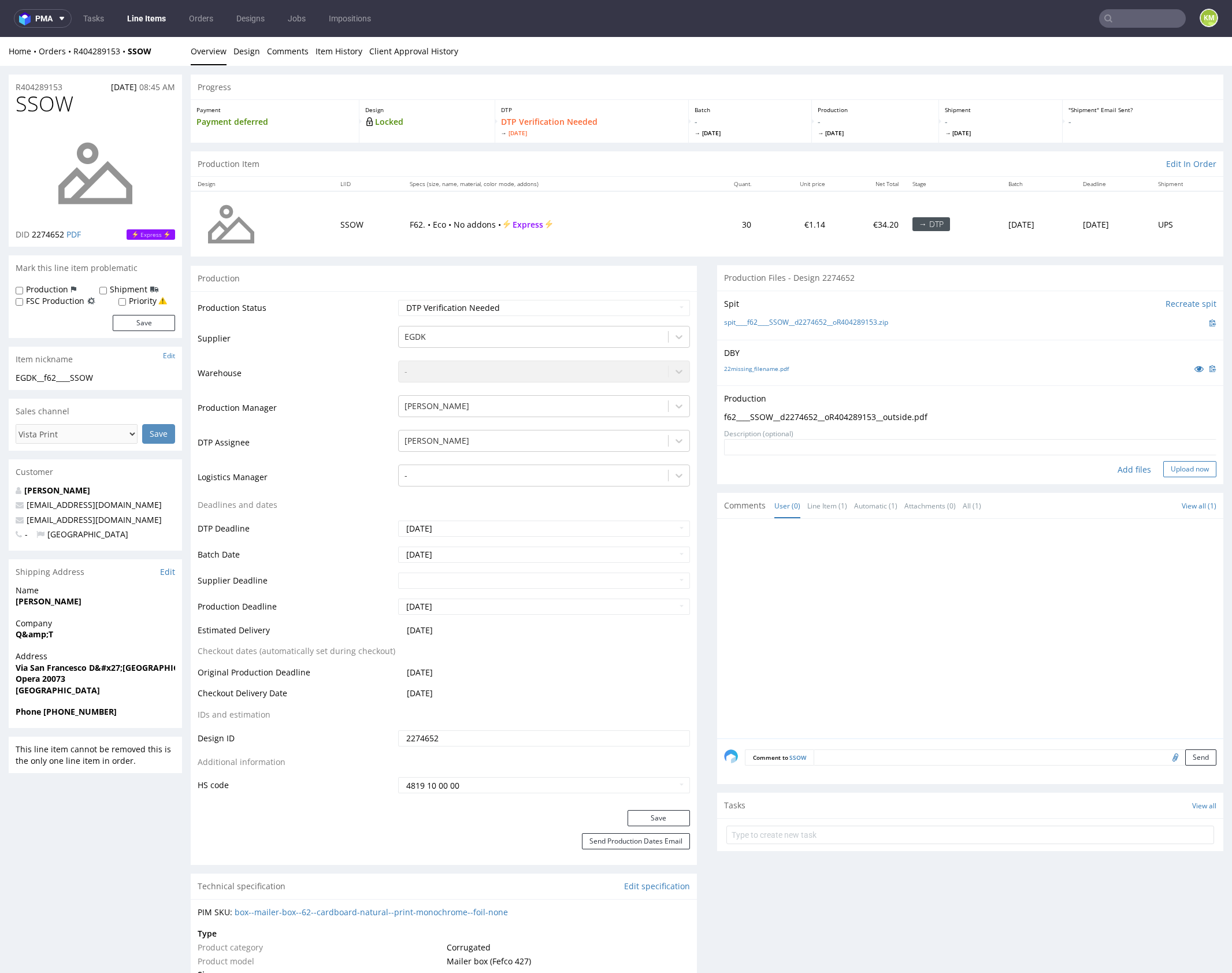
click at [1189, 466] on button "Upload now" at bounding box center [1190, 470] width 53 height 16
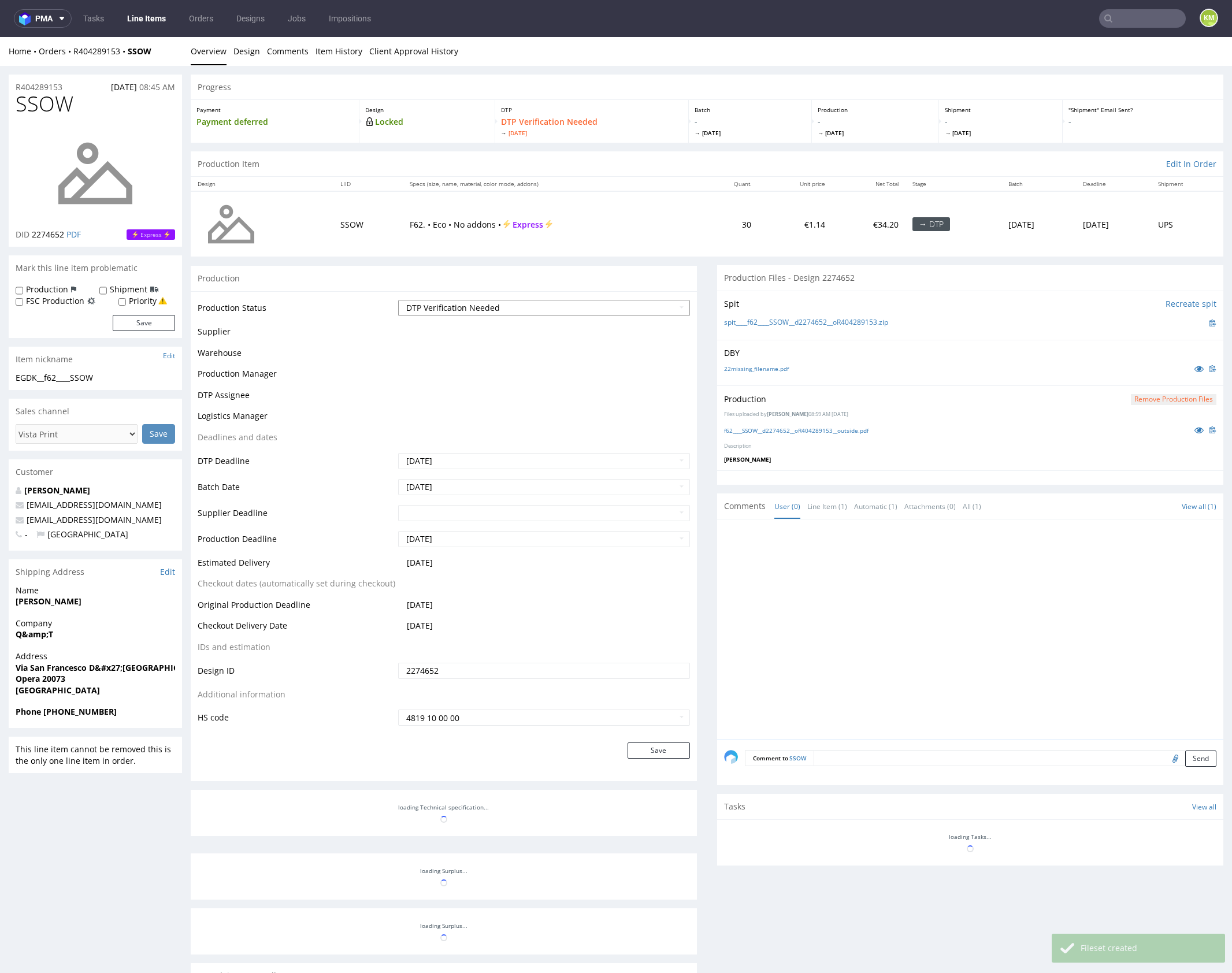
click at [554, 307] on select "Waiting for Artwork Waiting for Diecut Waiting for Mockup Waiting for DTP Waiti…" at bounding box center [544, 308] width 292 height 16
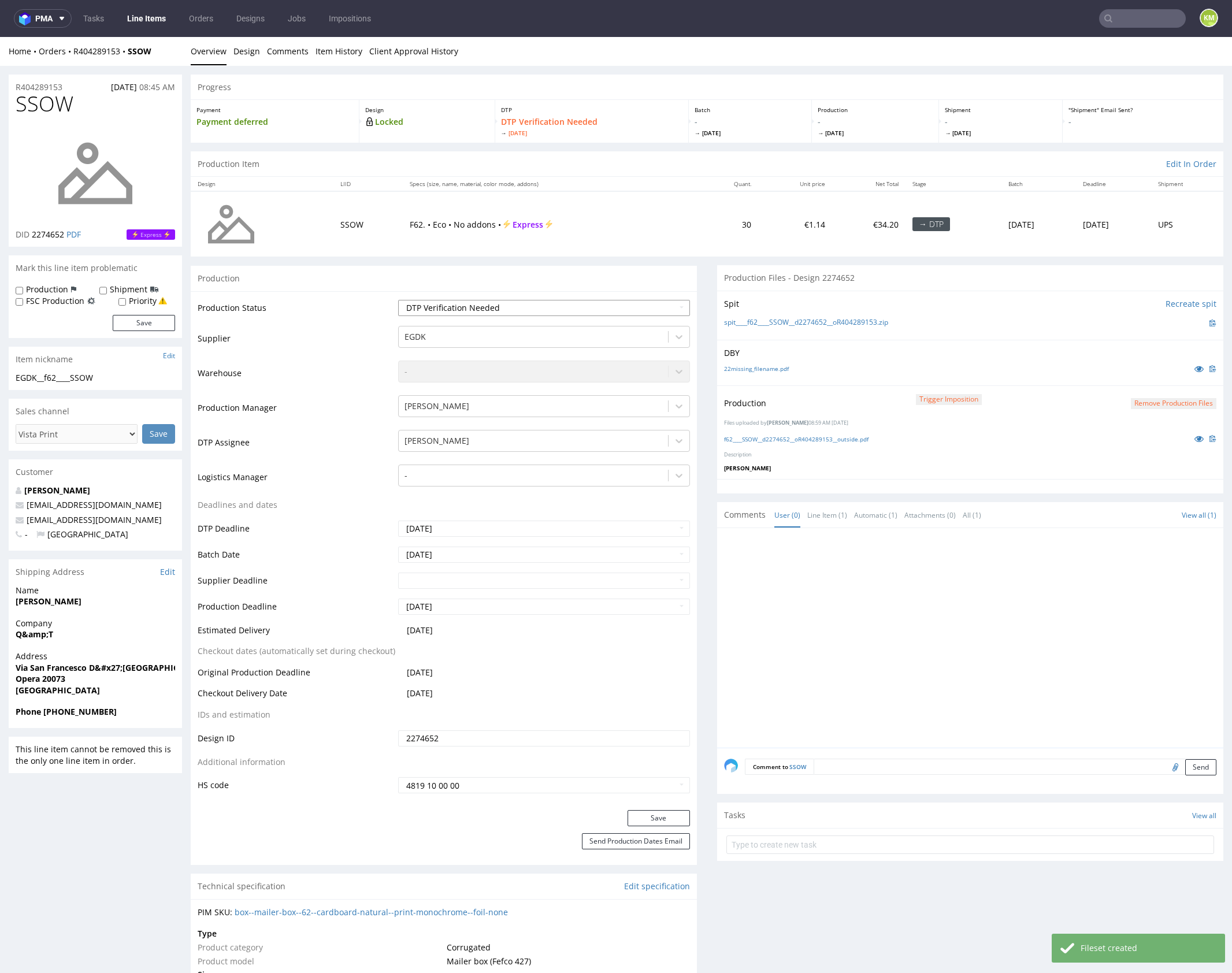
select select "dtp_production_ready"
click at [398, 300] on select "Waiting for Artwork Waiting for Diecut Waiting for Mockup Waiting for DTP Waiti…" at bounding box center [544, 308] width 292 height 16
click at [655, 815] on button "Save" at bounding box center [658, 818] width 63 height 16
click at [844, 675] on div at bounding box center [973, 641] width 499 height 213
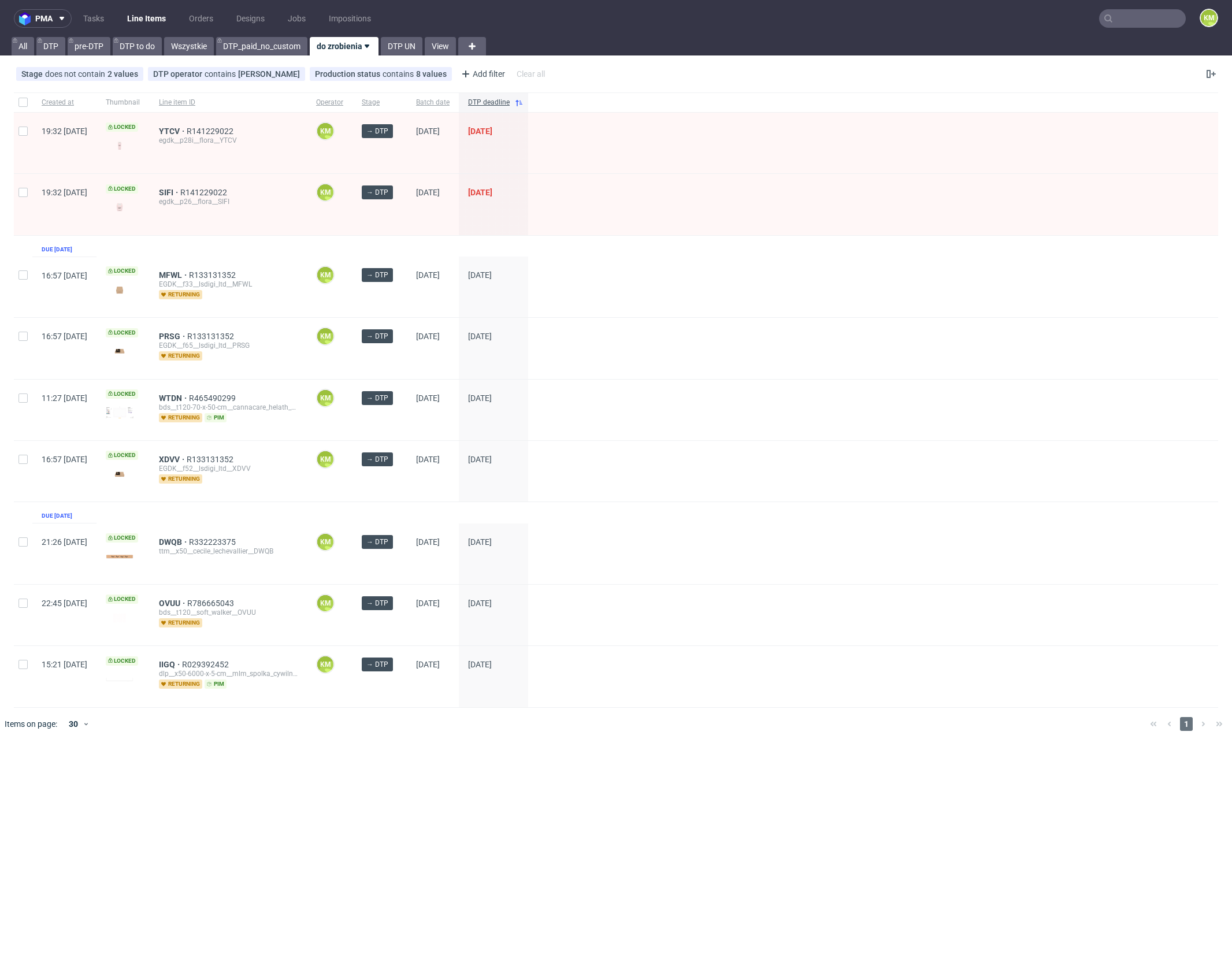
click at [292, 239] on div "Created at Thumbnail Line item ID Operator Stage Batch date DTP deadline 19:32 …" at bounding box center [616, 400] width 1204 height 616
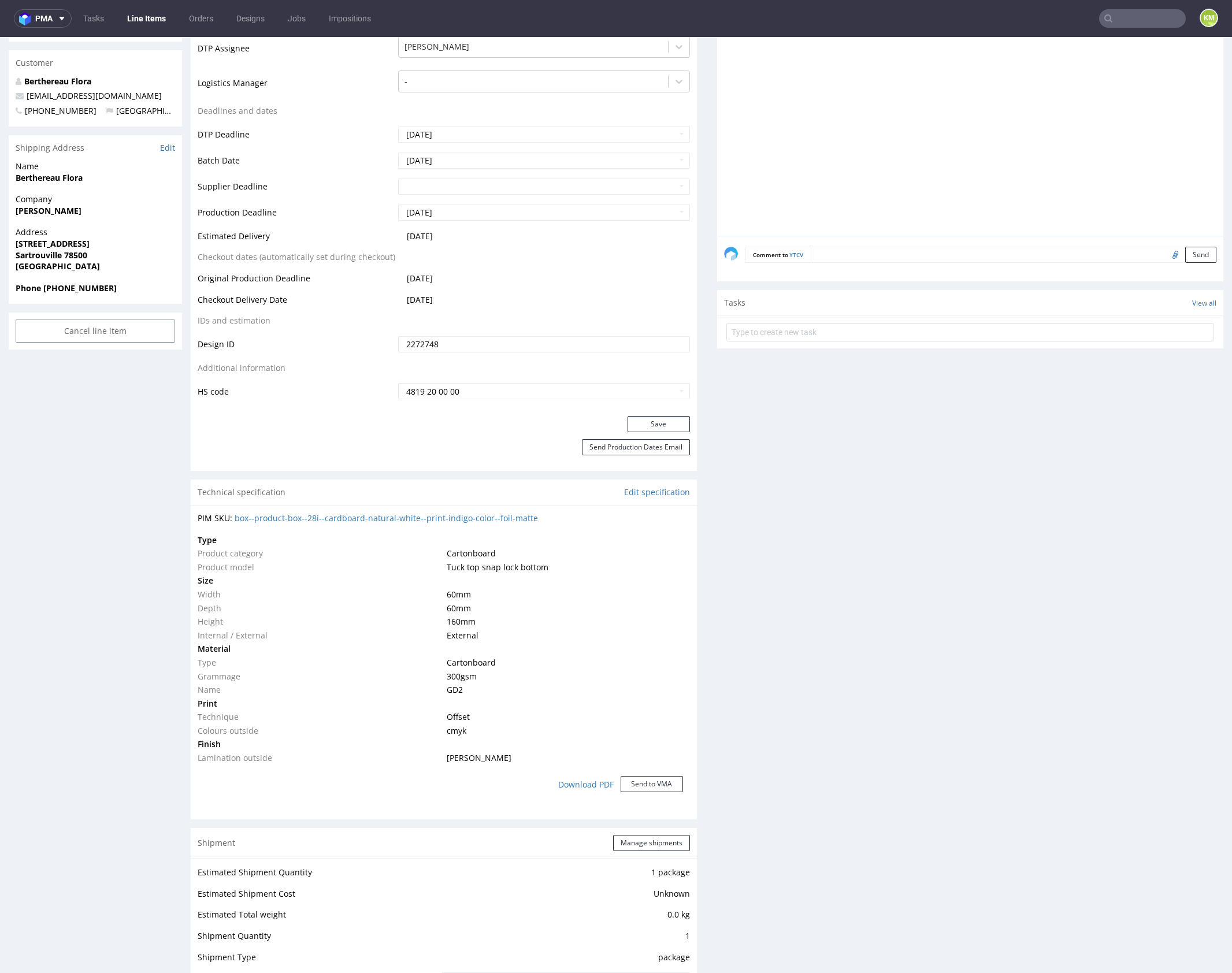
scroll to position [493, 0]
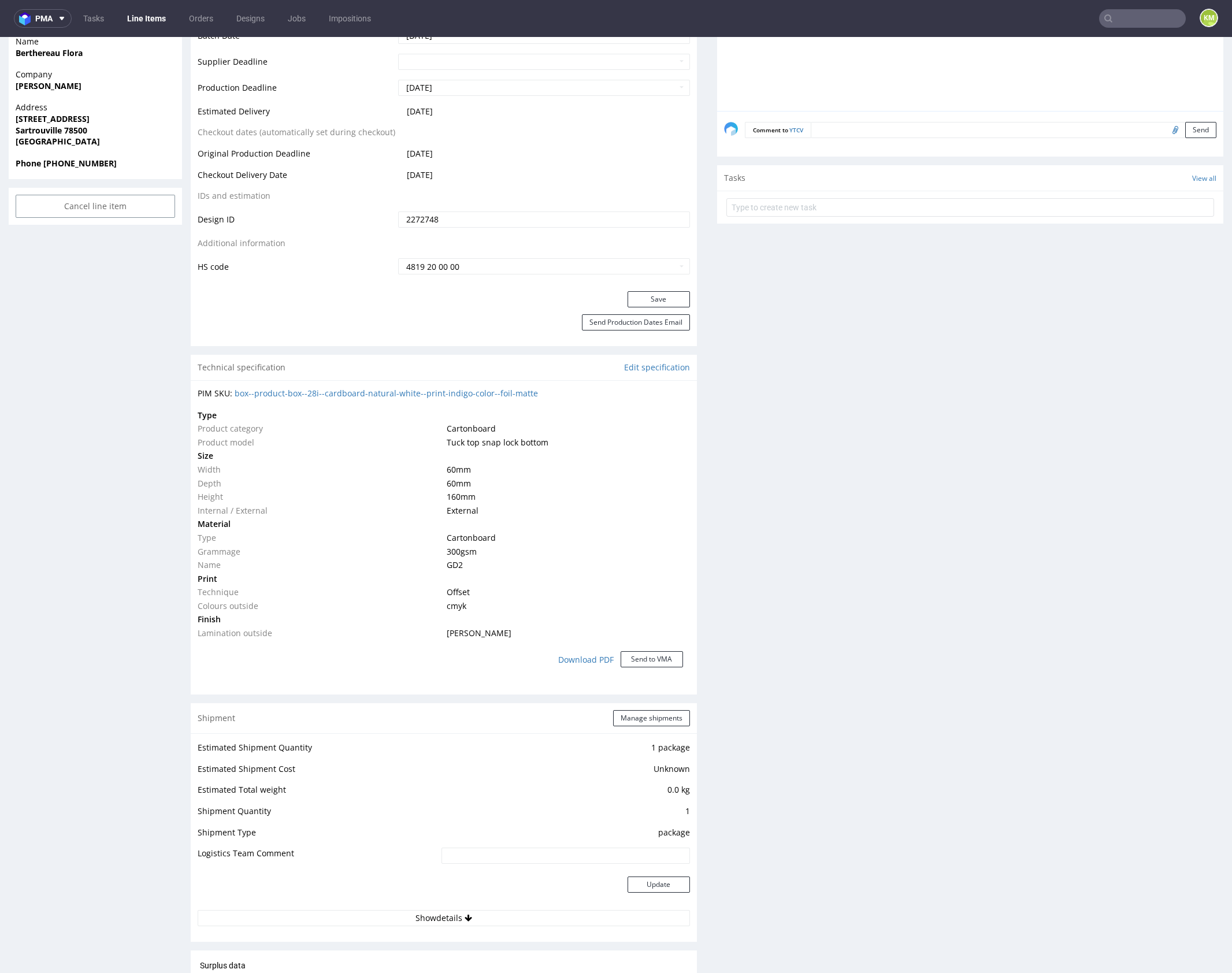
click at [955, 702] on div "Production Files - Design 2272748 Spit Request spit Spit not generated Producti…" at bounding box center [970, 635] width 506 height 1776
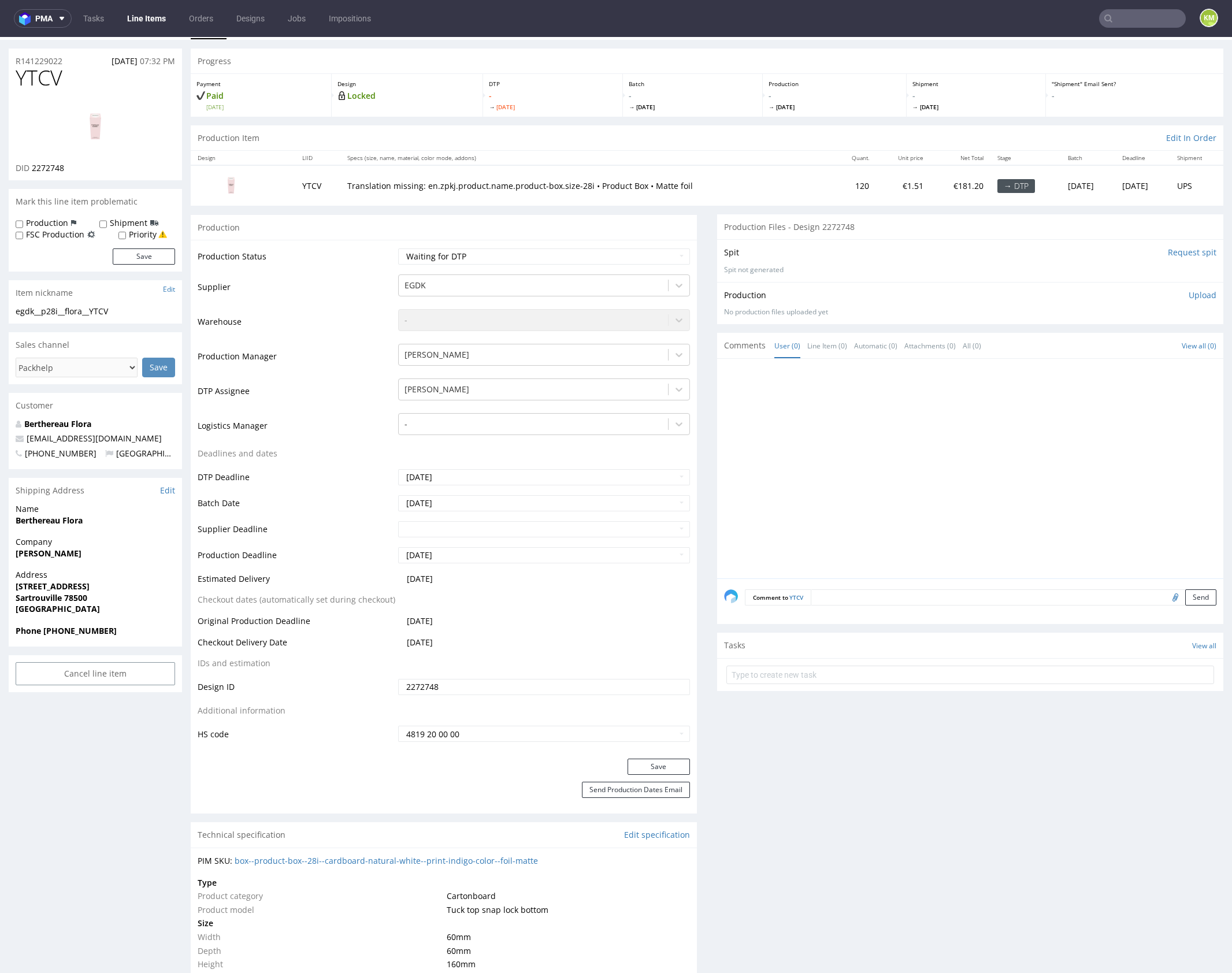
scroll to position [0, 0]
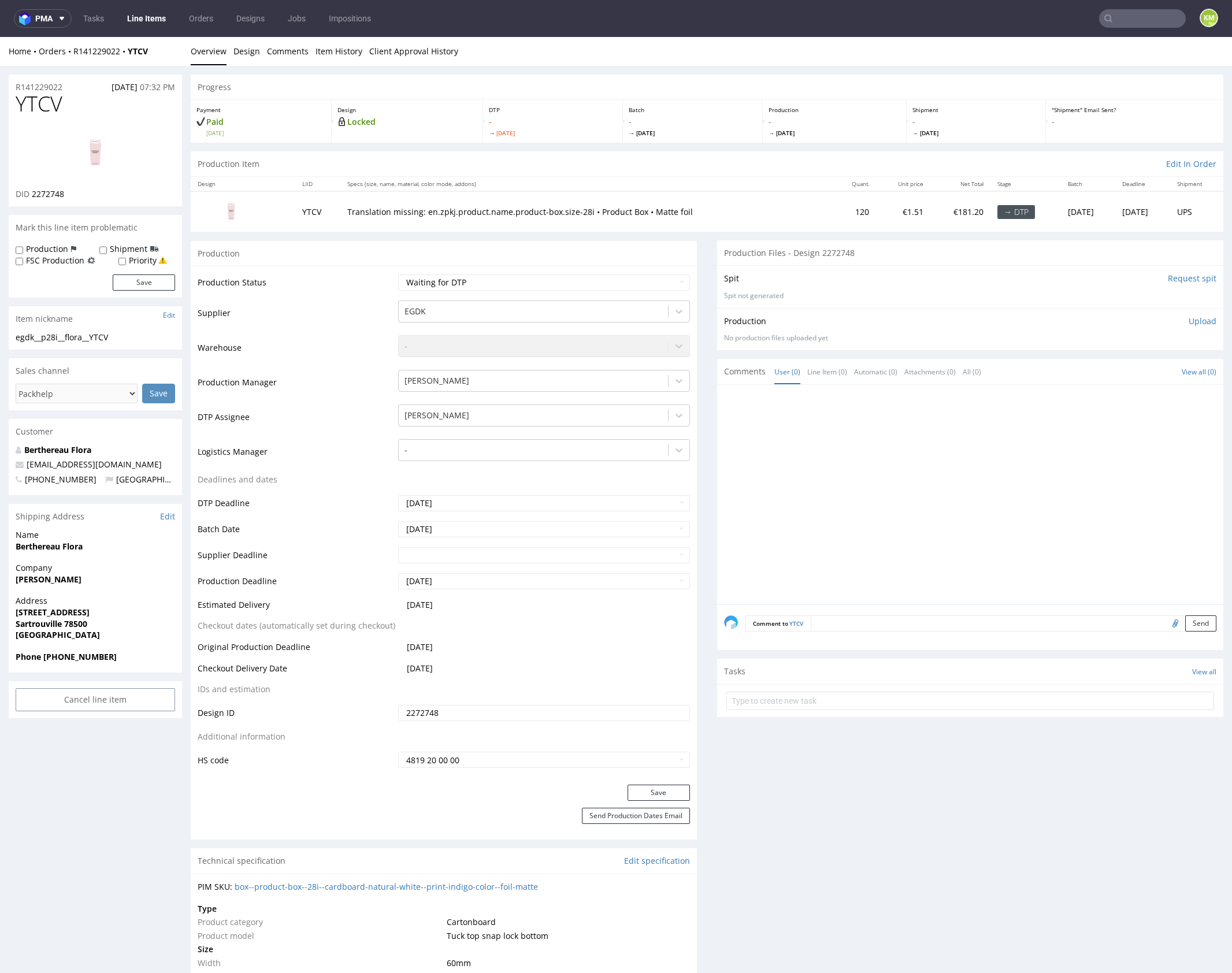
click at [105, 338] on div "egdk__p28i__flora__YTCV" at bounding box center [95, 337] width 160 height 12
copy div "egdk__p28i__flora__YTCV"
click at [815, 443] on div at bounding box center [973, 498] width 499 height 213
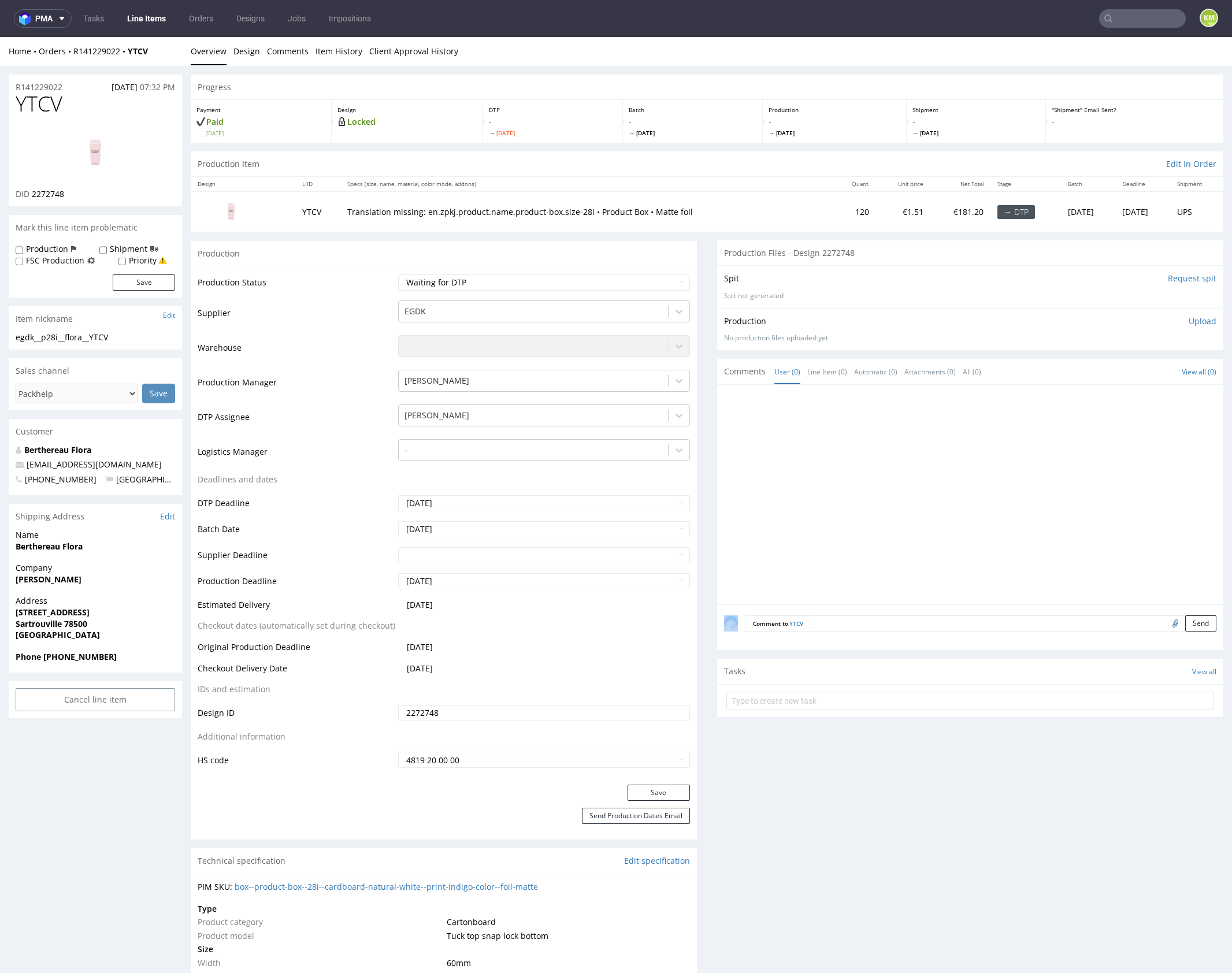
click at [815, 443] on div at bounding box center [973, 498] width 499 height 213
click at [576, 710] on input "2272748" at bounding box center [544, 713] width 292 height 16
click at [252, 56] on link "Design" at bounding box center [247, 51] width 27 height 29
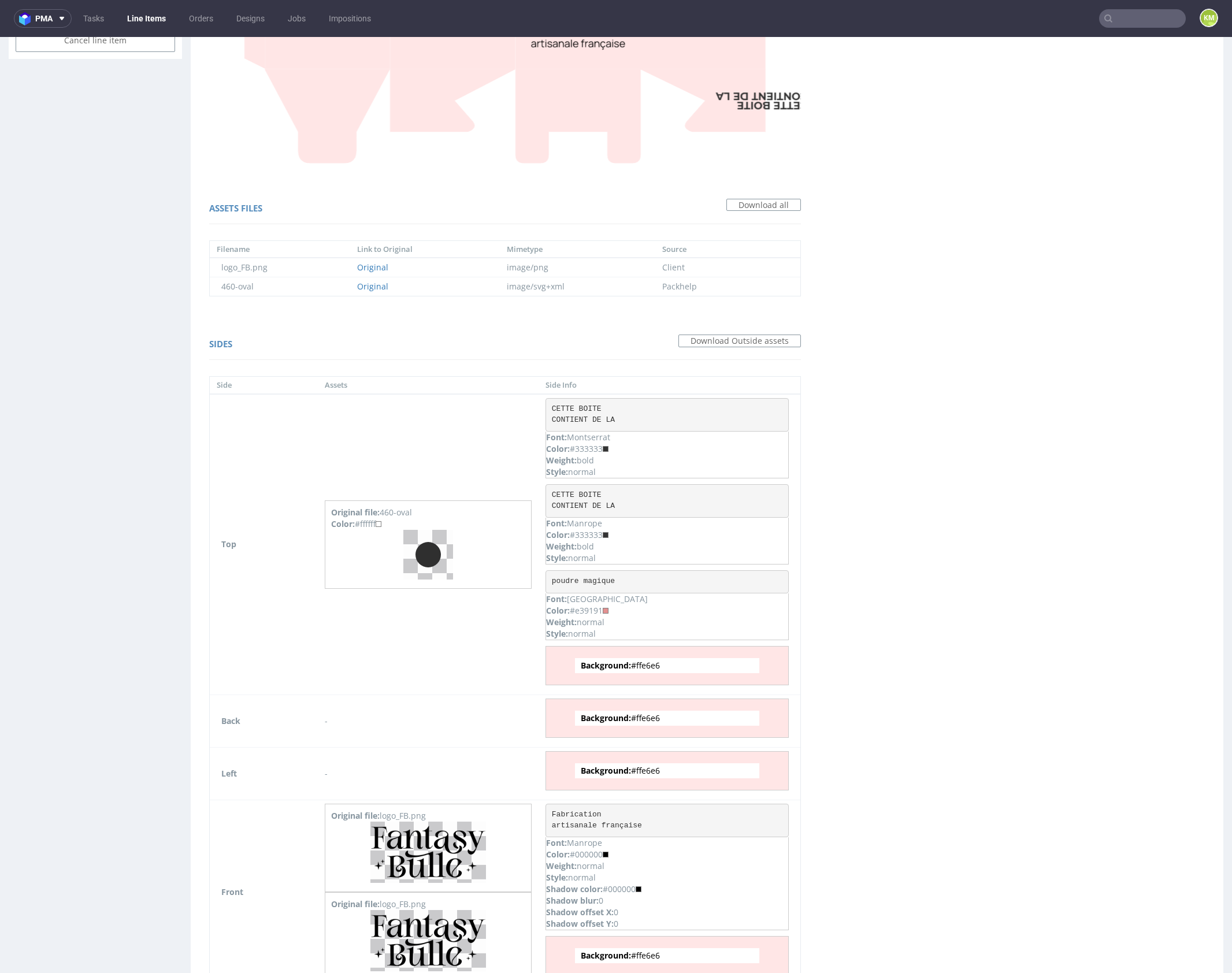
scroll to position [847, 0]
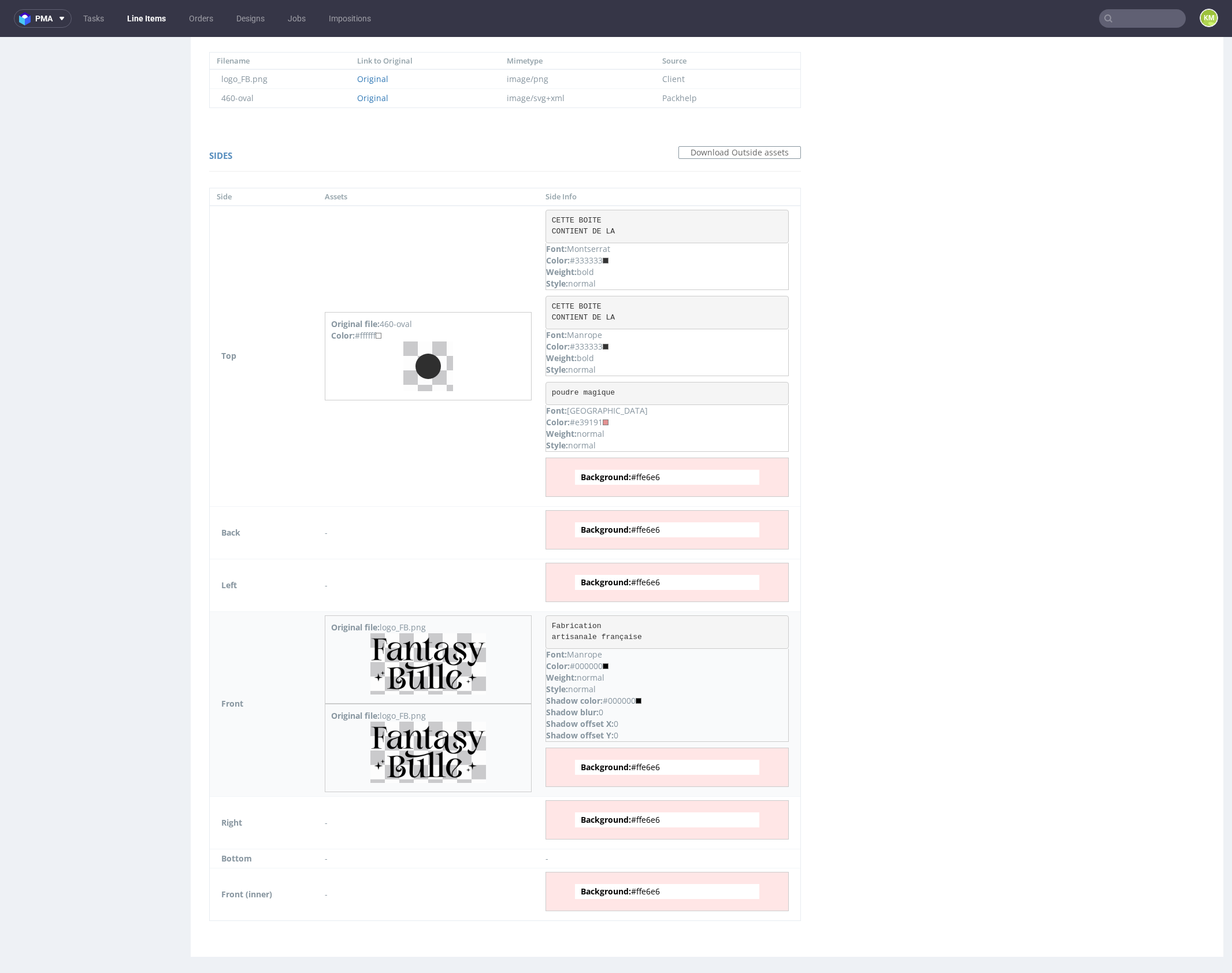
click at [454, 662] on img at bounding box center [428, 664] width 116 height 61
click at [451, 741] on img at bounding box center [428, 752] width 116 height 61
click at [433, 366] on img at bounding box center [428, 366] width 50 height 50
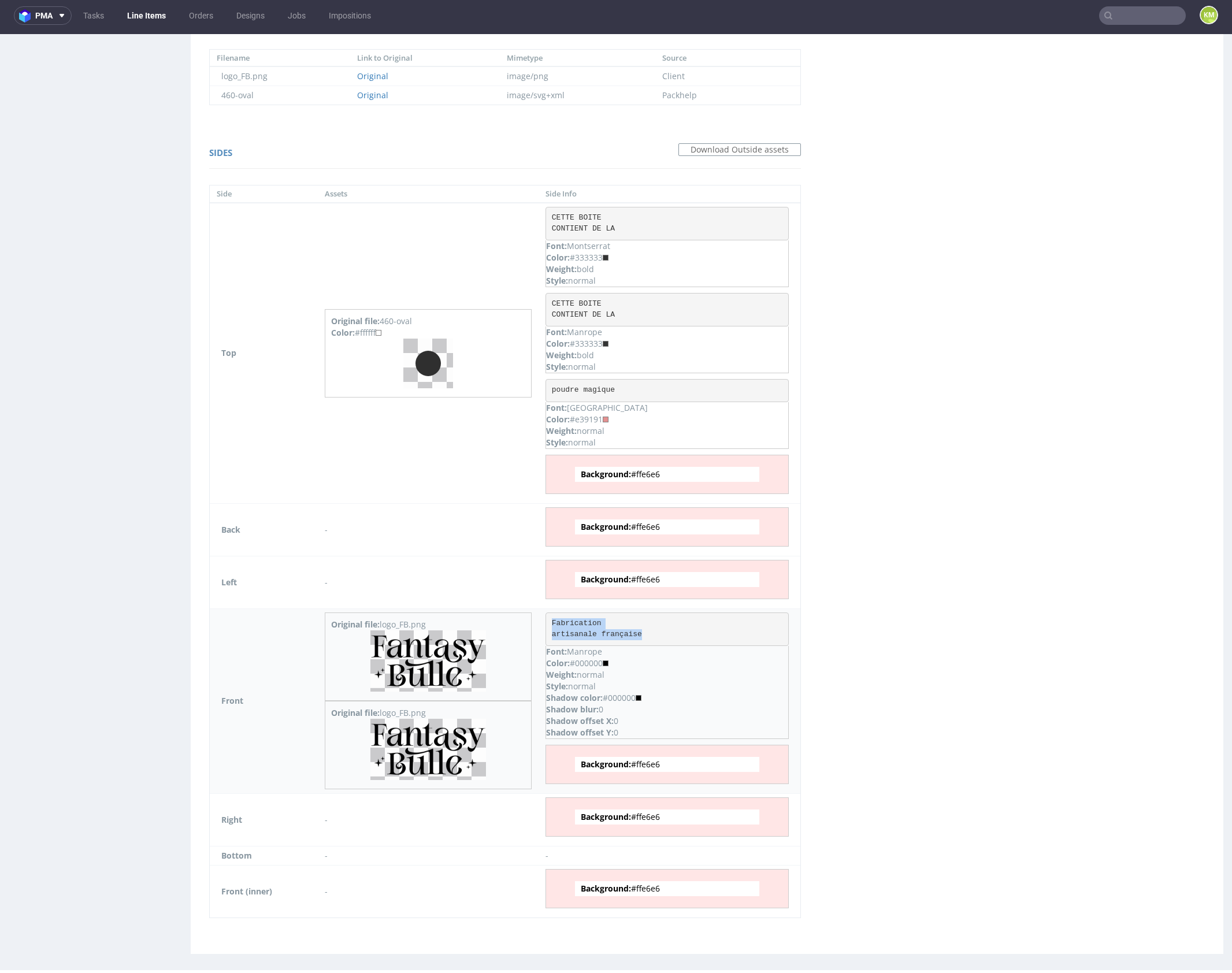
drag, startPoint x: 549, startPoint y: 617, endPoint x: 671, endPoint y: 641, distance: 124.3
click at [671, 641] on div "Fabrication artisanale française Font: Manrope Color: #000000 Weight: normal St…" at bounding box center [667, 675] width 243 height 126
copy pre "Fabrication artisanale française"
click at [895, 662] on div "Virtual dieline spit Preview for this design is still being generated Virtual d…" at bounding box center [707, 101] width 1032 height 1704
click at [917, 430] on div "Virtual dieline spit Preview for this design is still being generated Virtual d…" at bounding box center [707, 101] width 1032 height 1704
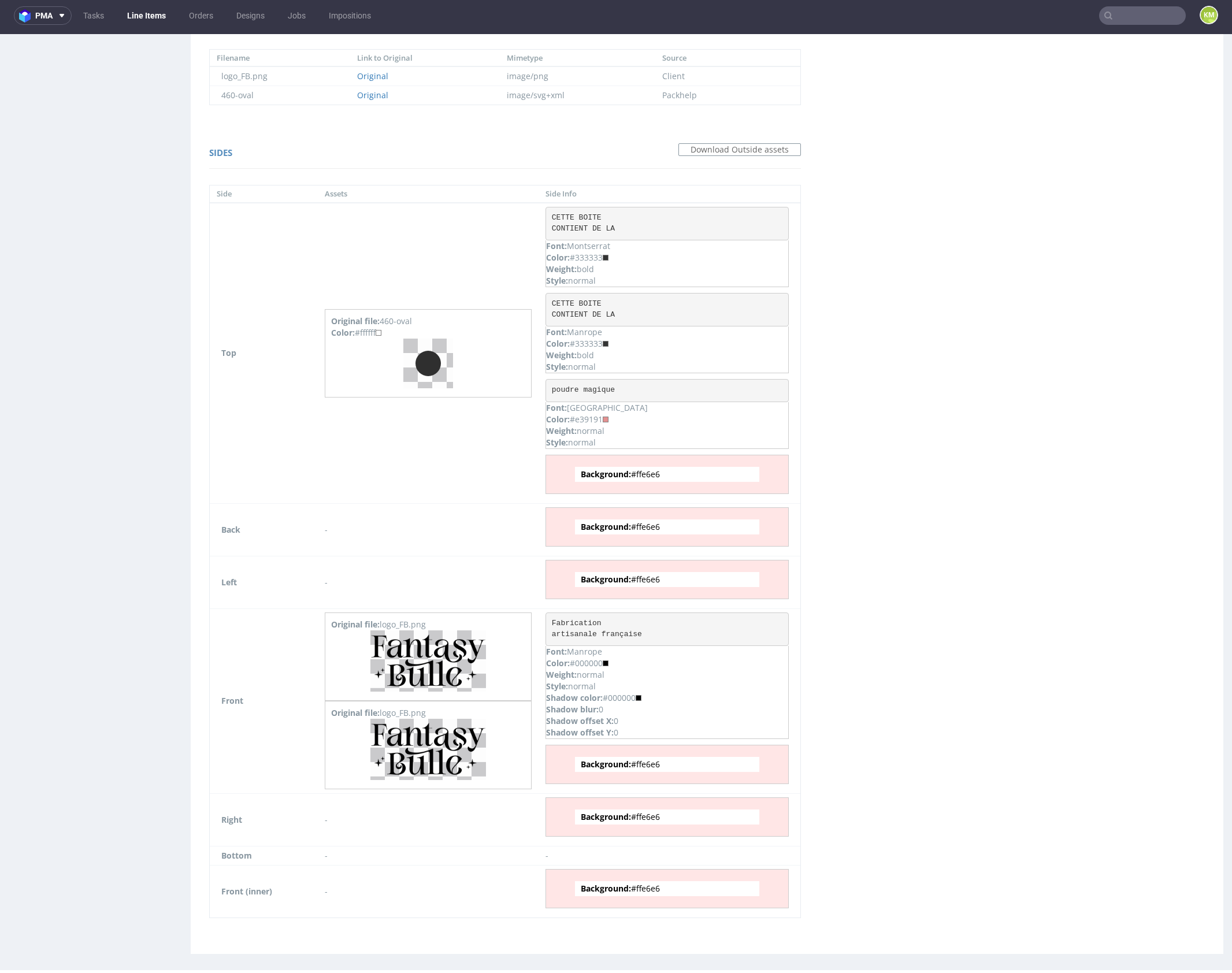
click at [928, 491] on div "Virtual dieline spit Preview for this design is still being generated Virtual d…" at bounding box center [707, 101] width 1032 height 1704
click at [924, 559] on div "Virtual dieline spit Preview for this design is still being generated Virtual d…" at bounding box center [707, 101] width 1032 height 1704
click at [921, 728] on div "Virtual dieline spit Preview for this design is still being generated Virtual d…" at bounding box center [707, 101] width 1032 height 1704
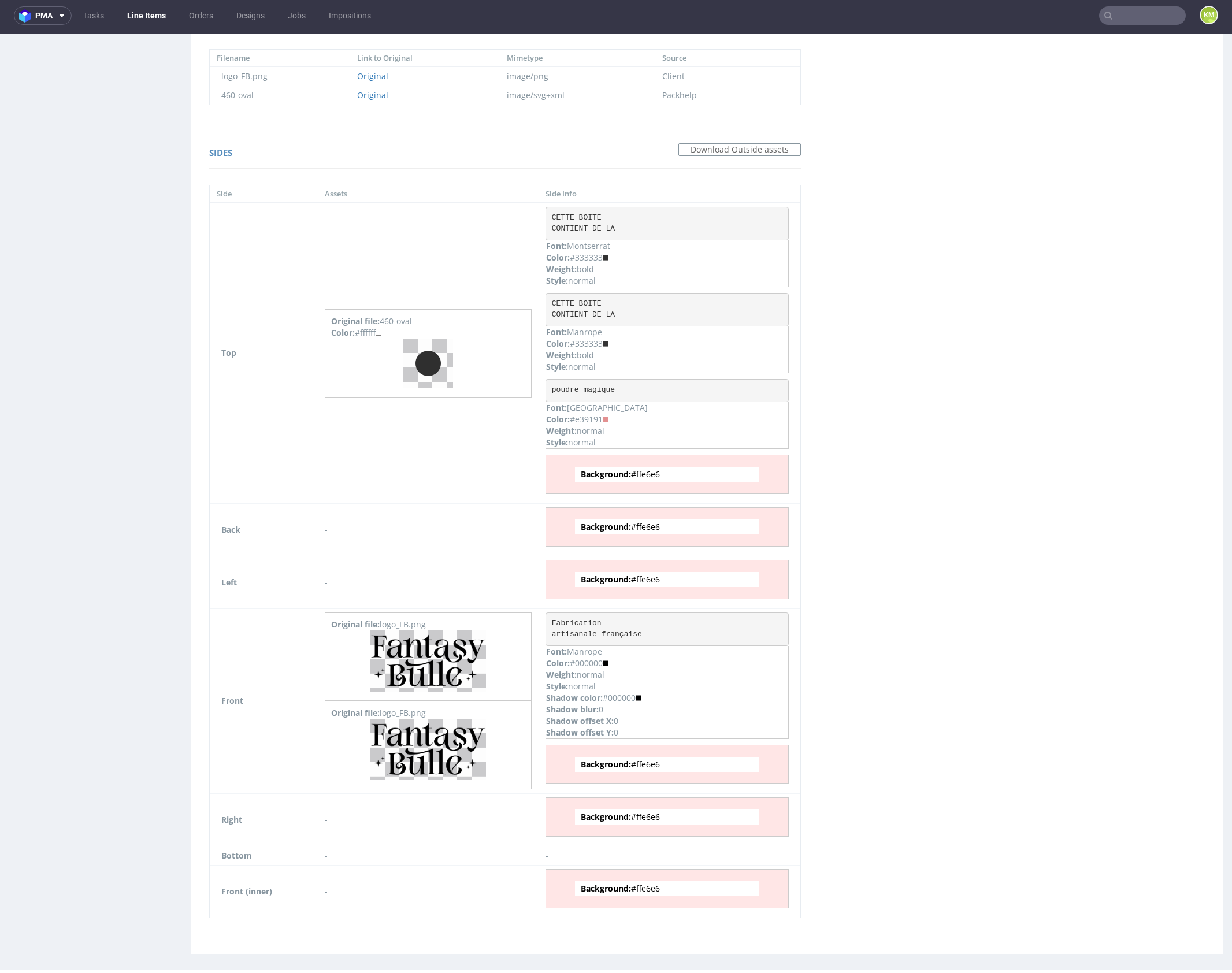
click at [928, 739] on div "Virtual dieline spit Preview for this design is still being generated Virtual d…" at bounding box center [707, 101] width 1032 height 1704
click at [1051, 508] on div "Virtual dieline spit Preview for this design is still being generated Virtual d…" at bounding box center [707, 101] width 1032 height 1704
drag, startPoint x: 548, startPoint y: 214, endPoint x: 627, endPoint y: 226, distance: 79.9
click at [627, 226] on pre "CETTE BOITE CONTIENT DE LA" at bounding box center [667, 223] width 243 height 33
copy pre "CETTE BOITE CONTIENT DE LA"
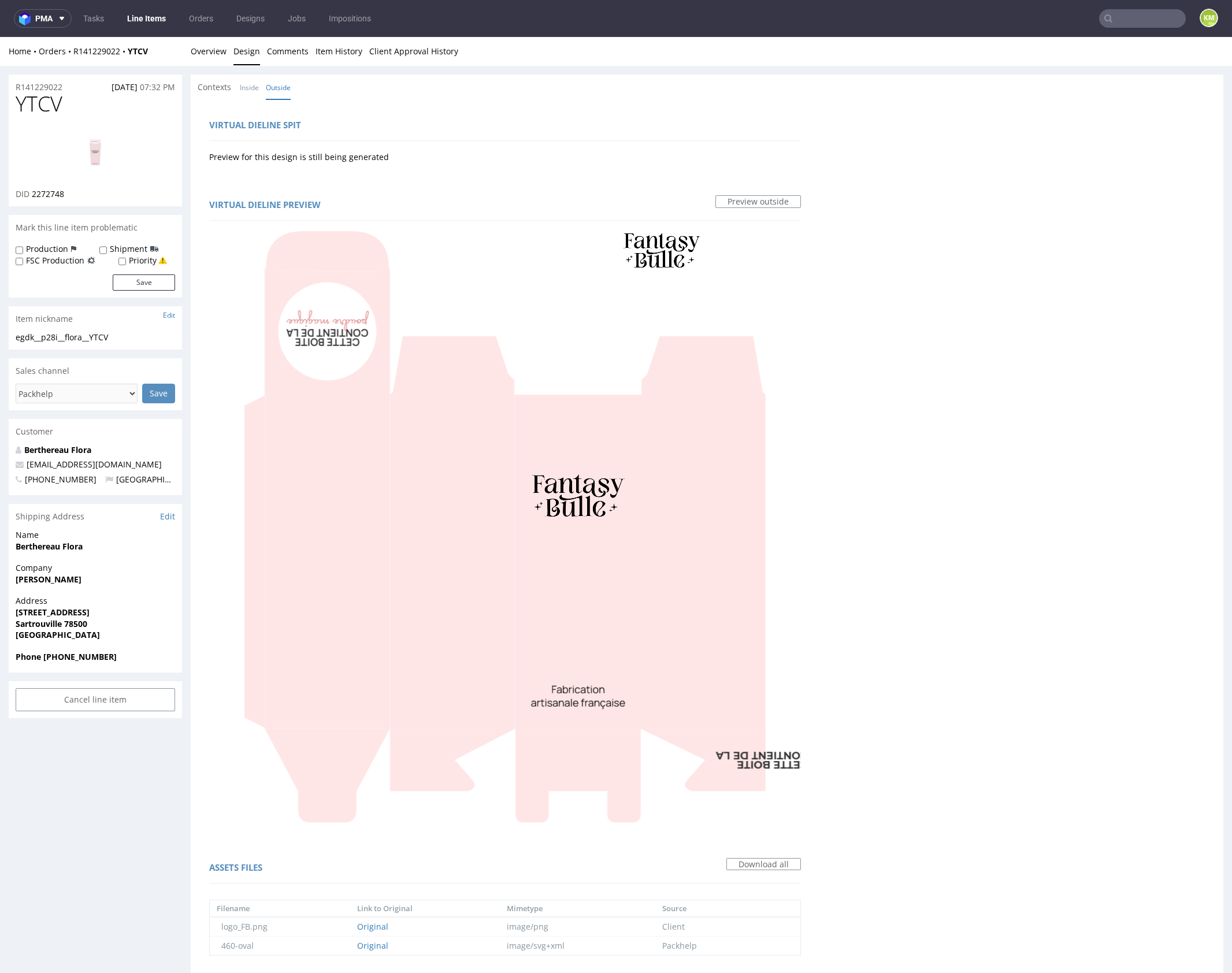
scroll to position [0, 0]
click at [60, 106] on span "YTCV" at bounding box center [39, 104] width 47 height 23
copy span "YTCV"
click at [196, 54] on link "Overview" at bounding box center [209, 51] width 36 height 29
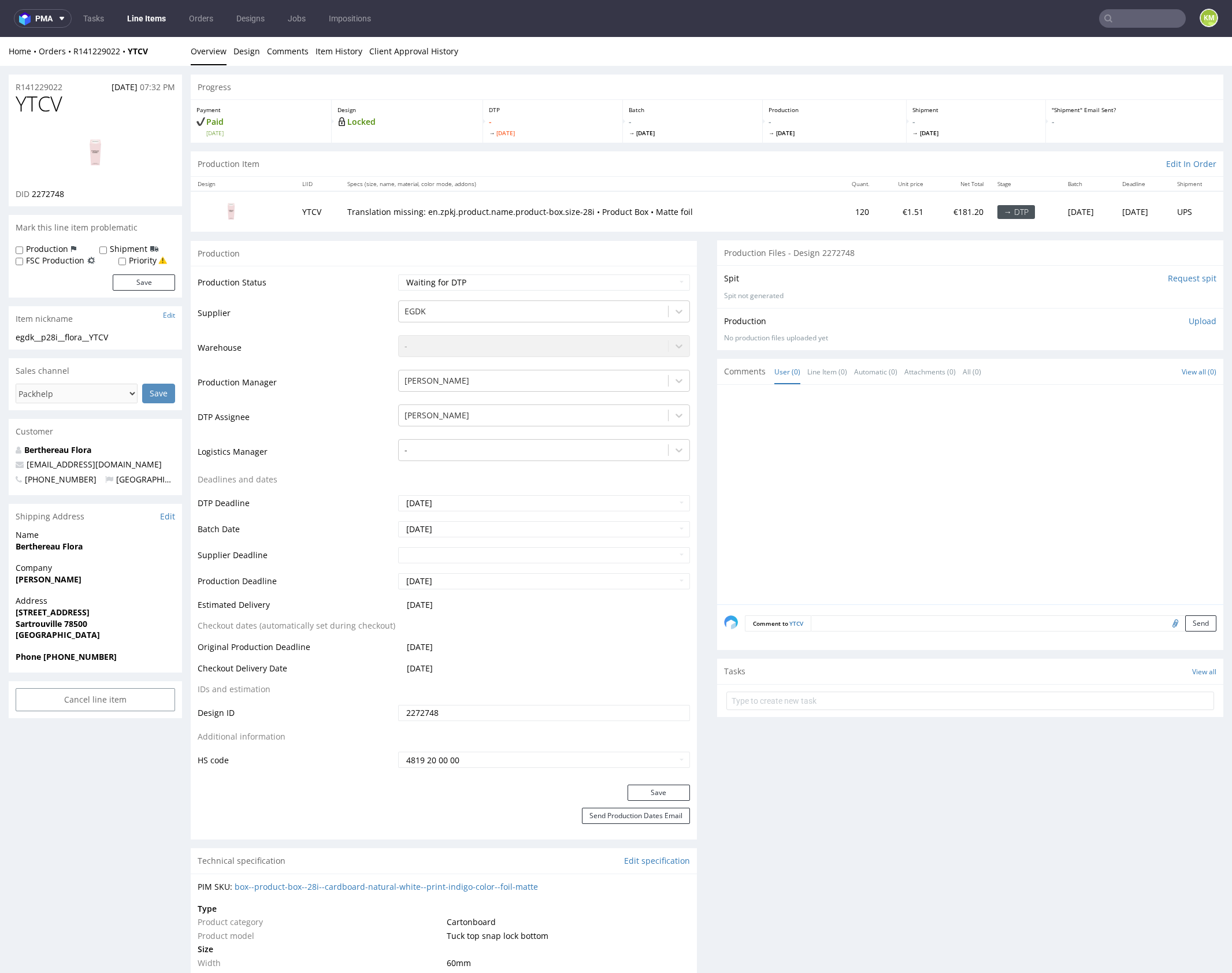
click at [518, 720] on input "2272748" at bounding box center [544, 713] width 292 height 16
click at [518, 720] on input "2272748" at bounding box center [544, 713] width 292 height 16
click at [843, 458] on div at bounding box center [973, 498] width 499 height 213
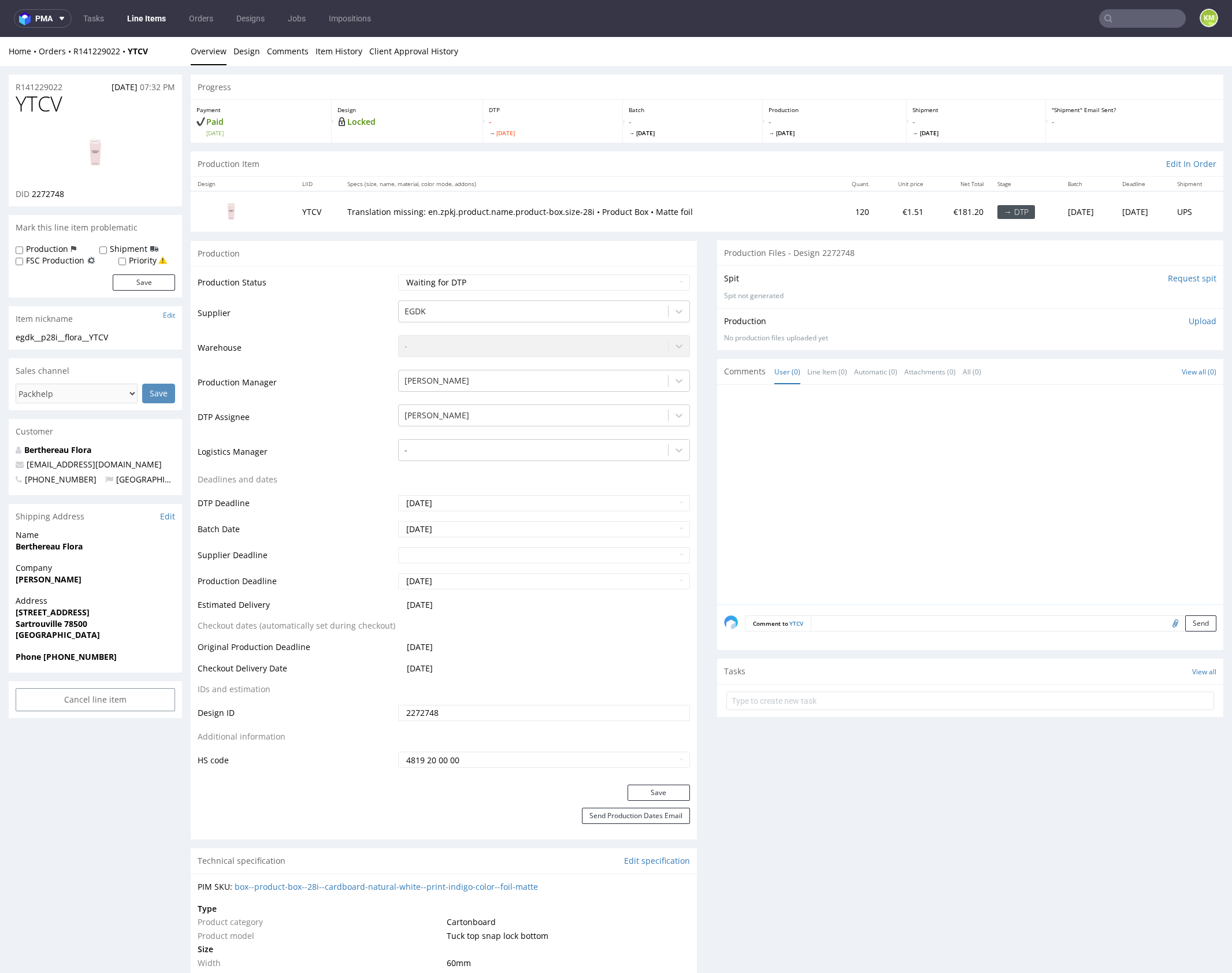
click at [49, 105] on span "YTCV" at bounding box center [39, 104] width 47 height 23
copy span "YTCV"
click at [248, 55] on link "Design" at bounding box center [247, 51] width 27 height 29
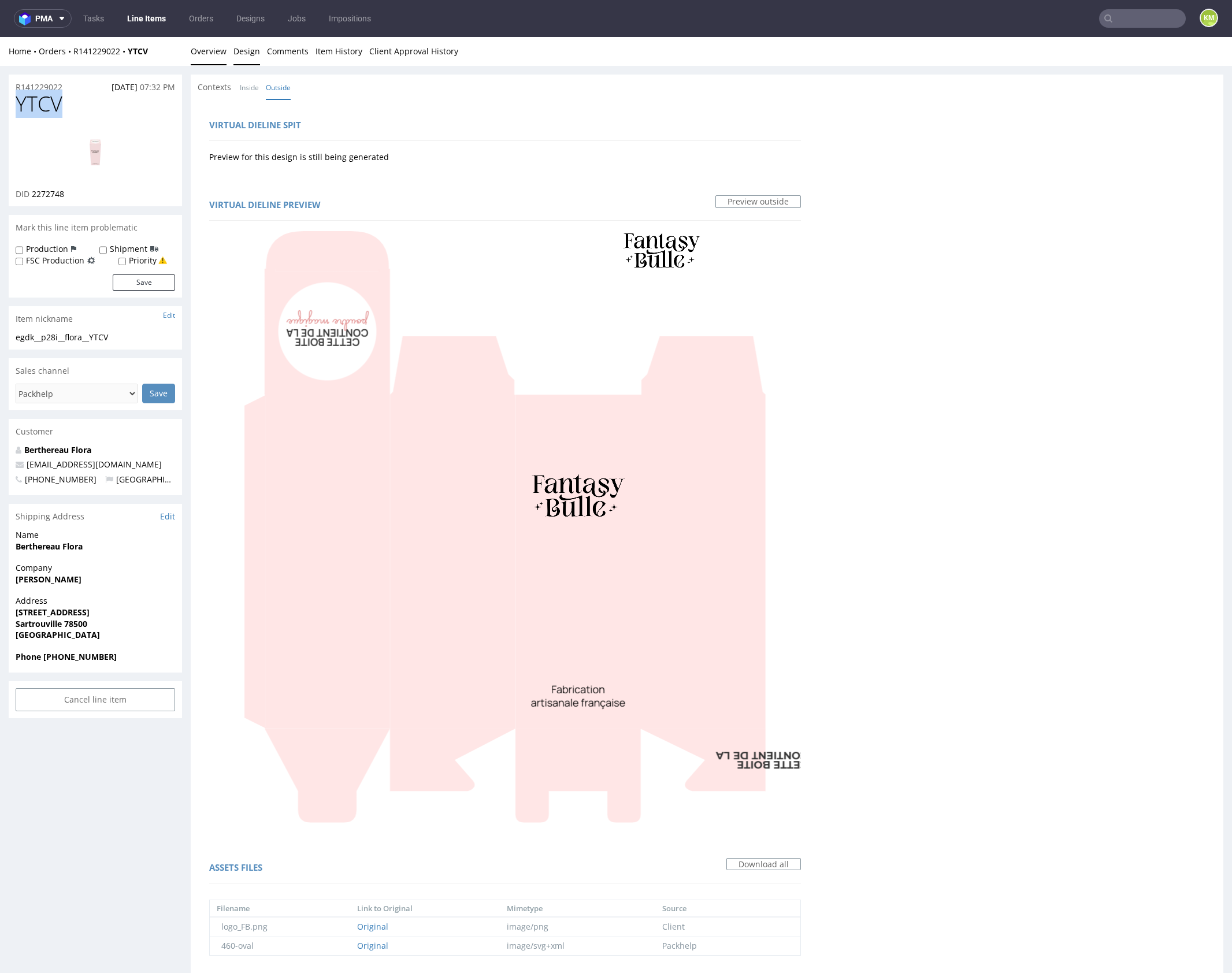
click at [215, 55] on link "Overview" at bounding box center [209, 51] width 36 height 29
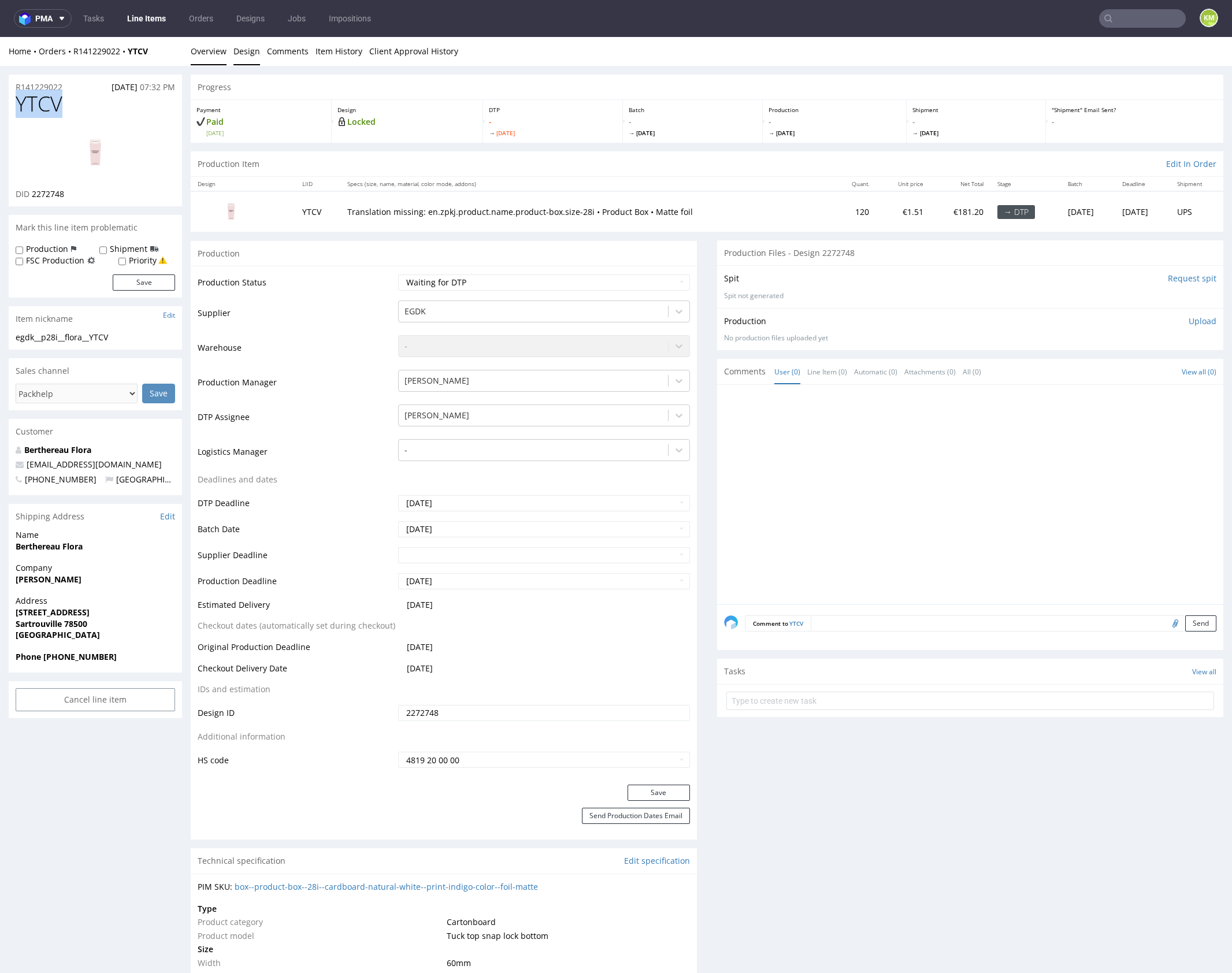
click at [238, 55] on link "Design" at bounding box center [247, 51] width 27 height 29
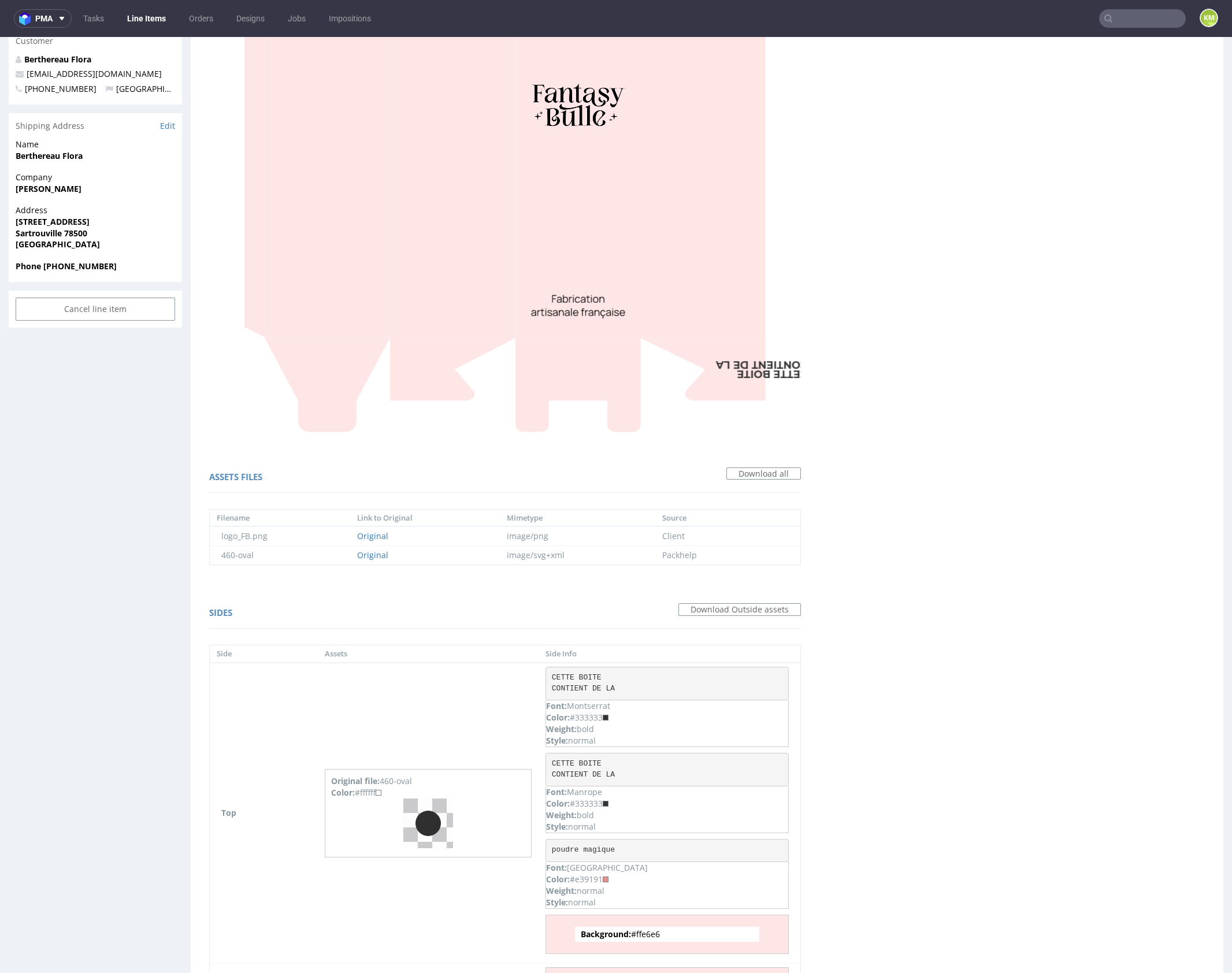
scroll to position [573, 0]
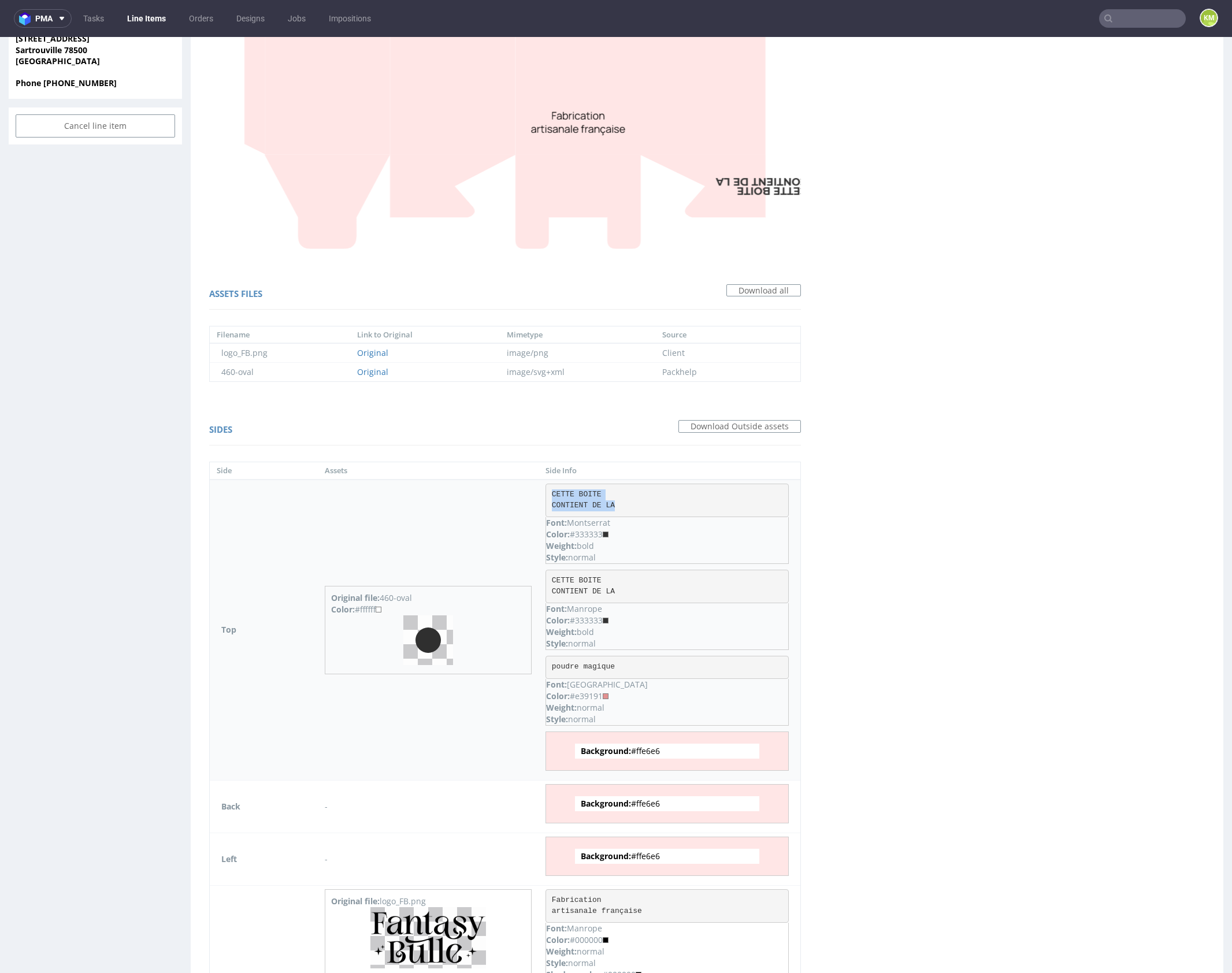
drag, startPoint x: 548, startPoint y: 491, endPoint x: 635, endPoint y: 508, distance: 88.6
click at [635, 508] on pre "CETTE BOITE CONTIENT DE LA" at bounding box center [667, 500] width 243 height 33
copy pre "CETTE BOITE CONTIENT DE LA"
click at [599, 665] on pre "poudre magique" at bounding box center [667, 667] width 243 height 23
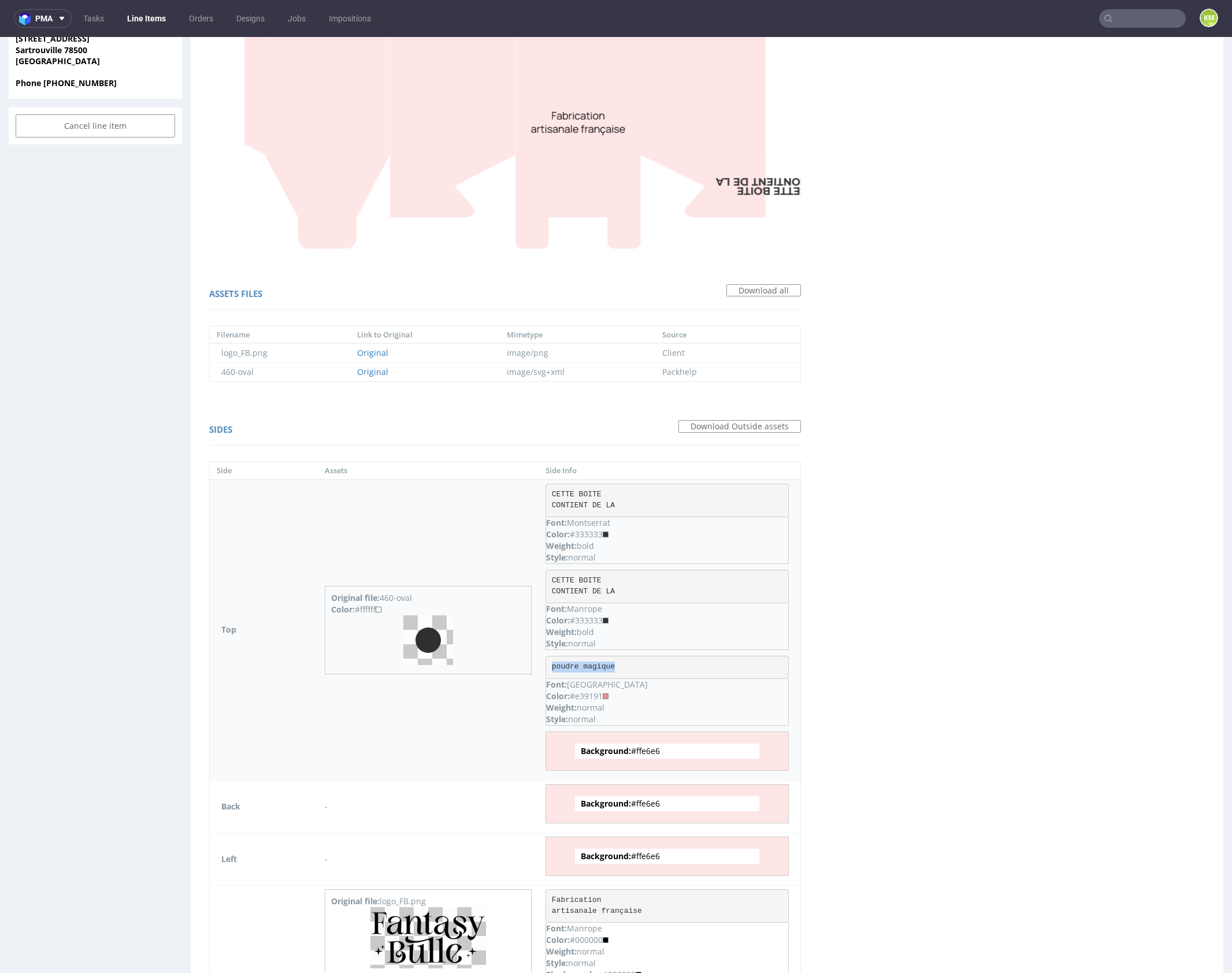
click at [599, 665] on pre "poudre magique" at bounding box center [667, 667] width 243 height 23
copy pre "poudre magique"
click at [959, 703] on div "Virtual dieline spit Preview for this design is still being generated Virtual d…" at bounding box center [707, 378] width 1032 height 1704
click at [586, 696] on div "Color: #e39191" at bounding box center [667, 696] width 242 height 12
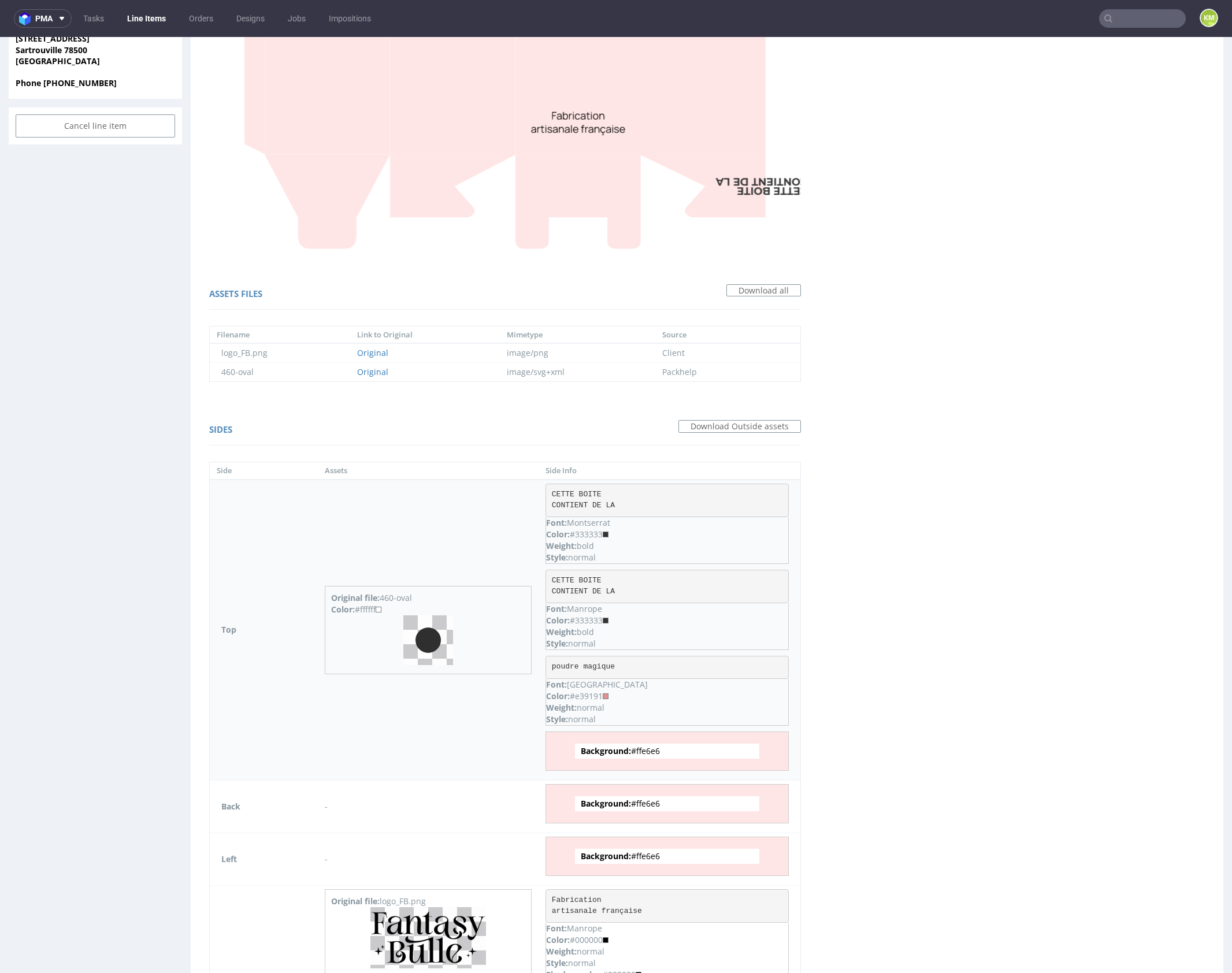
copy div "e39191"
click at [947, 569] on div "Virtual dieline spit Preview for this design is still being generated Virtual d…" at bounding box center [707, 378] width 1032 height 1704
click at [935, 597] on div "Virtual dieline spit Preview for this design is still being generated Virtual d…" at bounding box center [707, 378] width 1032 height 1704
click at [1024, 632] on div "Virtual dieline spit Preview for this design is still being generated Virtual d…" at bounding box center [707, 378] width 1032 height 1704
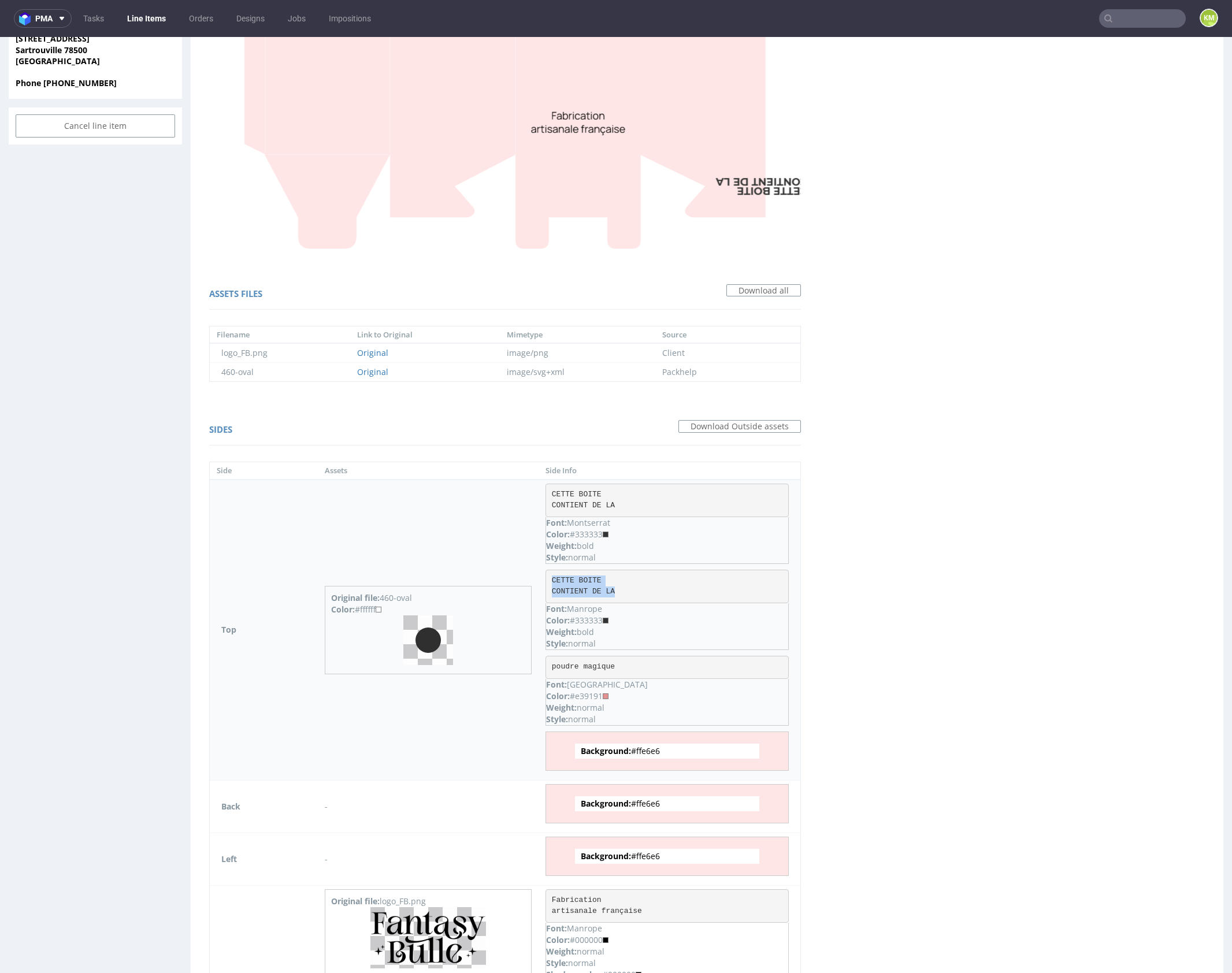
drag, startPoint x: 548, startPoint y: 579, endPoint x: 633, endPoint y: 588, distance: 85.5
click at [633, 588] on pre "CETTE BOITE CONTIENT DE LA" at bounding box center [667, 586] width 243 height 33
copy pre "CETTE BOITE CONTIENT DE LA"
click at [653, 750] on span "Background: #ffe6e6" at bounding box center [667, 751] width 184 height 15
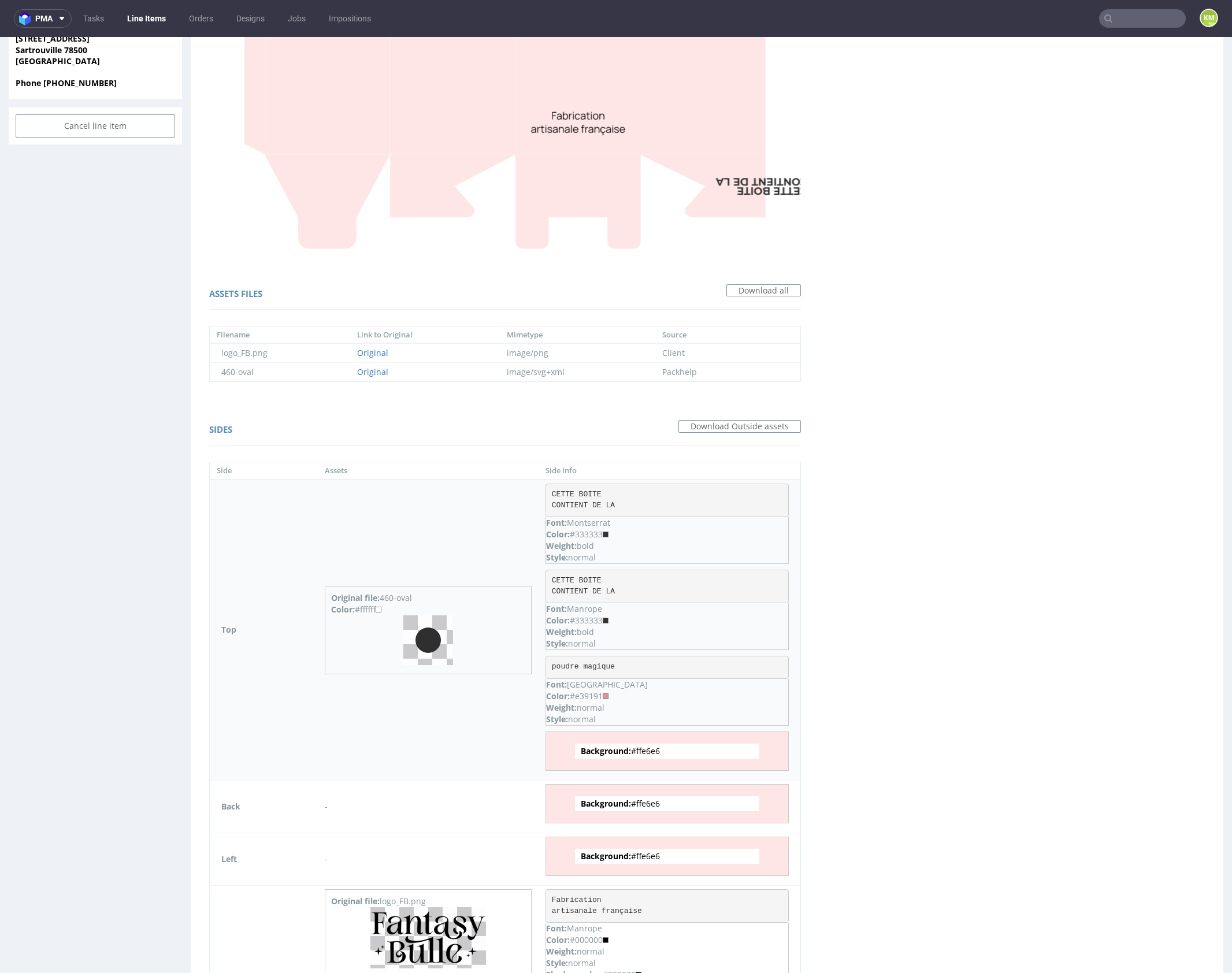
copy span "ffe6e6"
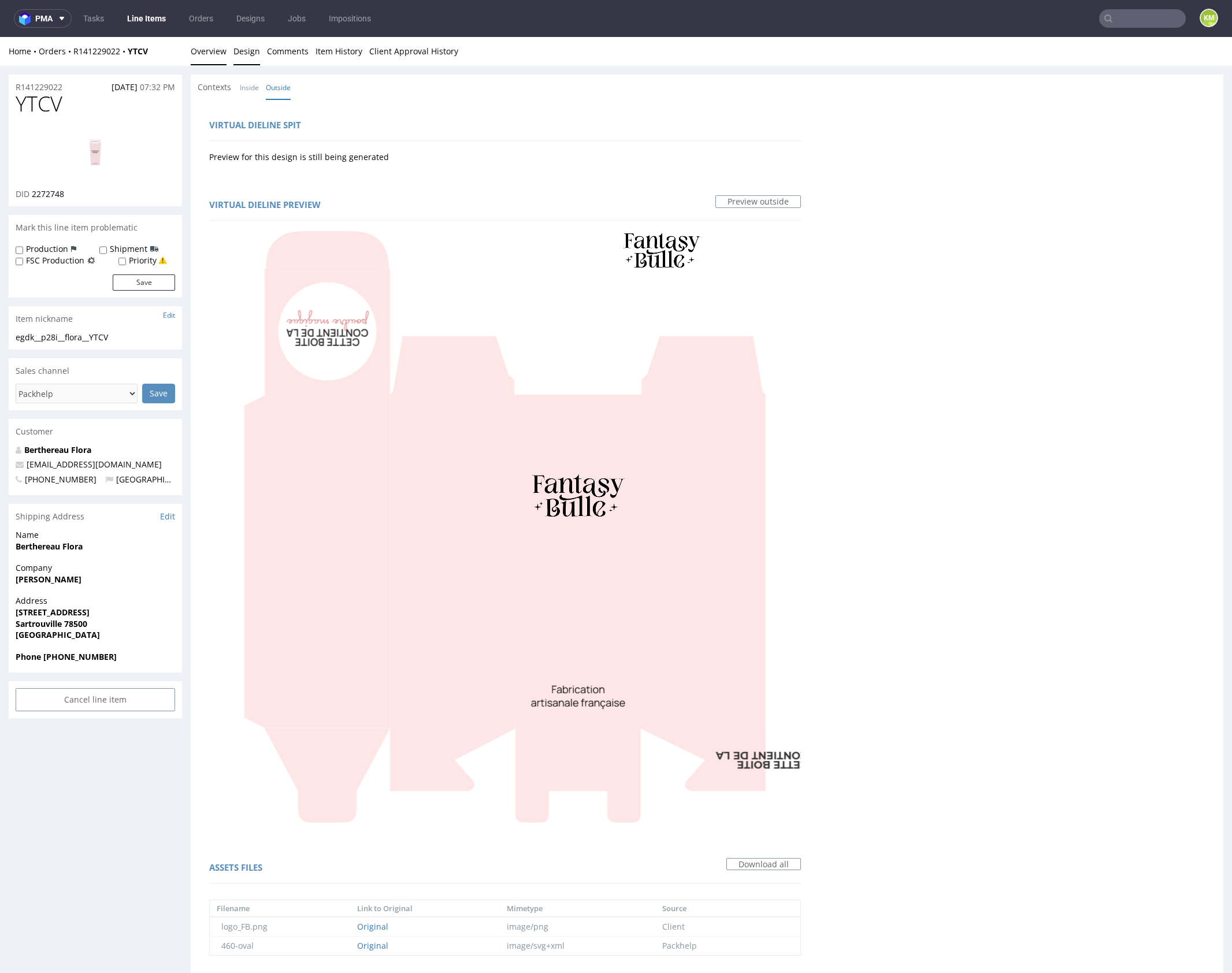
click at [217, 54] on link "Overview" at bounding box center [209, 51] width 36 height 29
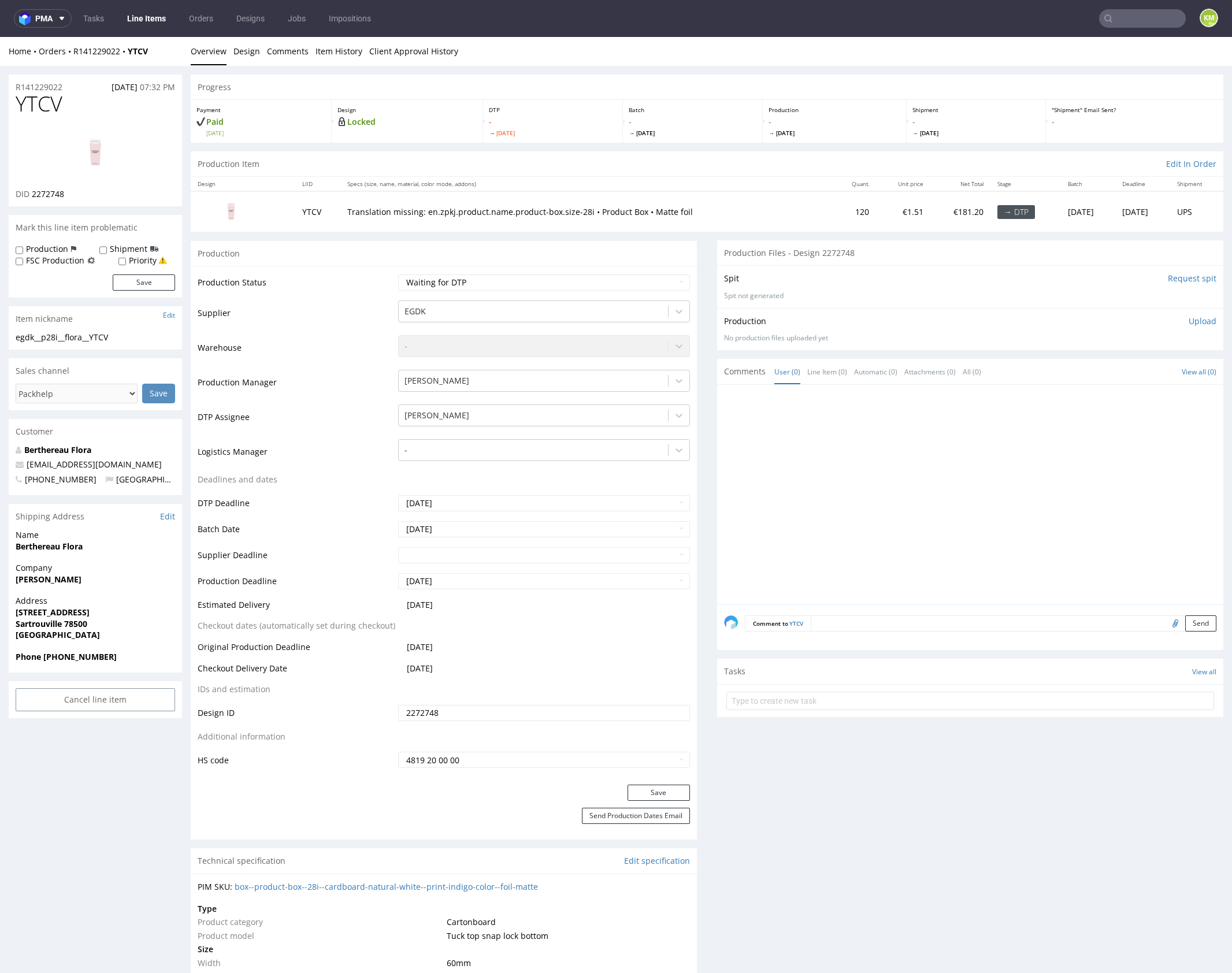
click at [56, 108] on span "YTCV" at bounding box center [39, 104] width 47 height 23
click at [238, 54] on link "Design" at bounding box center [247, 51] width 27 height 29
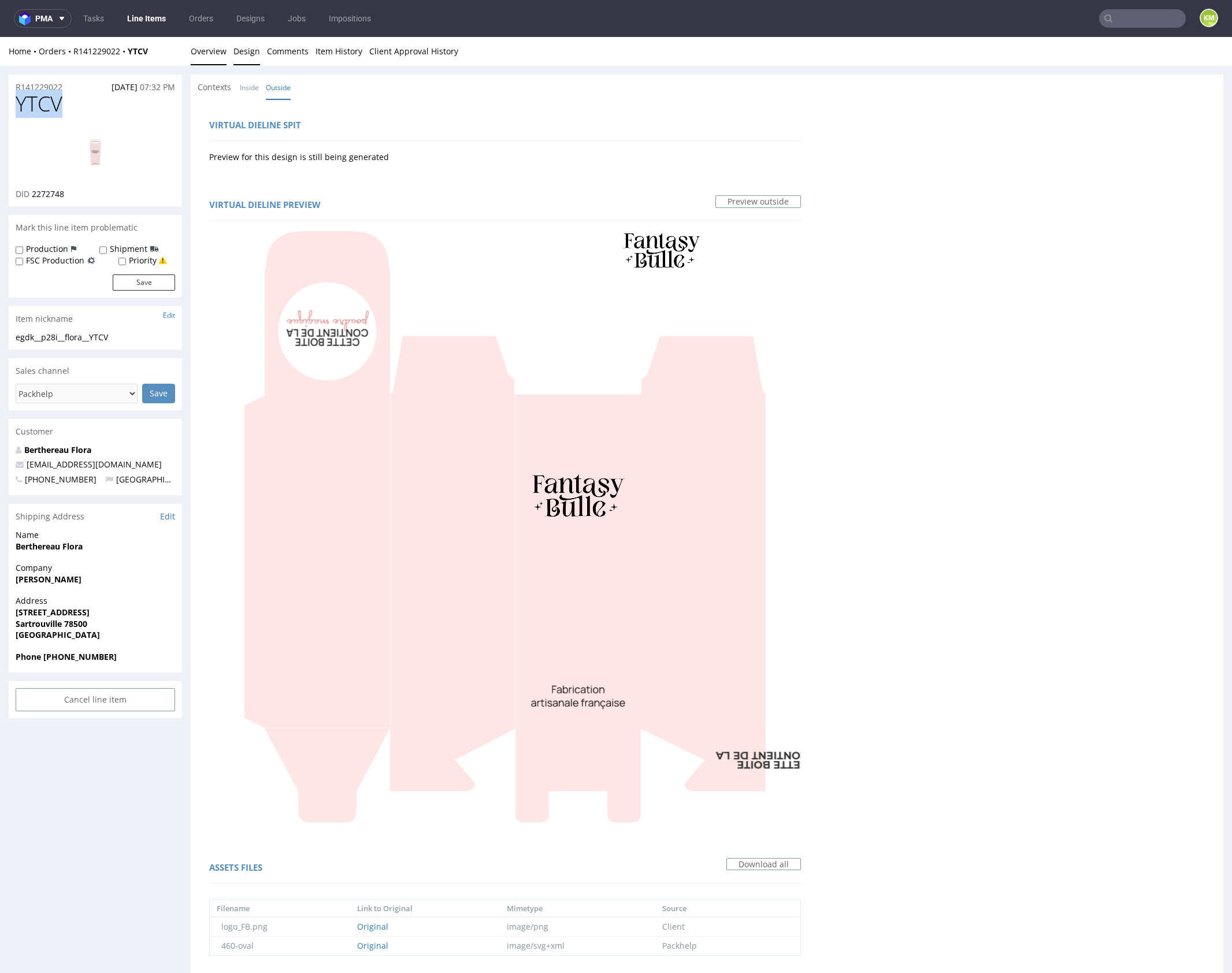
click at [210, 54] on link "Overview" at bounding box center [209, 51] width 36 height 29
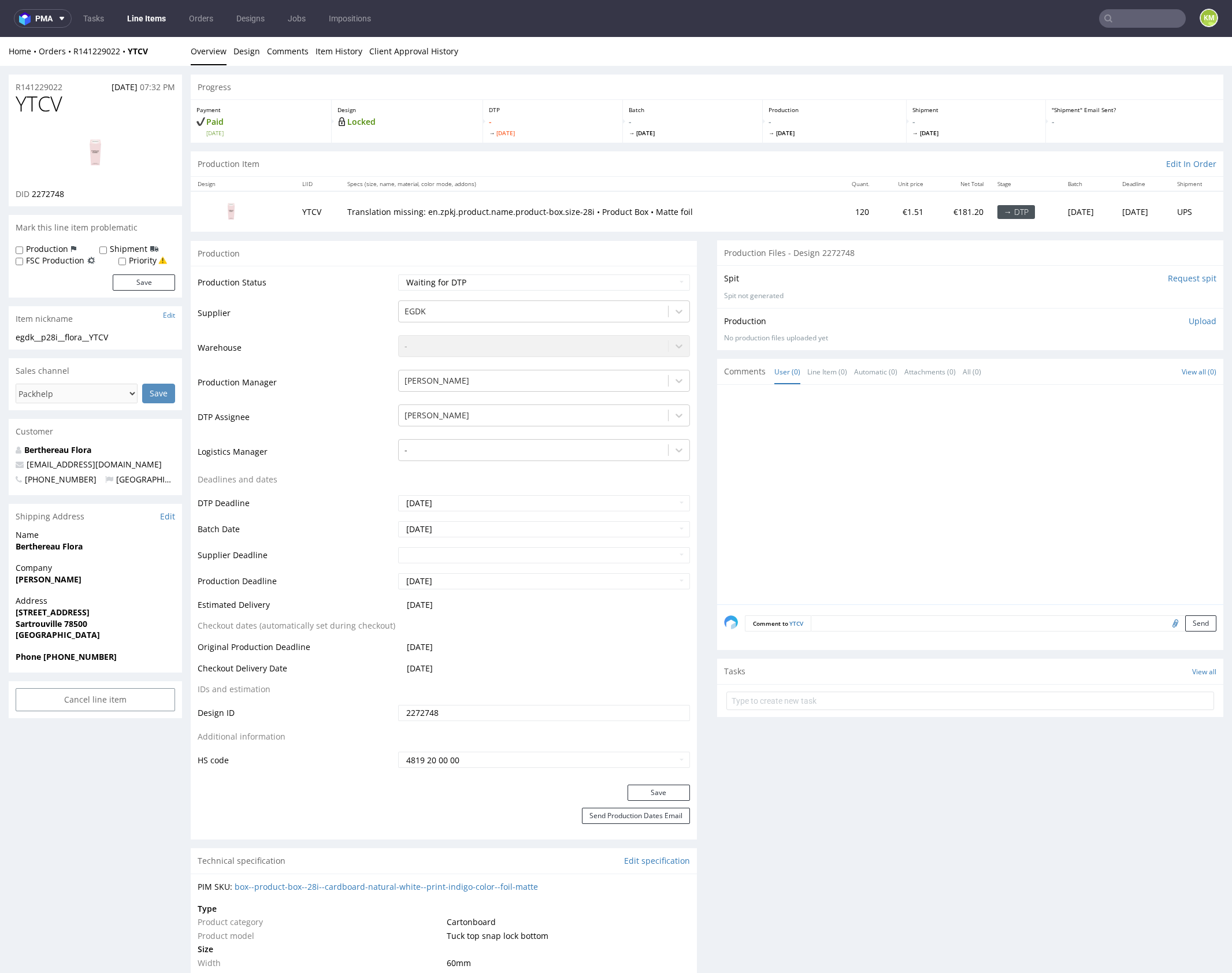
click at [868, 531] on div at bounding box center [973, 498] width 499 height 213
click at [1189, 322] on p "Upload" at bounding box center [1202, 321] width 28 height 12
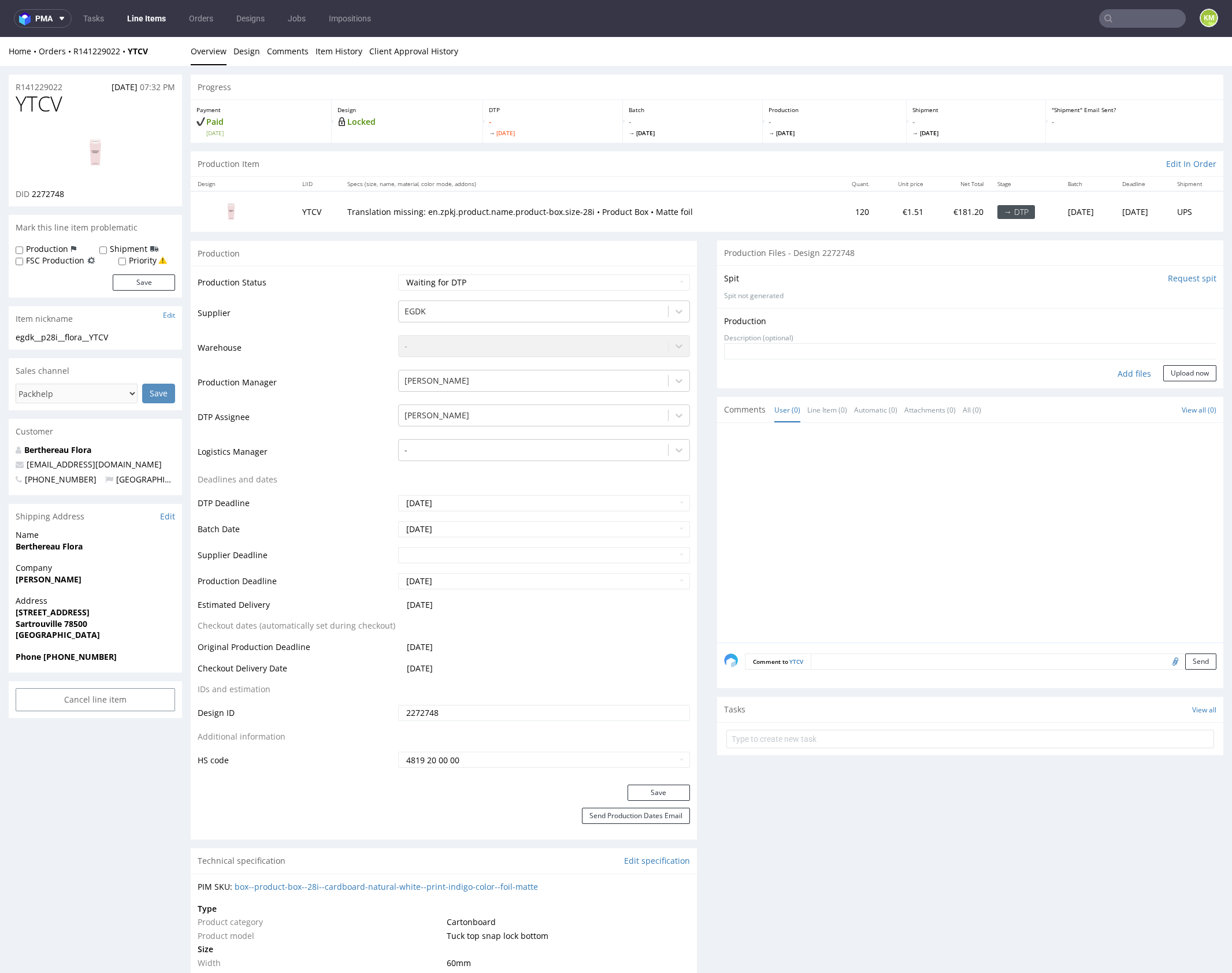
click at [1114, 374] on div "Add files" at bounding box center [1134, 374] width 58 height 18
type input "C:\fakepath\egdk__p28i__flora__YTCV__d2272748__oR141229022__outside.pdf"
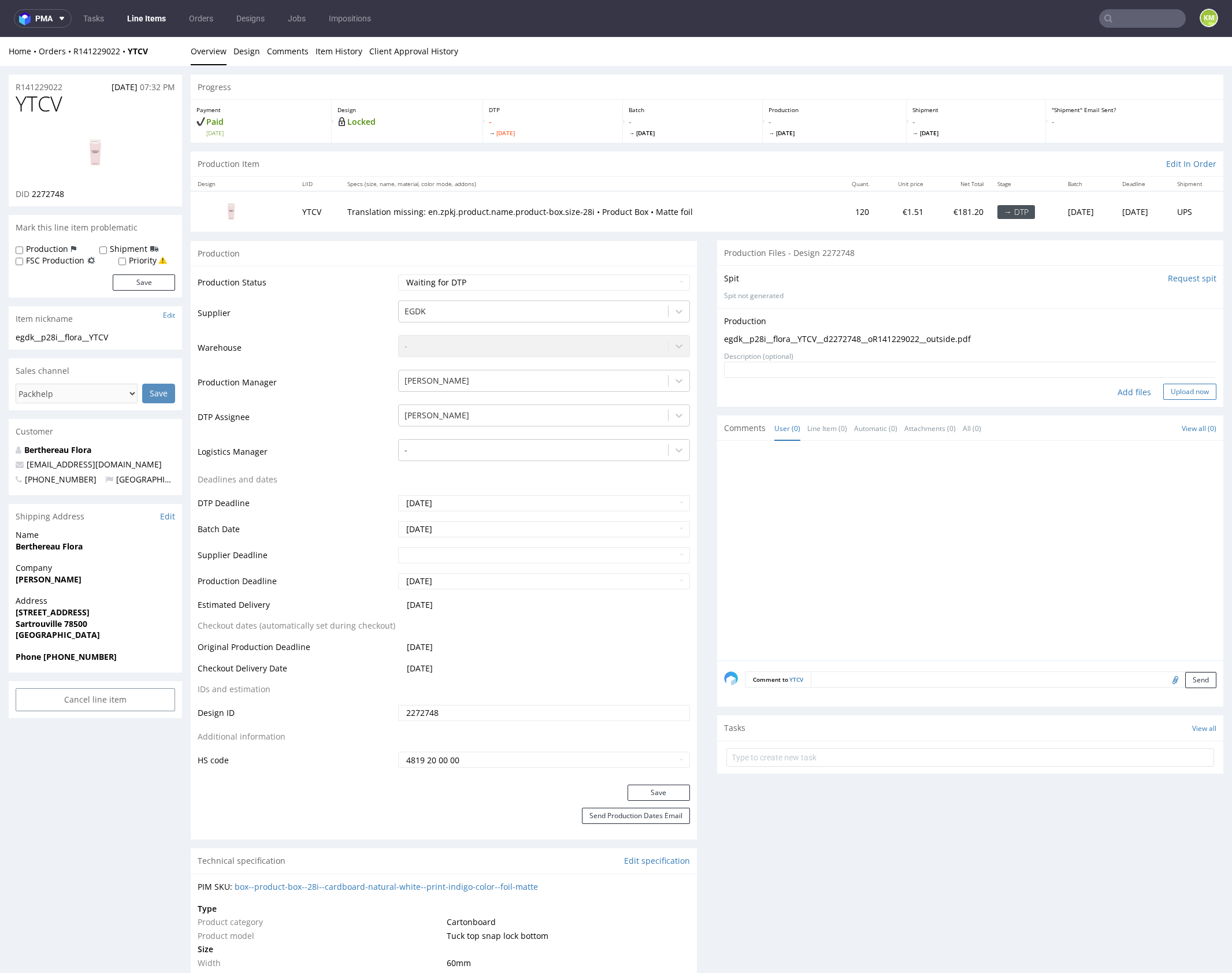
click at [1186, 389] on button "Upload now" at bounding box center [1190, 392] width 53 height 16
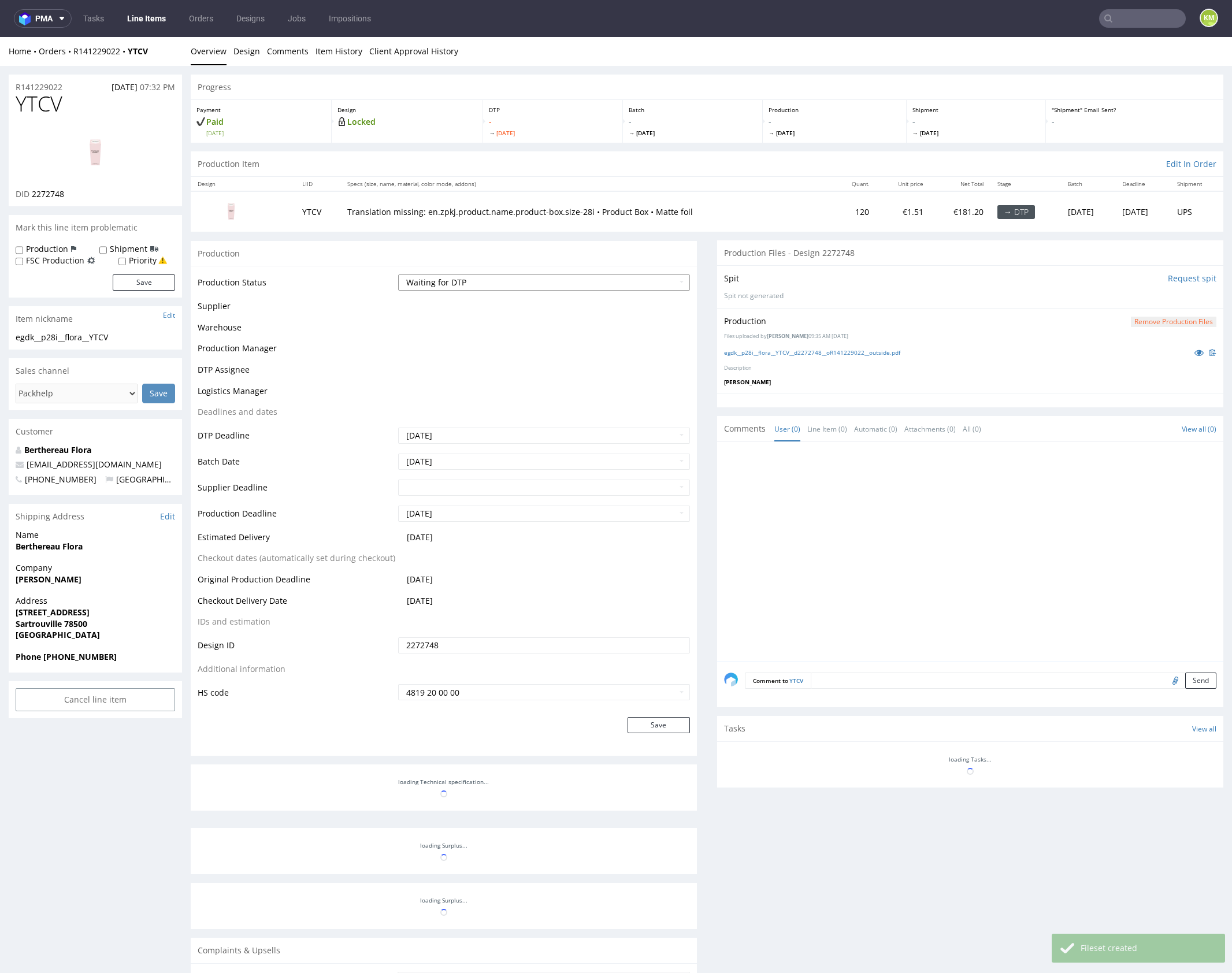
click at [648, 280] on select "Waiting for Artwork Waiting for Diecut Waiting for Mockup Waiting for DTP Waiti…" at bounding box center [544, 283] width 292 height 16
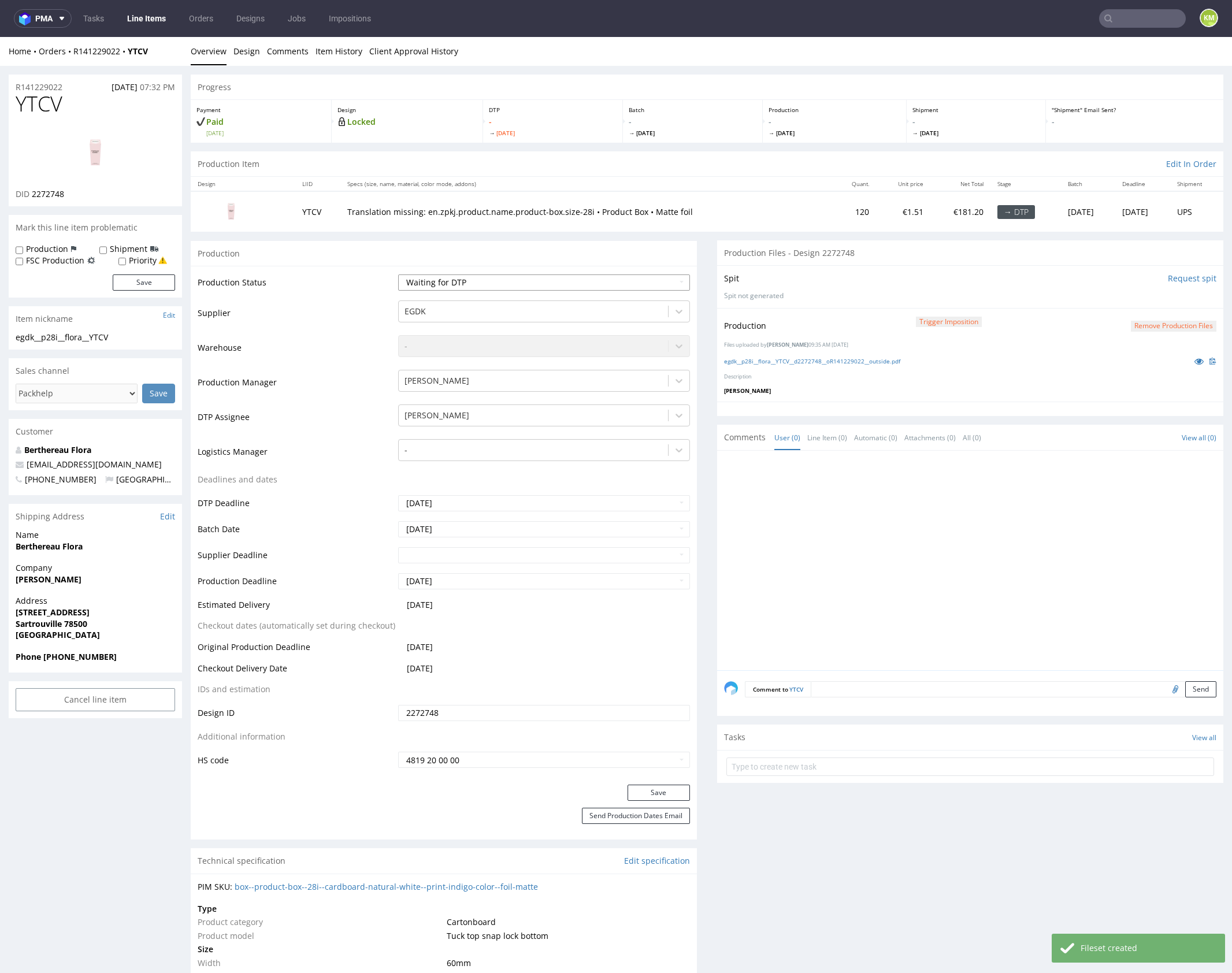
select select "dtp_production_ready"
click at [398, 275] on select "Waiting for Artwork Waiting for Diecut Waiting for Mockup Waiting for DTP Waiti…" at bounding box center [544, 283] width 292 height 16
click at [672, 792] on button "Save" at bounding box center [658, 793] width 63 height 16
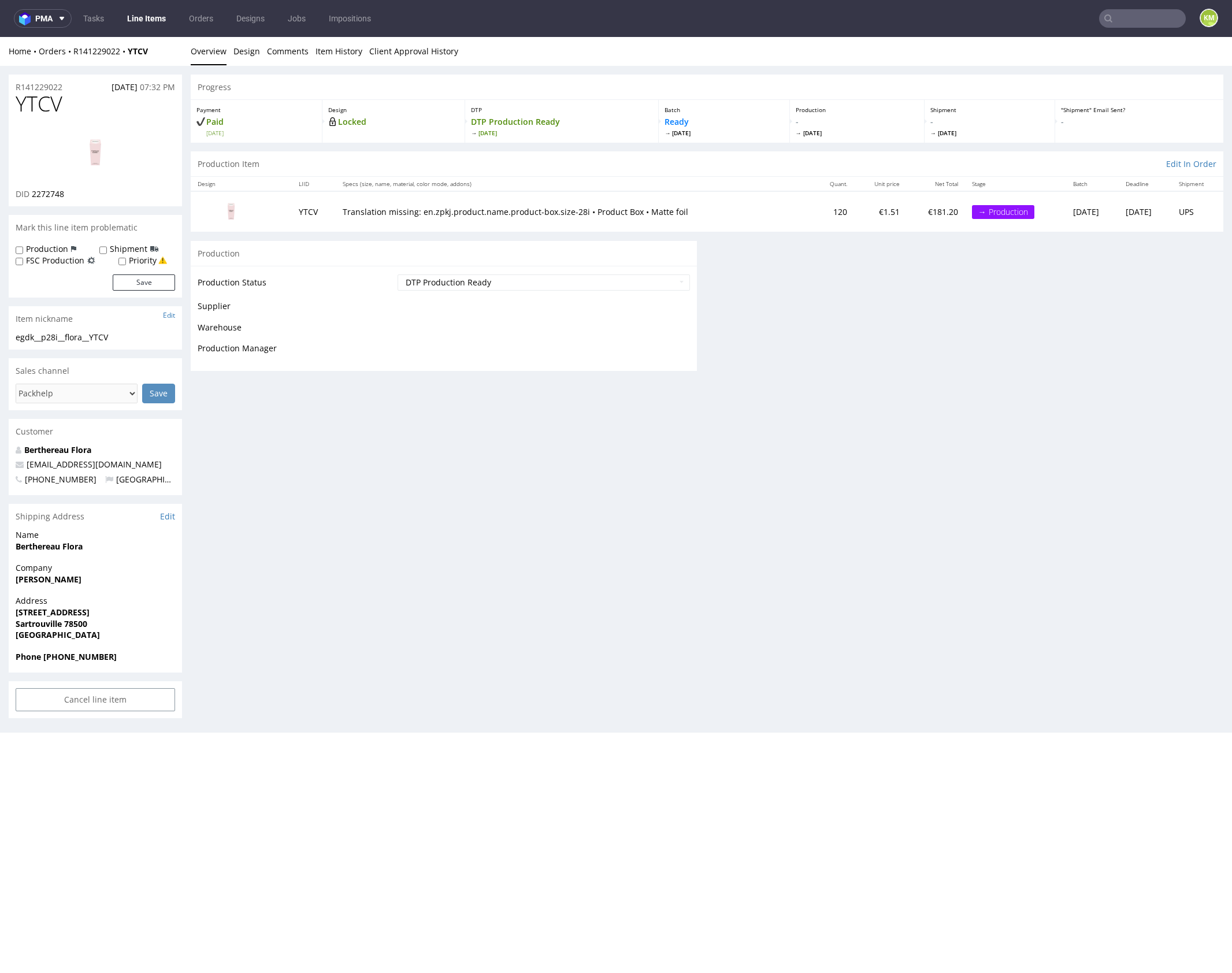
click at [824, 380] on div "Progress Payment Paid Wed 08 Oct Design Locked DTP DTP Production Ready Mon 13 …" at bounding box center [707, 227] width 1032 height 305
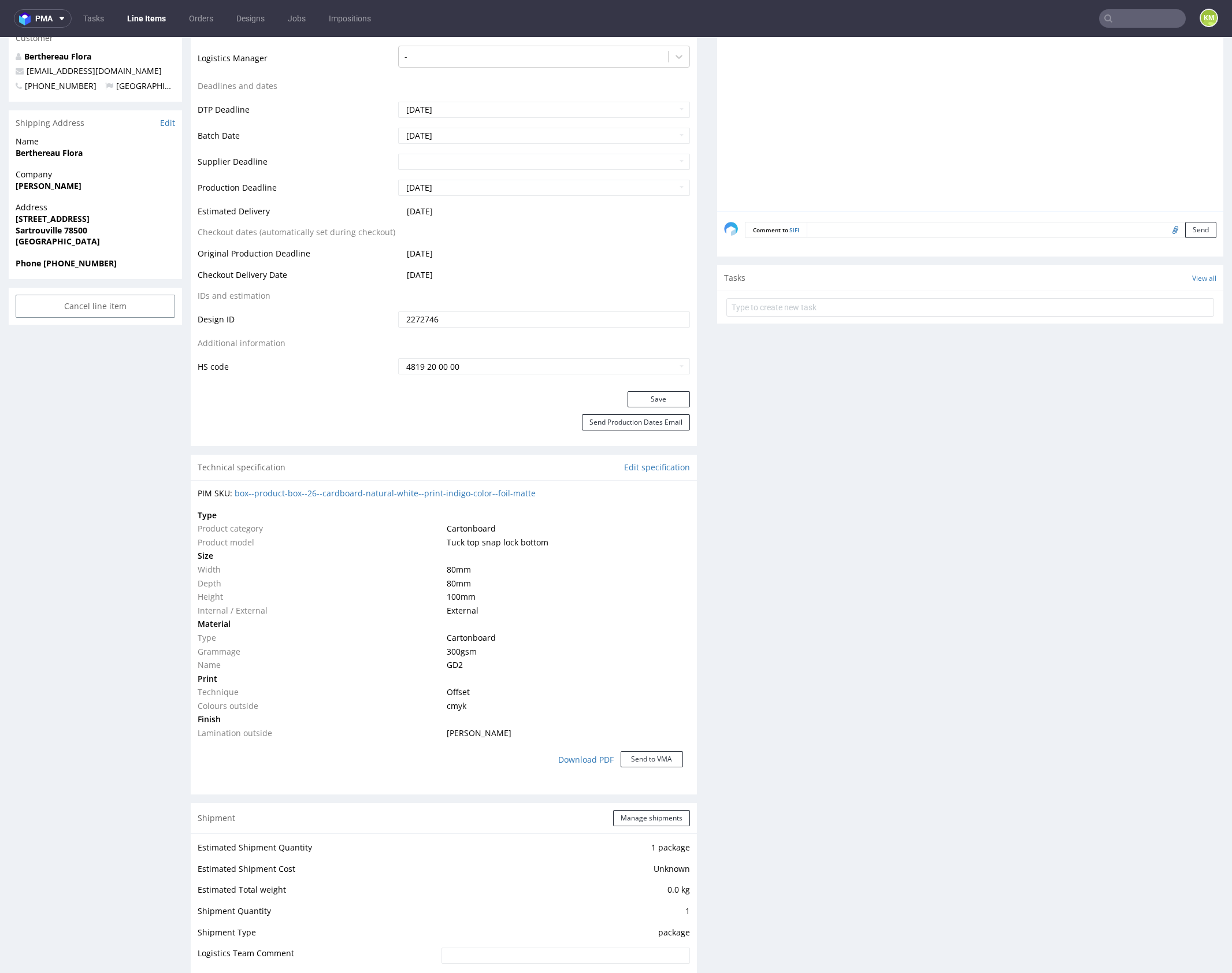
scroll to position [61, 0]
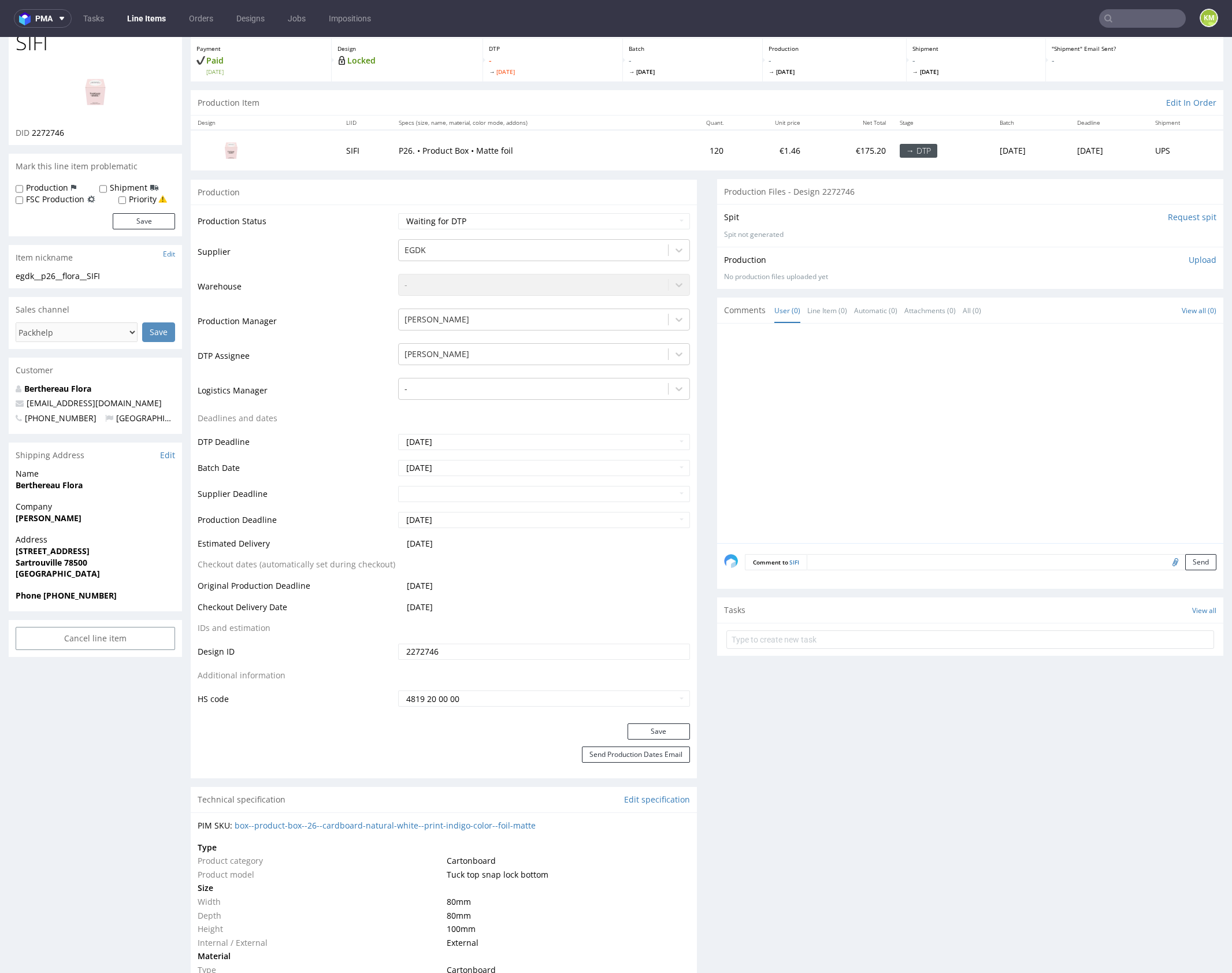
click at [97, 277] on div "egdk__p26__flora__SIFI" at bounding box center [95, 276] width 160 height 12
copy div "egdk__p26__flora__SIFI"
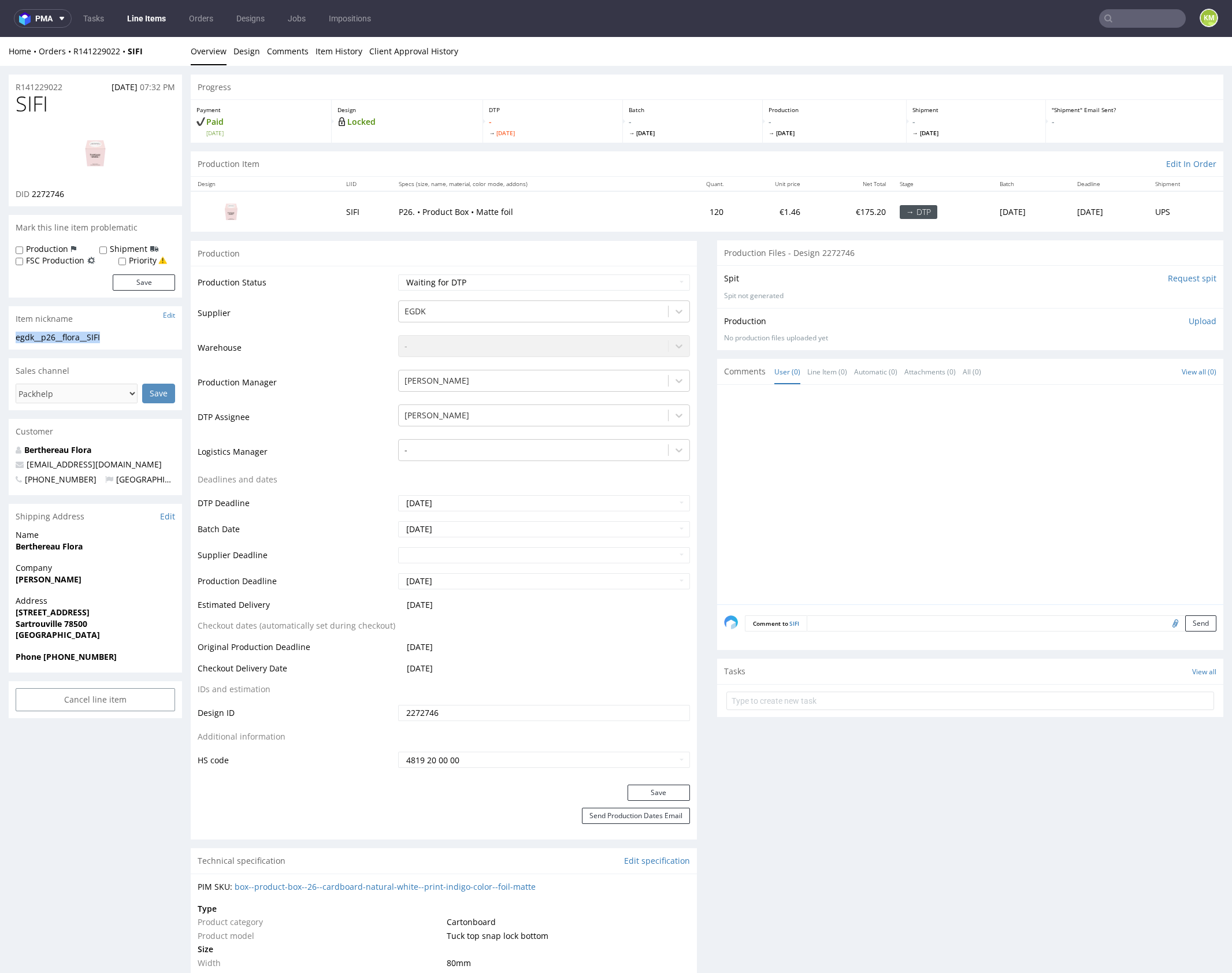
scroll to position [0, 0]
click at [517, 706] on input "2272746" at bounding box center [544, 713] width 292 height 16
click at [522, 709] on input "2272746" at bounding box center [544, 713] width 292 height 16
click at [252, 53] on link "Design" at bounding box center [247, 51] width 27 height 29
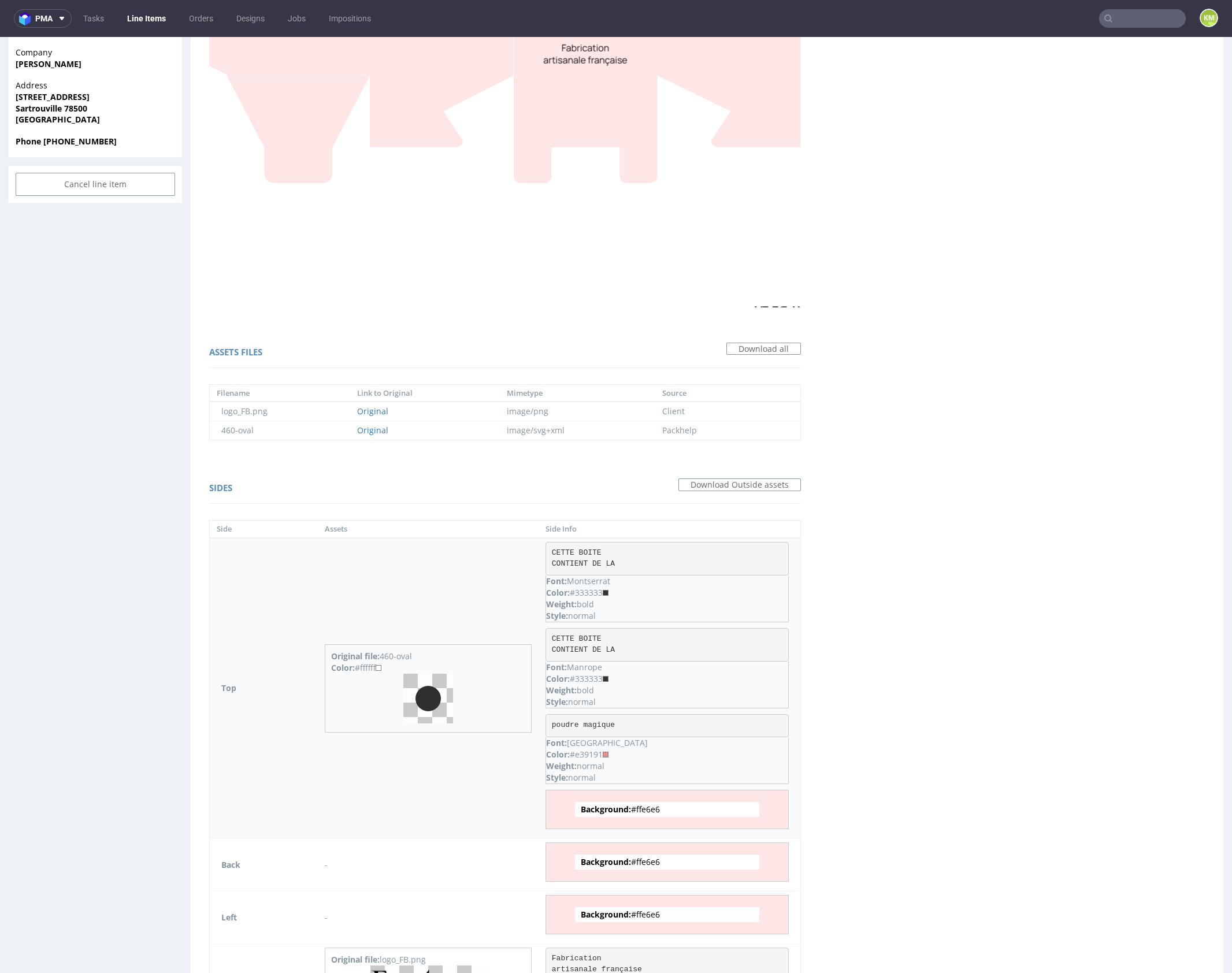
scroll to position [519, 0]
click at [654, 802] on span "Background: #ffe6e6" at bounding box center [667, 806] width 184 height 15
click at [902, 713] on div "Virtual dieline spit Preview for this design is still being generated Virtual d…" at bounding box center [707, 433] width 1032 height 1704
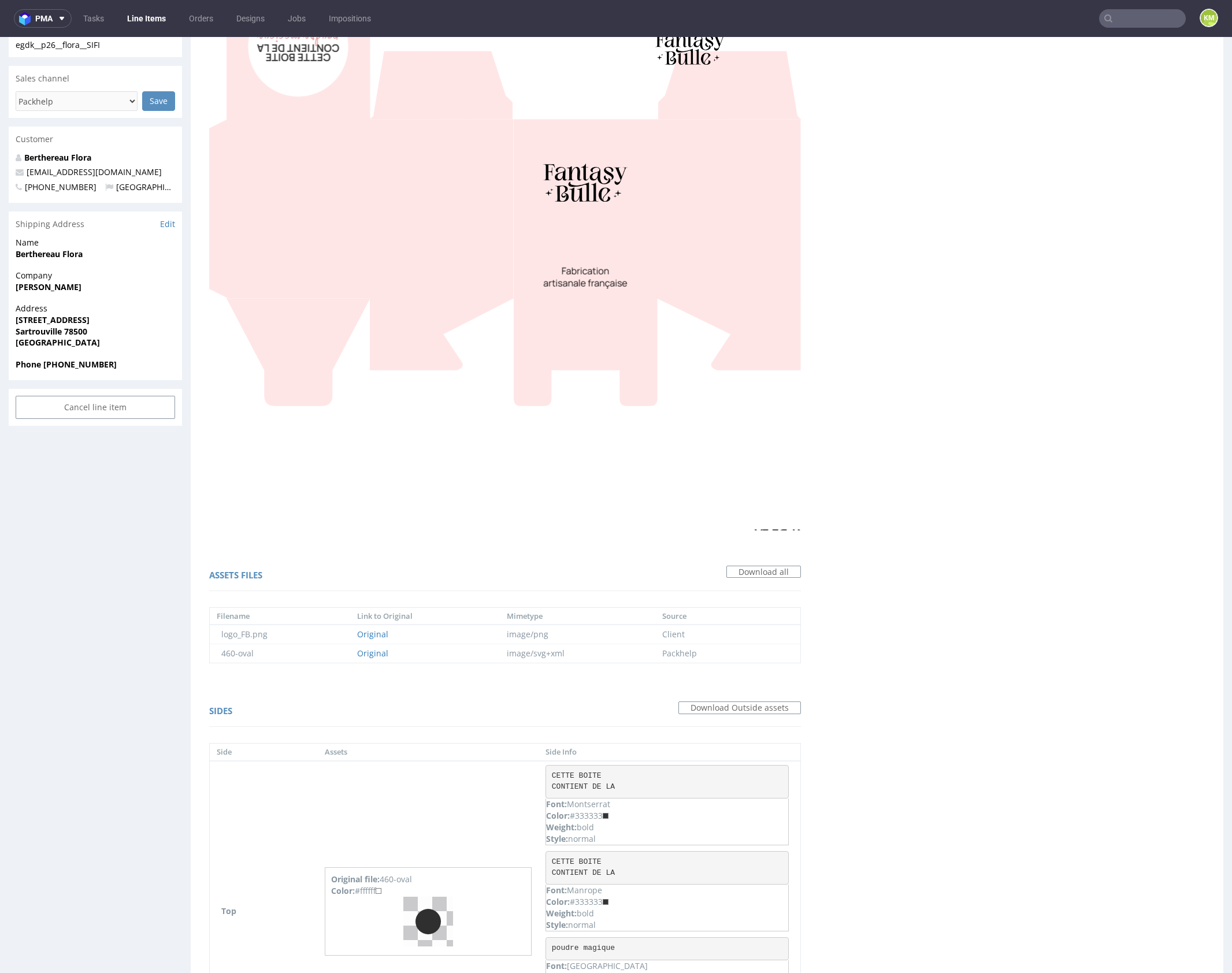
scroll to position [0, 0]
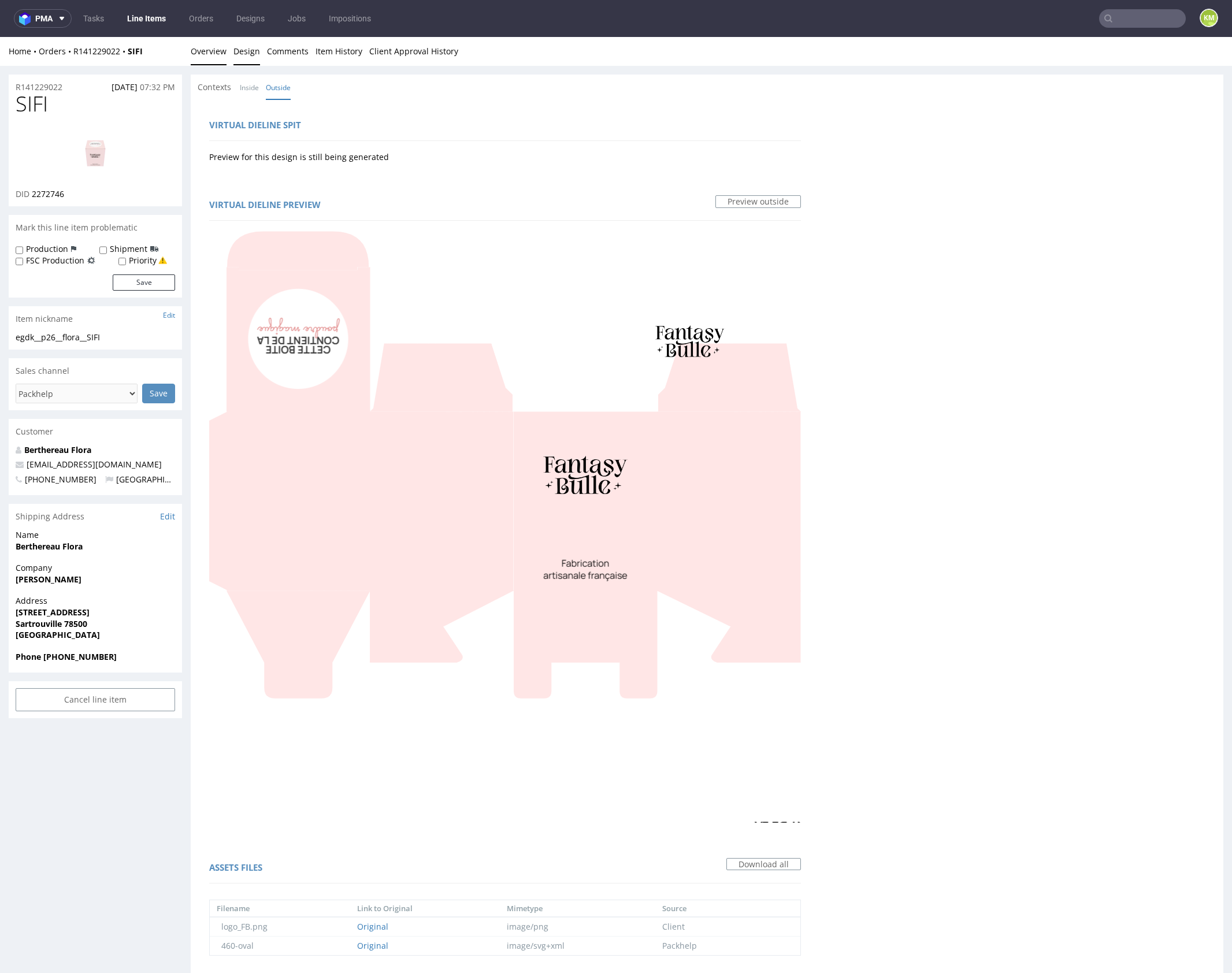
click at [214, 52] on link "Overview" at bounding box center [209, 51] width 36 height 29
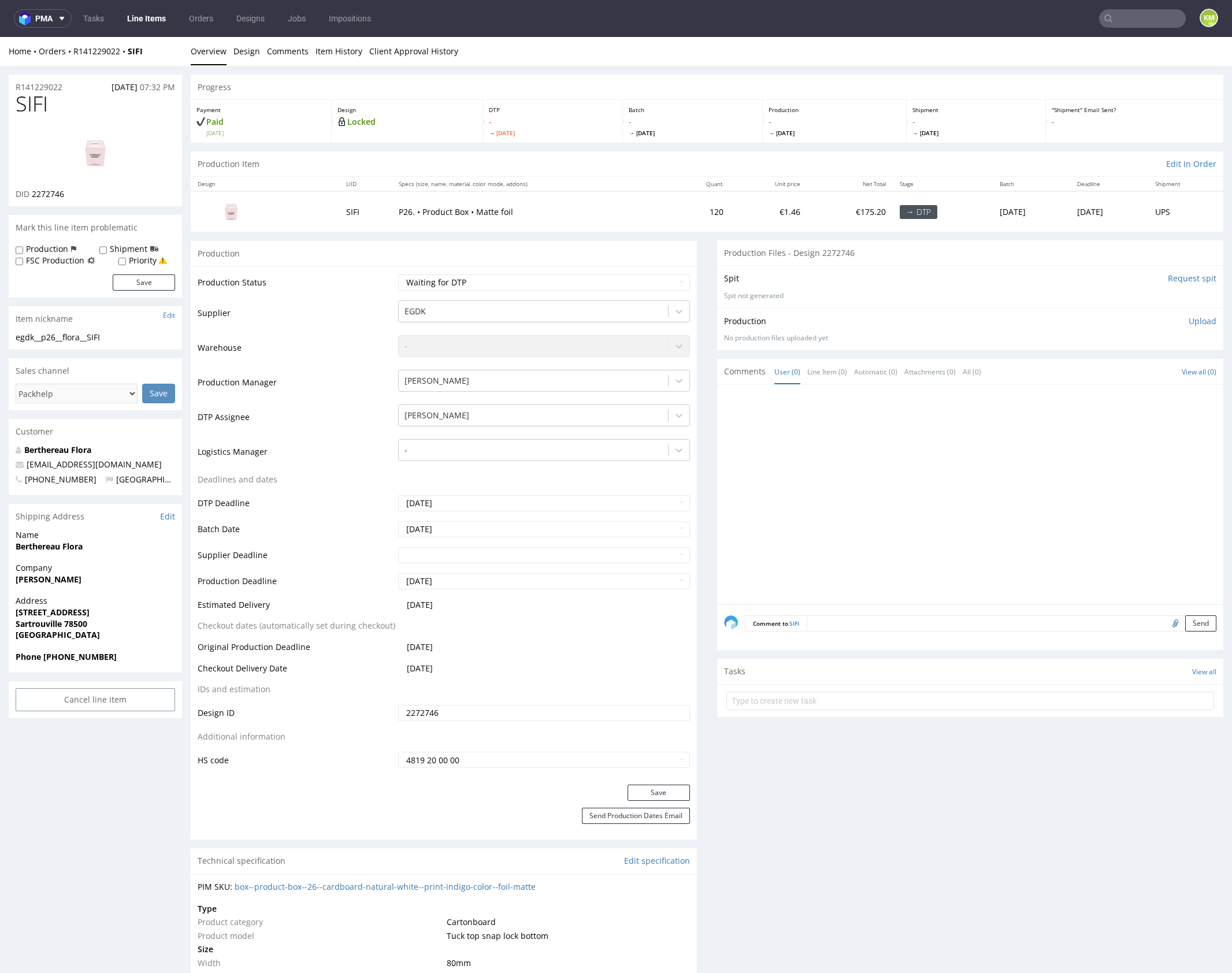
click at [38, 104] on span "SIFI" at bounding box center [32, 104] width 33 height 23
copy span "SIFI"
click at [873, 493] on div at bounding box center [973, 498] width 499 height 213
click at [1189, 323] on p "Upload" at bounding box center [1202, 321] width 28 height 12
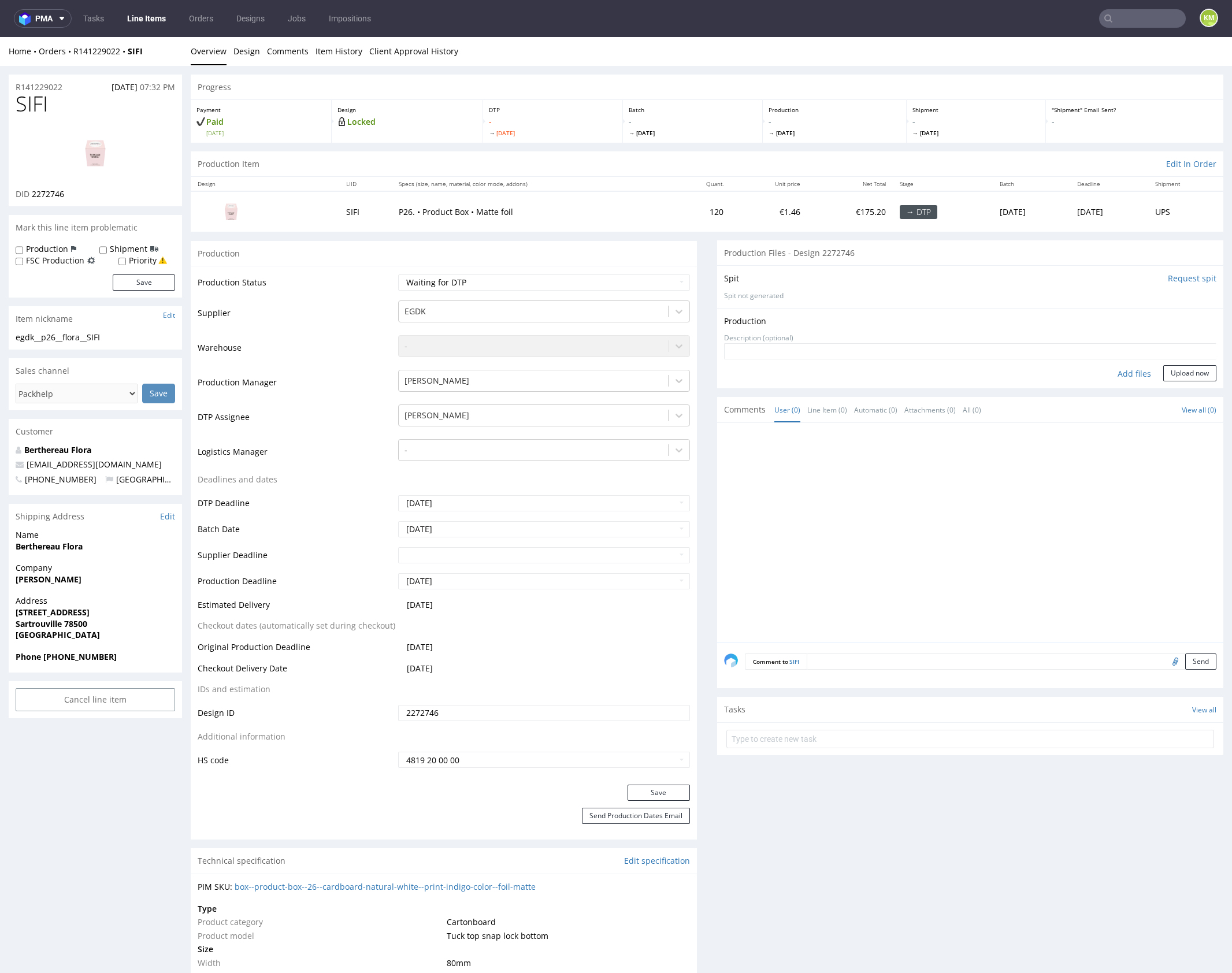
click at [1123, 373] on div "Add files" at bounding box center [1134, 374] width 58 height 18
type input "C:\fakepath\egdk__p26__flora__SIFI__d2272746__oR141229022__outside.pdf"
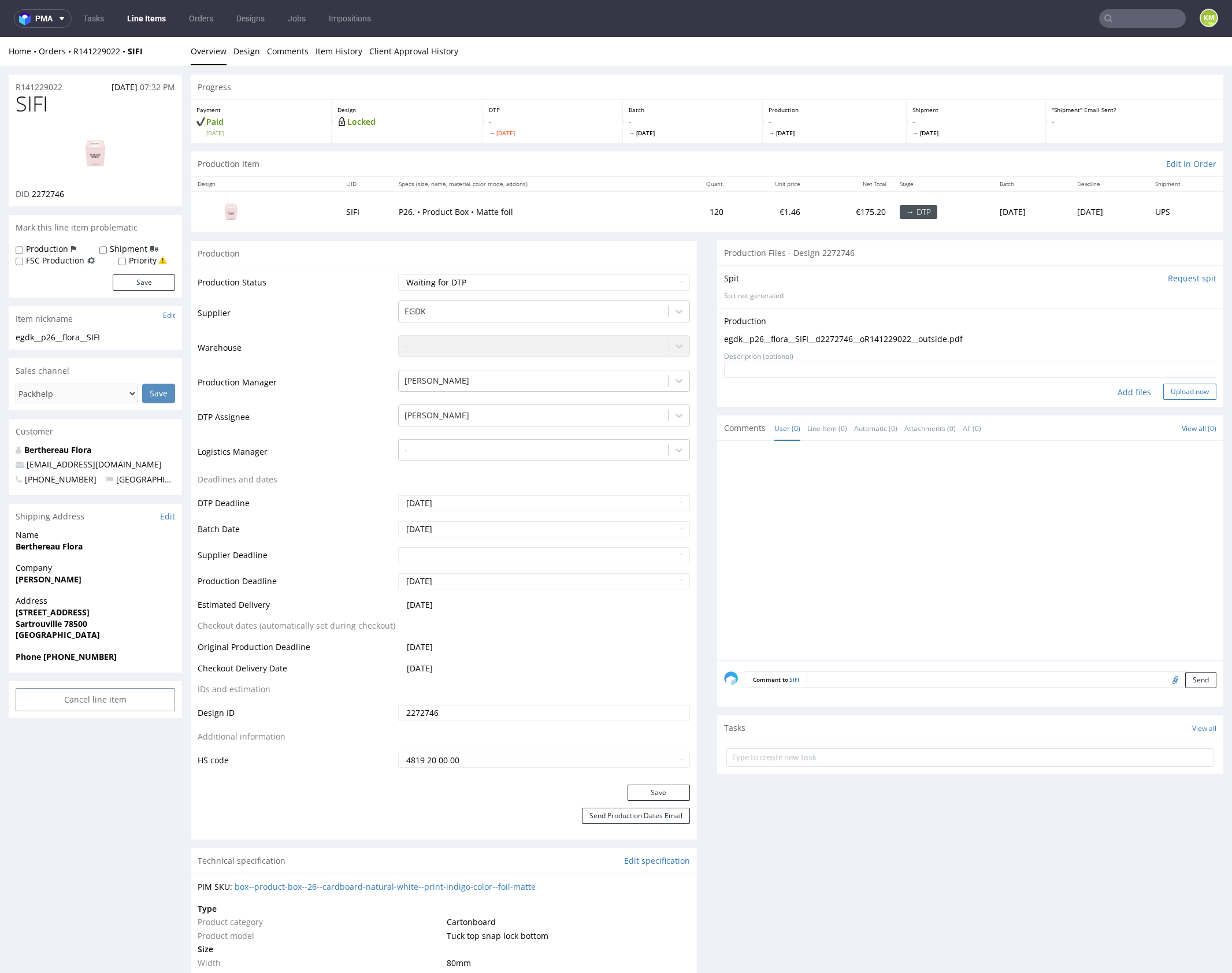
click at [1177, 394] on button "Upload now" at bounding box center [1190, 392] width 53 height 16
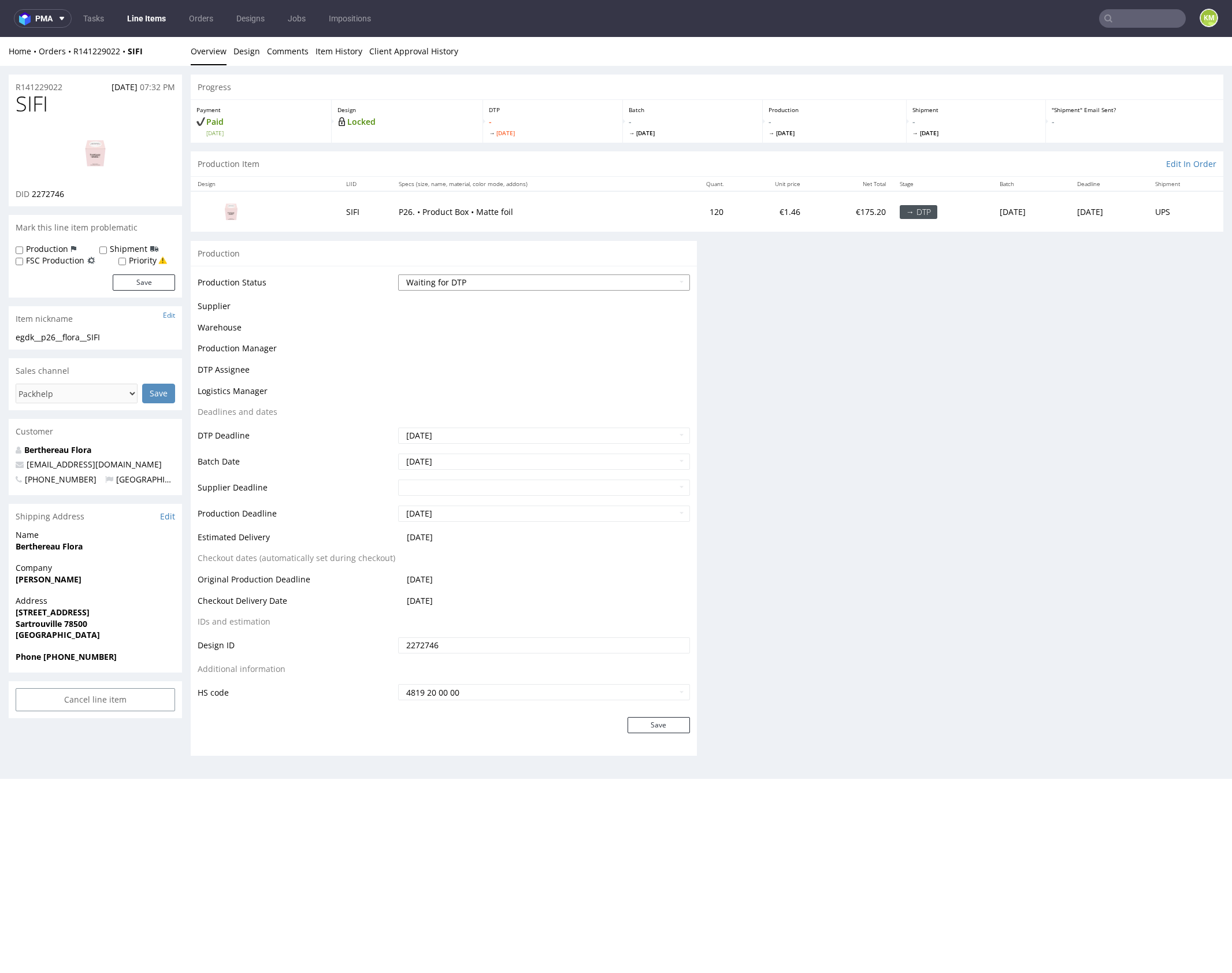
click at [583, 282] on select "Waiting for Artwork Waiting for Diecut Waiting for Mockup Waiting for DTP Waiti…" at bounding box center [544, 283] width 292 height 16
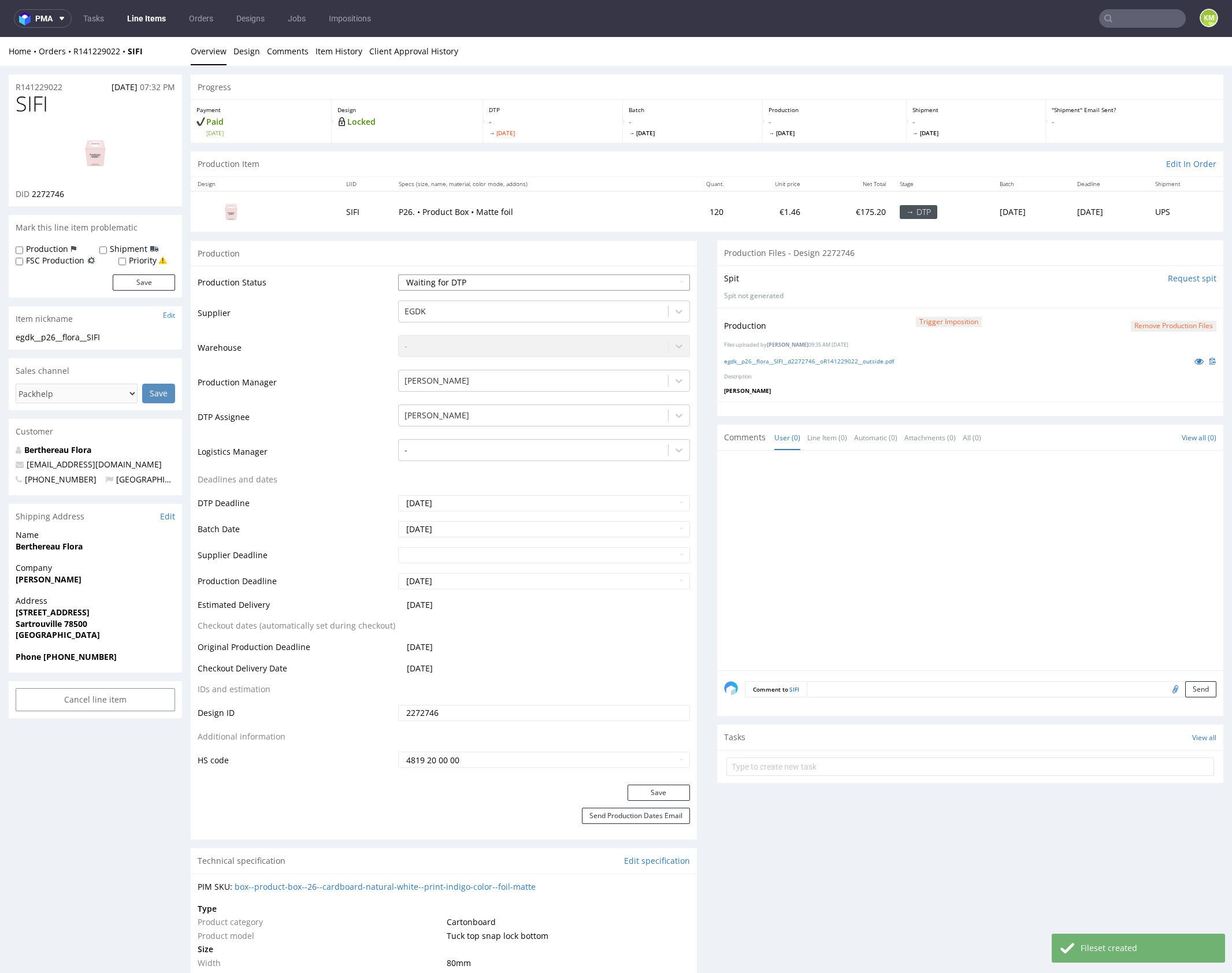
select select "dtp_production_ready"
click at [398, 275] on select "Waiting for Artwork Waiting for Diecut Waiting for Mockup Waiting for DTP Waiti…" at bounding box center [544, 283] width 292 height 16
click at [658, 786] on button "Save" at bounding box center [658, 793] width 63 height 16
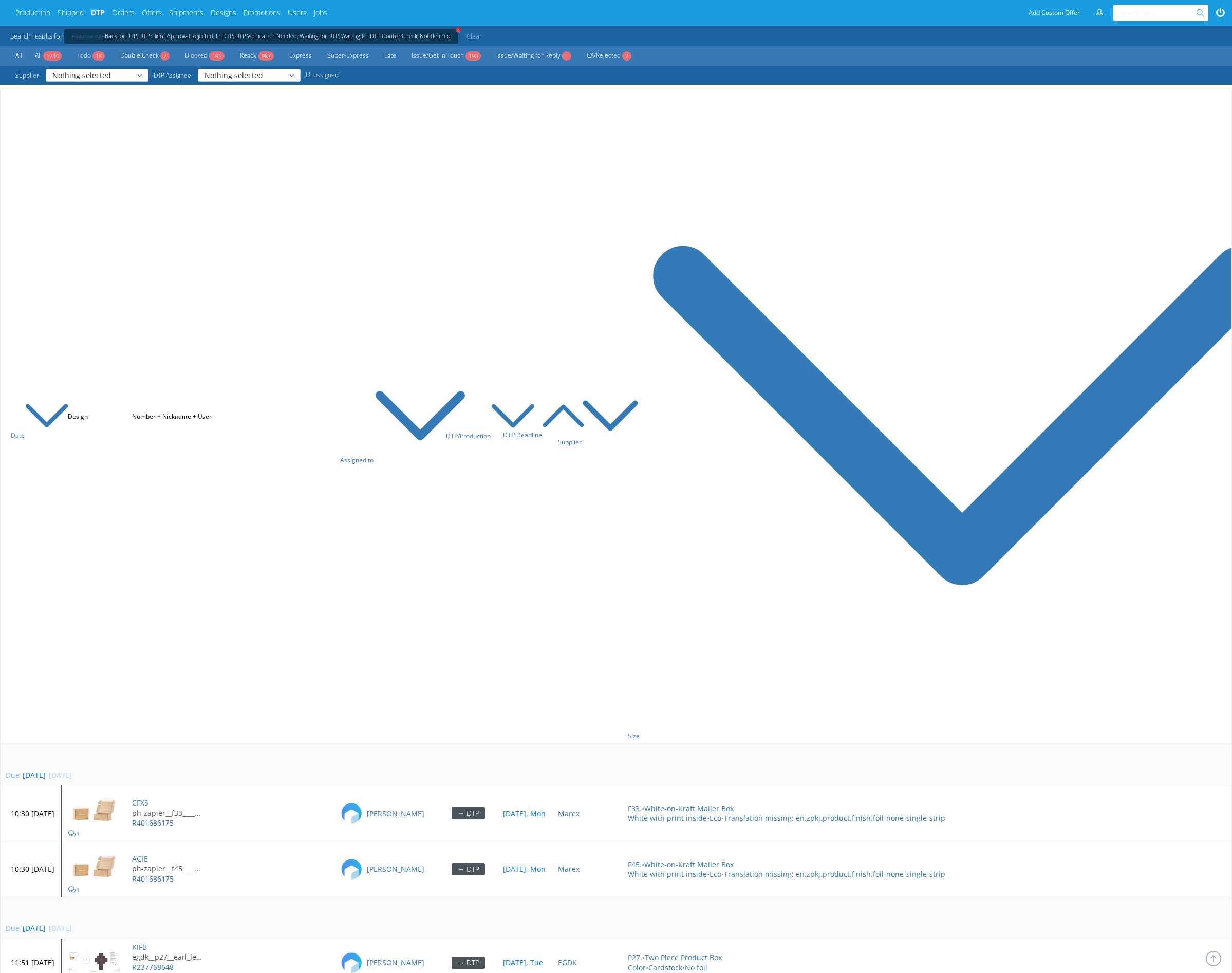
scroll to position [3010, 0]
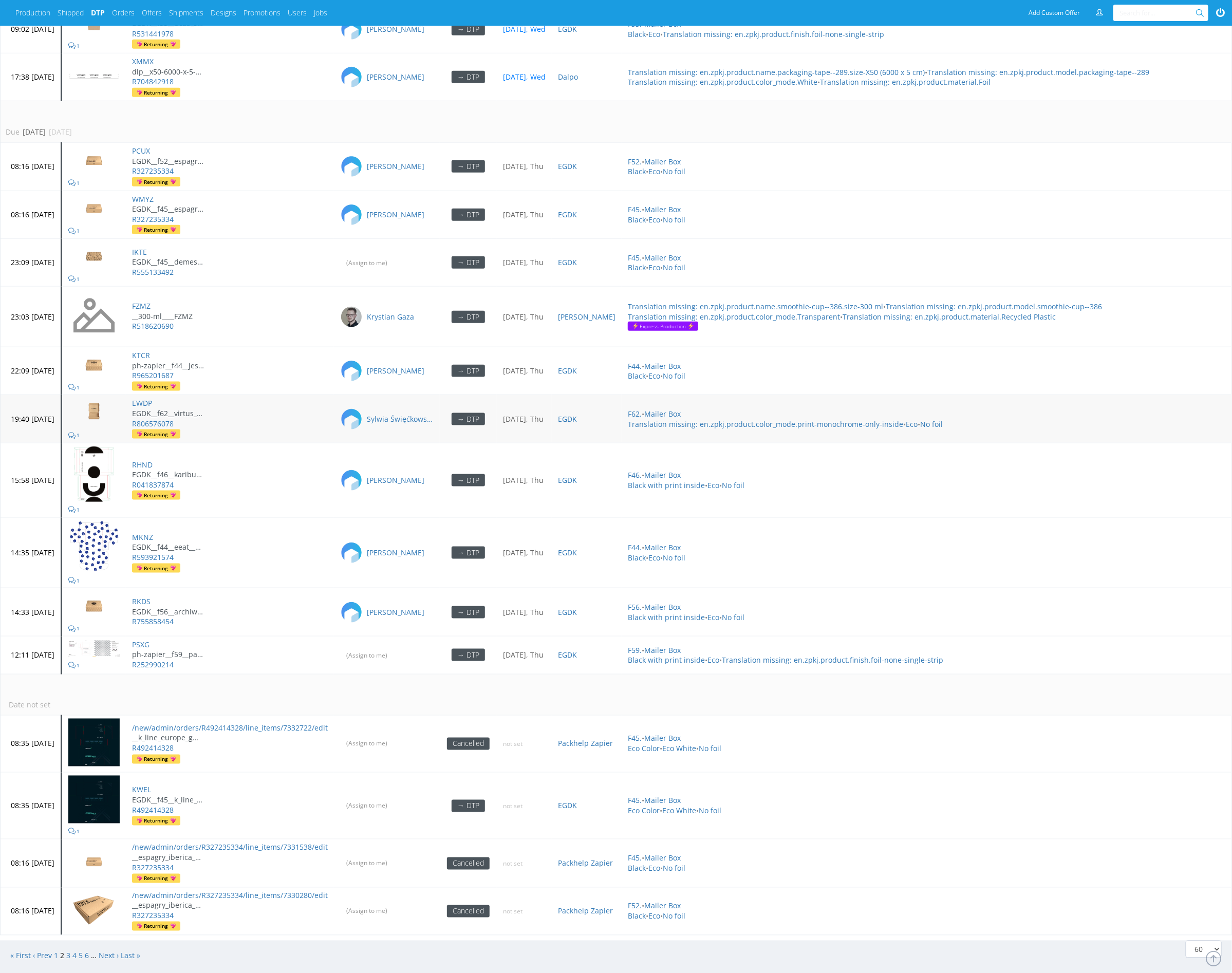
scroll to position [3028, 0]
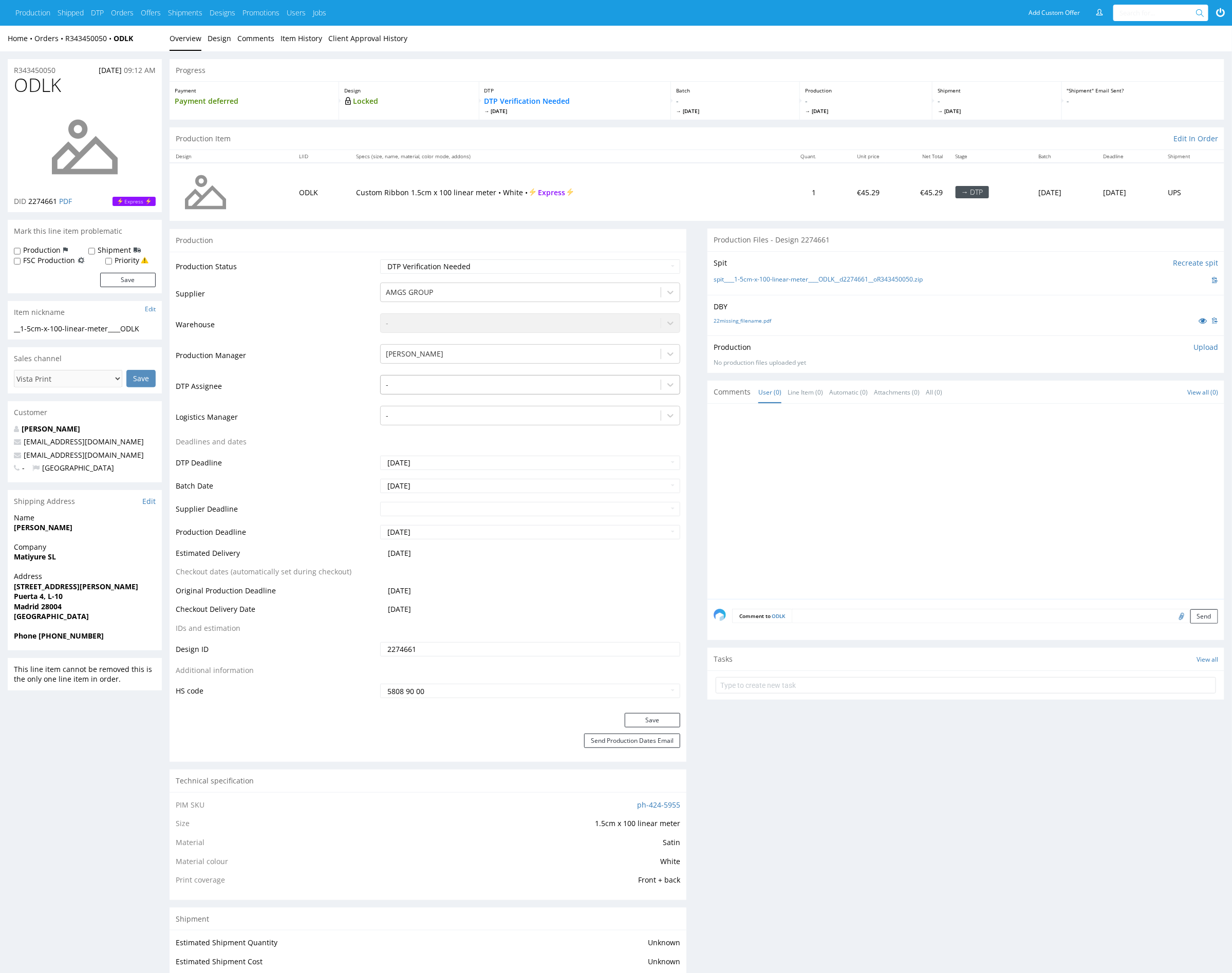
click at [513, 383] on div at bounding box center [521, 385] width 269 height 12
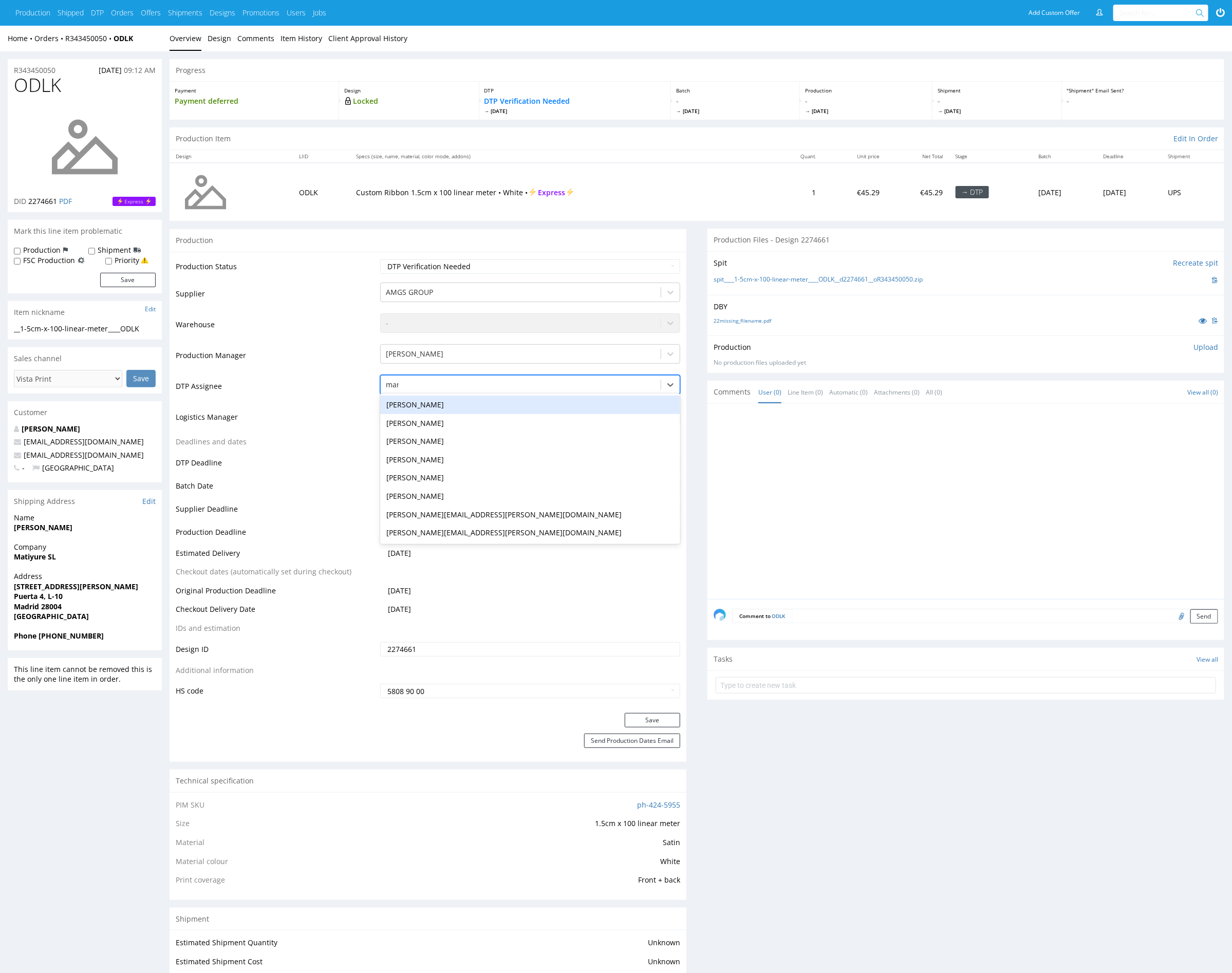
type input "mark"
click at [501, 400] on div "[PERSON_NAME]" at bounding box center [530, 405] width 300 height 19
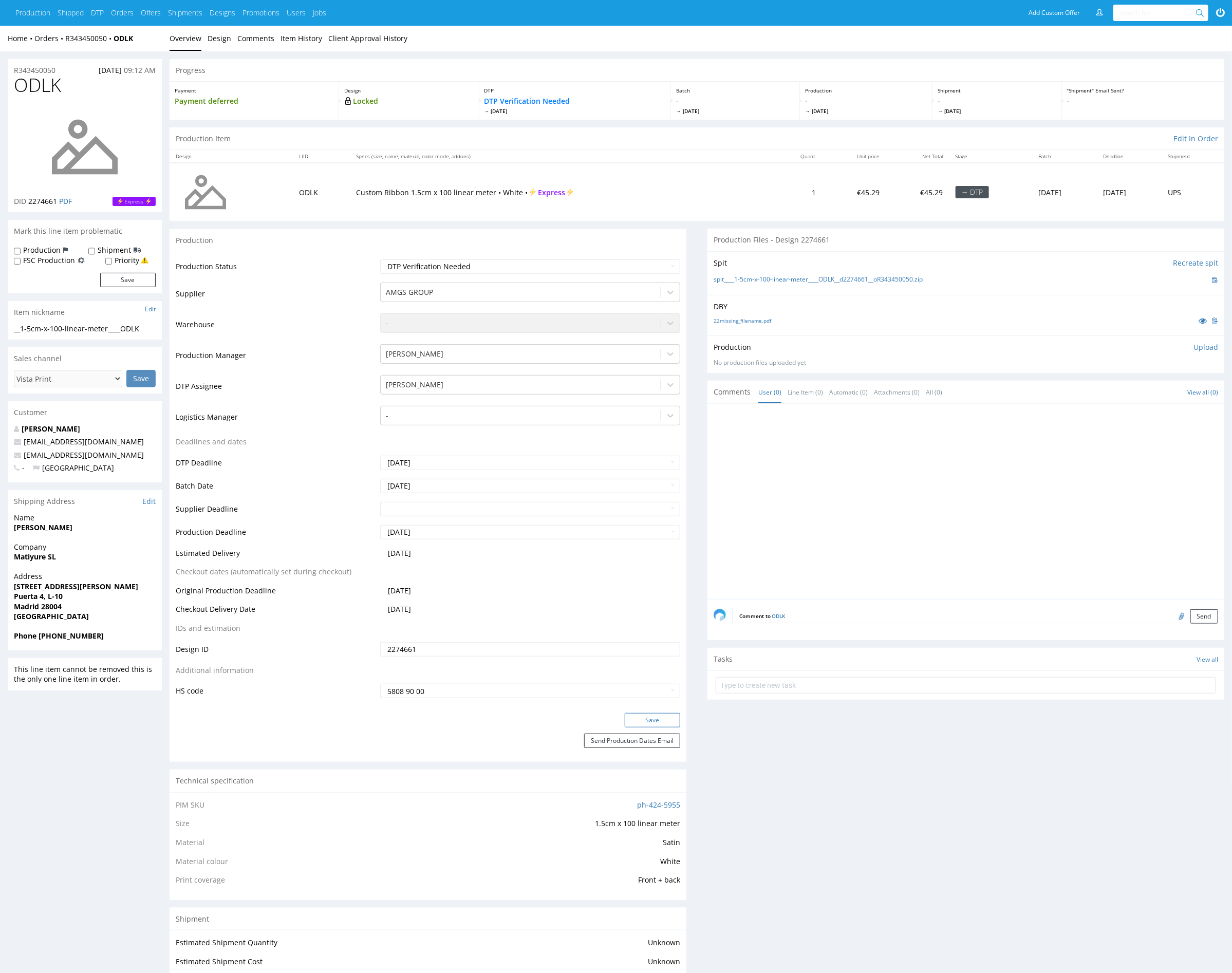
click at [640, 716] on button "Save" at bounding box center [653, 720] width 56 height 15
click at [302, 37] on link "Item History" at bounding box center [301, 39] width 42 height 25
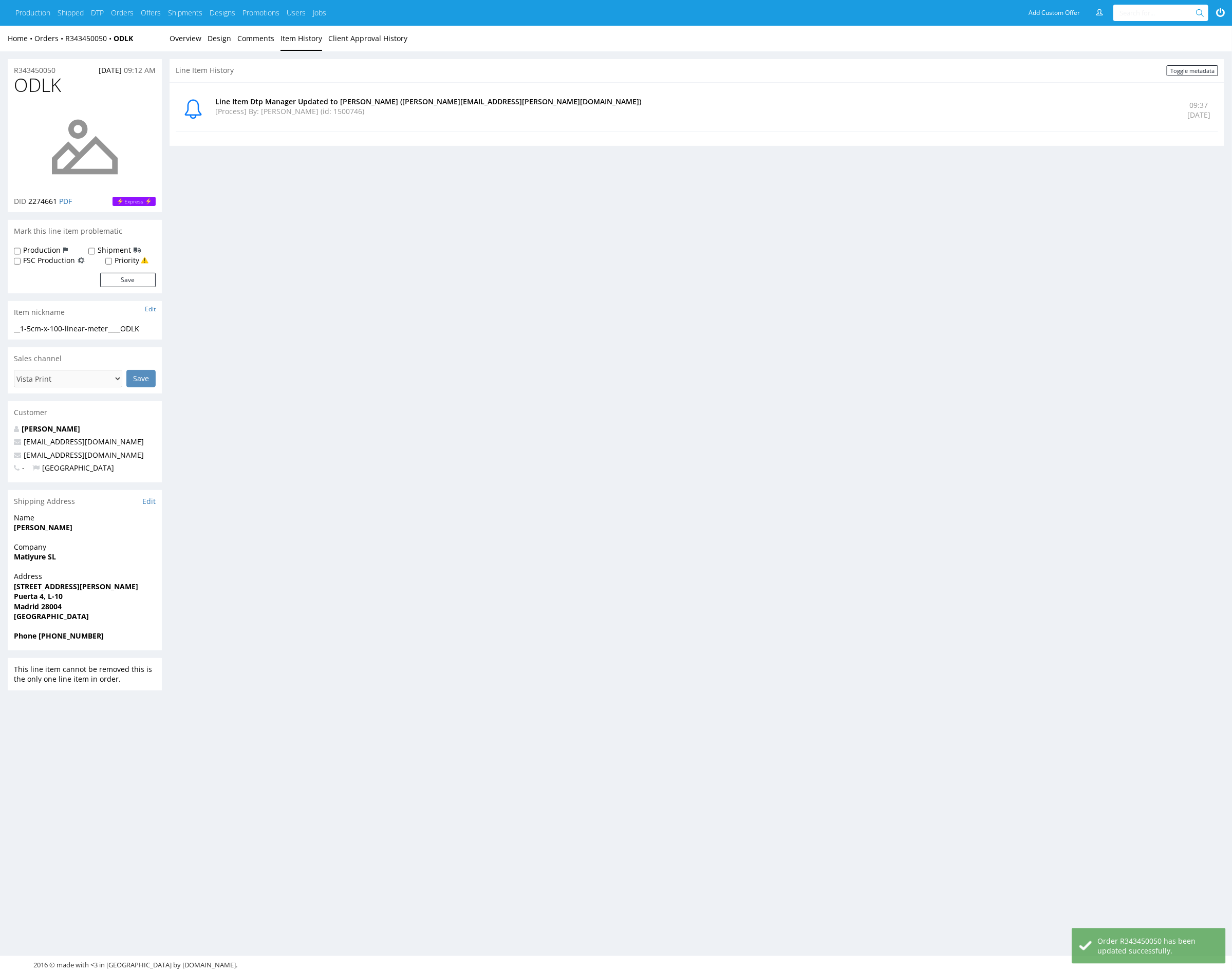
click at [168, 46] on div "Home Orders R343450050 ODLK Overview Design Comments Item History Client Approv…" at bounding box center [616, 39] width 1232 height 26
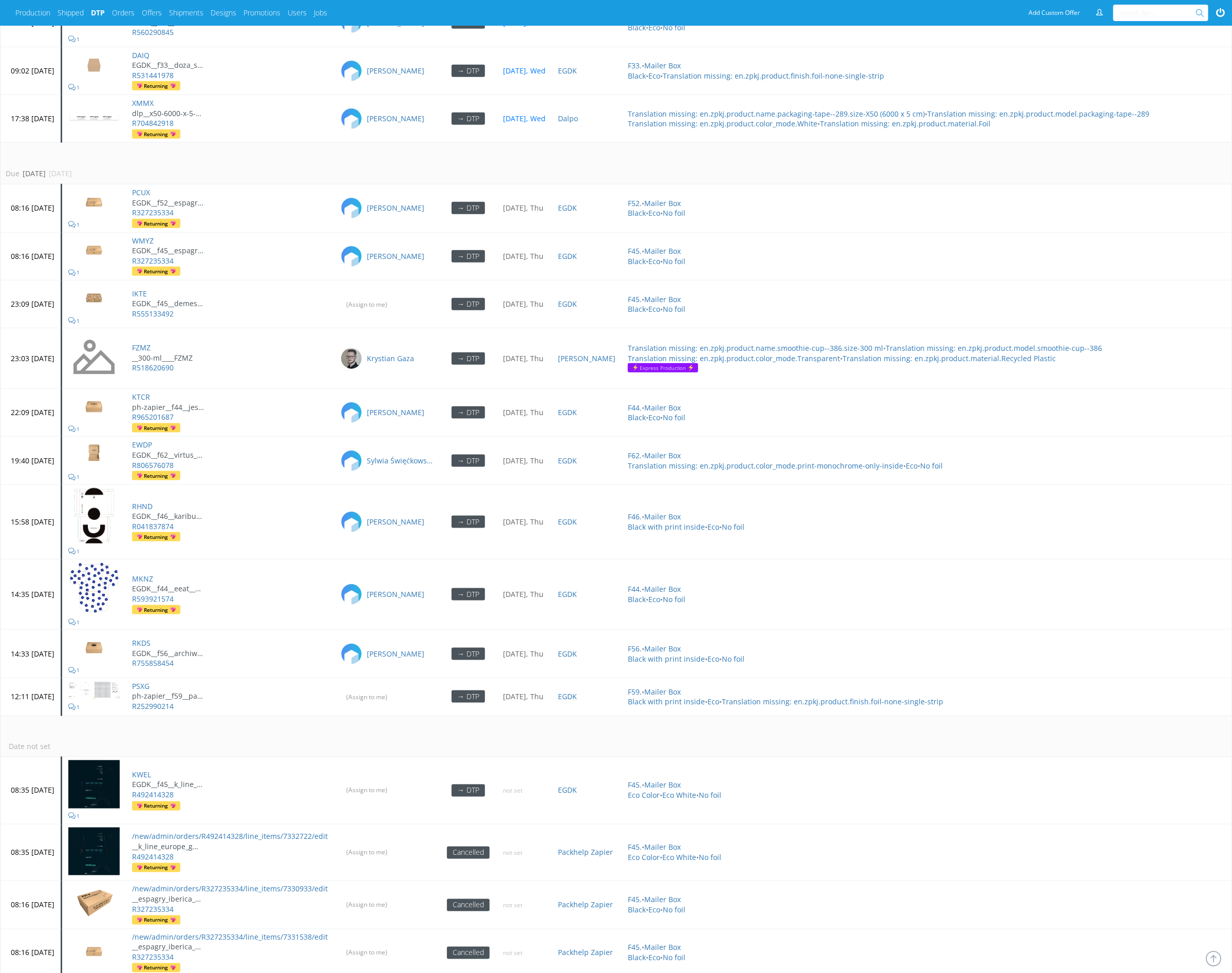
scroll to position [3028, 0]
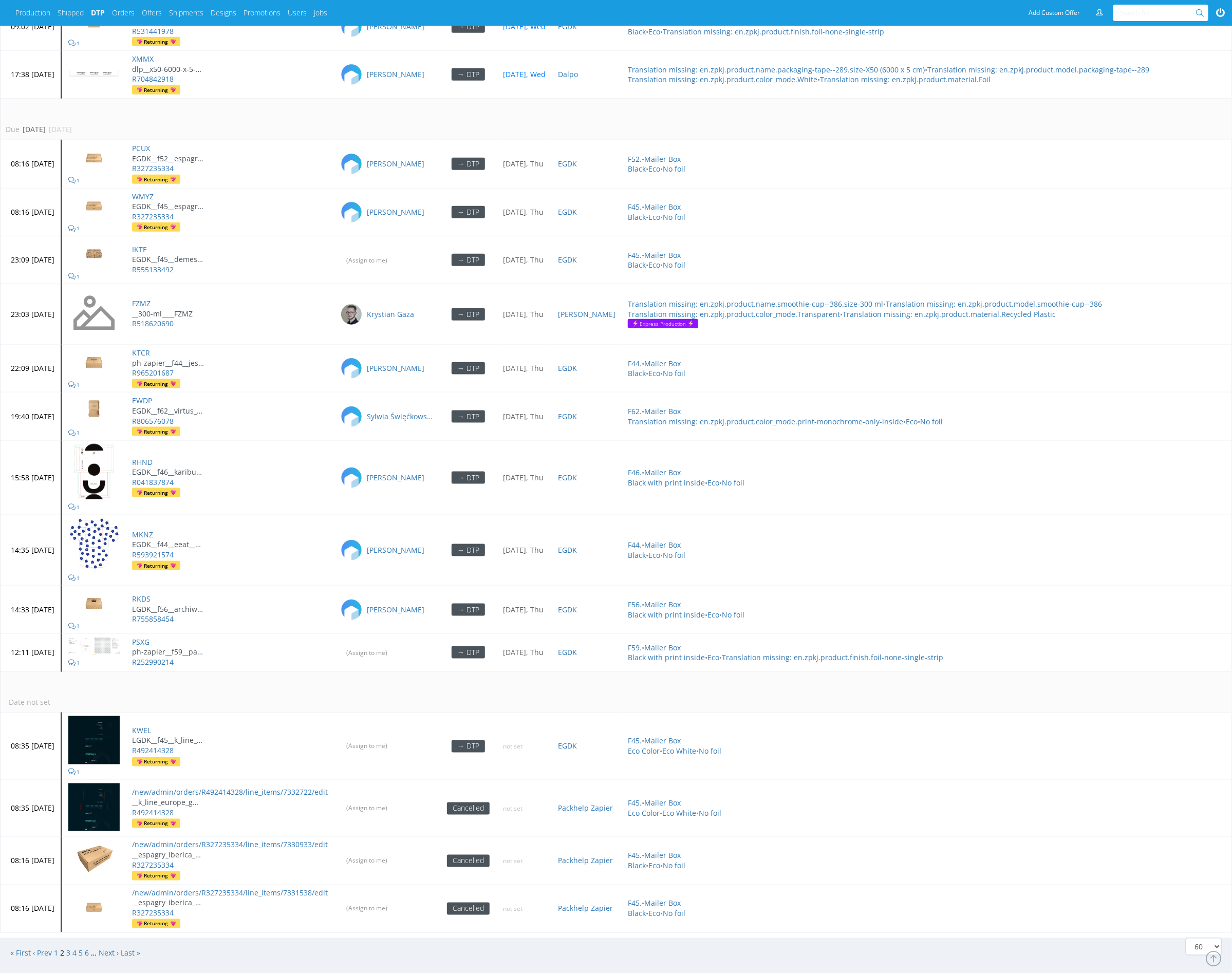
click at [338, 671] on td "Date not set" at bounding box center [658, 692] width 1315 height 42
click at [57, 949] on link "1" at bounding box center [56, 954] width 4 height 10
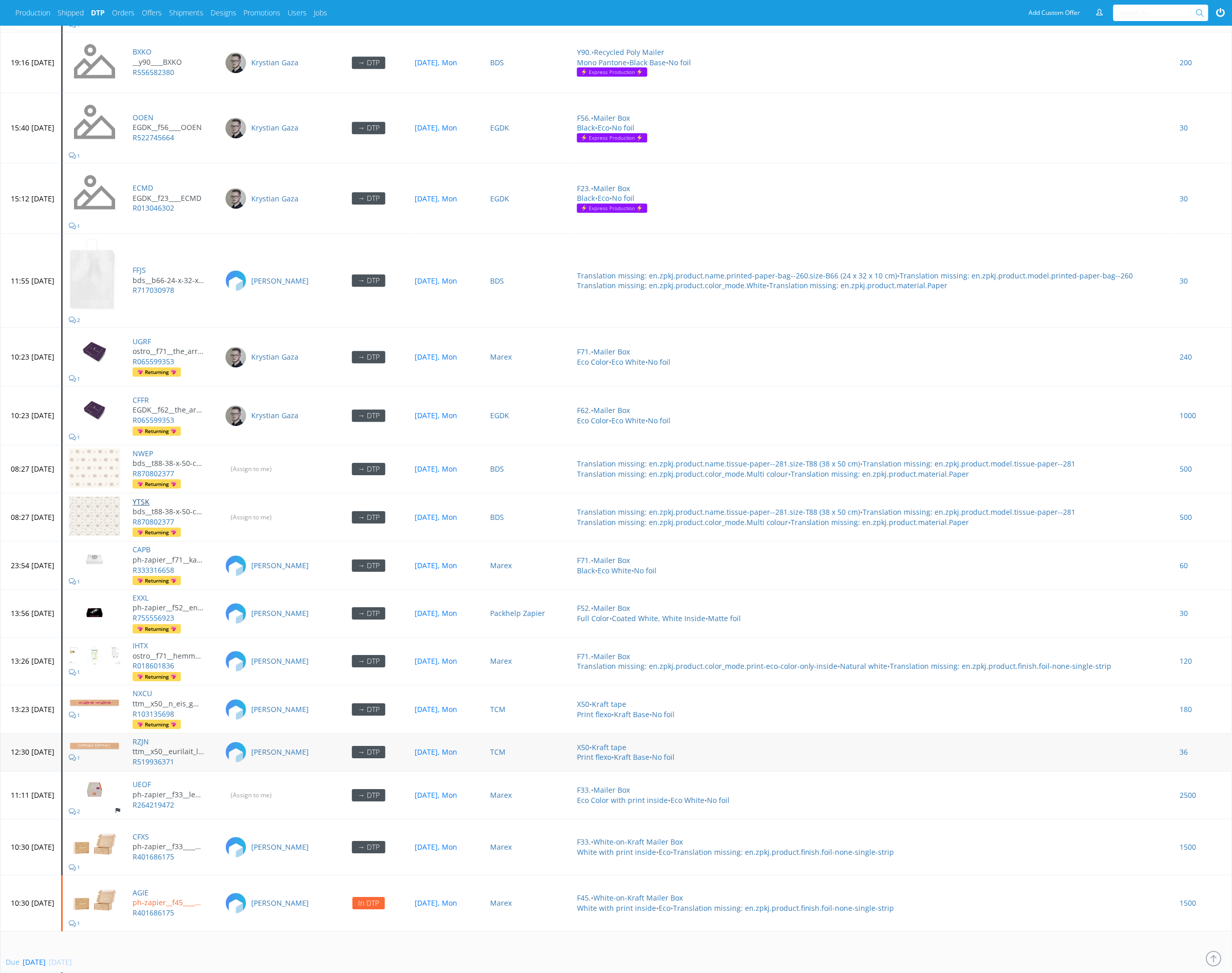
scroll to position [4262, 0]
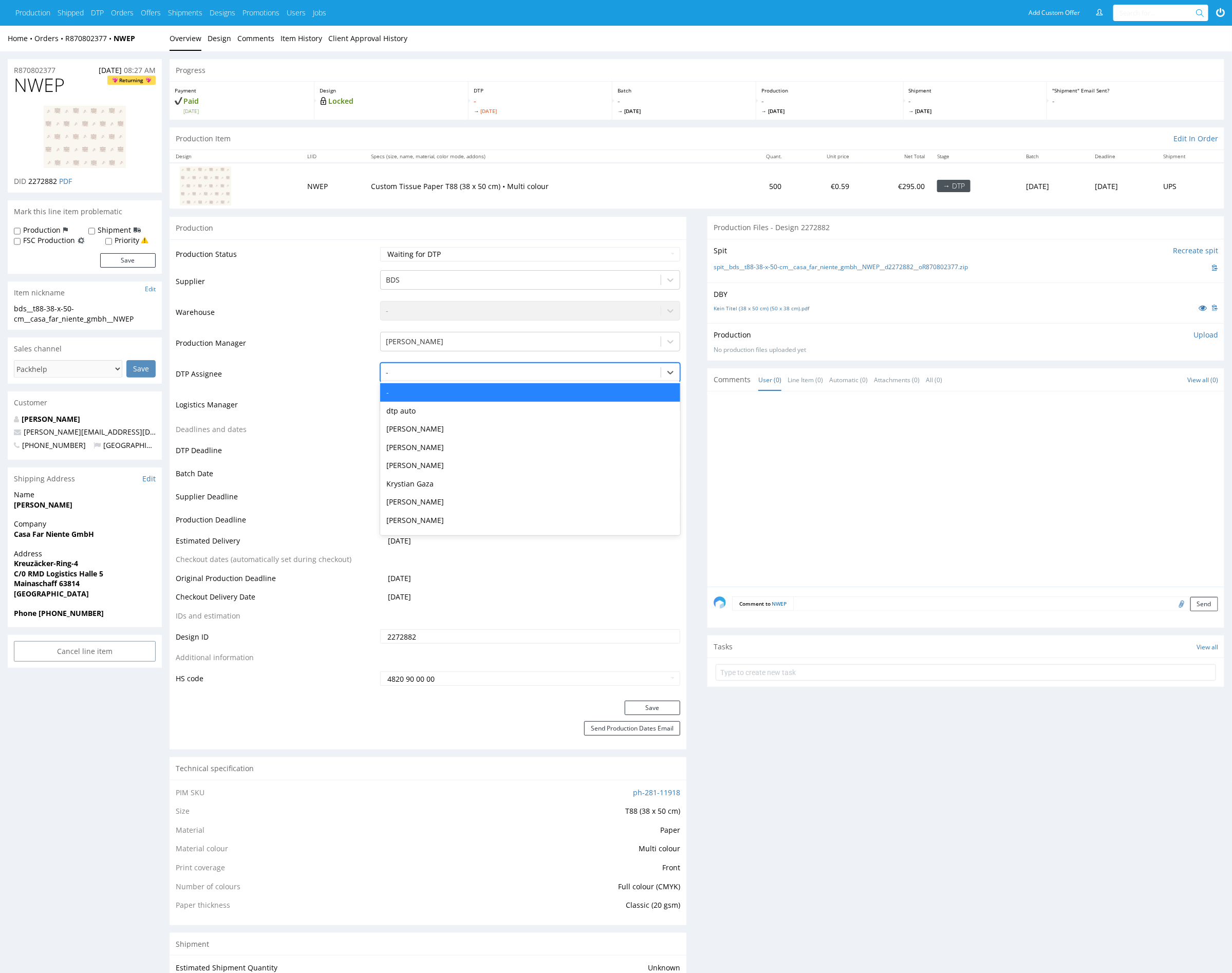
click at [433, 376] on div at bounding box center [521, 372] width 269 height 12
type input "mark"
click at [448, 389] on div "[PERSON_NAME]" at bounding box center [530, 392] width 300 height 19
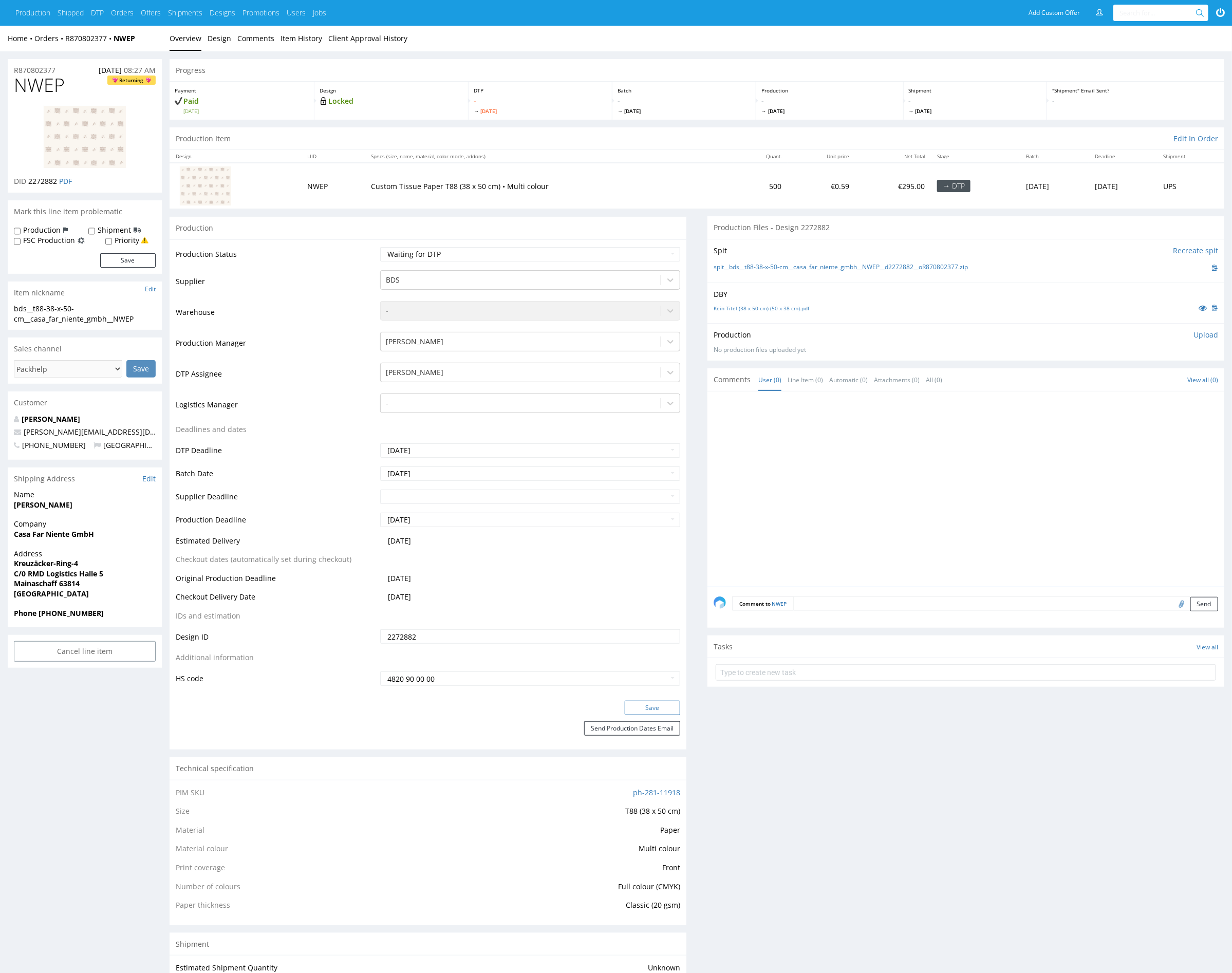
click at [664, 711] on button "Save" at bounding box center [653, 708] width 56 height 15
click at [448, 367] on div at bounding box center [521, 373] width 269 height 12
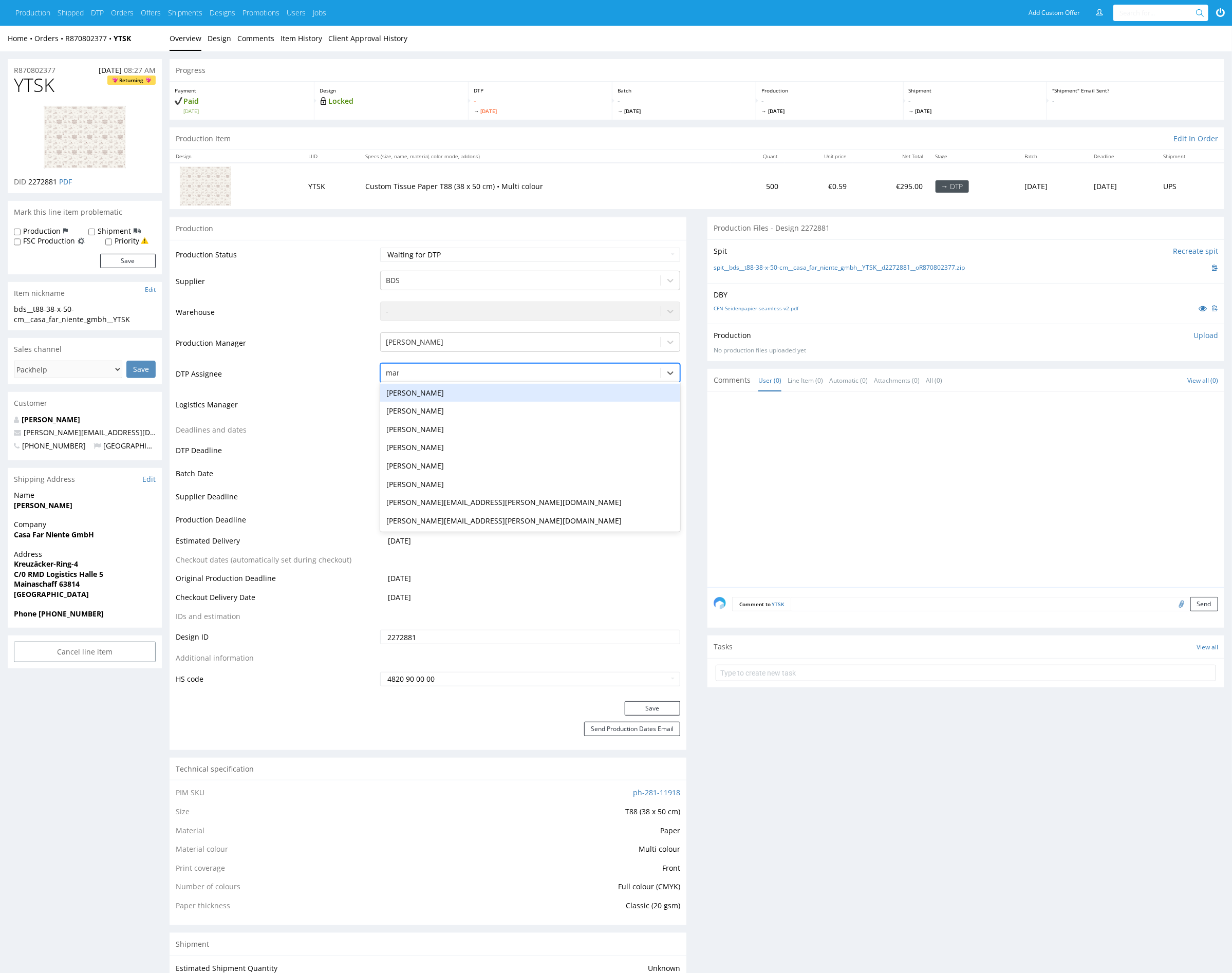
type input "mark"
click at [472, 389] on div "[PERSON_NAME]" at bounding box center [530, 393] width 300 height 19
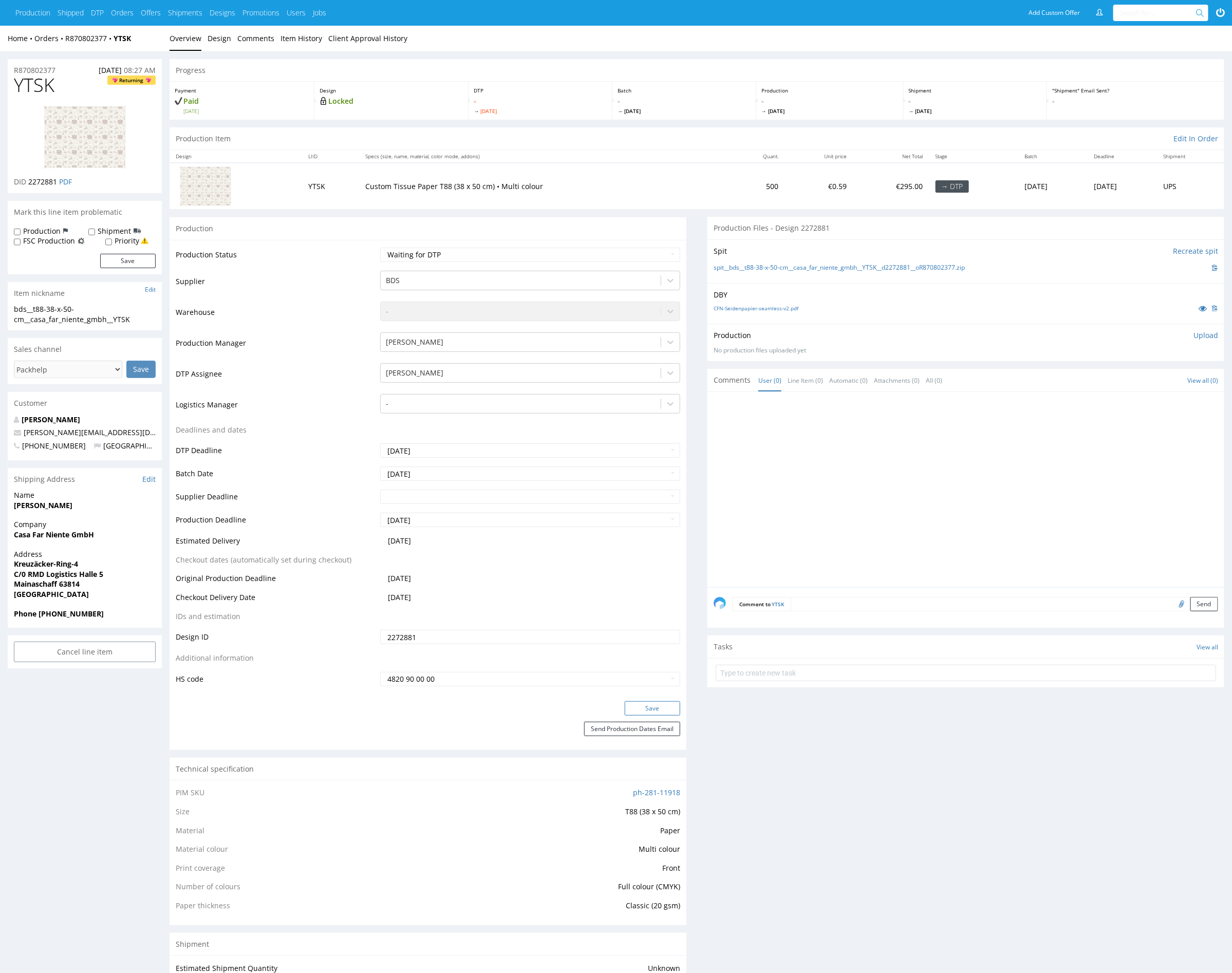
click at [662, 710] on button "Save" at bounding box center [653, 709] width 56 height 15
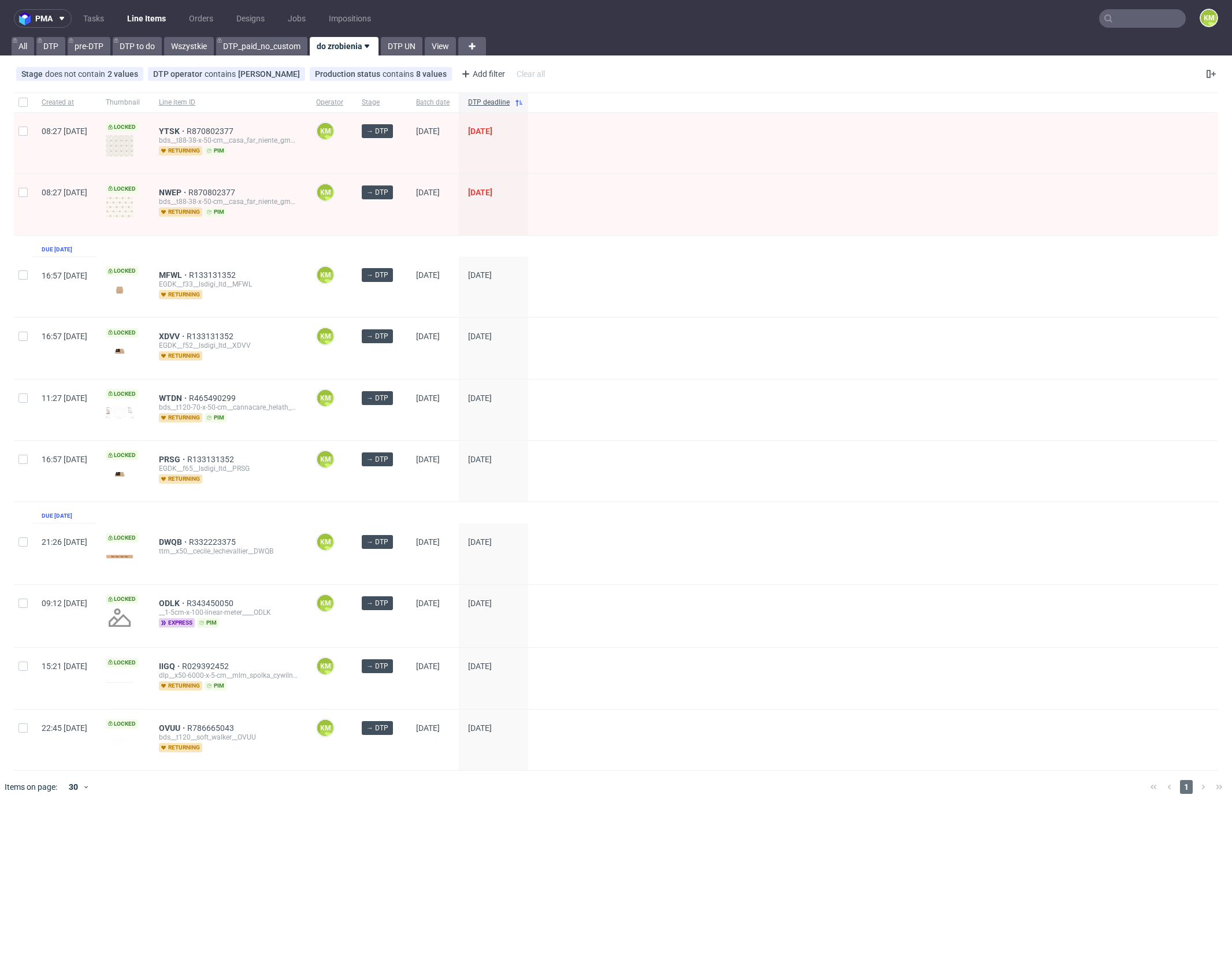
drag, startPoint x: 283, startPoint y: 923, endPoint x: 285, endPoint y: 899, distance: 24.1
click at [285, 909] on div "pma Tasks Line Items Orders Designs Jobs Impositions KM All DTP pre-DTP DTP to …" at bounding box center [616, 486] width 1232 height 973
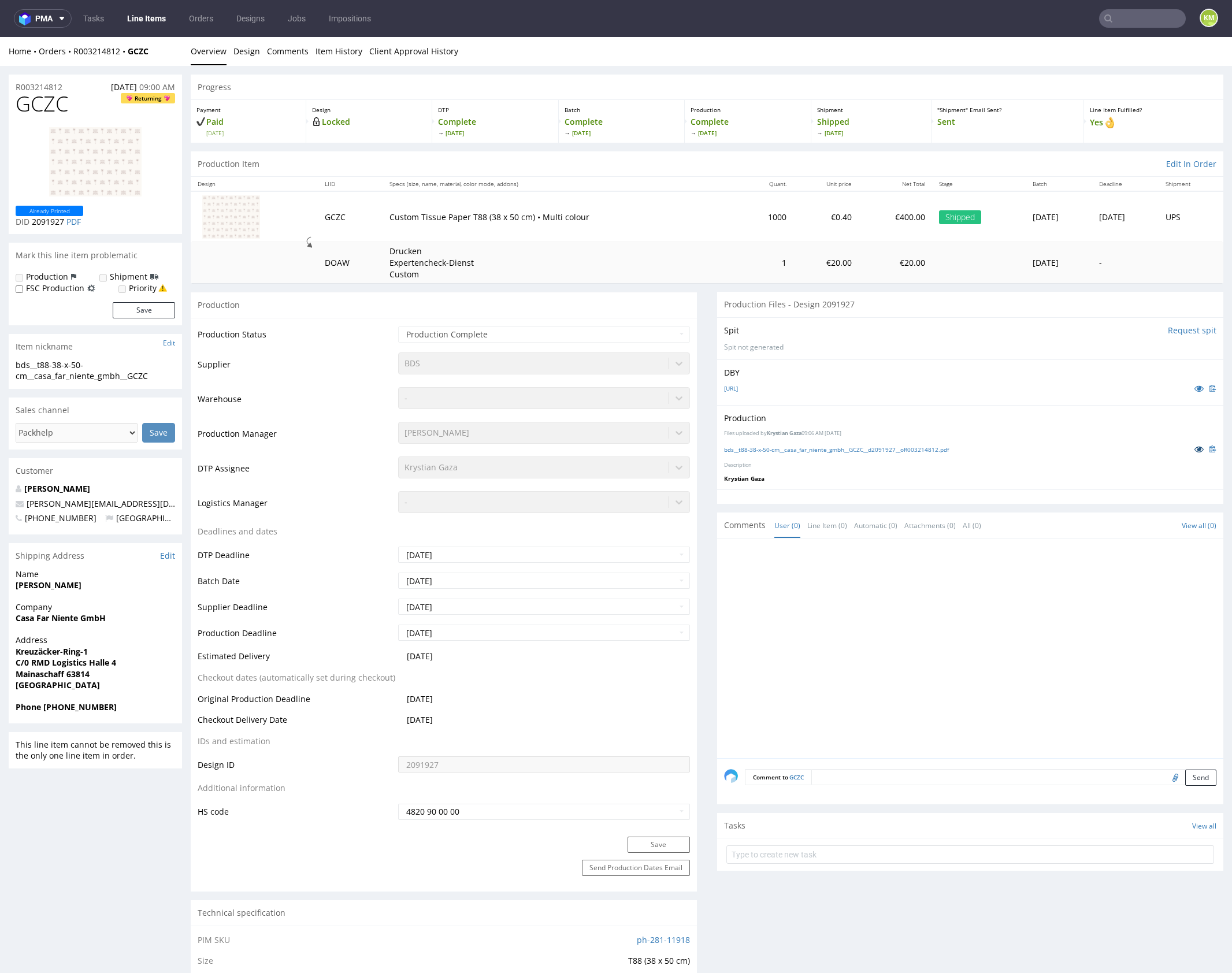
click at [1195, 446] on icon at bounding box center [1199, 449] width 10 height 8
click at [1195, 450] on icon at bounding box center [1199, 449] width 10 height 8
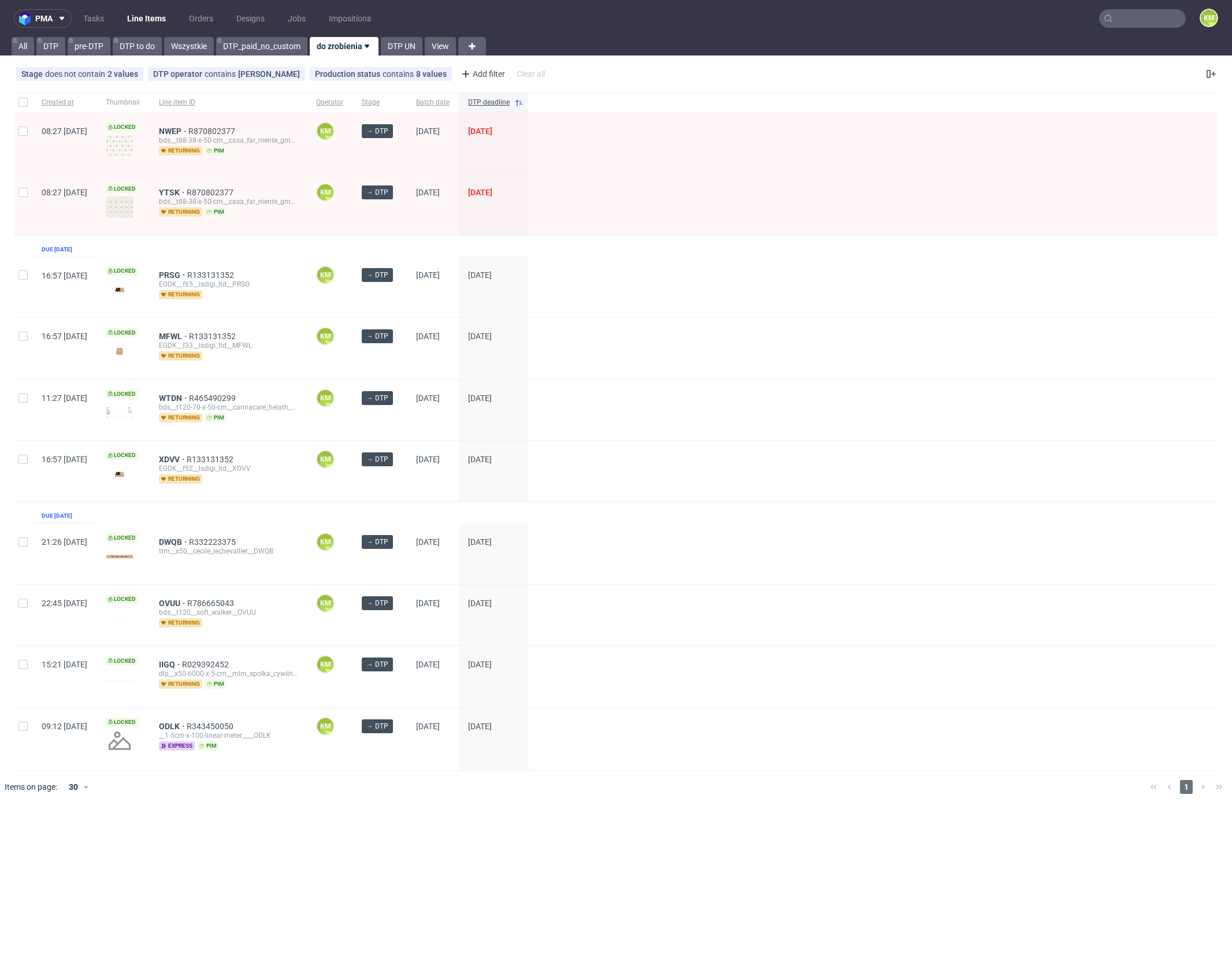
drag, startPoint x: 210, startPoint y: 190, endPoint x: 226, endPoint y: 163, distance: 31.4
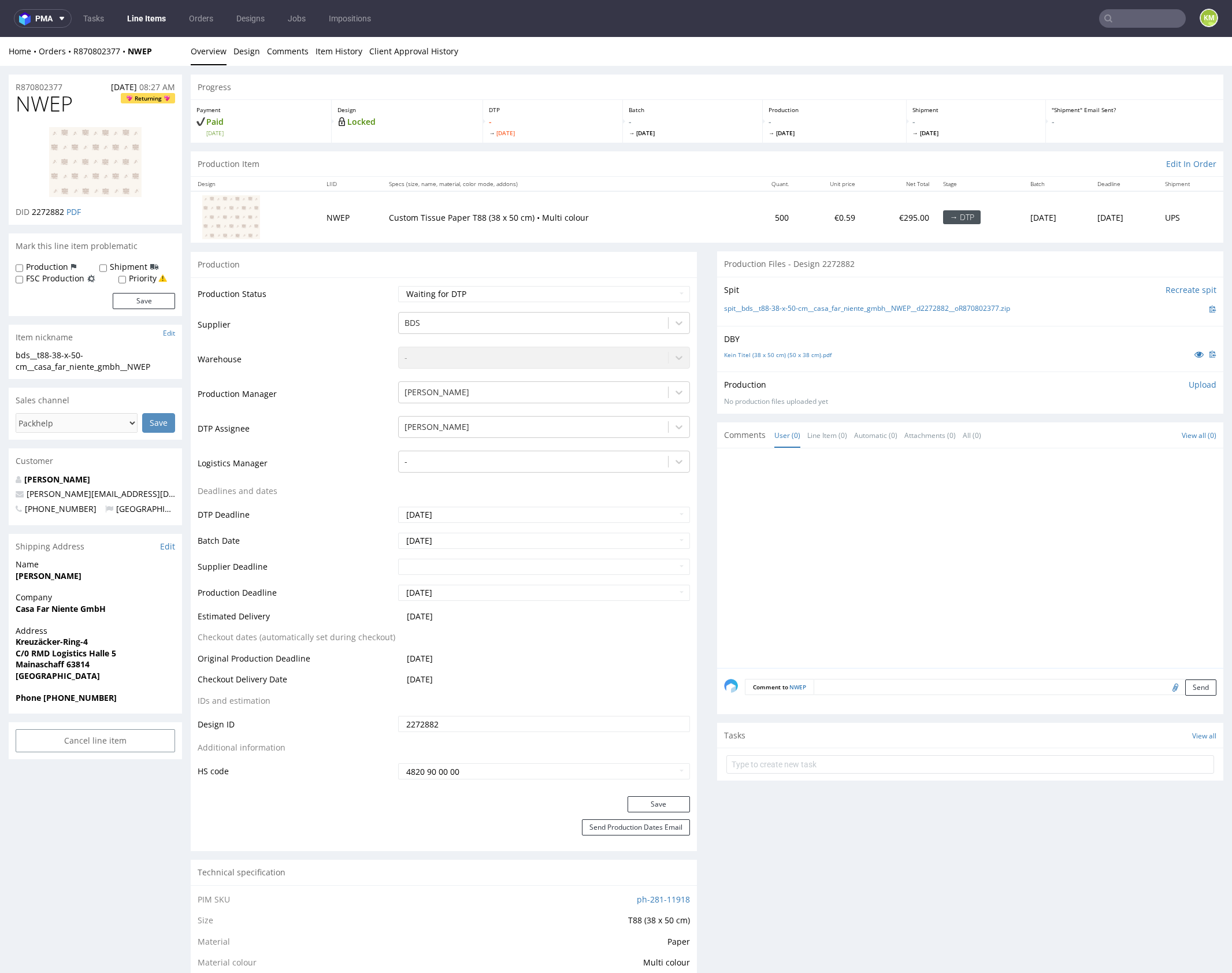
drag, startPoint x: 865, startPoint y: 512, endPoint x: 871, endPoint y: 518, distance: 8.5
click at [865, 511] on div at bounding box center [973, 561] width 499 height 213
click at [871, 518] on div at bounding box center [973, 561] width 499 height 213
click at [840, 545] on div at bounding box center [973, 561] width 499 height 213
click at [824, 442] on link "Line Item (0)" at bounding box center [827, 435] width 40 height 25
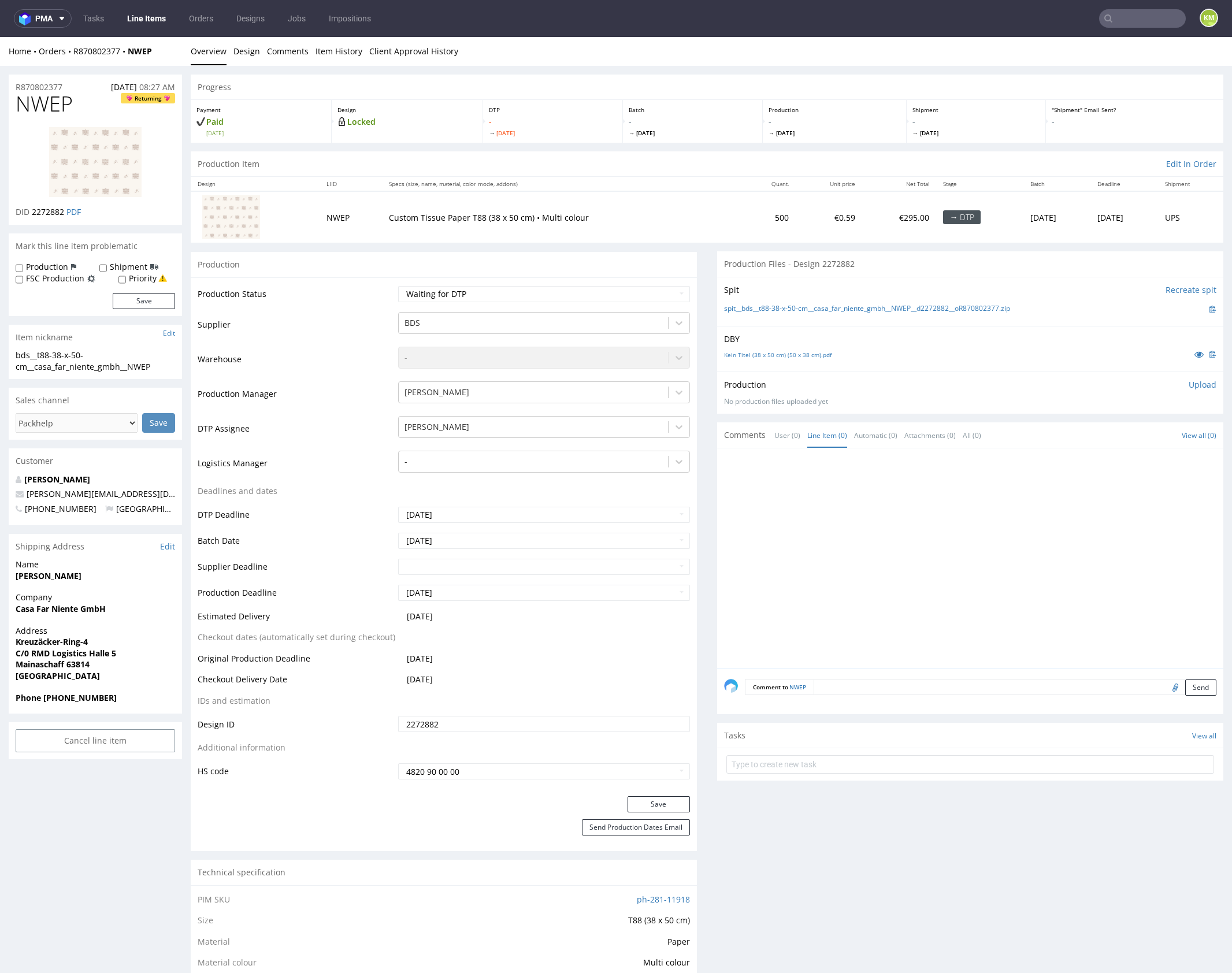
click at [921, 579] on div at bounding box center [973, 561] width 499 height 213
click at [1008, 596] on div at bounding box center [973, 561] width 499 height 213
click at [1007, 595] on div at bounding box center [973, 561] width 499 height 213
click at [813, 351] on link "Kein Titel (38 x 50 cm) (50 x 38 cm).pdf" at bounding box center [777, 355] width 107 height 8
click at [821, 762] on input "text" at bounding box center [970, 764] width 488 height 18
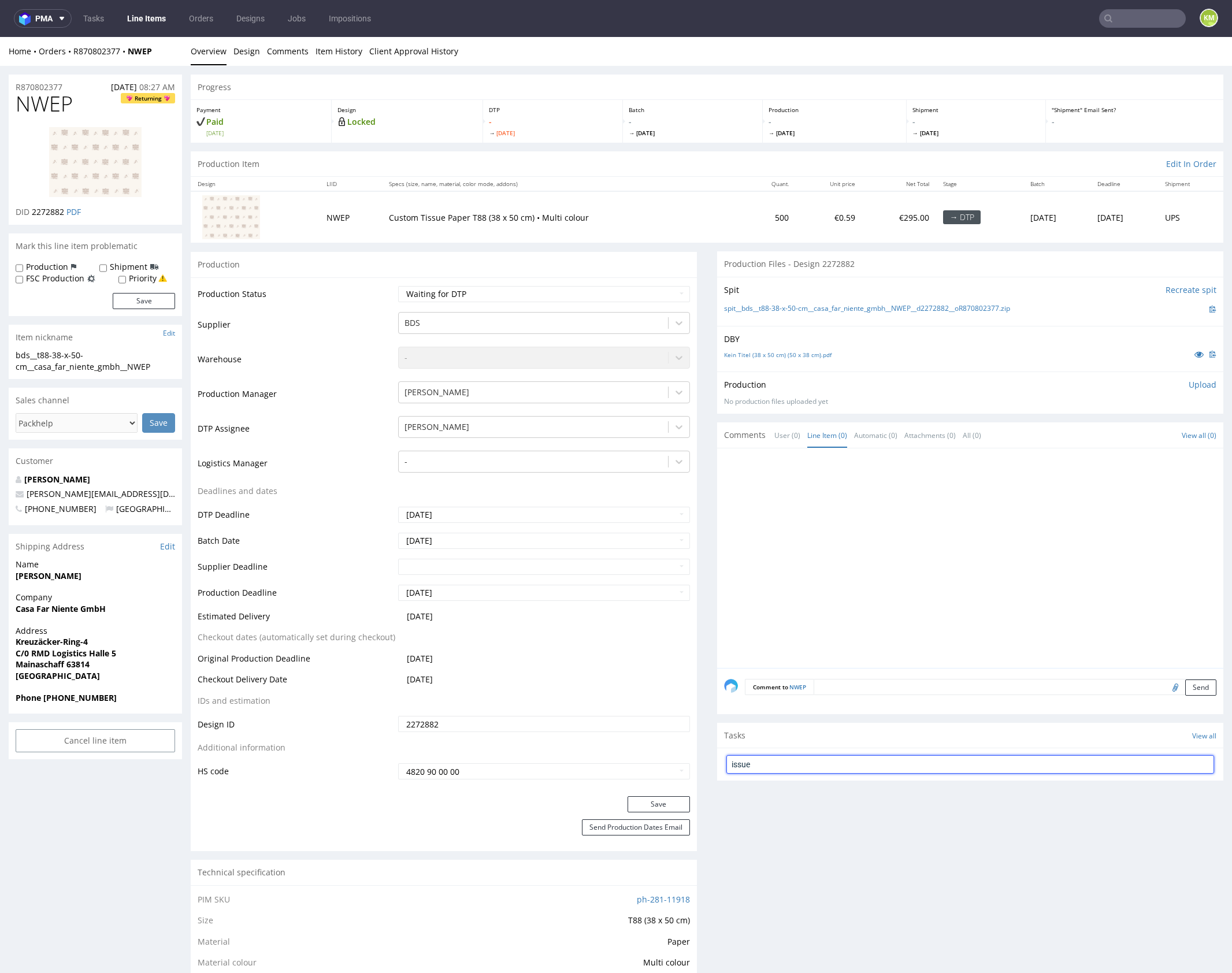
type input "issue"
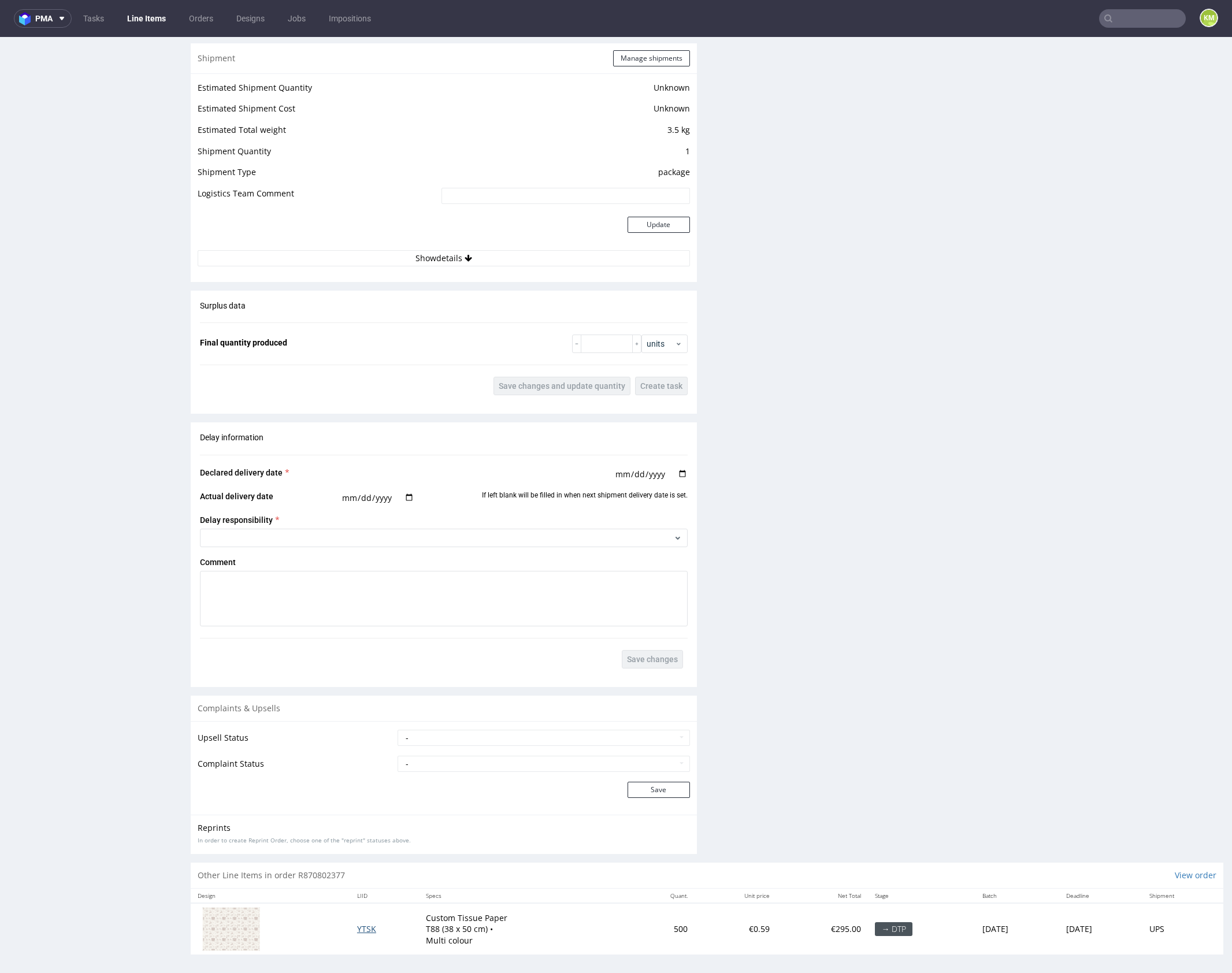
scroll to position [276, 0]
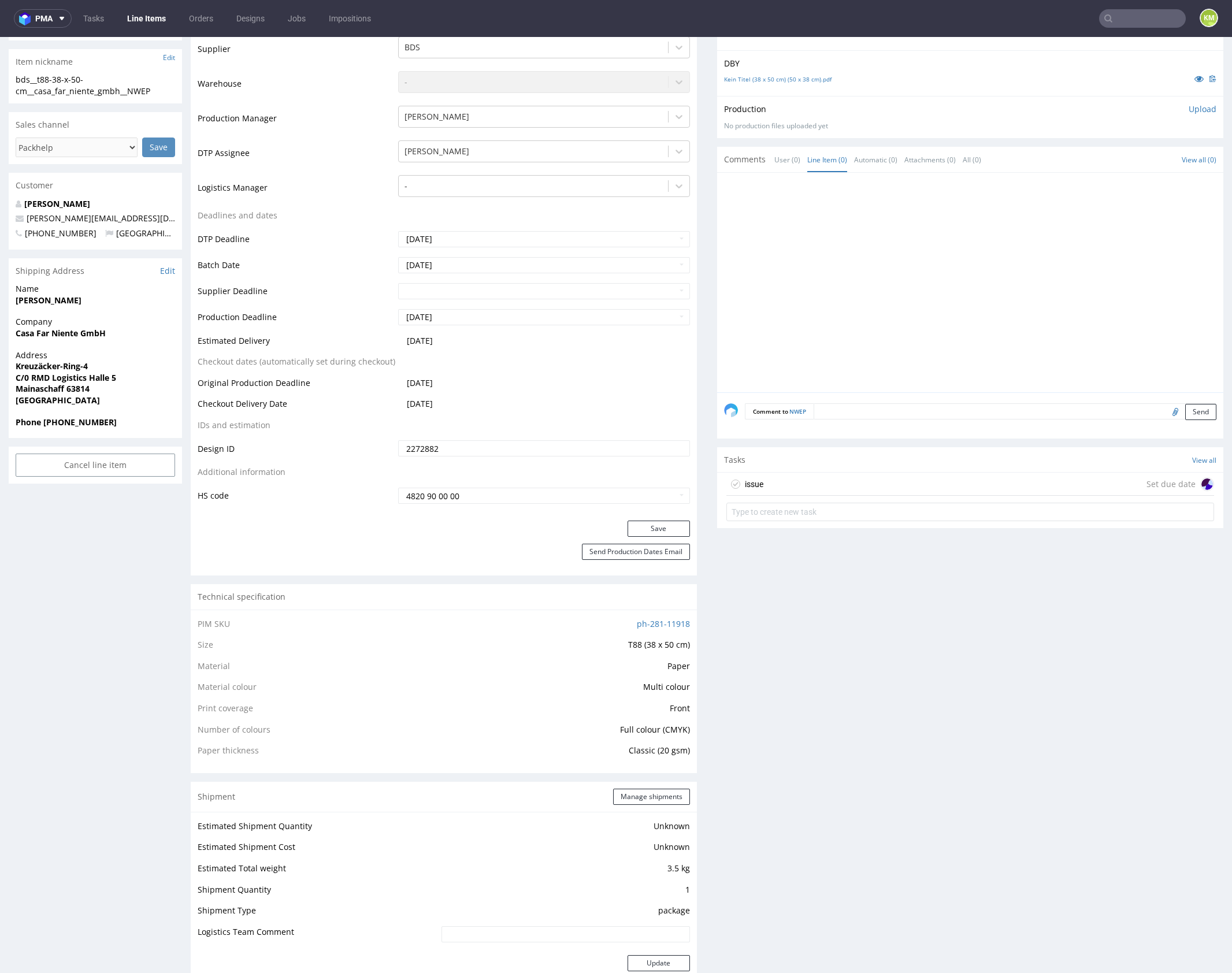
click at [798, 484] on div "issue Set due date" at bounding box center [970, 484] width 488 height 23
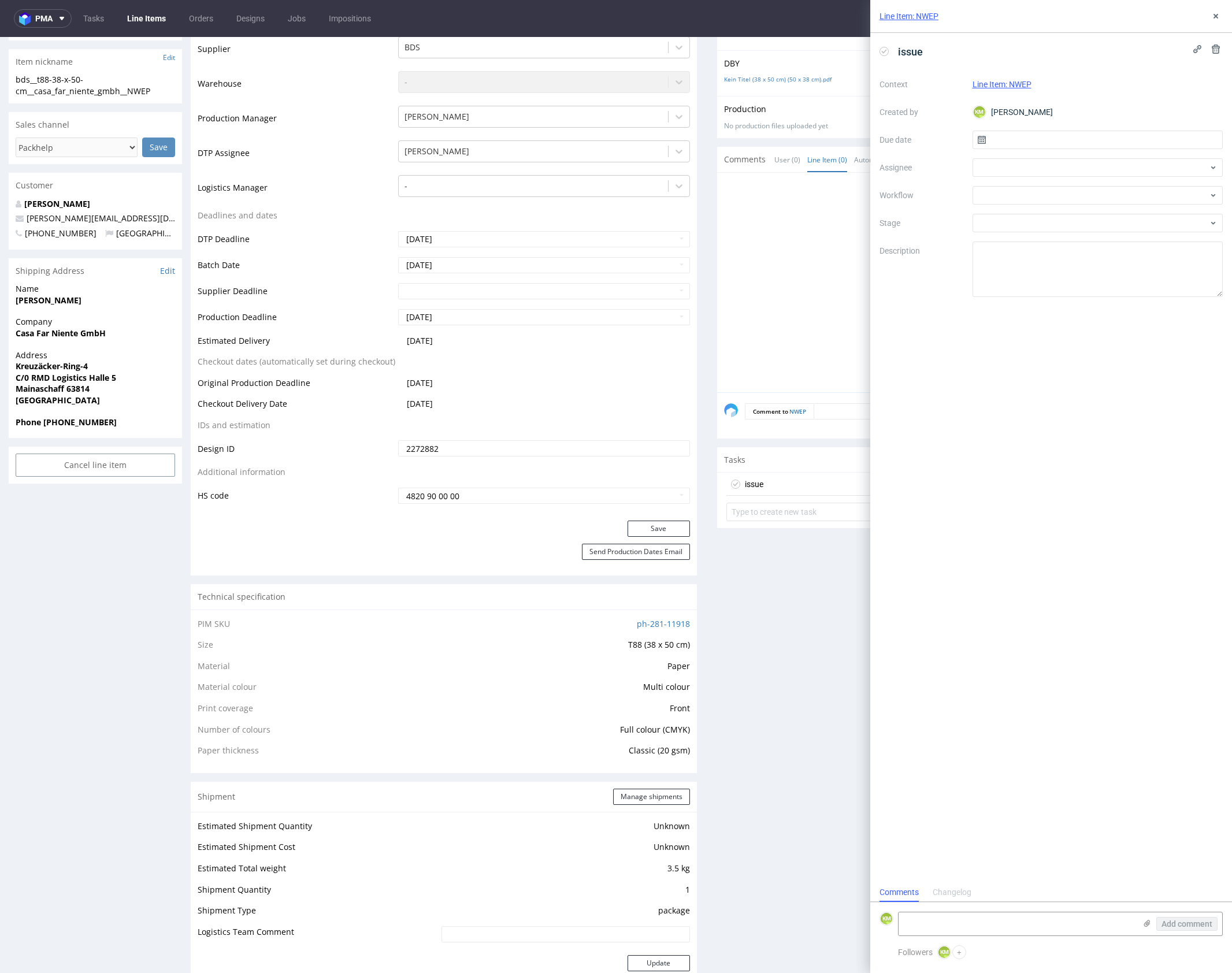
scroll to position [10, 0]
click at [922, 54] on span "issue" at bounding box center [911, 52] width 34 height 19
click at [1036, 137] on input "text" at bounding box center [1097, 139] width 251 height 18
drag, startPoint x: 1071, startPoint y: 252, endPoint x: 1064, endPoint y: 253, distance: 7.1
click at [1064, 253] on section "28 29 30 1 2 3 4 5 6 7 8 9 10 11 12 13 14 15 16 17 18 19 20 21 22 23 24 25 26 2…" at bounding box center [1097, 258] width 129 height 102
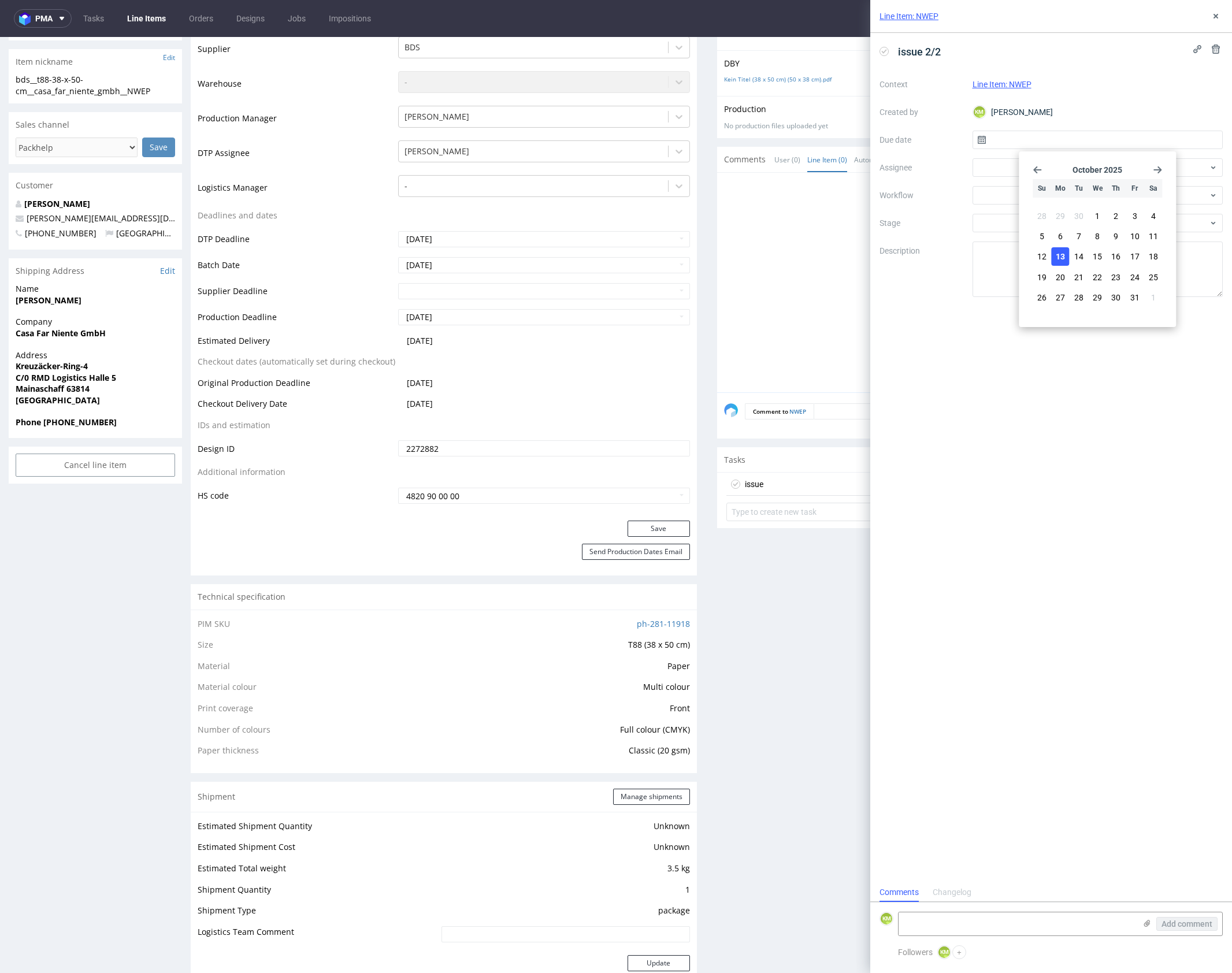
click at [1068, 255] on button "13" at bounding box center [1060, 256] width 18 height 18
type input "[DATE]"
click at [1016, 195] on div at bounding box center [1097, 195] width 251 height 18
click at [1055, 256] on div "DTP - Issue" at bounding box center [1097, 258] width 241 height 21
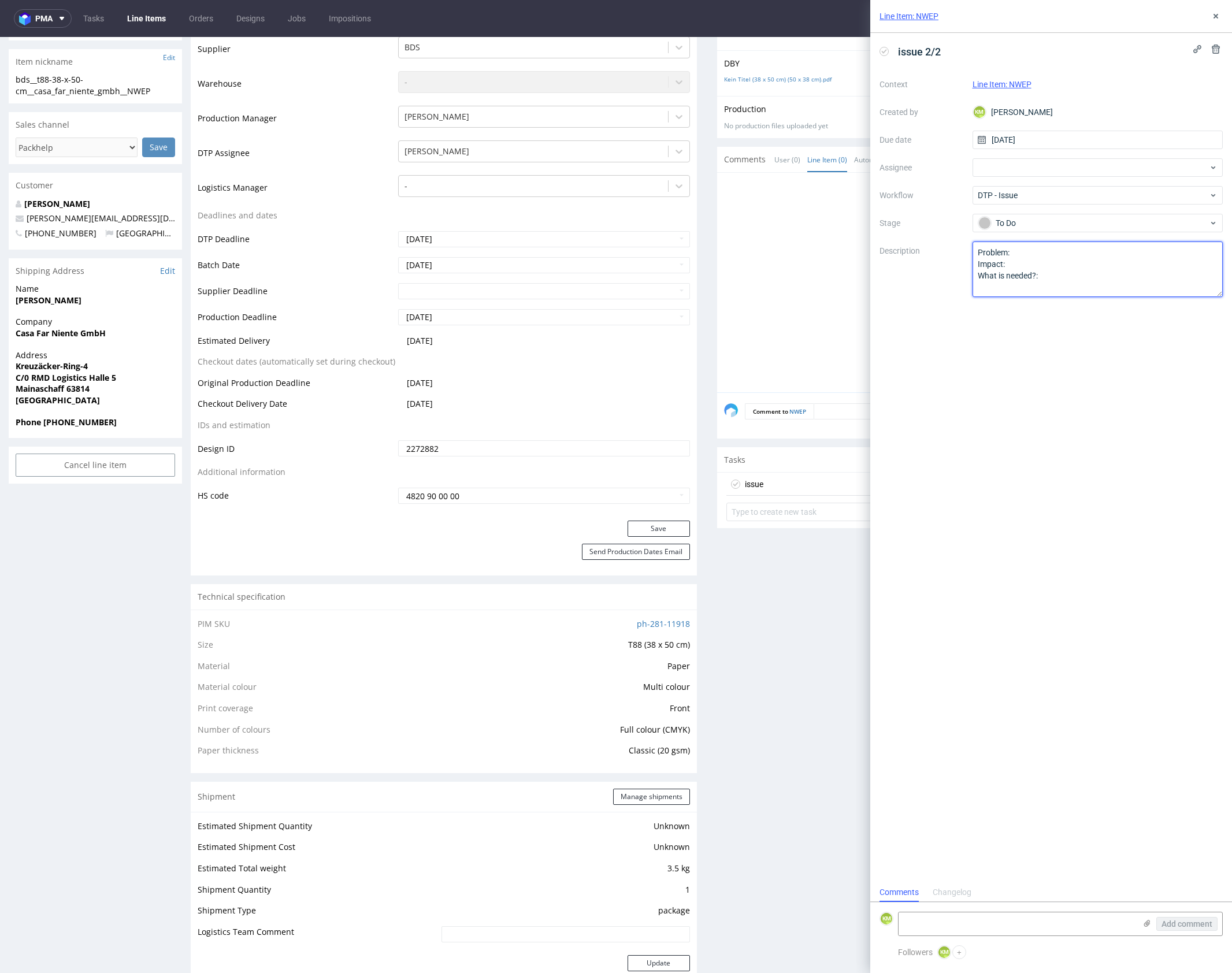
click at [1033, 270] on textarea "Problem: Impact: What is needed?:" at bounding box center [1097, 269] width 251 height 56
click at [994, 926] on textarea at bounding box center [1017, 924] width 237 height 23
paste textarea "<?xml version="1.0" encoding="UTF-8"?> <svg id="Warstwa_1" data-name="Warstwa 1…"
type textarea "<?xml version="1.0" encoding="UTF-8"?> <svg id="Warstwa_1" data-name="Warstwa 1…"
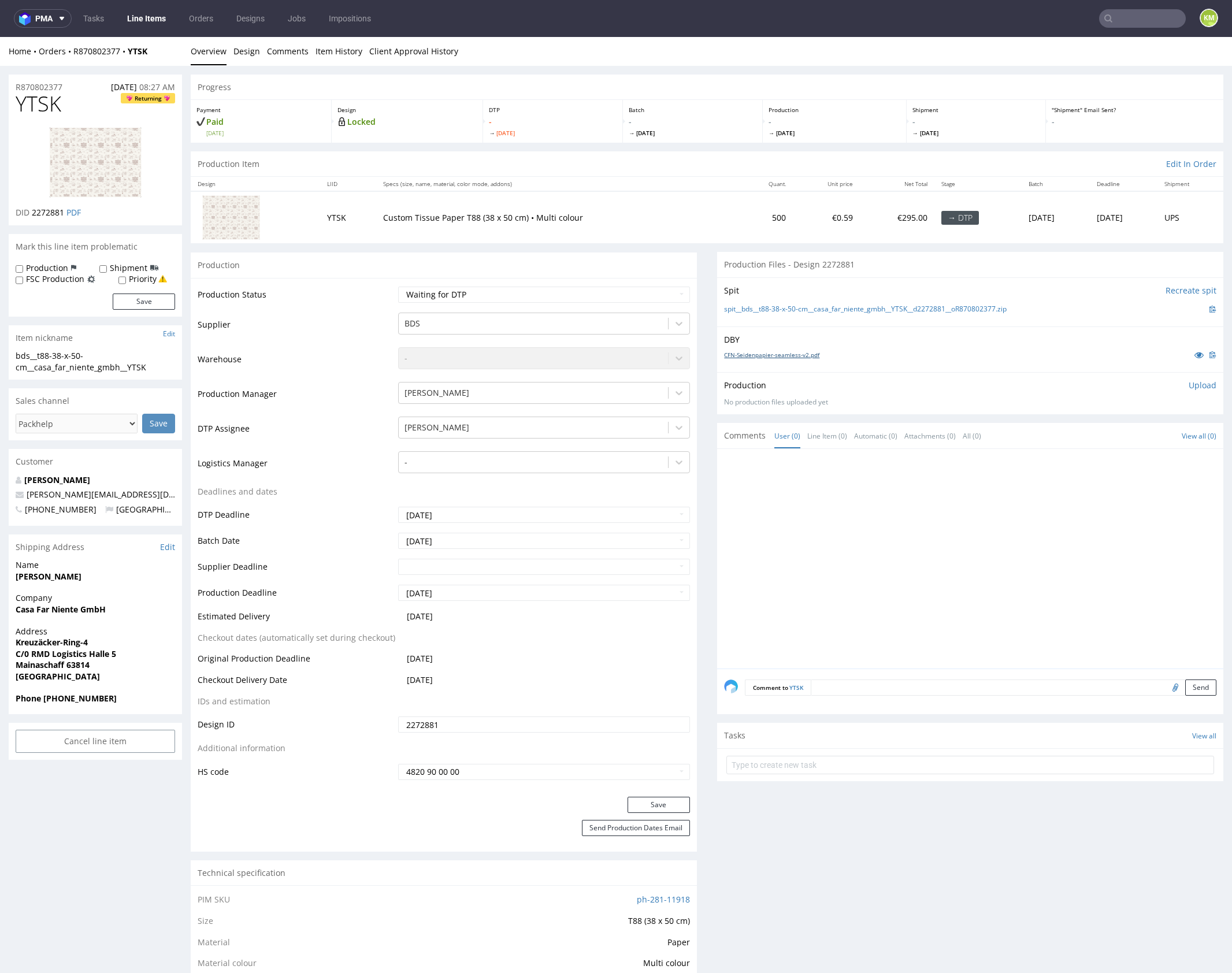
click at [798, 357] on link "CFN-Seidenpapier-seamless-v2.pdf" at bounding box center [771, 355] width 95 height 8
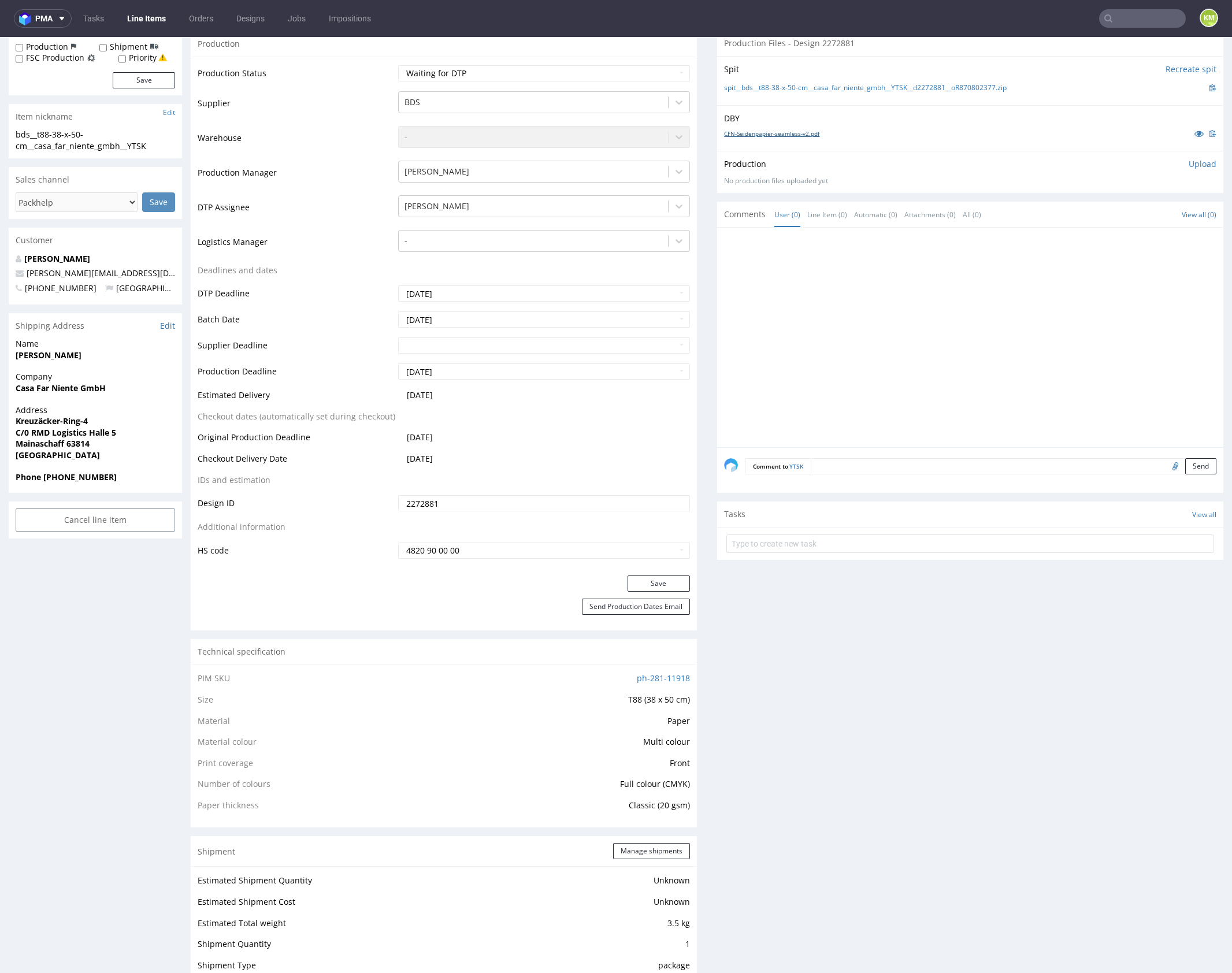
scroll to position [92, 0]
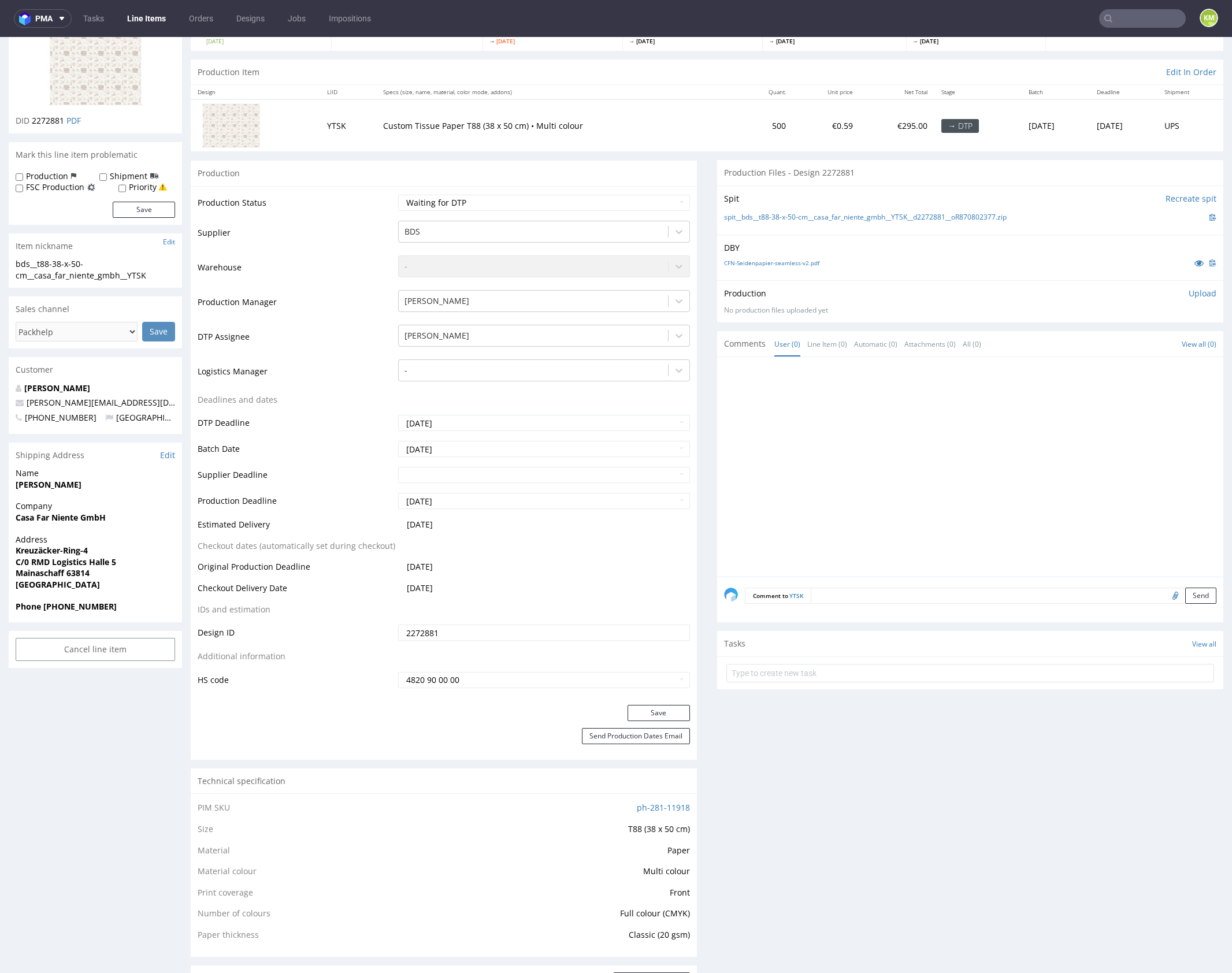
click at [940, 497] on div at bounding box center [973, 470] width 499 height 213
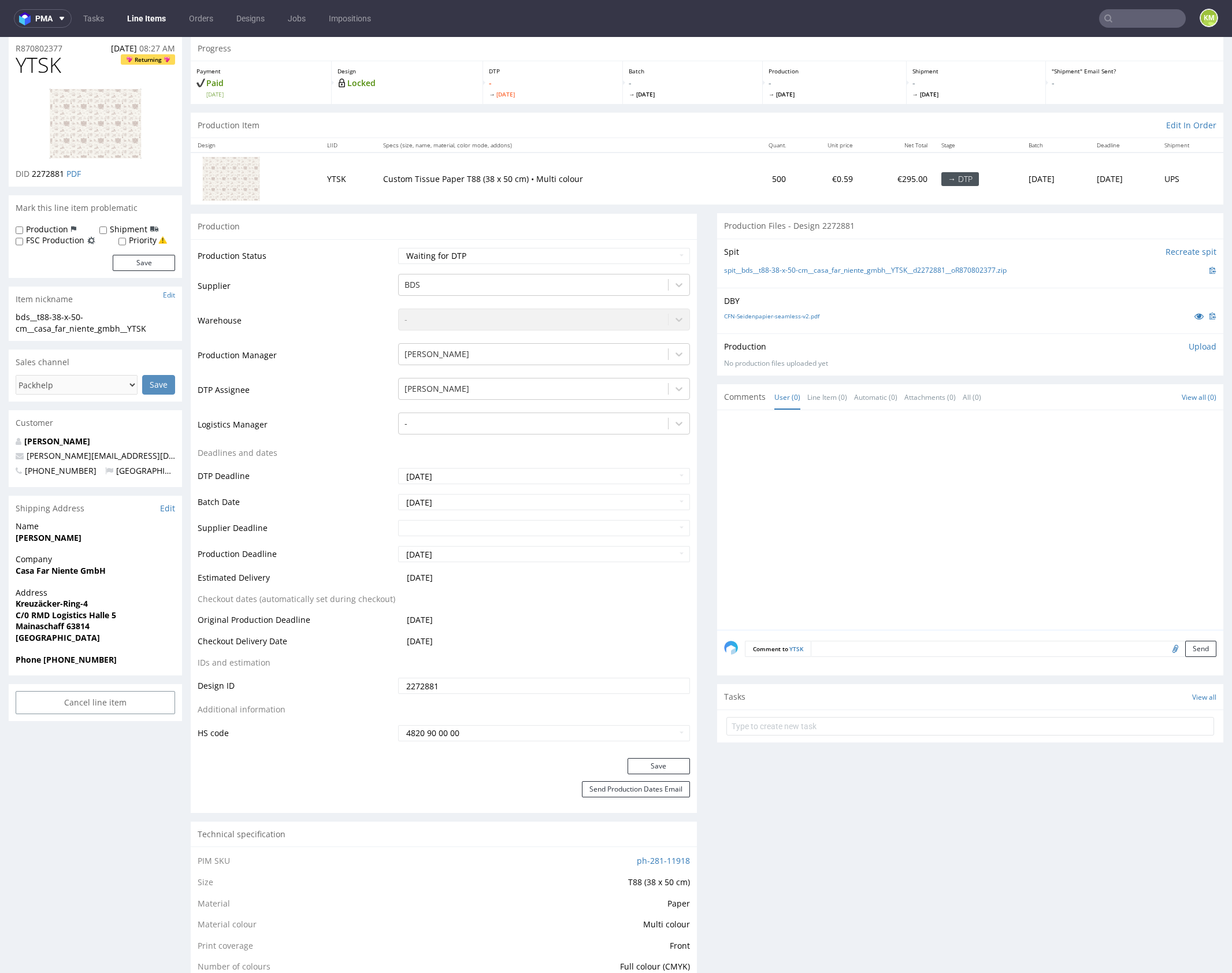
scroll to position [0, 0]
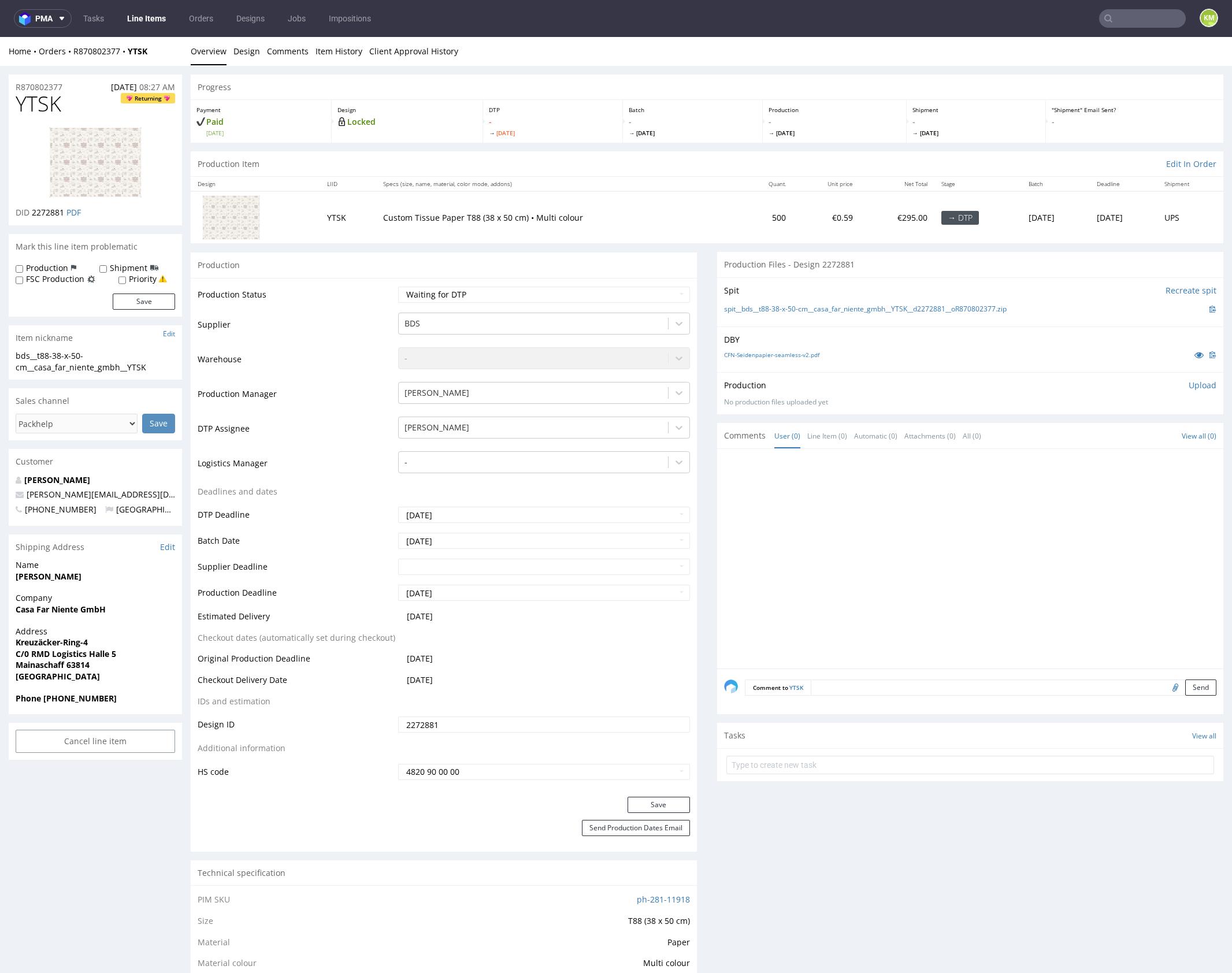
click at [875, 576] on div at bounding box center [973, 562] width 499 height 213
click at [932, 597] on div at bounding box center [973, 562] width 499 height 213
click at [882, 766] on input "text" at bounding box center [970, 764] width 488 height 18
type input "issue"
click at [886, 762] on div "issue Set due date" at bounding box center [970, 760] width 488 height 23
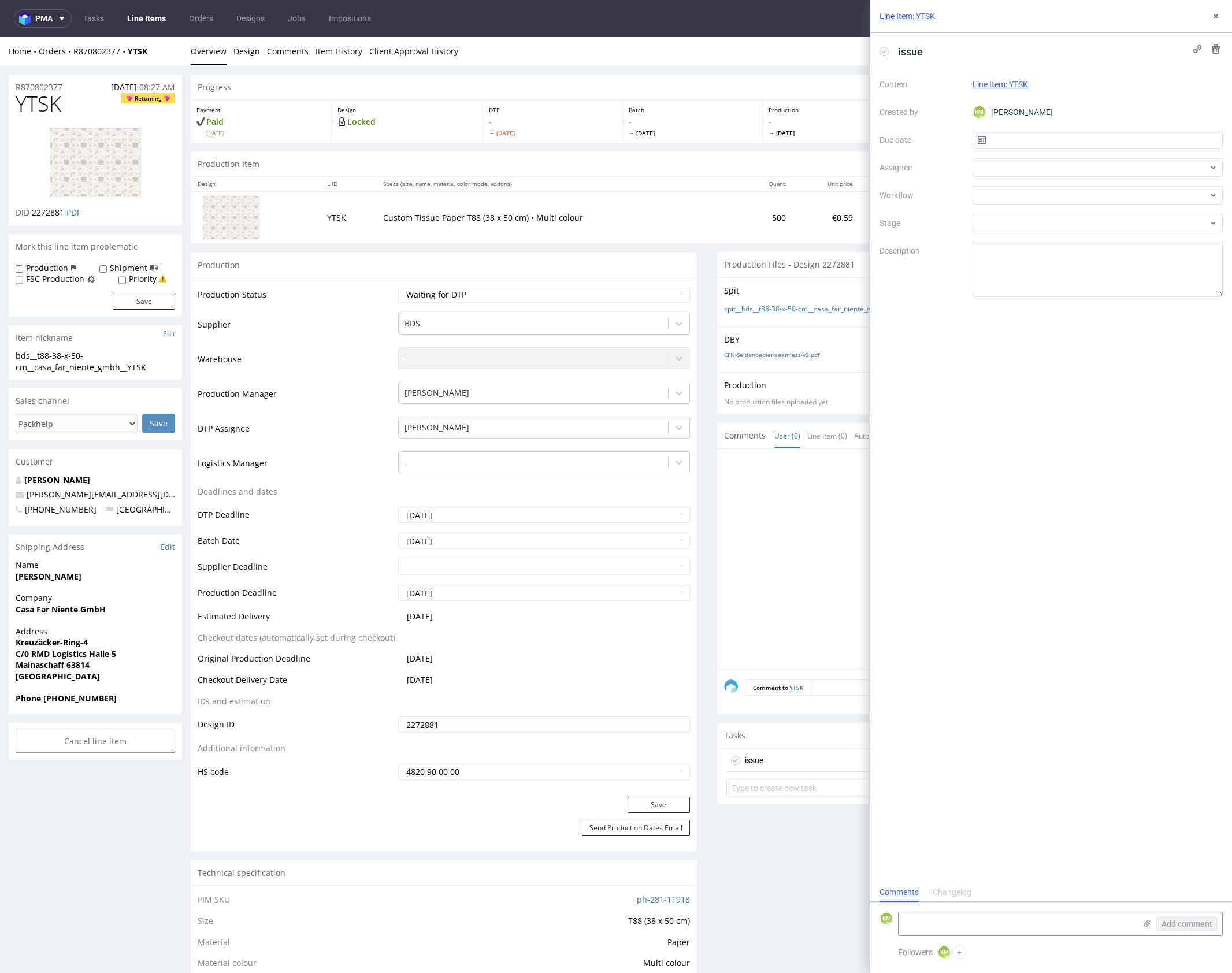
scroll to position [10, 0]
click at [1036, 137] on input "text" at bounding box center [1097, 139] width 251 height 18
click at [1062, 255] on span "13" at bounding box center [1061, 256] width 10 height 12
type input "[DATE]"
click at [1014, 199] on div at bounding box center [1097, 195] width 251 height 18
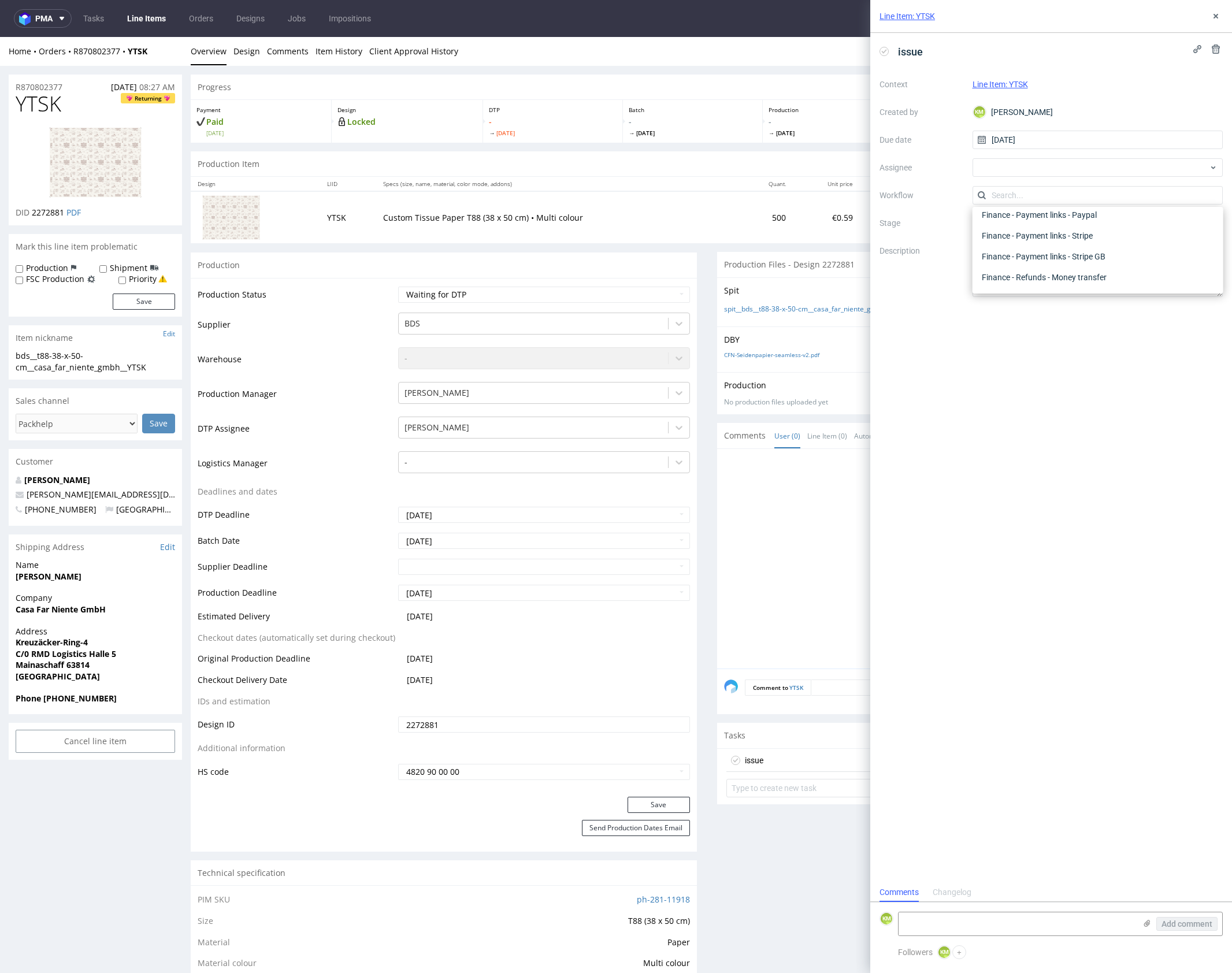
scroll to position [0, 0]
click at [1040, 257] on div "DTP - Issue" at bounding box center [1097, 258] width 241 height 21
click at [1040, 268] on textarea "Problem: Impact: What is needed?:" at bounding box center [1097, 269] width 251 height 56
click at [1037, 927] on textarea at bounding box center [1017, 924] width 237 height 23
paste textarea "The file includes four pages of artwork, but none of them is suitable for this …"
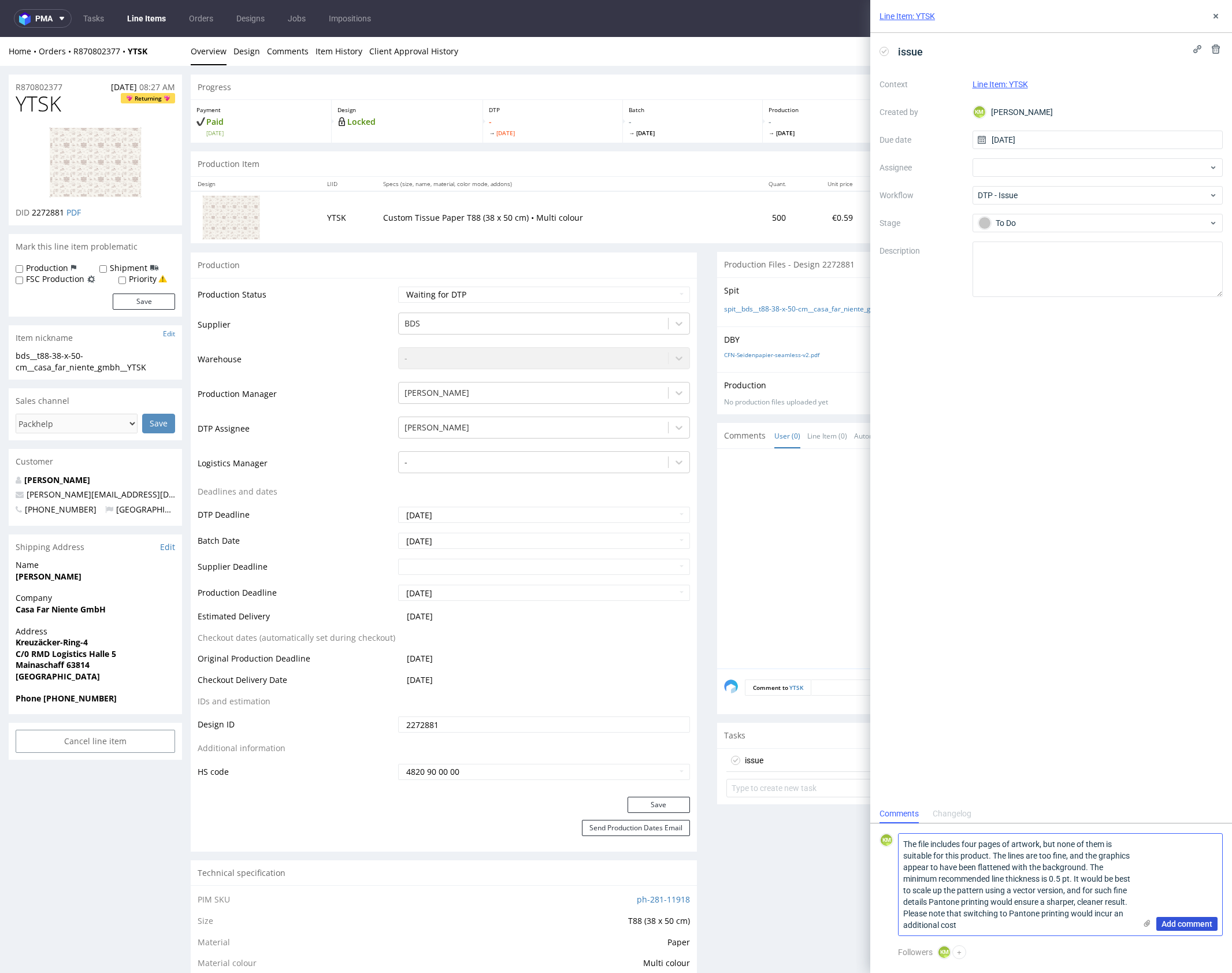
type textarea "The file includes four pages of artwork, but none of them is suitable for this …"
click at [1183, 920] on span "Add comment" at bounding box center [1186, 924] width 51 height 8
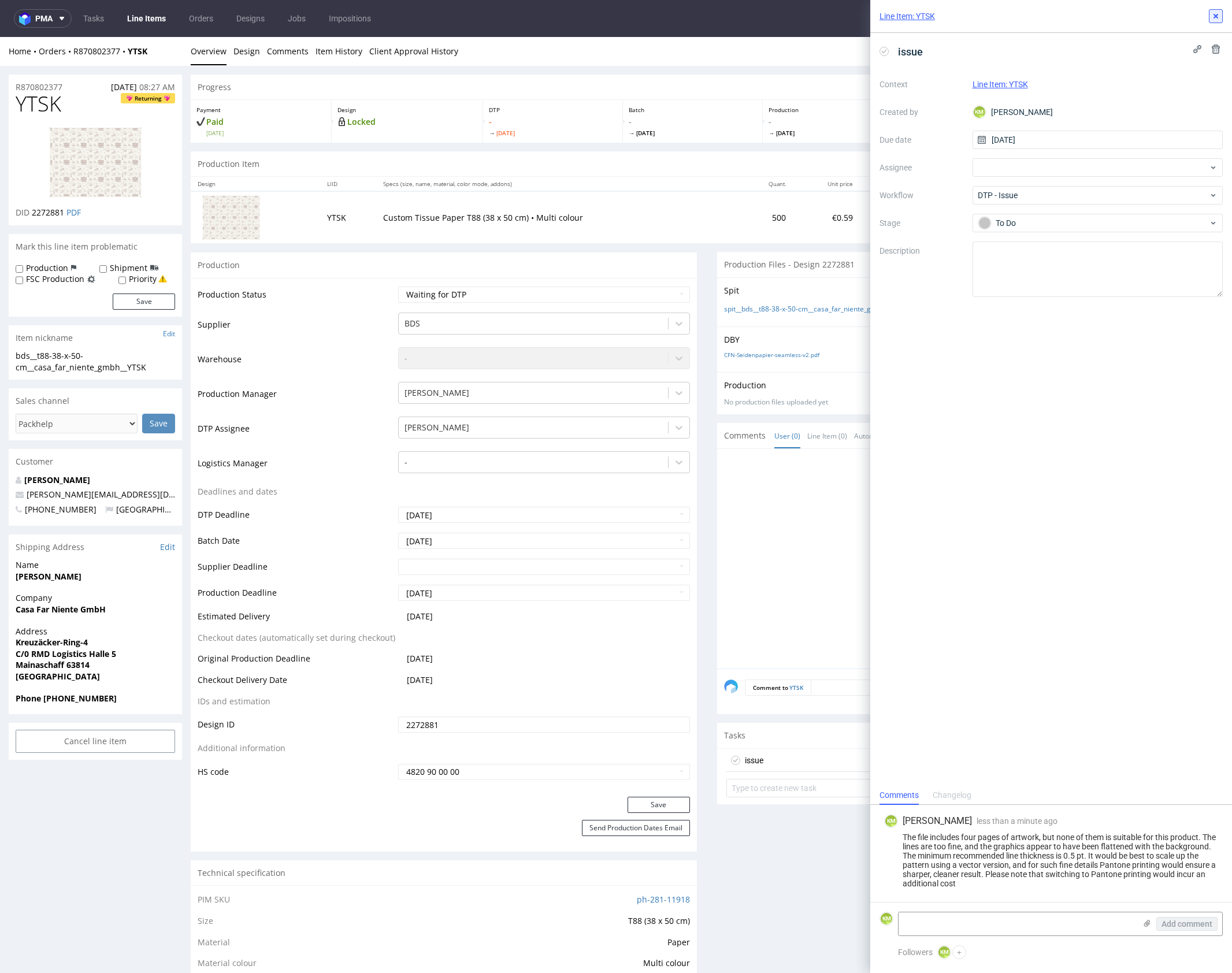
click at [1213, 20] on icon at bounding box center [1216, 16] width 10 height 10
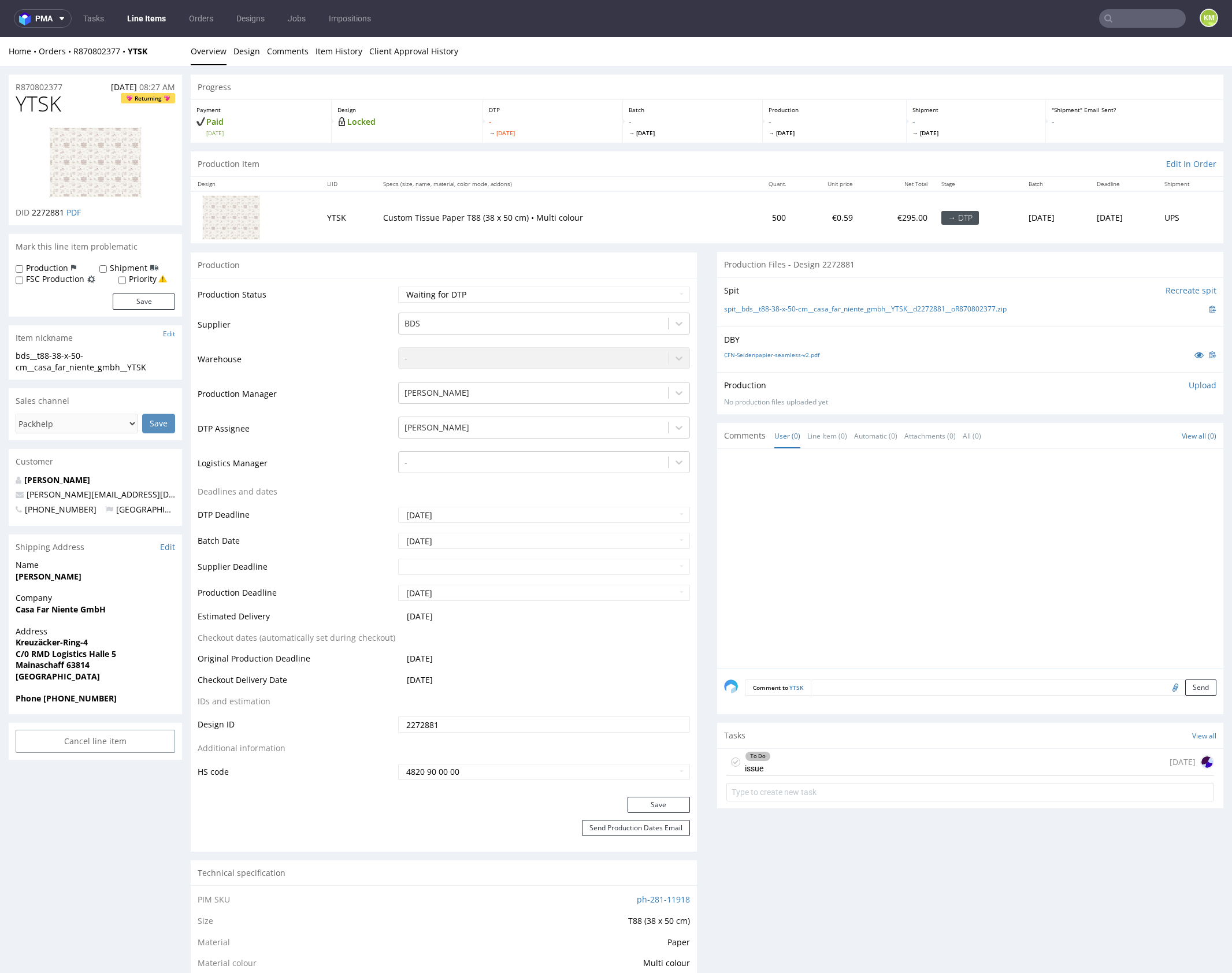
click at [914, 601] on div at bounding box center [973, 562] width 499 height 213
click at [546, 294] on select "Waiting for Artwork Waiting for Diecut Waiting for Mockup Waiting for DTP Waiti…" at bounding box center [544, 295] width 292 height 16
select select "dtp_issue"
click at [398, 287] on select "Waiting for Artwork Waiting for Diecut Waiting for Mockup Waiting for DTP Waiti…" at bounding box center [544, 295] width 292 height 16
drag, startPoint x: 662, startPoint y: 801, endPoint x: 801, endPoint y: 665, distance: 194.5
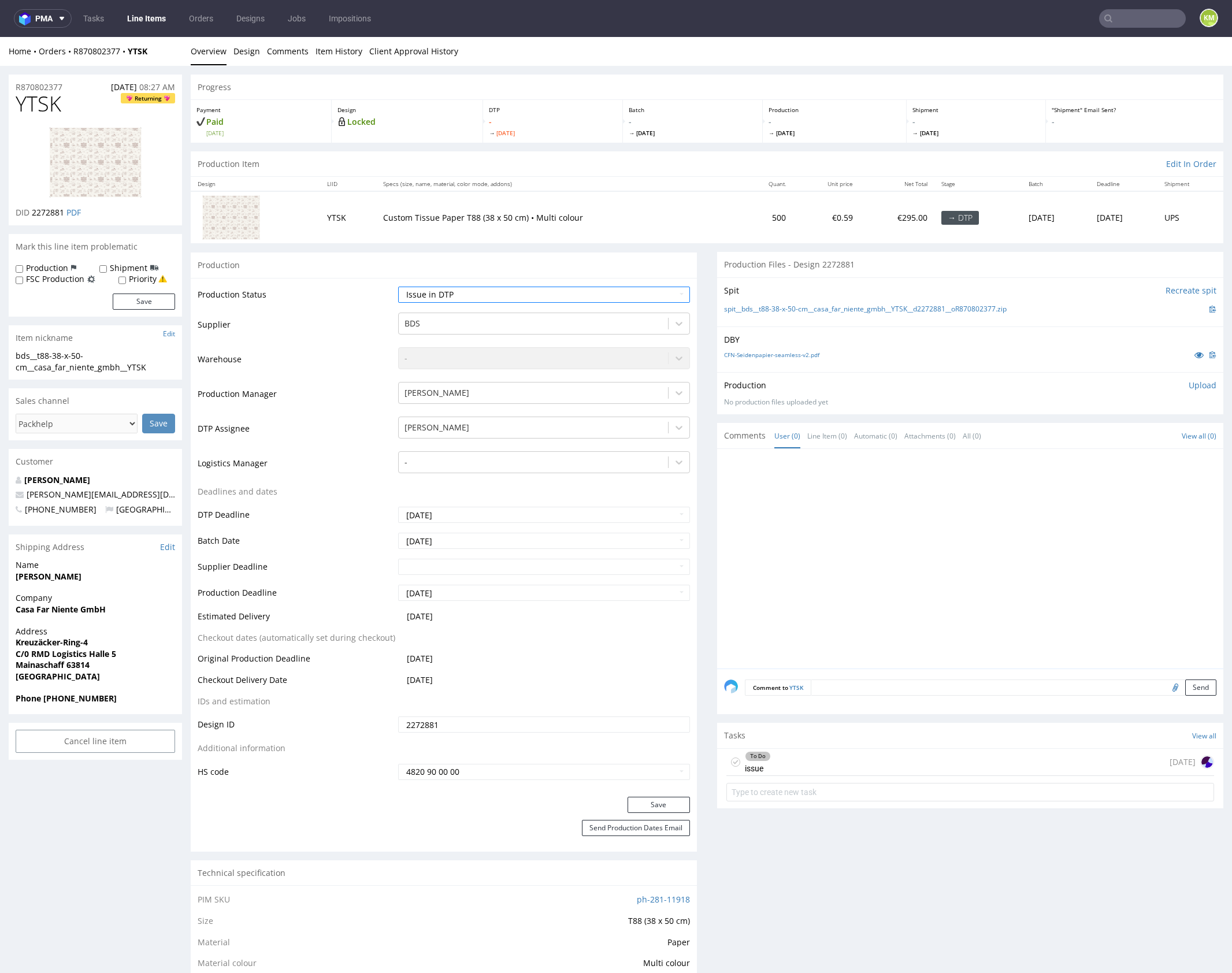
click at [662, 801] on button "Save" at bounding box center [658, 805] width 63 height 16
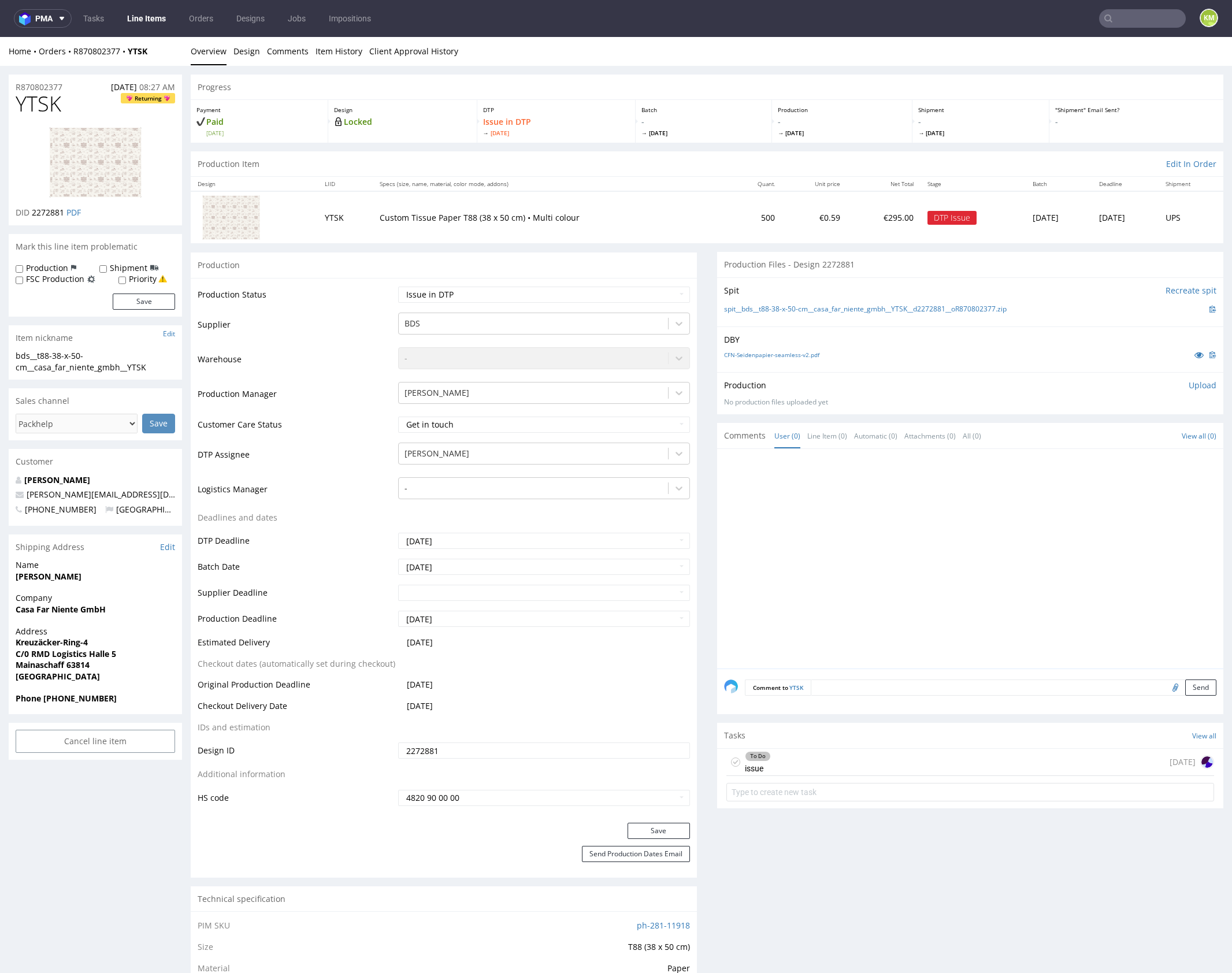
click at [780, 768] on div "To Do issue [DATE]" at bounding box center [970, 762] width 488 height 27
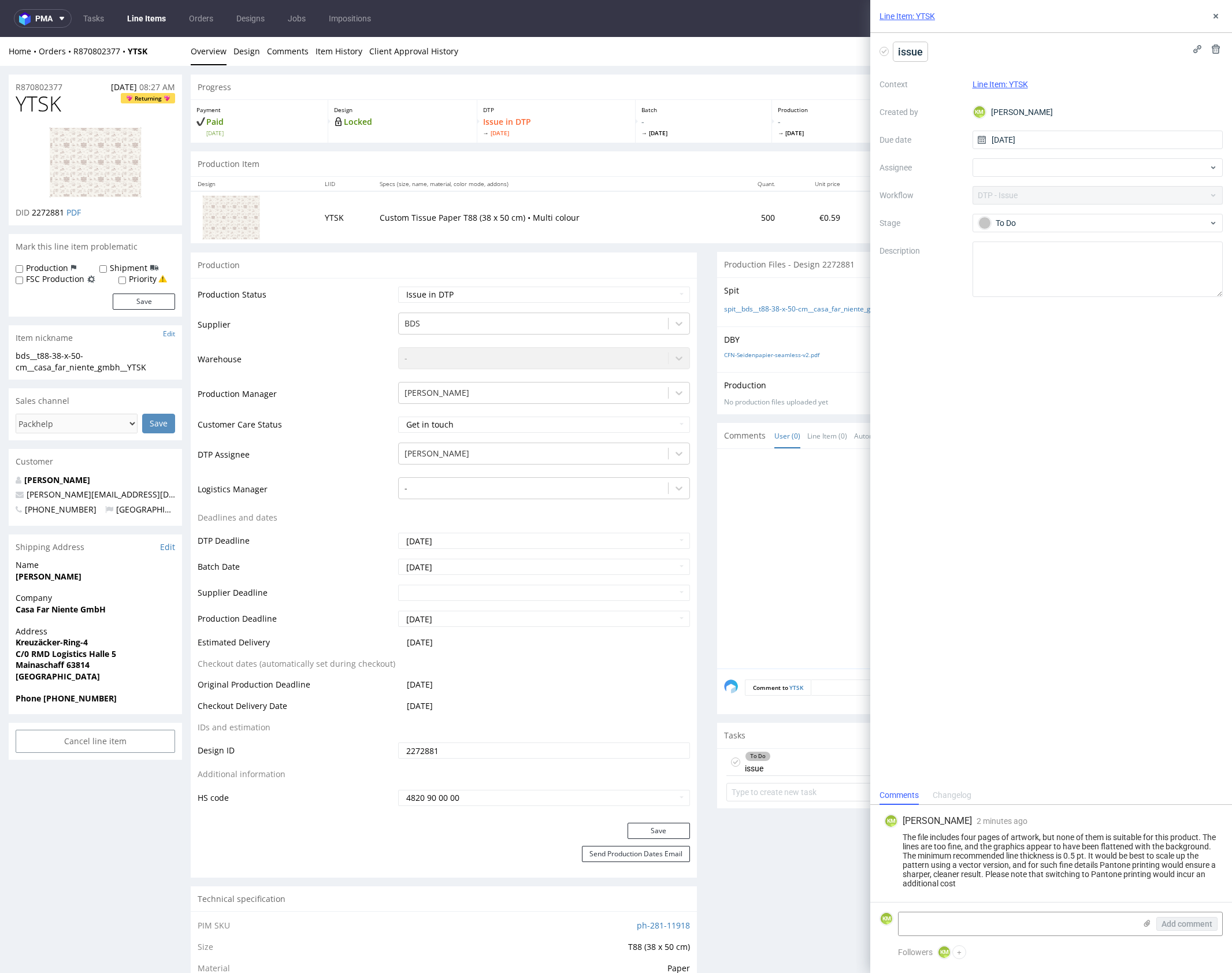
click at [925, 52] on span "issue" at bounding box center [911, 52] width 34 height 19
click at [1214, 18] on use at bounding box center [1216, 16] width 5 height 5
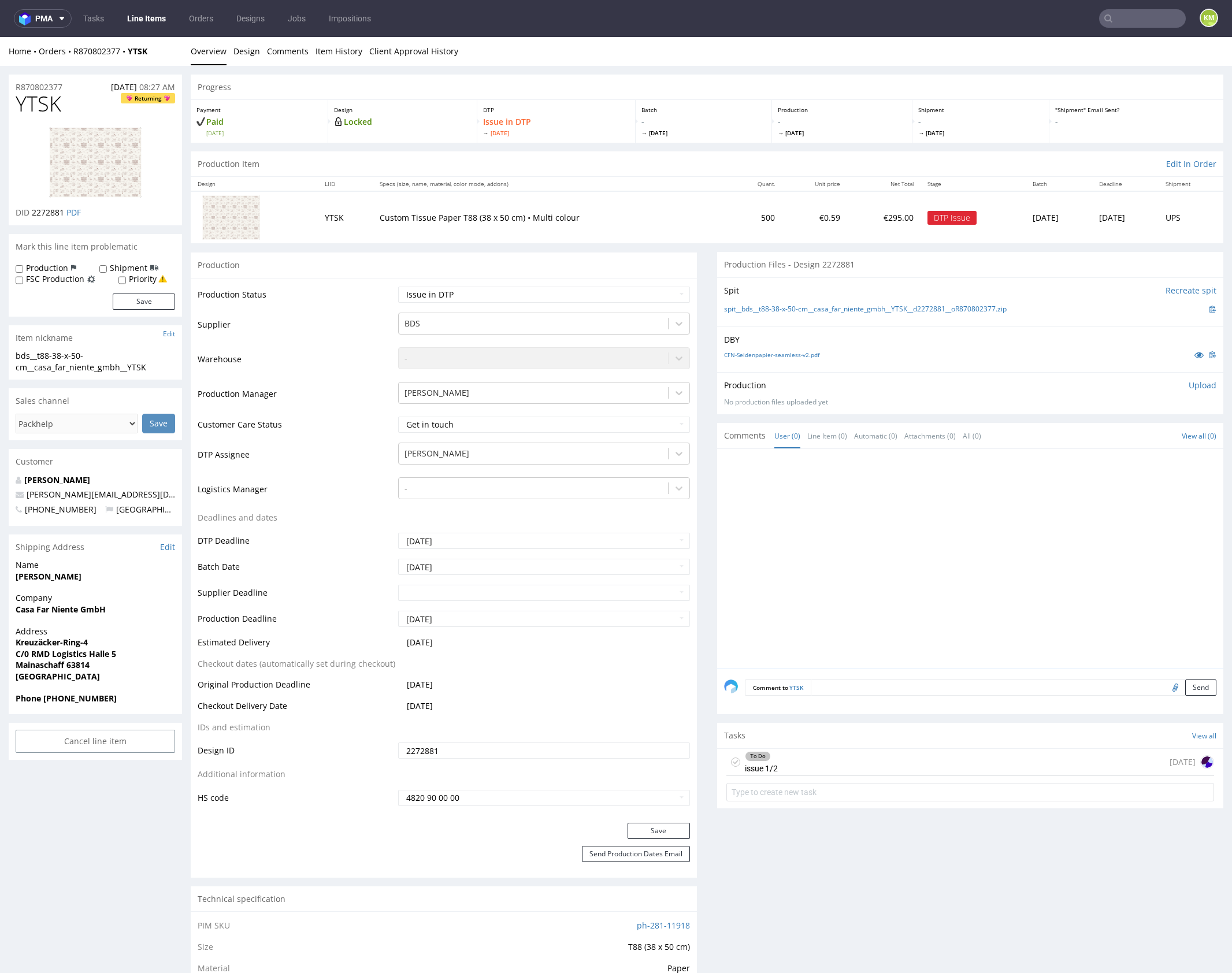
drag, startPoint x: 879, startPoint y: 755, endPoint x: 996, endPoint y: 887, distance: 176.4
click at [879, 755] on div "To Do issue 1/2 [DATE]" at bounding box center [970, 762] width 488 height 27
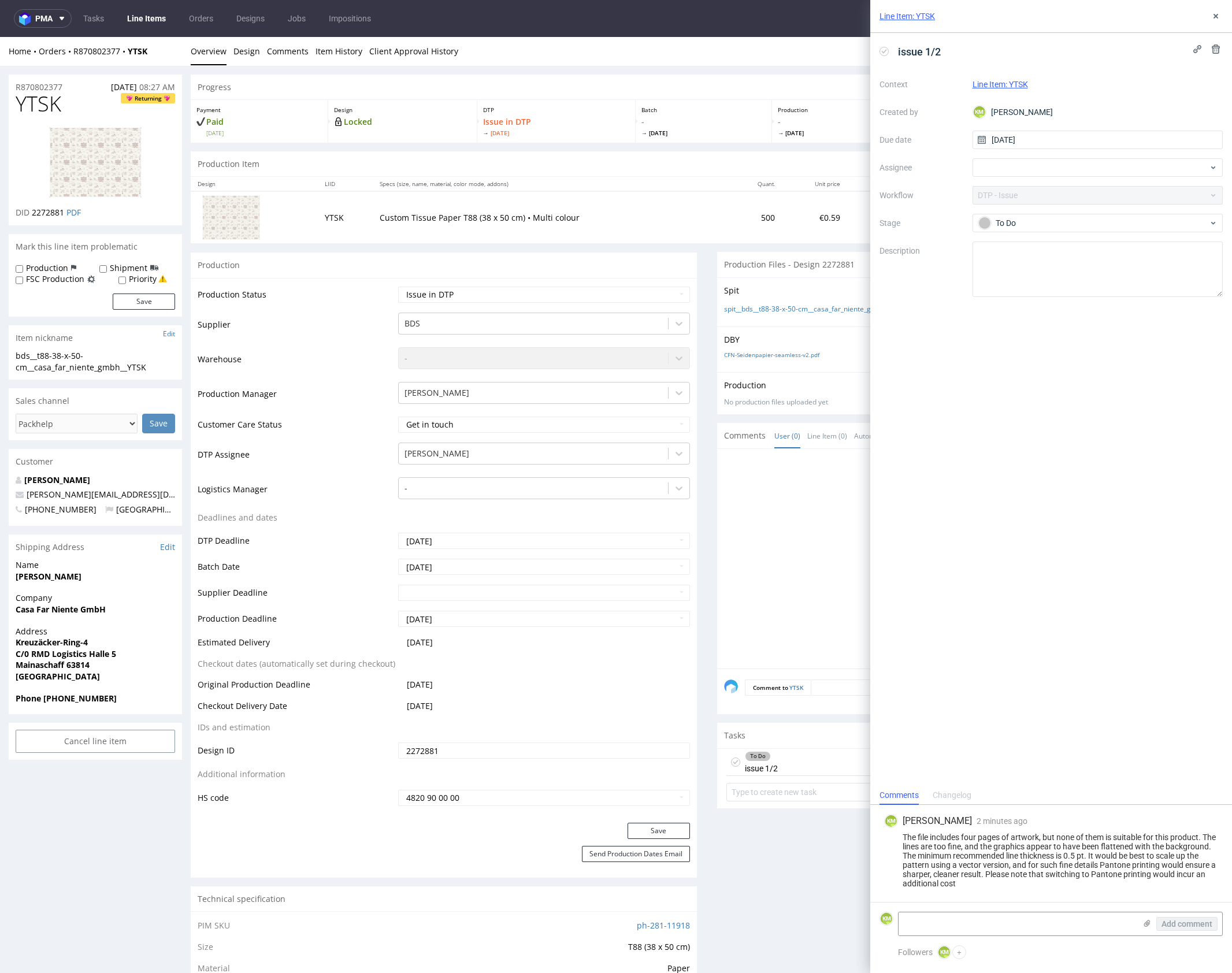
click at [1011, 863] on div "The file includes four pages of artwork, but none of them is suitable for this …" at bounding box center [1051, 860] width 334 height 56
copy div "The file includes four pages of artwork, but none of them is suitable for this …"
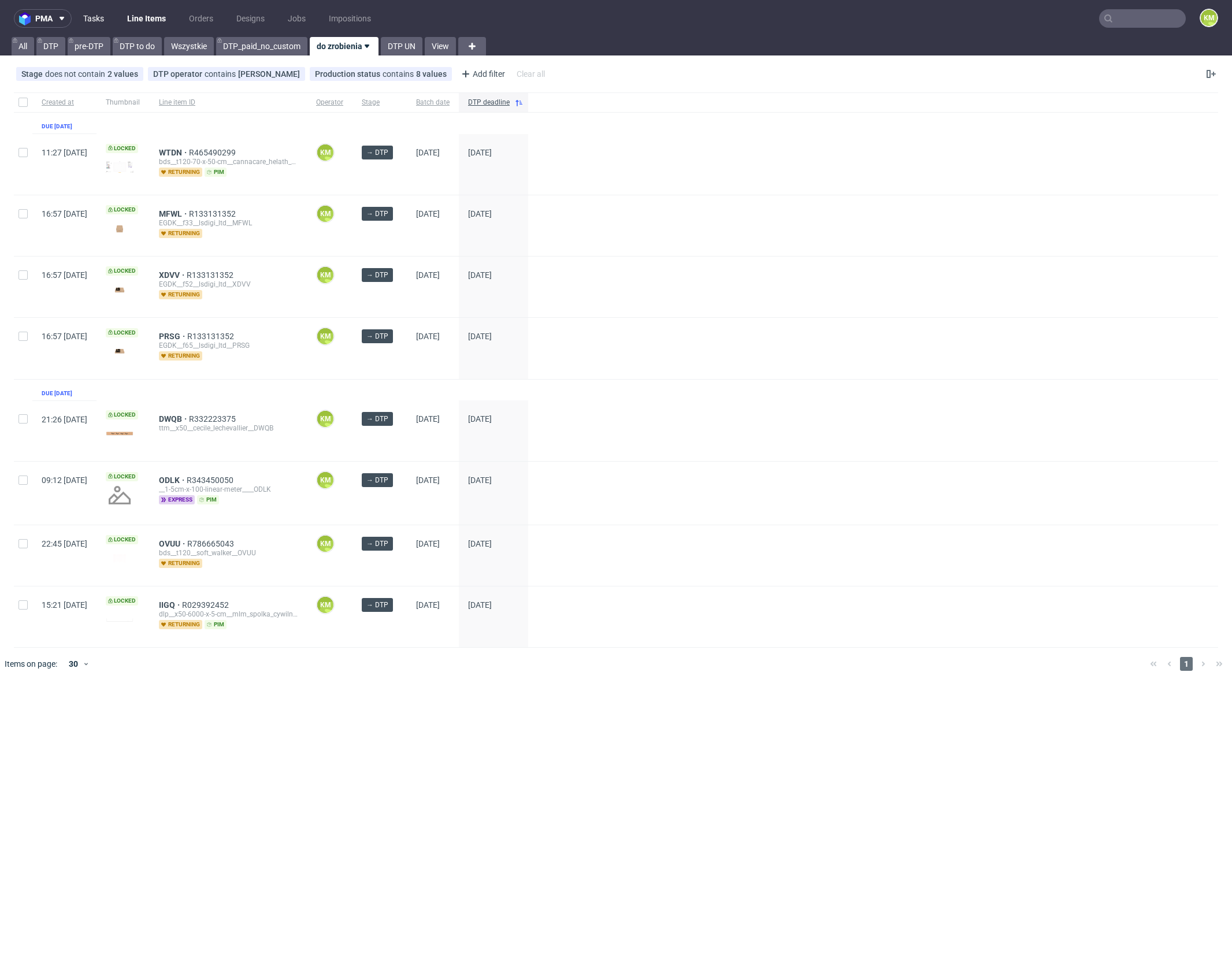
click at [101, 14] on link "Tasks" at bounding box center [93, 18] width 35 height 18
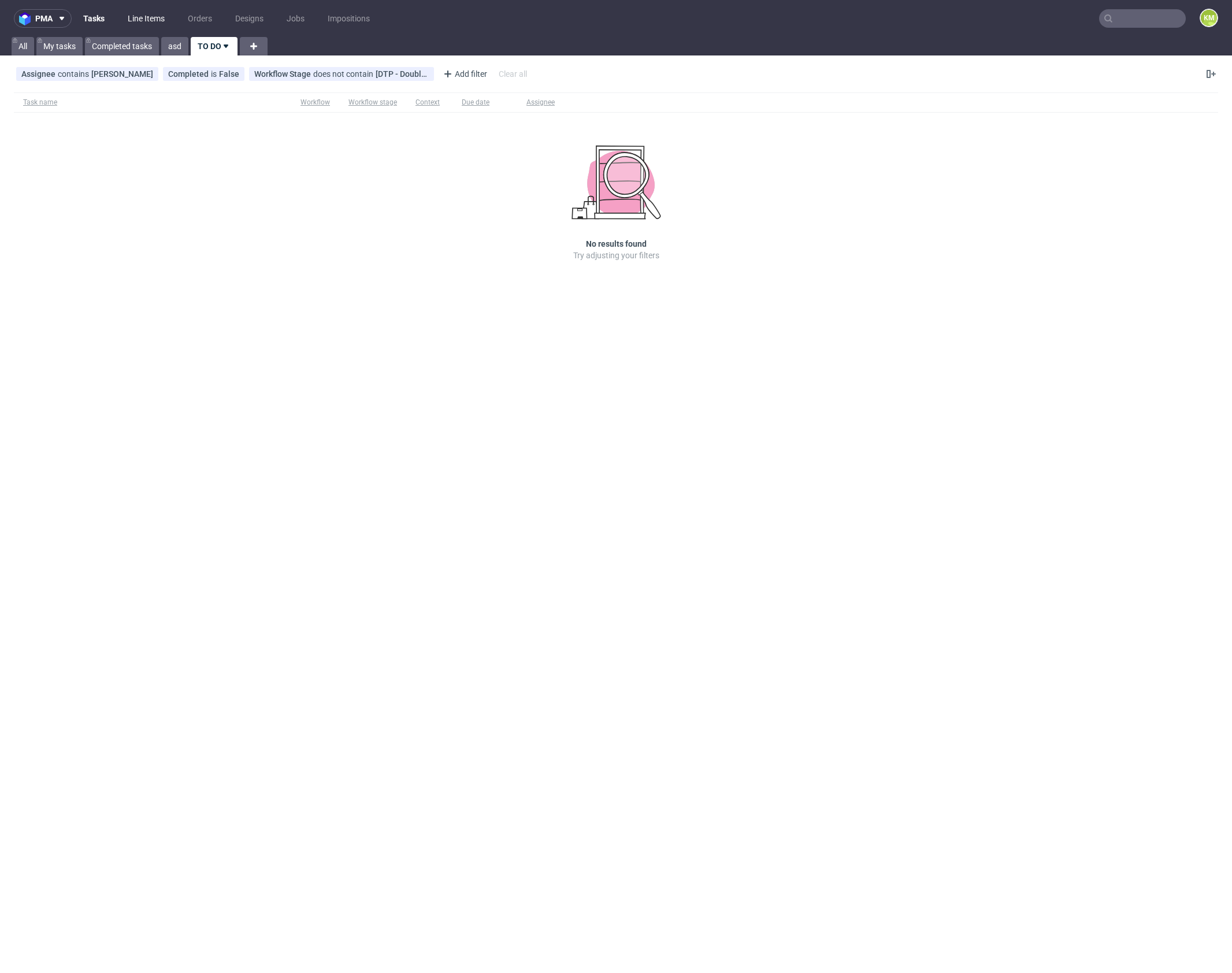
click at [156, 20] on link "Line Items" at bounding box center [146, 18] width 51 height 18
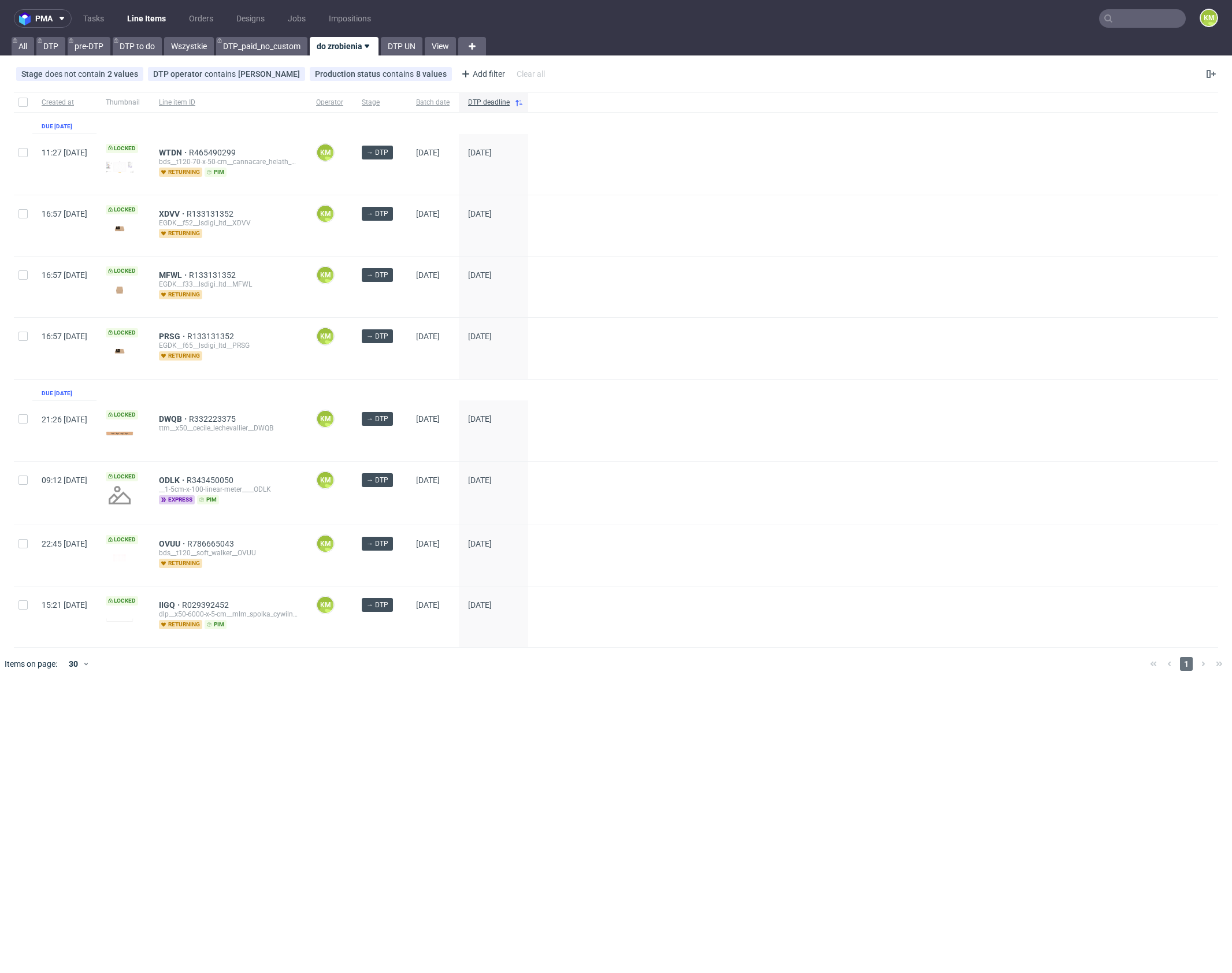
click at [666, 708] on div "pma Tasks Line Items Orders Designs Jobs Impositions KM All DTP pre-DTP DTP to …" at bounding box center [616, 486] width 1232 height 973
click at [527, 701] on div "pma Tasks Line Items Orders Designs Jobs Impositions KM All DTP pre-DTP DTP to …" at bounding box center [616, 486] width 1232 height 973
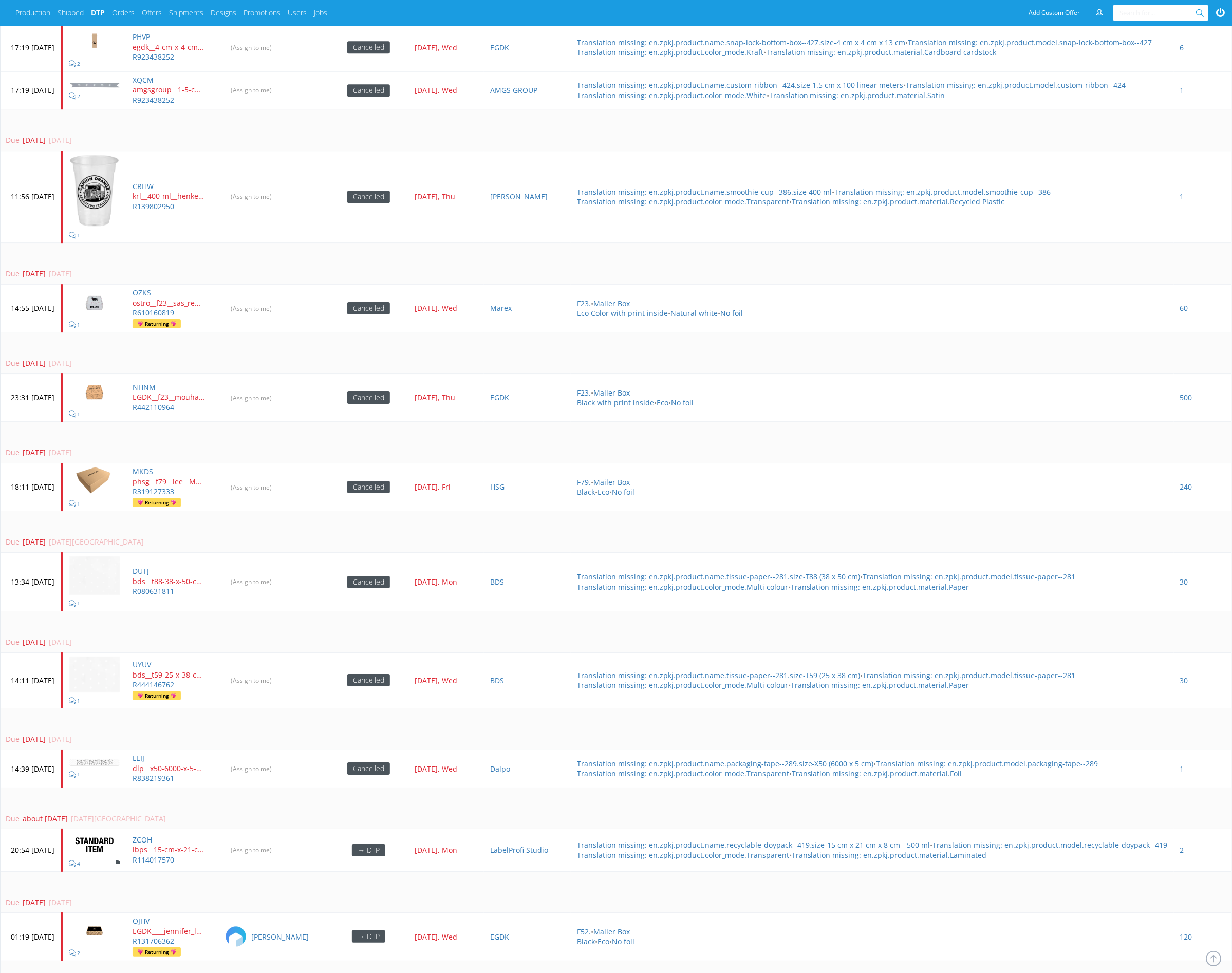
scroll to position [2851, 0]
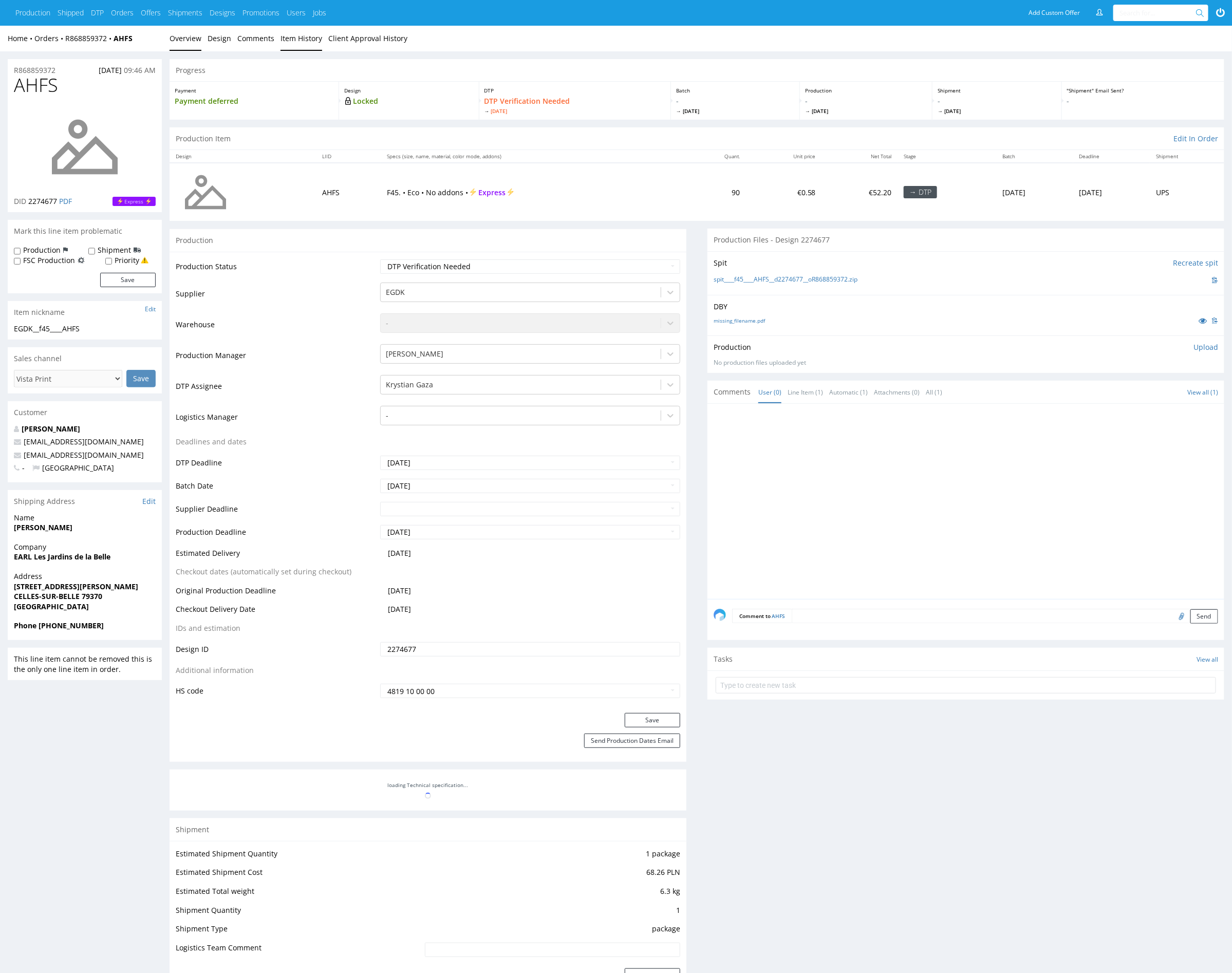
click at [285, 45] on link "Item History" at bounding box center [301, 39] width 42 height 25
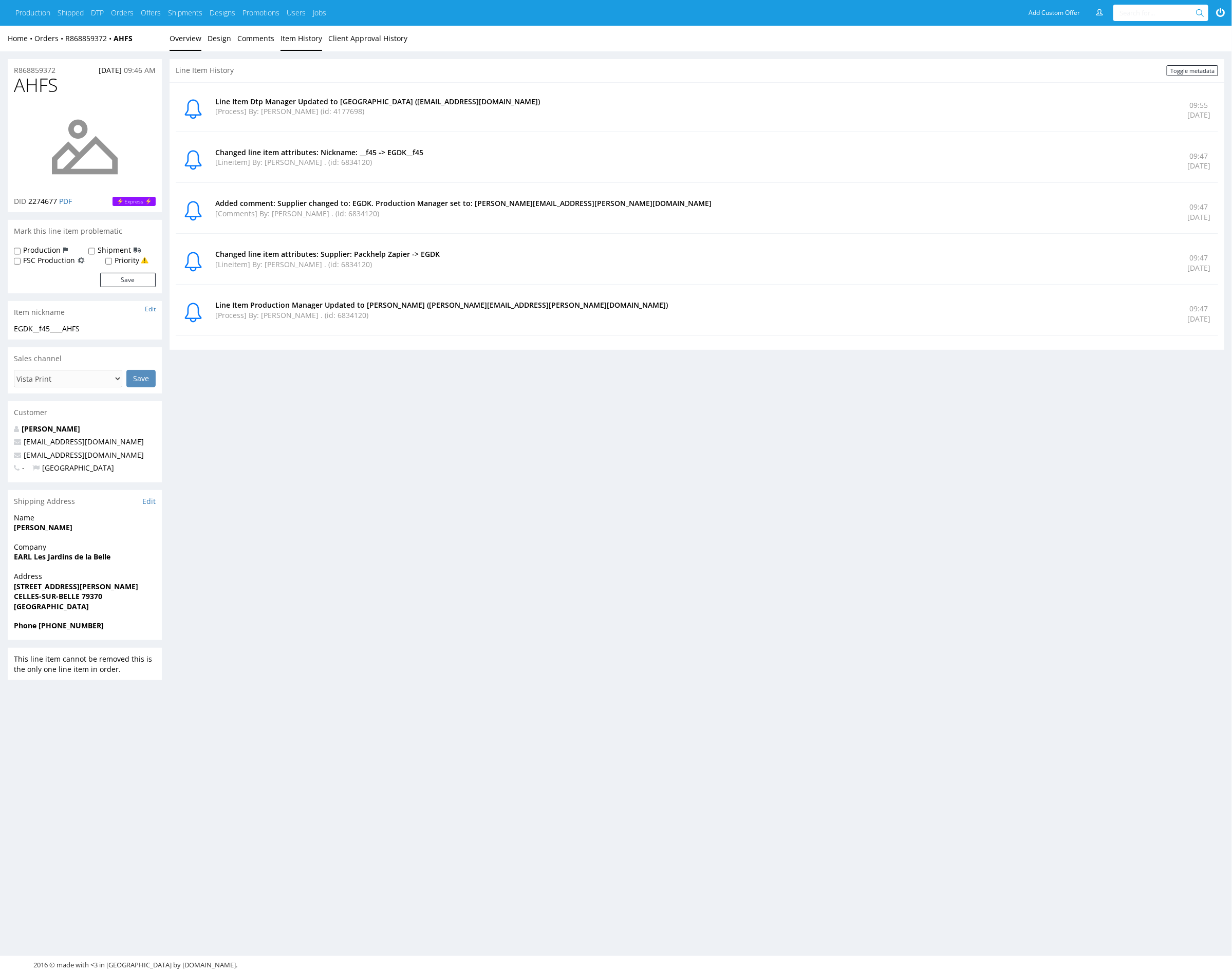
click at [187, 33] on link "Overview" at bounding box center [185, 39] width 32 height 25
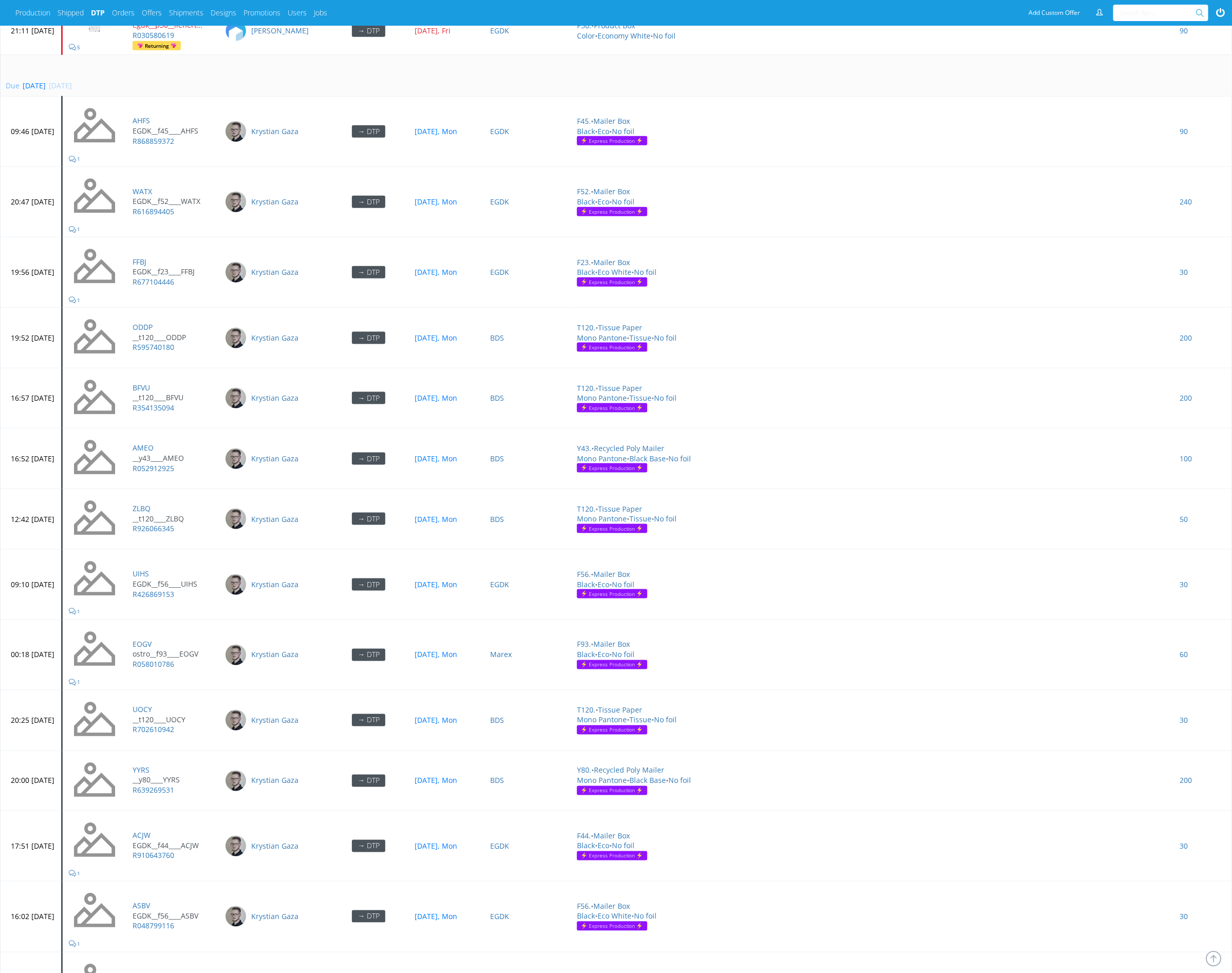
scroll to position [2966, 0]
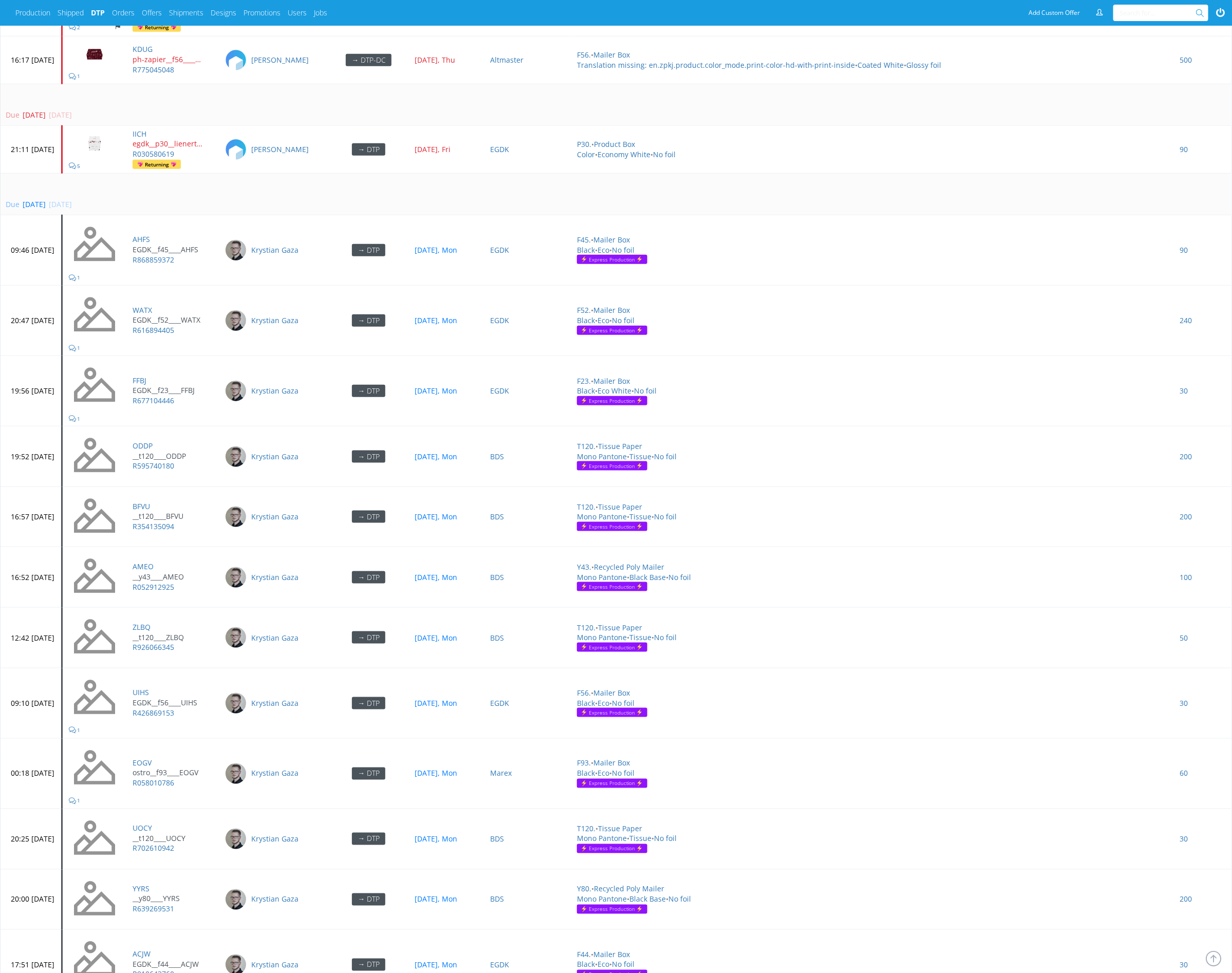
click at [497, 199] on div "Due today 13 Oct 2025, Mon" at bounding box center [614, 204] width 1217 height 10
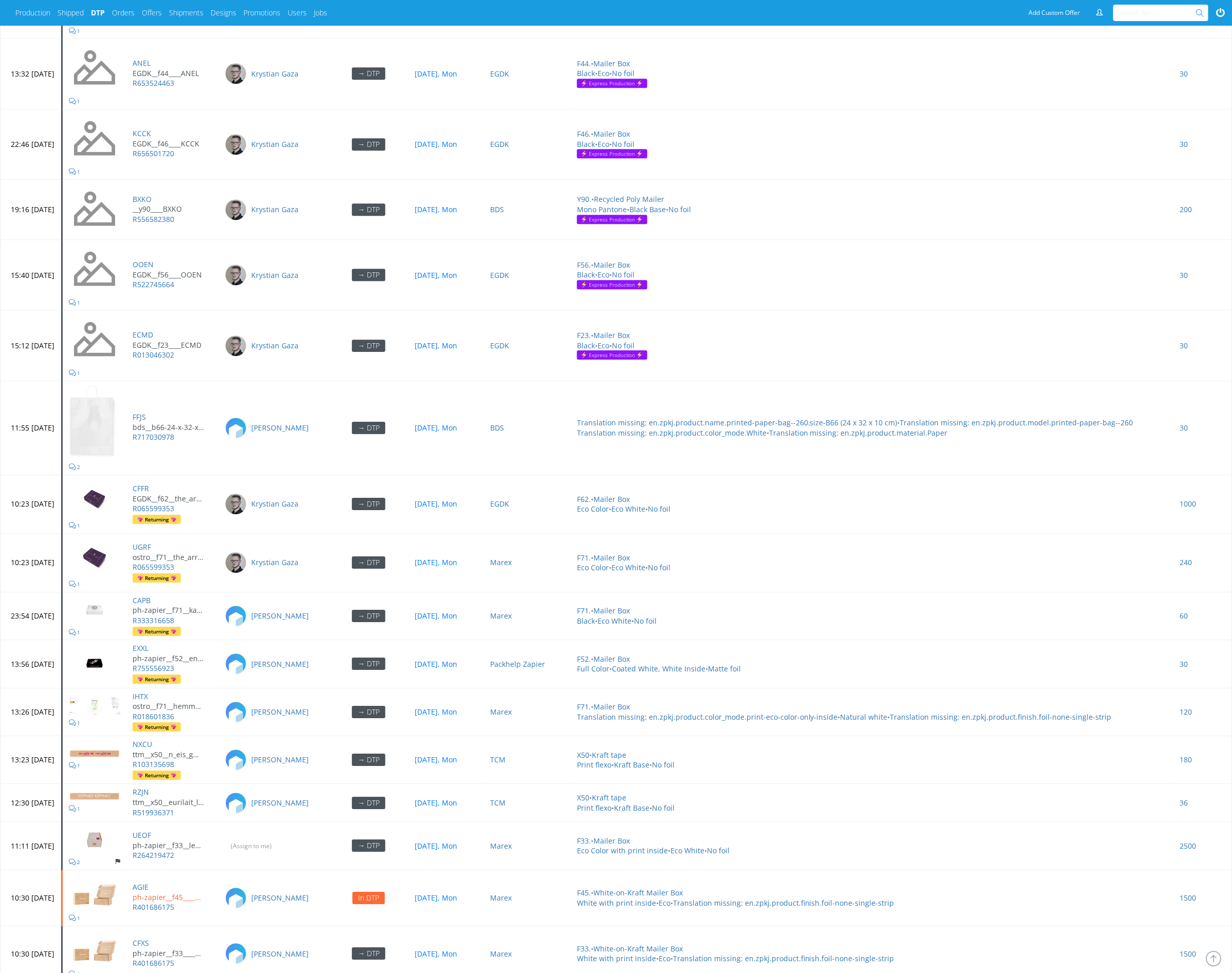
scroll to position [4326, 0]
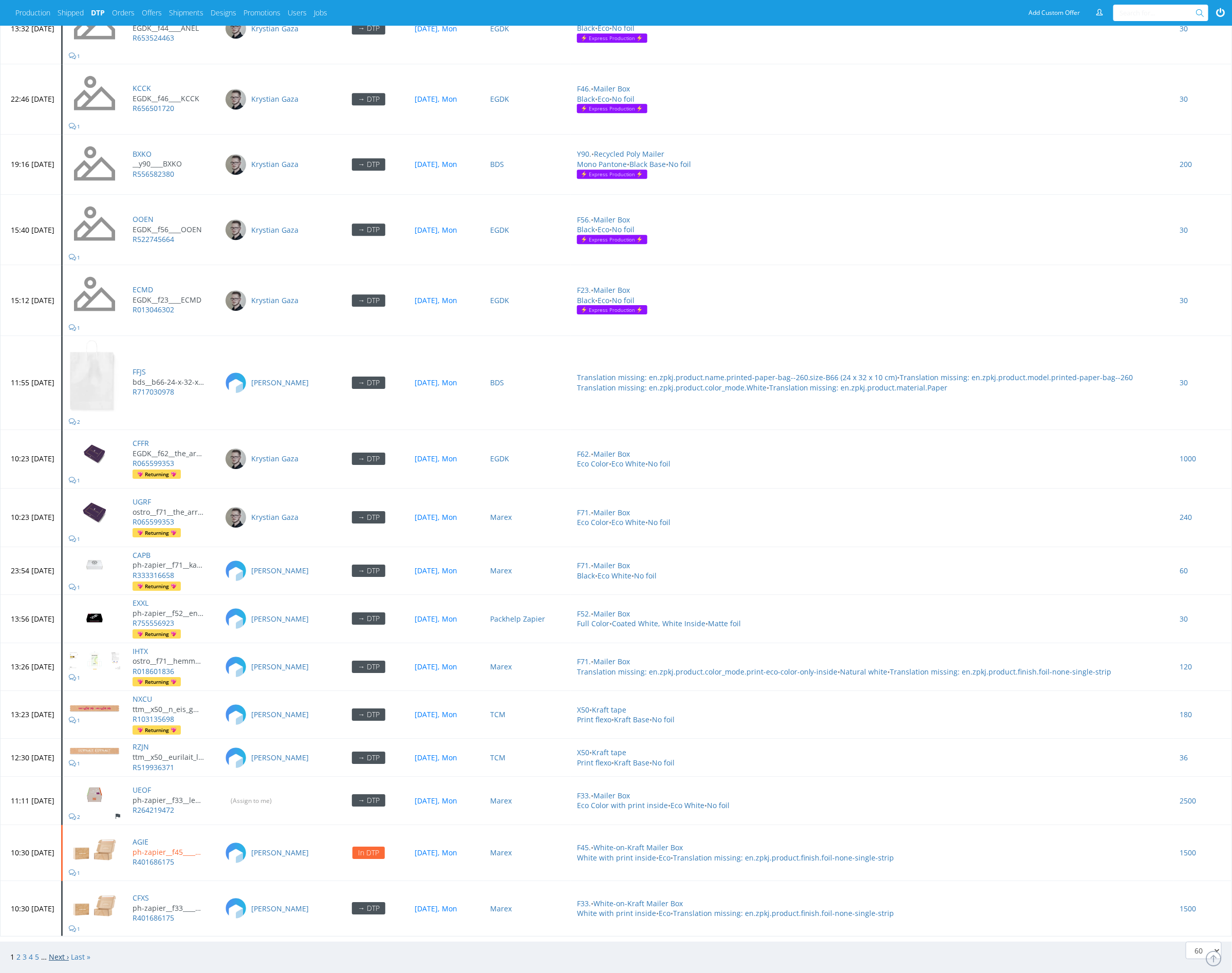
click at [54, 952] on link "Next ›" at bounding box center [59, 957] width 20 height 10
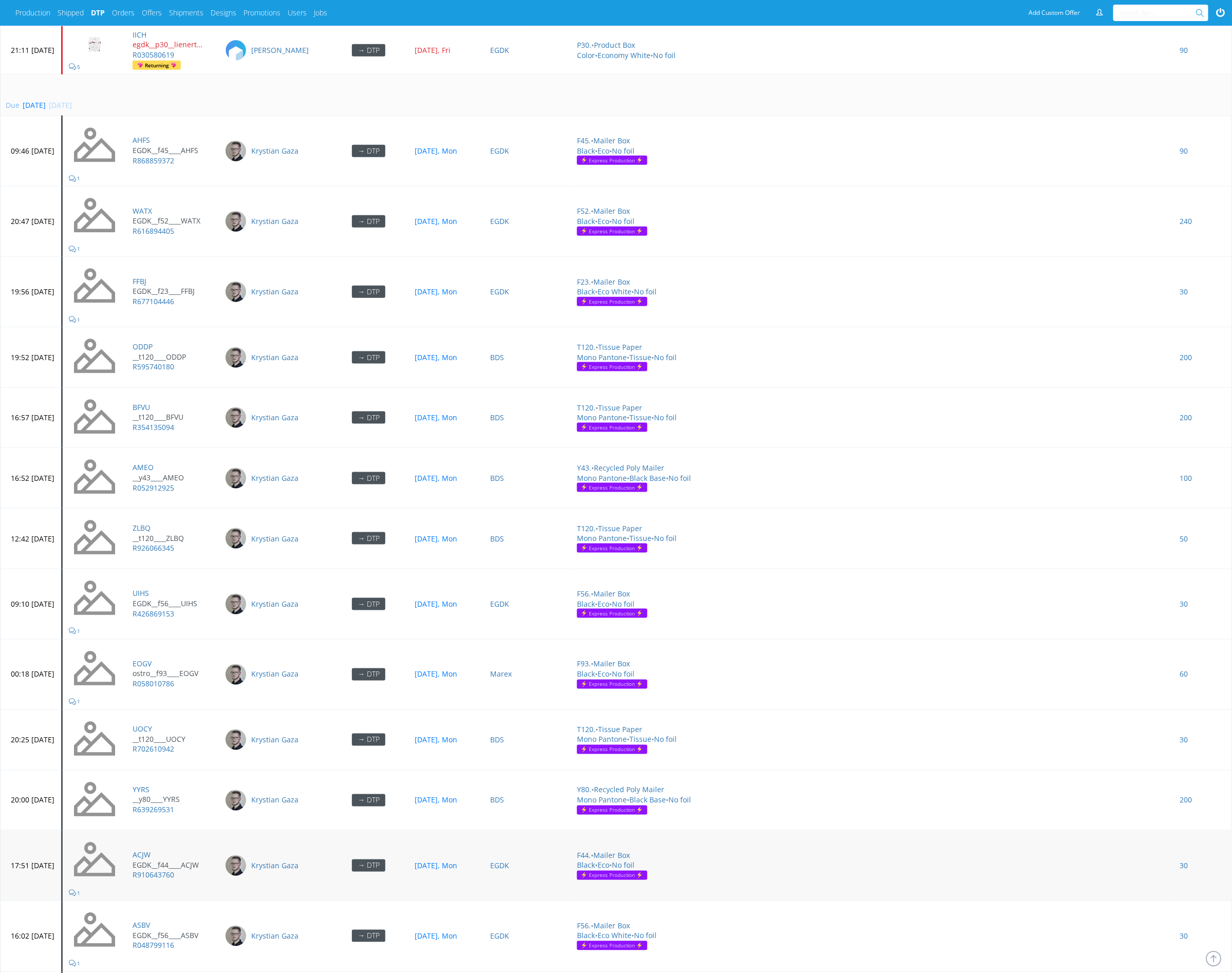
scroll to position [2935, 0]
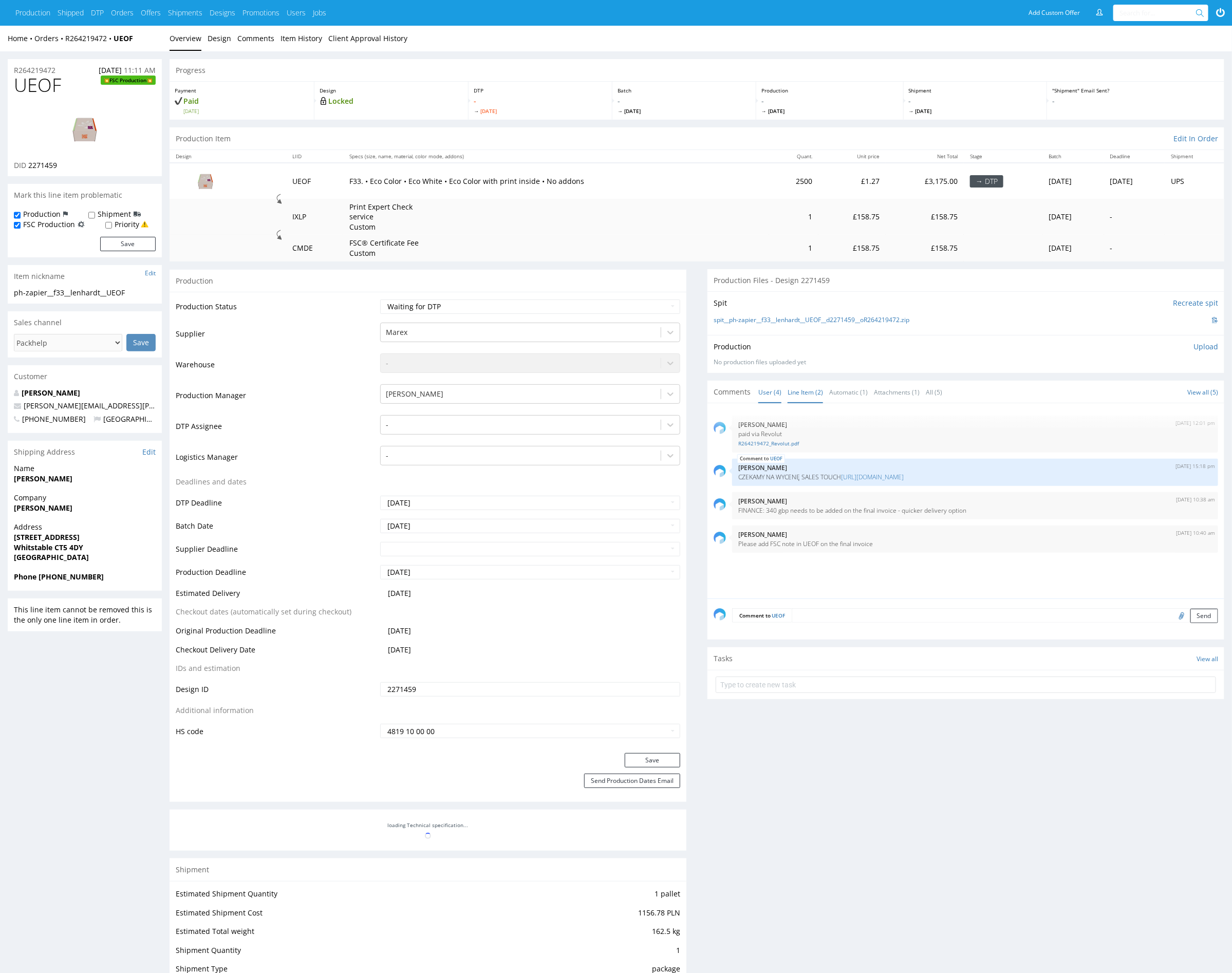
click at [808, 390] on link "Line Item (2)" at bounding box center [805, 392] width 36 height 22
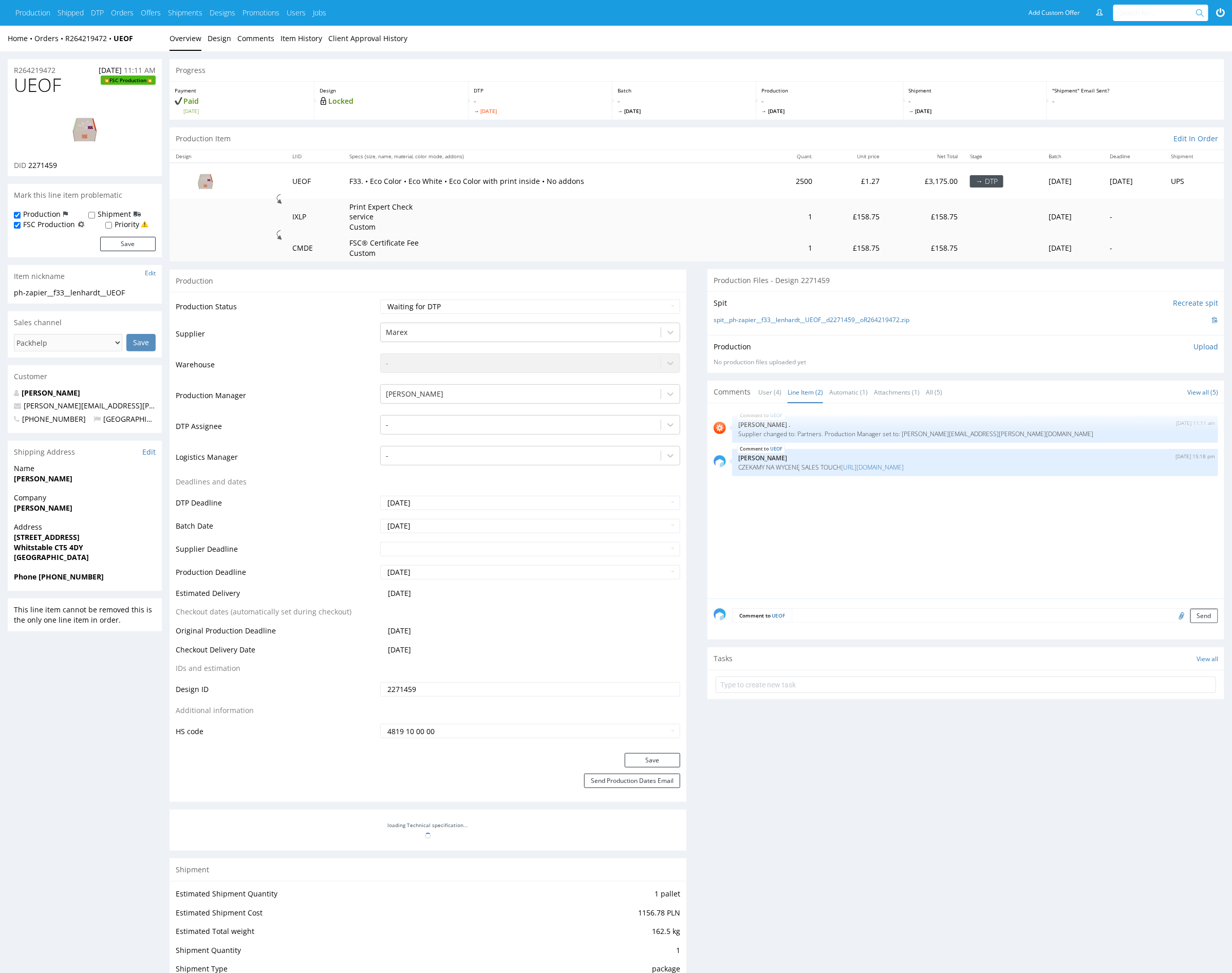
click at [885, 506] on div "UEOF 8th Oct 25 | 11:11 am Rob . Supplier changed to: Partners. Production Mana…" at bounding box center [969, 504] width 511 height 189
click at [228, 39] on link "Design" at bounding box center [219, 39] width 24 height 25
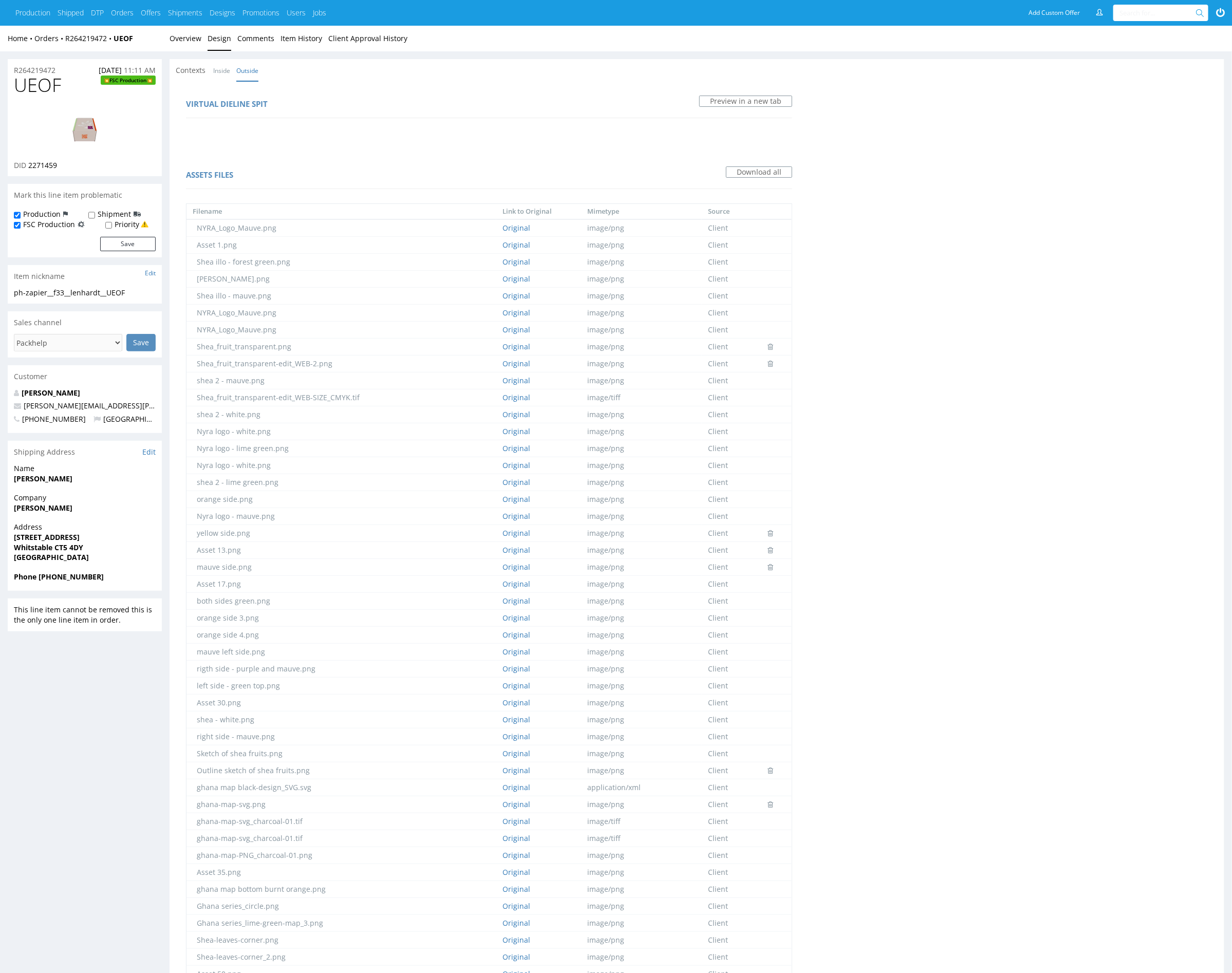
click at [164, 37] on div "Home Orders R264219472 UEOF Overview Design Comments Item History Client Approv…" at bounding box center [616, 39] width 1232 height 26
click at [180, 42] on link "Overview" at bounding box center [185, 39] width 32 height 25
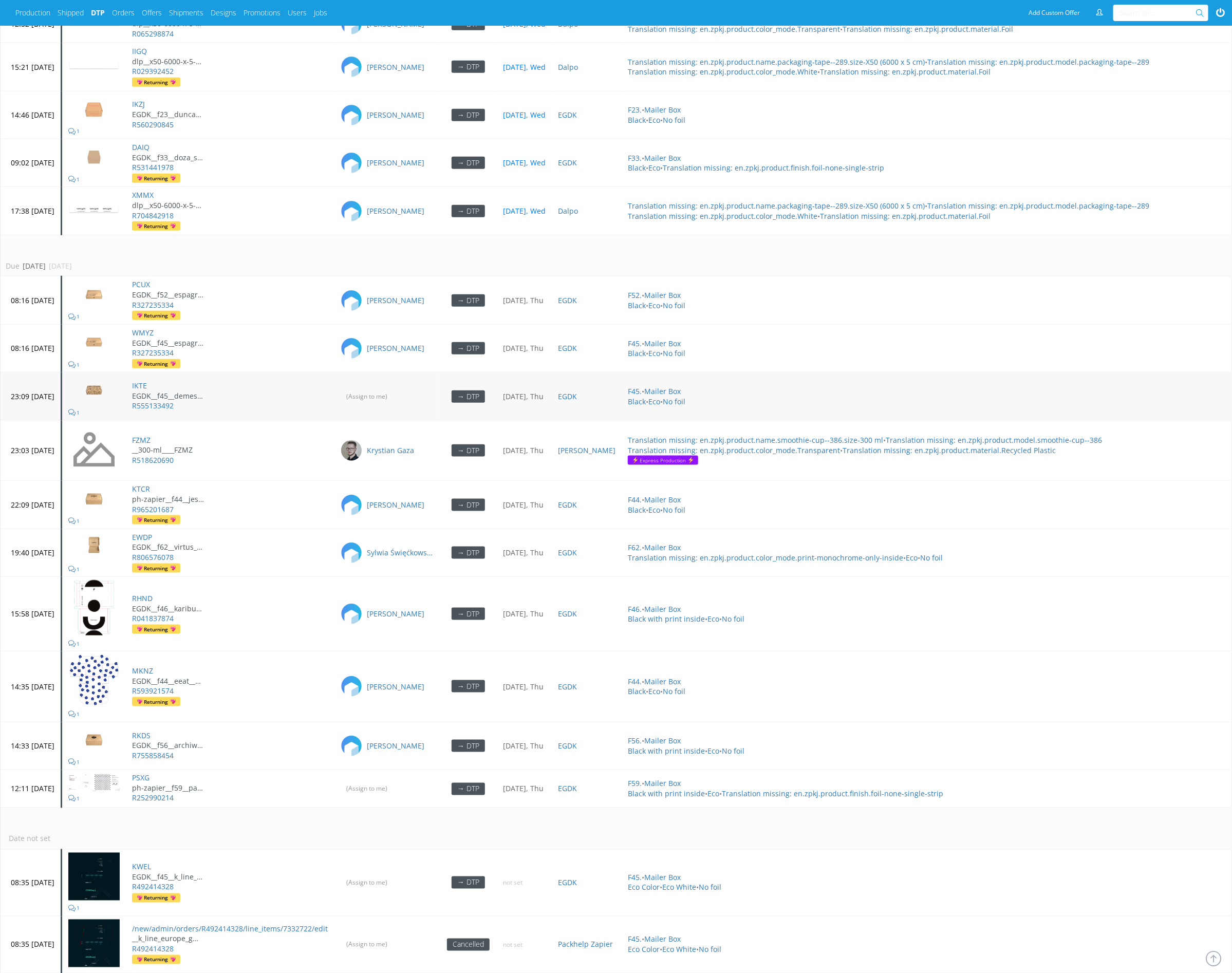
scroll to position [3028, 0]
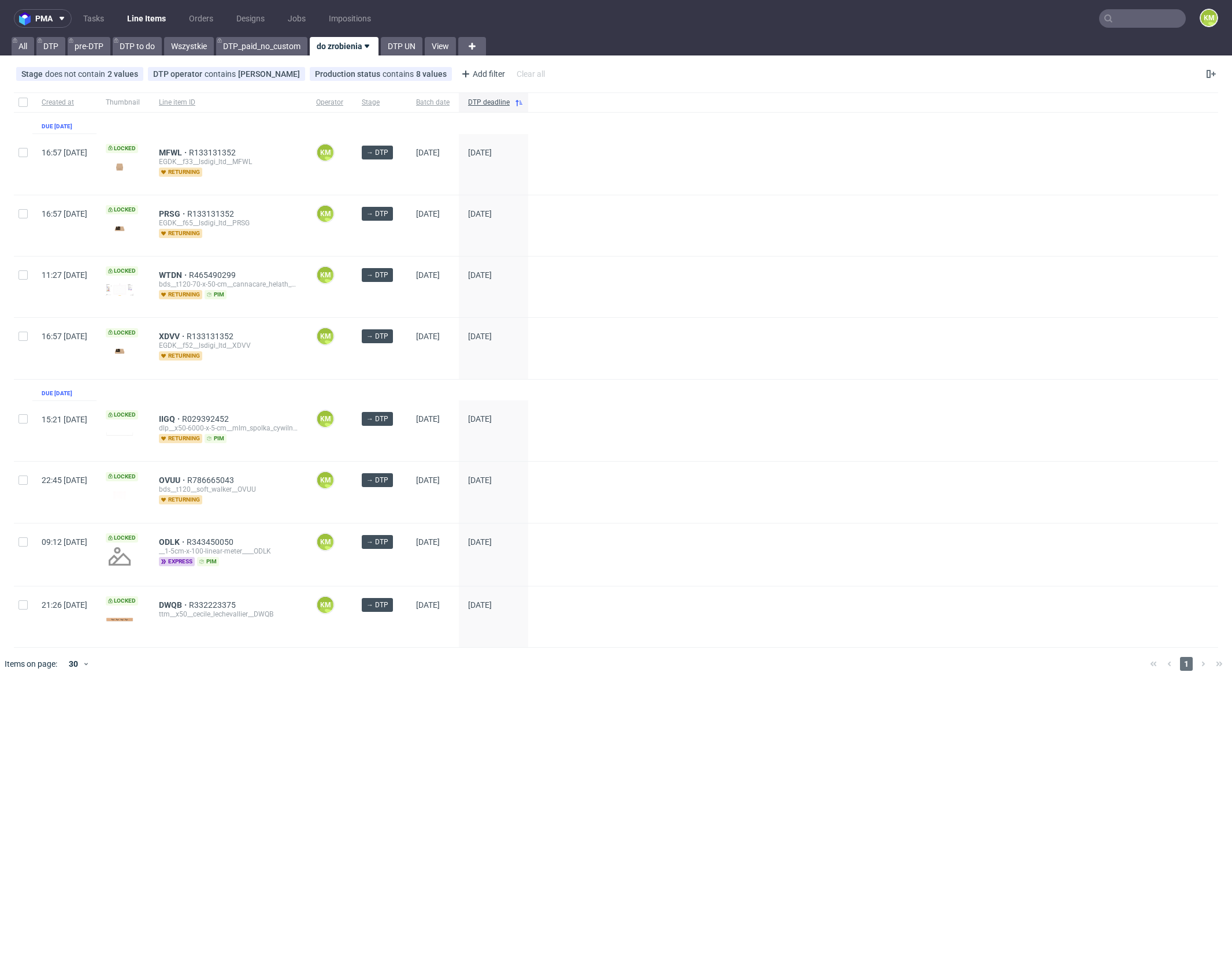
click at [432, 738] on div "pma Tasks Line Items Orders Designs Jobs Impositions KM All DTP pre-DTP DTP to …" at bounding box center [616, 486] width 1232 height 973
click at [402, 706] on div "pma Tasks Line Items Orders Designs Jobs Impositions KM All DTP pre-DTP DTP to …" at bounding box center [616, 486] width 1232 height 973
drag, startPoint x: 444, startPoint y: 713, endPoint x: 483, endPoint y: 708, distance: 39.3
click at [444, 713] on div "pma Tasks Line Items Orders Designs Jobs Impositions KM All DTP pre-DTP DTP to …" at bounding box center [616, 486] width 1232 height 973
drag, startPoint x: 202, startPoint y: 335, endPoint x: 205, endPoint y: 319, distance: 16.3
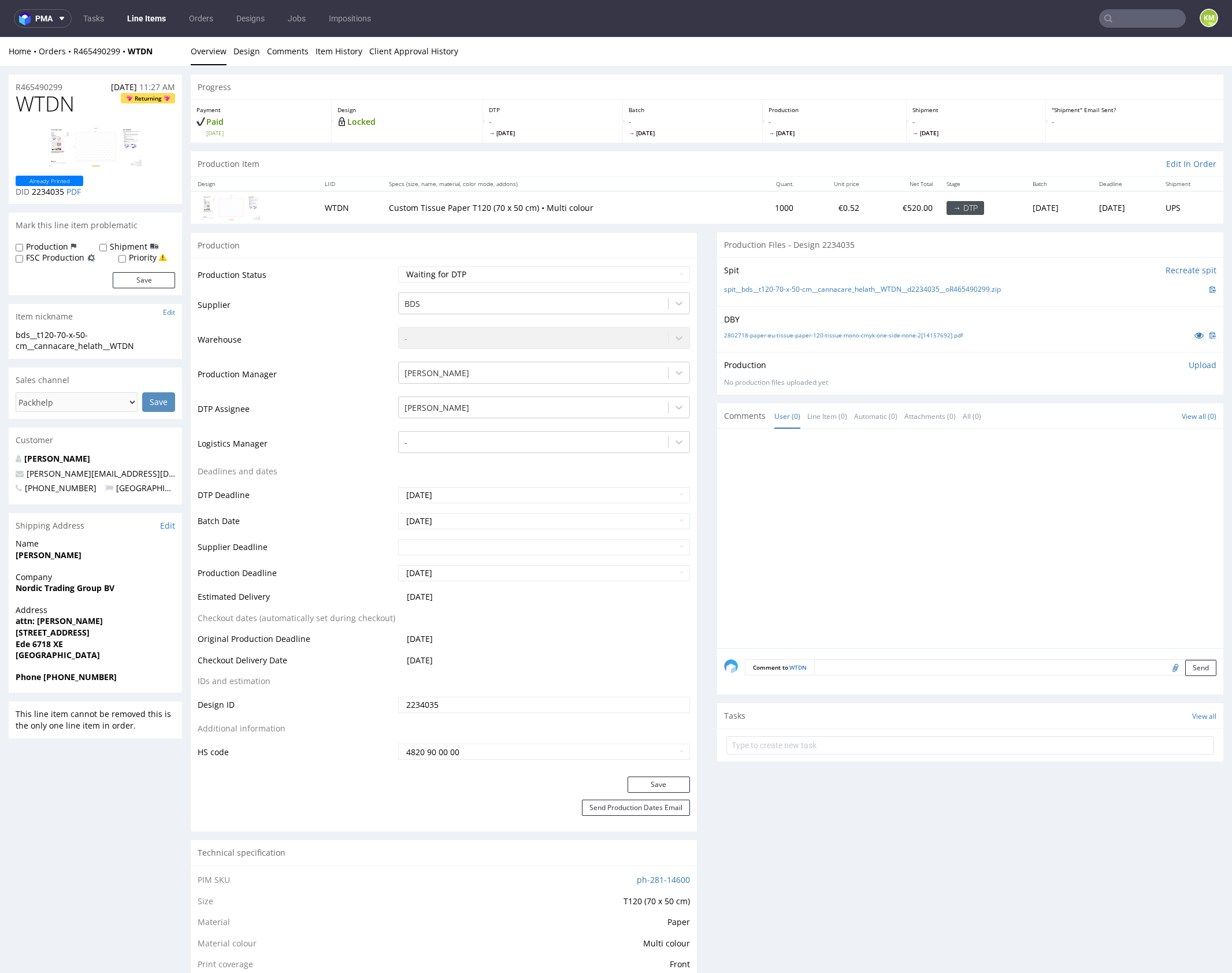
click at [856, 497] on div at bounding box center [973, 542] width 499 height 213
click at [251, 48] on link "Design" at bounding box center [247, 51] width 27 height 29
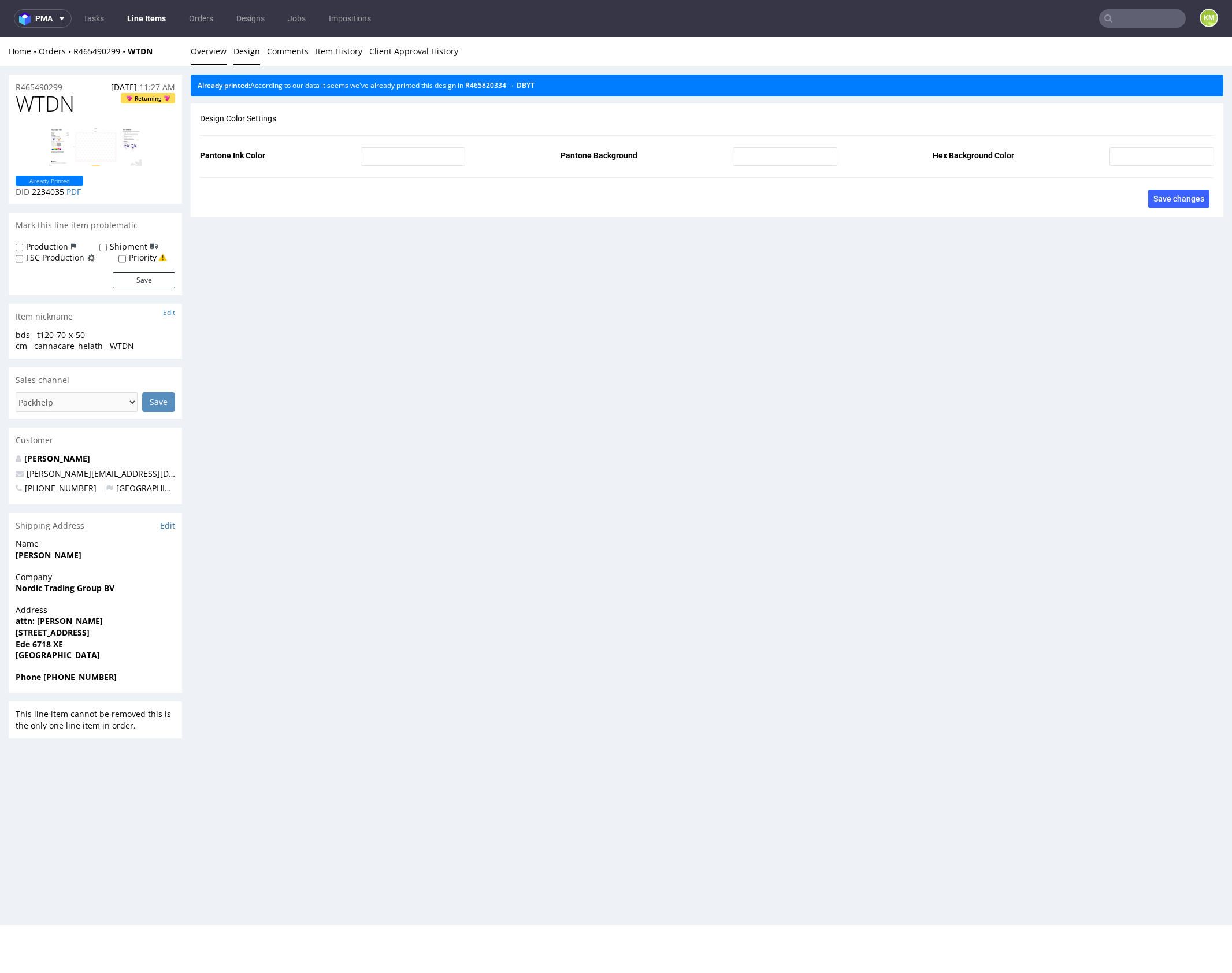
click at [206, 51] on link "Overview" at bounding box center [209, 51] width 36 height 29
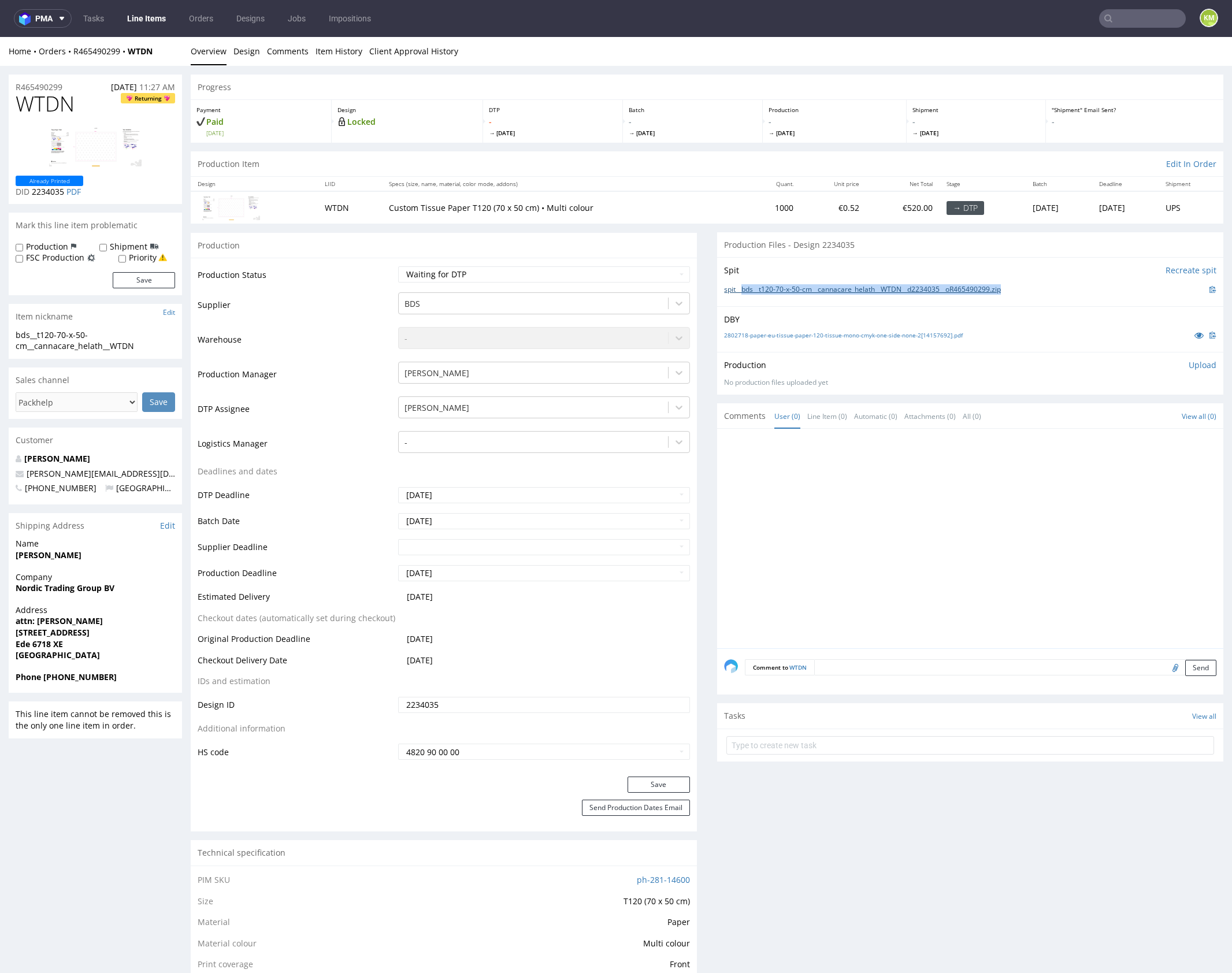
drag, startPoint x: 1034, startPoint y: 289, endPoint x: 737, endPoint y: 287, distance: 297.0
click at [737, 287] on div "spit__bds__t120-70-x-50-cm__cannacare_helath__WTDN__d2234035__oR465490299.zip" at bounding box center [970, 289] width 492 height 13
copy link "bds__t120-70-x-50-cm__cannacare_helath__WTDN__d2234035__oR465490299.zip"
click at [49, 106] on span "WTDN" at bounding box center [45, 104] width 59 height 23
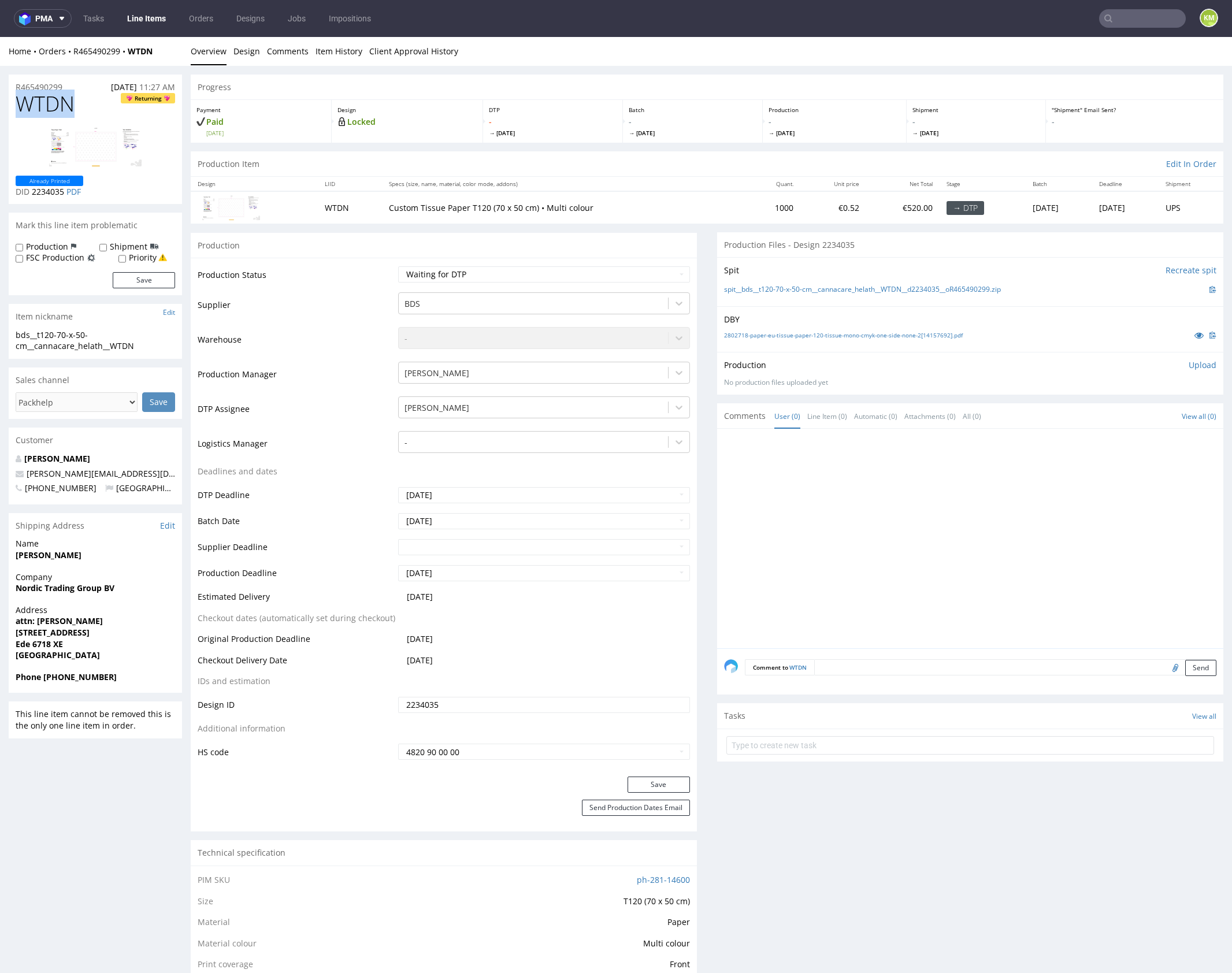
copy span "WTDN"
click at [1191, 363] on p "Upload" at bounding box center [1202, 365] width 28 height 12
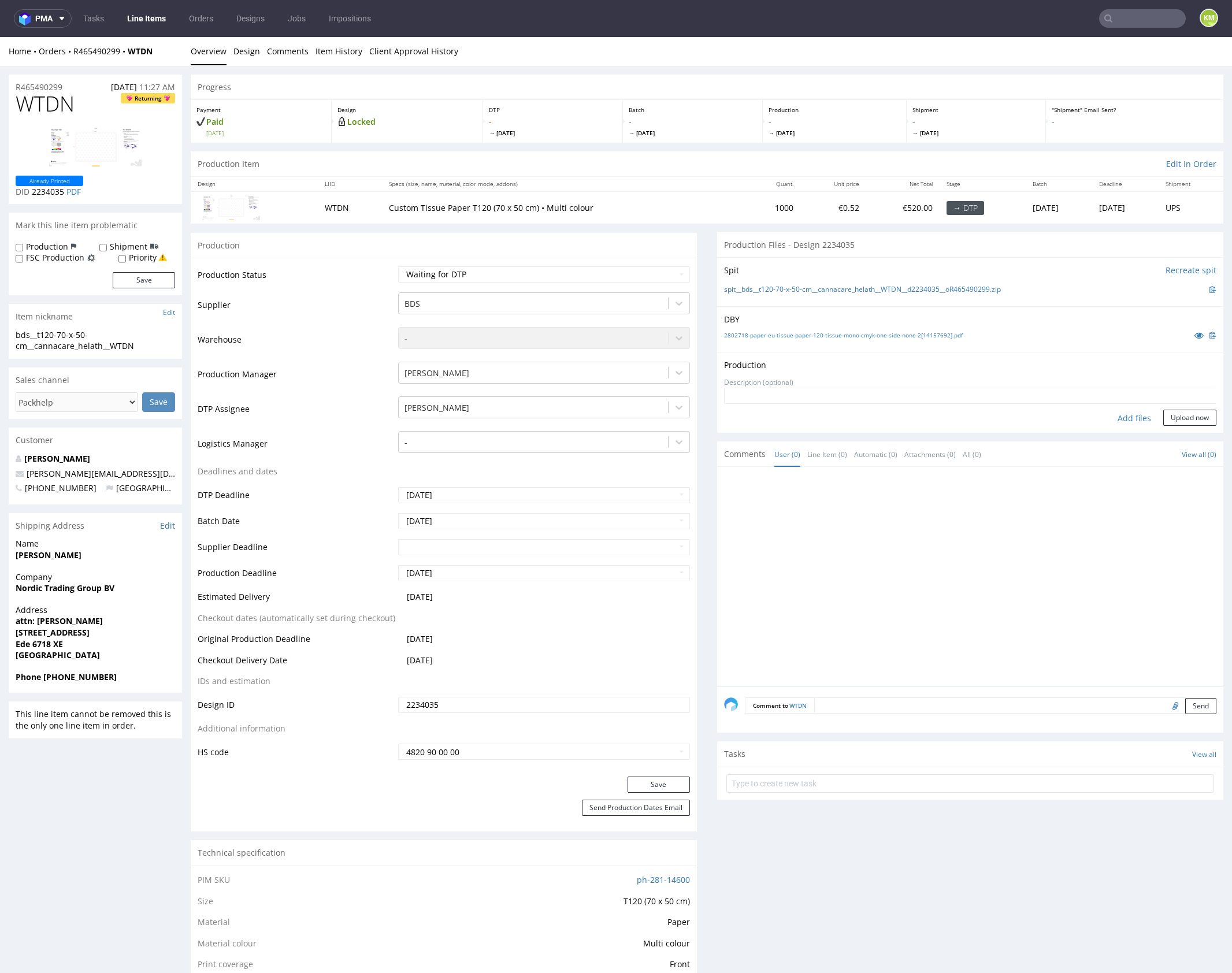
click at [1118, 419] on div "Add files" at bounding box center [1134, 419] width 58 height 18
type input "C:\fakepath\bds__t120-70-x-50-cm__cannacare_helath__WTDN__d2234035__oR465490299…"
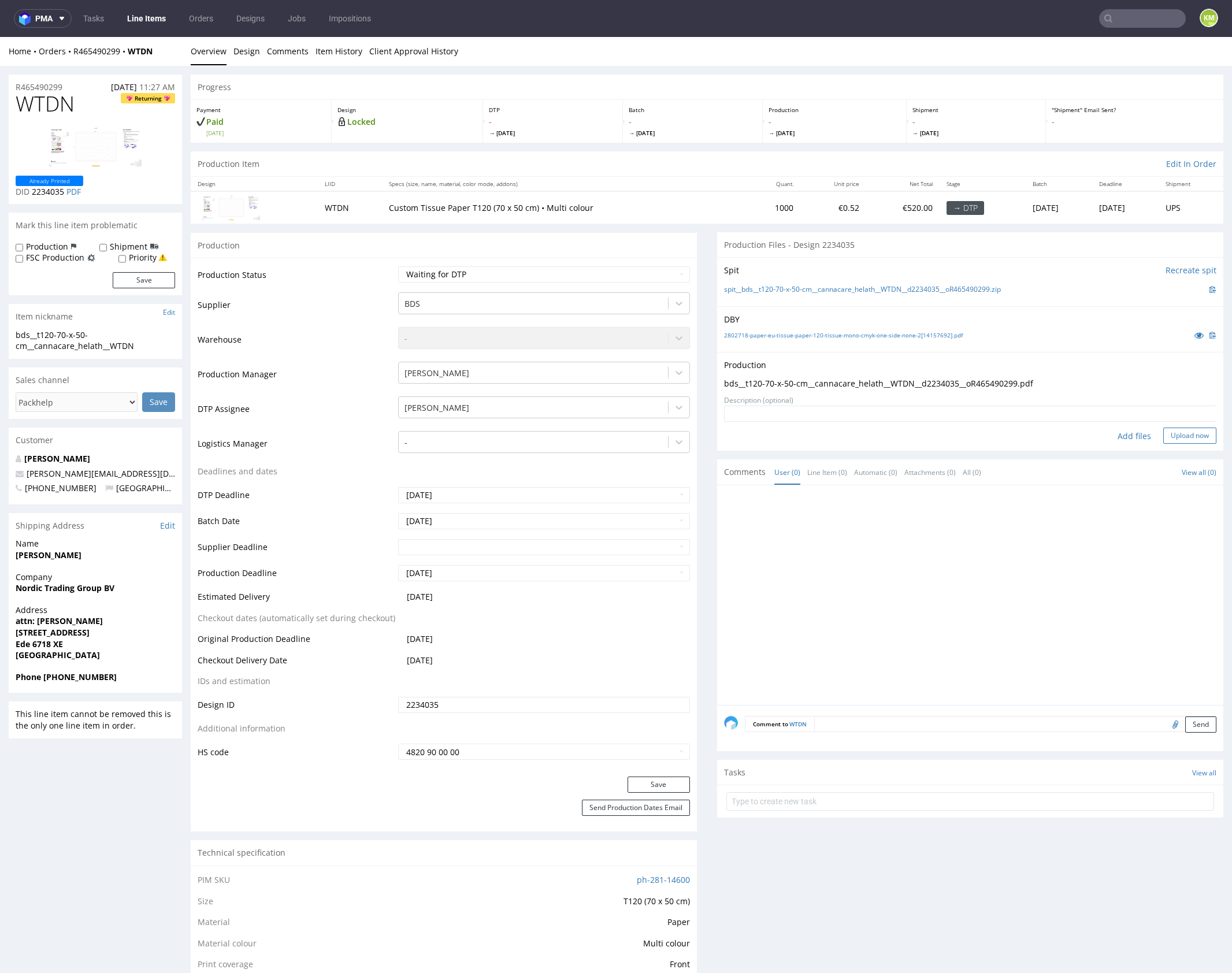
click at [1167, 434] on button "Upload now" at bounding box center [1190, 436] width 53 height 16
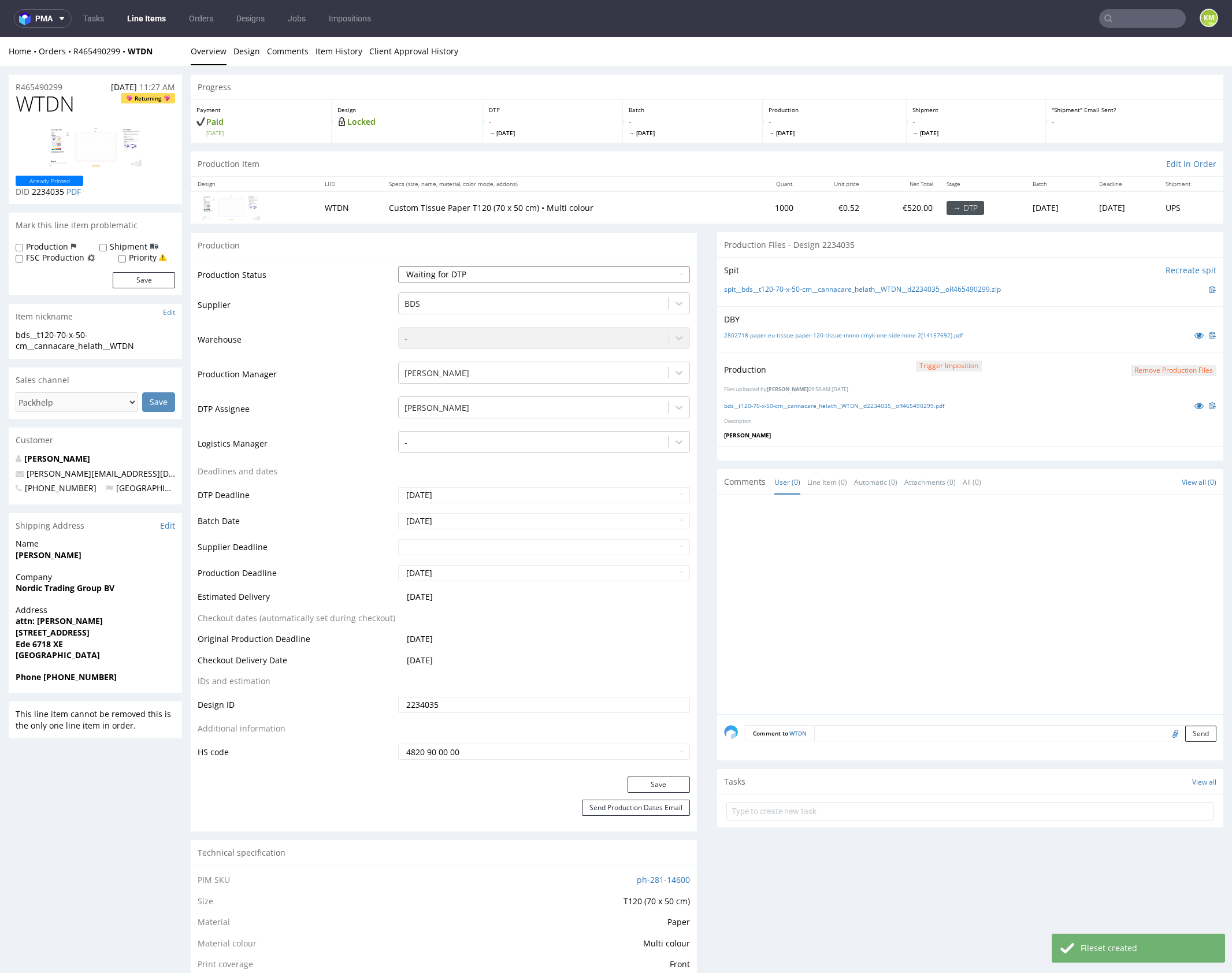
click at [535, 268] on select "Waiting for Artwork Waiting for Diecut Waiting for Mockup Waiting for DTP Waiti…" at bounding box center [544, 275] width 292 height 16
select select "dtp_production_ready"
click at [398, 266] on select "Waiting for Artwork Waiting for Diecut Waiting for Mockup Waiting for DTP Waiti…" at bounding box center [544, 275] width 292 height 16
click at [656, 790] on button "Save" at bounding box center [658, 785] width 63 height 16
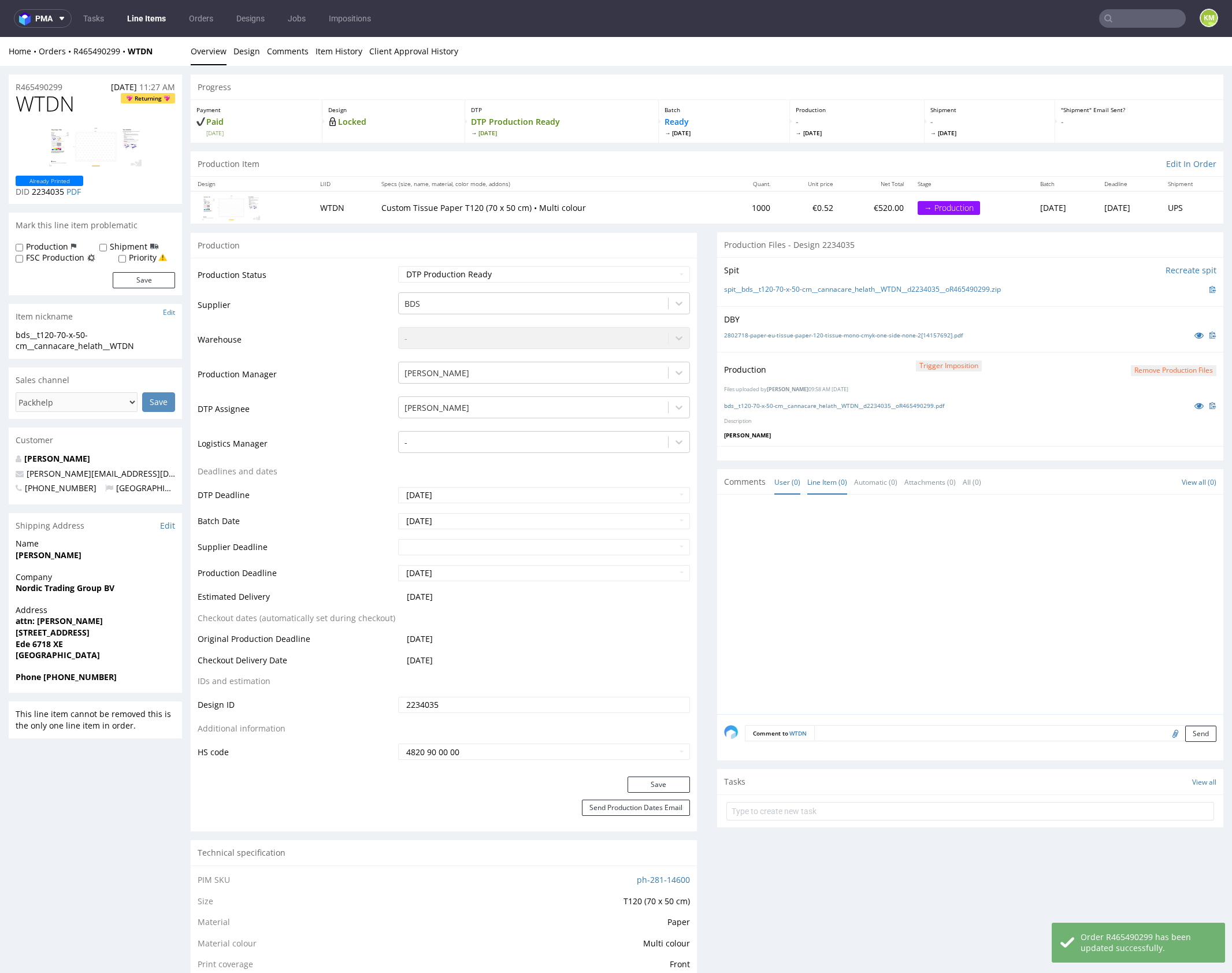
click at [866, 573] on div at bounding box center [973, 607] width 499 height 213
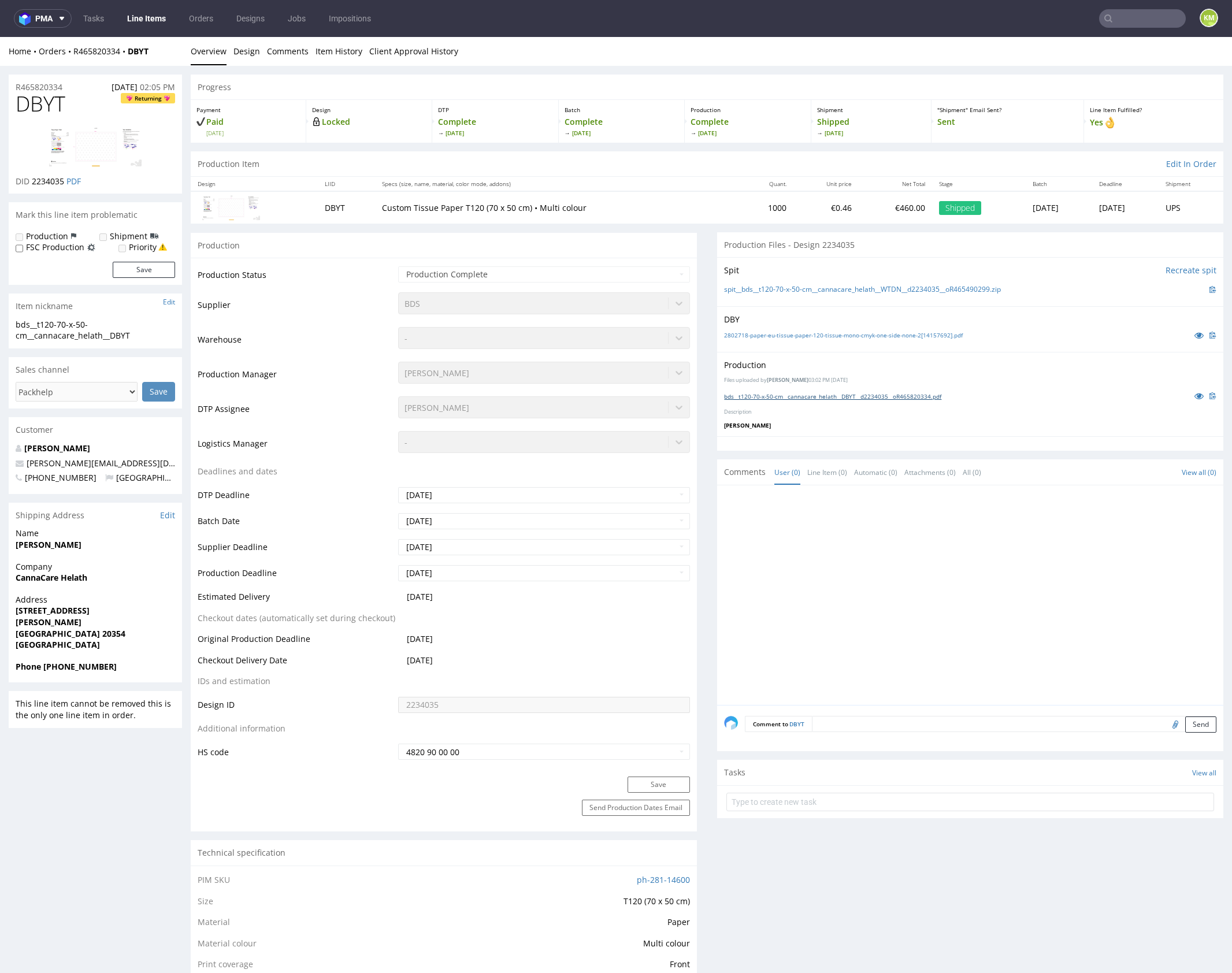
click at [890, 395] on link "bds__t120-70-x-50-cm__cannacare_helath__DBYT__d2234035__oR465820334.pdf" at bounding box center [832, 396] width 217 height 8
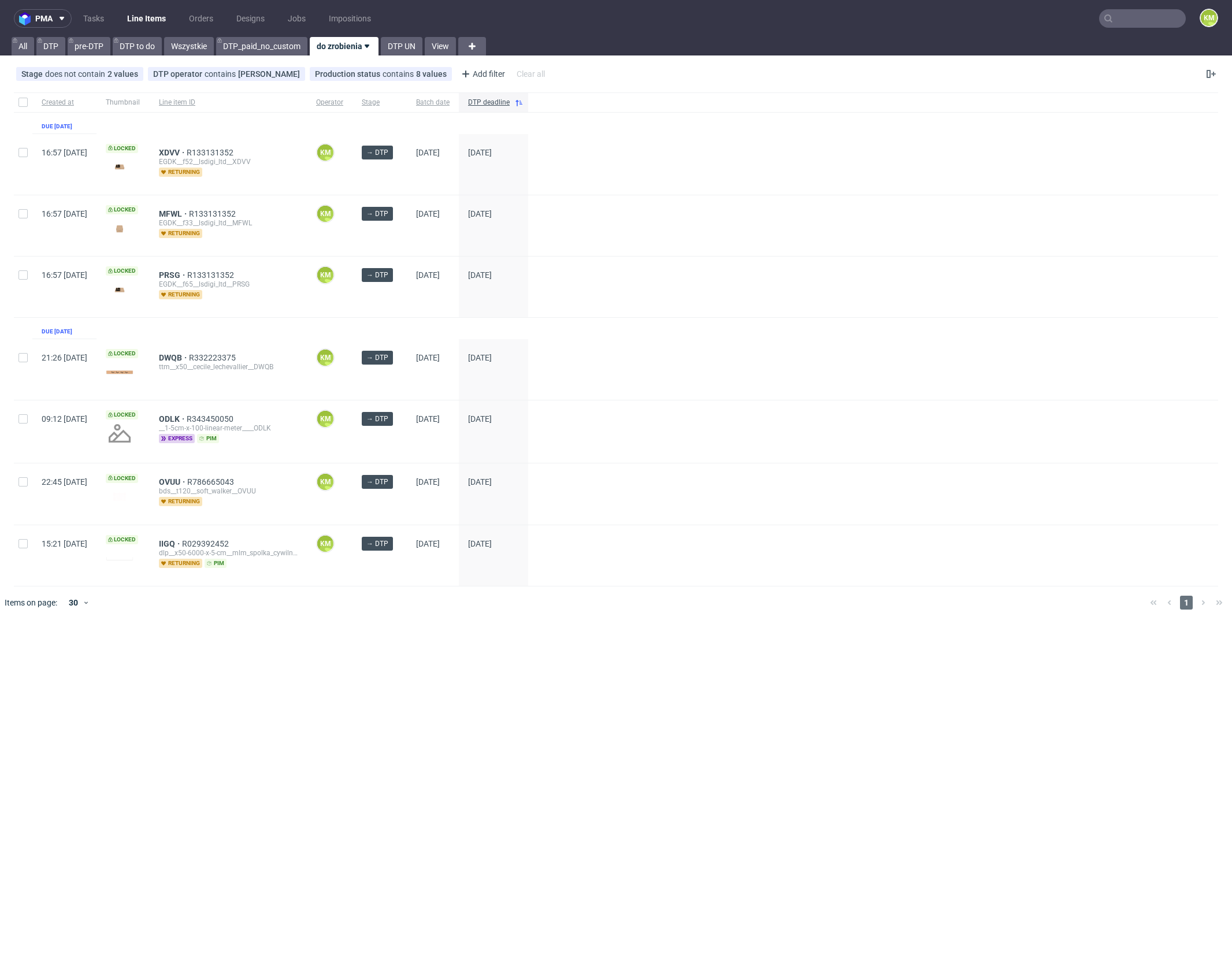
click at [342, 644] on div "pma Tasks Line Items Orders Designs Jobs Impositions KM All DTP pre-DTP DTP to …" at bounding box center [616, 486] width 1232 height 973
click at [335, 639] on div "pma Tasks Line Items Orders Designs Jobs Impositions KM All DTP pre-DTP DTP to …" at bounding box center [616, 486] width 1232 height 973
click at [95, 23] on link "Tasks" at bounding box center [93, 18] width 35 height 18
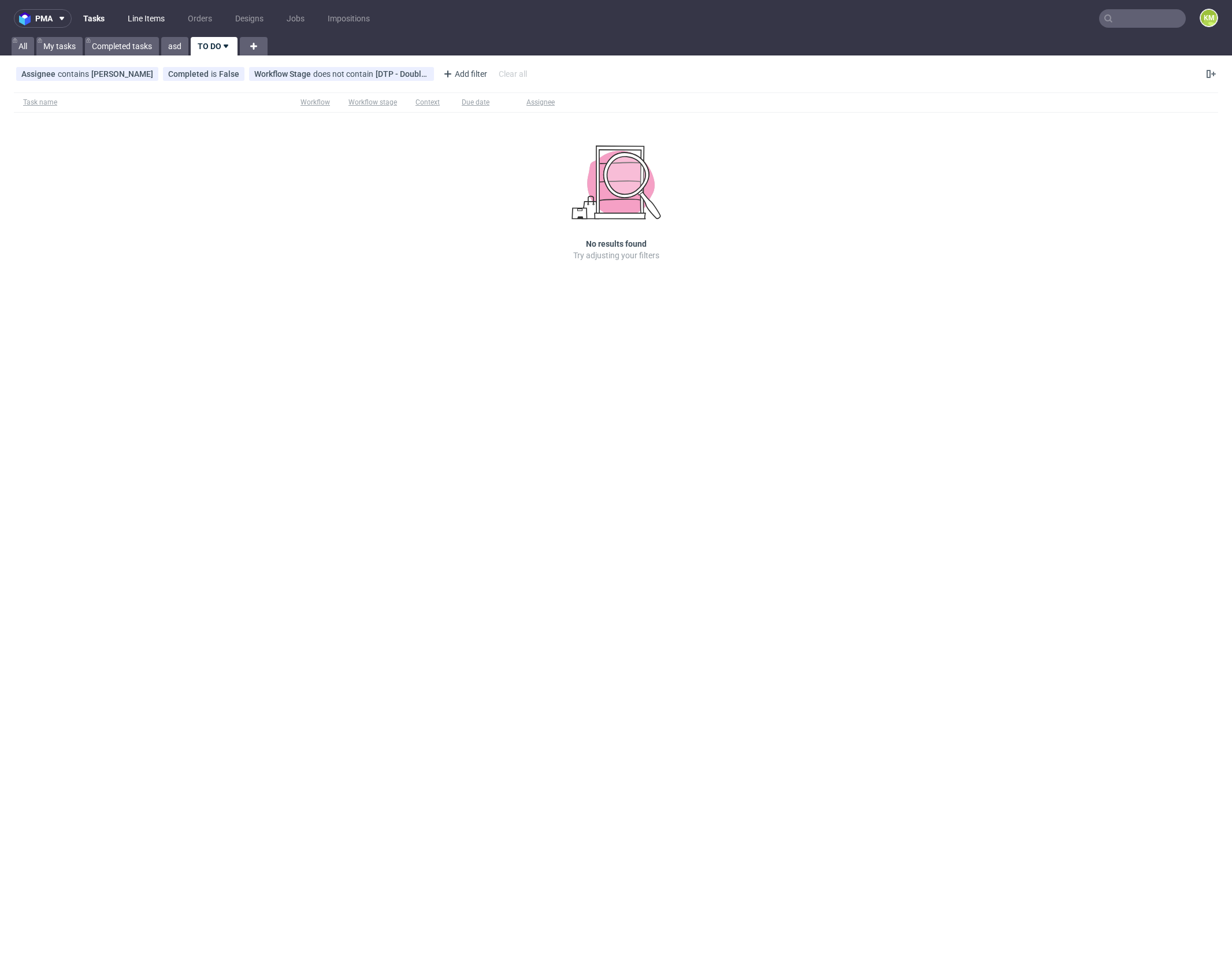
click at [137, 14] on link "Line Items" at bounding box center [146, 18] width 51 height 18
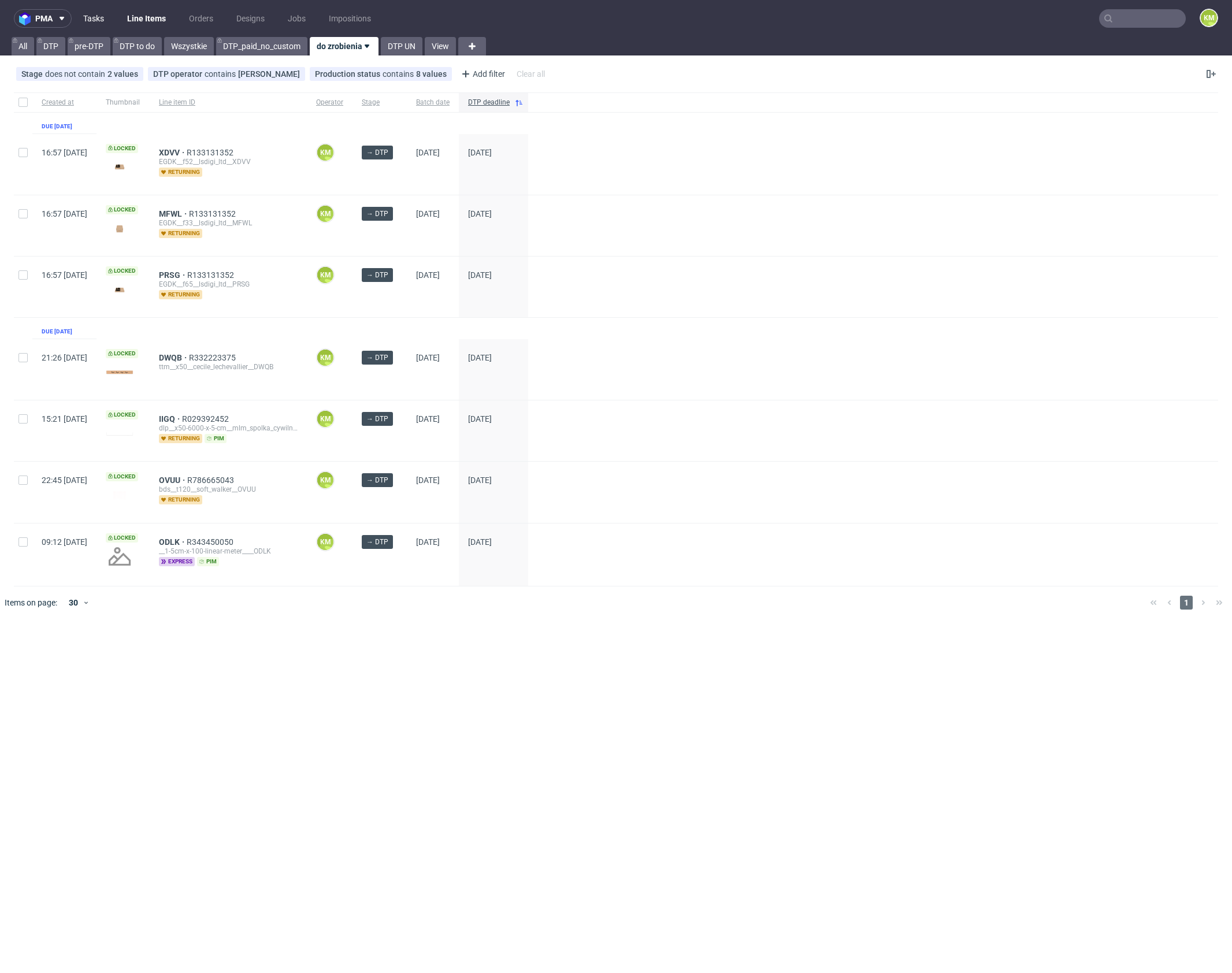
click at [100, 19] on link "Tasks" at bounding box center [93, 18] width 35 height 18
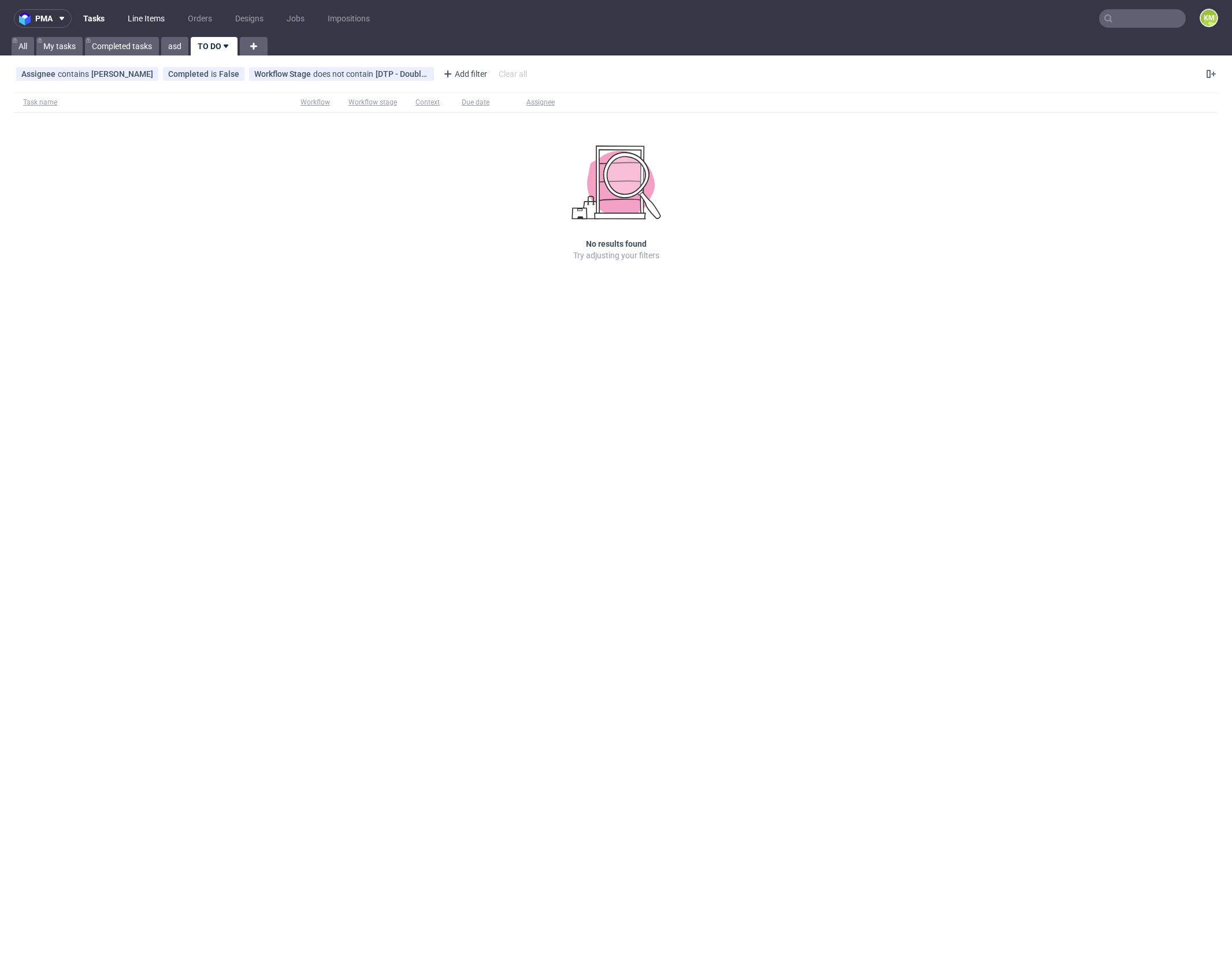
click at [149, 16] on link "Line Items" at bounding box center [146, 18] width 51 height 18
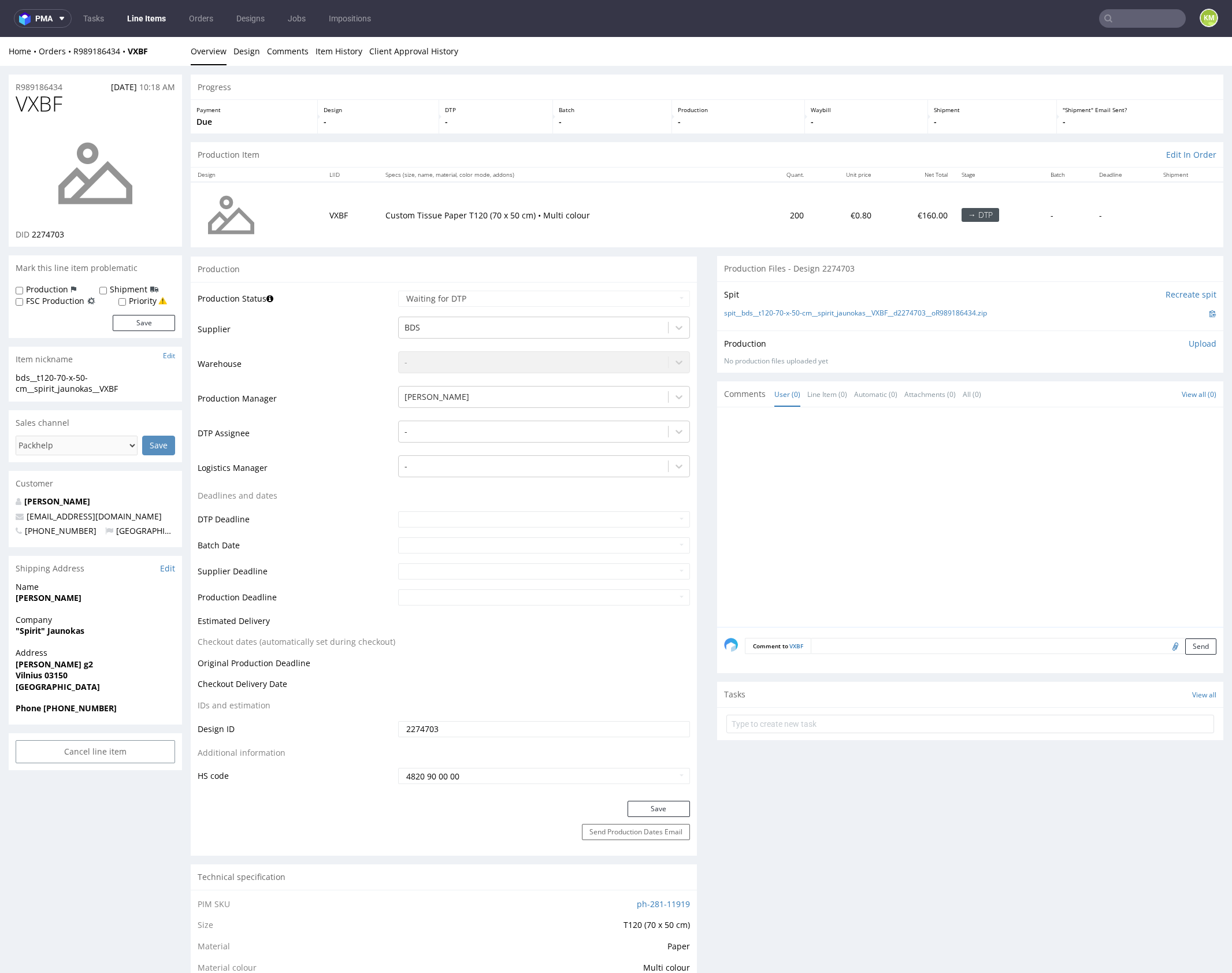
click at [840, 492] on div at bounding box center [973, 520] width 499 height 213
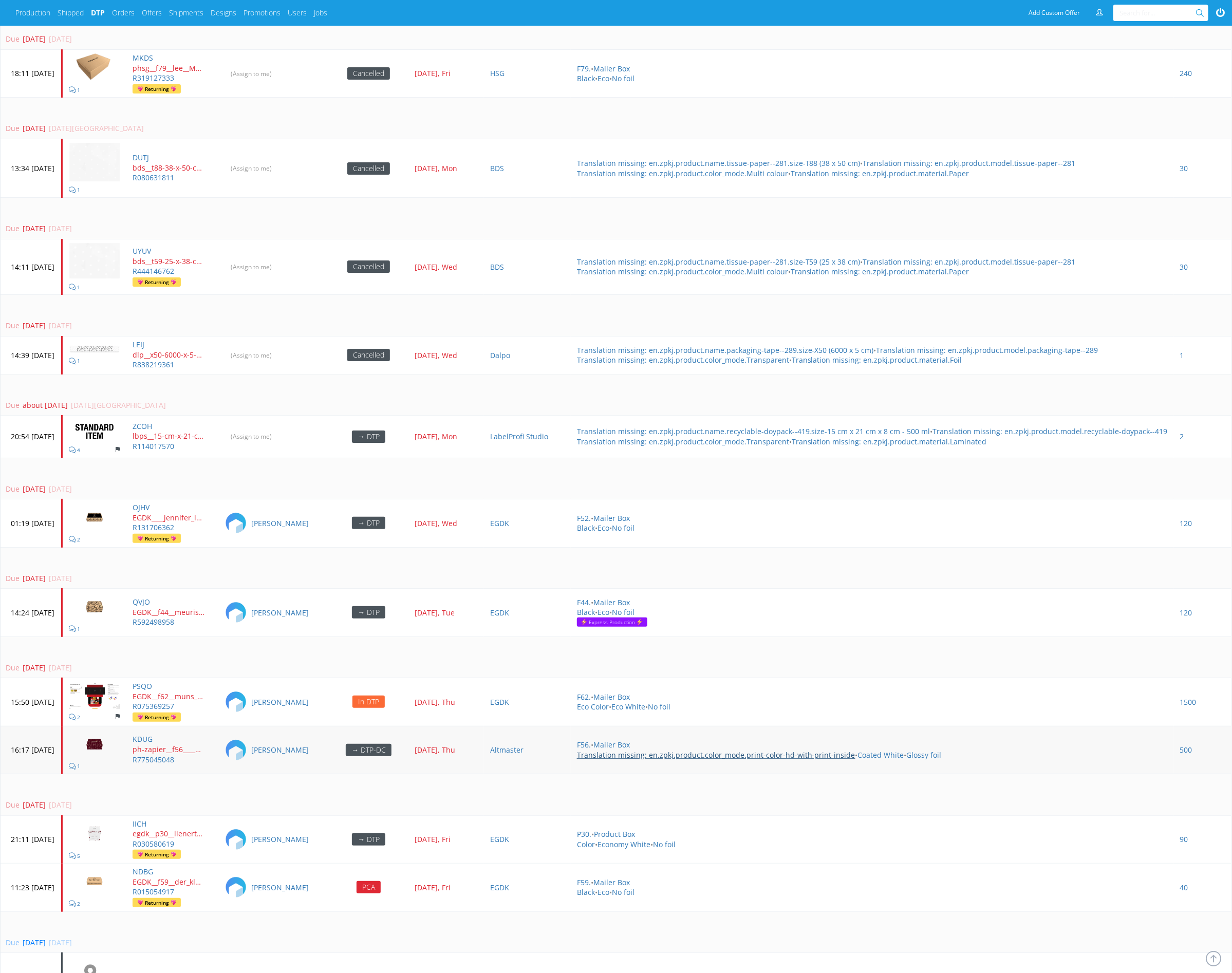
scroll to position [2205, 0]
